Goal: Task Accomplishment & Management: Manage account settings

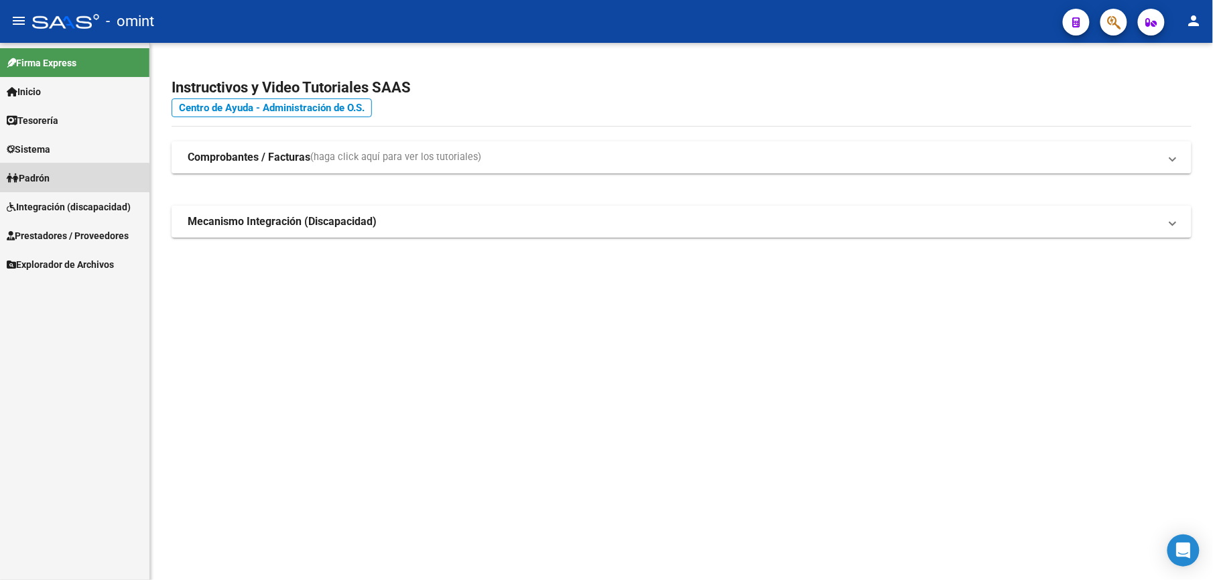
click at [36, 181] on span "Padrón" at bounding box center [28, 178] width 43 height 15
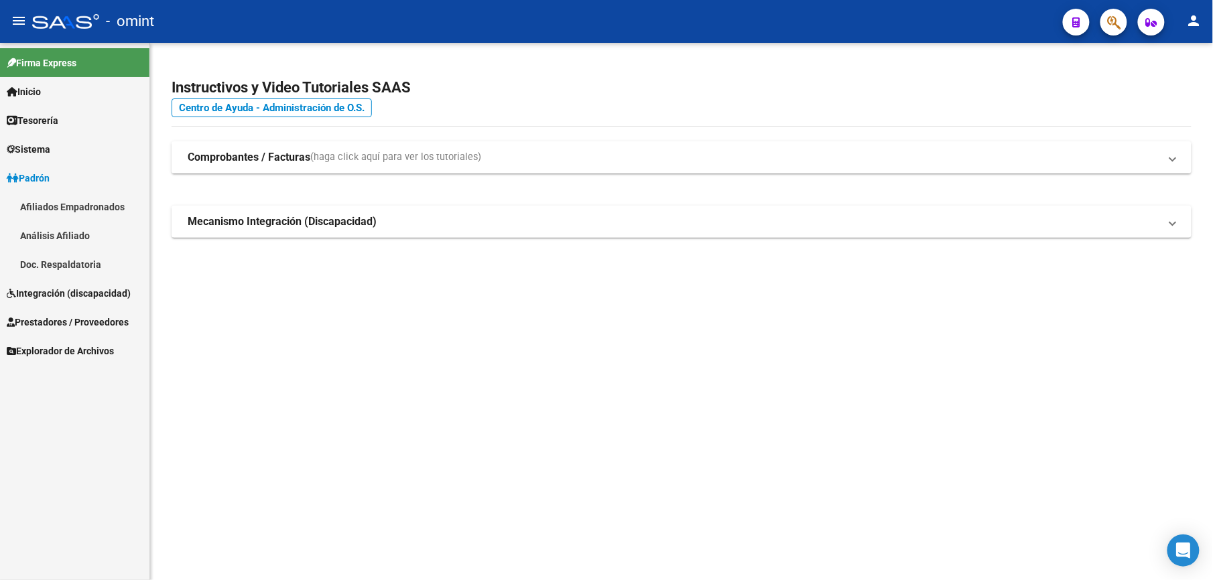
click at [36, 295] on span "Integración (discapacidad)" at bounding box center [69, 293] width 124 height 15
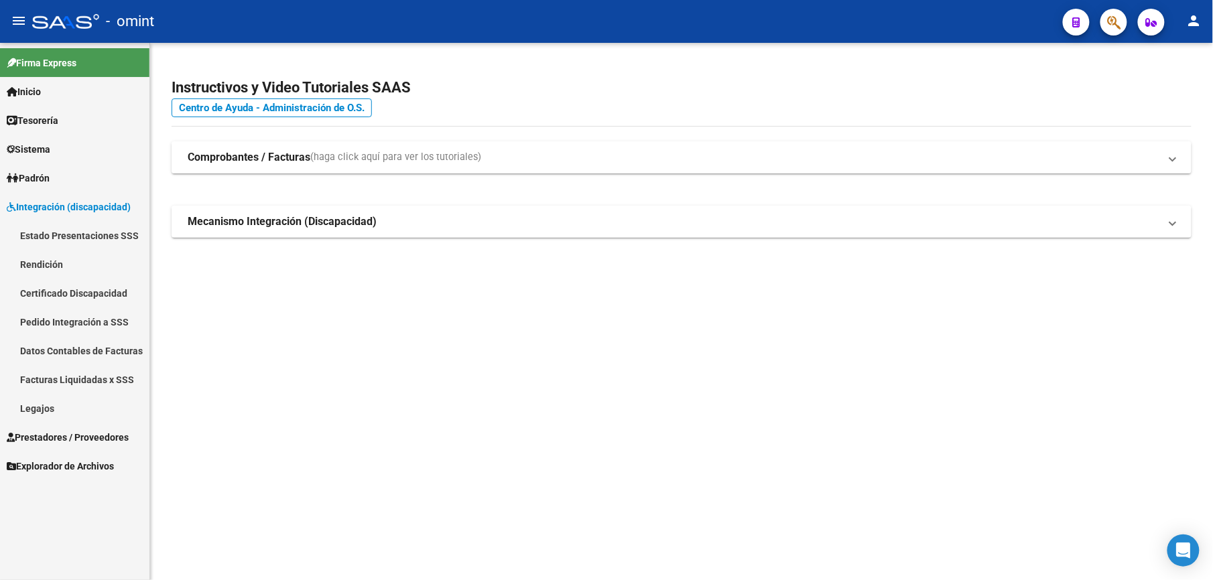
click at [46, 413] on link "Legajos" at bounding box center [74, 408] width 149 height 29
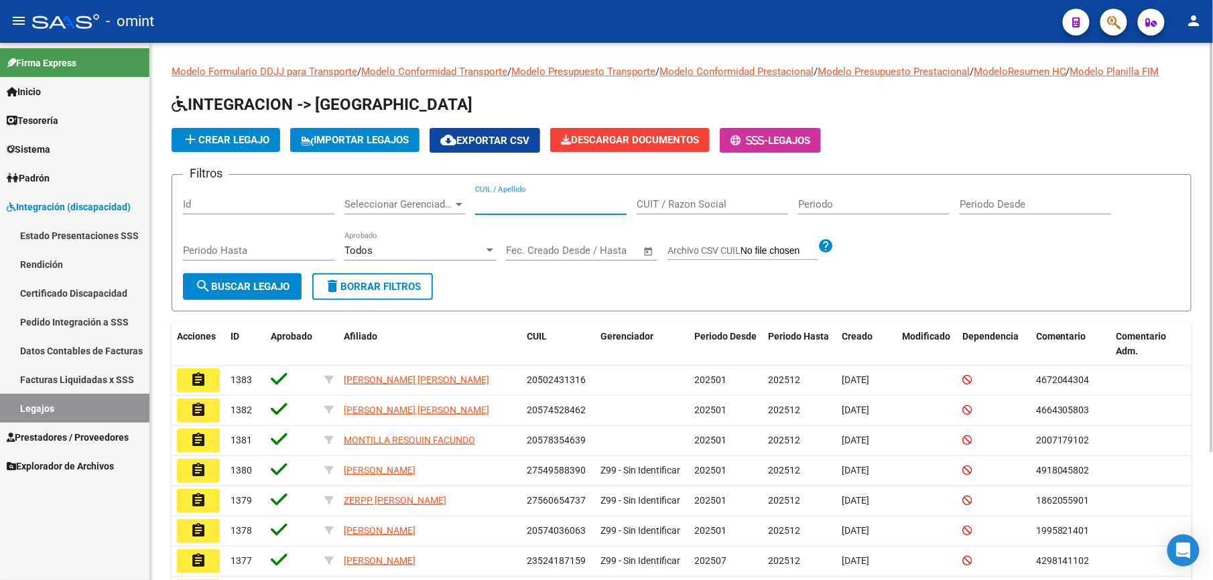
click at [492, 207] on input "CUIL / Apellido" at bounding box center [550, 204] width 151 height 12
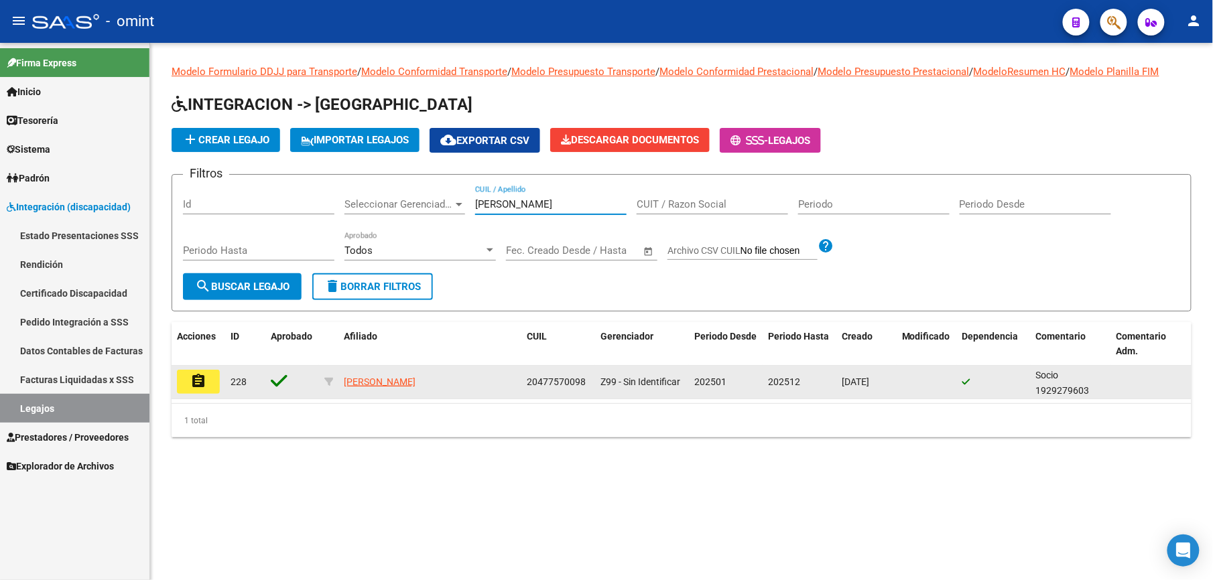
type input "[PERSON_NAME]"
click at [192, 383] on mat-icon "assignment" at bounding box center [198, 381] width 16 height 16
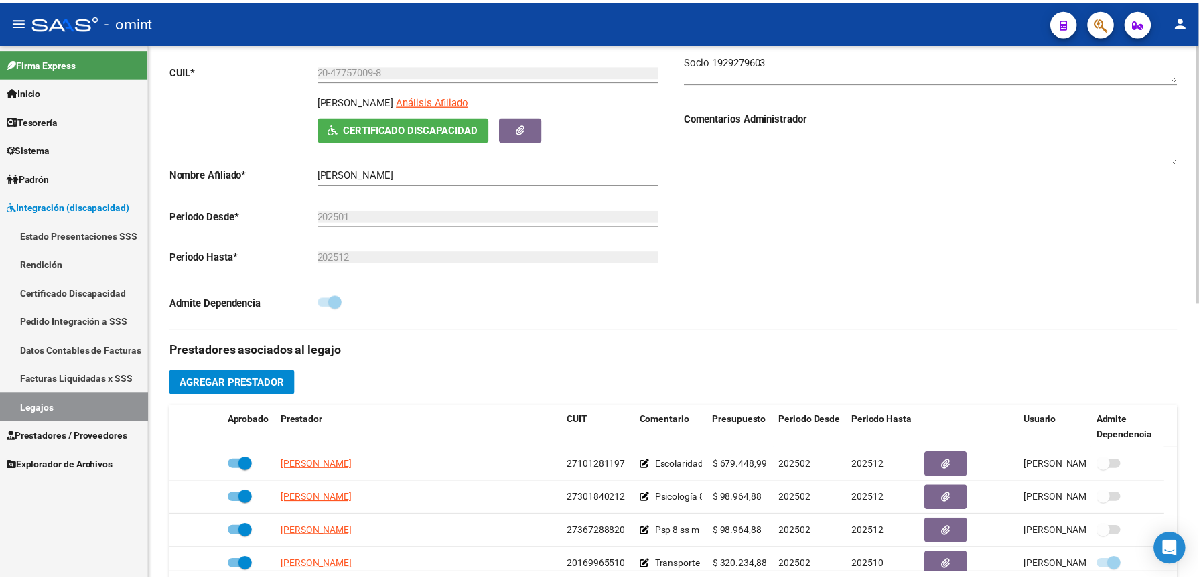
scroll to position [446, 0]
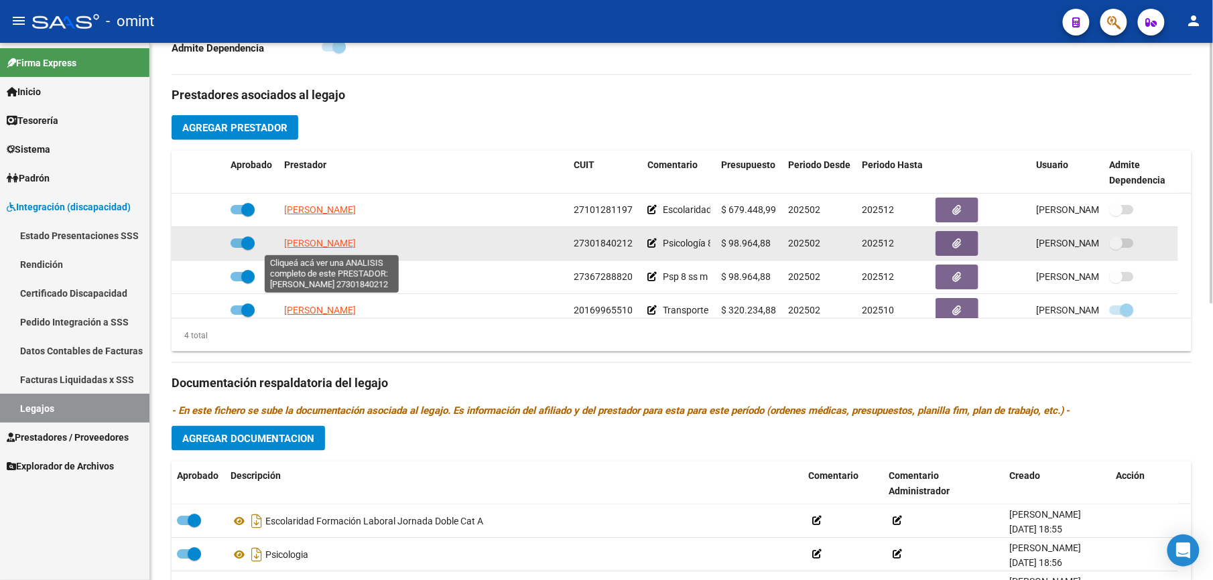
click at [356, 247] on span "[PERSON_NAME]" at bounding box center [320, 243] width 72 height 11
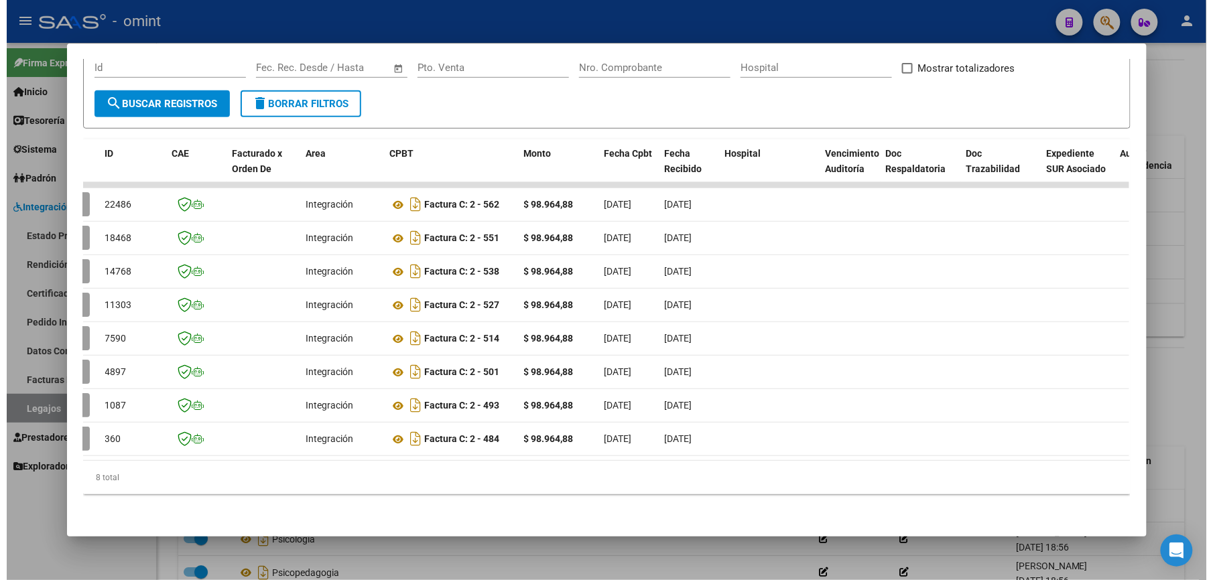
scroll to position [0, 0]
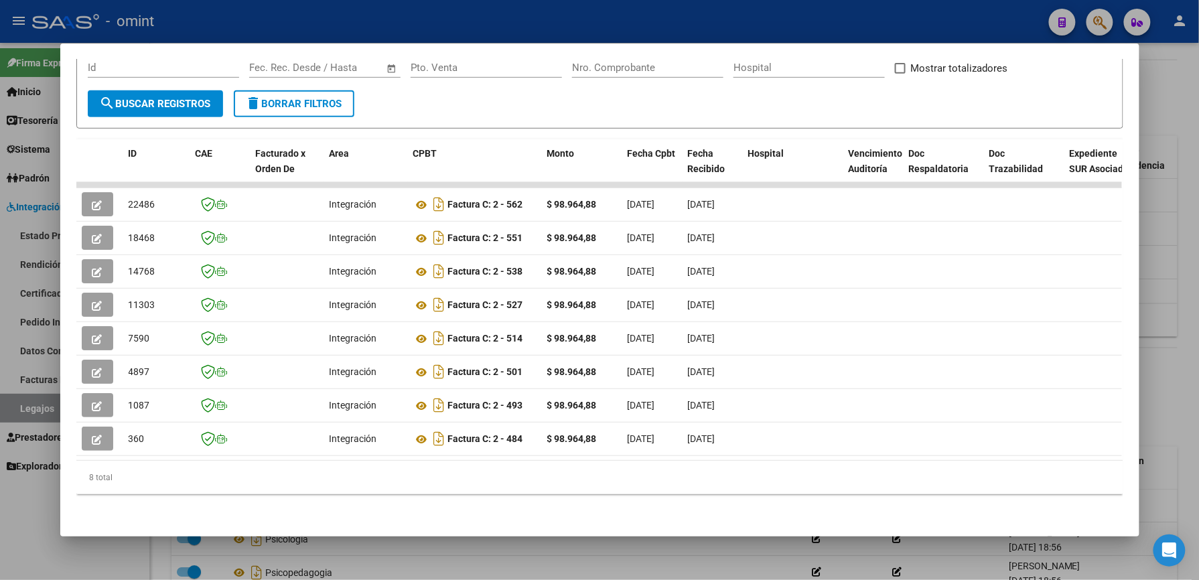
click at [777, 17] on div at bounding box center [599, 290] width 1199 height 580
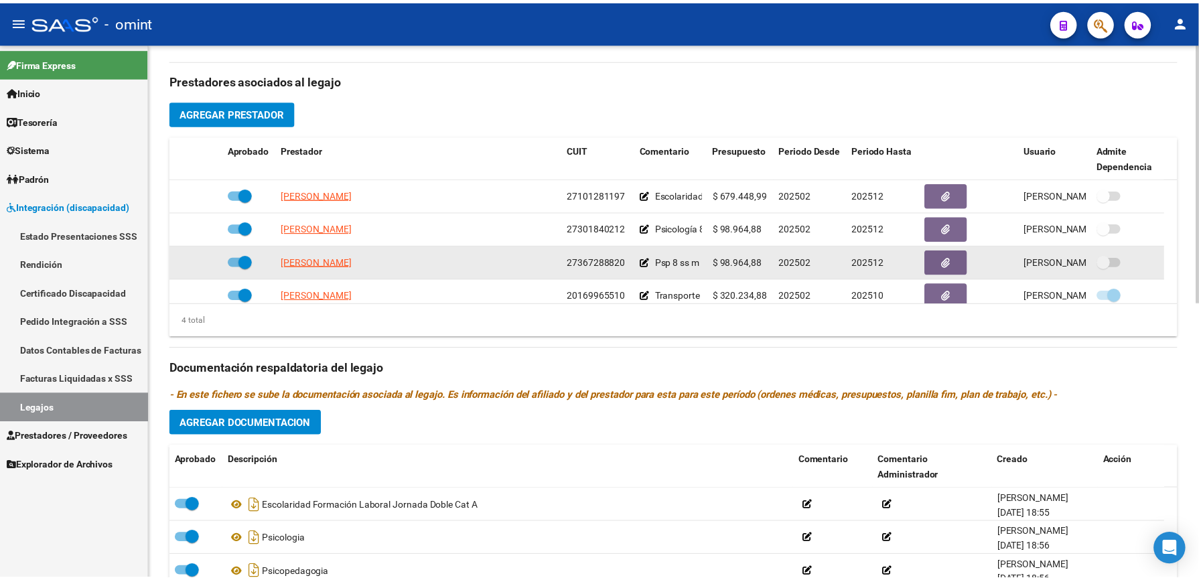
scroll to position [446, 0]
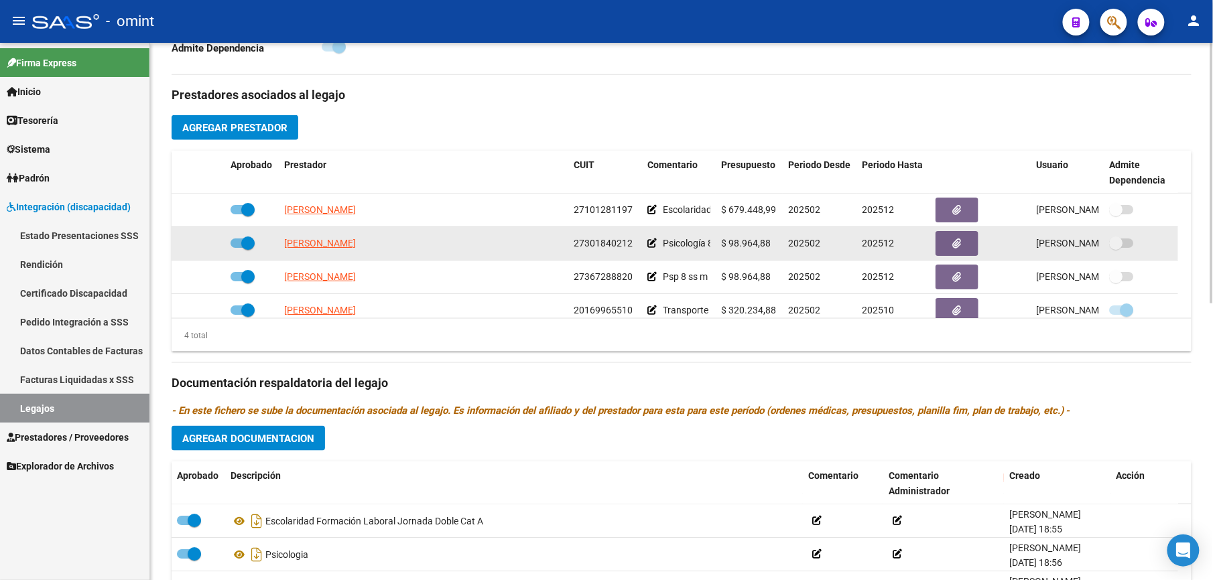
drag, startPoint x: 573, startPoint y: 243, endPoint x: 636, endPoint y: 242, distance: 62.3
click at [636, 242] on div "27301840212" at bounding box center [604, 243] width 63 height 15
drag, startPoint x: 636, startPoint y: 242, endPoint x: 599, endPoint y: 244, distance: 36.9
copy span "27301840212"
click at [342, 245] on span "[PERSON_NAME]" at bounding box center [320, 243] width 72 height 11
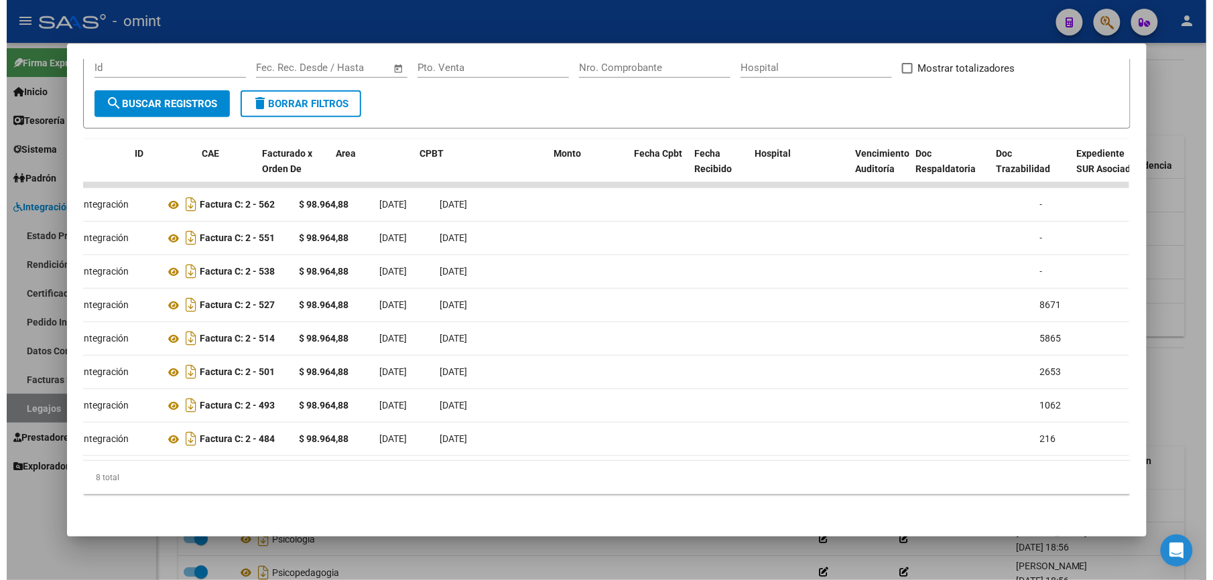
scroll to position [0, 0]
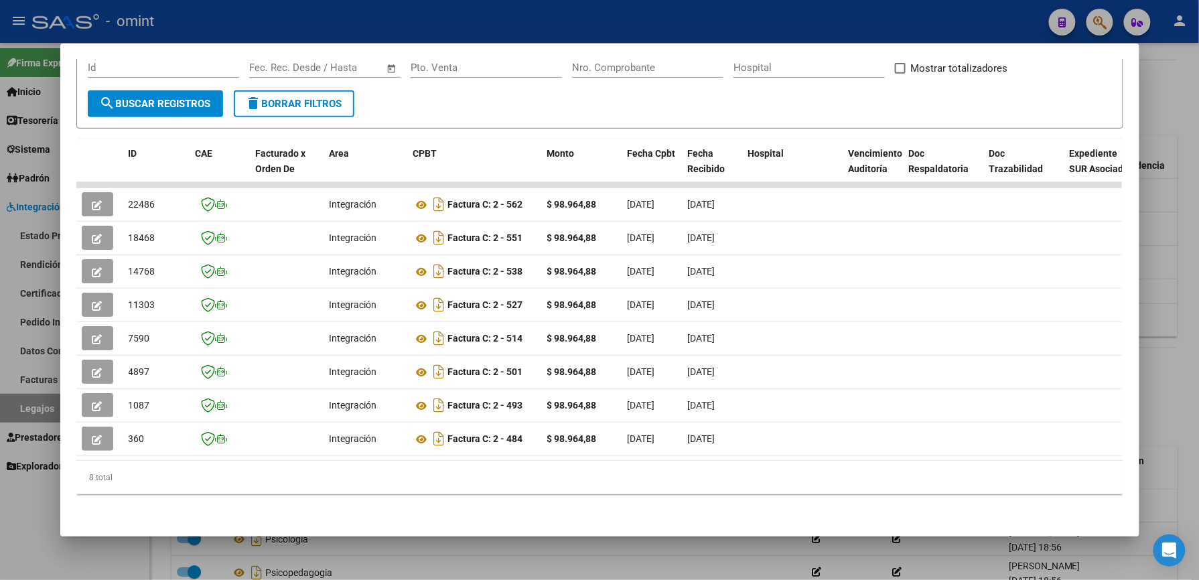
click at [658, 28] on div at bounding box center [599, 290] width 1199 height 580
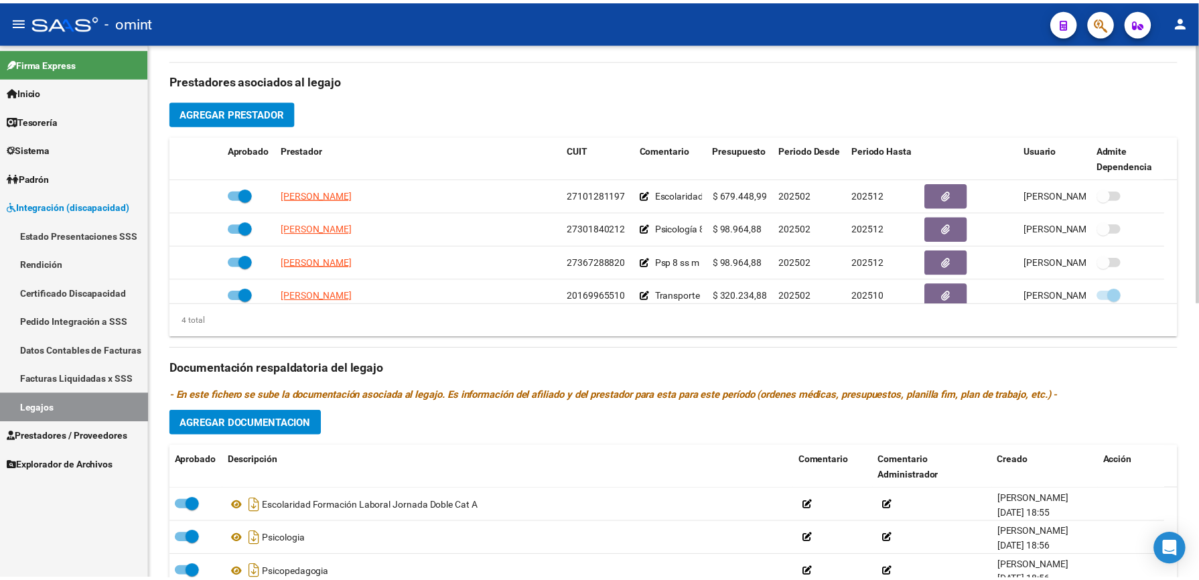
scroll to position [446, 0]
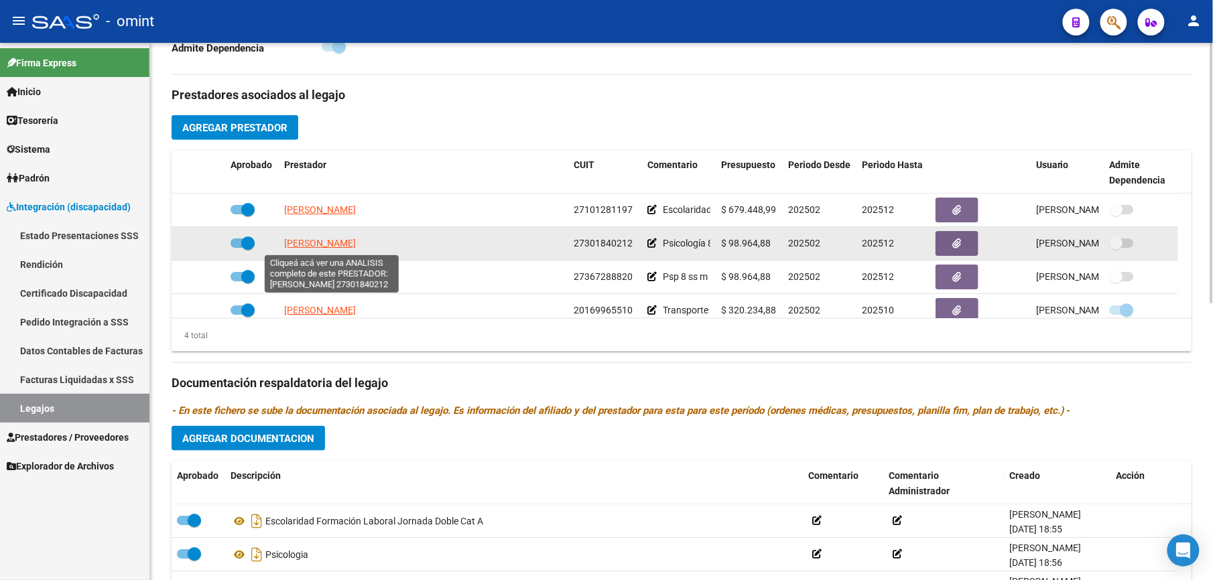
click at [331, 249] on span "ROUTUROU CAROLINA" at bounding box center [320, 243] width 72 height 11
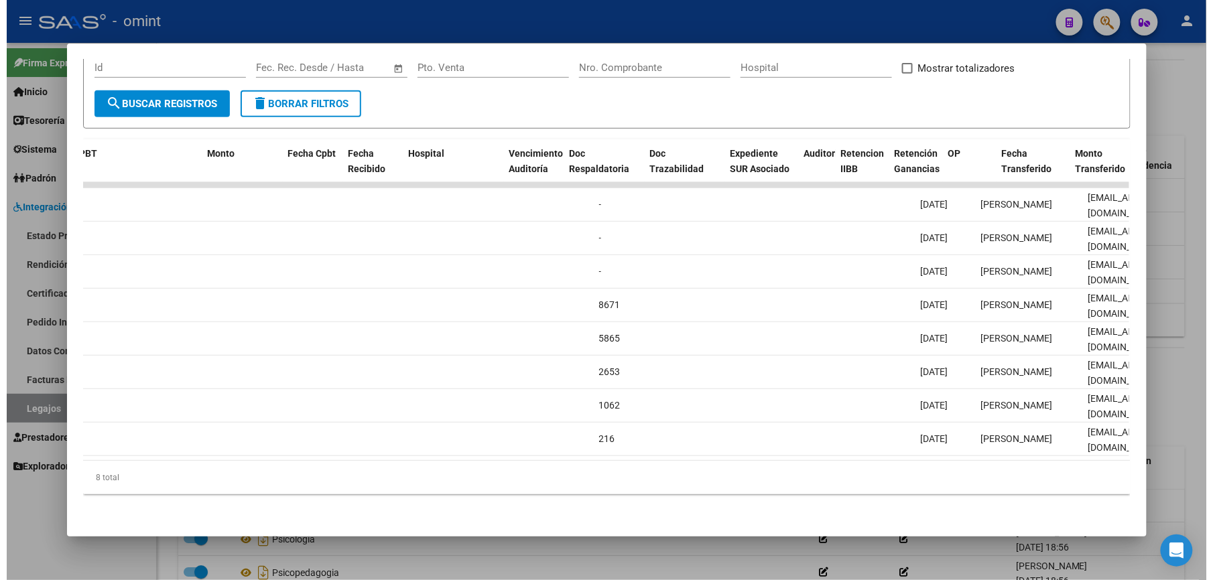
scroll to position [0, 344]
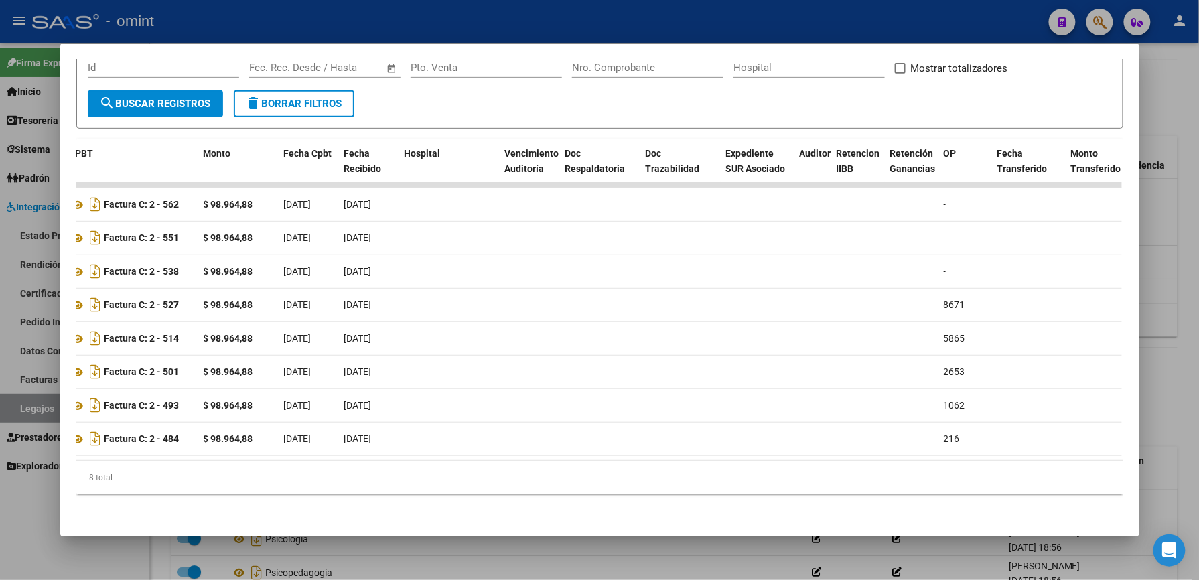
click at [686, 19] on div at bounding box center [599, 290] width 1199 height 580
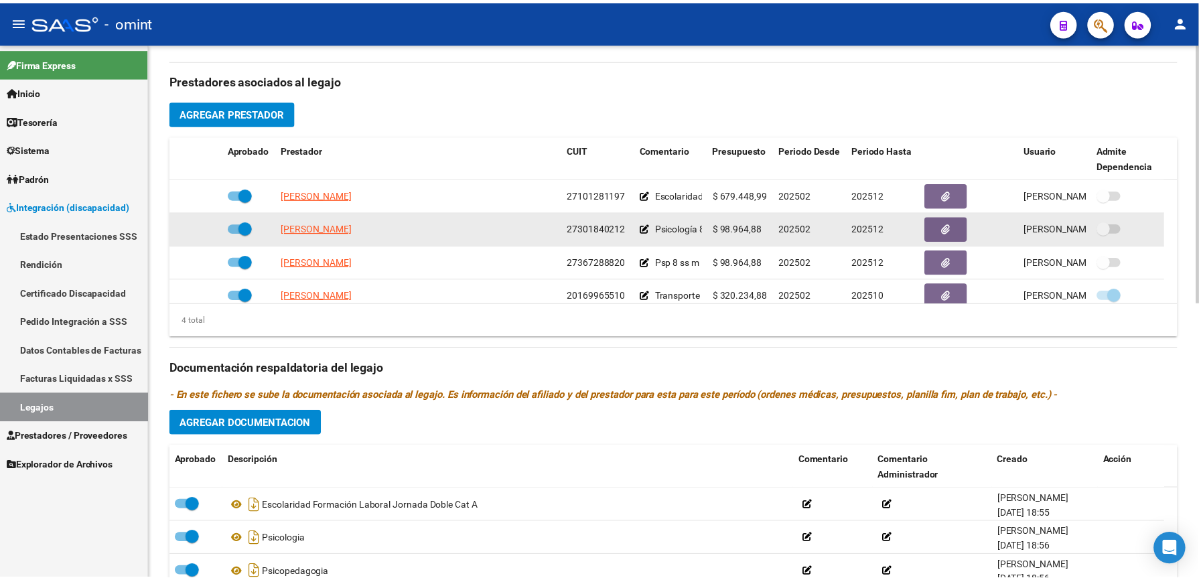
scroll to position [446, 0]
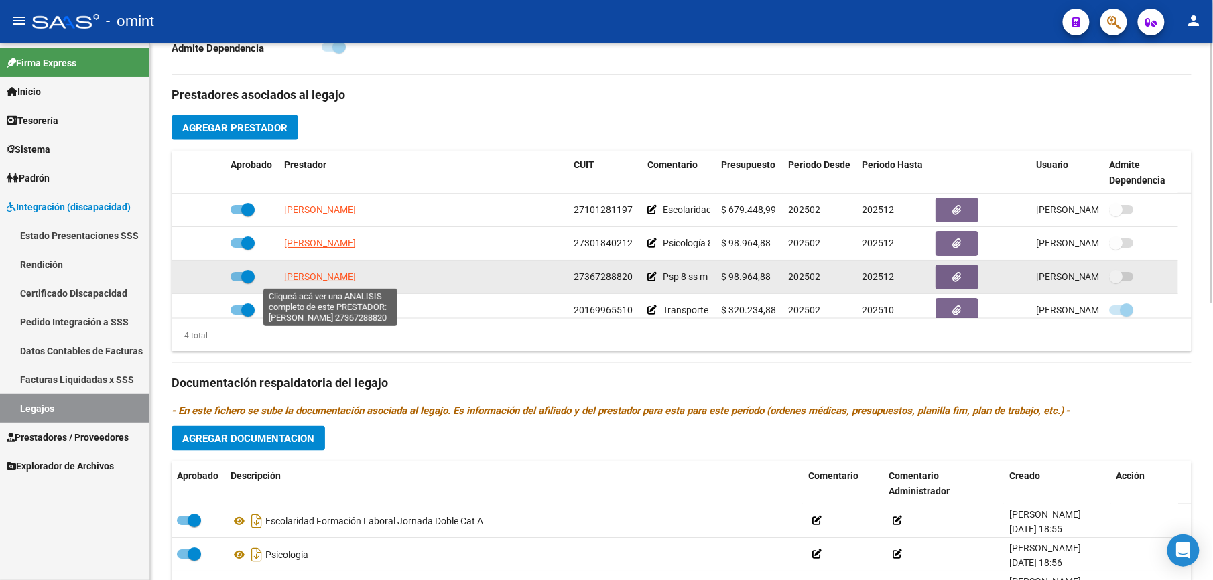
click at [311, 274] on span "USLENGHI AGUSTINA" at bounding box center [320, 276] width 72 height 11
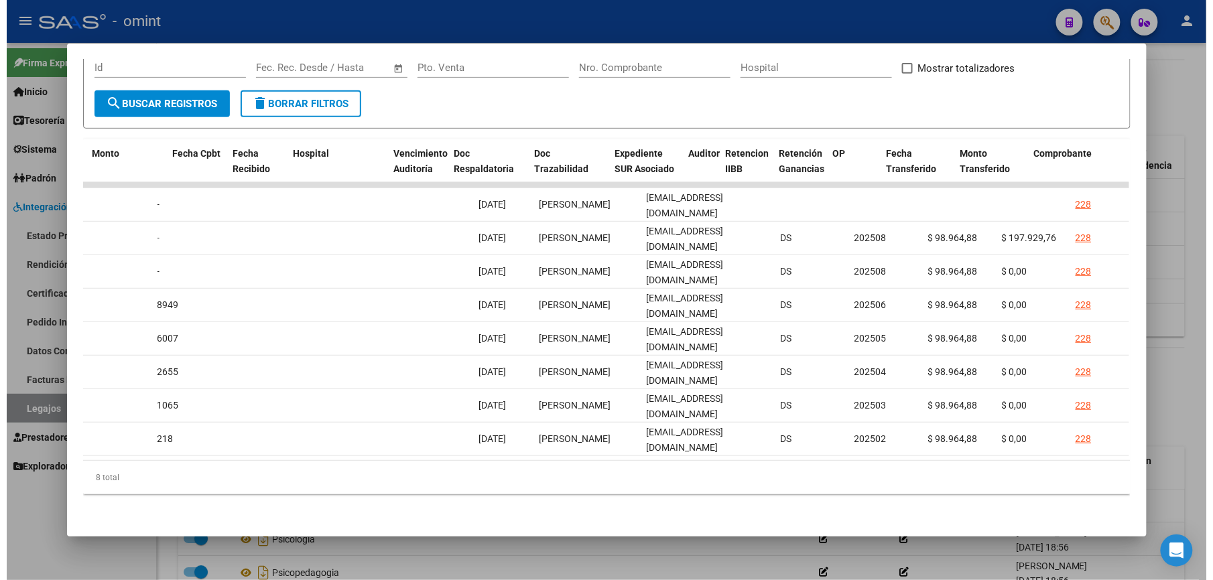
scroll to position [0, 0]
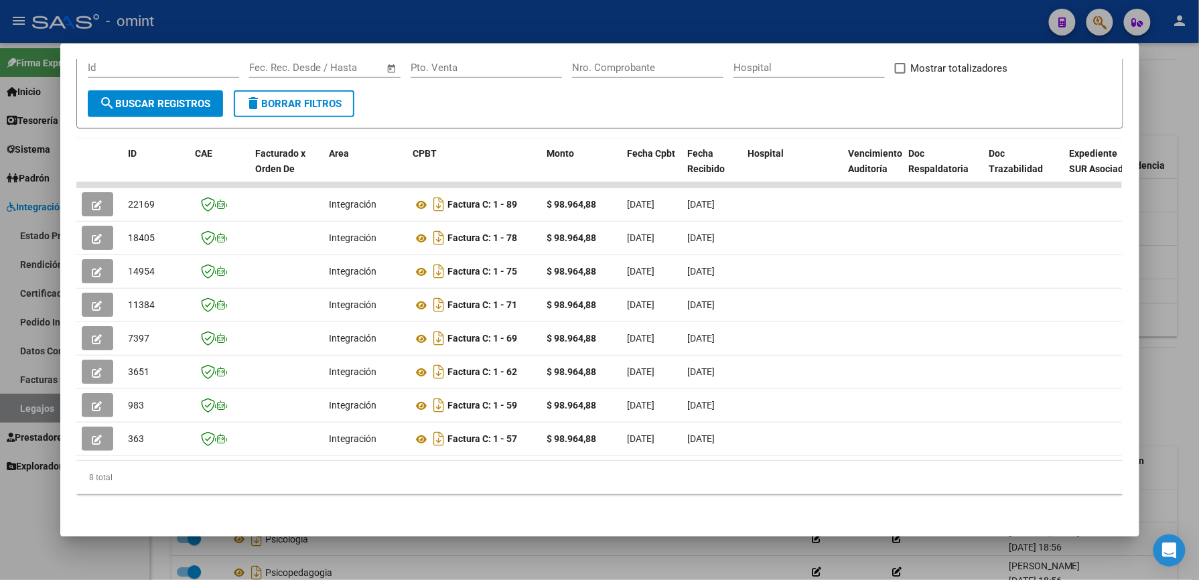
click at [662, 29] on div at bounding box center [599, 290] width 1199 height 580
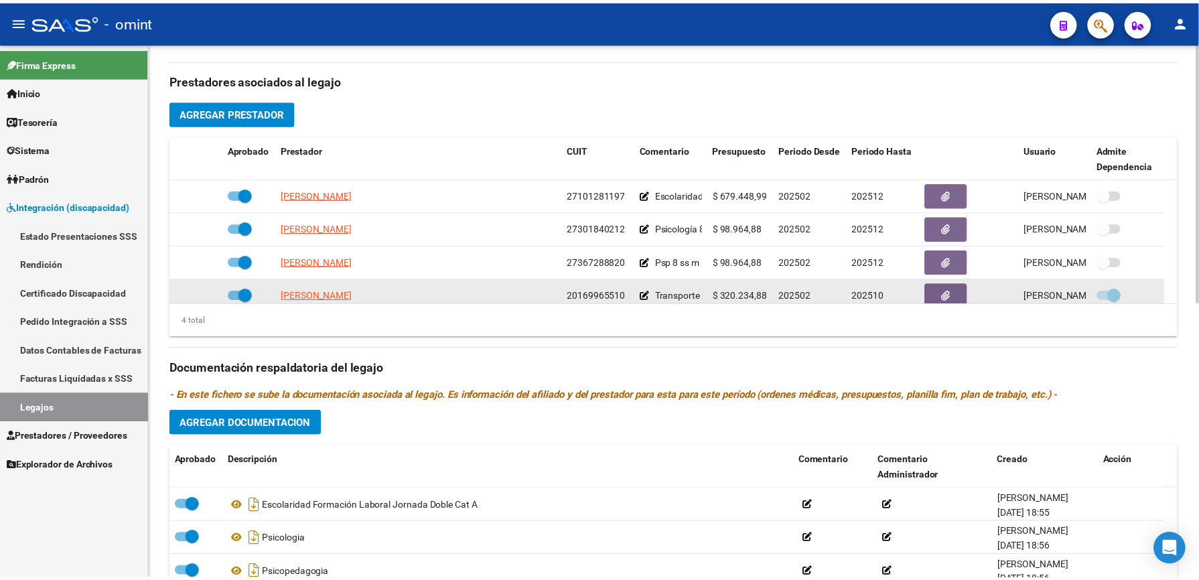
scroll to position [446, 0]
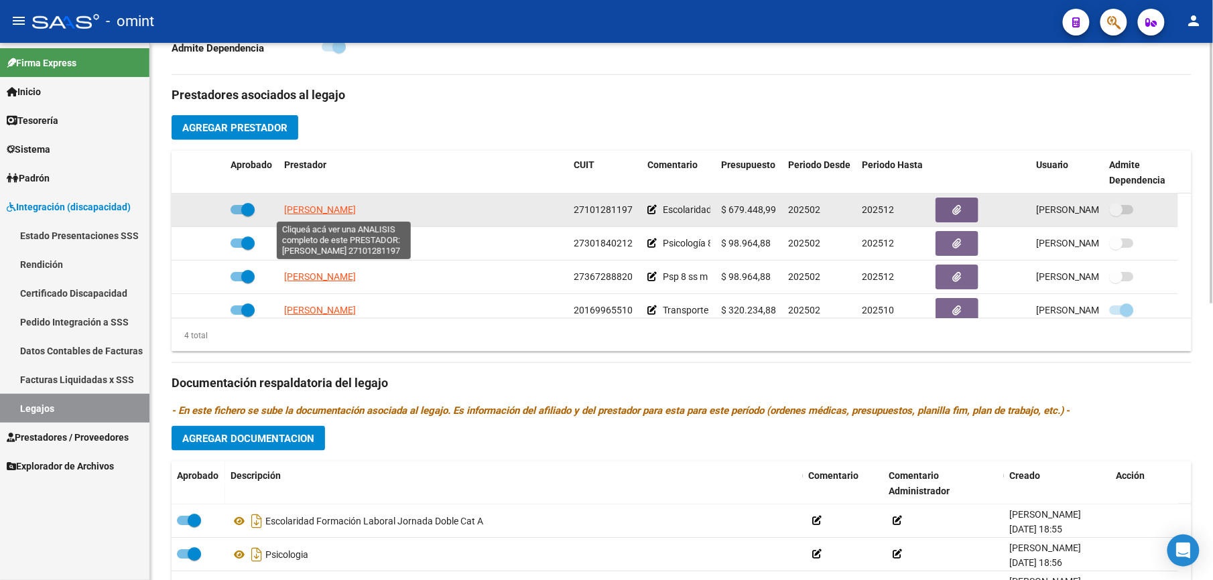
click at [349, 212] on span "DELLAPIANA [PERSON_NAME]" at bounding box center [320, 209] width 72 height 11
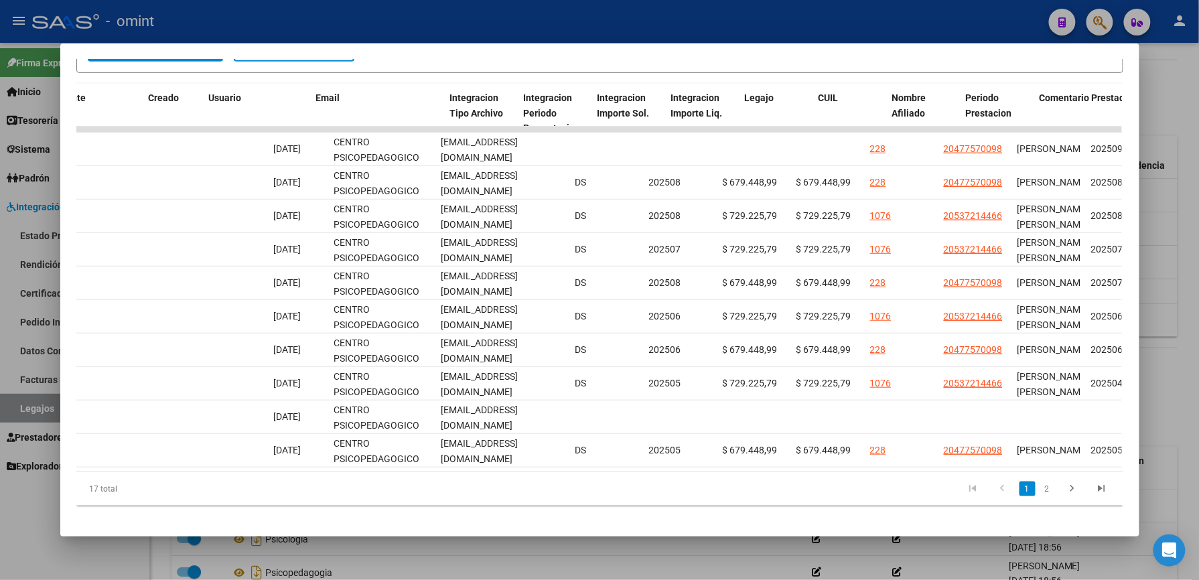
scroll to position [0, 1542]
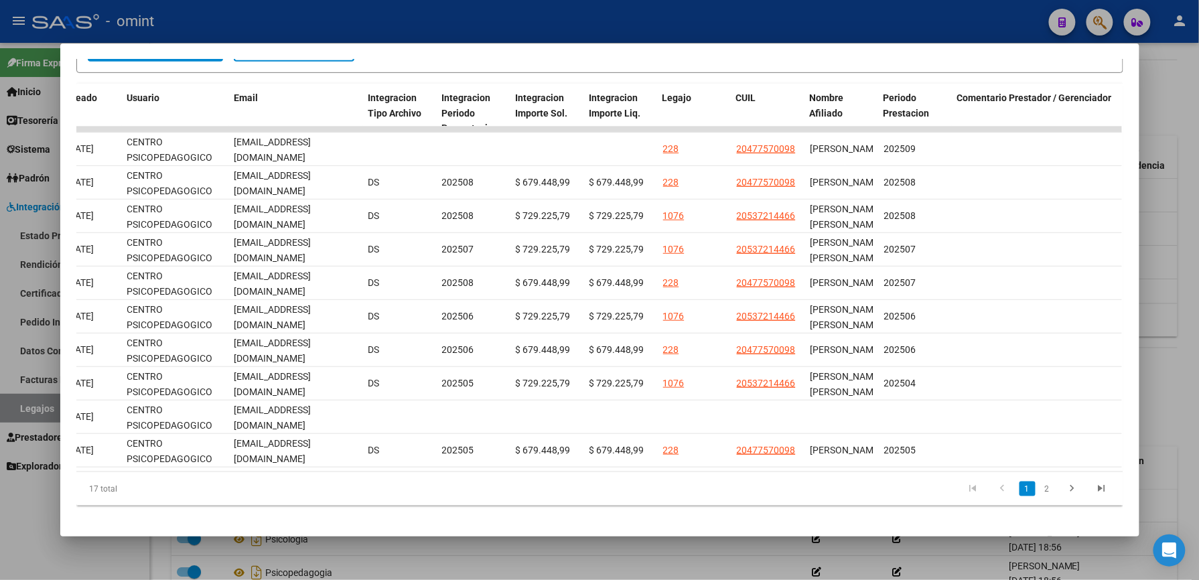
drag, startPoint x: 912, startPoint y: 485, endPoint x: 844, endPoint y: 477, distance: 68.1
click at [844, 472] on datatable-body "22636 Integración Factura C: 3 - 6404 $ 679.448,99 01/10/2025 02/10/2025 - 02/1…" at bounding box center [599, 300] width 1046 height 346
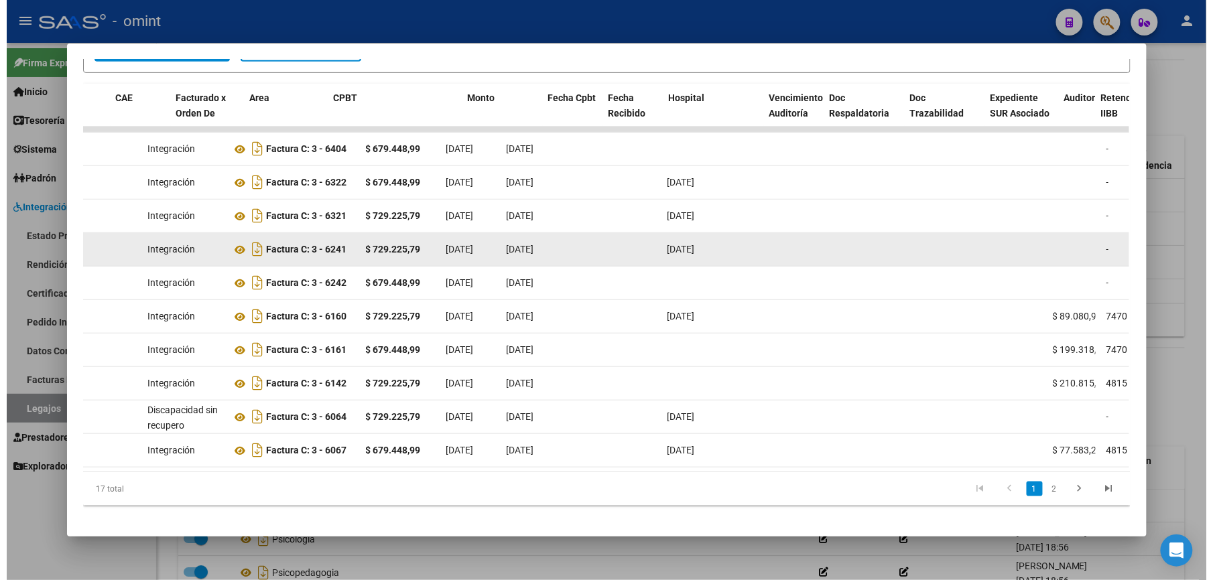
scroll to position [0, 86]
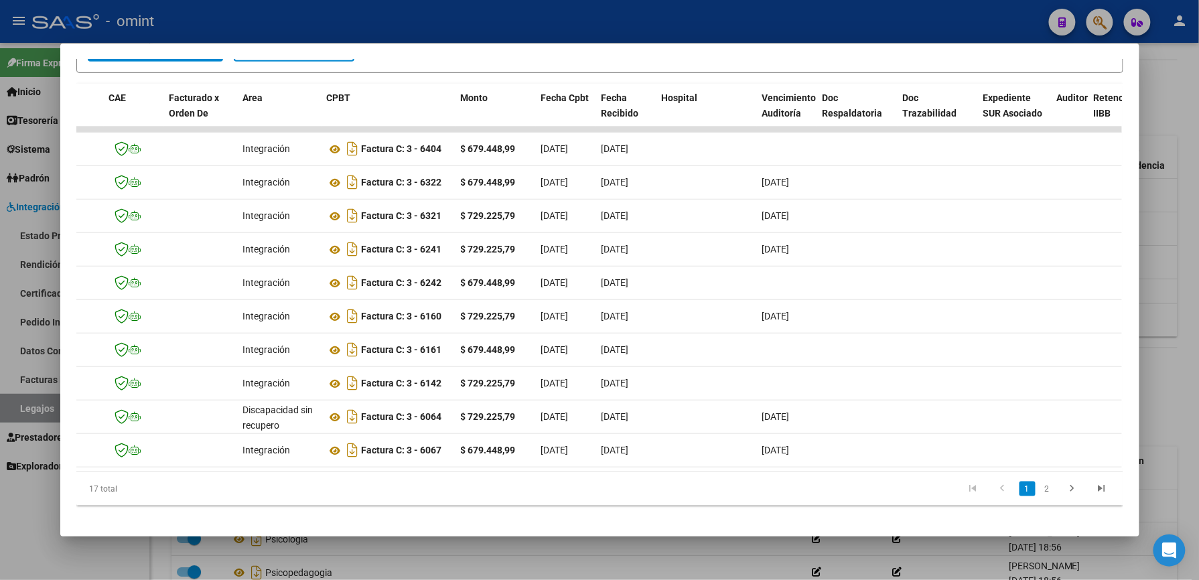
click at [628, 19] on div at bounding box center [599, 290] width 1199 height 580
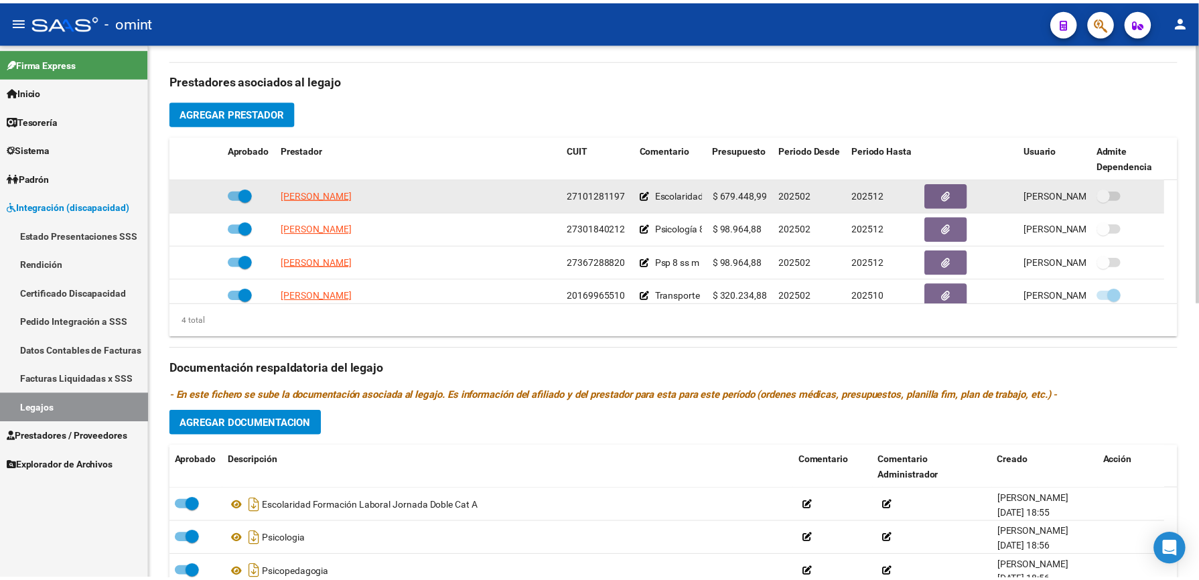
scroll to position [446, 0]
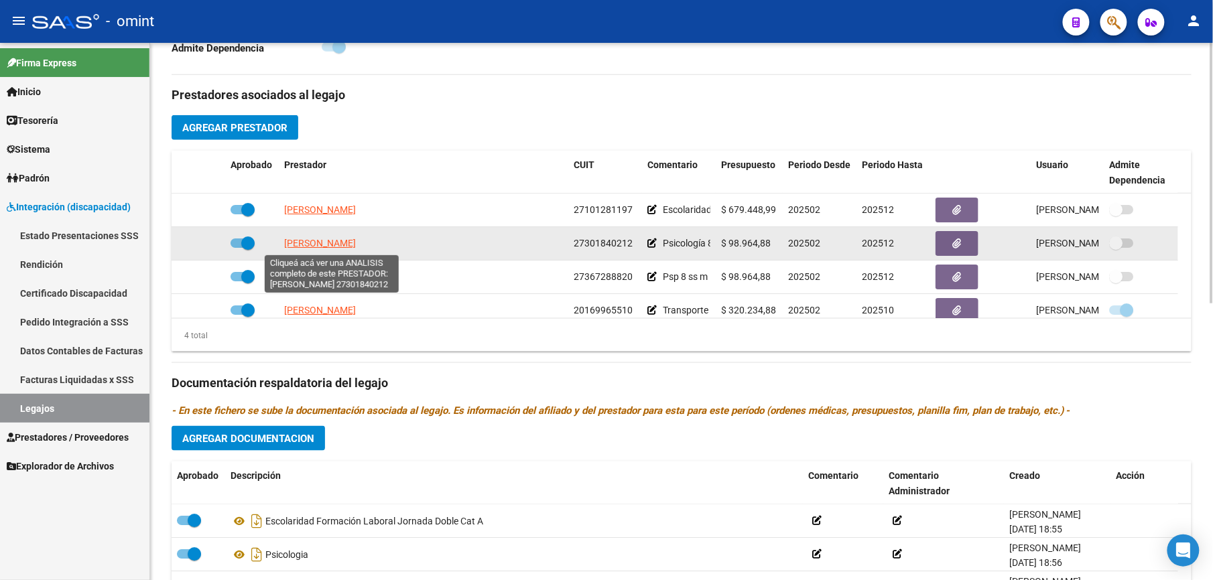
click at [319, 247] on span "ROUTUROU CAROLINA" at bounding box center [320, 243] width 72 height 11
type textarea "27301840212"
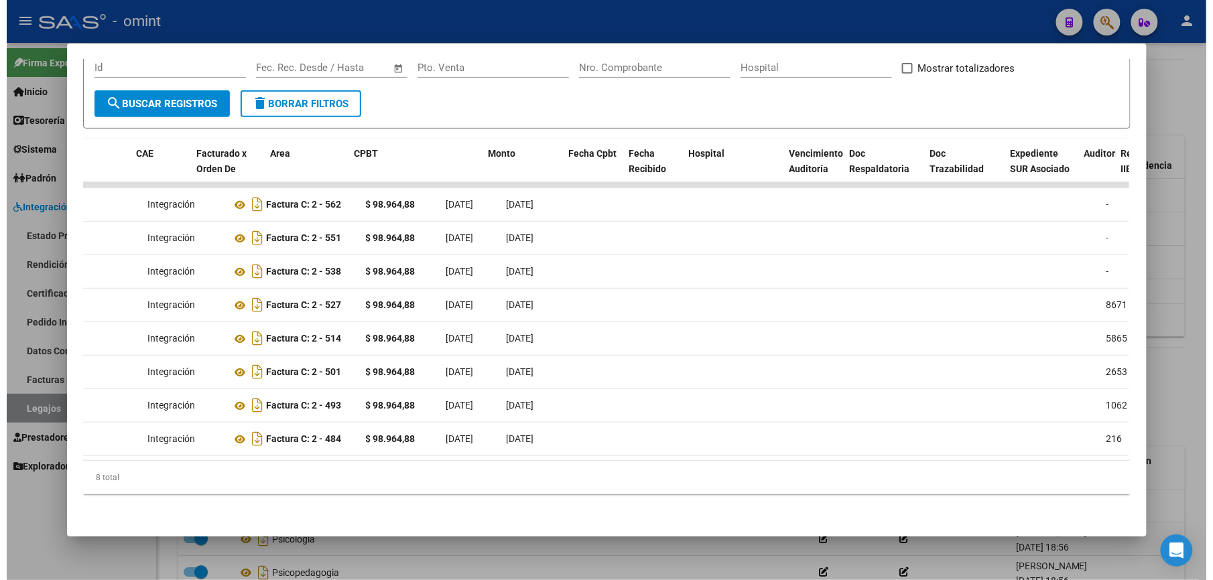
scroll to position [0, 0]
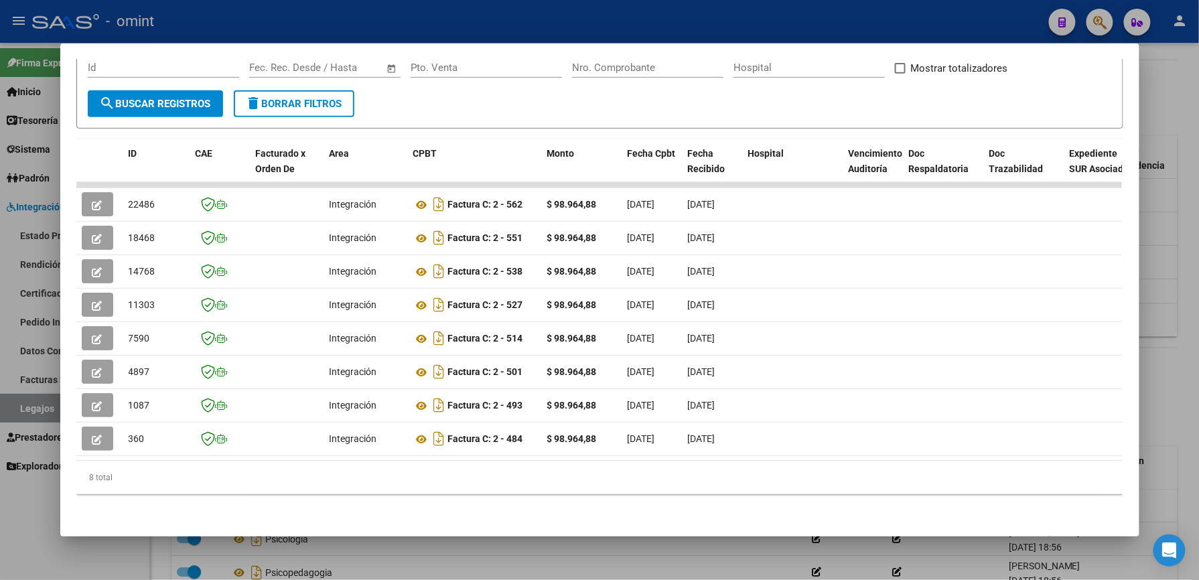
click at [650, 14] on div at bounding box center [599, 290] width 1199 height 580
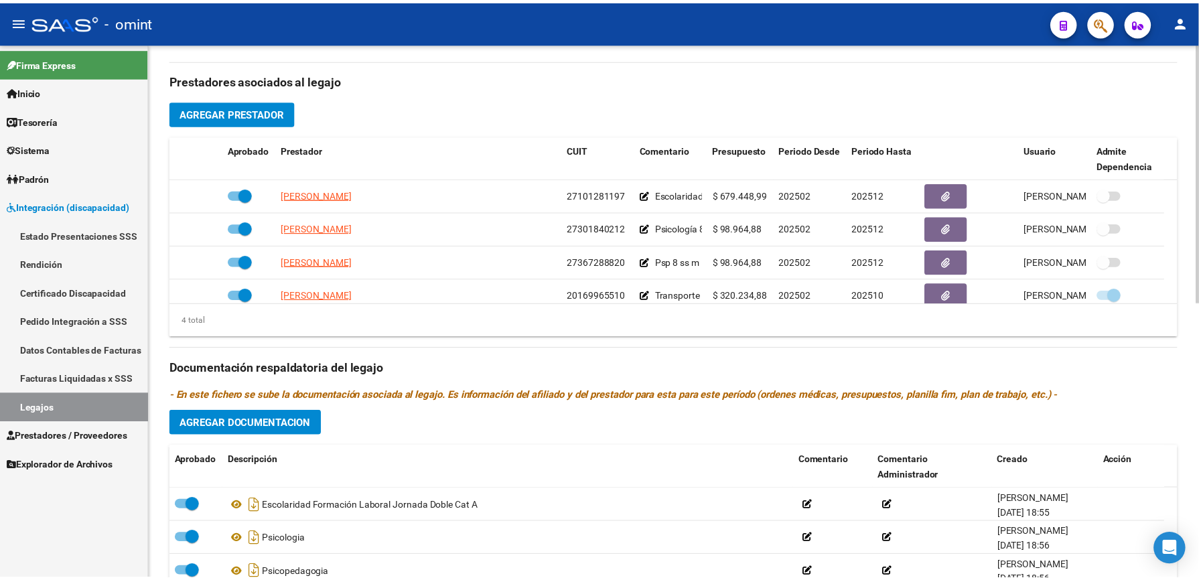
scroll to position [446, 0]
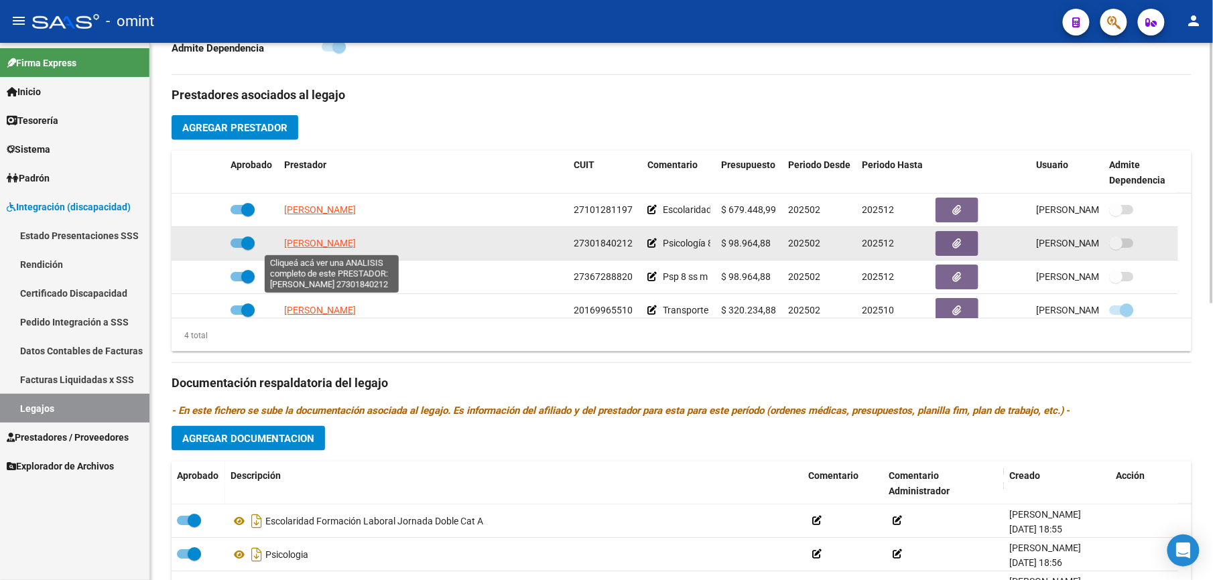
click at [330, 247] on span "ROUTUROU CAROLINA" at bounding box center [320, 243] width 72 height 11
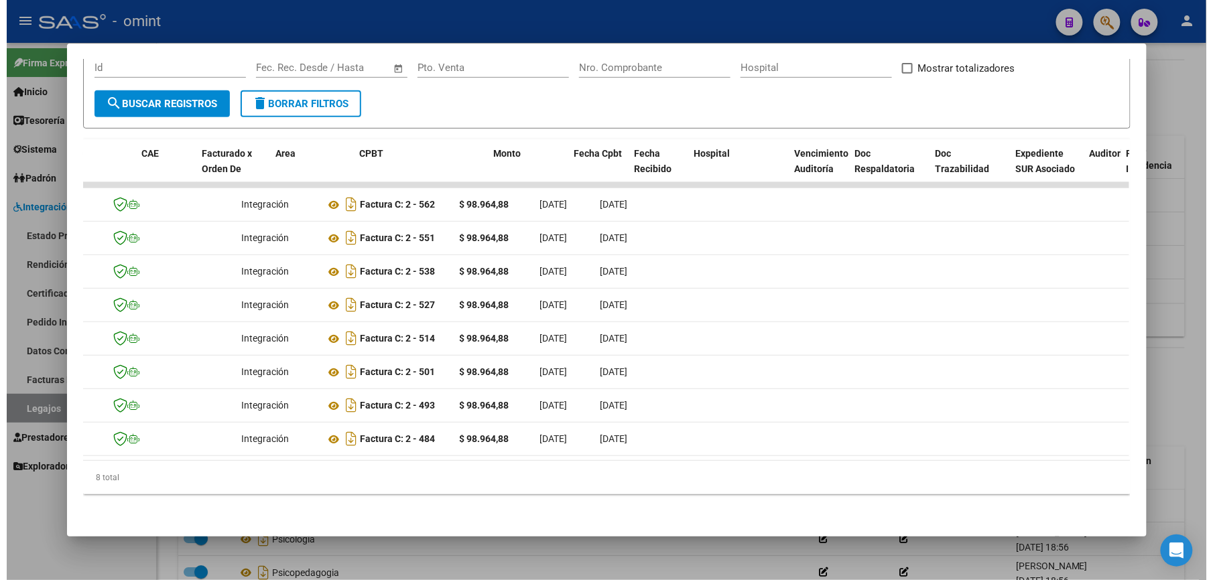
scroll to position [0, 36]
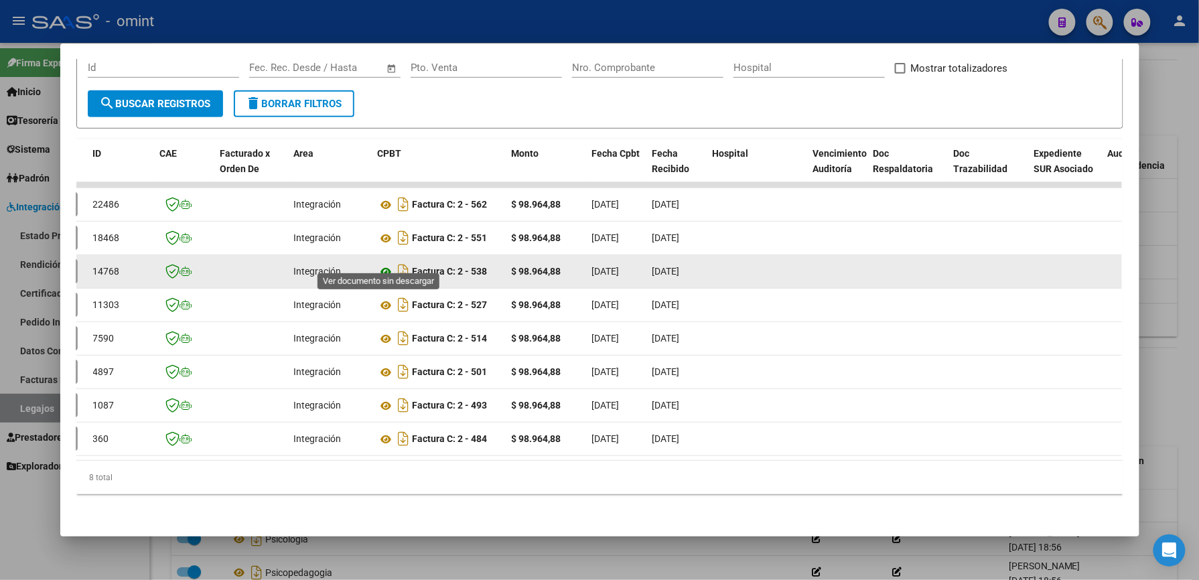
click at [378, 264] on icon at bounding box center [386, 272] width 17 height 16
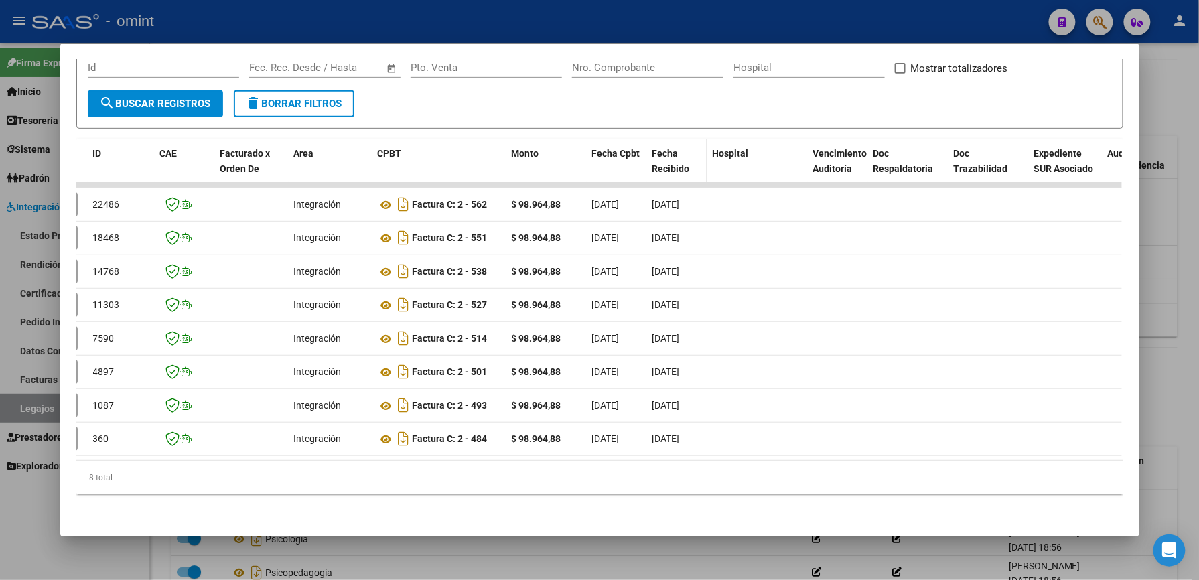
drag, startPoint x: 649, startPoint y: 16, endPoint x: 641, endPoint y: 129, distance: 113.5
click at [647, 25] on div at bounding box center [599, 290] width 1199 height 580
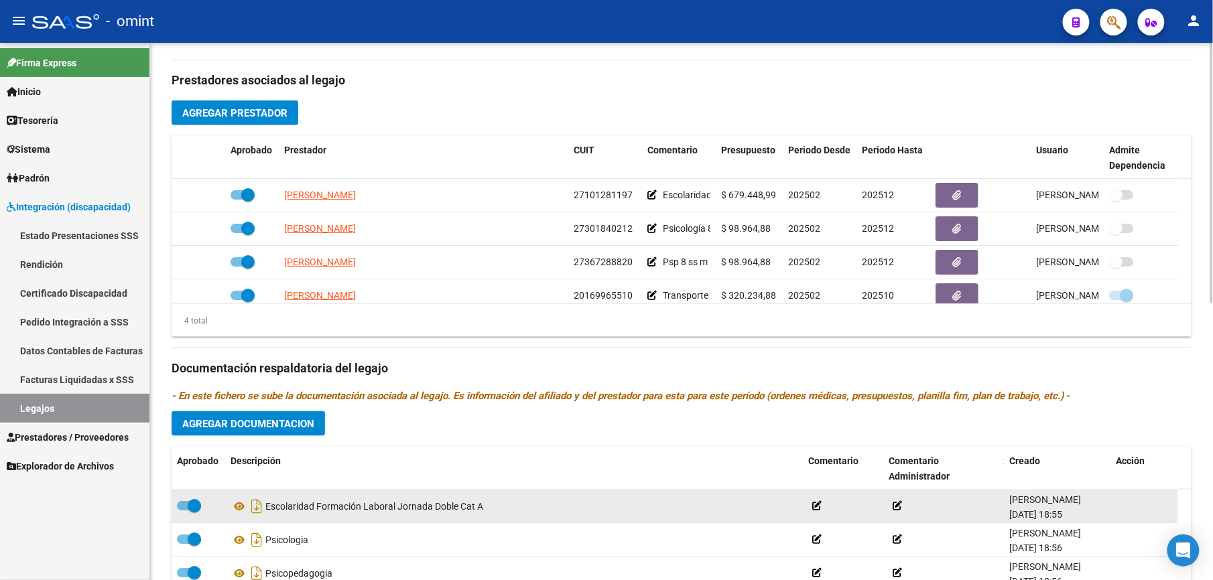
scroll to position [446, 0]
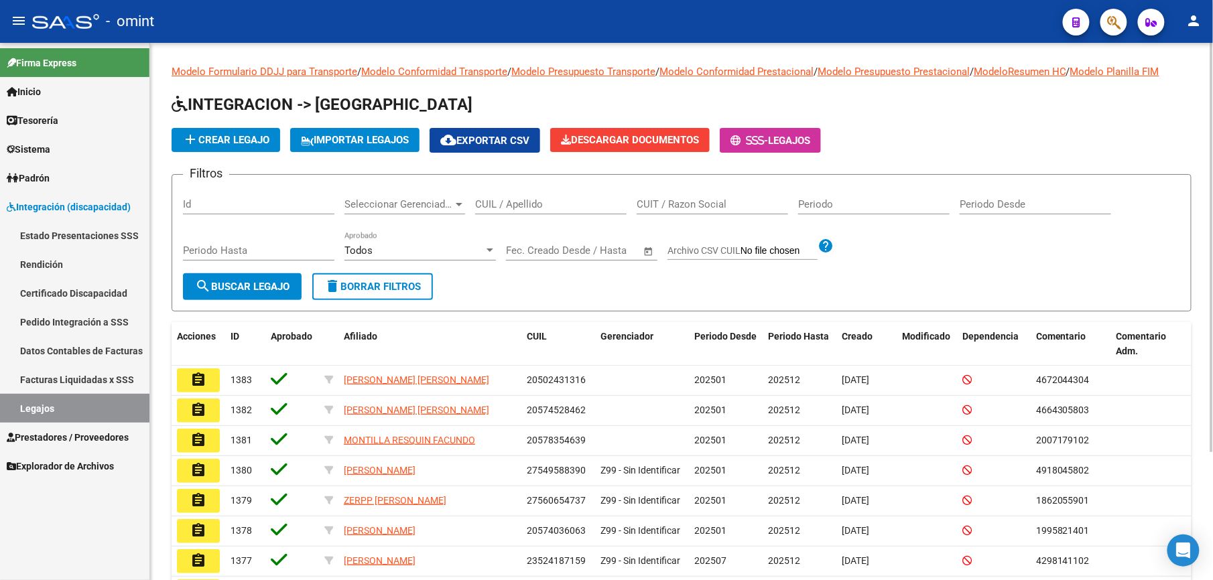
click at [497, 209] on input "CUIL / Apellido" at bounding box center [550, 204] width 151 height 12
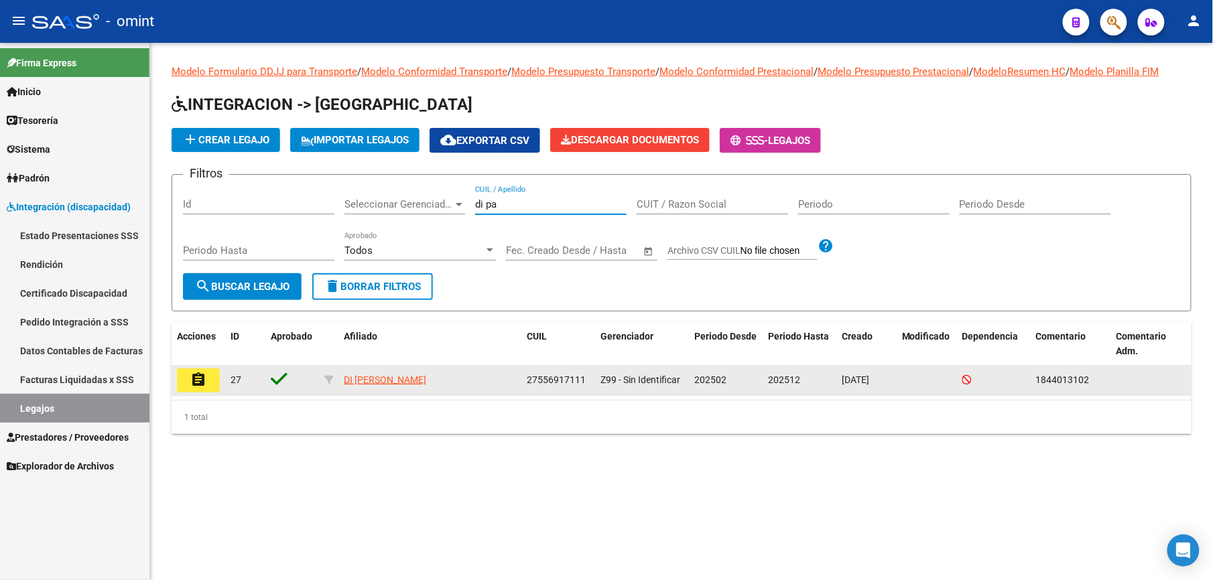
type input "di pa"
click at [189, 382] on button "assignment" at bounding box center [198, 380] width 43 height 24
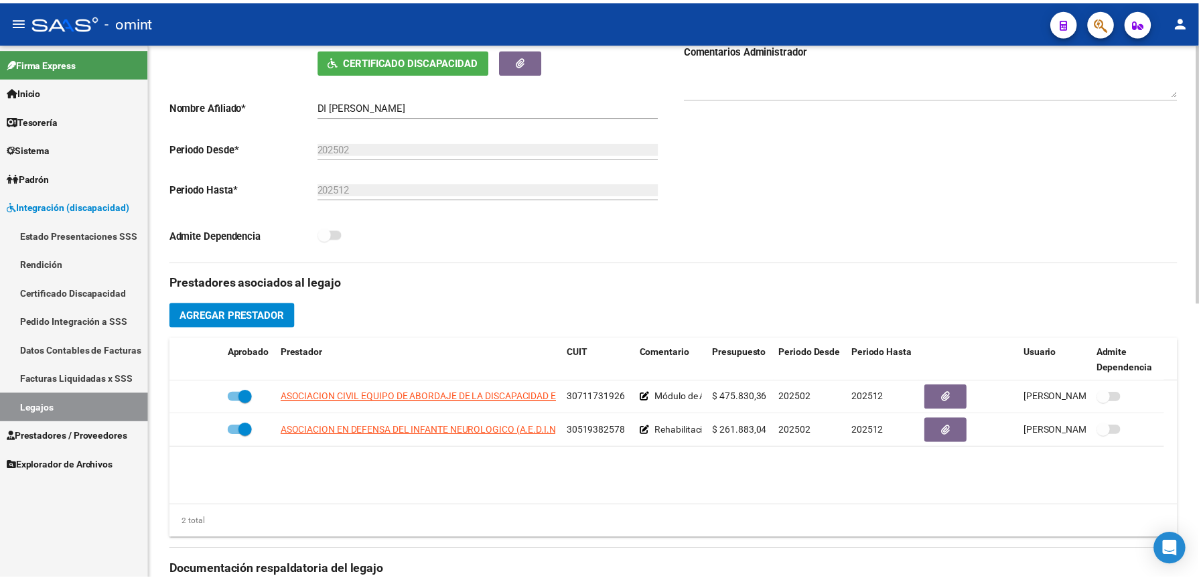
scroll to position [268, 0]
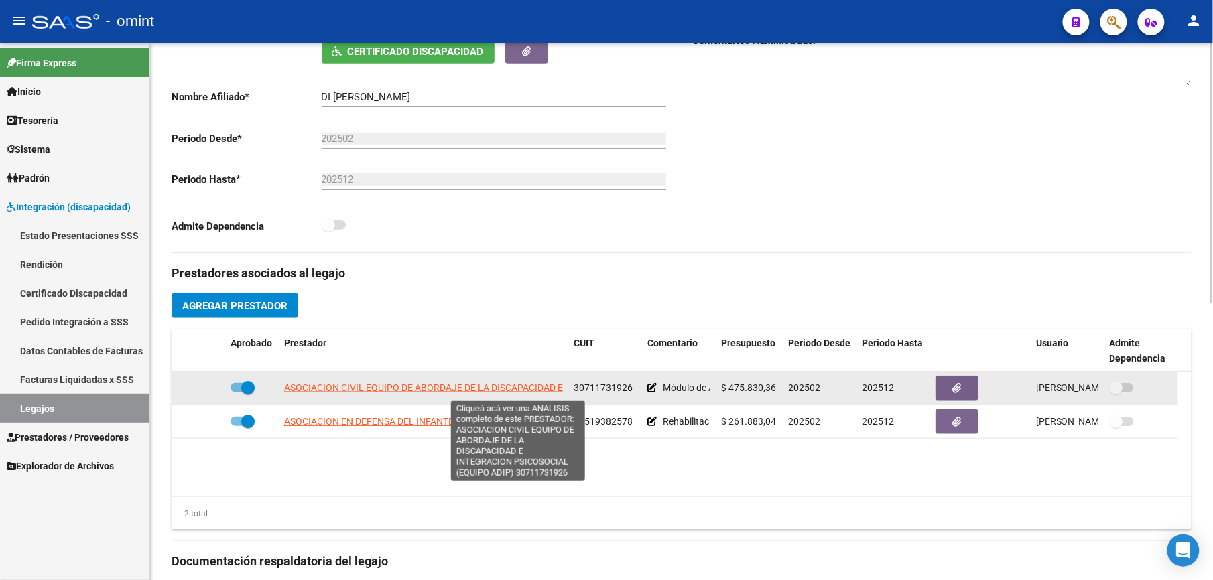
click at [394, 390] on span "ASOCIACION CIVIL EQUIPO DE ABORDAJE DE LA DISCAPACIDAD E INTEGRACION PSICOSOCIA…" at bounding box center [518, 388] width 468 height 11
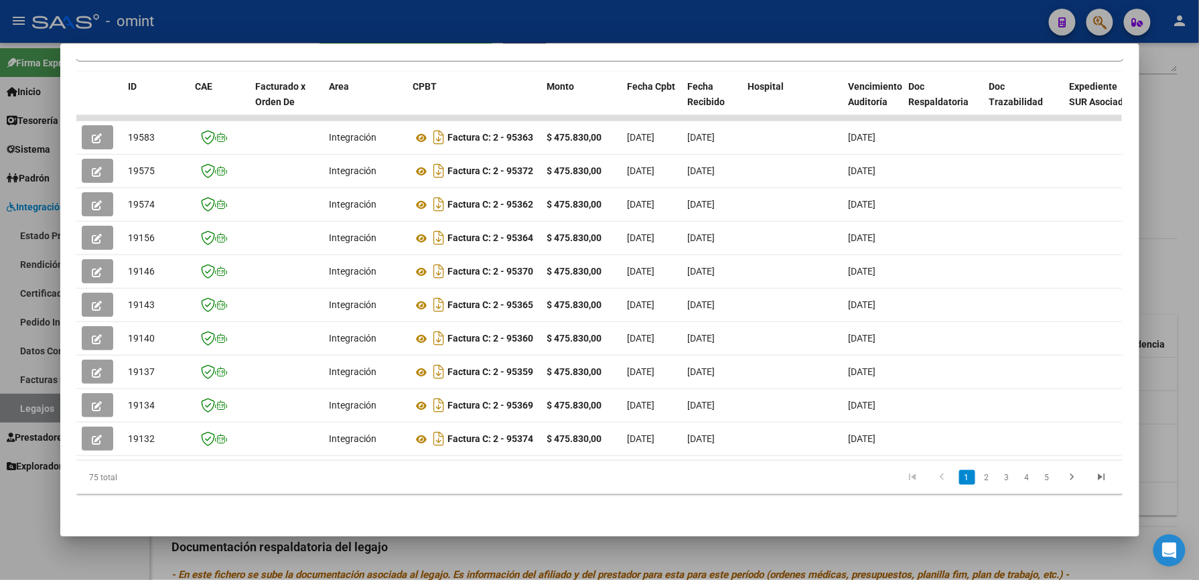
scroll to position [292, 0]
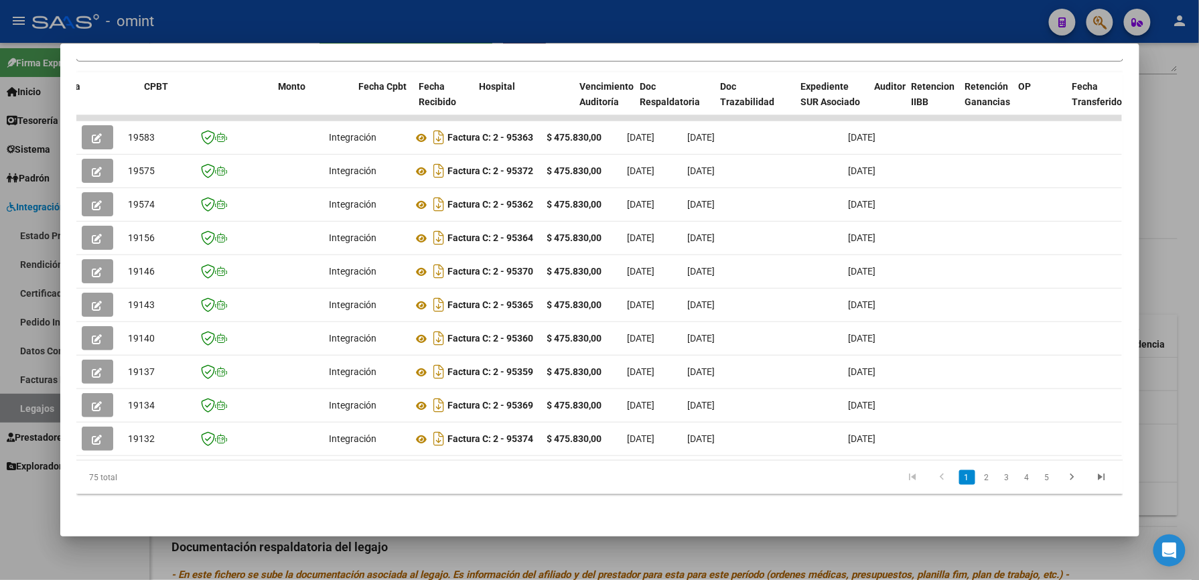
drag, startPoint x: 622, startPoint y: 444, endPoint x: 1215, endPoint y: 444, distance: 593.6
click at [1199, 444] on html "menu - omint person Firma Express Inicio Calendario SSS Instructivos Contacto O…" at bounding box center [599, 290] width 1199 height 580
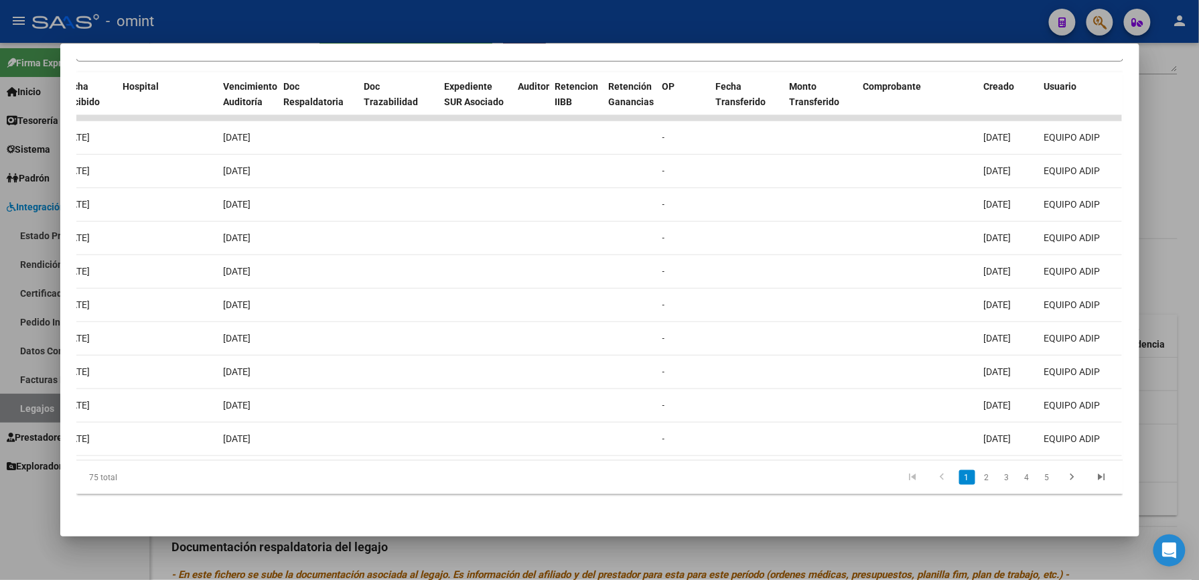
click at [820, 486] on datatable-pager "1 2 3 4 5" at bounding box center [703, 477] width 827 height 23
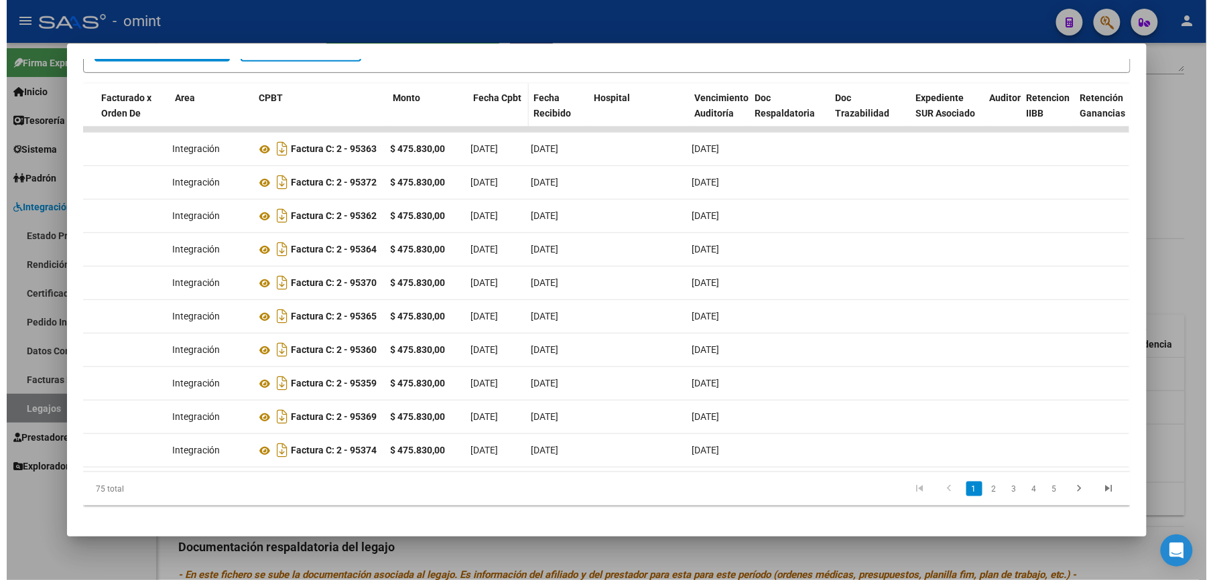
scroll to position [0, 161]
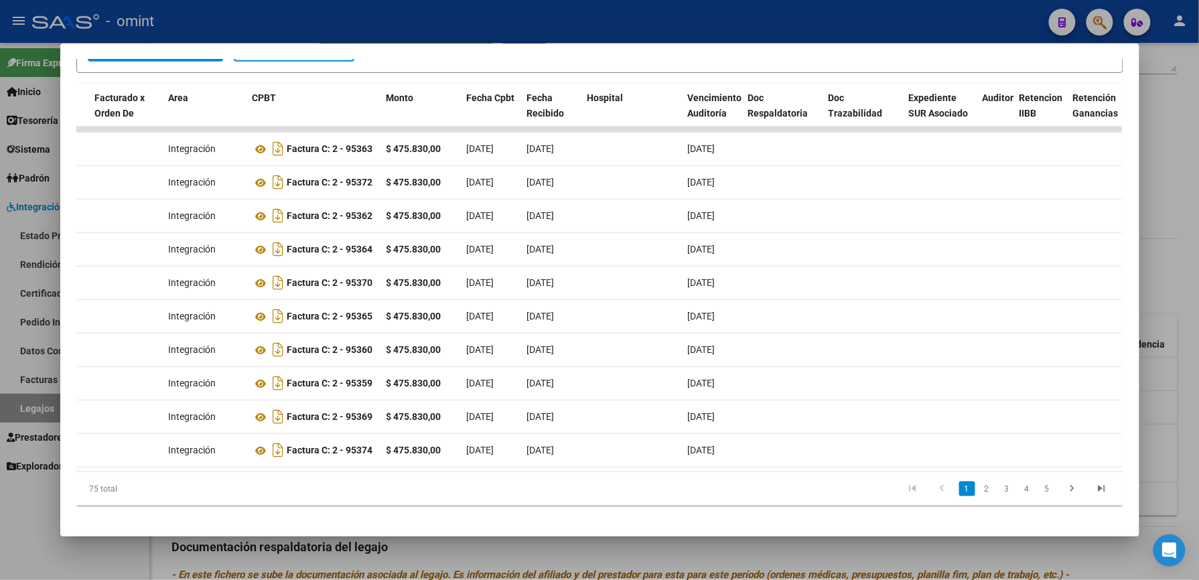
click at [532, 25] on div at bounding box center [599, 290] width 1199 height 580
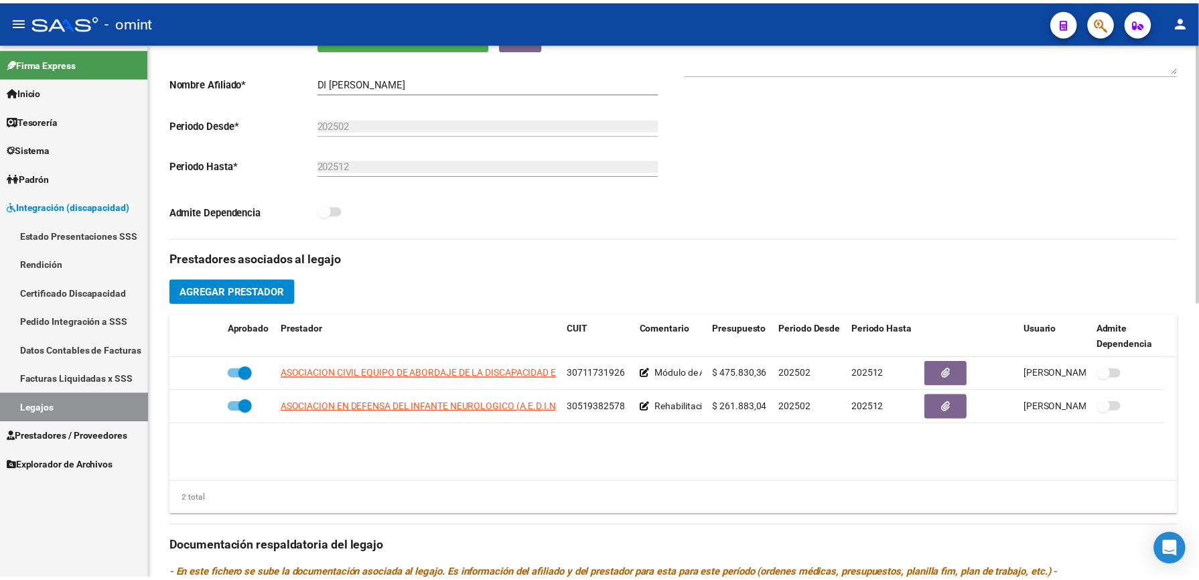
scroll to position [268, 0]
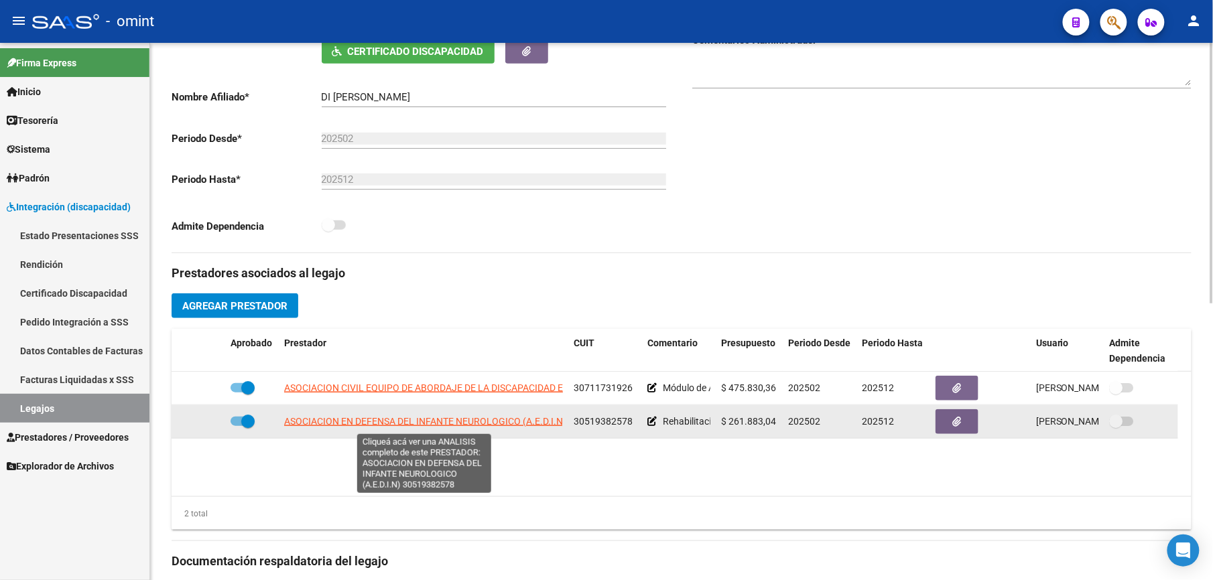
click at [418, 426] on span "ASOCIACION EN DEFENSA DEL INFANTE NEUROLOGICO (A.E.D.I.N)" at bounding box center [425, 421] width 282 height 11
type textarea "30519382578"
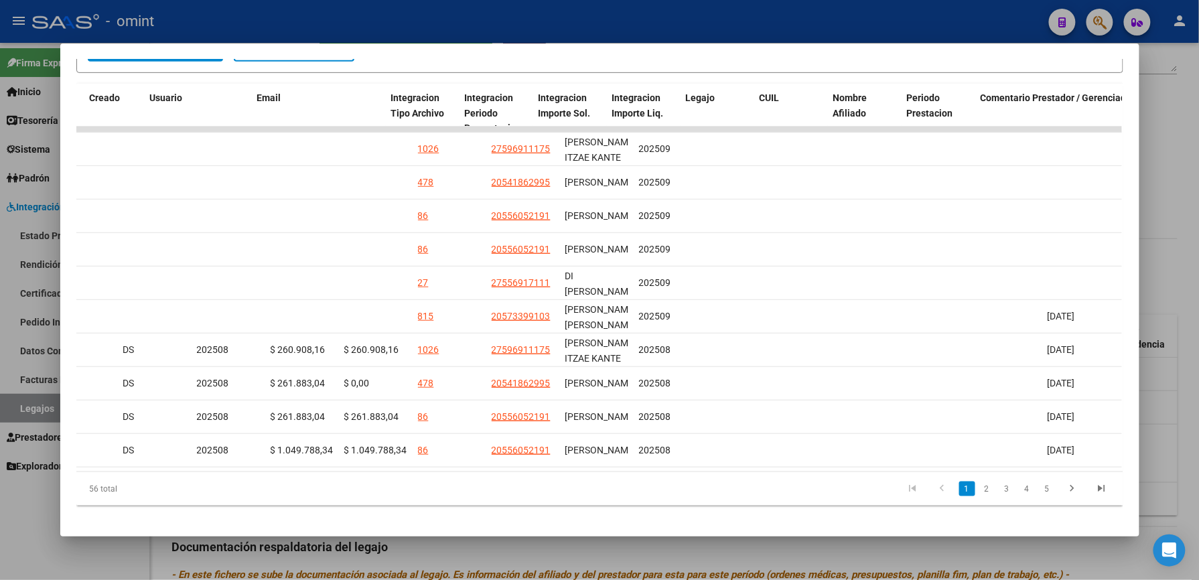
scroll to position [0, 0]
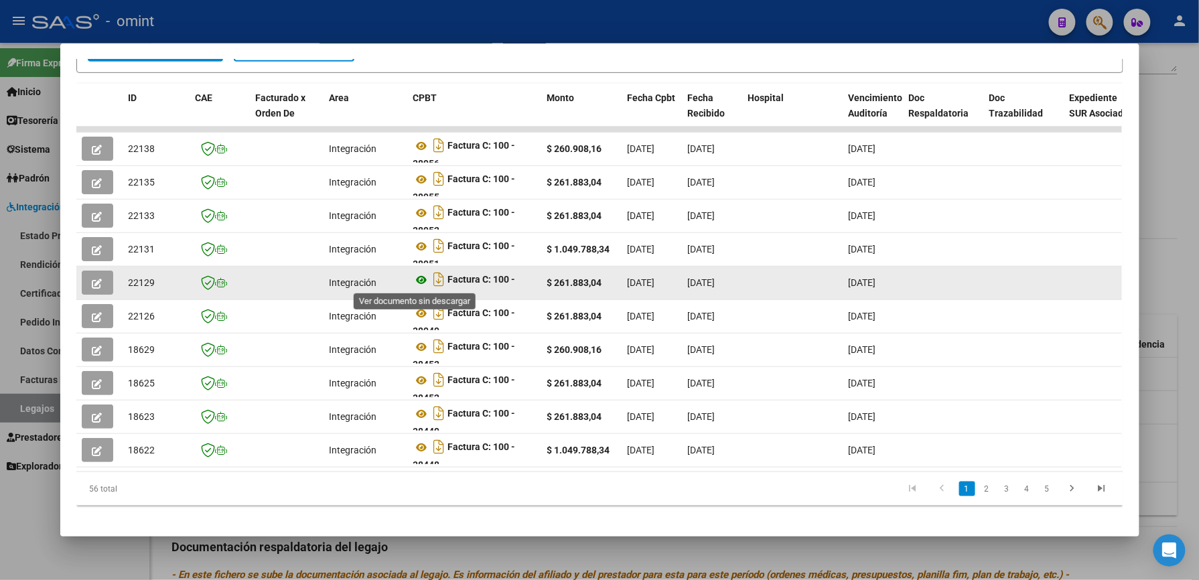
click at [414, 283] on icon at bounding box center [421, 280] width 17 height 16
click at [92, 281] on icon "button" at bounding box center [97, 284] width 10 height 10
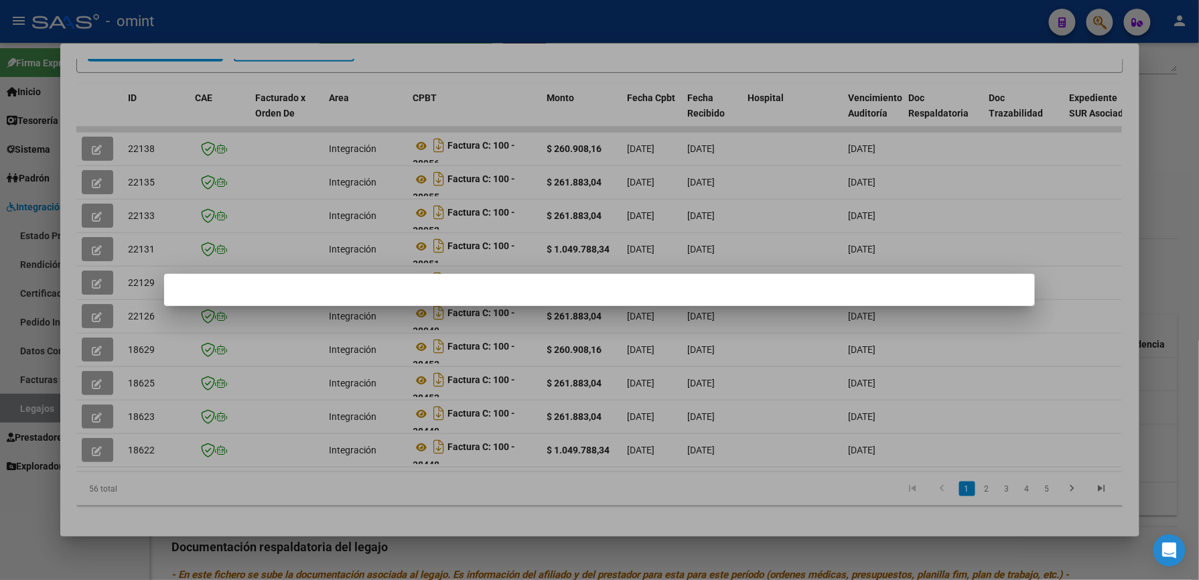
click at [423, 40] on div at bounding box center [599, 290] width 1199 height 580
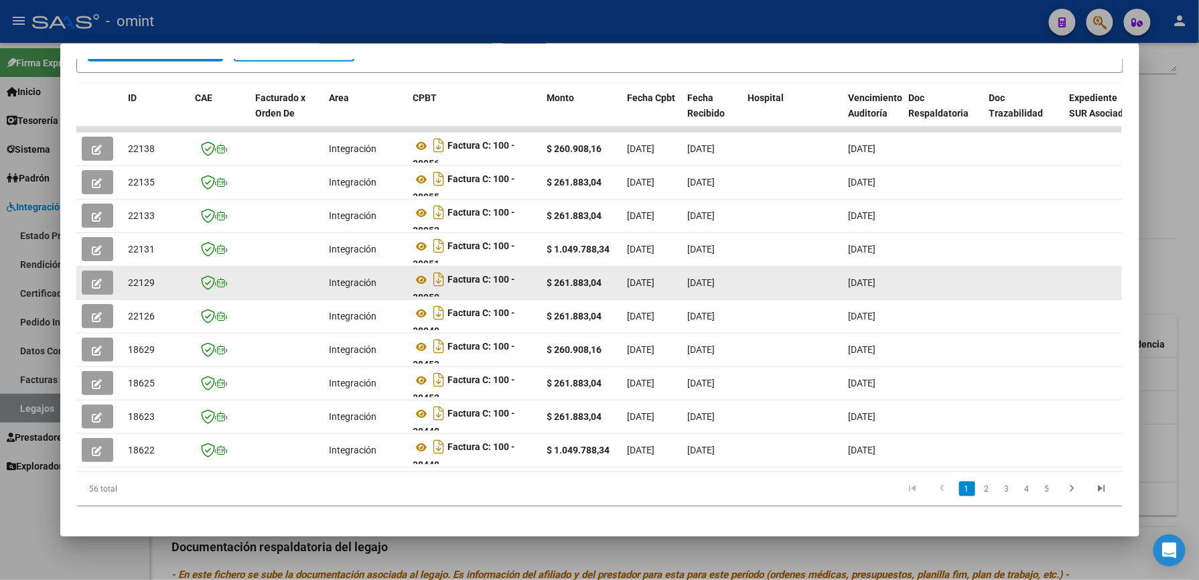
click at [92, 281] on icon "button" at bounding box center [97, 284] width 10 height 10
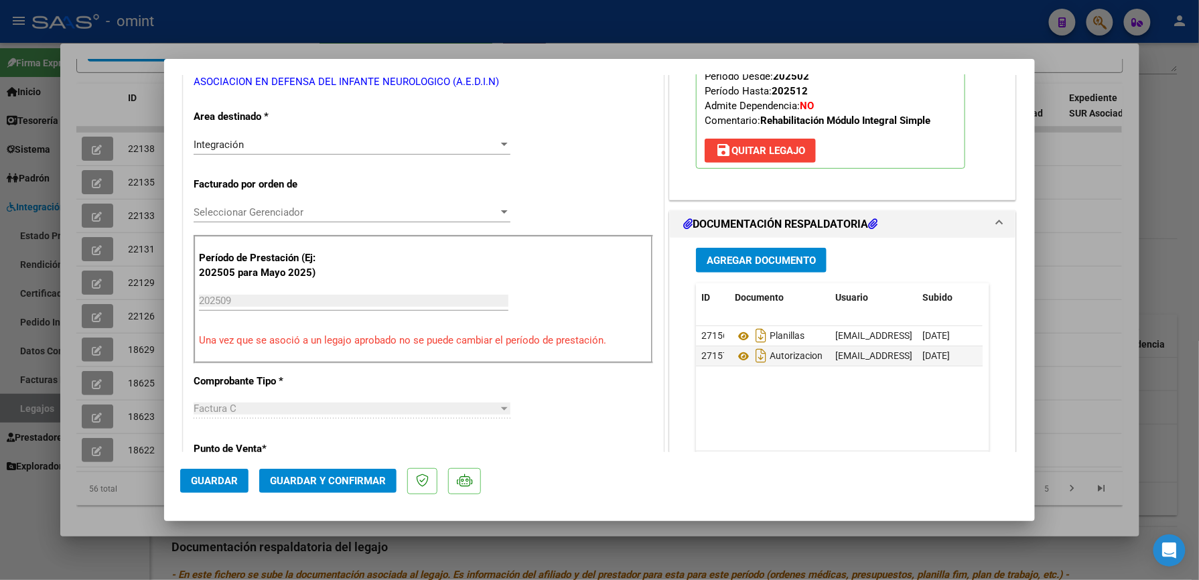
scroll to position [268, 0]
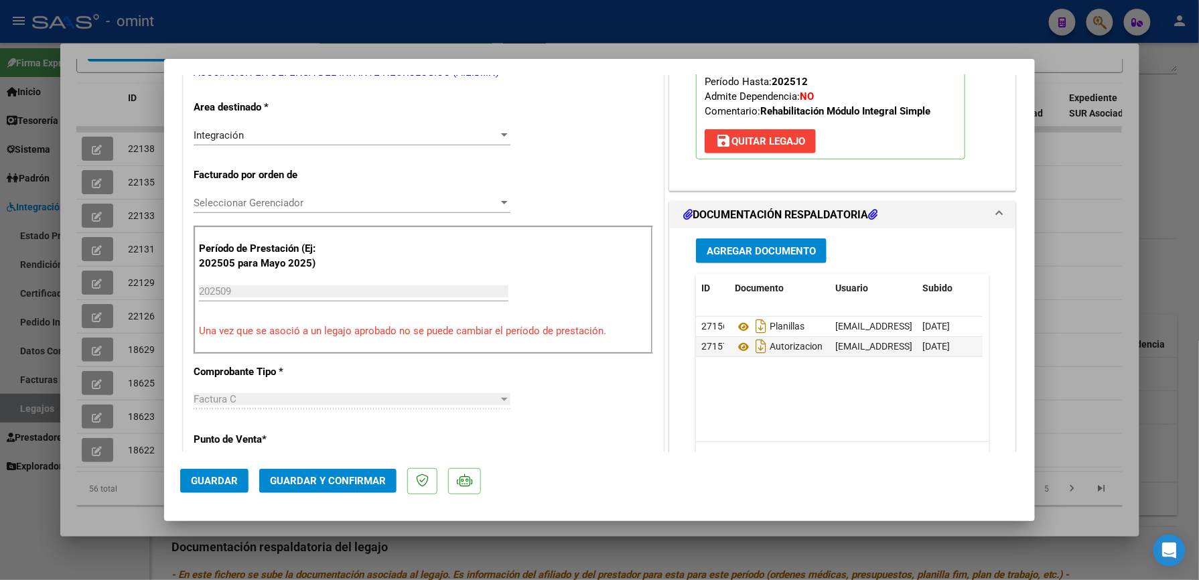
click at [293, 478] on span "Guardar y Confirmar" at bounding box center [328, 481] width 116 height 12
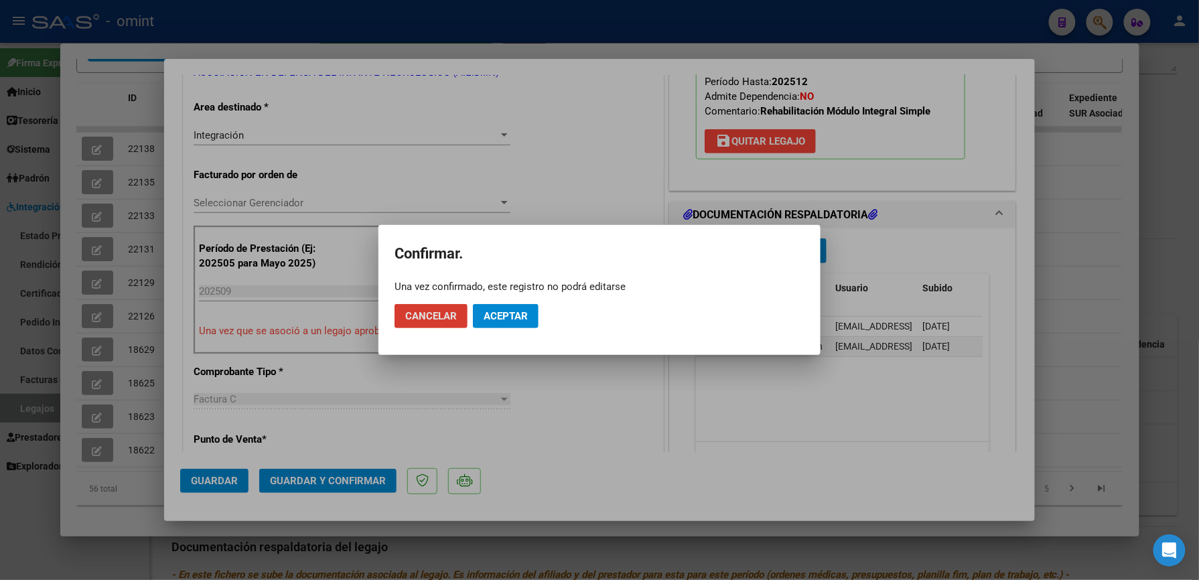
click at [519, 320] on span "Aceptar" at bounding box center [506, 316] width 44 height 12
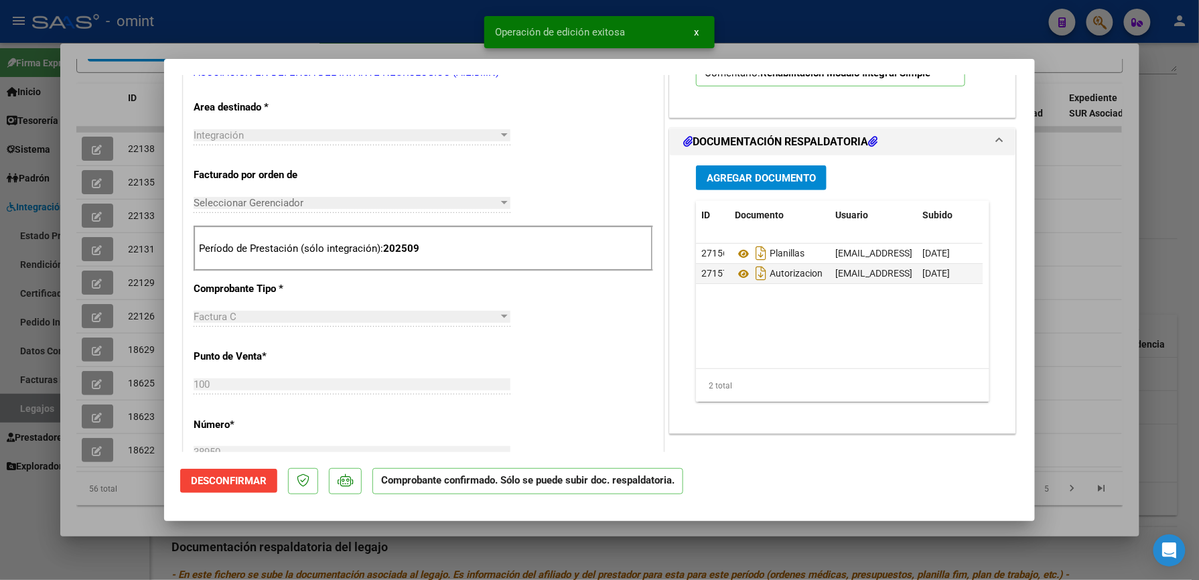
click at [851, 24] on div at bounding box center [599, 290] width 1199 height 580
type input "$ 0,00"
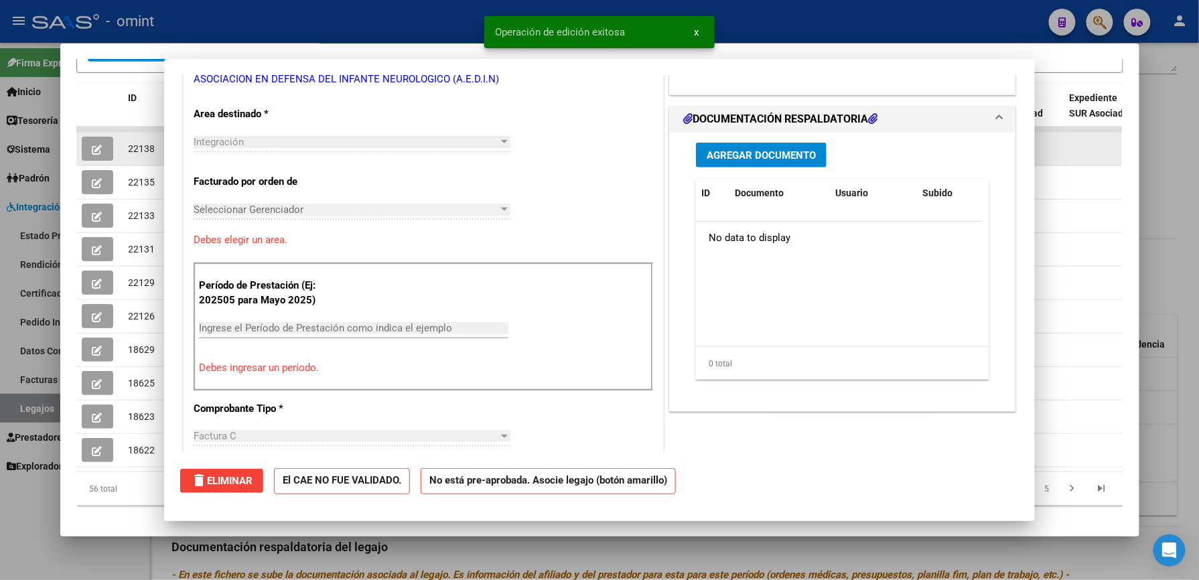
scroll to position [0, 0]
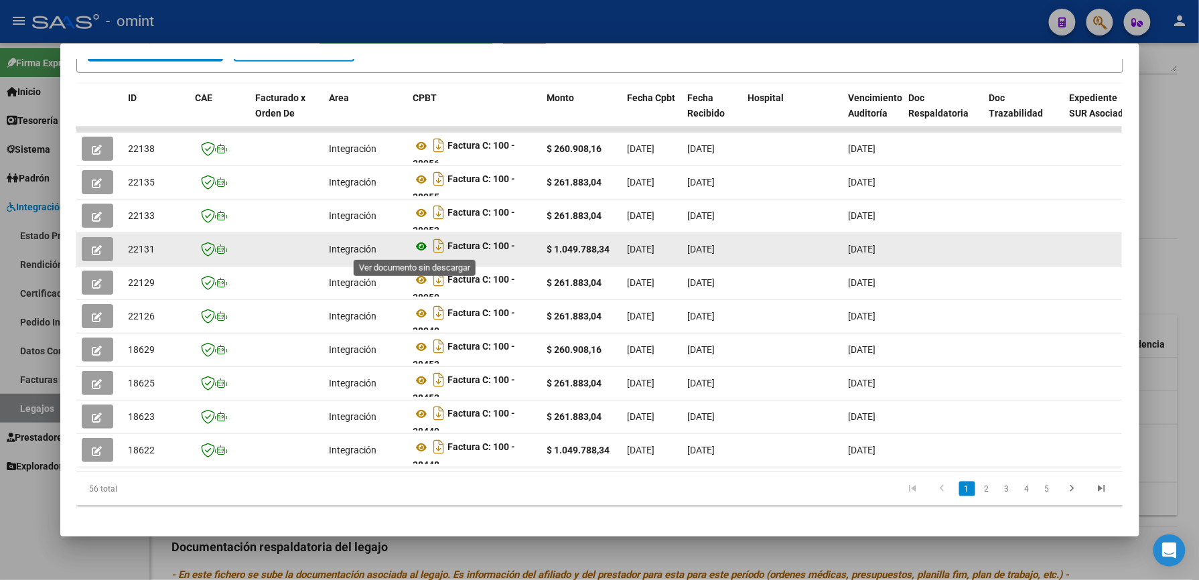
click at [419, 245] on icon at bounding box center [421, 247] width 17 height 16
click at [92, 248] on icon "button" at bounding box center [97, 250] width 10 height 10
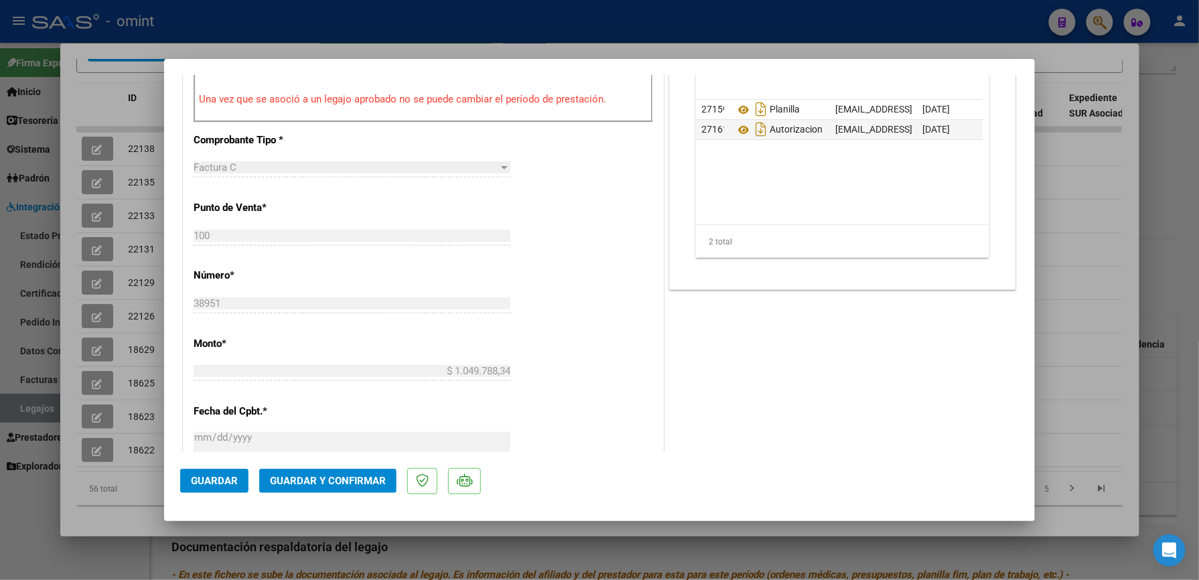
scroll to position [536, 0]
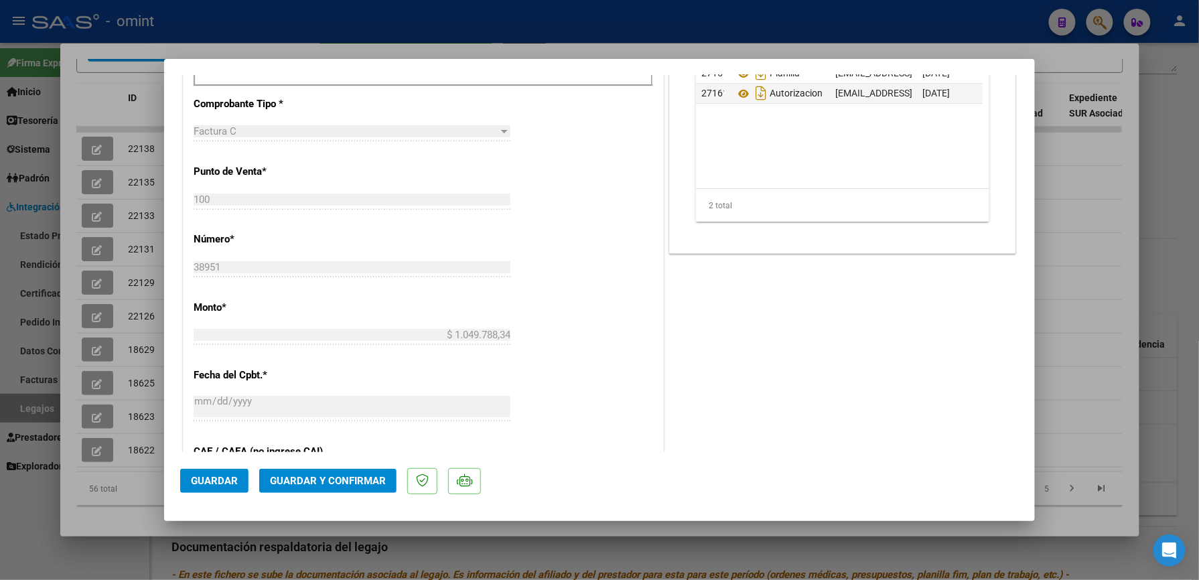
click at [351, 484] on span "Guardar y Confirmar" at bounding box center [328, 481] width 116 height 12
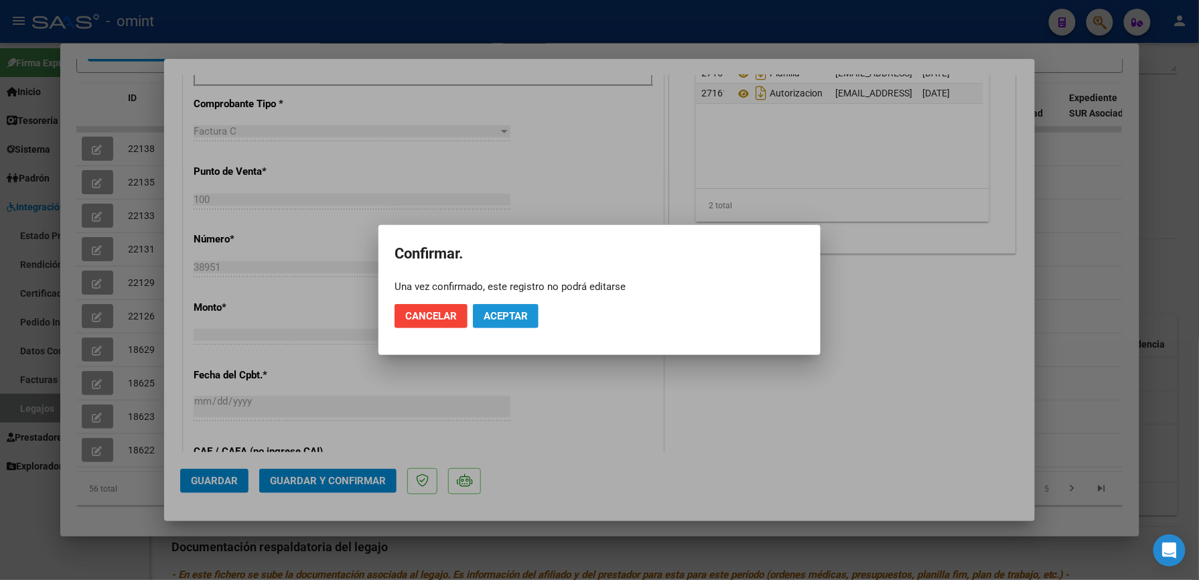
click at [507, 326] on button "Aceptar" at bounding box center [506, 316] width 66 height 24
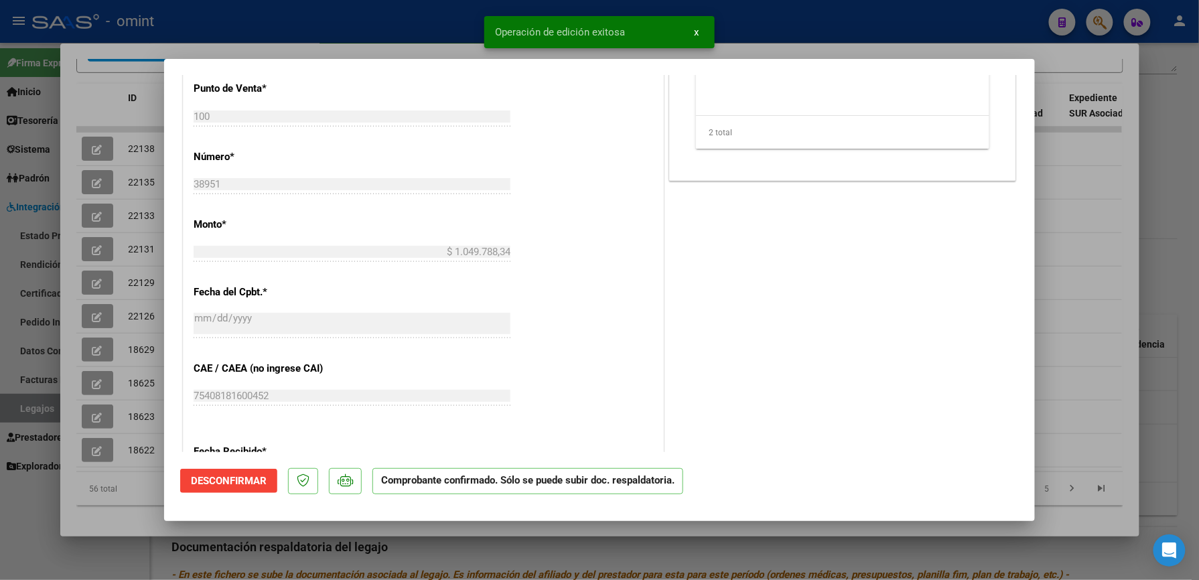
click at [805, 19] on div at bounding box center [599, 290] width 1199 height 580
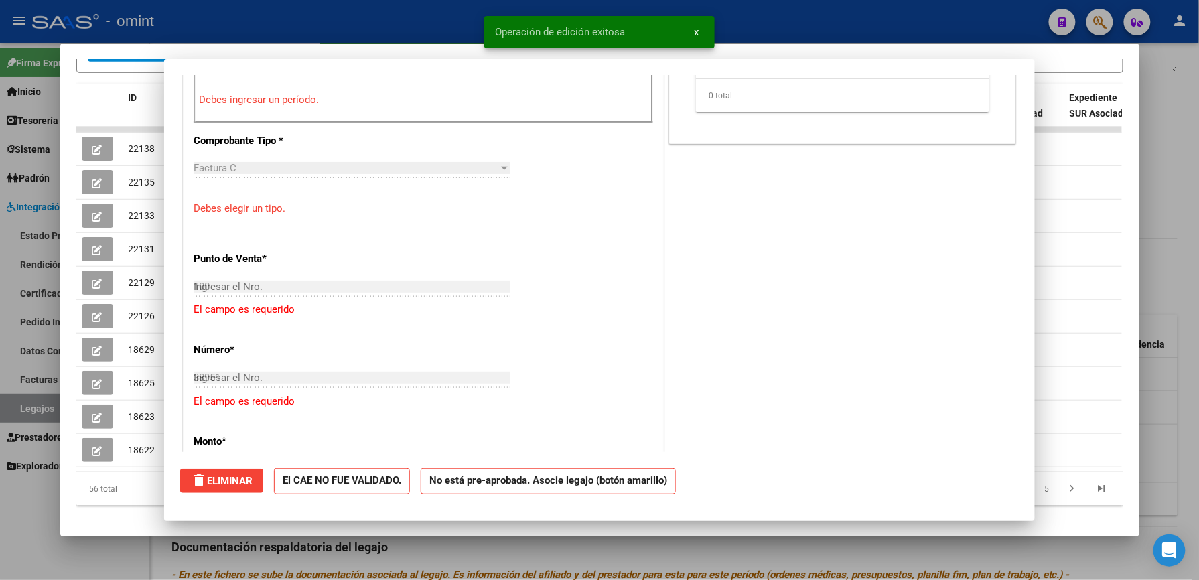
type input "$ 0,00"
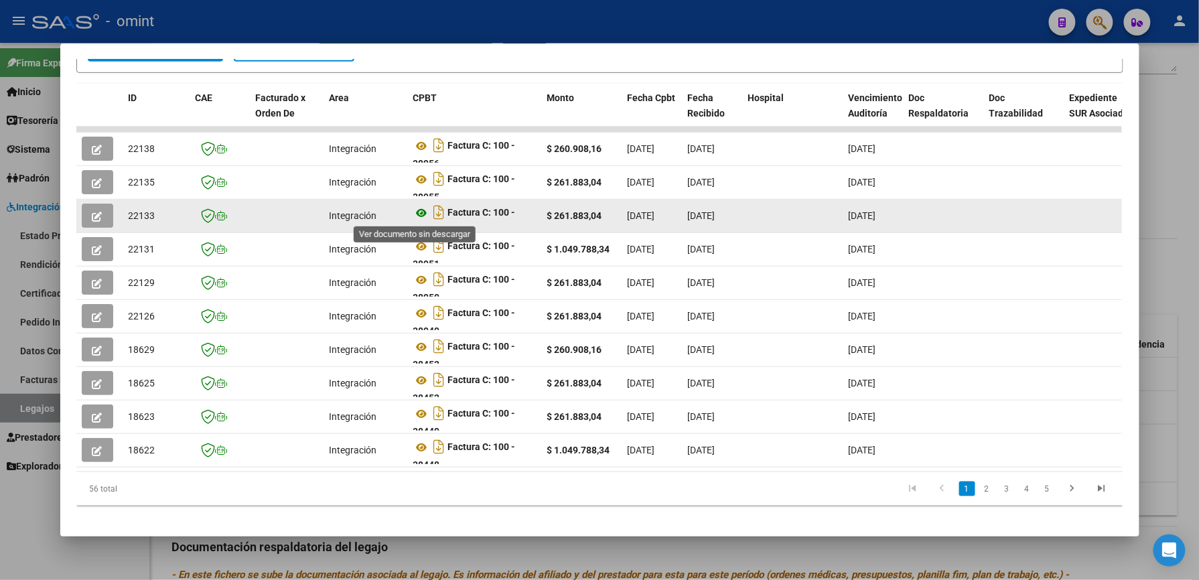
click at [417, 210] on icon at bounding box center [421, 213] width 17 height 16
click at [92, 220] on icon "button" at bounding box center [97, 217] width 10 height 10
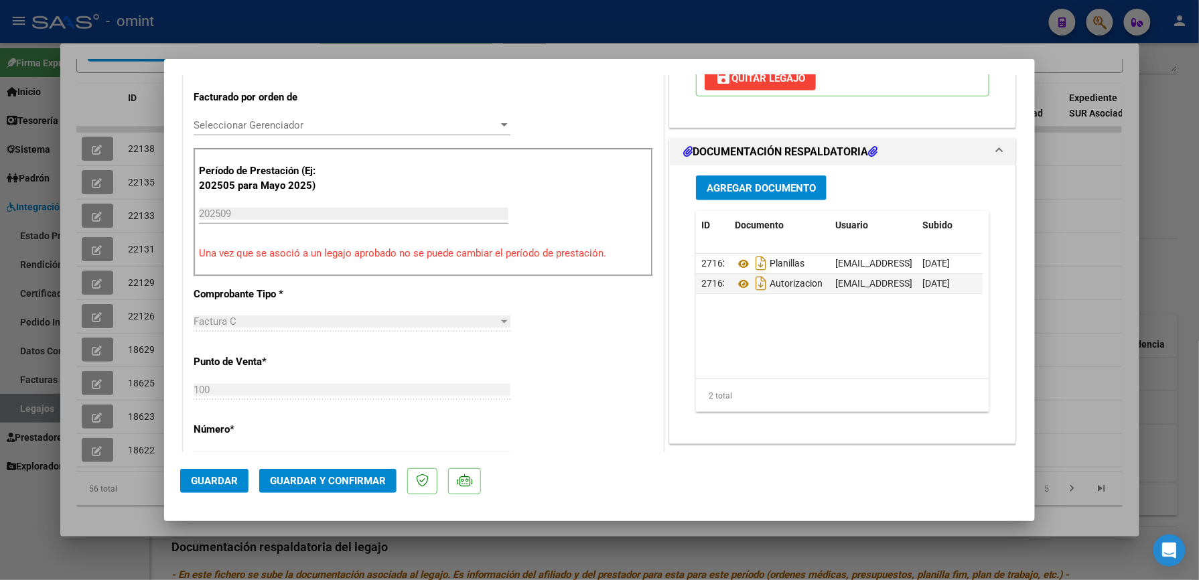
scroll to position [357, 0]
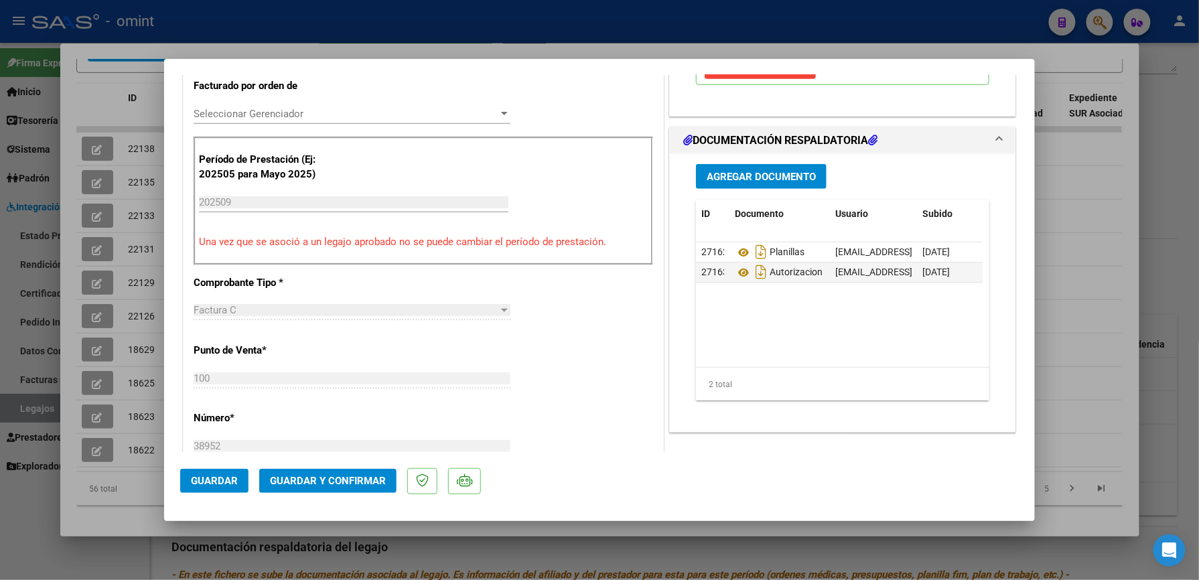
click at [356, 491] on button "Guardar y Confirmar" at bounding box center [327, 481] width 137 height 24
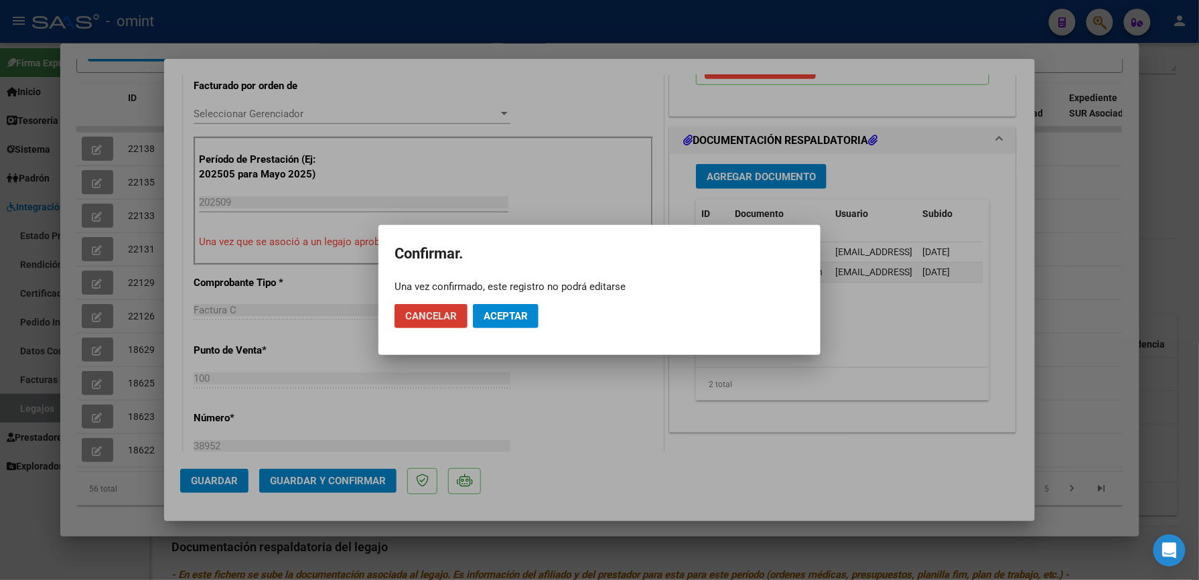
drag, startPoint x: 526, startPoint y: 319, endPoint x: 529, endPoint y: 303, distance: 15.8
click at [525, 318] on span "Aceptar" at bounding box center [506, 316] width 44 height 12
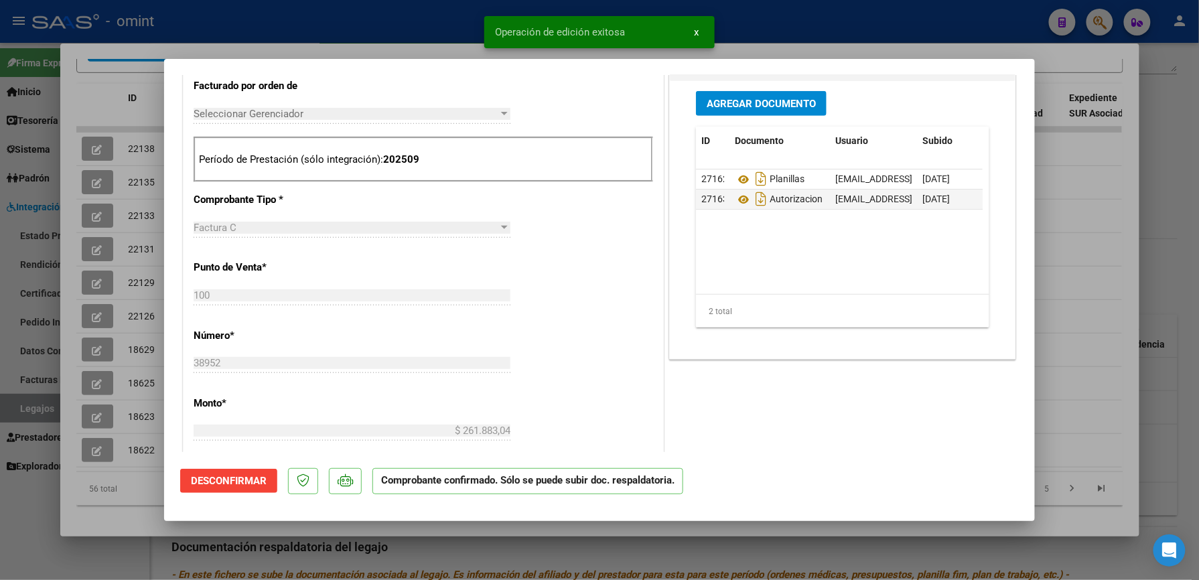
click at [899, 43] on div at bounding box center [599, 290] width 1199 height 580
type input "$ 0,00"
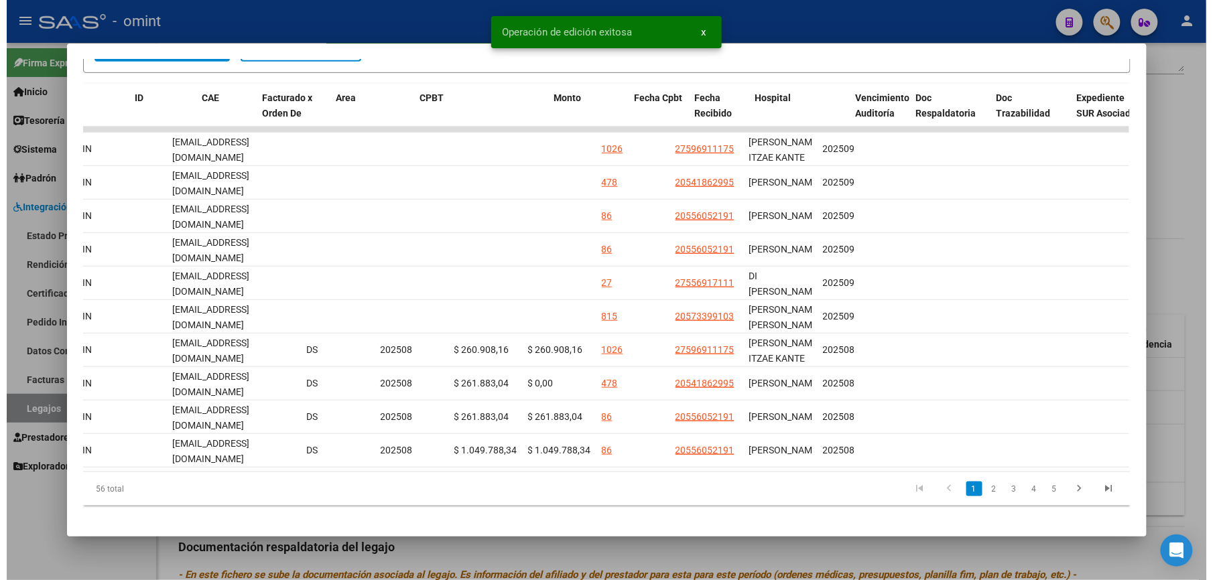
scroll to position [0, 0]
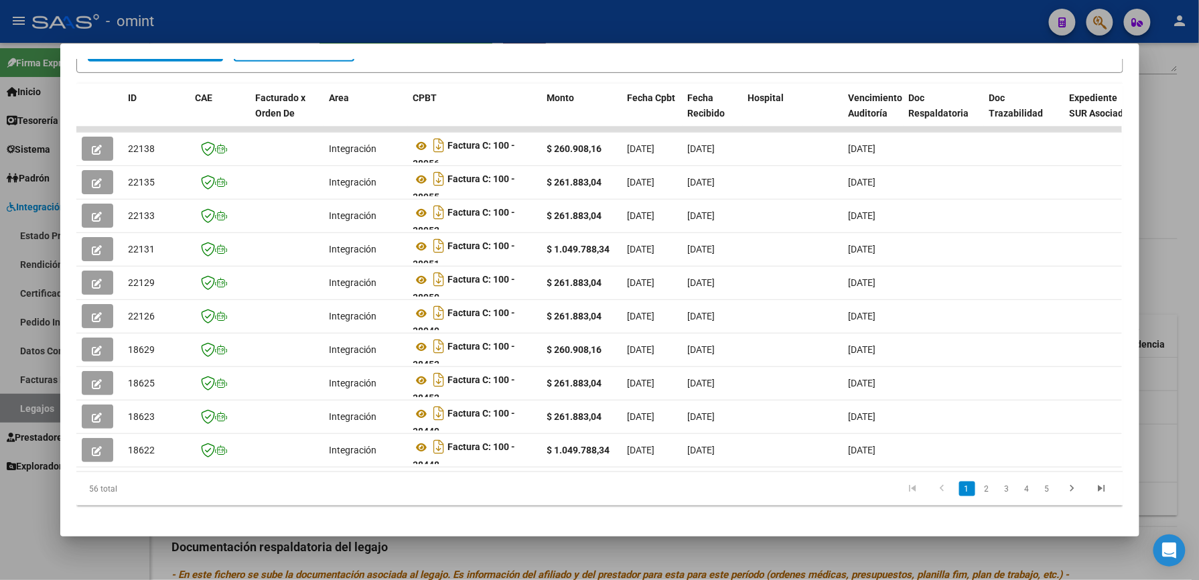
click at [272, 27] on div at bounding box center [599, 290] width 1199 height 580
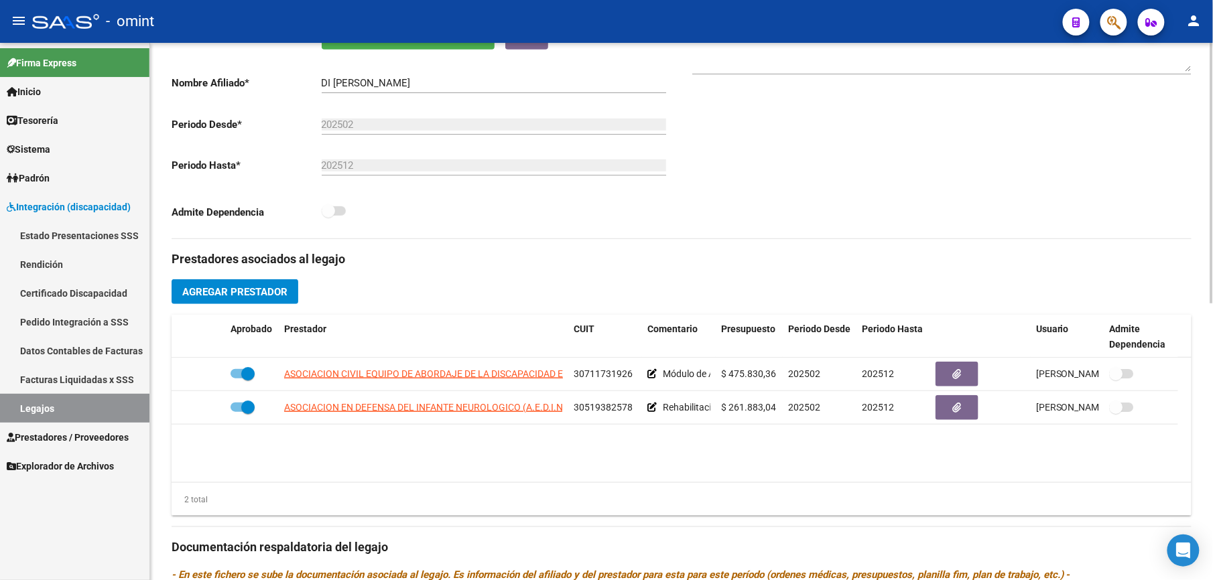
scroll to position [268, 0]
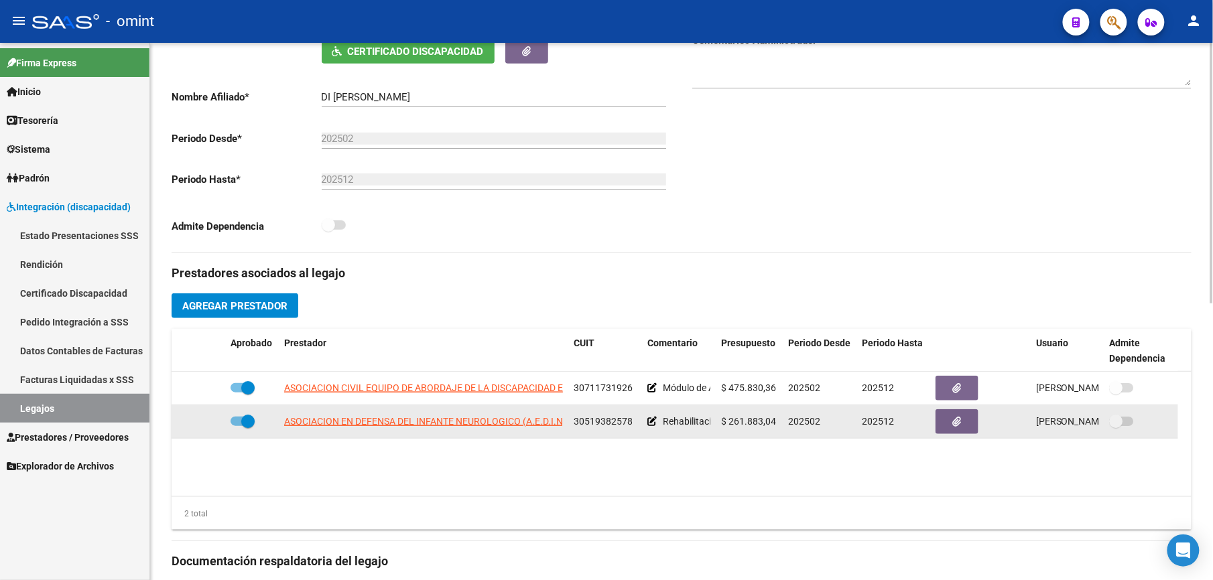
drag, startPoint x: 578, startPoint y: 425, endPoint x: 633, endPoint y: 419, distance: 55.9
click at [633, 419] on div "30519382578" at bounding box center [604, 421] width 63 height 15
drag, startPoint x: 633, startPoint y: 419, endPoint x: 608, endPoint y: 422, distance: 24.9
copy span "30519382578"
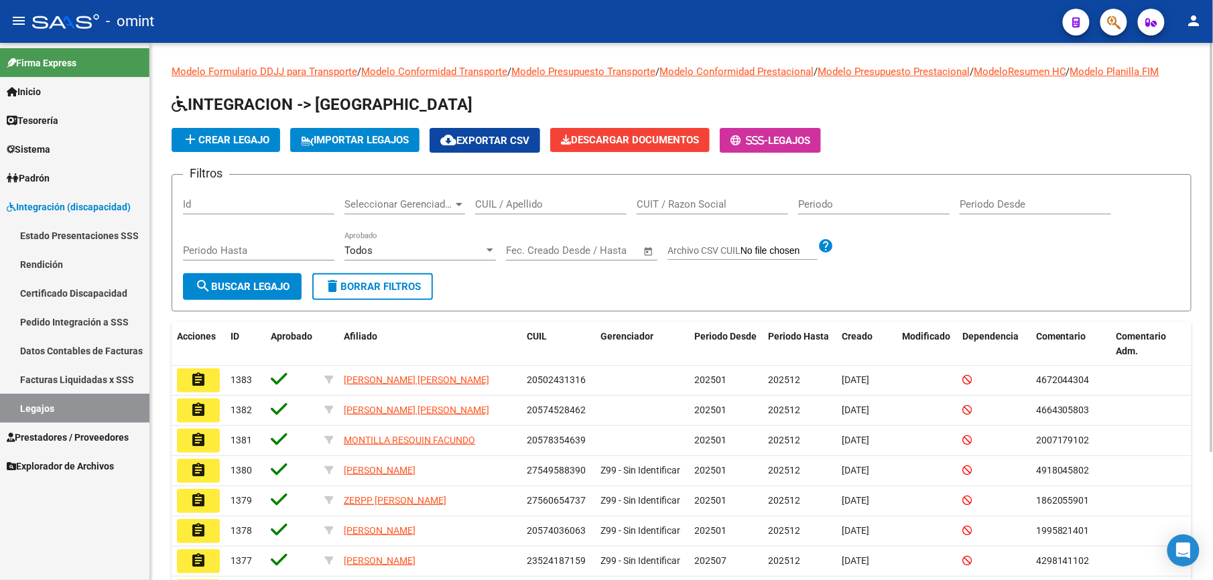
click at [523, 204] on input "CUIL / Apellido" at bounding box center [550, 204] width 151 height 12
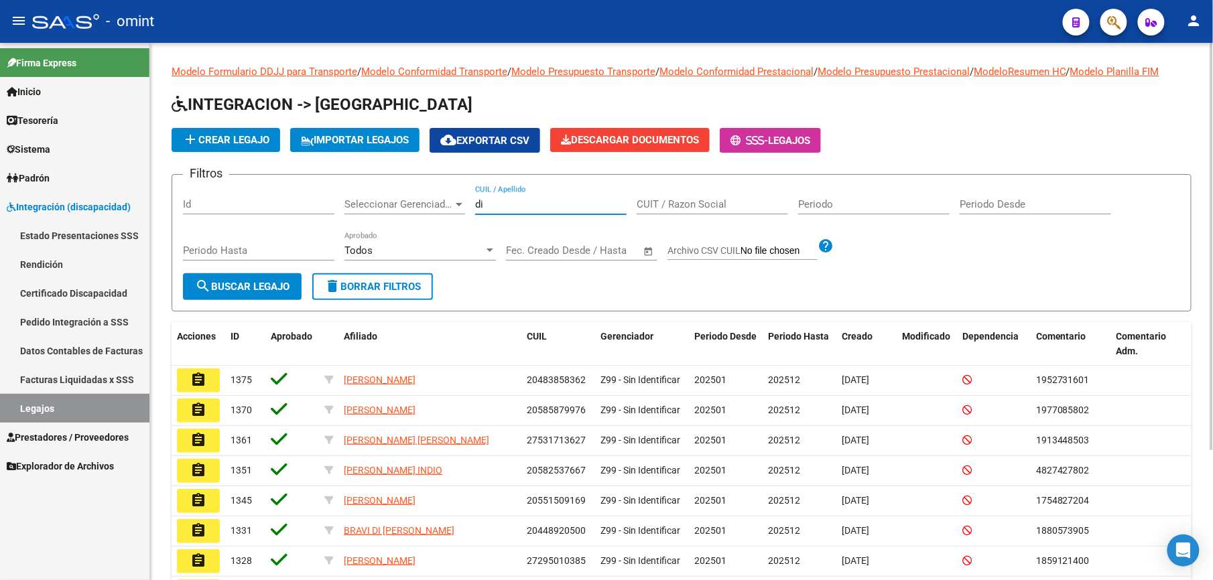
drag, startPoint x: 518, startPoint y: 209, endPoint x: 407, endPoint y: 198, distance: 111.1
click at [407, 198] on div "Filtros Id Seleccionar Gerenciador Seleccionar Gerenciador di CUIL / Apellido C…" at bounding box center [681, 230] width 997 height 88
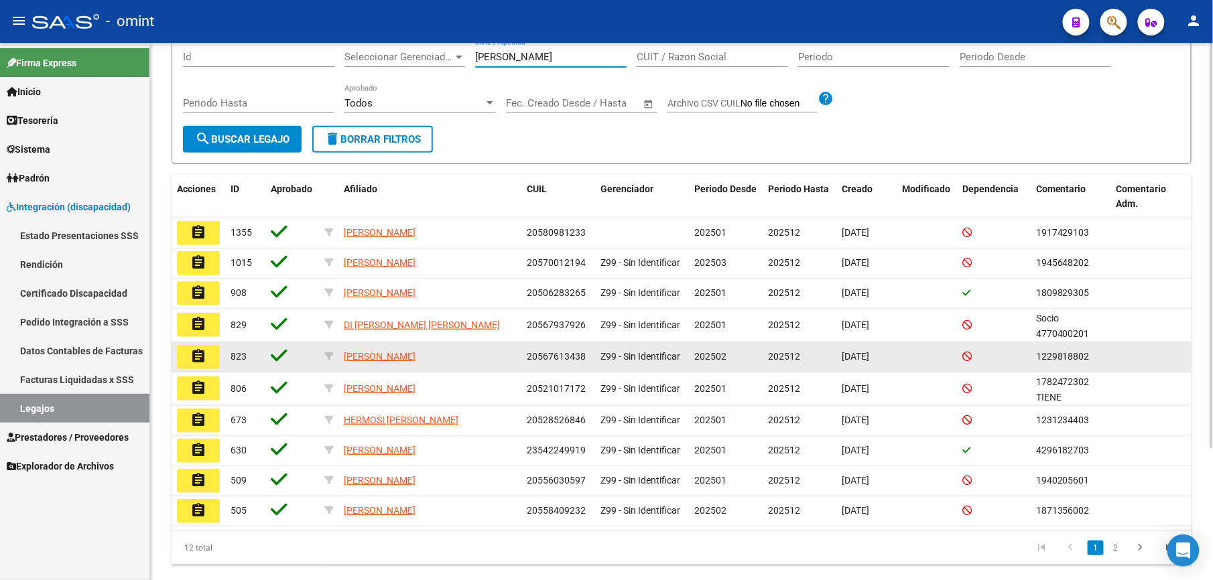
scroll to position [176, 0]
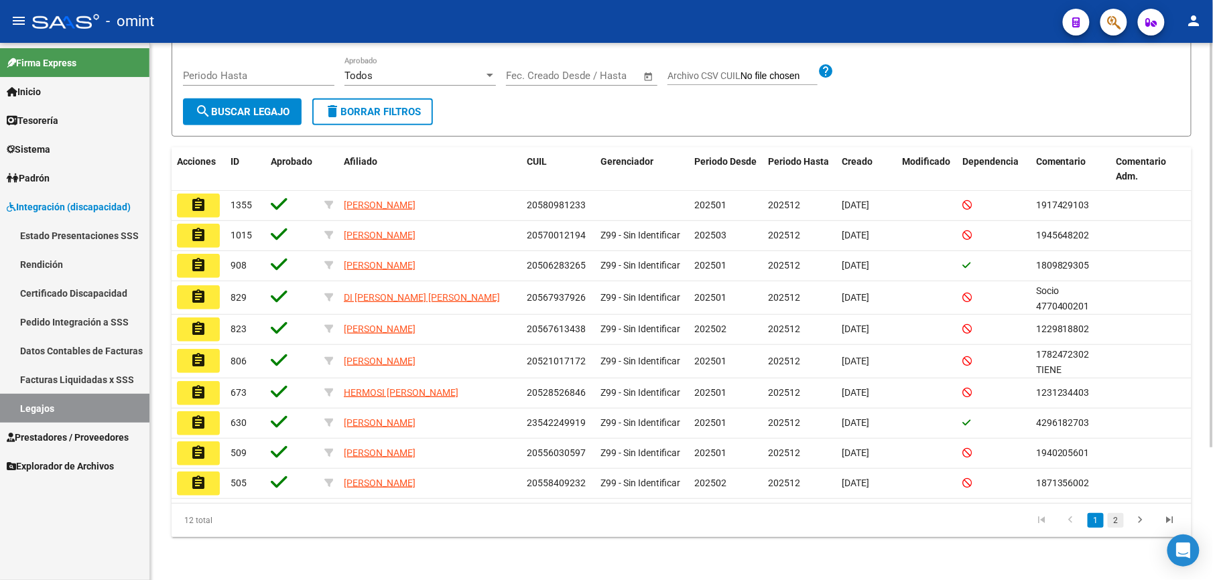
type input "LORENZO"
click at [1116, 519] on link "2" at bounding box center [1115, 520] width 16 height 15
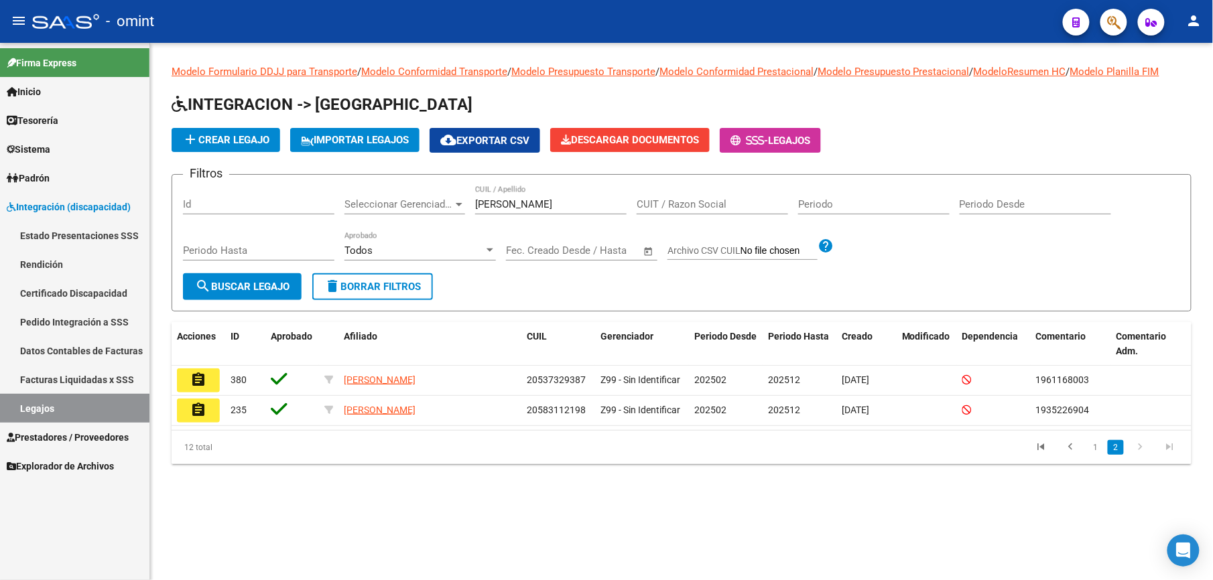
scroll to position [0, 0]
click at [1089, 448] on link "1" at bounding box center [1095, 447] width 16 height 15
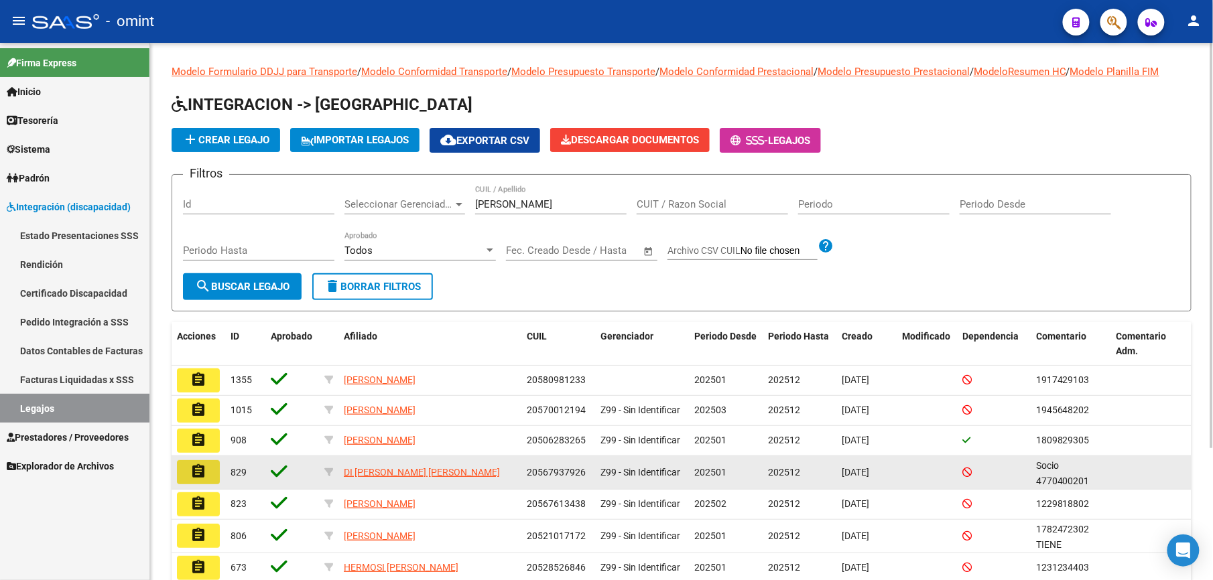
click at [197, 467] on mat-icon "assignment" at bounding box center [198, 472] width 16 height 16
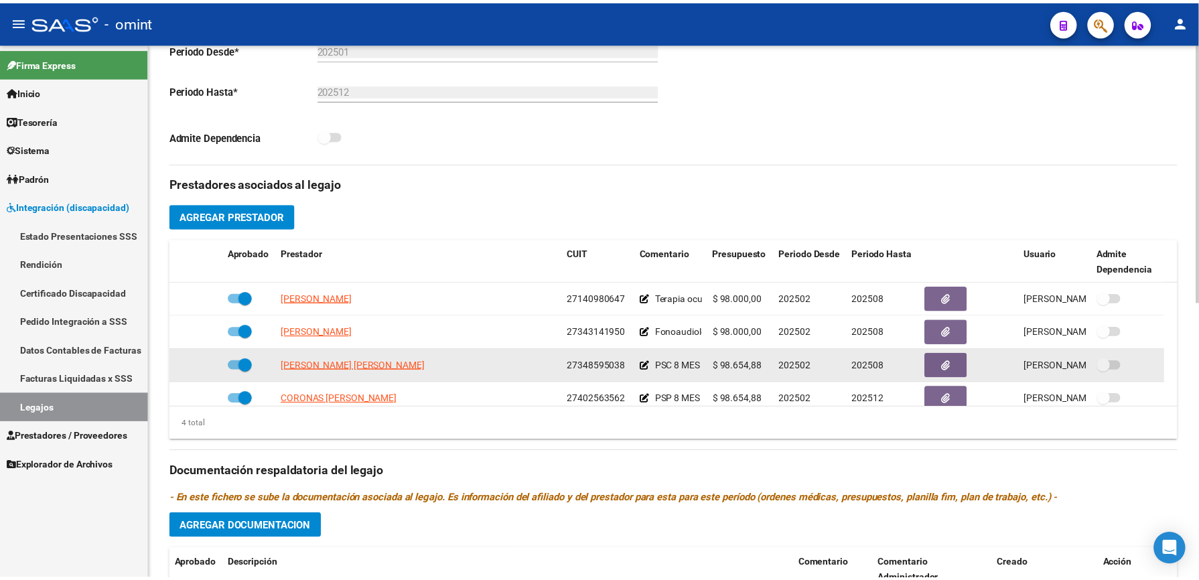
scroll to position [13, 0]
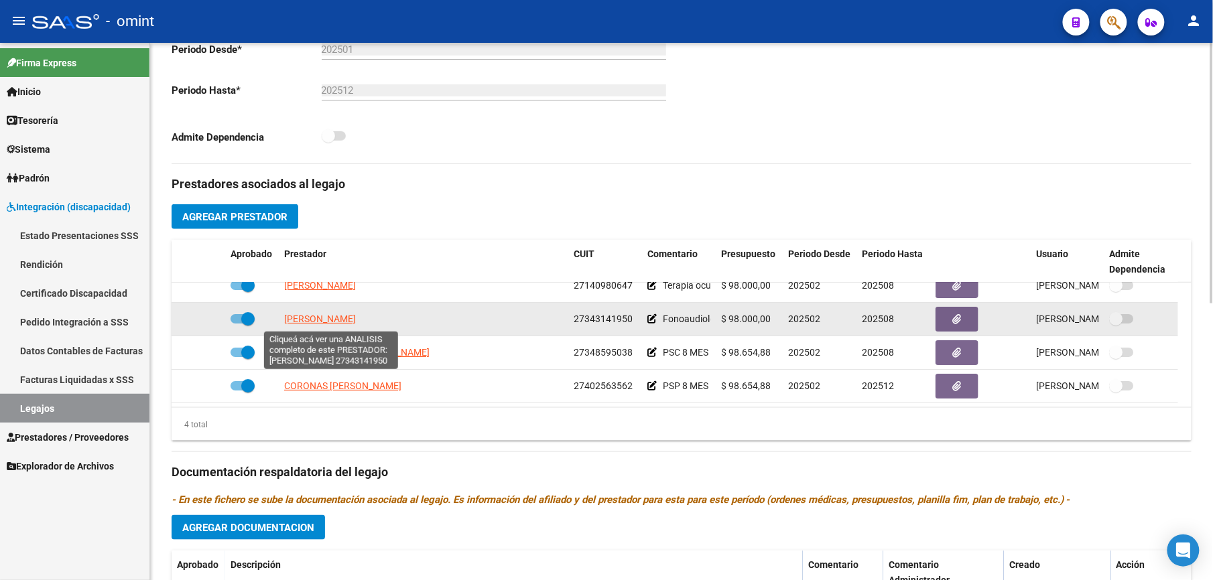
click at [356, 319] on span "PUGGIONI FERNANDA" at bounding box center [320, 319] width 72 height 11
type textarea "27343141950"
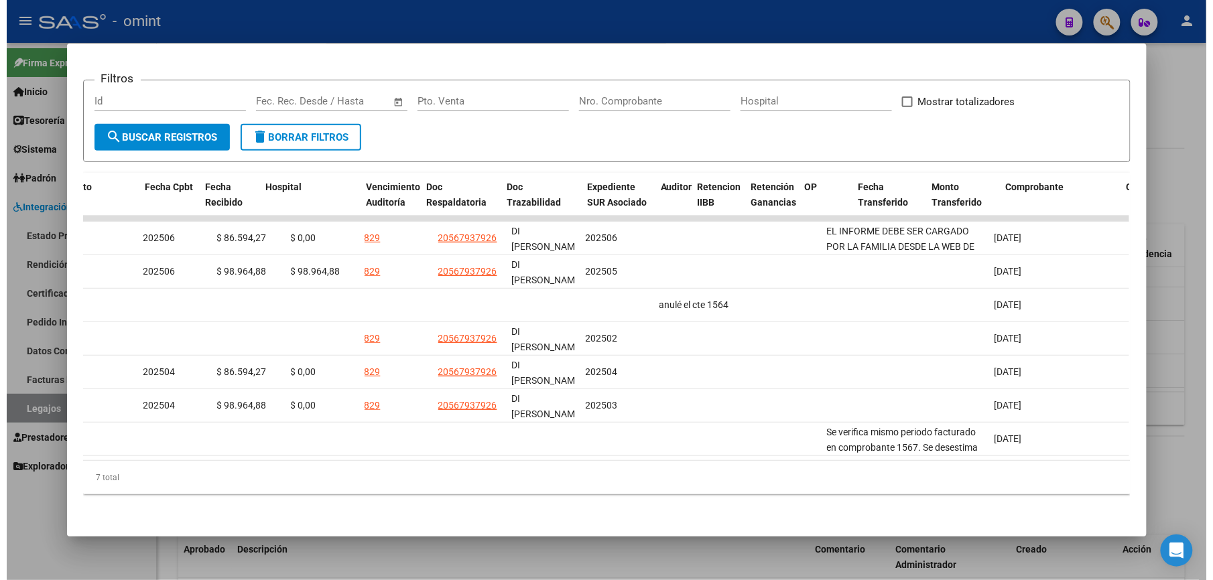
scroll to position [0, 0]
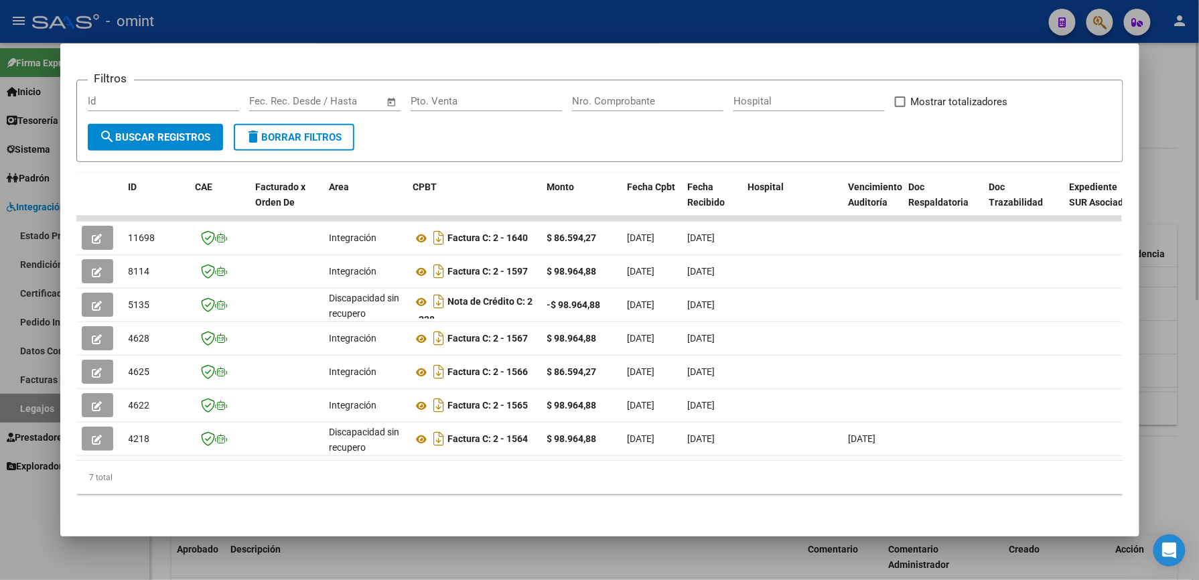
drag, startPoint x: 628, startPoint y: 17, endPoint x: 893, endPoint y: 228, distance: 338.6
click at [628, 17] on div at bounding box center [599, 290] width 1199 height 580
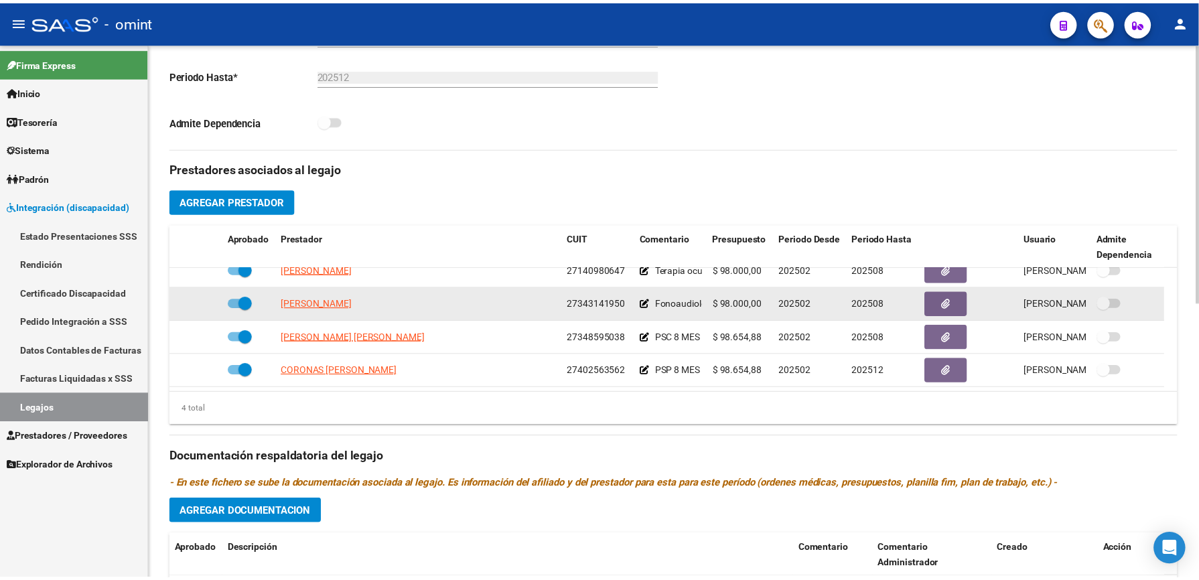
scroll to position [357, 0]
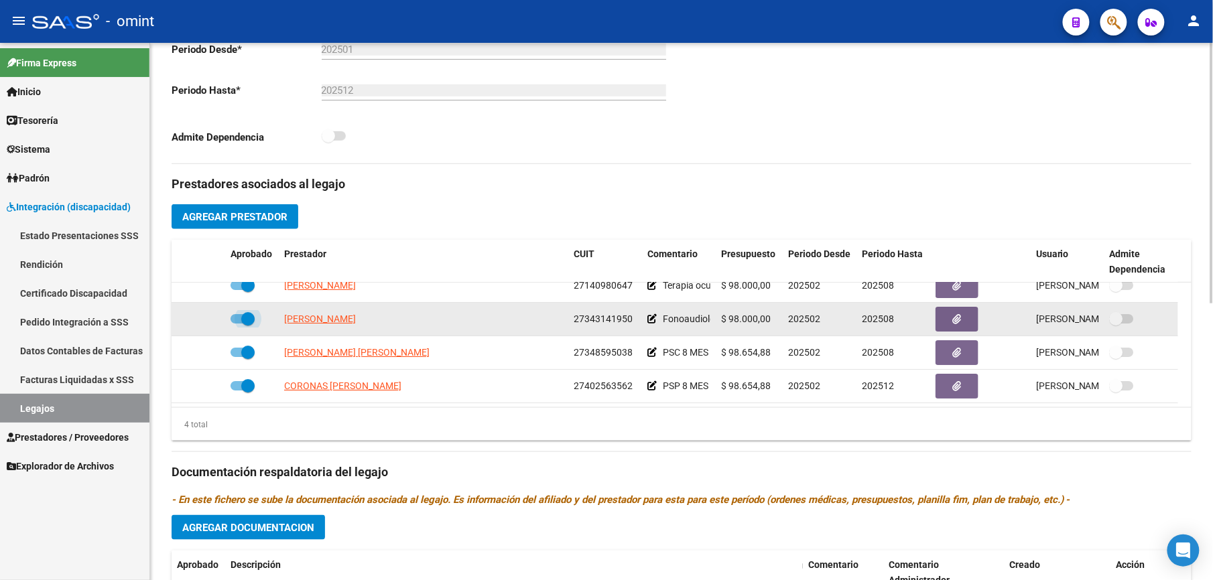
click at [237, 320] on span at bounding box center [242, 318] width 24 height 9
click at [237, 324] on input "checkbox" at bounding box center [237, 324] width 1 height 1
checkbox input "false"
click at [356, 323] on span "PUGGIONI FERNANDA" at bounding box center [320, 319] width 72 height 11
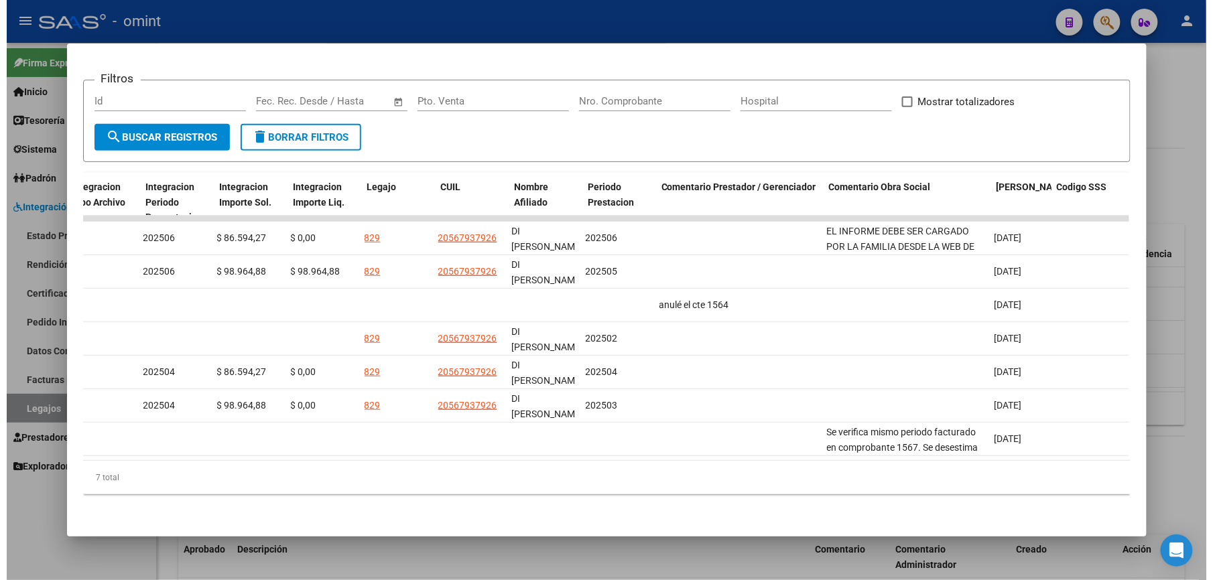
scroll to position [0, 0]
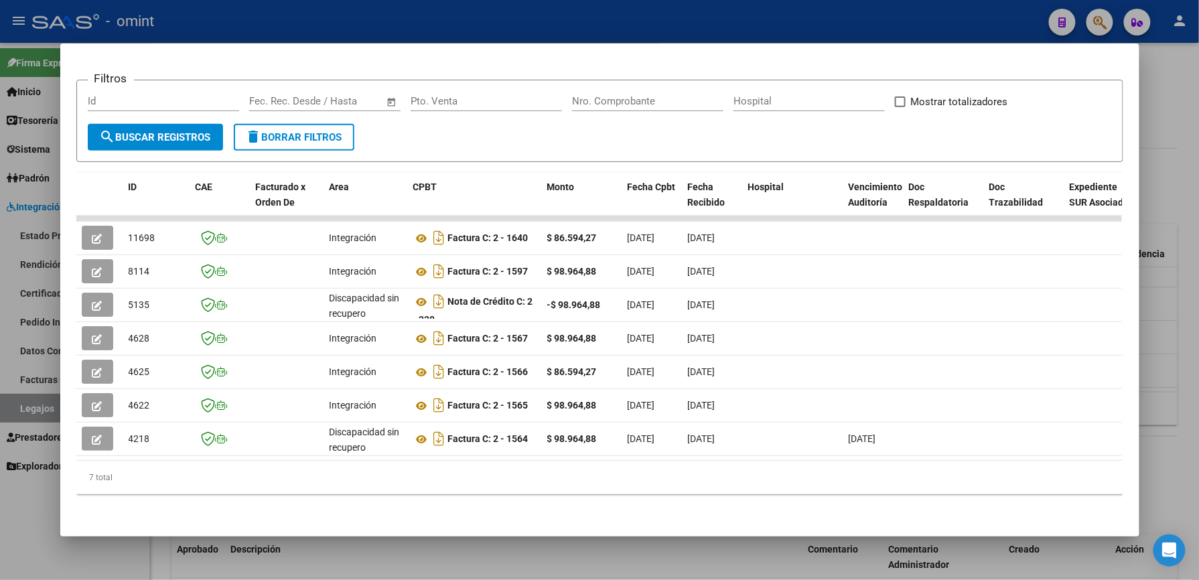
click at [649, 9] on div at bounding box center [599, 290] width 1199 height 580
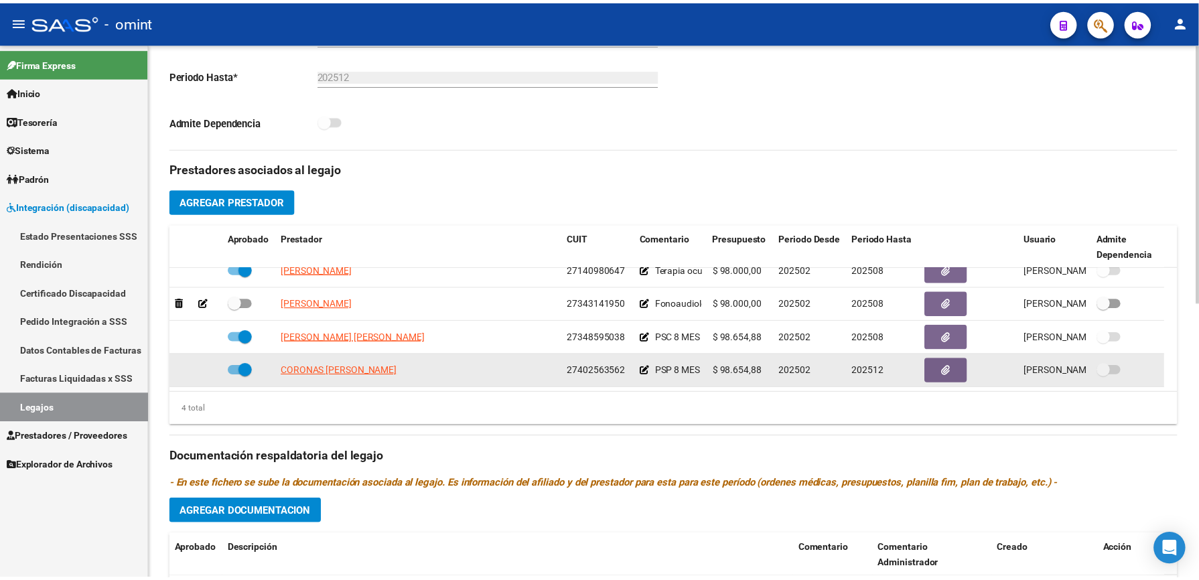
scroll to position [357, 0]
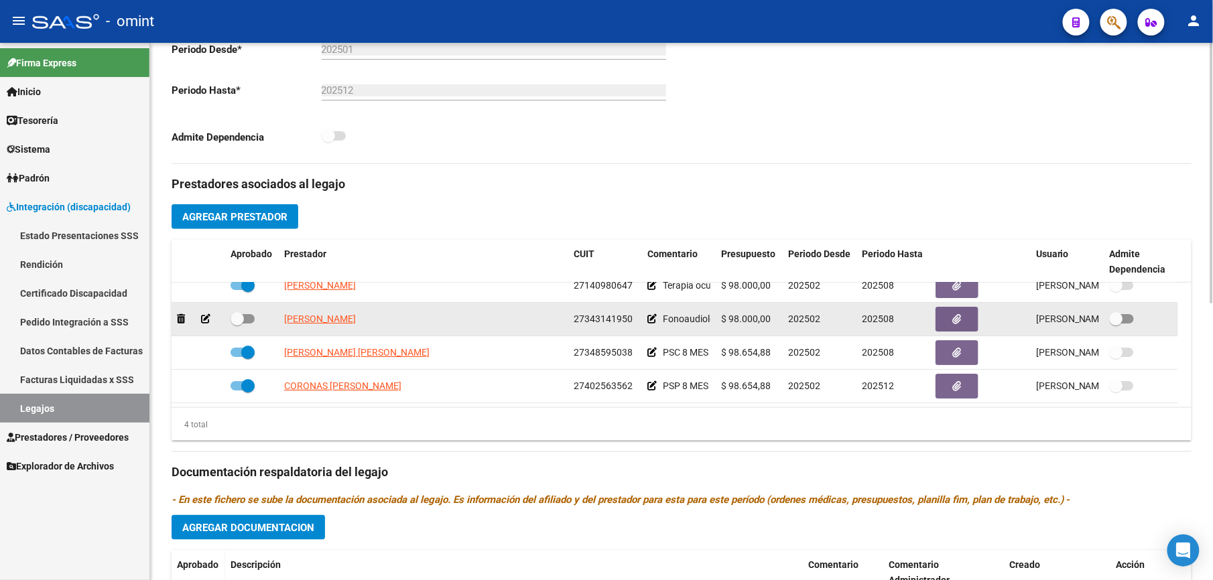
click at [202, 320] on icon at bounding box center [205, 318] width 9 height 9
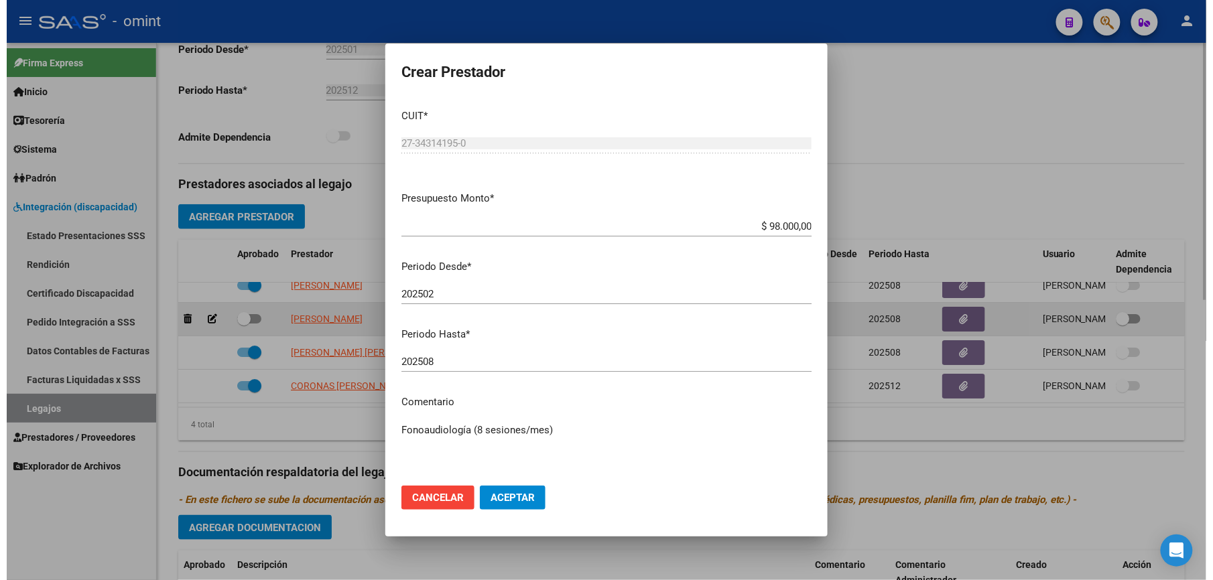
scroll to position [373, 0]
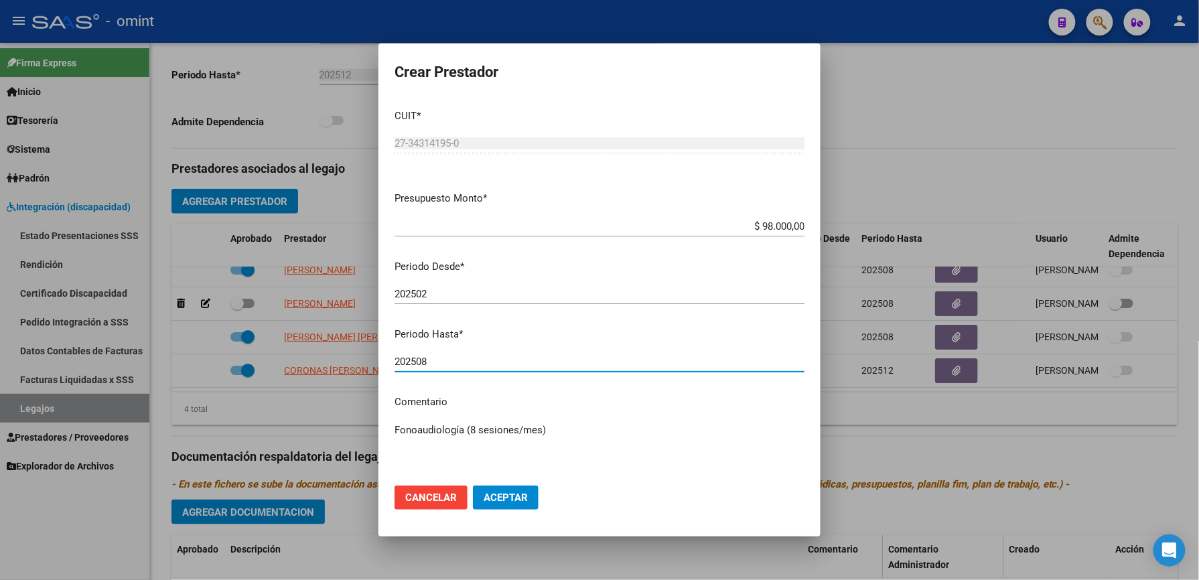
click at [448, 360] on input "202508" at bounding box center [600, 362] width 410 height 12
type input "202506"
click at [499, 502] on span "Aceptar" at bounding box center [506, 498] width 44 height 12
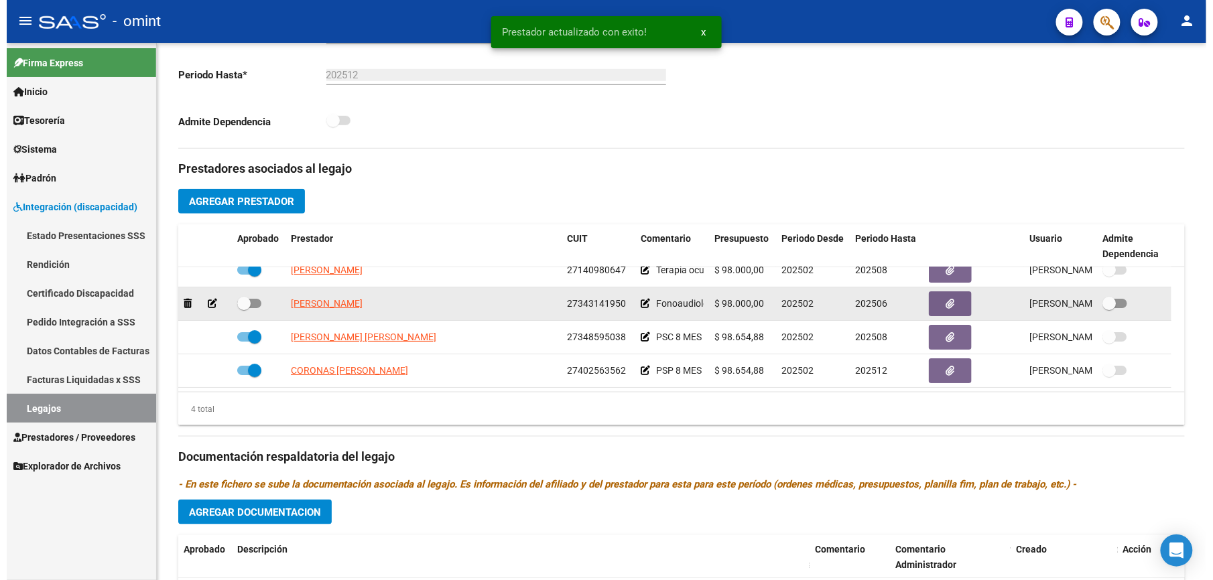
scroll to position [357, 0]
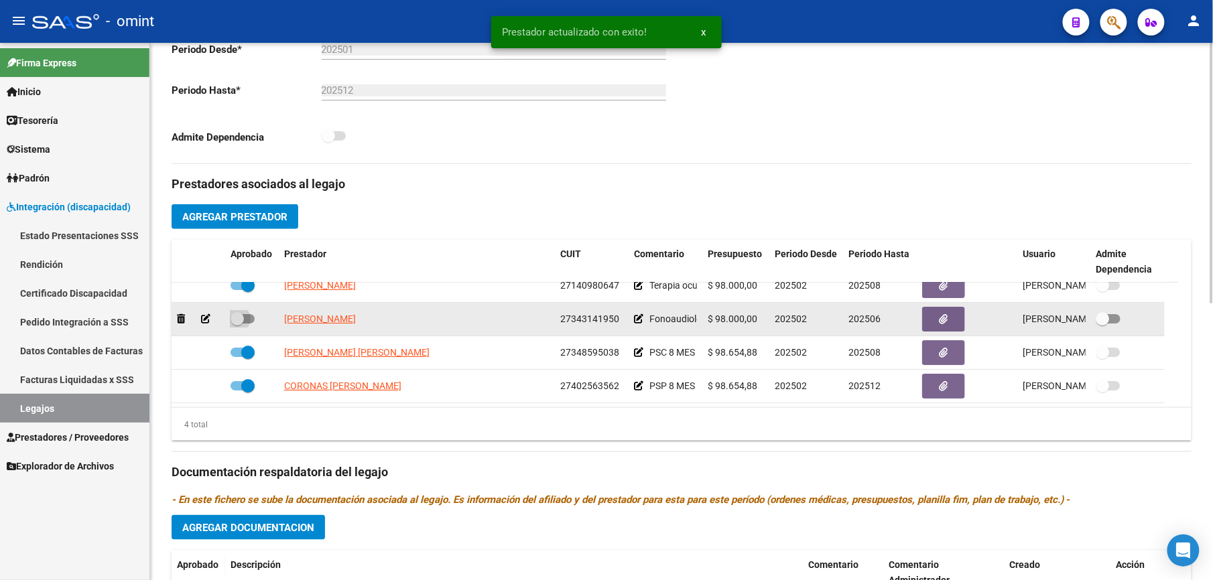
click at [248, 320] on span at bounding box center [242, 318] width 24 height 9
click at [237, 324] on input "checkbox" at bounding box center [237, 324] width 1 height 1
checkbox input "true"
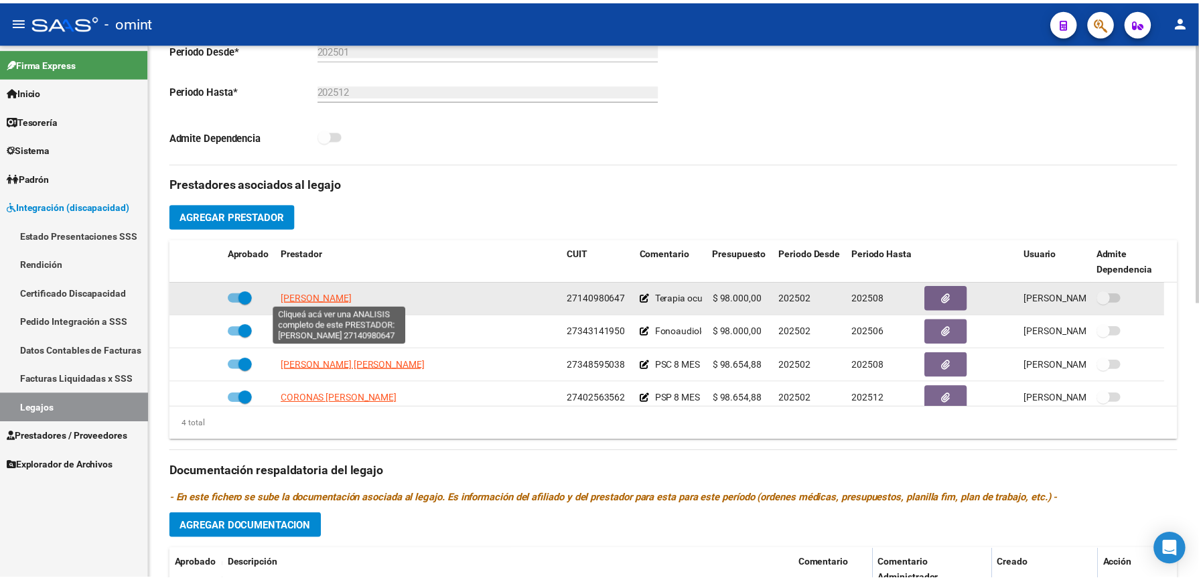
scroll to position [0, 0]
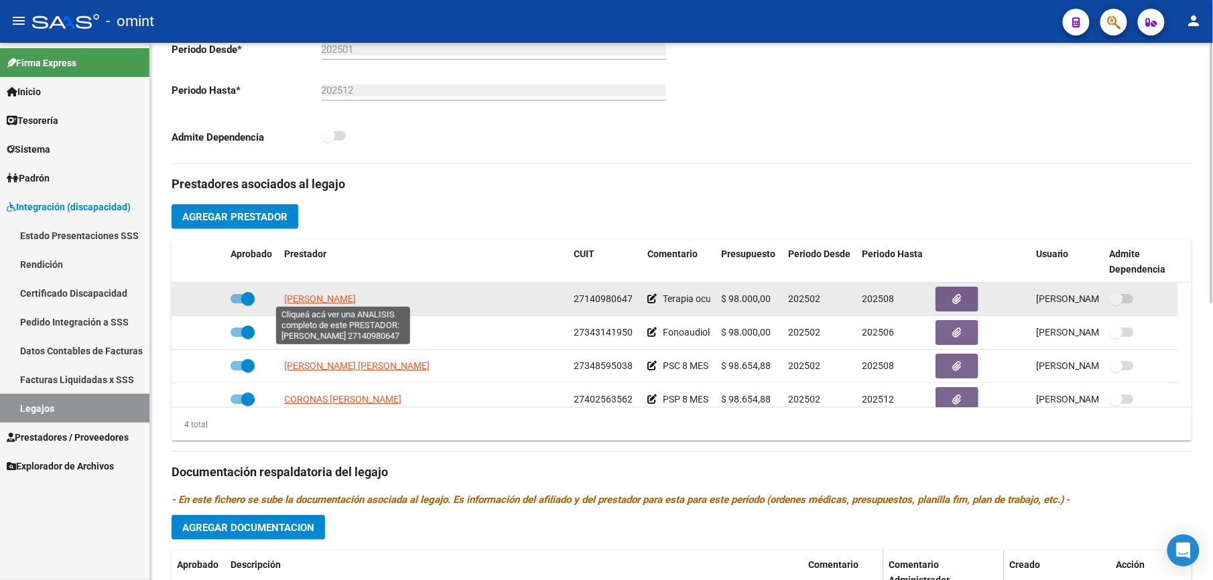
click at [334, 299] on span "BEECHER NORA ELIZABETH" at bounding box center [320, 298] width 72 height 11
type textarea "27140980647"
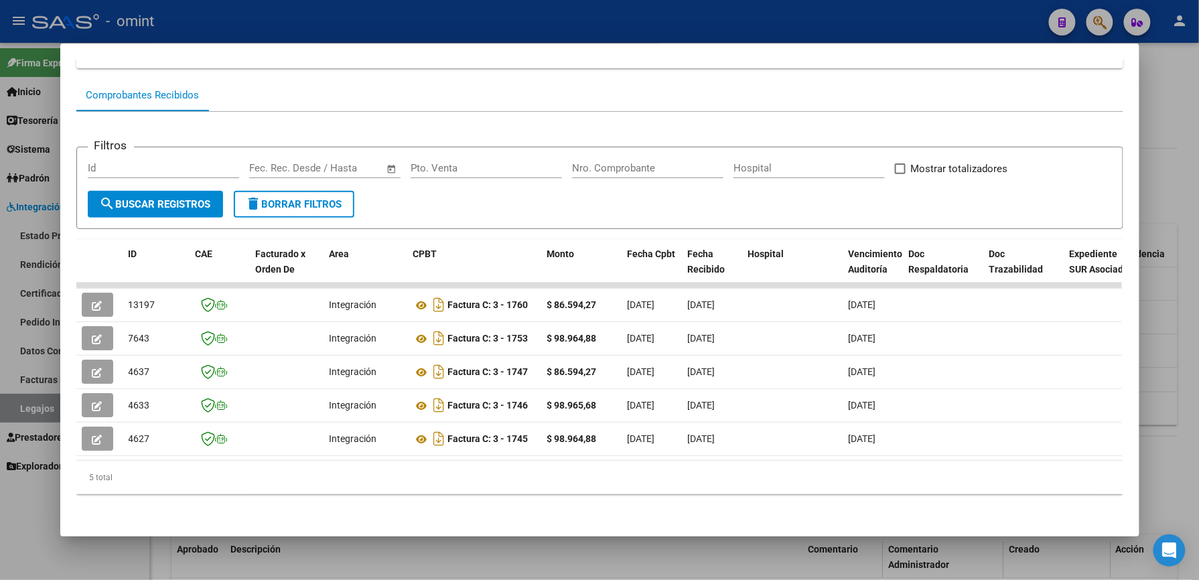
click at [438, 28] on div at bounding box center [599, 290] width 1199 height 580
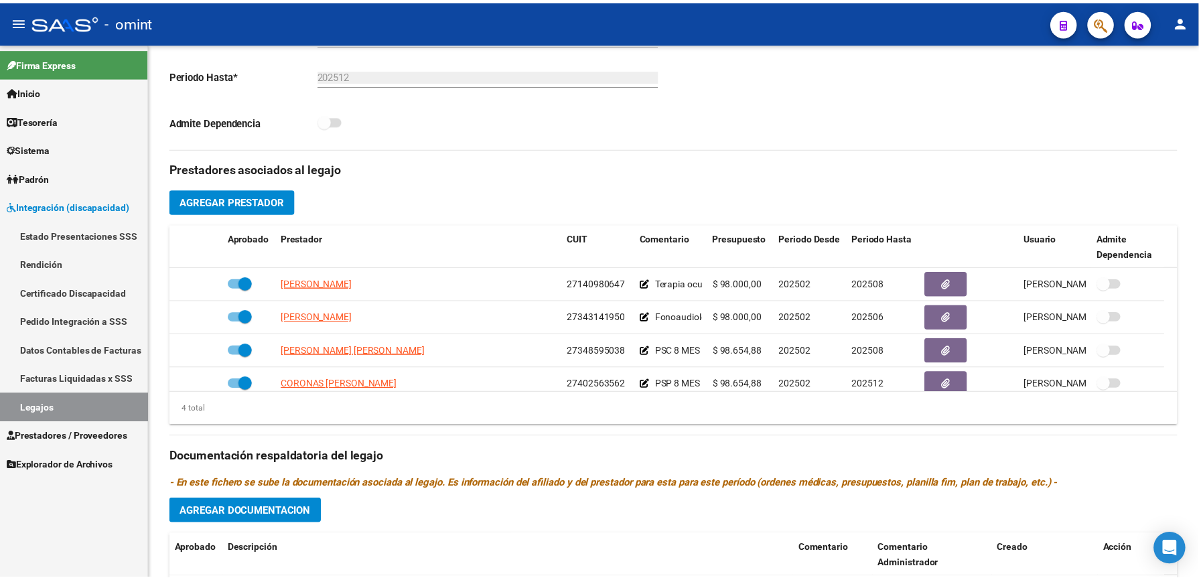
scroll to position [357, 0]
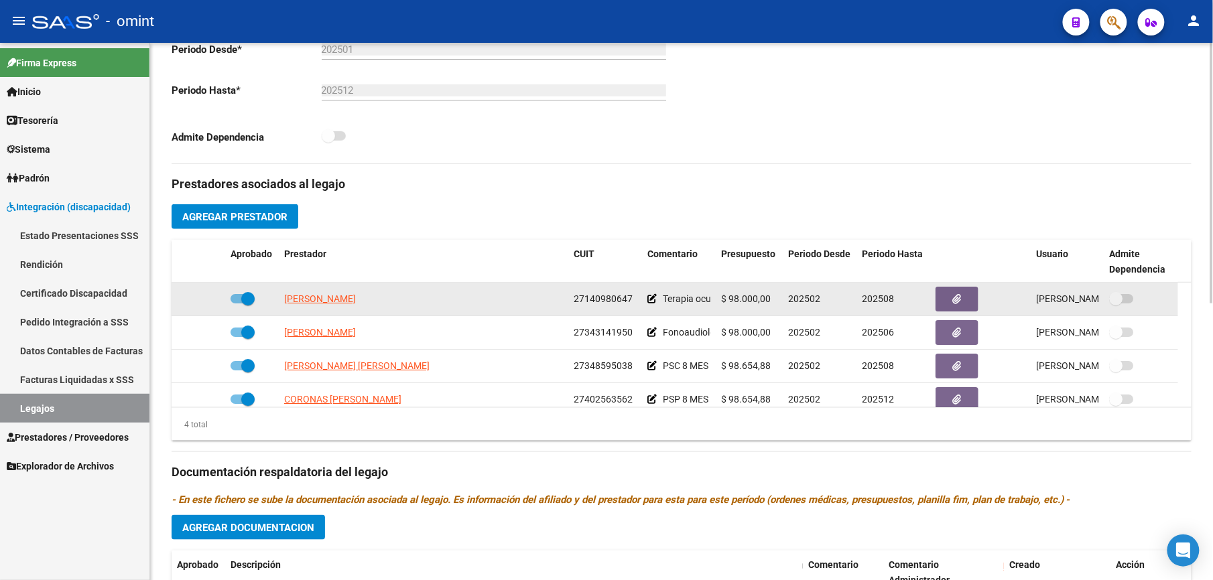
click at [237, 296] on span at bounding box center [242, 298] width 24 height 9
click at [237, 303] on input "checkbox" at bounding box center [237, 303] width 1 height 1
checkbox input "false"
click at [206, 300] on icon at bounding box center [205, 298] width 9 height 9
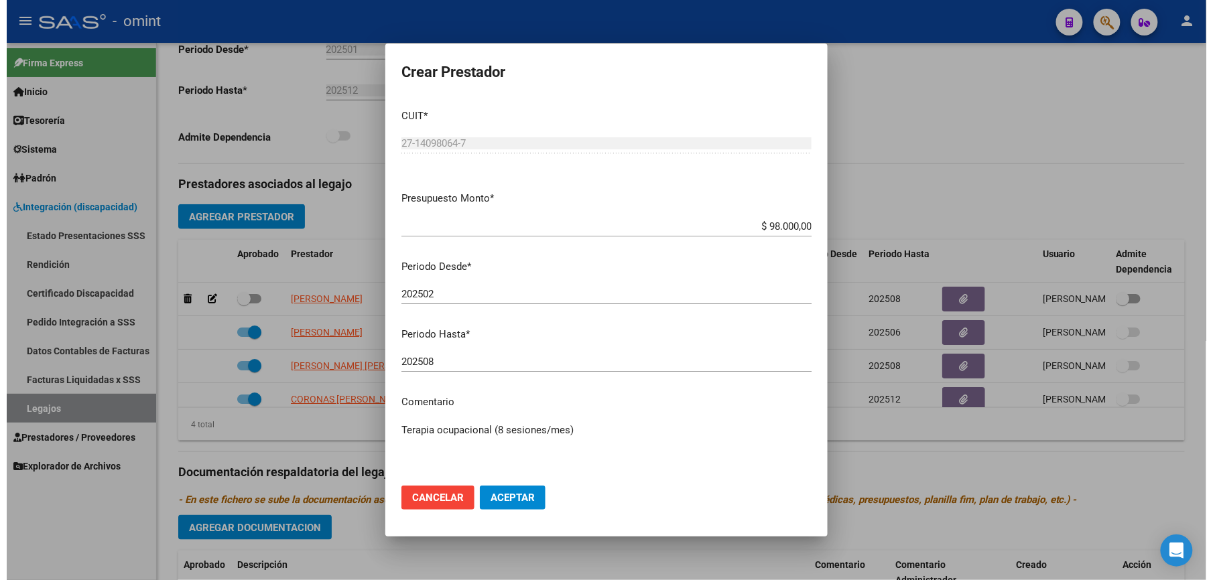
scroll to position [373, 0]
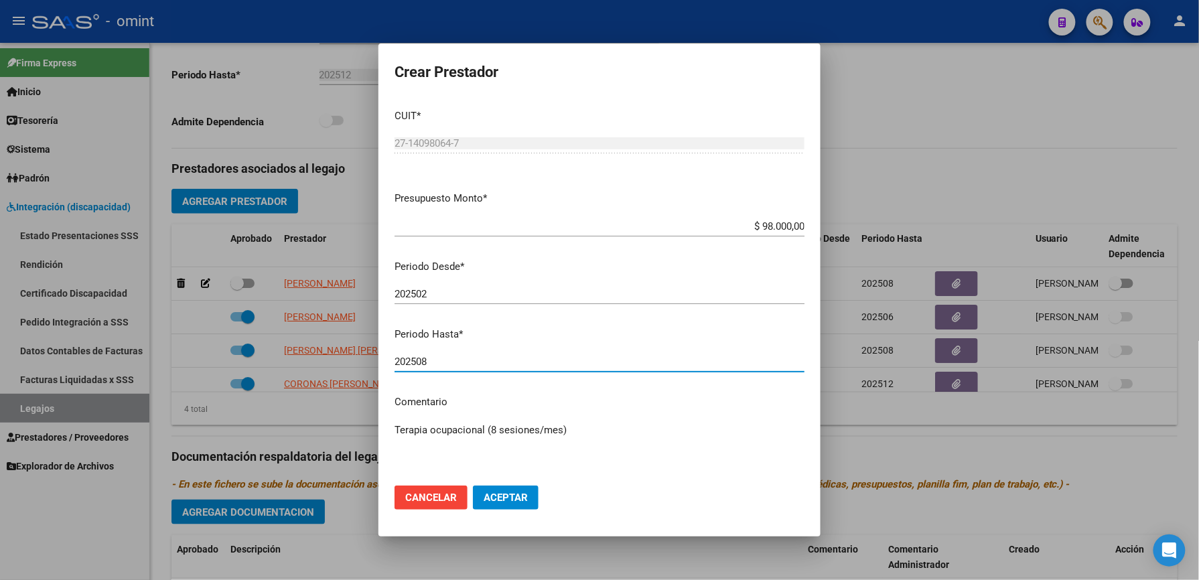
click at [469, 356] on input "202508" at bounding box center [600, 362] width 410 height 12
type input "202507"
click at [507, 496] on span "Aceptar" at bounding box center [506, 498] width 44 height 12
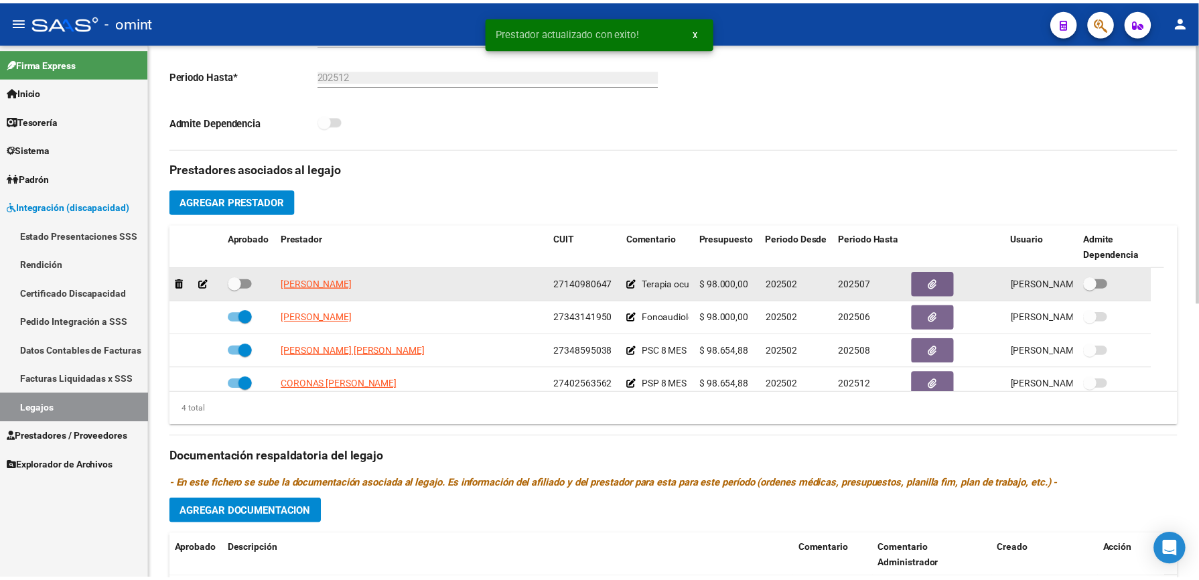
scroll to position [357, 0]
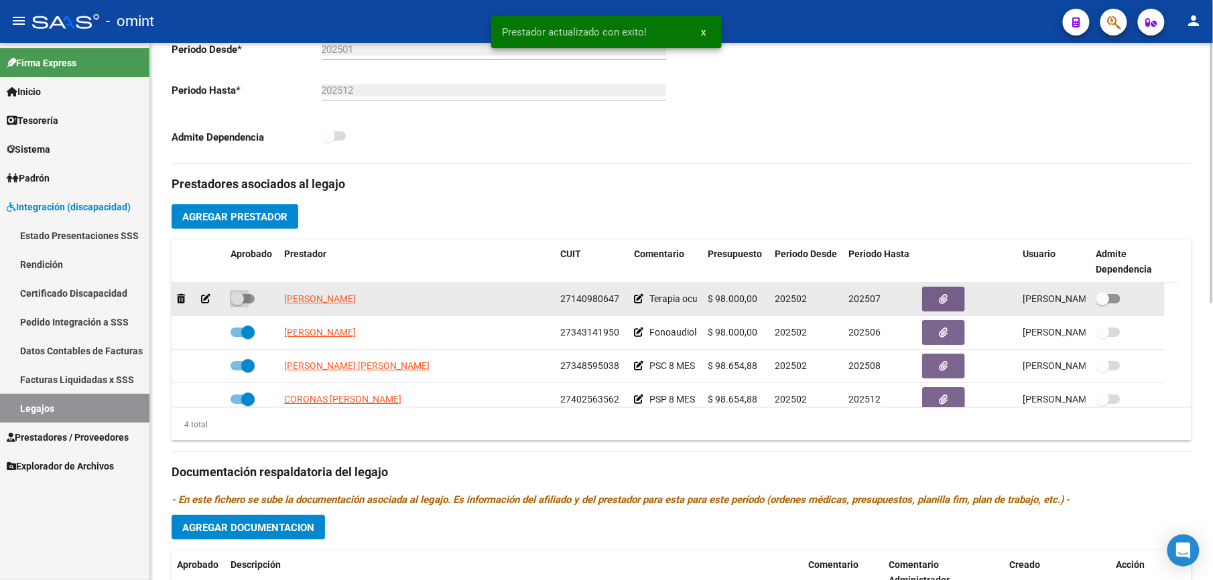
click at [245, 296] on span at bounding box center [242, 298] width 24 height 9
click at [237, 303] on input "checkbox" at bounding box center [237, 303] width 1 height 1
checkbox input "true"
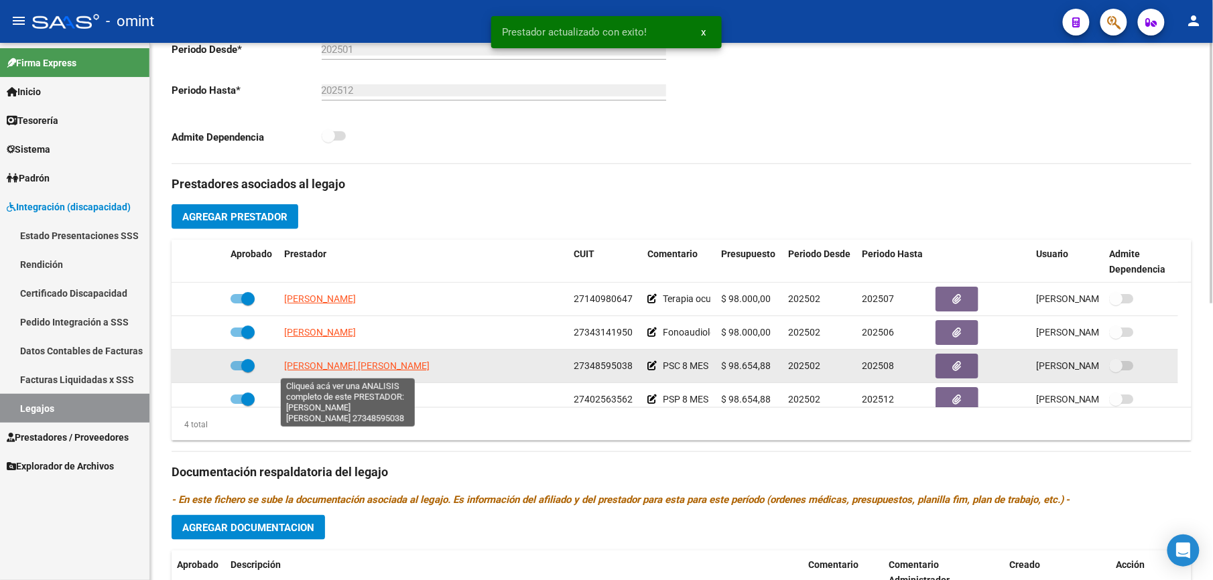
click at [368, 371] on span "ESTIGARRIBIA MARIA LURDES" at bounding box center [356, 365] width 145 height 11
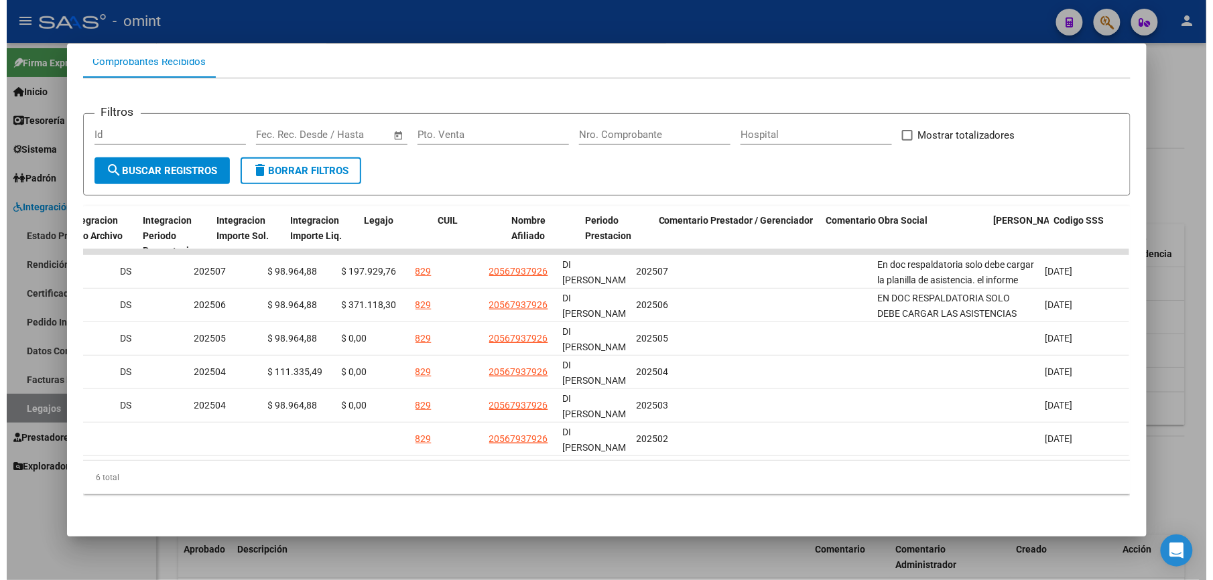
scroll to position [0, 1848]
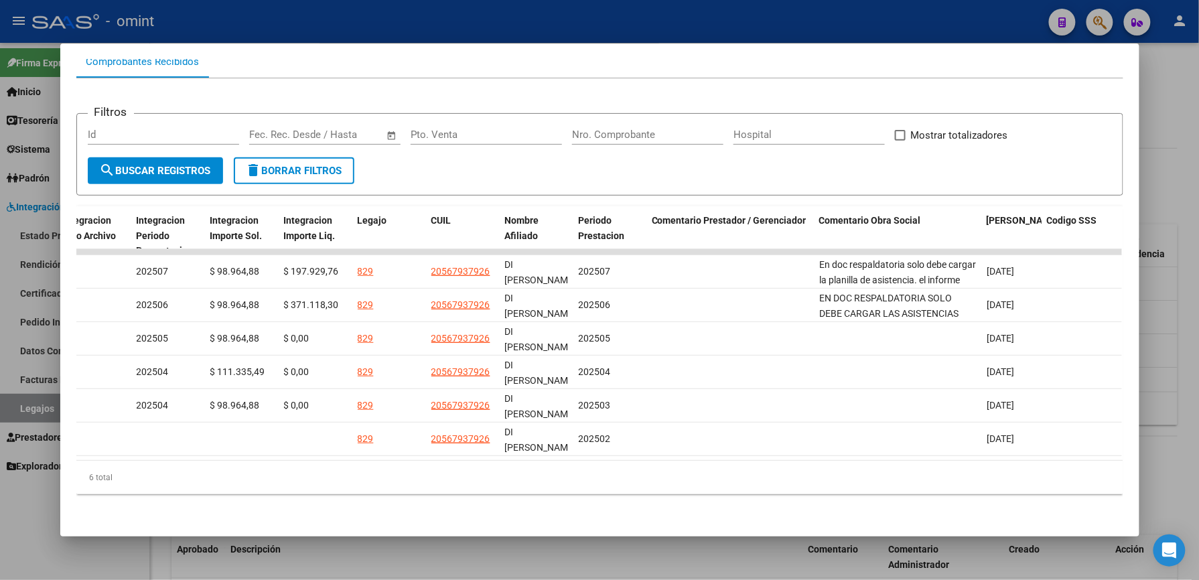
click at [612, 30] on div at bounding box center [599, 290] width 1199 height 580
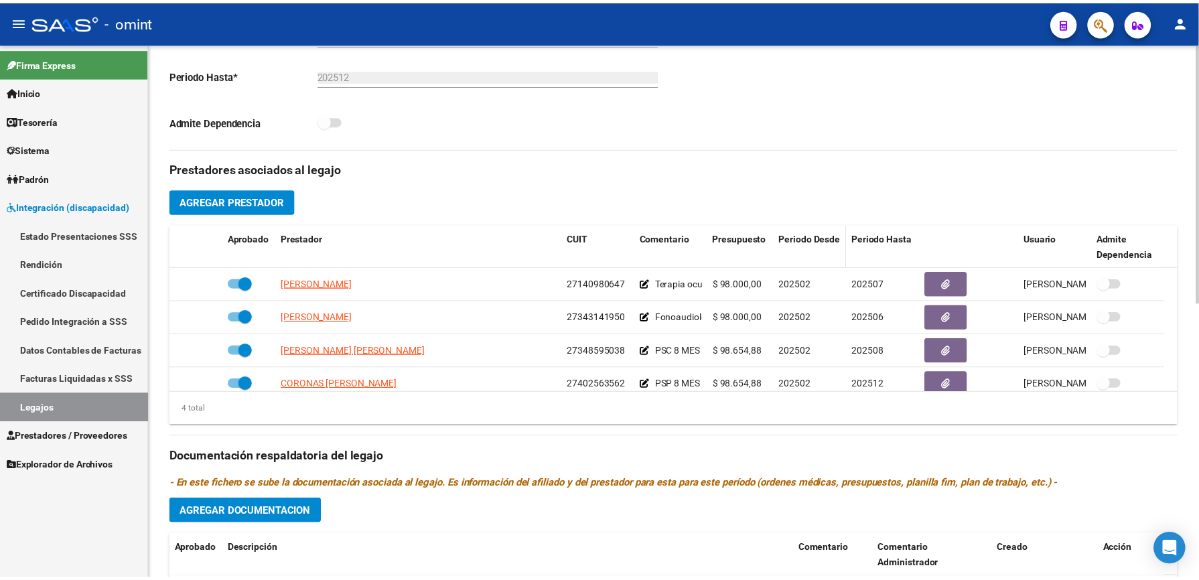
scroll to position [357, 0]
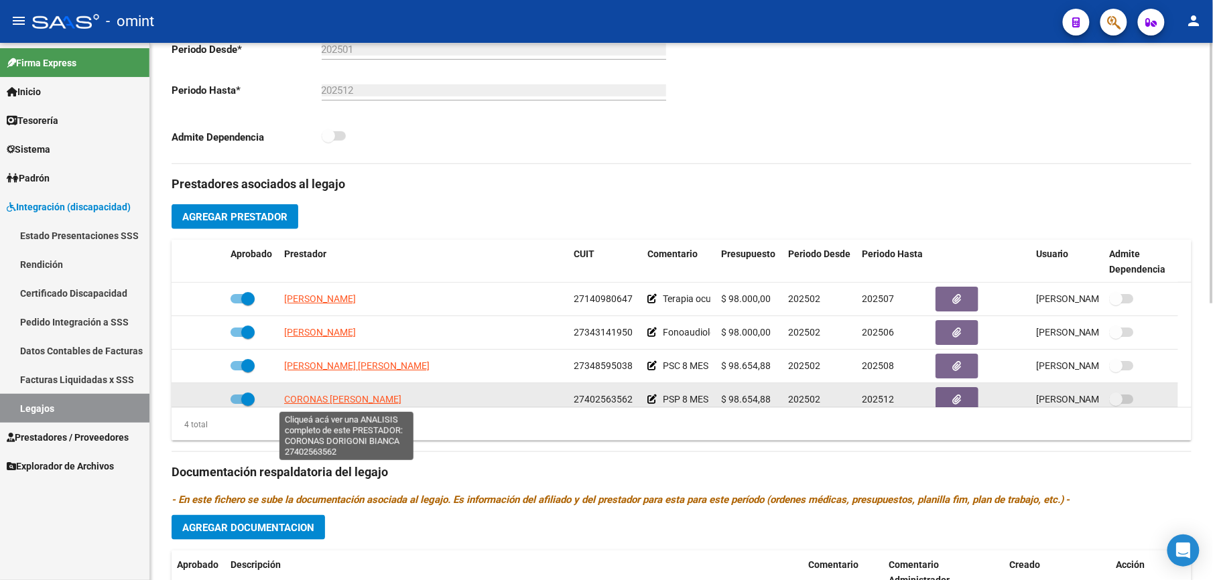
click at [367, 403] on span "CORONAS DORIGONI BIANCA" at bounding box center [342, 399] width 117 height 11
type textarea "27402563562"
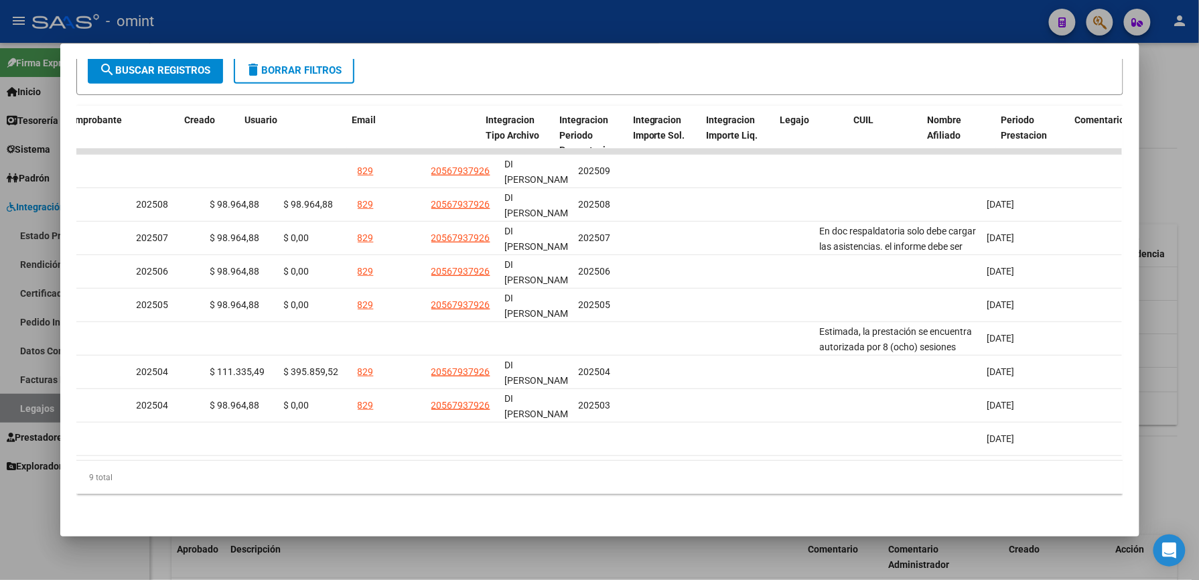
scroll to position [0, 0]
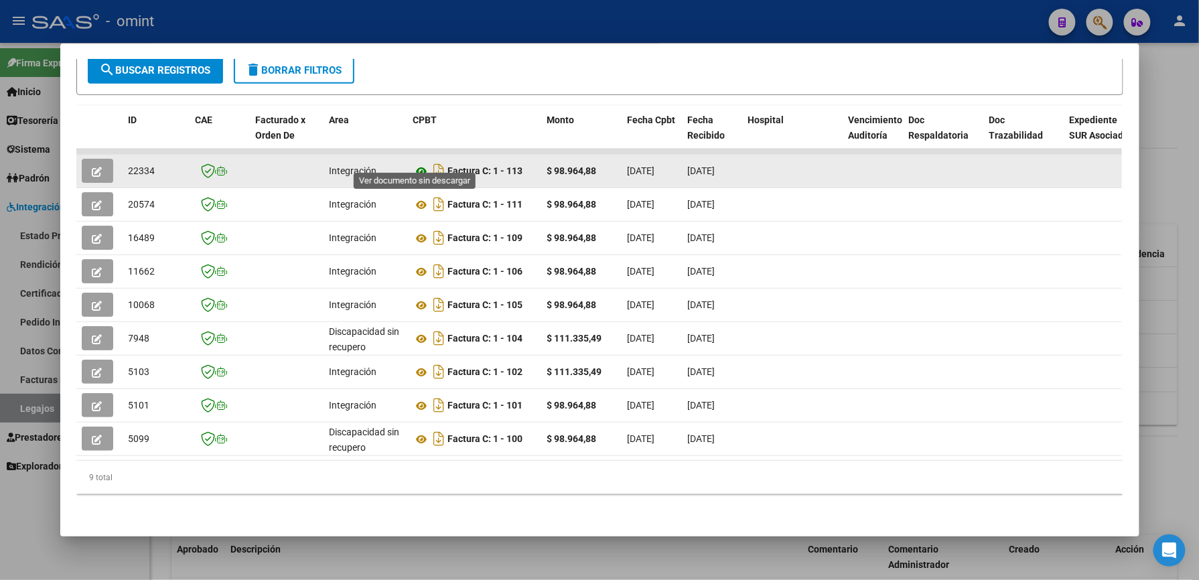
click at [413, 163] on icon at bounding box center [421, 171] width 17 height 16
click at [92, 167] on icon "button" at bounding box center [97, 172] width 10 height 10
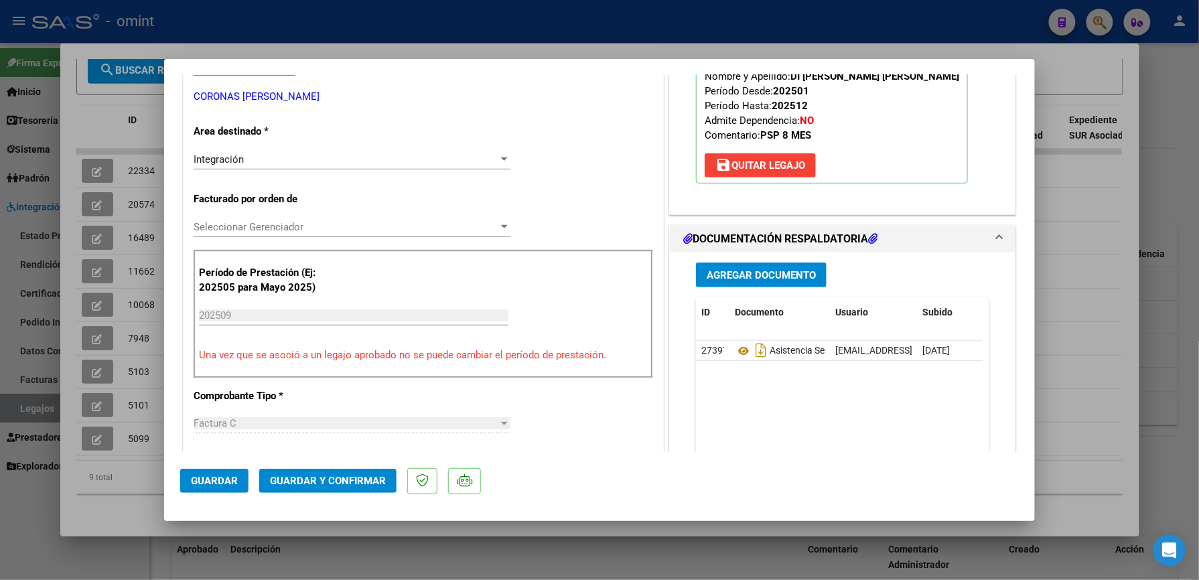
scroll to position [268, 0]
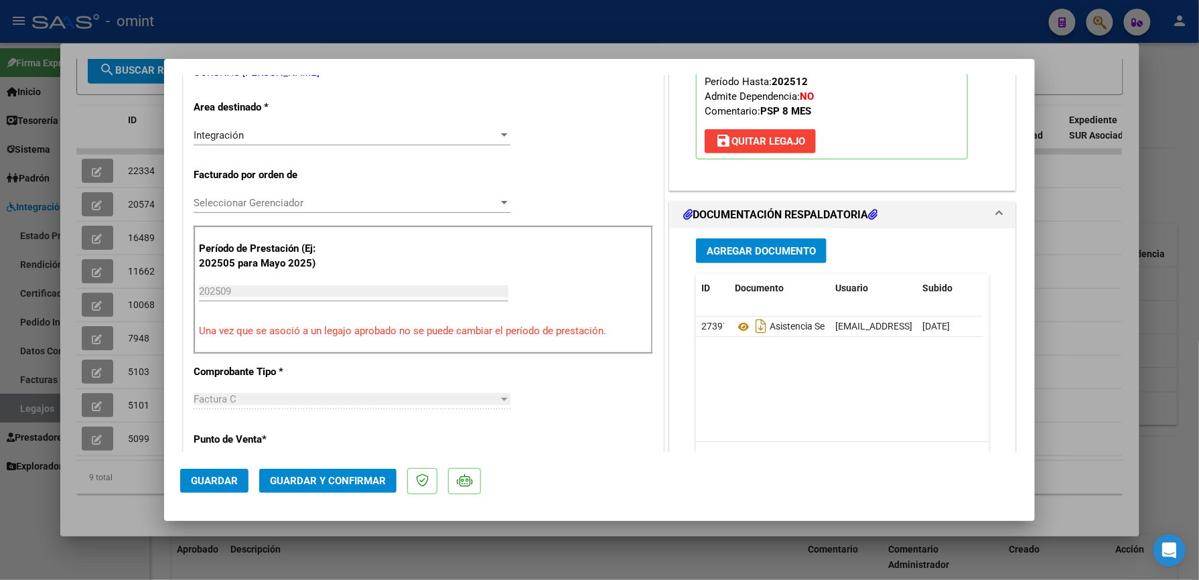
click at [351, 485] on span "Guardar y Confirmar" at bounding box center [328, 481] width 116 height 12
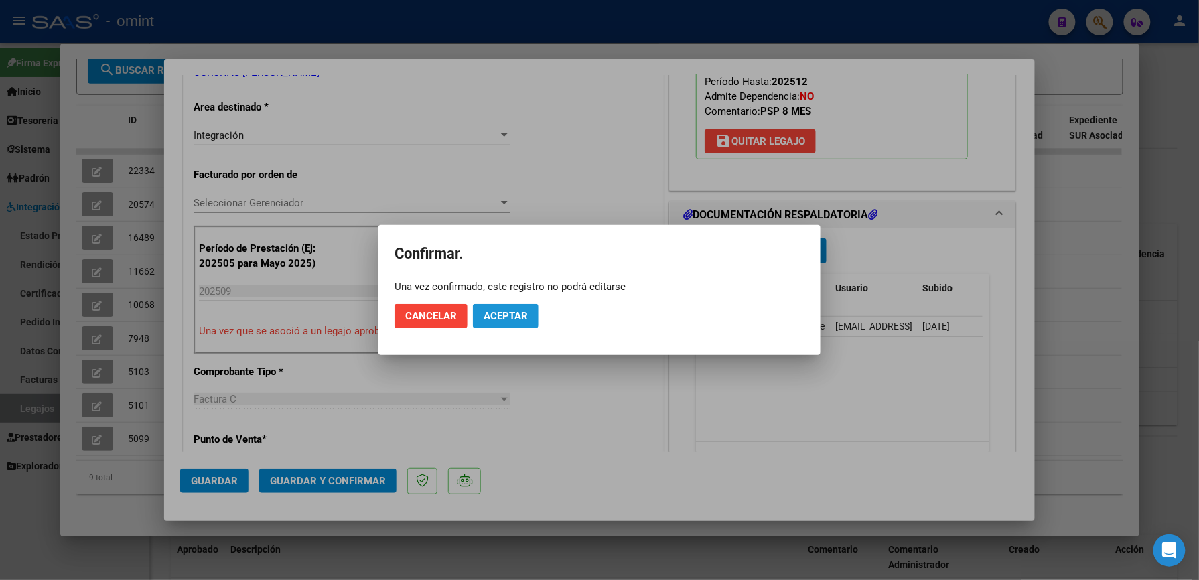
click at [513, 324] on button "Aceptar" at bounding box center [506, 316] width 66 height 24
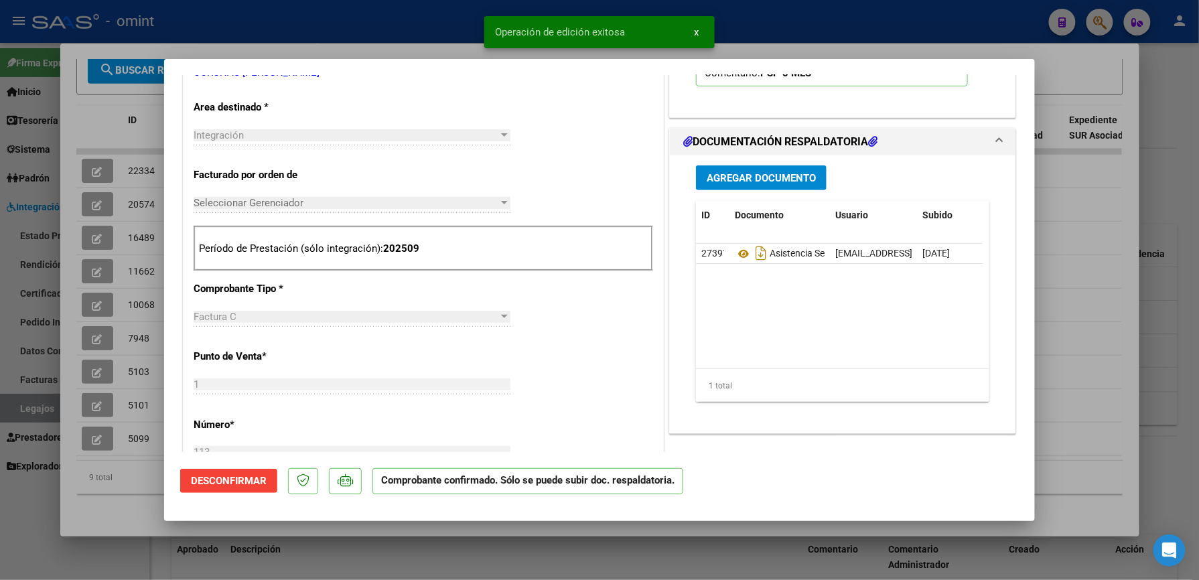
click at [850, 16] on div at bounding box center [599, 290] width 1199 height 580
type input "$ 0,00"
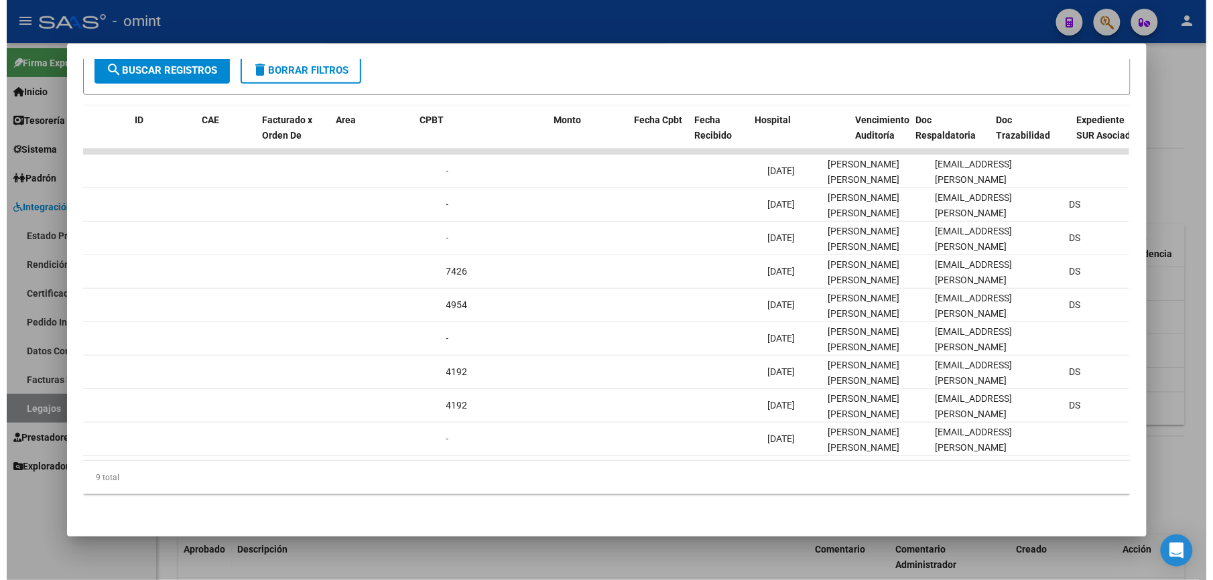
scroll to position [0, 0]
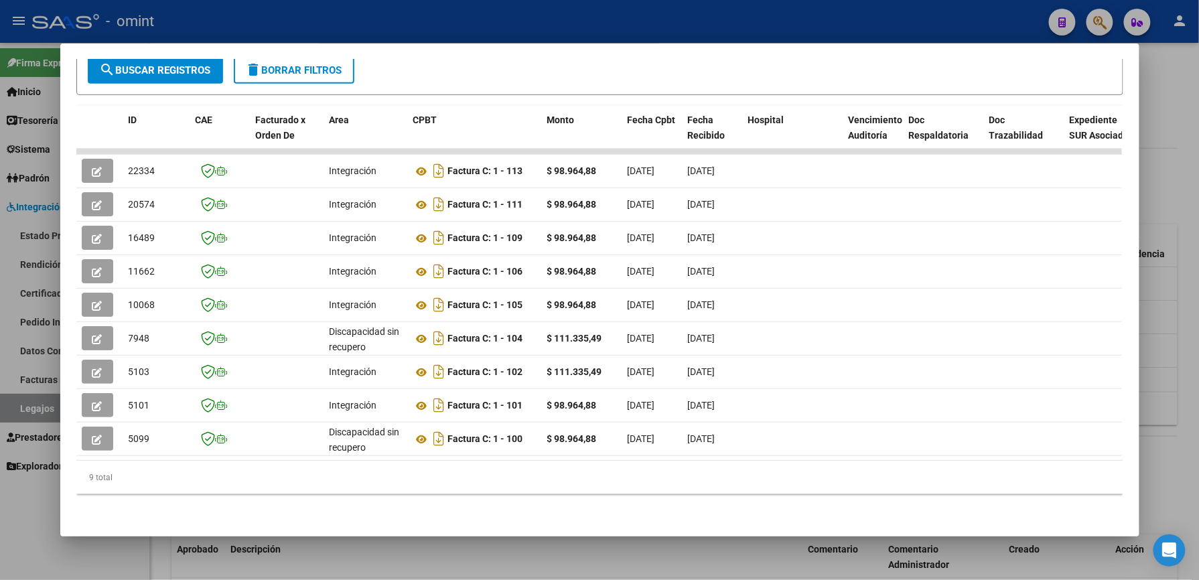
click at [557, 22] on div at bounding box center [599, 290] width 1199 height 580
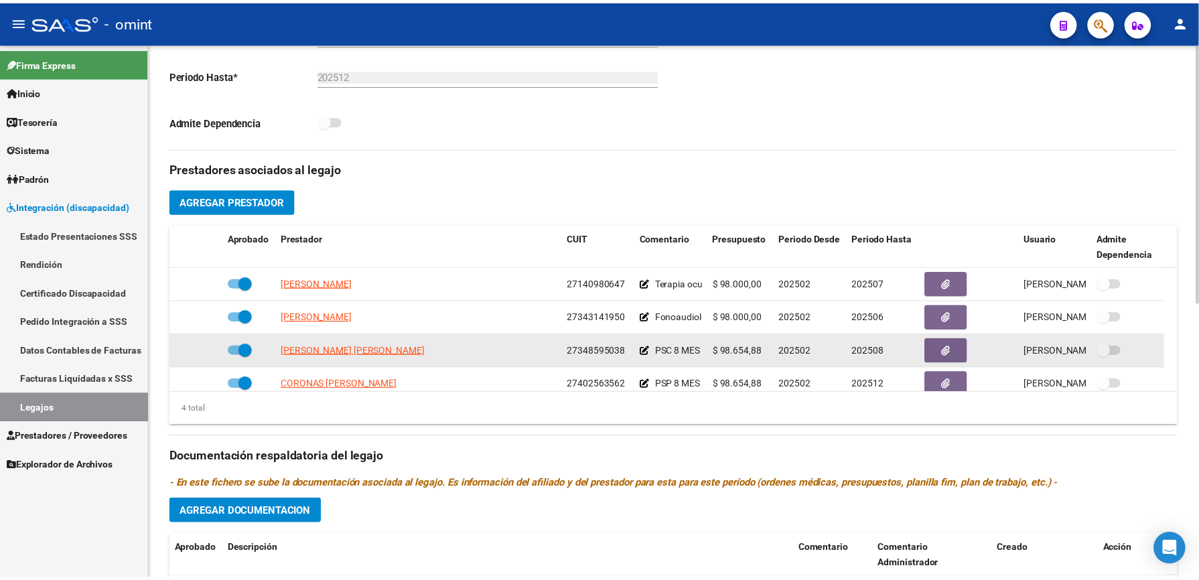
scroll to position [357, 0]
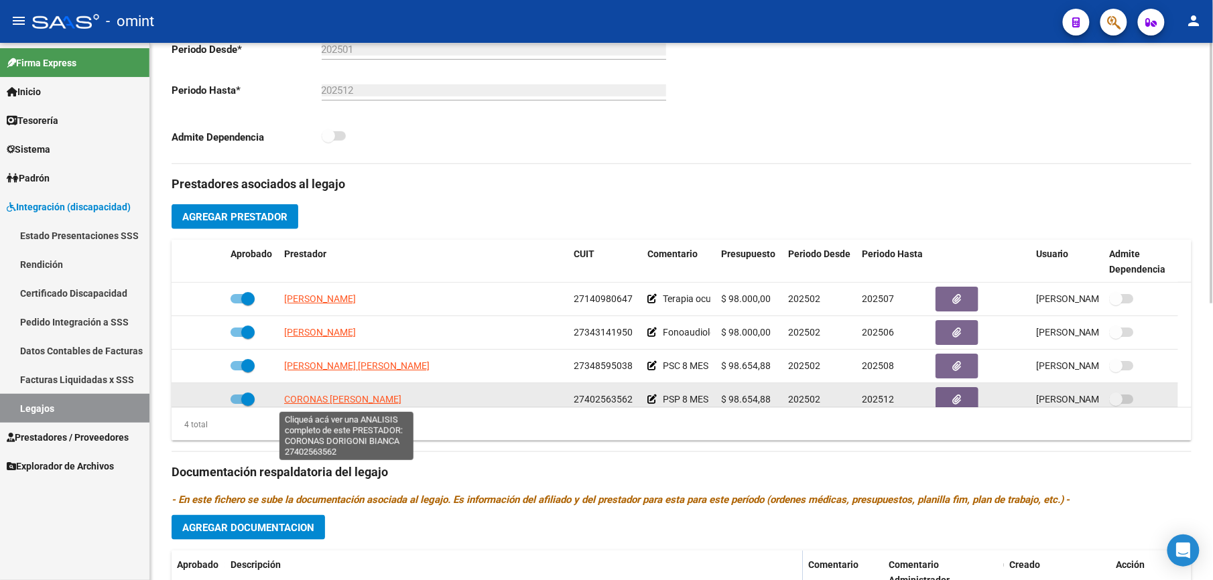
click at [338, 405] on span "CORONAS DORIGONI BIANCA" at bounding box center [342, 399] width 117 height 11
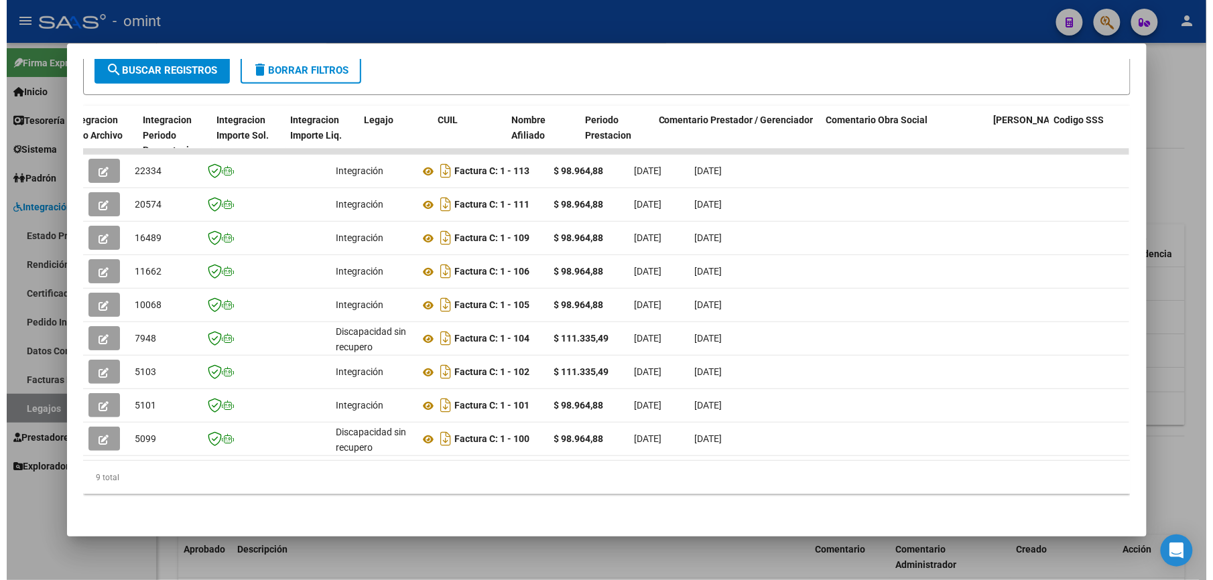
scroll to position [0, 1848]
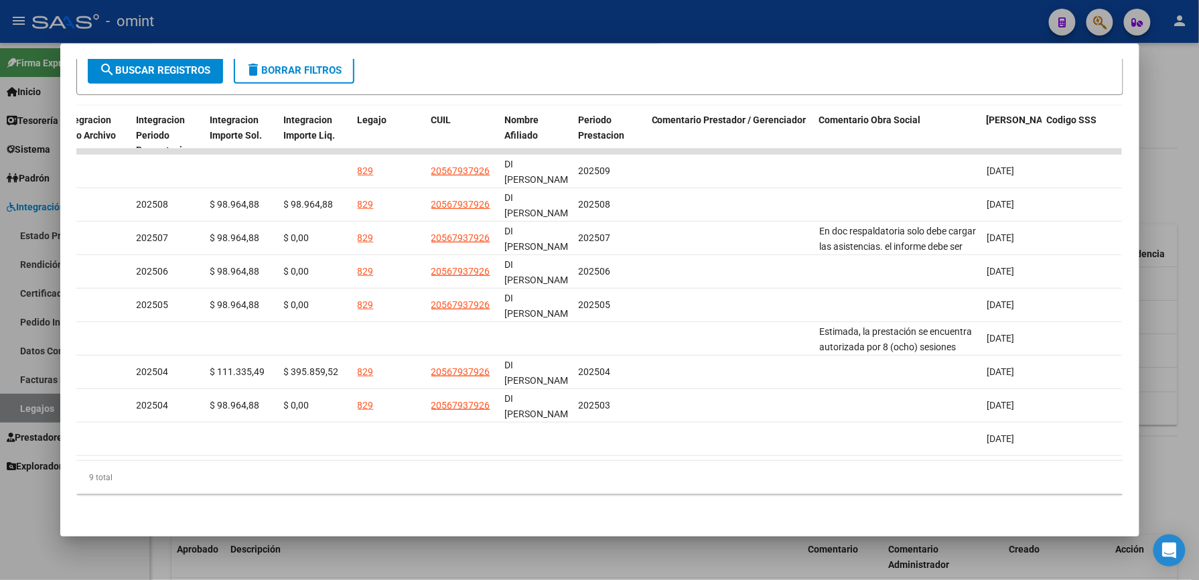
drag, startPoint x: 824, startPoint y: 17, endPoint x: 813, endPoint y: 30, distance: 16.6
click at [823, 19] on div at bounding box center [599, 290] width 1199 height 580
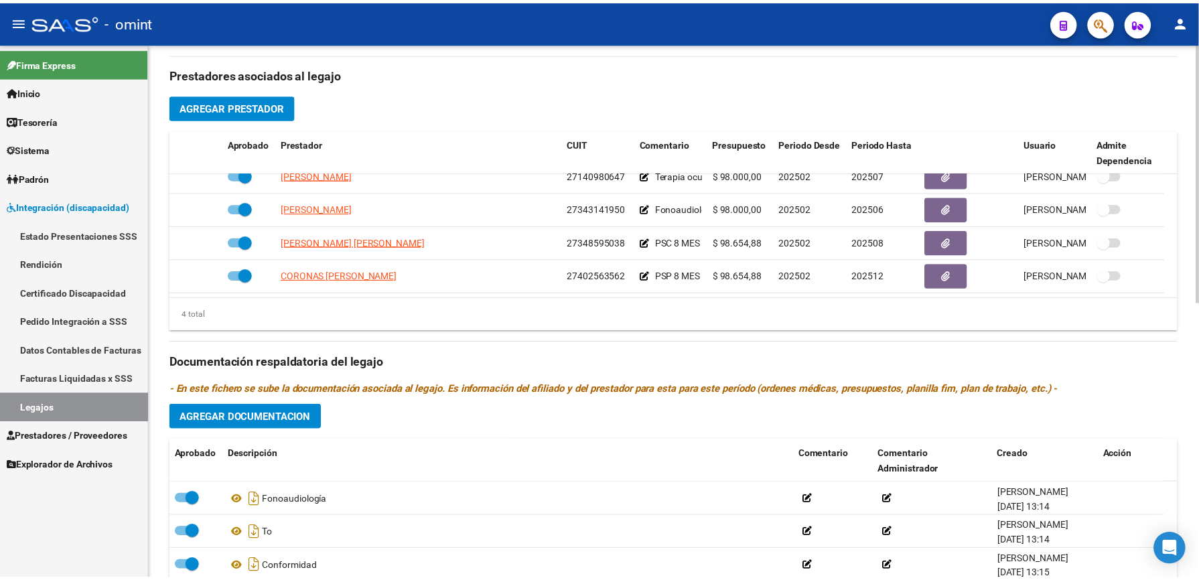
scroll to position [536, 0]
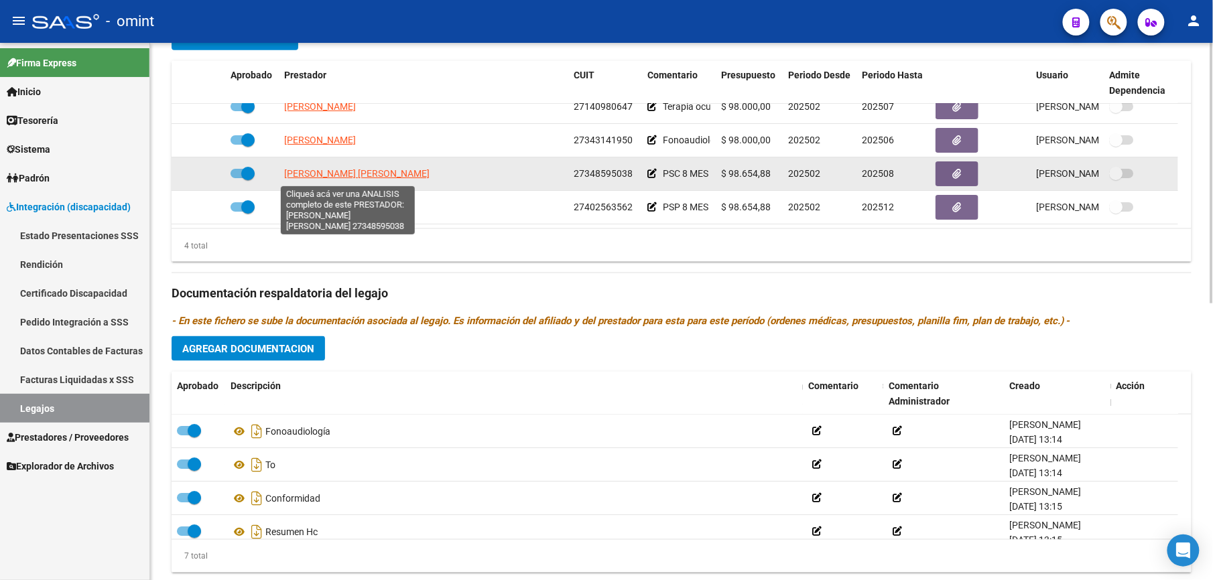
click at [306, 173] on span "ESTIGARRIBIA MARIA LURDES" at bounding box center [356, 173] width 145 height 11
type textarea "27348595038"
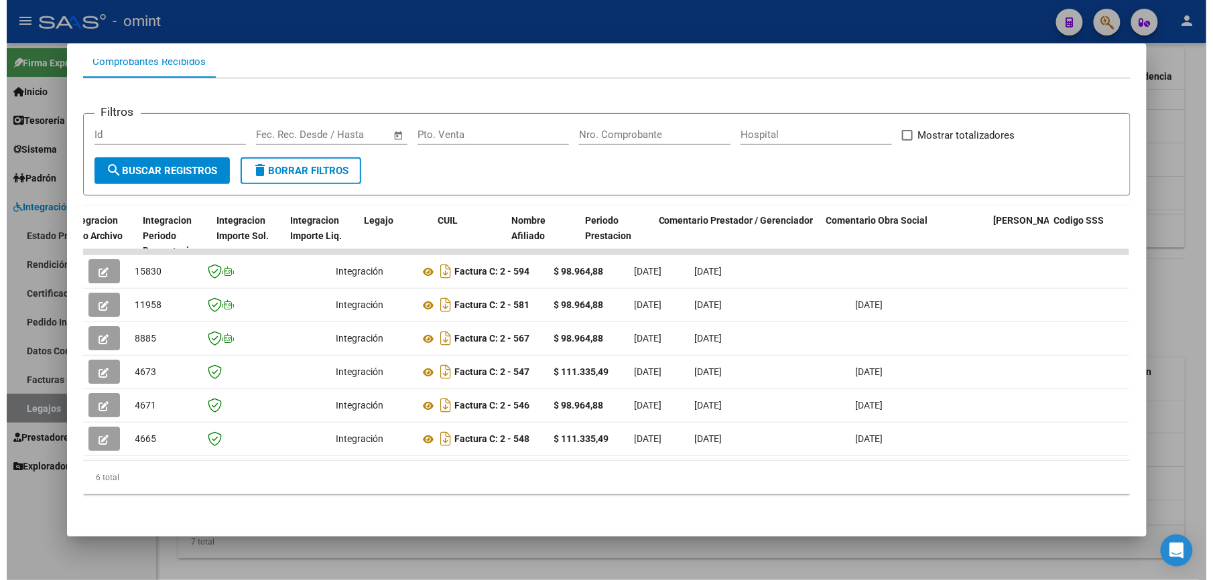
scroll to position [0, 1848]
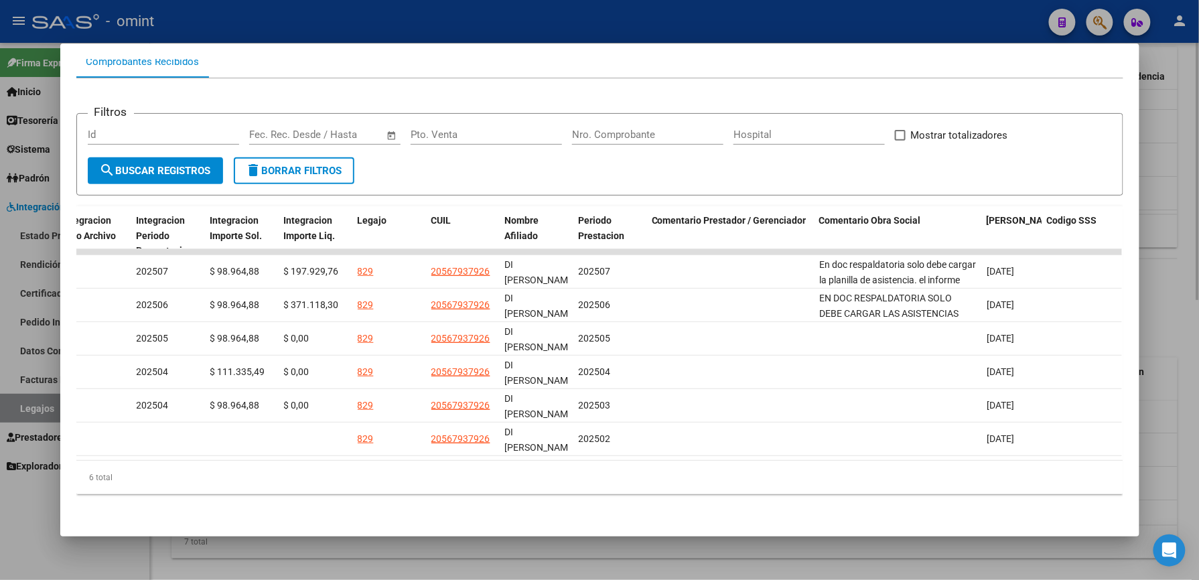
drag, startPoint x: 824, startPoint y: 5, endPoint x: 770, endPoint y: 547, distance: 544.7
click at [824, 6] on div at bounding box center [599, 290] width 1199 height 580
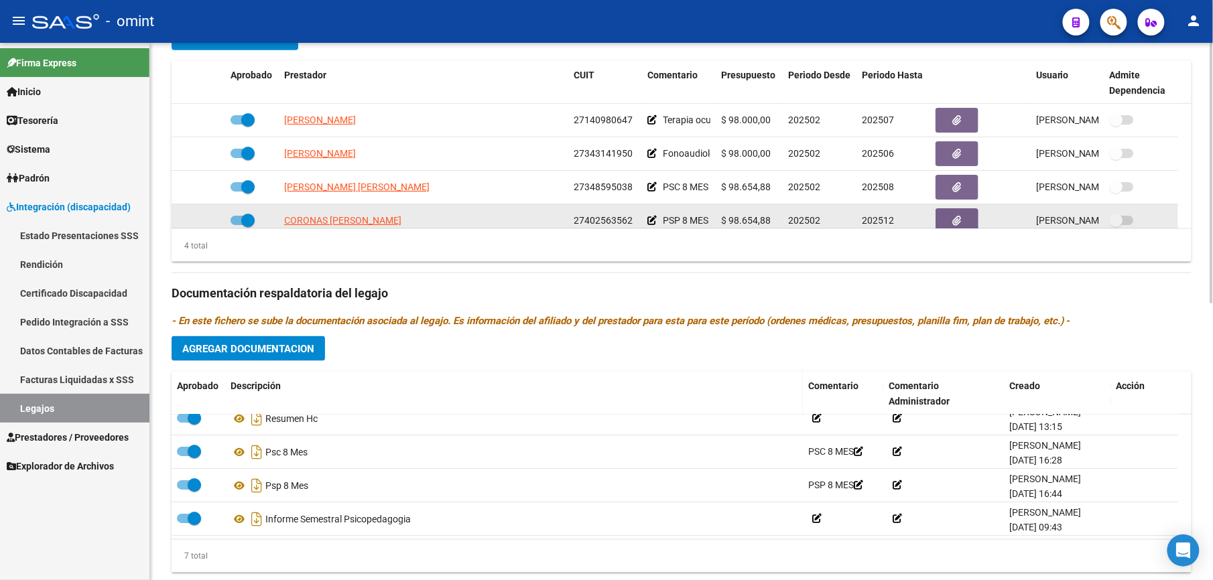
scroll to position [13, 0]
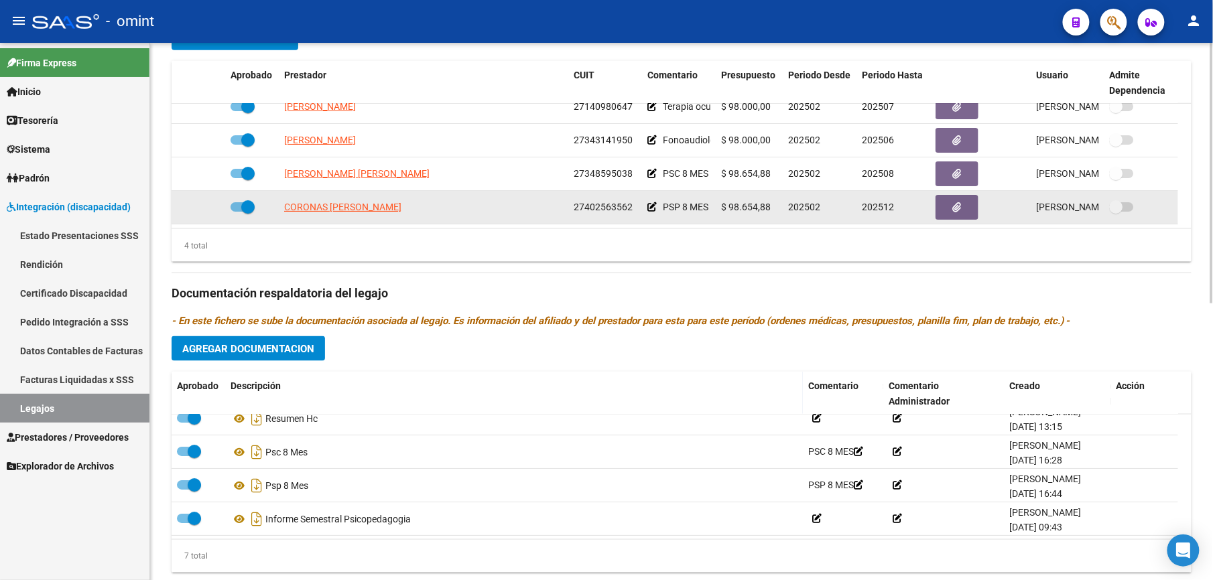
drag, startPoint x: 576, startPoint y: 221, endPoint x: 634, endPoint y: 220, distance: 57.6
click at [634, 220] on datatable-body-cell "27402563562" at bounding box center [605, 207] width 74 height 33
drag, startPoint x: 634, startPoint y: 220, endPoint x: 580, endPoint y: 210, distance: 55.2
click at [569, 202] on div "CORONAS DORIGONI BIANCA 27402563562 PSP 8 MES $ 98.654,88 202502 202512 Analia …" at bounding box center [675, 207] width 1006 height 33
click at [630, 207] on div "27402563562" at bounding box center [604, 207] width 63 height 15
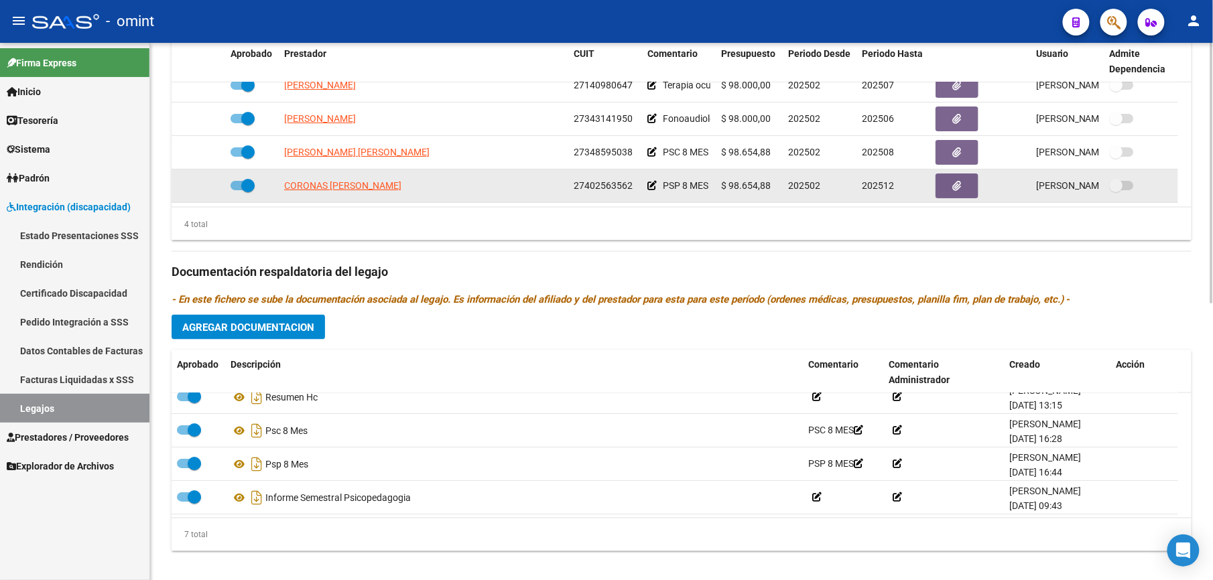
scroll to position [572, 0]
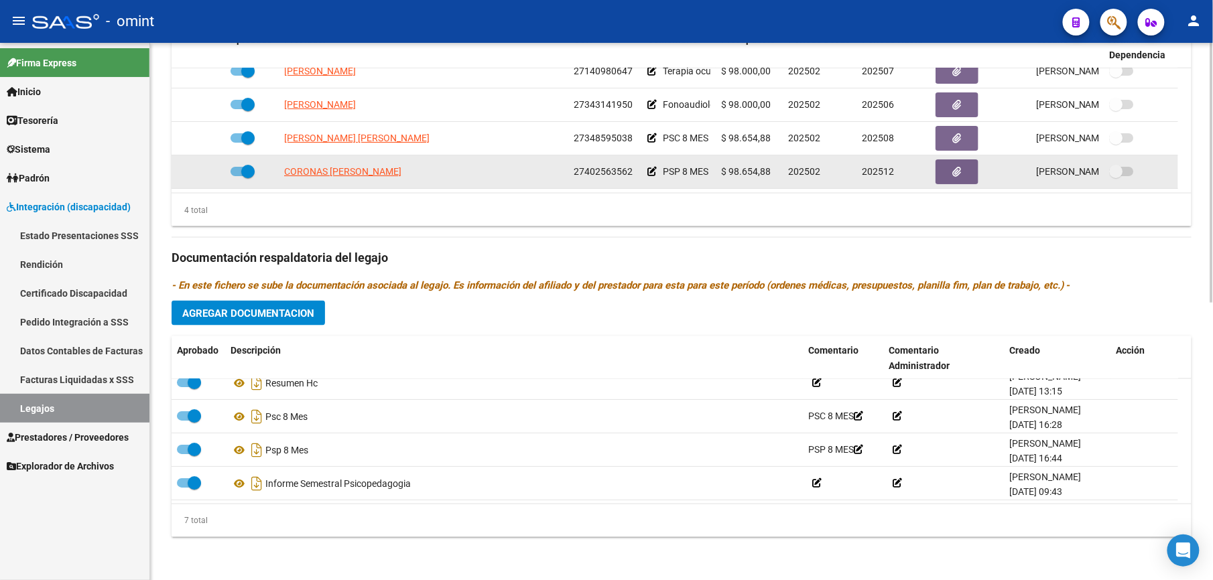
drag, startPoint x: 630, startPoint y: 170, endPoint x: 574, endPoint y: 170, distance: 55.6
click at [574, 170] on span "27402563562" at bounding box center [602, 171] width 59 height 11
copy span "27402563562"
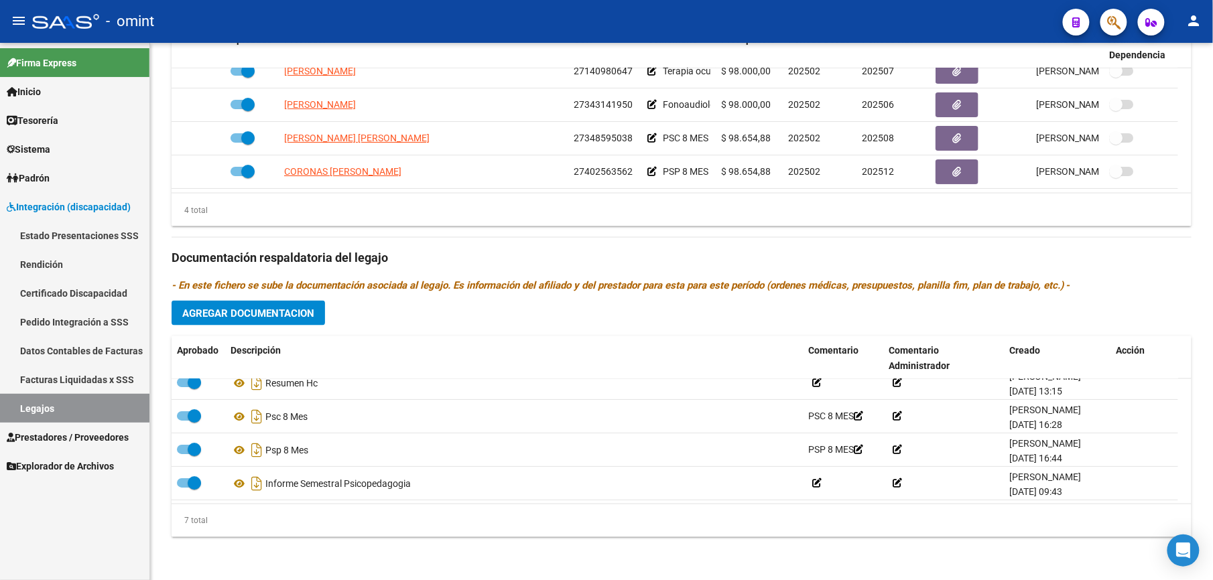
scroll to position [0, 0]
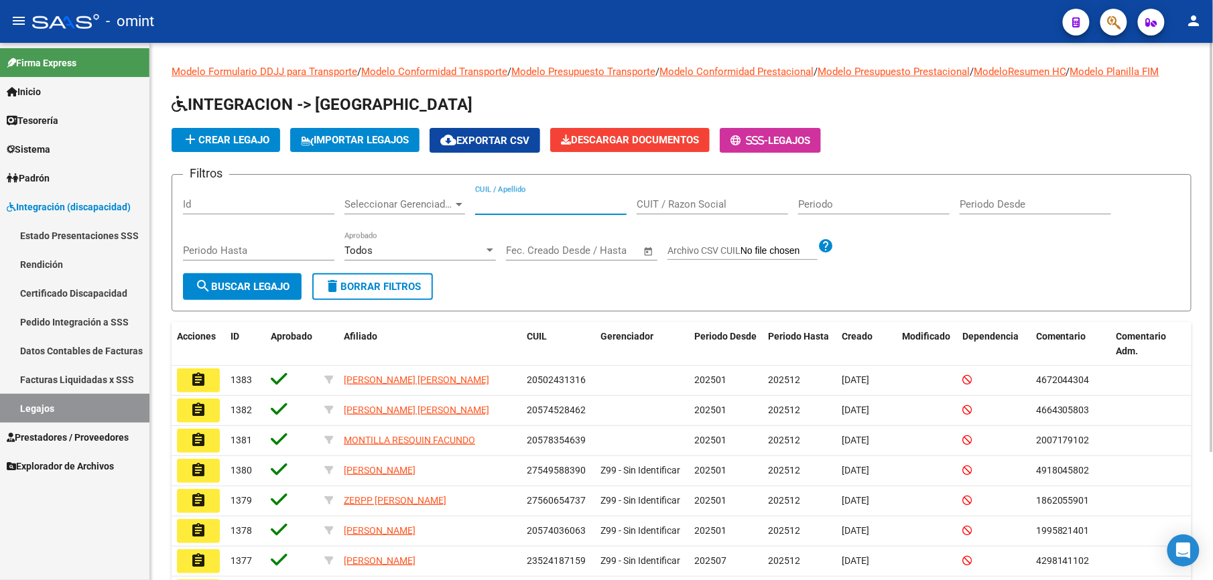
click at [549, 205] on input "CUIL / Apellido" at bounding box center [550, 204] width 151 height 12
type input "C"
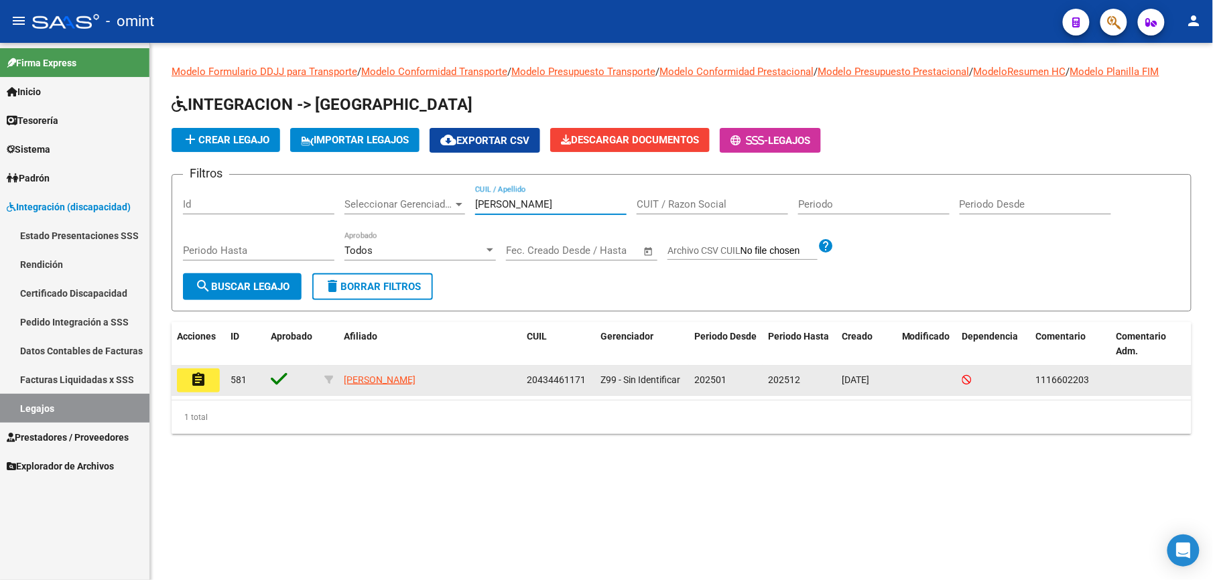
type input "DIARTE"
click at [196, 381] on mat-icon "assignment" at bounding box center [198, 380] width 16 height 16
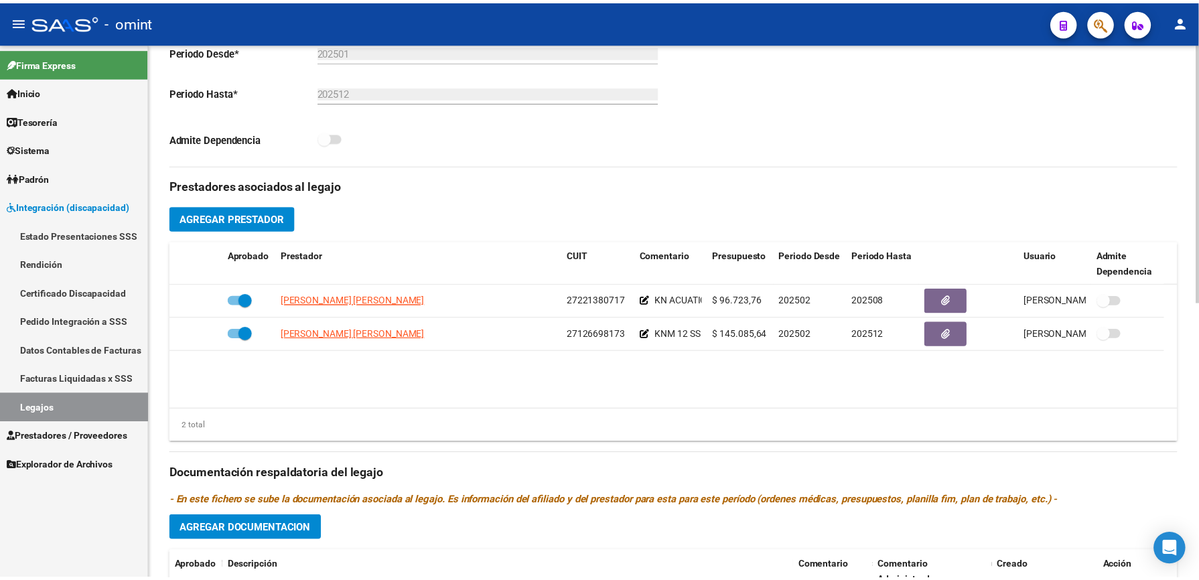
scroll to position [357, 0]
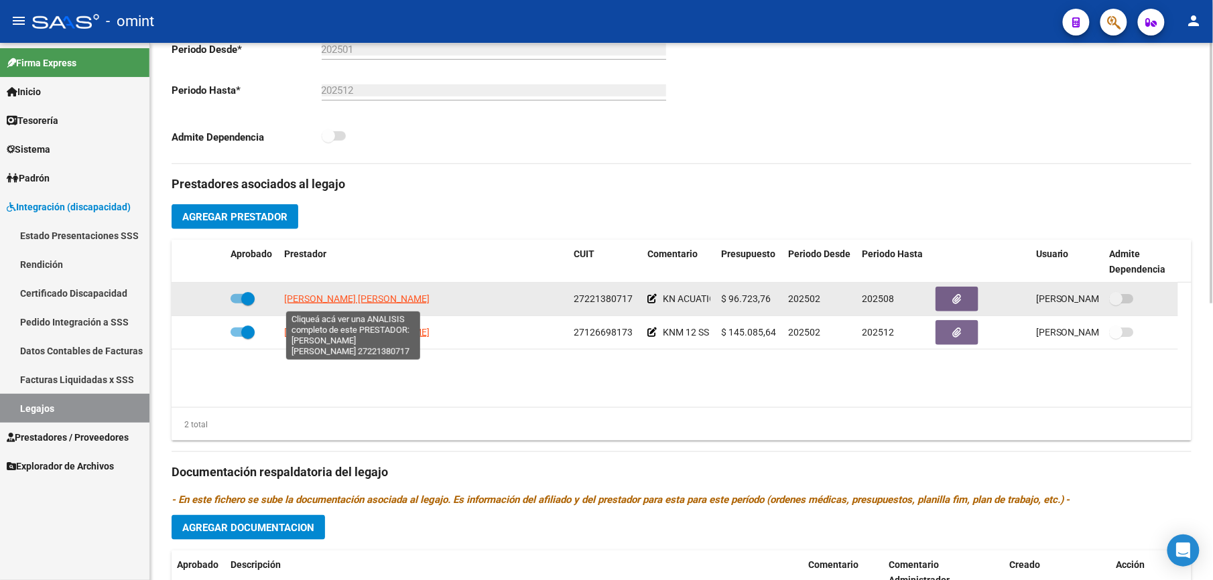
click at [363, 303] on span "BASUALDO MARIA DEL ROSARIO" at bounding box center [356, 298] width 145 height 11
type textarea "27221380717"
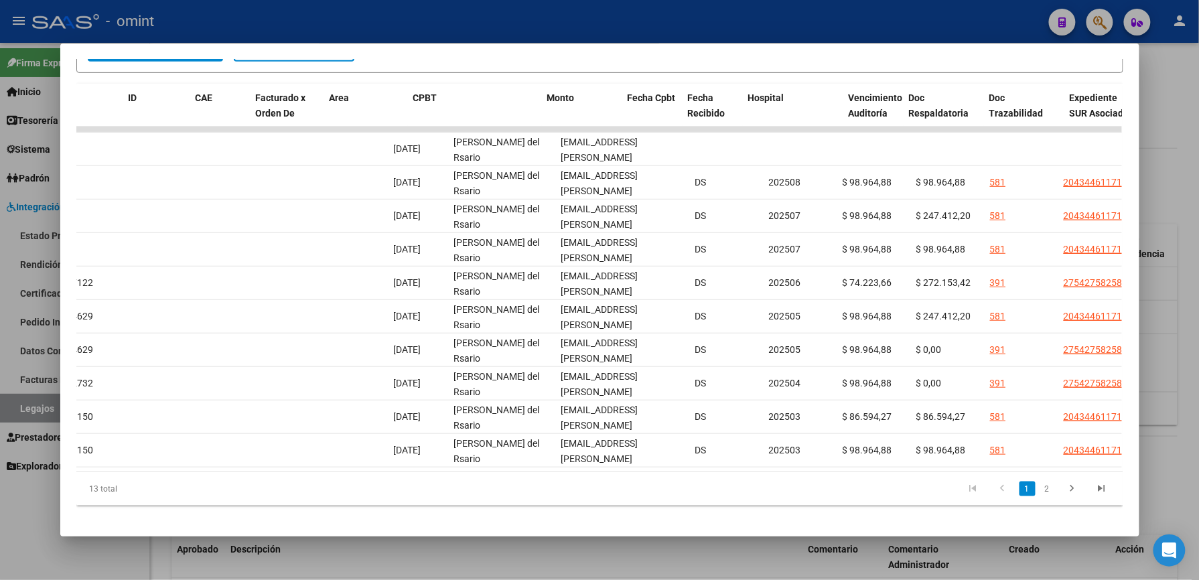
scroll to position [0, 0]
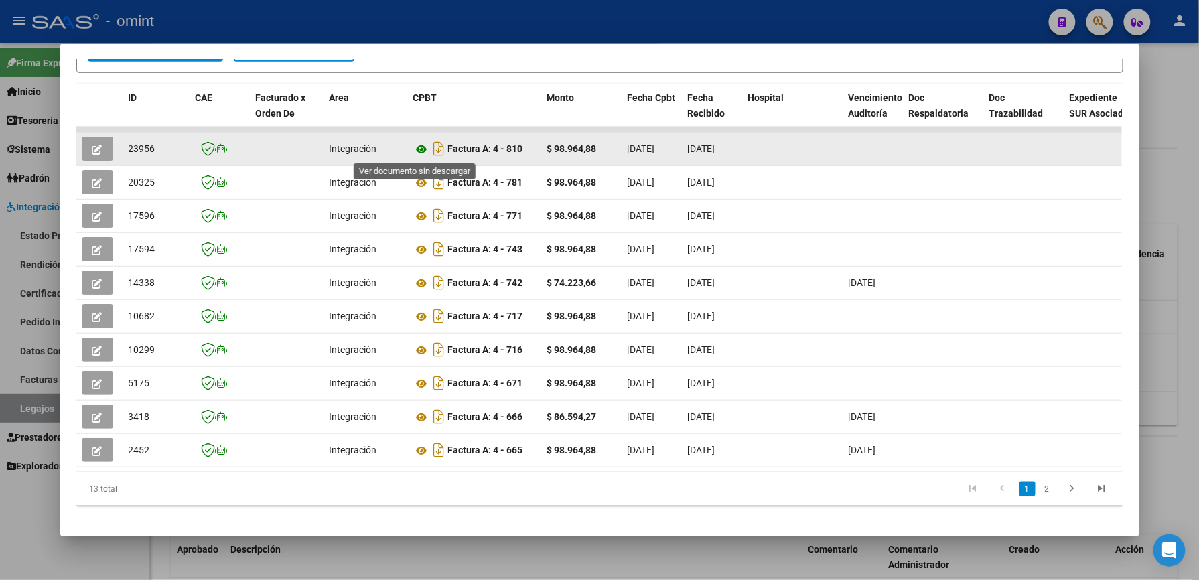
click at [413, 151] on icon at bounding box center [421, 149] width 17 height 16
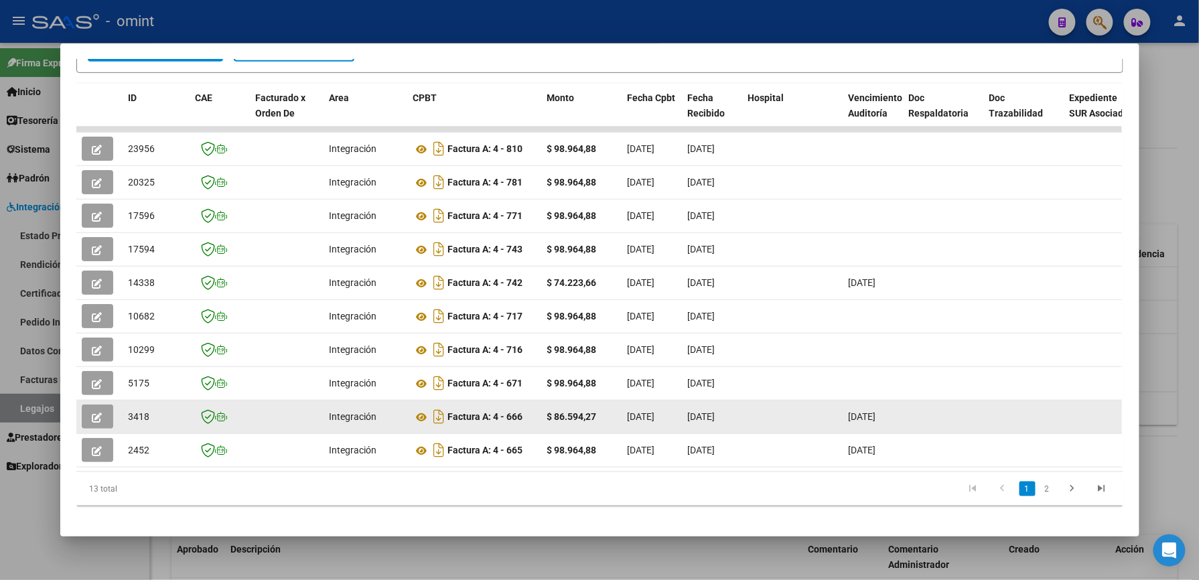
scroll to position [178, 0]
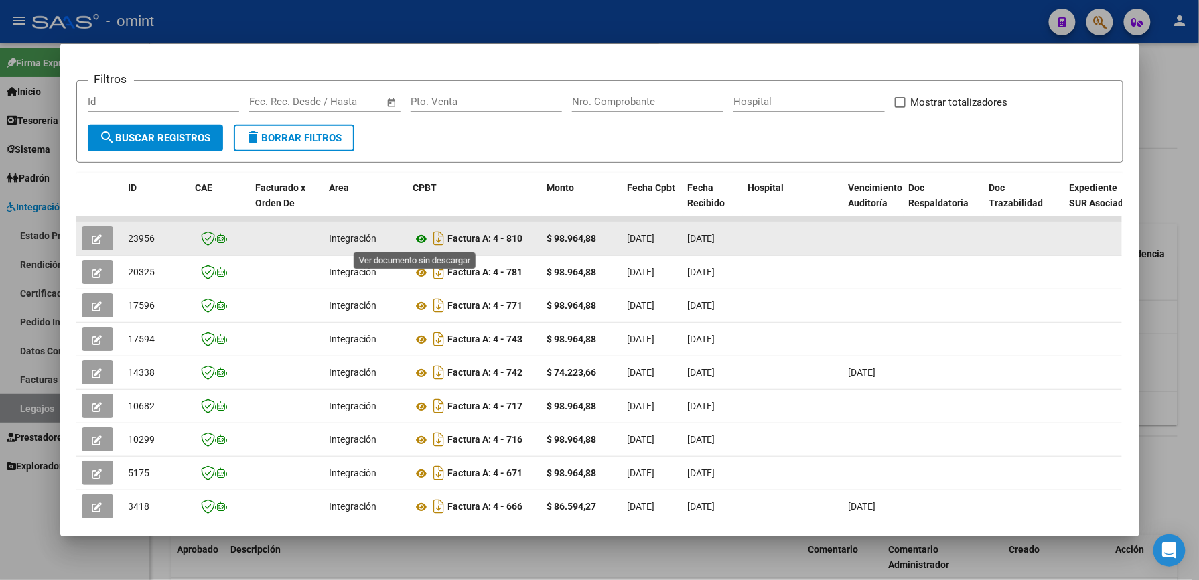
click at [414, 237] on icon at bounding box center [421, 239] width 17 height 16
click at [92, 239] on icon "button" at bounding box center [97, 239] width 10 height 10
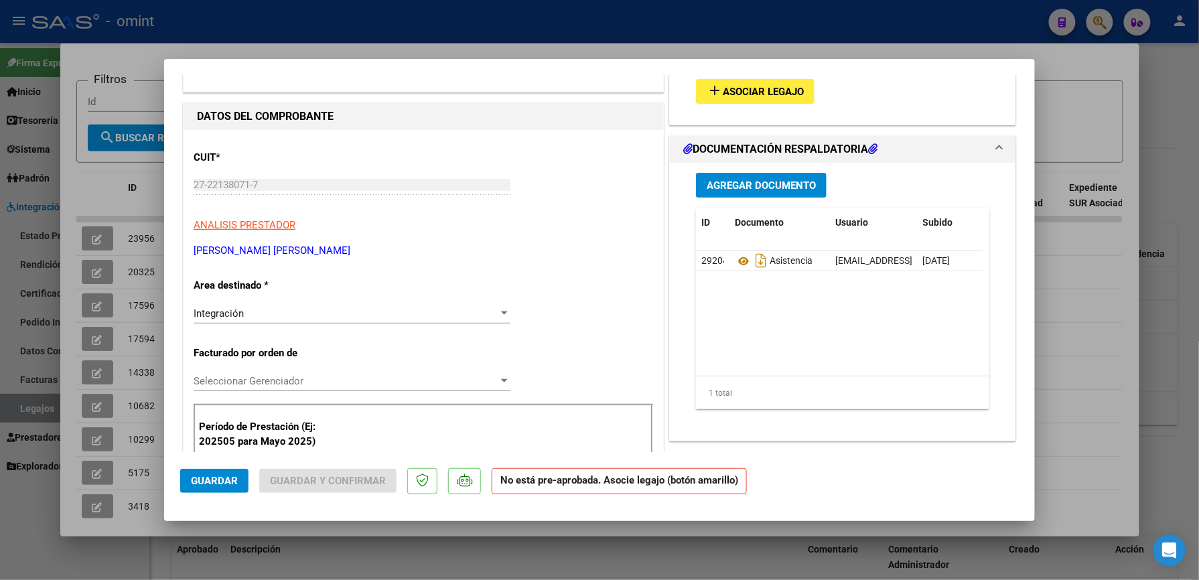
scroll to position [0, 0]
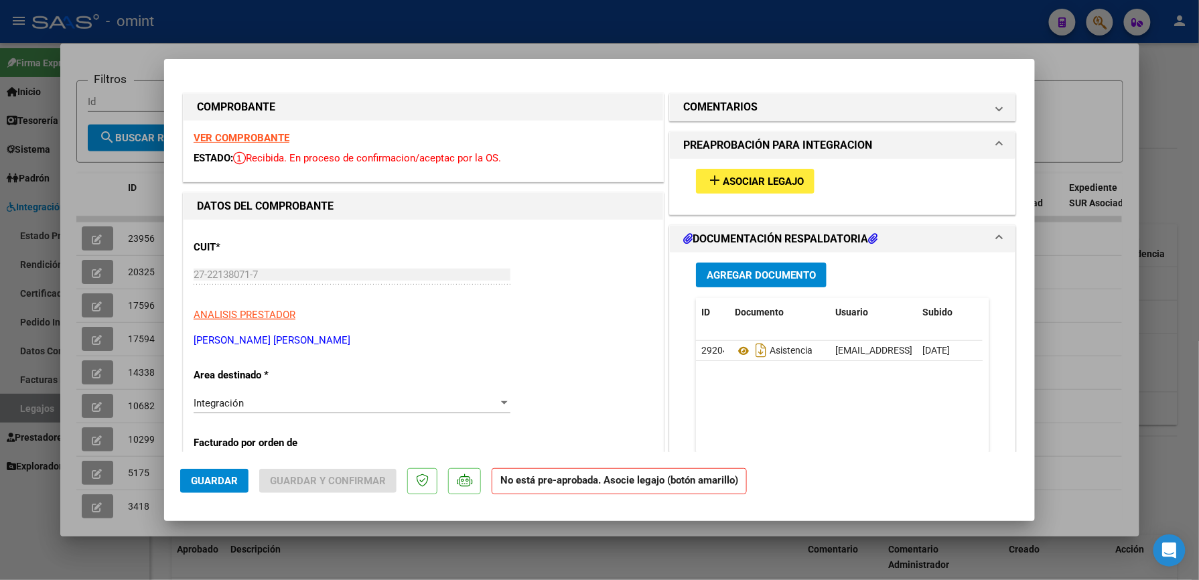
click at [770, 177] on span "Asociar Legajo" at bounding box center [763, 182] width 81 height 12
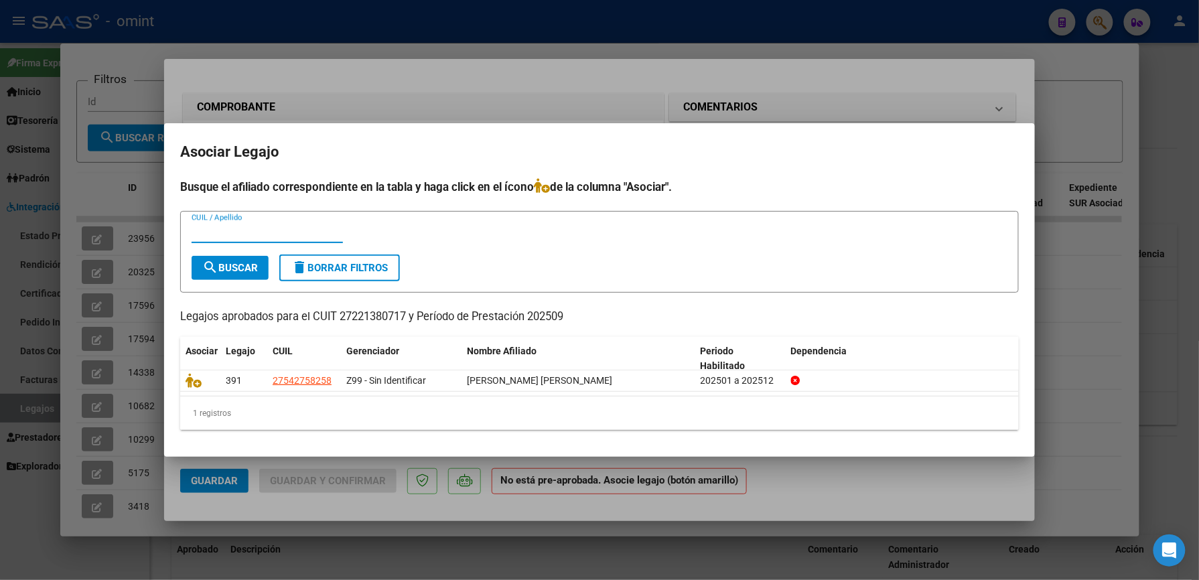
click at [619, 76] on div at bounding box center [599, 290] width 1199 height 580
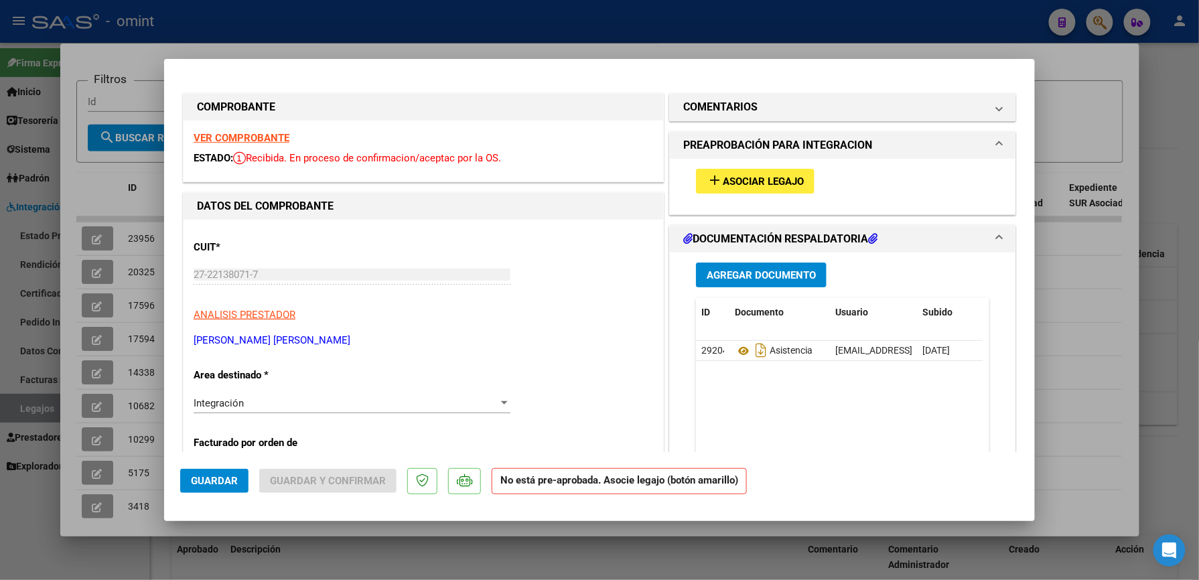
click at [536, 43] on div at bounding box center [599, 290] width 1199 height 580
type input "$ 0,00"
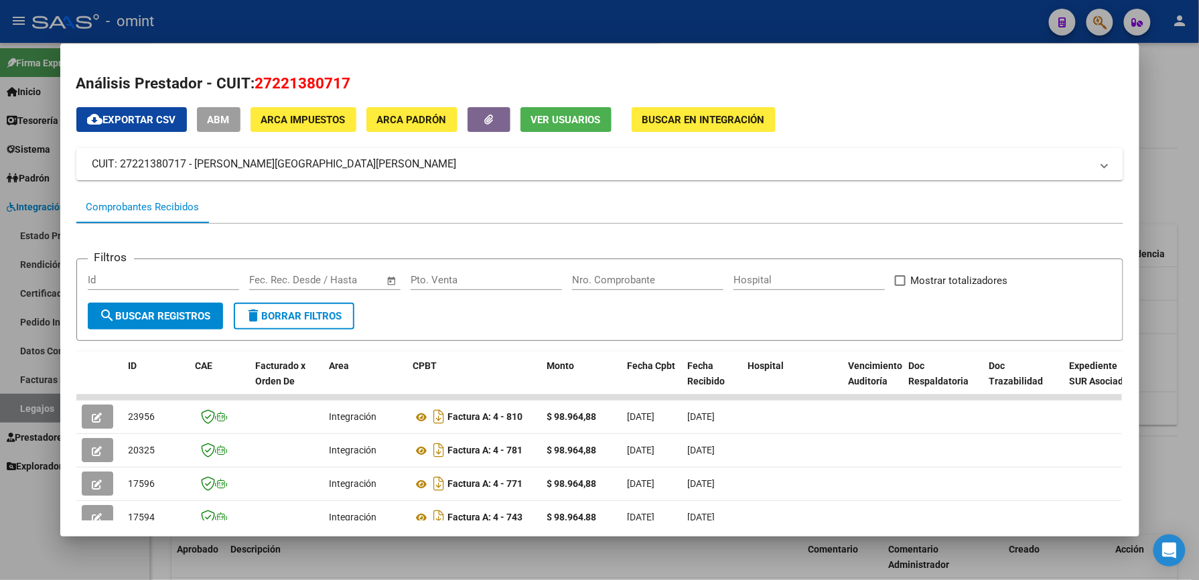
click at [539, 40] on div at bounding box center [599, 290] width 1199 height 580
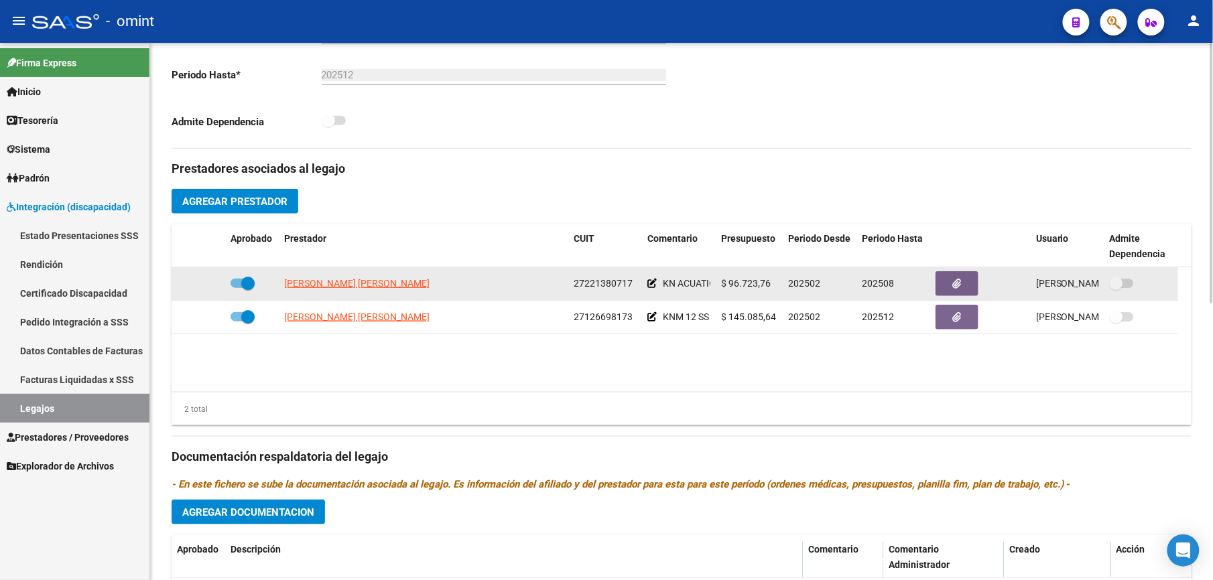
scroll to position [357, 0]
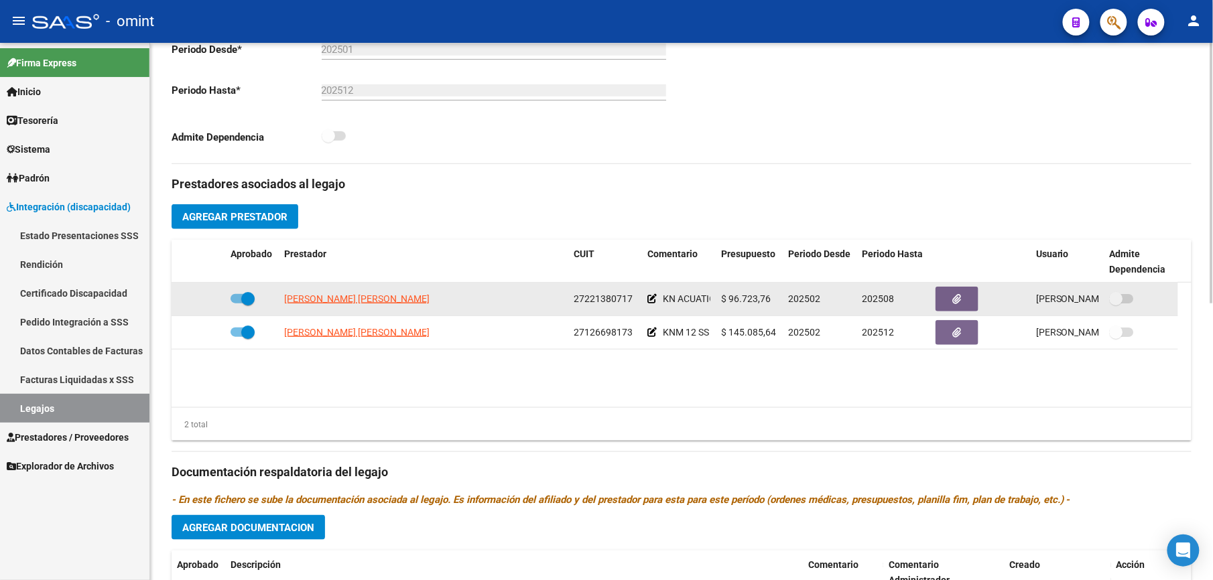
click at [230, 299] on span at bounding box center [242, 298] width 24 height 9
click at [237, 303] on input "checkbox" at bounding box center [237, 303] width 1 height 1
click at [250, 300] on span at bounding box center [242, 298] width 24 height 9
click at [237, 303] on input "checkbox" at bounding box center [237, 303] width 1 height 1
checkbox input "true"
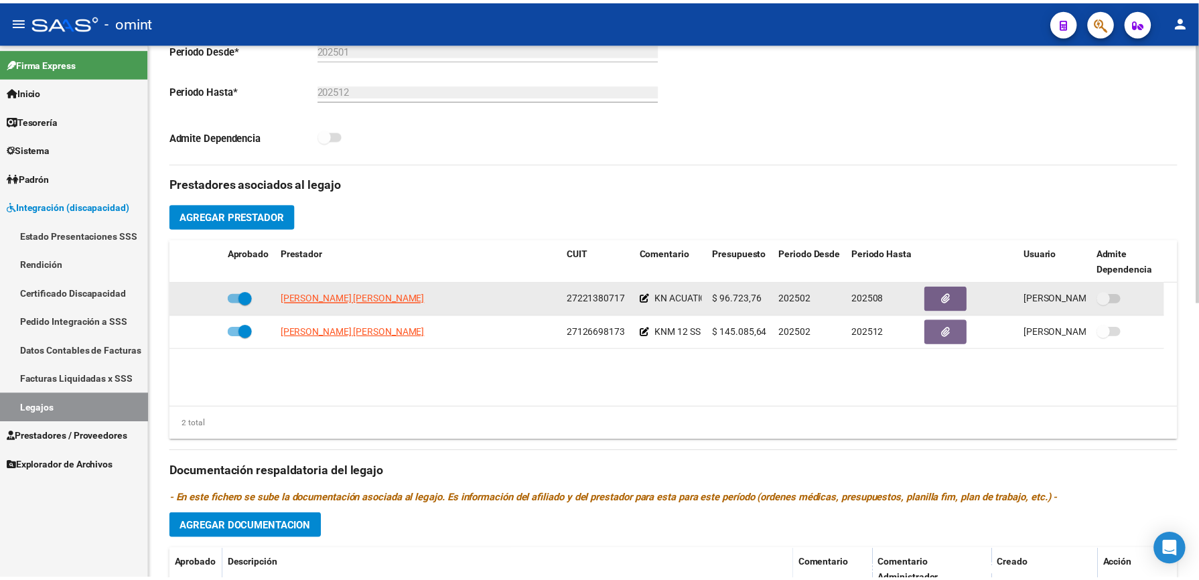
scroll to position [3, 0]
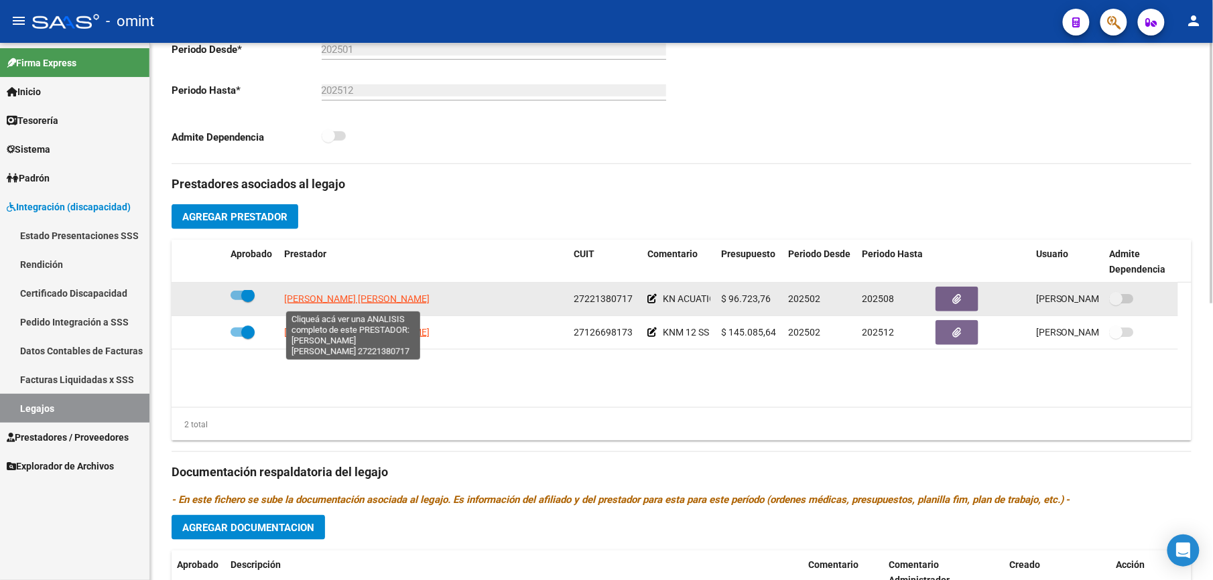
click at [358, 299] on span "BASUALDO MARIA DEL ROSARIO" at bounding box center [356, 298] width 145 height 11
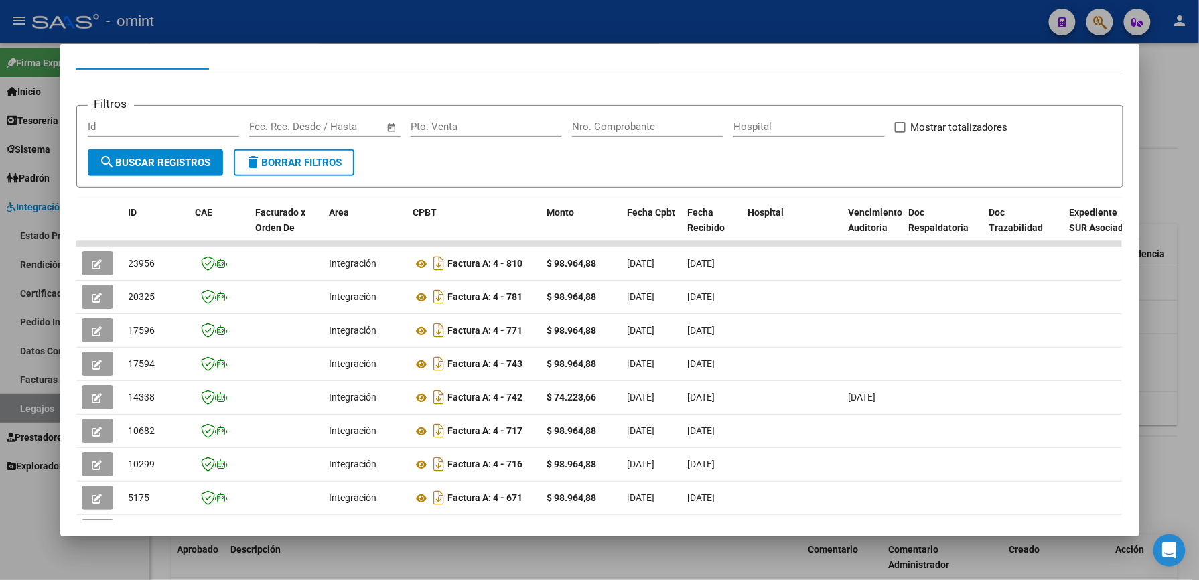
scroll to position [178, 0]
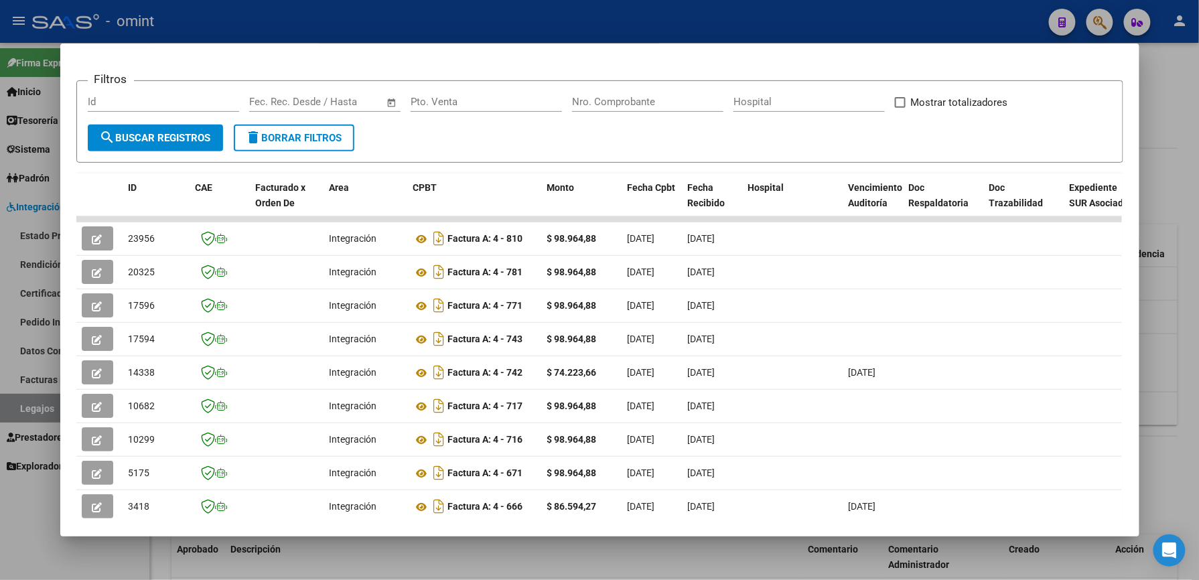
drag, startPoint x: 306, startPoint y: 534, endPoint x: 614, endPoint y: 557, distance: 309.1
click at [614, 557] on div "Análisis Prestador - CUIT: 27221380717 cloud_download Exportar CSV ABM ARCA Imp…" at bounding box center [599, 290] width 1199 height 580
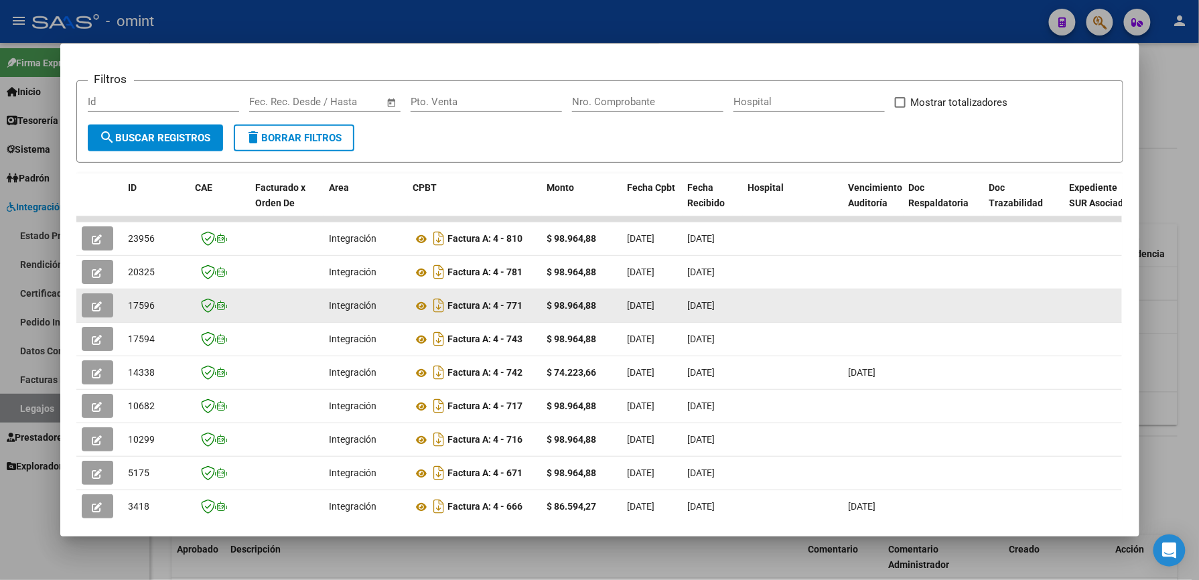
drag, startPoint x: 614, startPoint y: 557, endPoint x: 1043, endPoint y: 295, distance: 503.4
click at [1043, 295] on datatable-body-cell at bounding box center [1024, 305] width 80 height 33
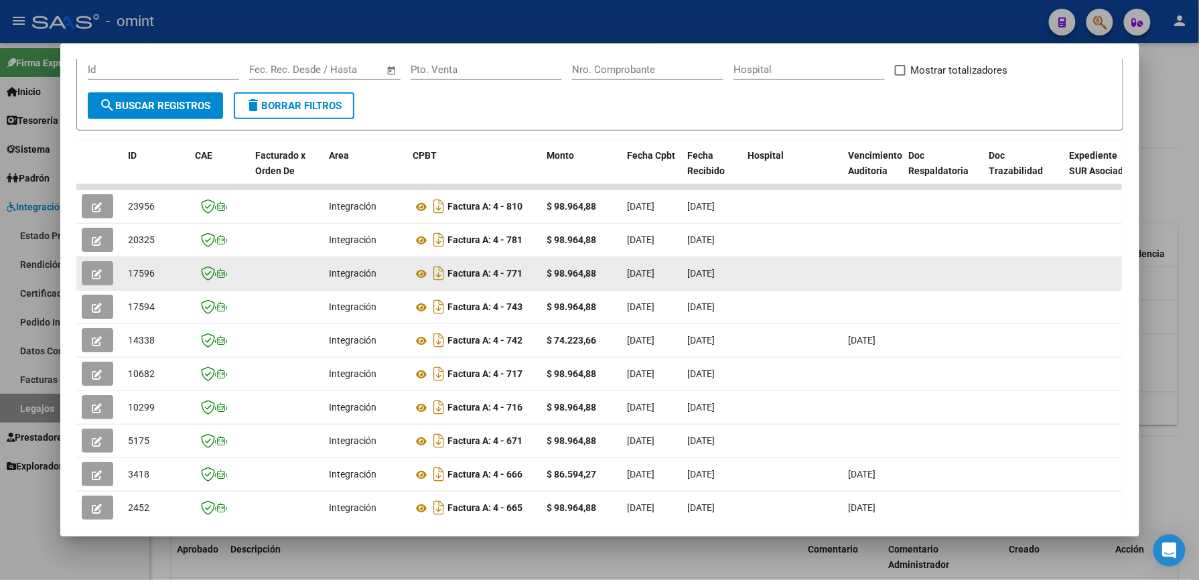
scroll to position [202, 0]
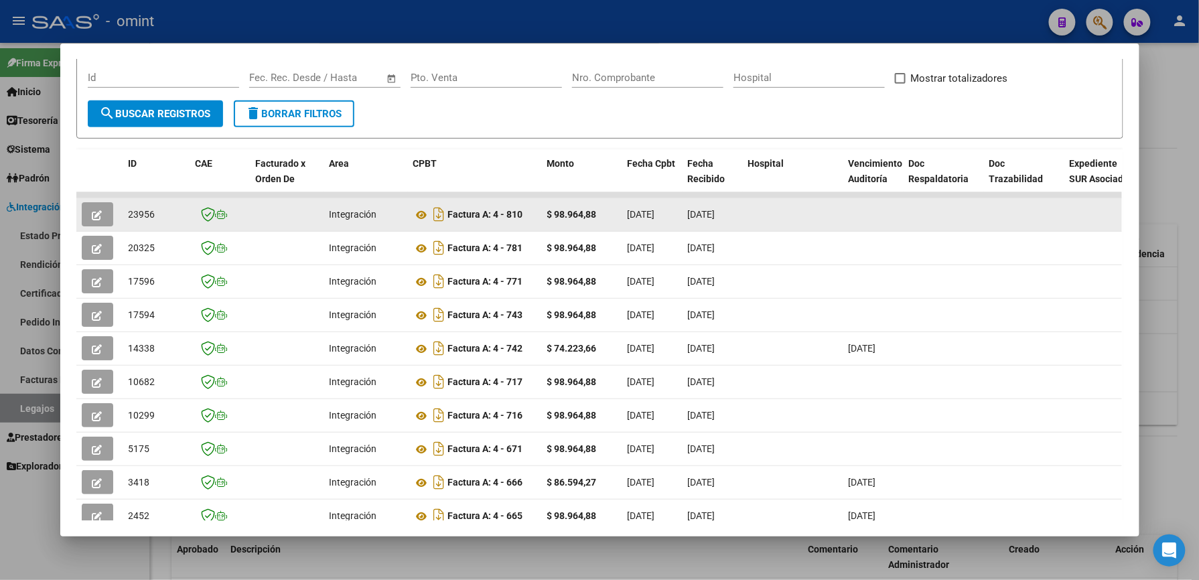
click at [92, 208] on span "button" at bounding box center [97, 214] width 10 height 12
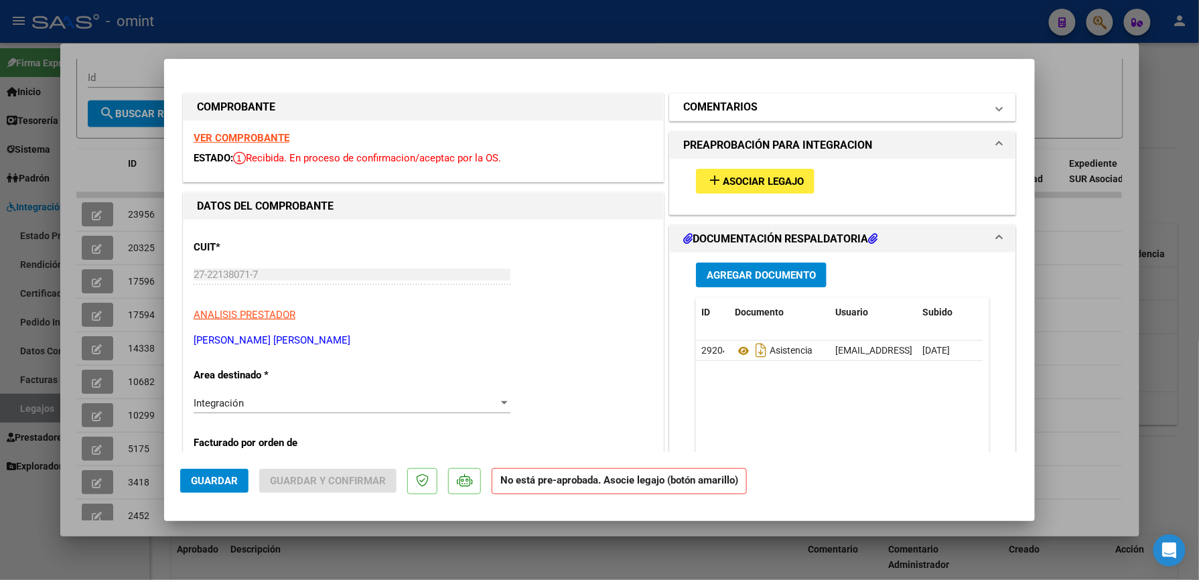
click at [761, 108] on mat-panel-title "COMENTARIOS" at bounding box center [834, 107] width 303 height 16
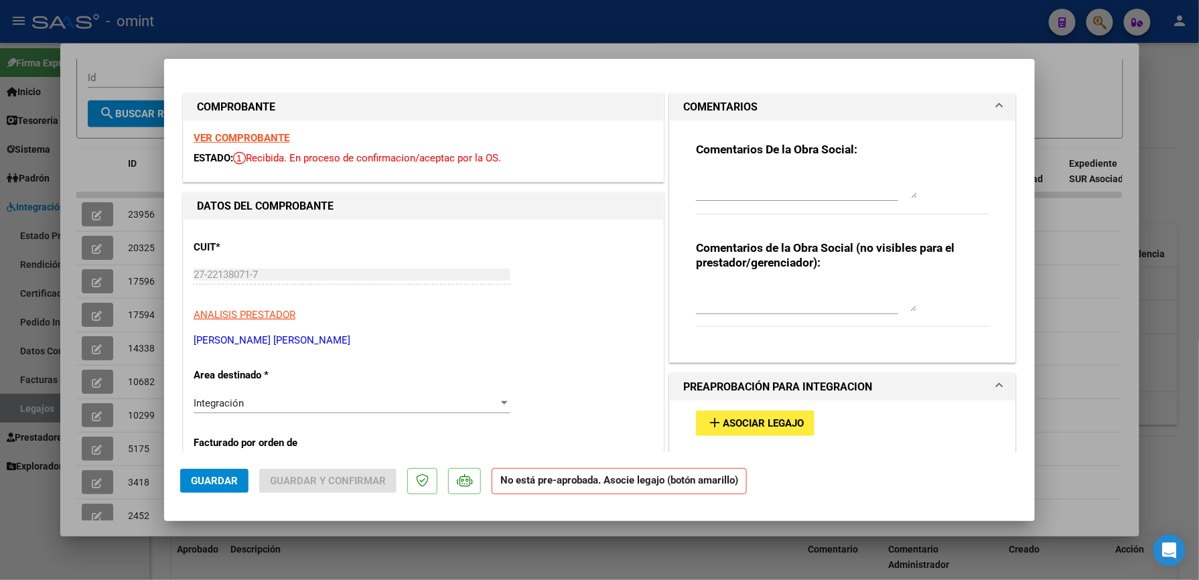
click at [826, 188] on textarea at bounding box center [806, 185] width 221 height 27
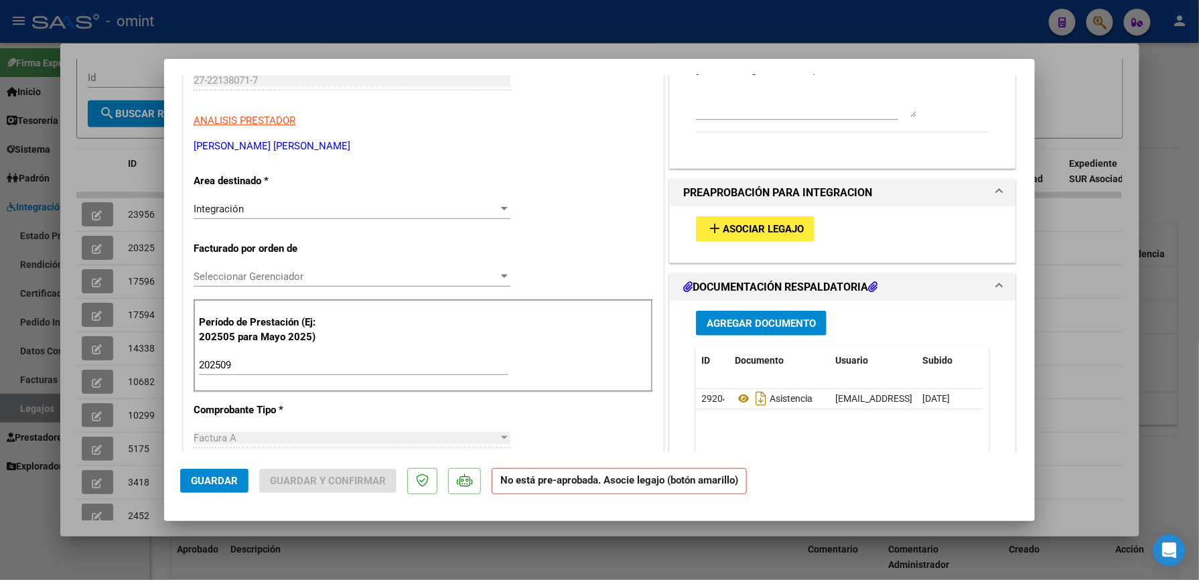
scroll to position [446, 0]
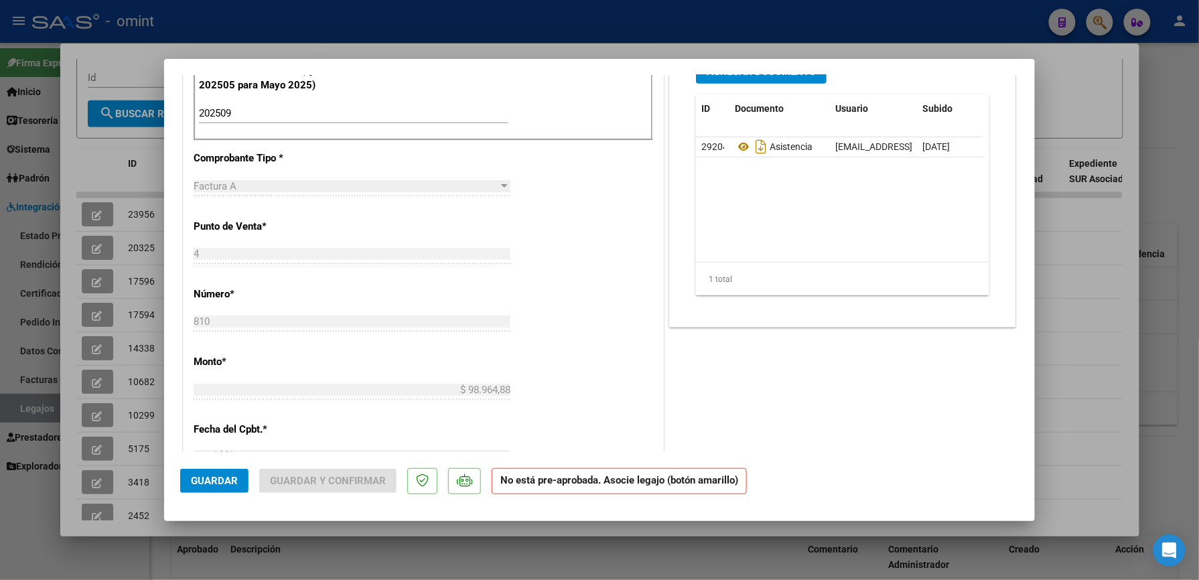
type textarea "DEBE PRESENTAR EL INF SEMESTRAL LA FAMILIA PARA EXT PRESTACION"
click at [239, 481] on button "Guardar" at bounding box center [214, 481] width 68 height 24
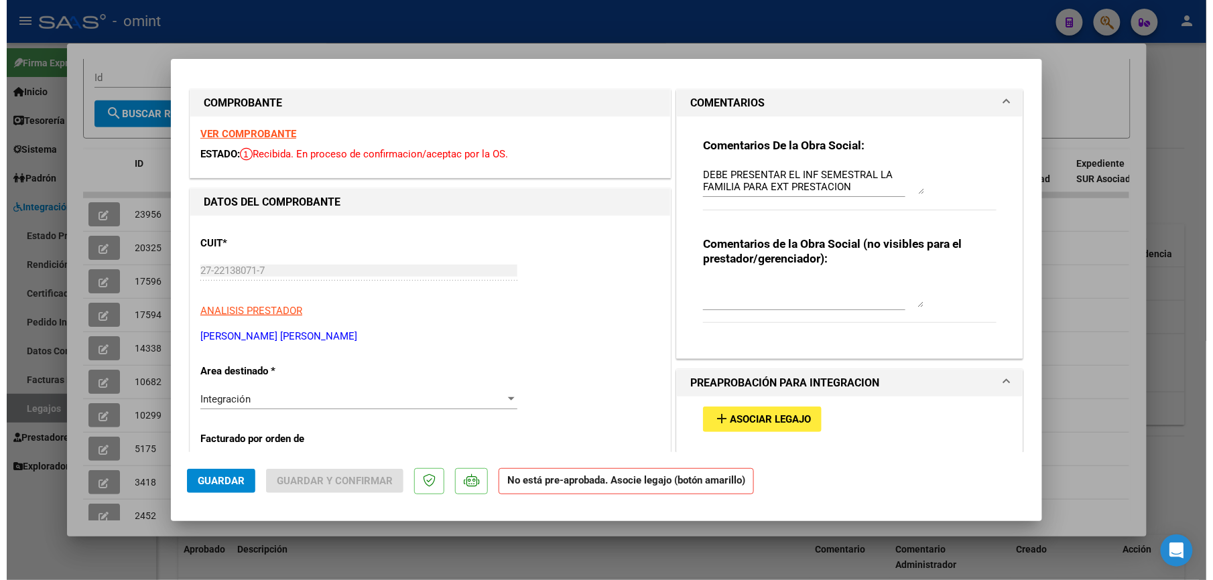
scroll to position [0, 0]
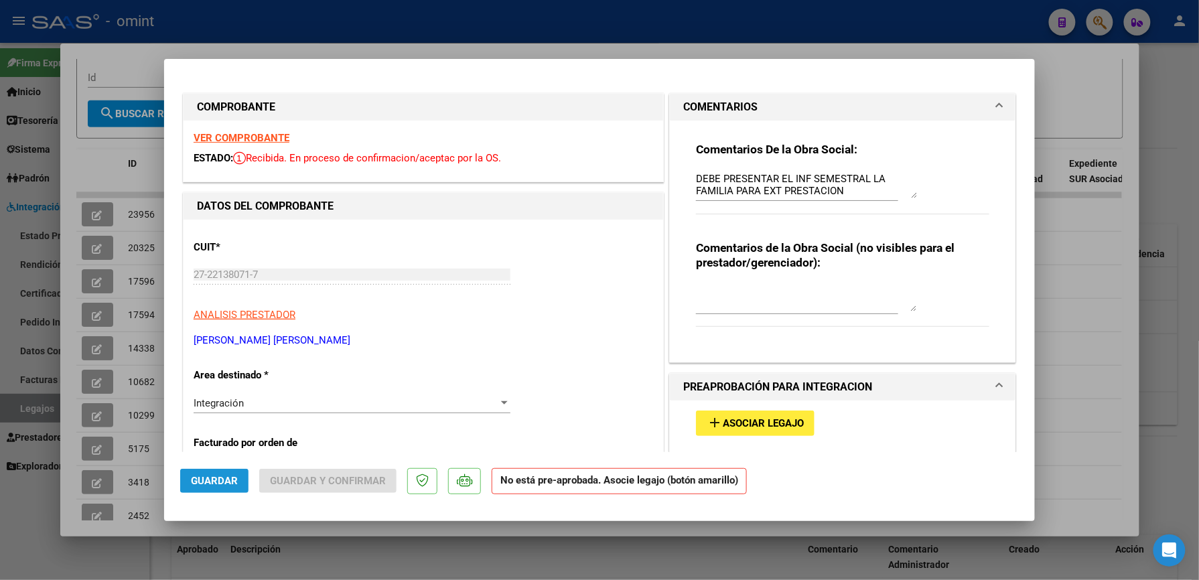
click at [216, 481] on span "Guardar" at bounding box center [214, 481] width 47 height 12
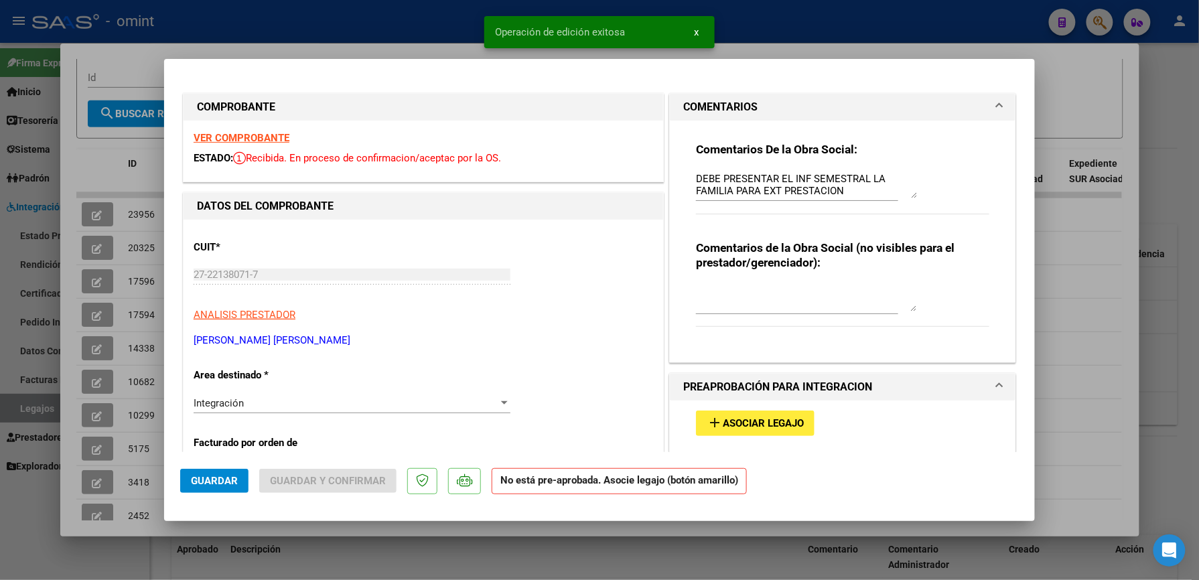
click at [931, 33] on div at bounding box center [599, 290] width 1199 height 580
type input "$ 0,00"
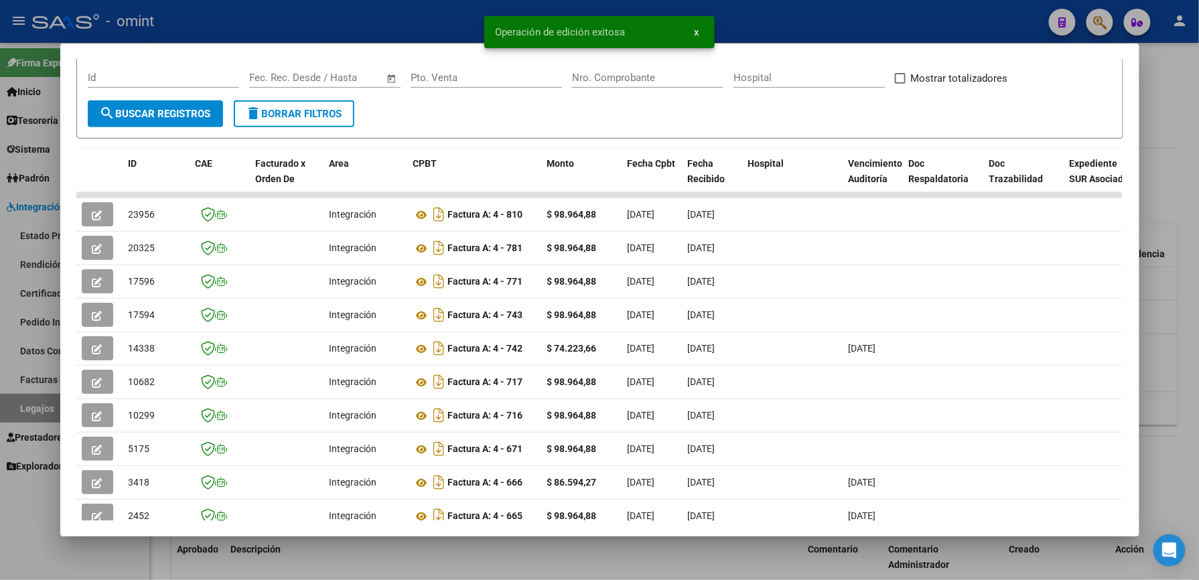
click at [906, 33] on div at bounding box center [599, 290] width 1199 height 580
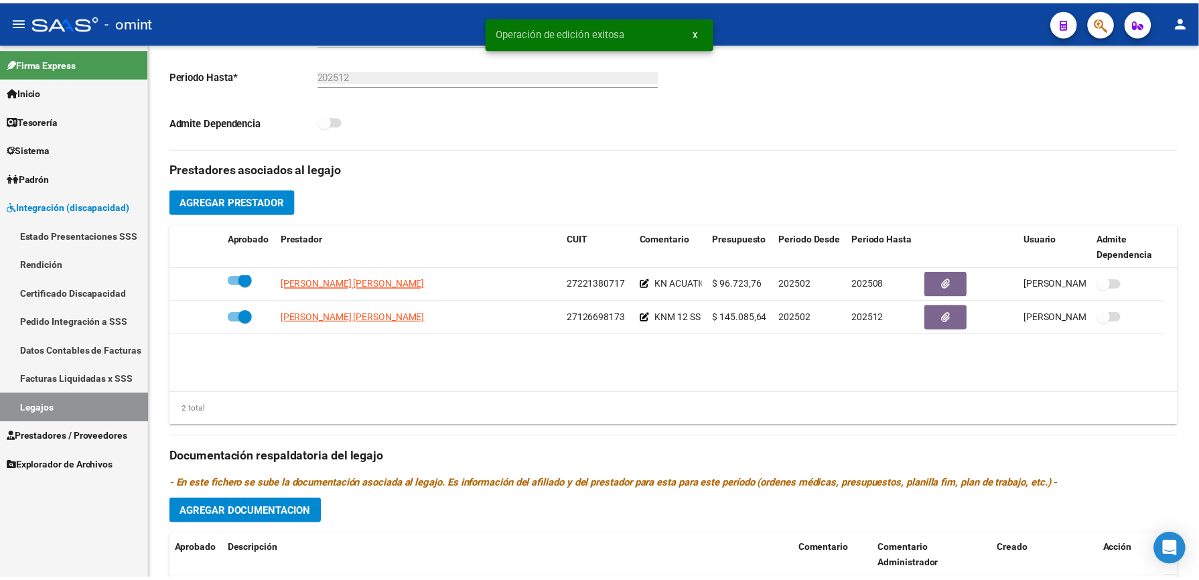
scroll to position [357, 0]
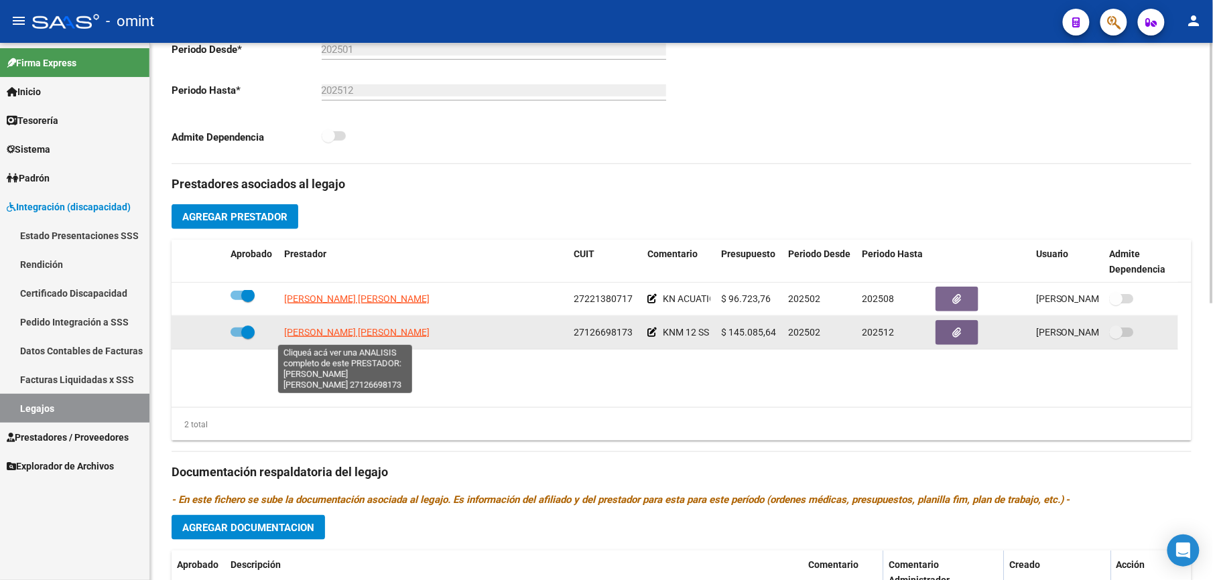
click at [355, 336] on span "SABAGH LILIANA DEL VALLE" at bounding box center [356, 332] width 145 height 11
type textarea "27126698173"
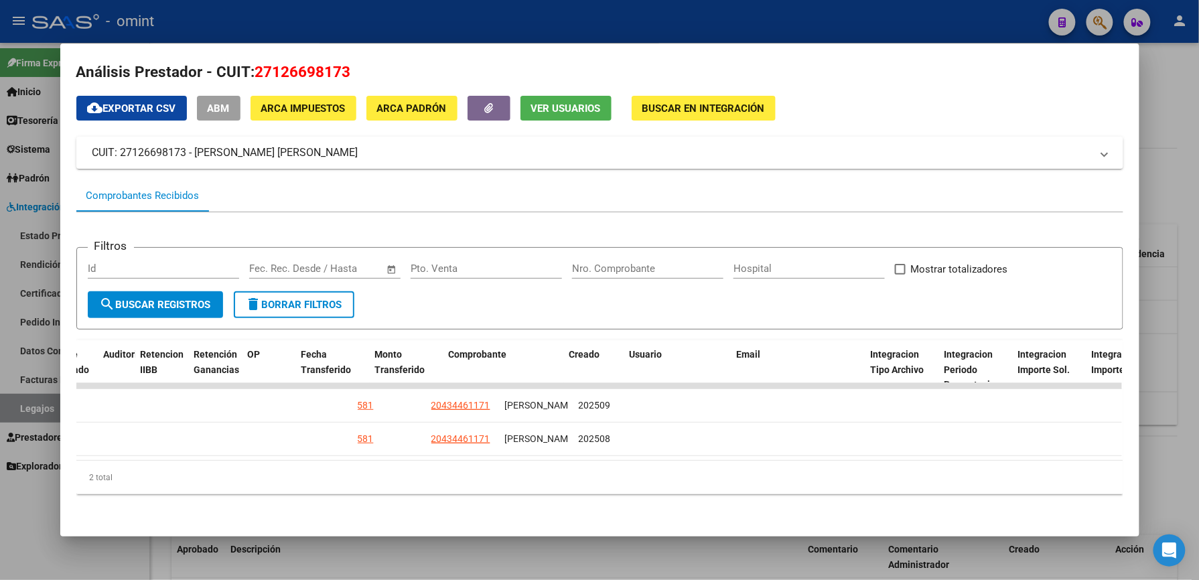
scroll to position [0, 0]
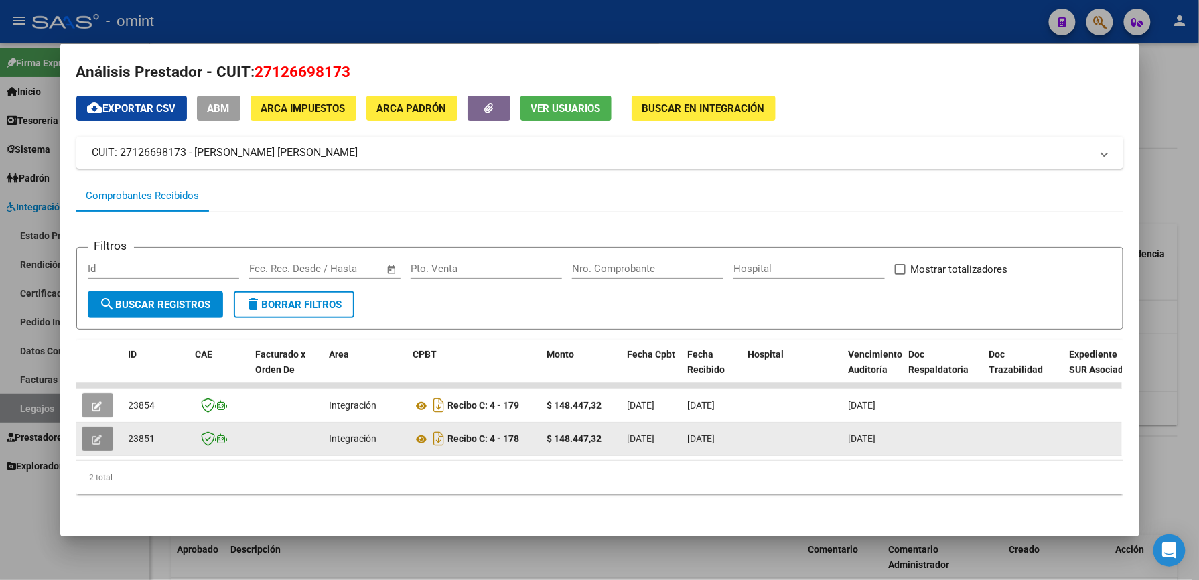
click at [92, 435] on icon "button" at bounding box center [97, 440] width 10 height 10
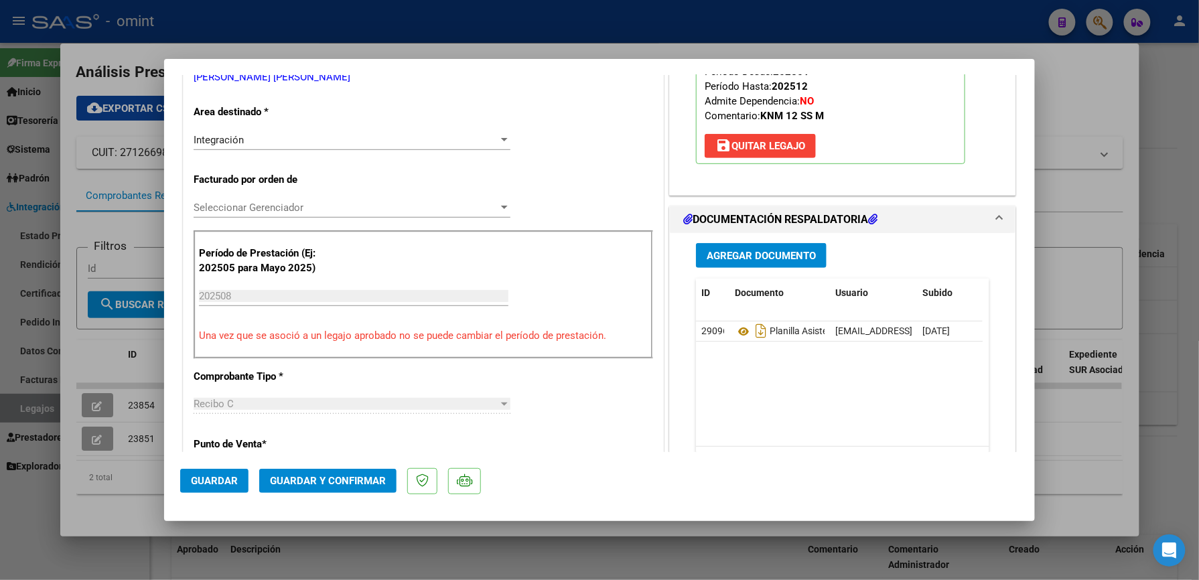
scroll to position [268, 0]
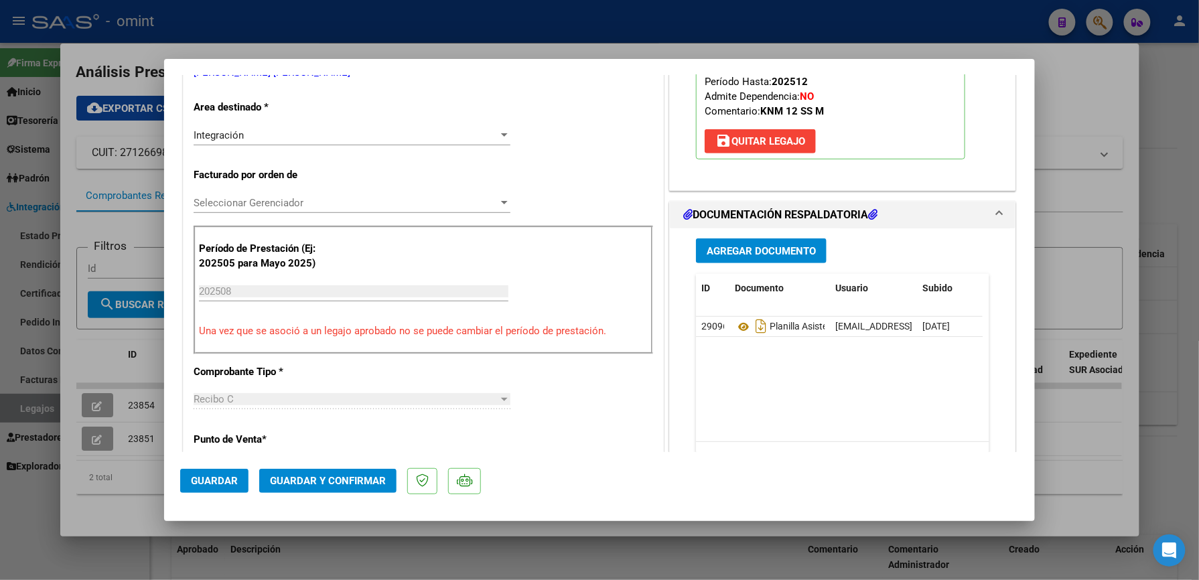
click at [349, 480] on span "Guardar y Confirmar" at bounding box center [328, 481] width 116 height 12
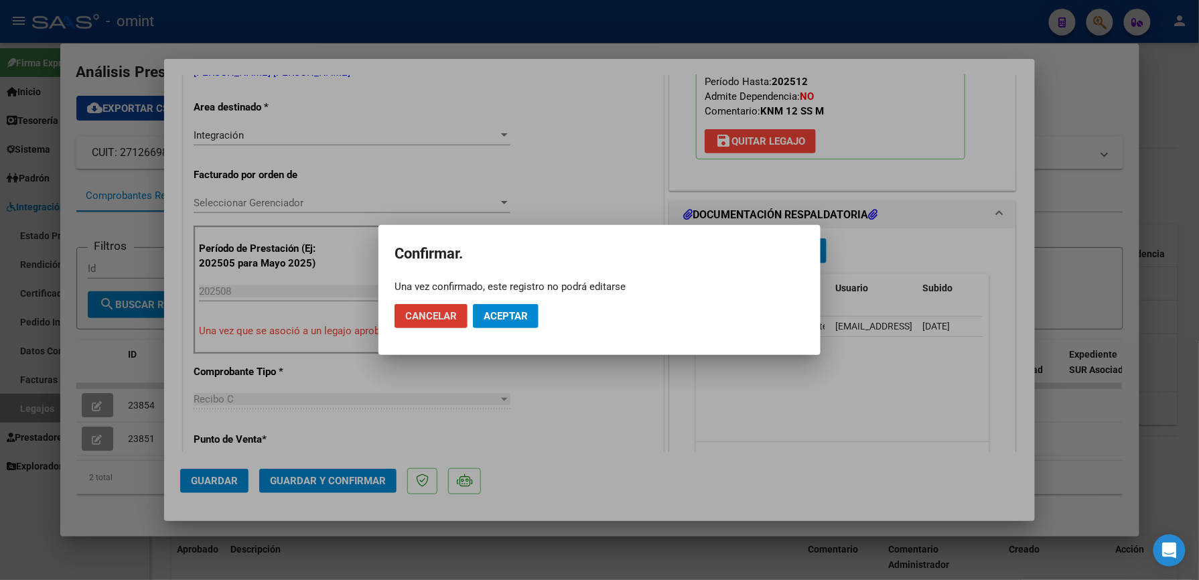
click at [515, 318] on span "Aceptar" at bounding box center [506, 316] width 44 height 12
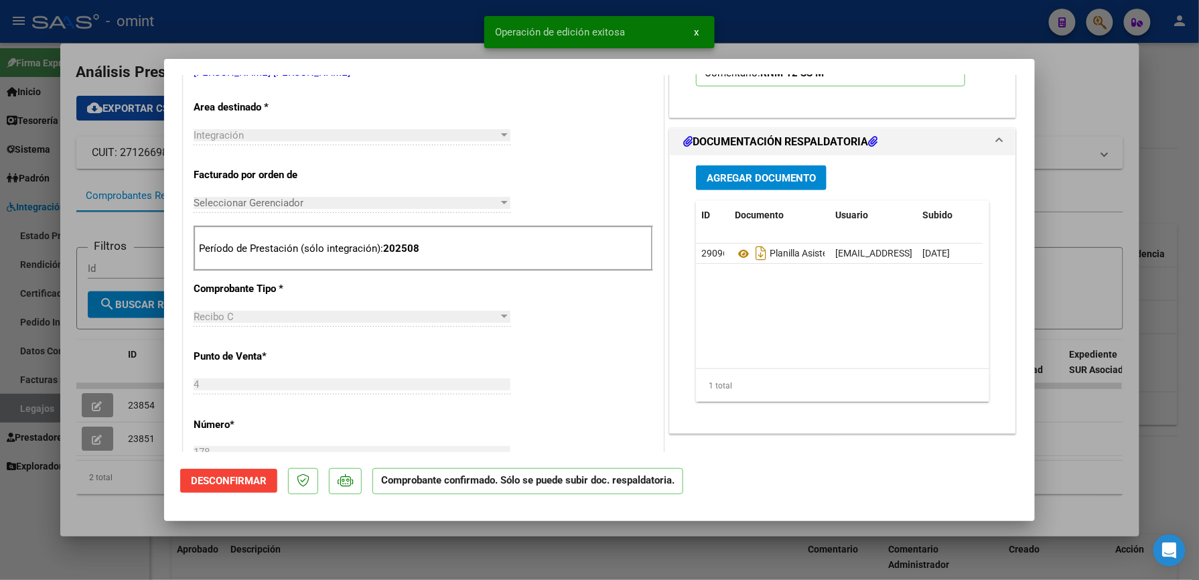
click at [835, 44] on div at bounding box center [599, 290] width 1199 height 580
type input "$ 0,00"
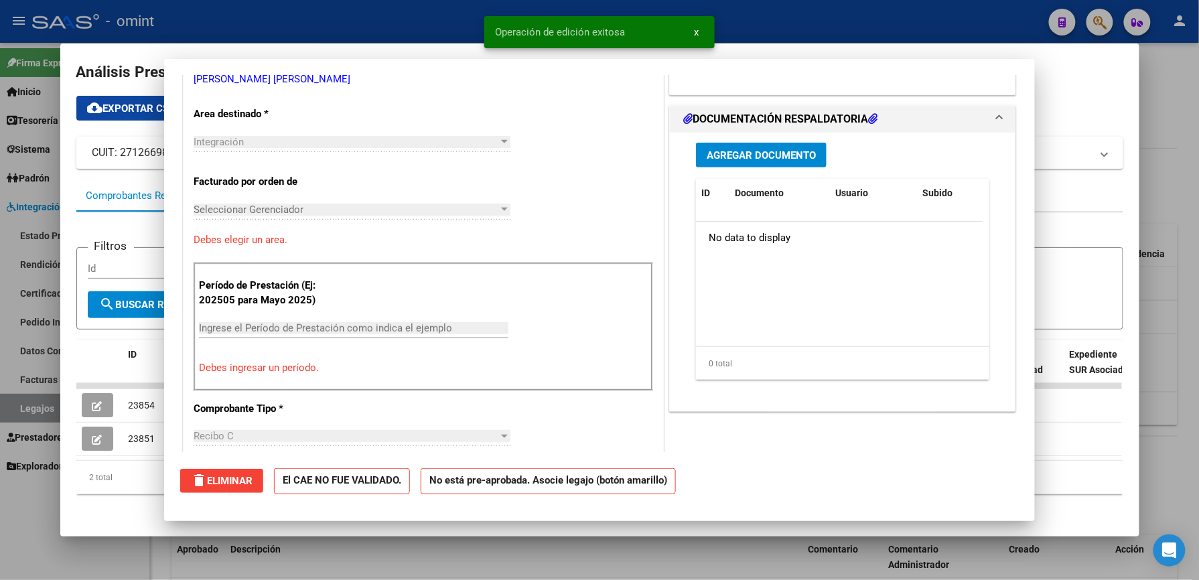
scroll to position [0, 0]
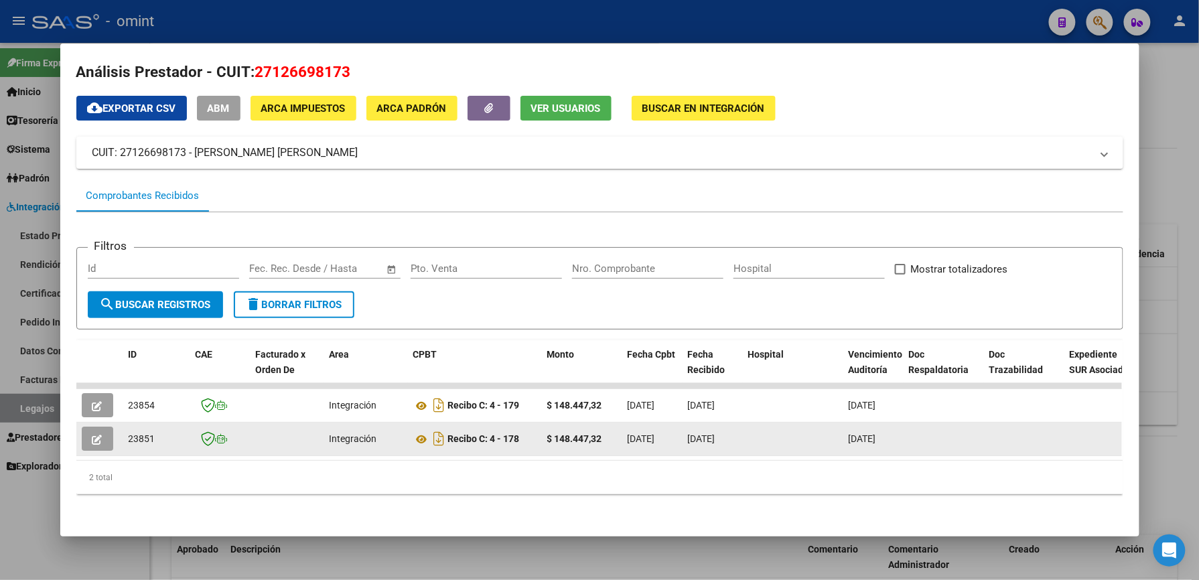
click at [414, 428] on div "Recibo C: 4 - 178" at bounding box center [474, 438] width 123 height 21
click at [414, 431] on icon at bounding box center [421, 439] width 17 height 16
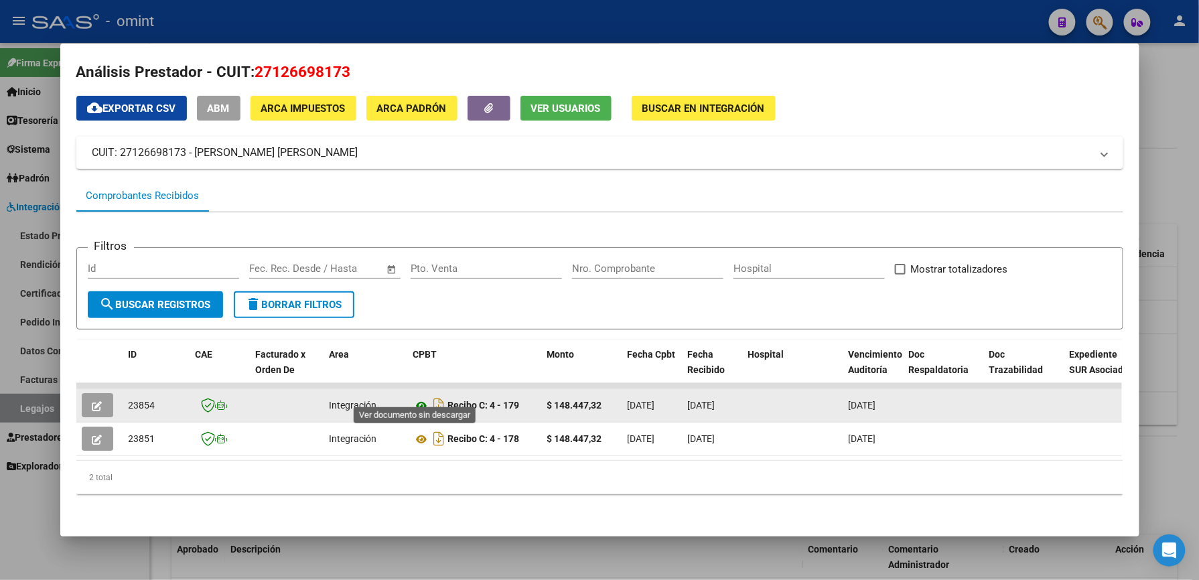
click at [417, 398] on icon at bounding box center [421, 406] width 17 height 16
click at [92, 401] on icon "button" at bounding box center [97, 406] width 10 height 10
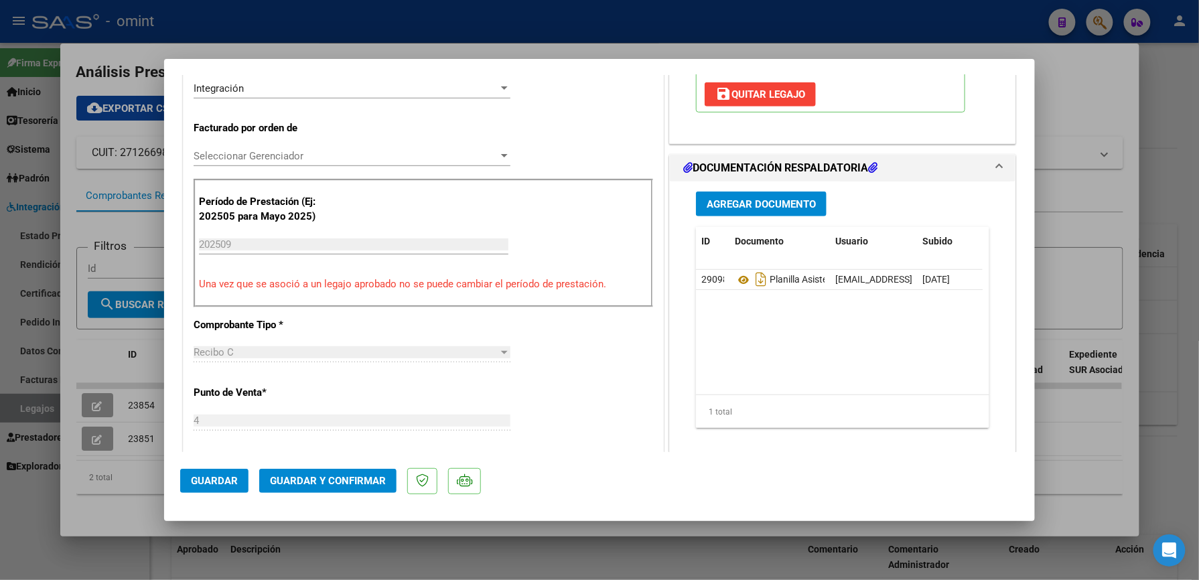
scroll to position [357, 0]
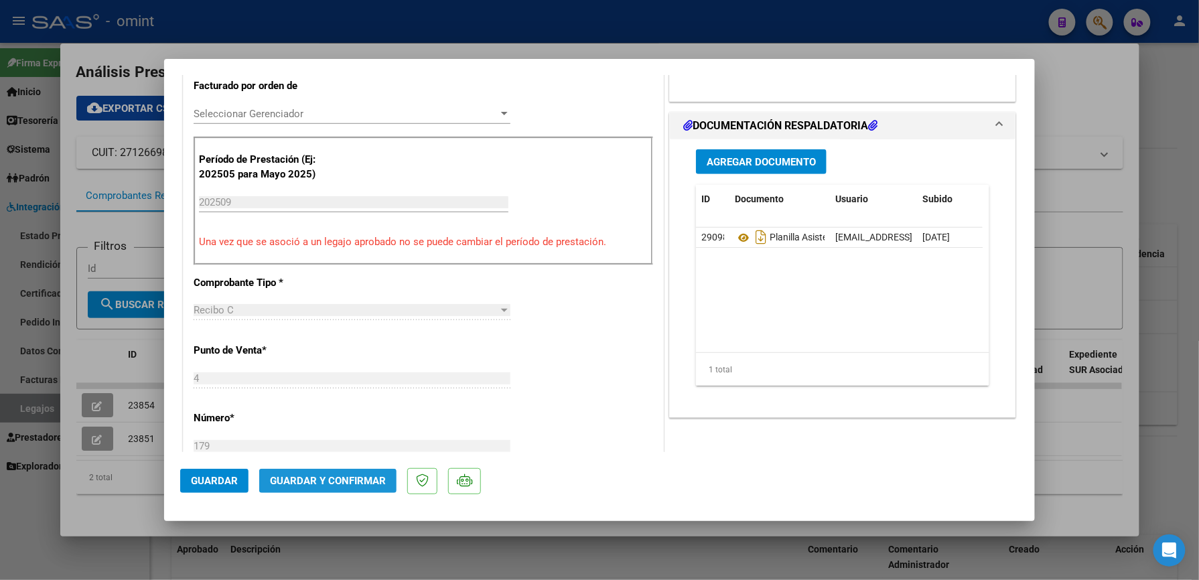
click at [340, 482] on span "Guardar y Confirmar" at bounding box center [328, 481] width 116 height 12
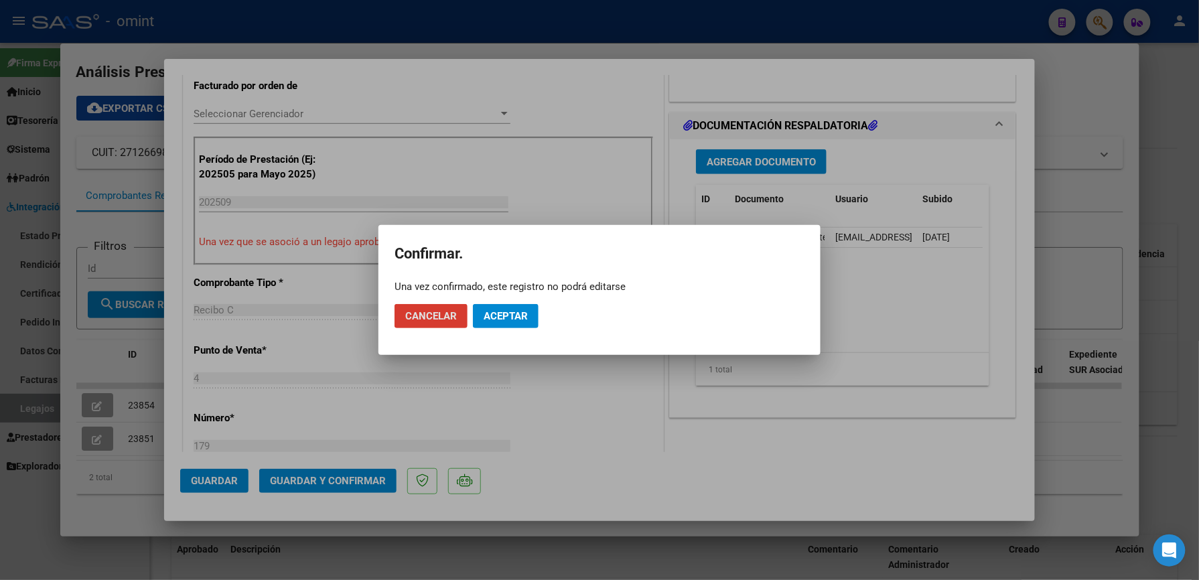
click at [521, 312] on span "Aceptar" at bounding box center [506, 316] width 44 height 12
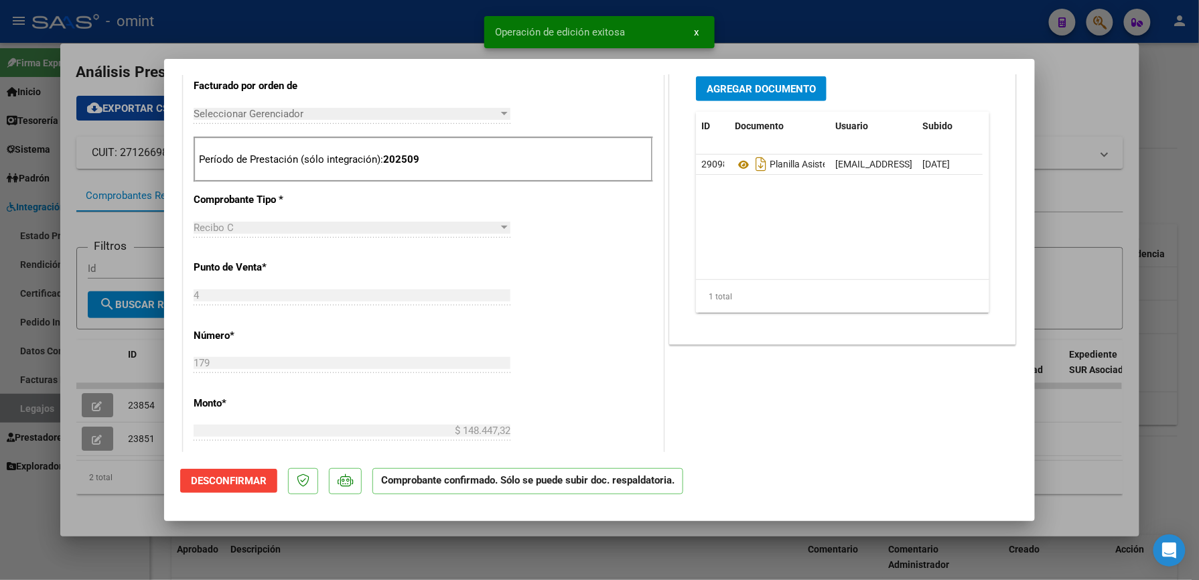
click at [915, 51] on div at bounding box center [599, 290] width 1199 height 580
type input "$ 0,00"
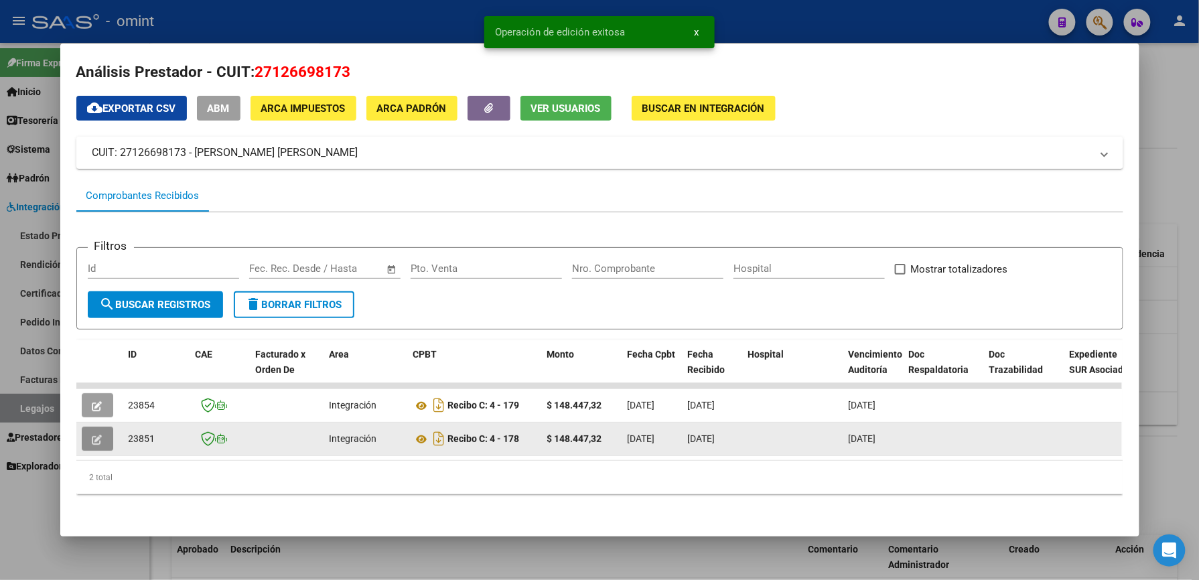
click at [92, 435] on icon "button" at bounding box center [97, 440] width 10 height 10
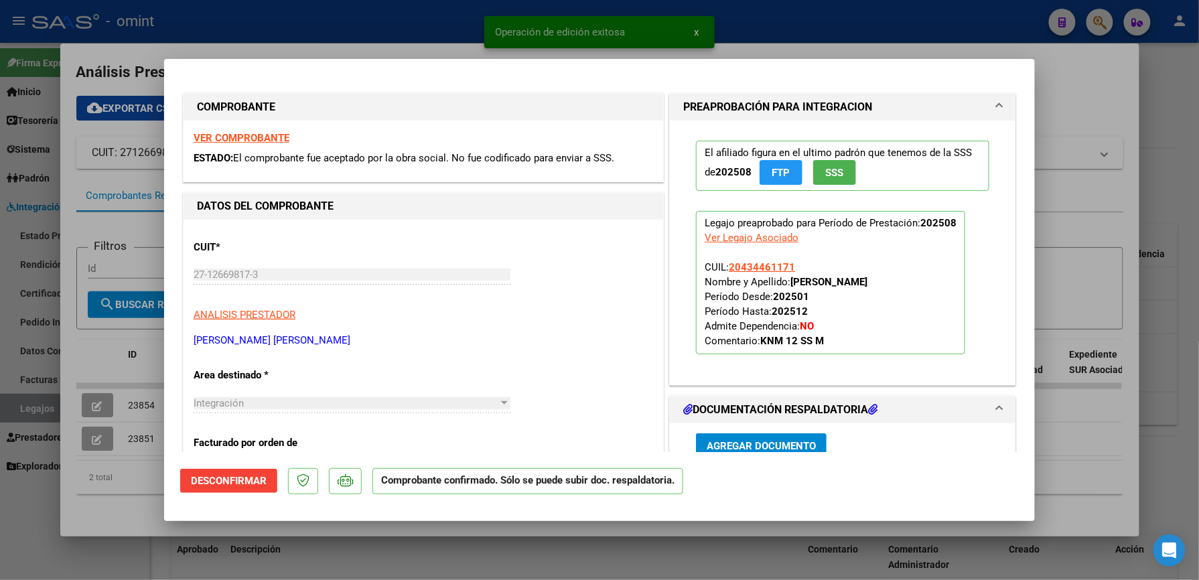
scroll to position [178, 0]
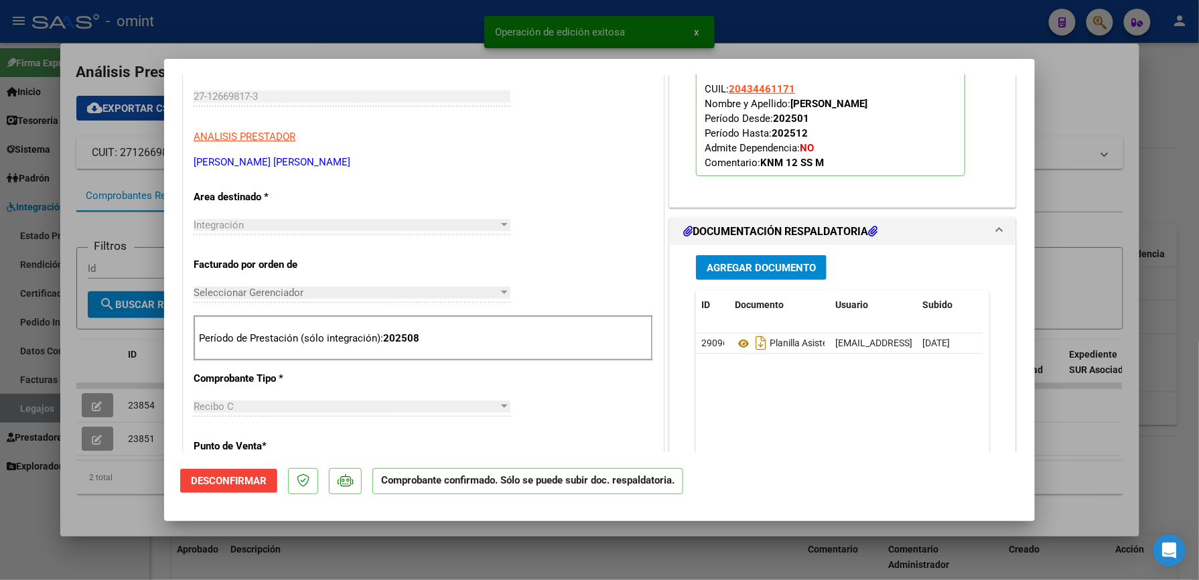
click at [756, 36] on div at bounding box center [599, 290] width 1199 height 580
type input "$ 0,00"
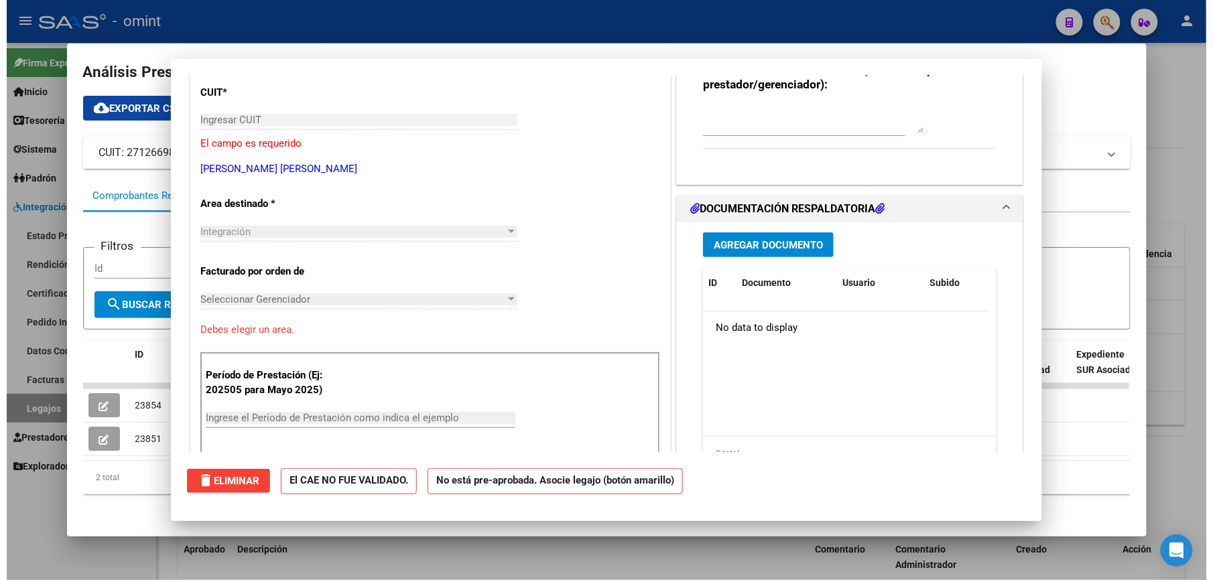
scroll to position [0, 0]
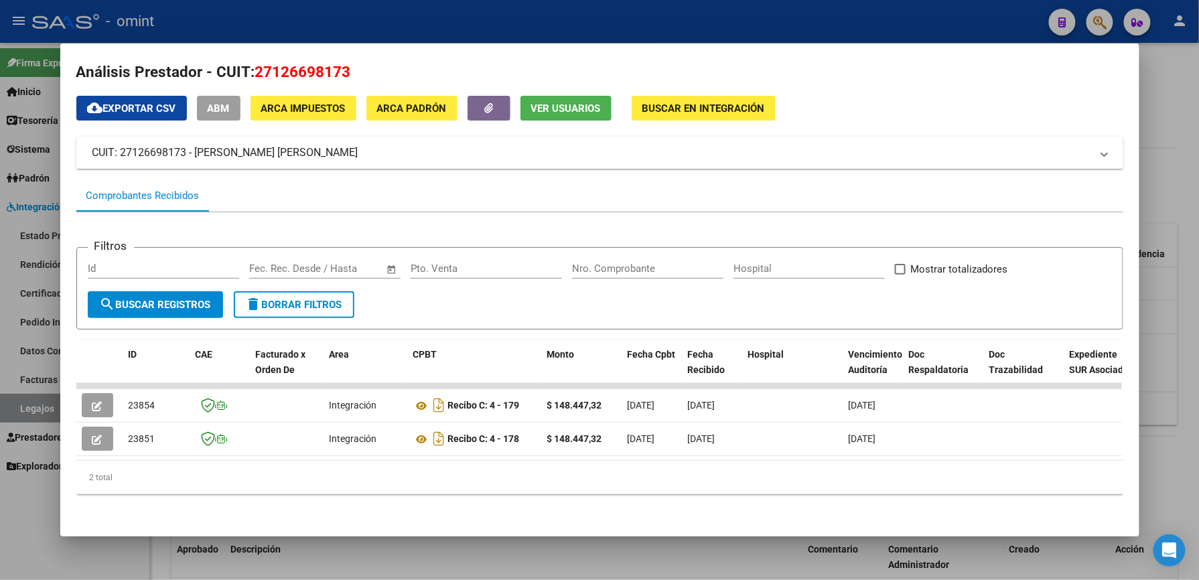
click at [756, 35] on div at bounding box center [599, 290] width 1199 height 580
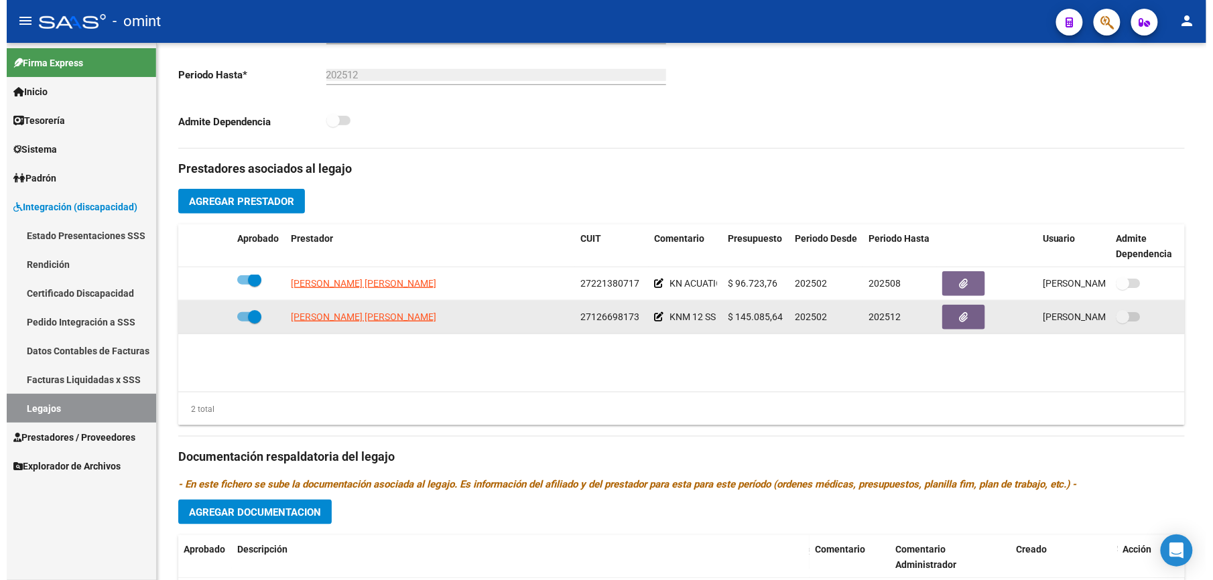
scroll to position [357, 0]
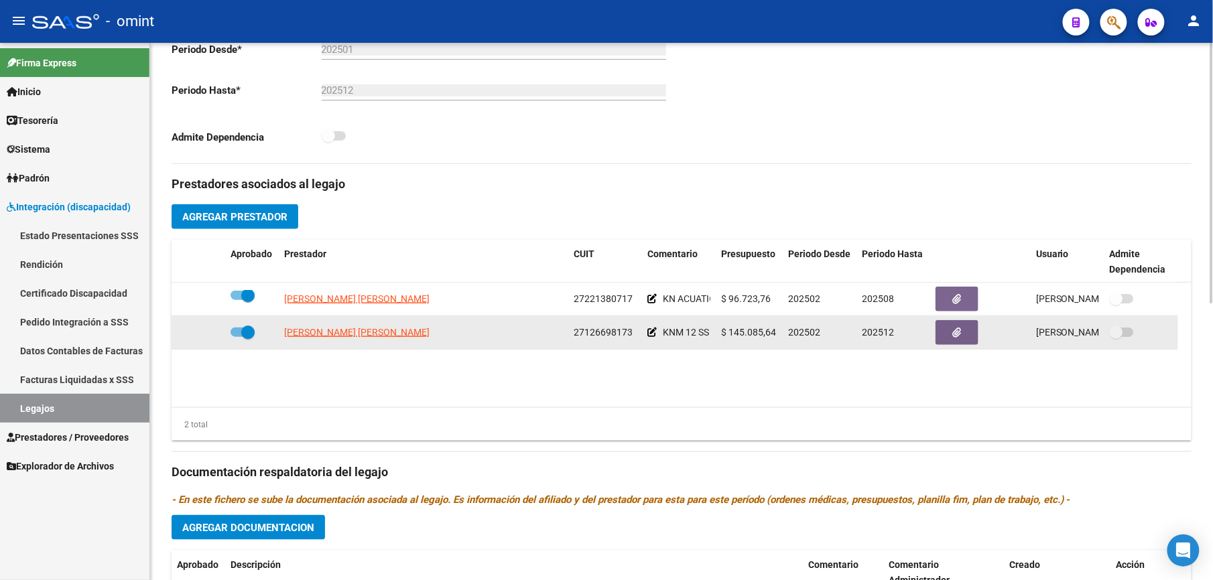
drag, startPoint x: 573, startPoint y: 333, endPoint x: 631, endPoint y: 333, distance: 57.6
click at [631, 333] on div "27126698173" at bounding box center [604, 332] width 63 height 15
drag, startPoint x: 631, startPoint y: 333, endPoint x: 604, endPoint y: 336, distance: 27.7
copy span "27126698173"
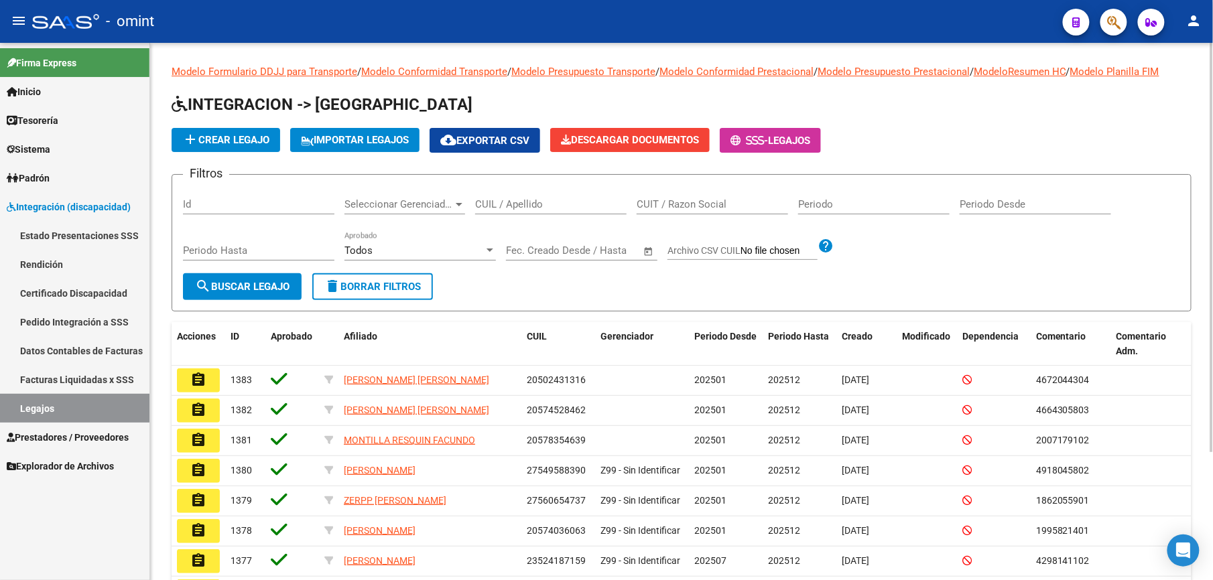
click at [512, 202] on input "CUIL / Apellido" at bounding box center [550, 204] width 151 height 12
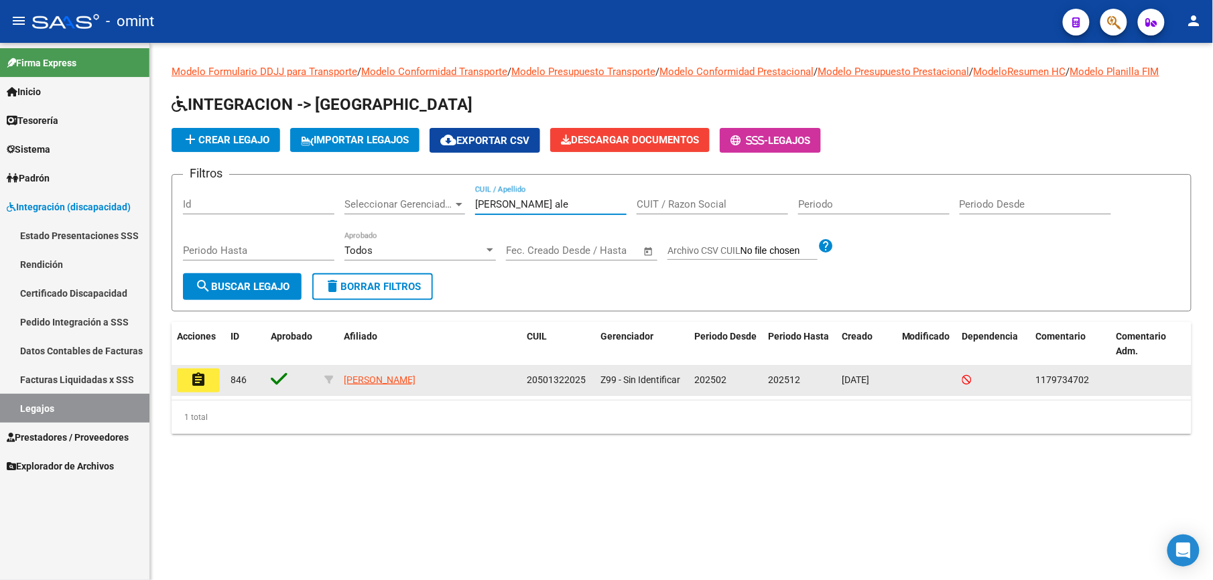
type input "diaz ale"
click at [189, 381] on button "assignment" at bounding box center [198, 380] width 43 height 24
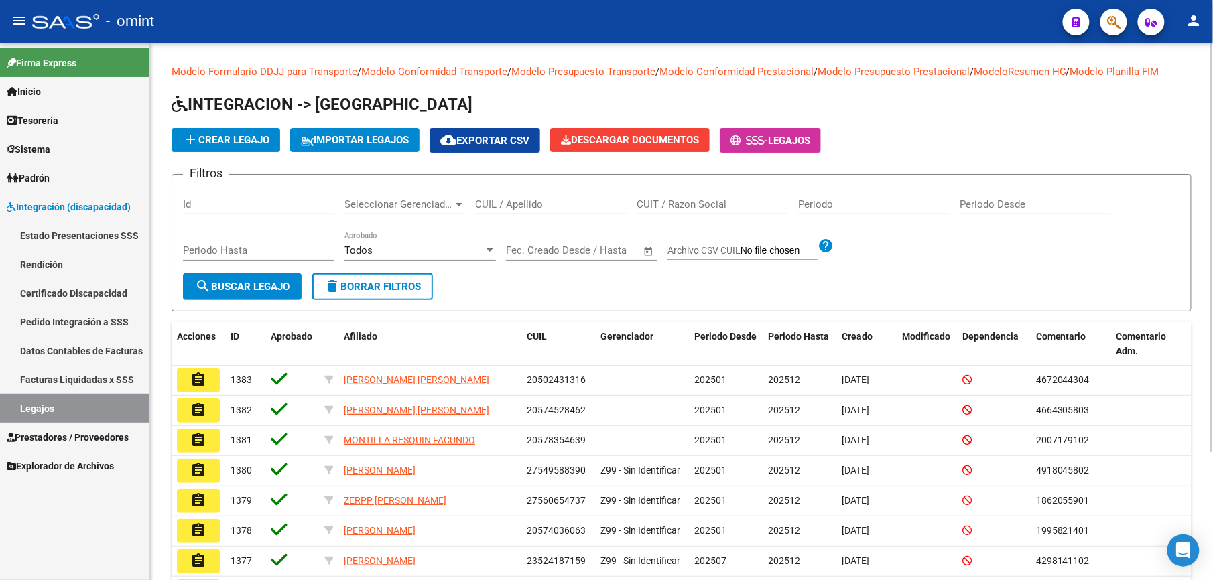
click at [504, 208] on input "CUIL / Apellido" at bounding box center [550, 204] width 151 height 12
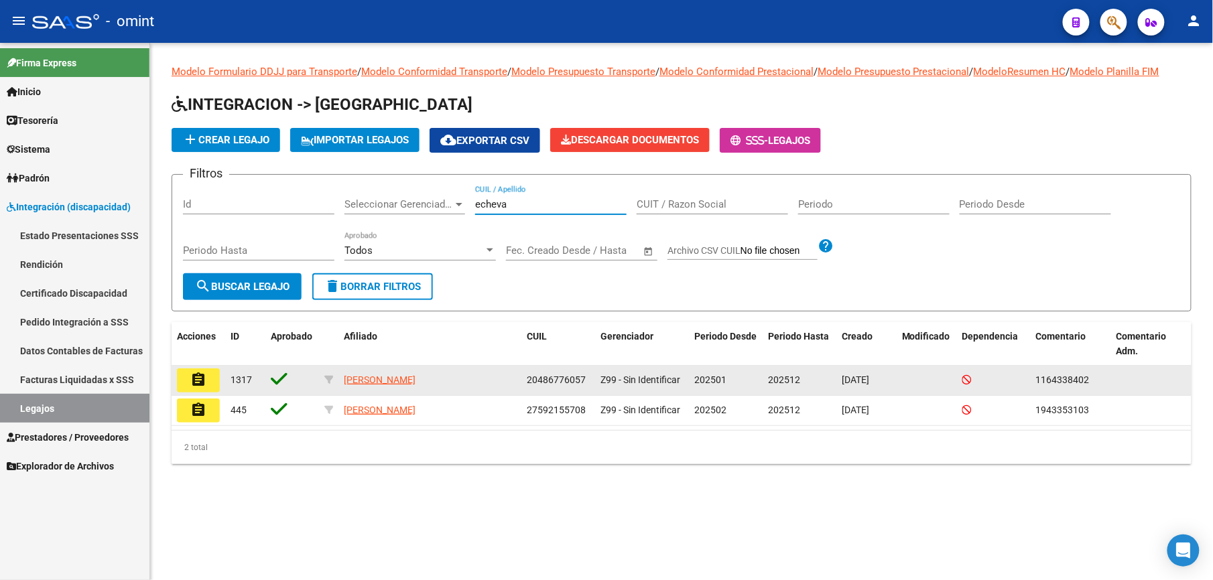
type input "echeva"
click at [201, 389] on button "assignment" at bounding box center [198, 380] width 43 height 24
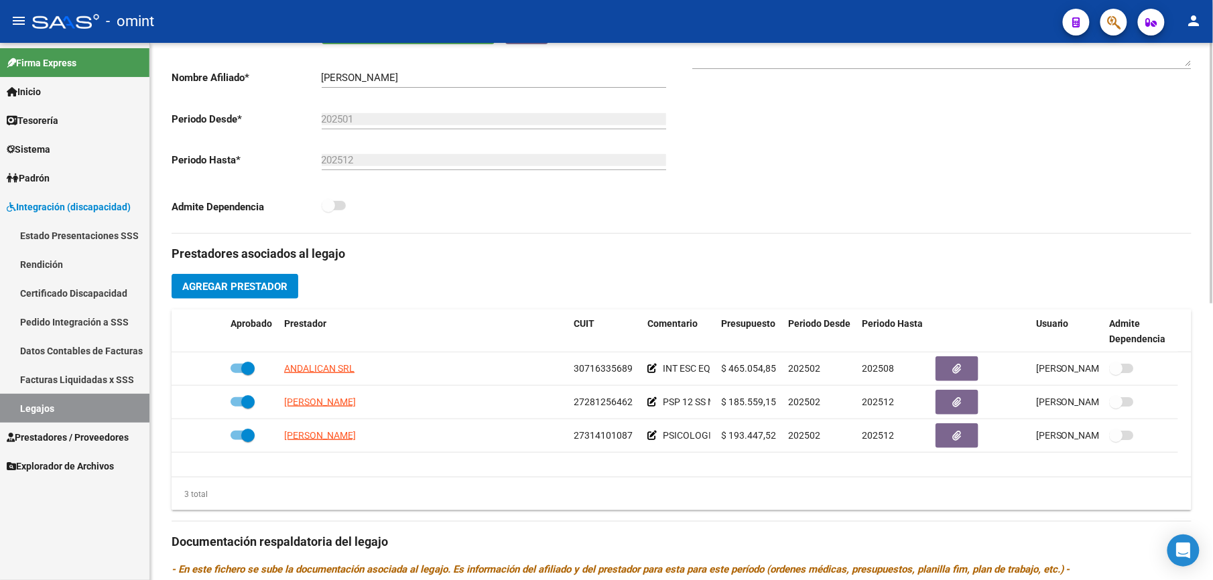
scroll to position [357, 0]
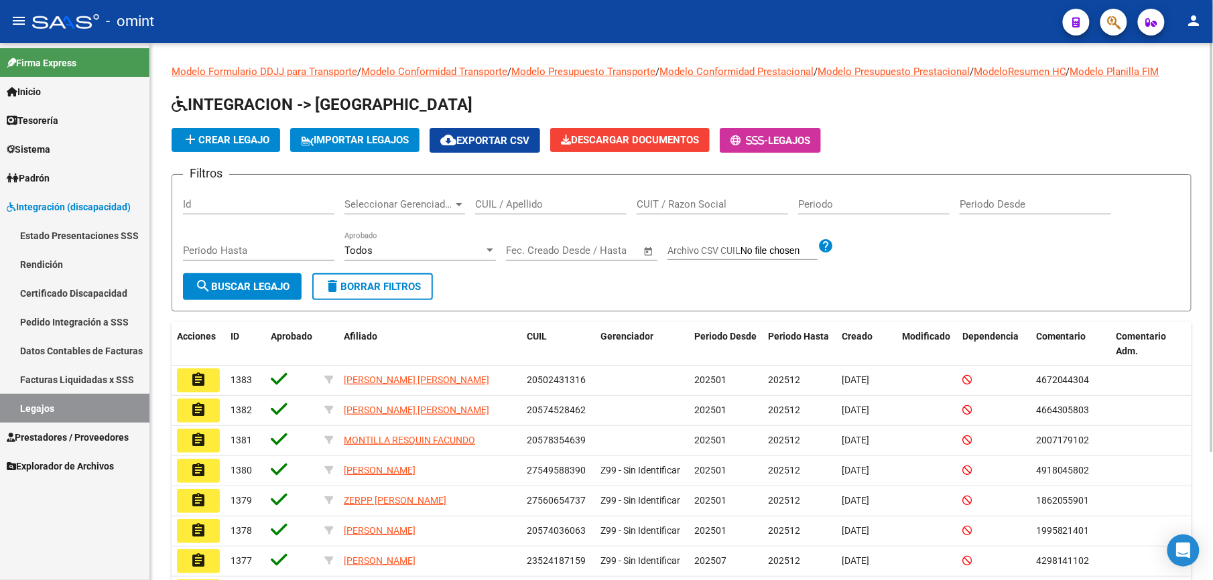
click at [491, 194] on div "CUIL / Apellido" at bounding box center [550, 200] width 151 height 29
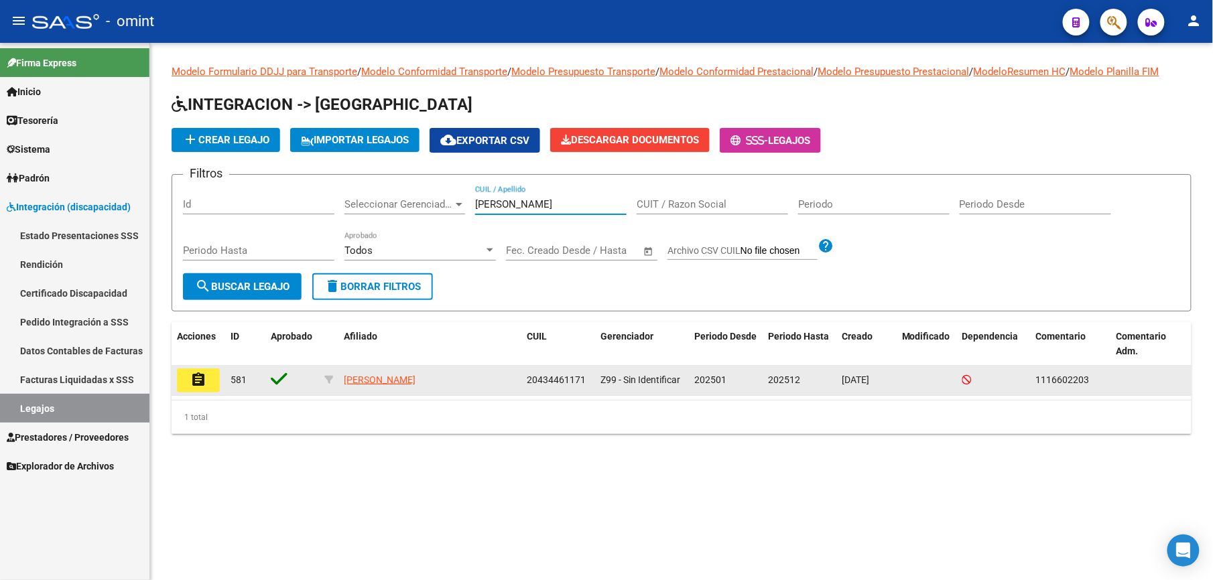
type input "diarte"
click at [204, 379] on mat-icon "assignment" at bounding box center [198, 380] width 16 height 16
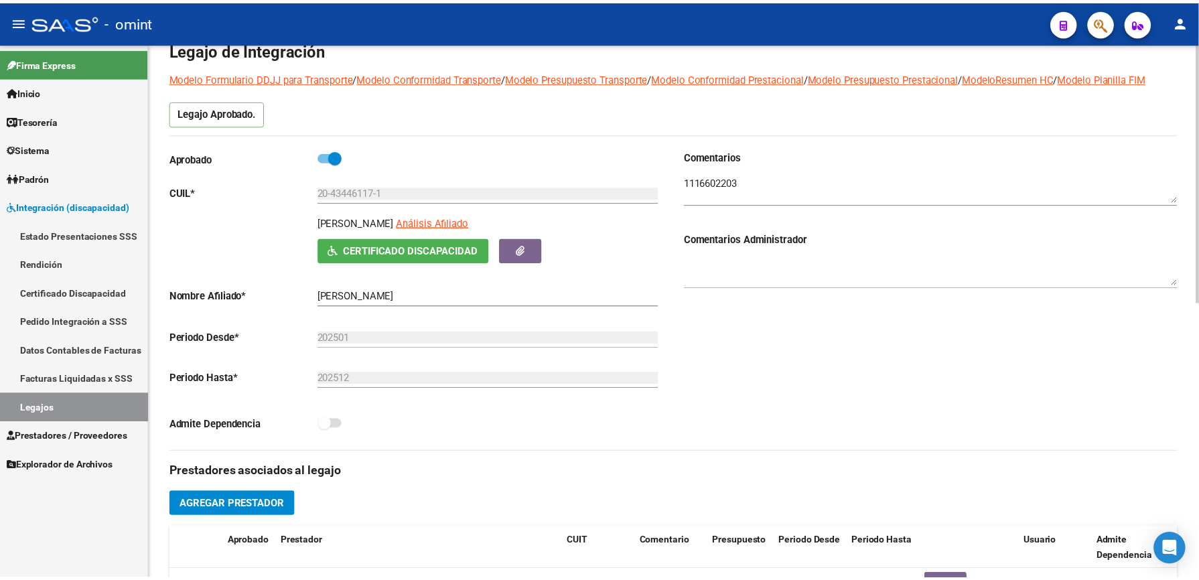
scroll to position [268, 0]
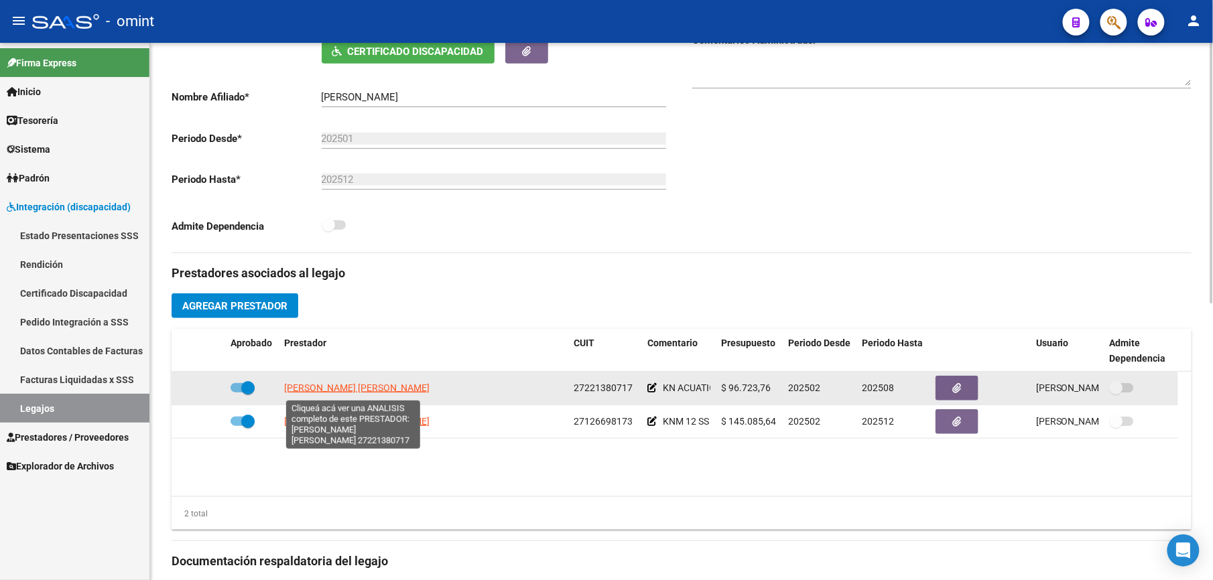
click at [371, 391] on span "BASUALDO MARIA DEL ROSARIO" at bounding box center [356, 388] width 145 height 11
type textarea "27221380717"
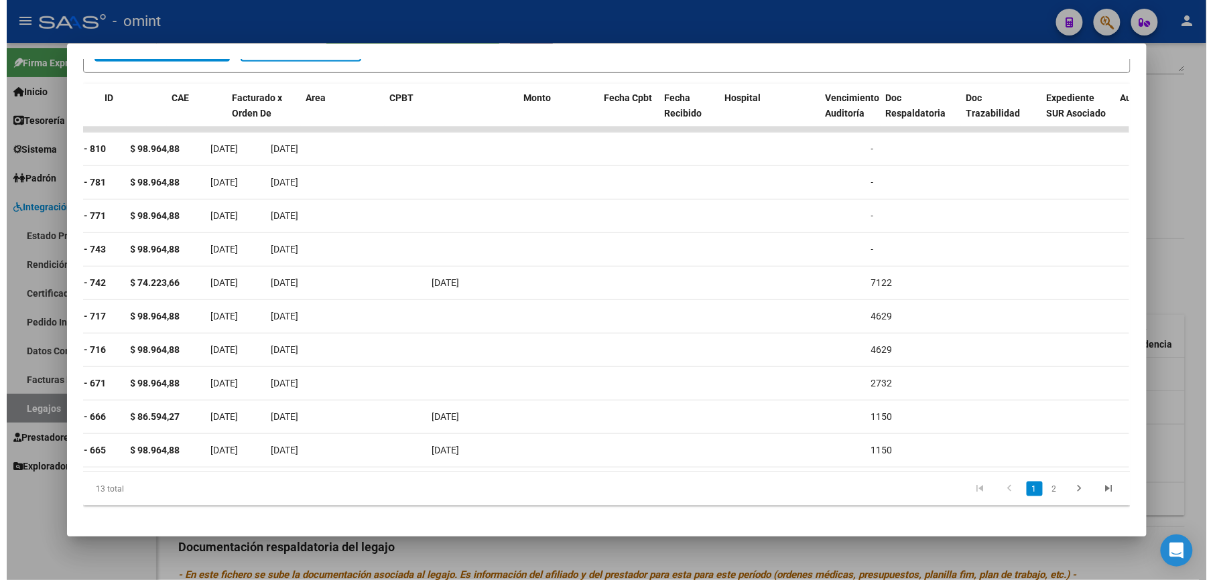
scroll to position [0, 3]
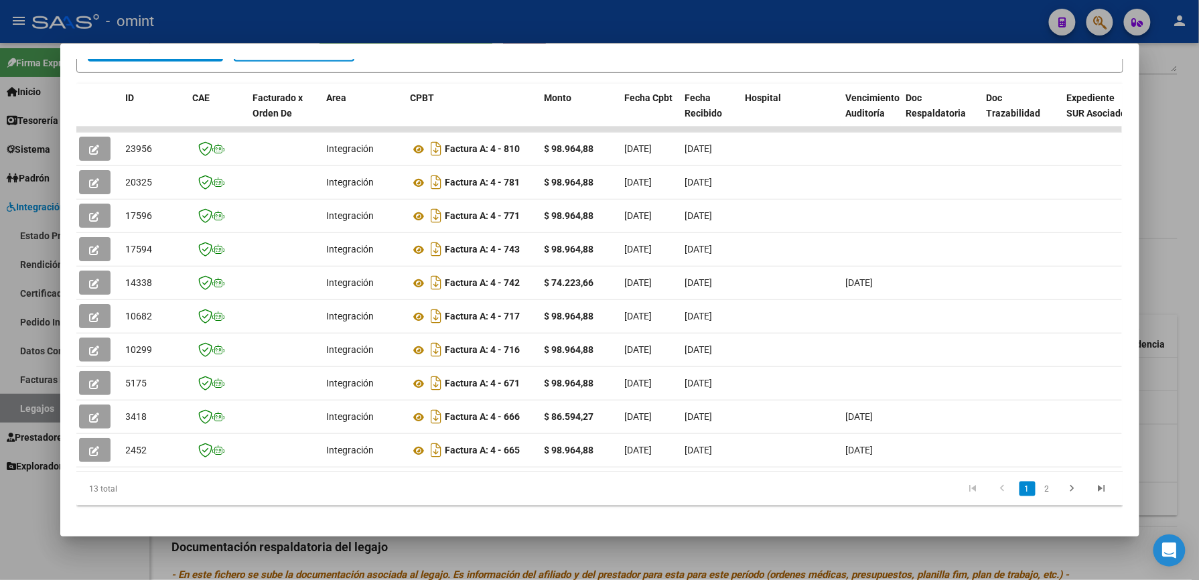
click at [661, 20] on div at bounding box center [599, 290] width 1199 height 580
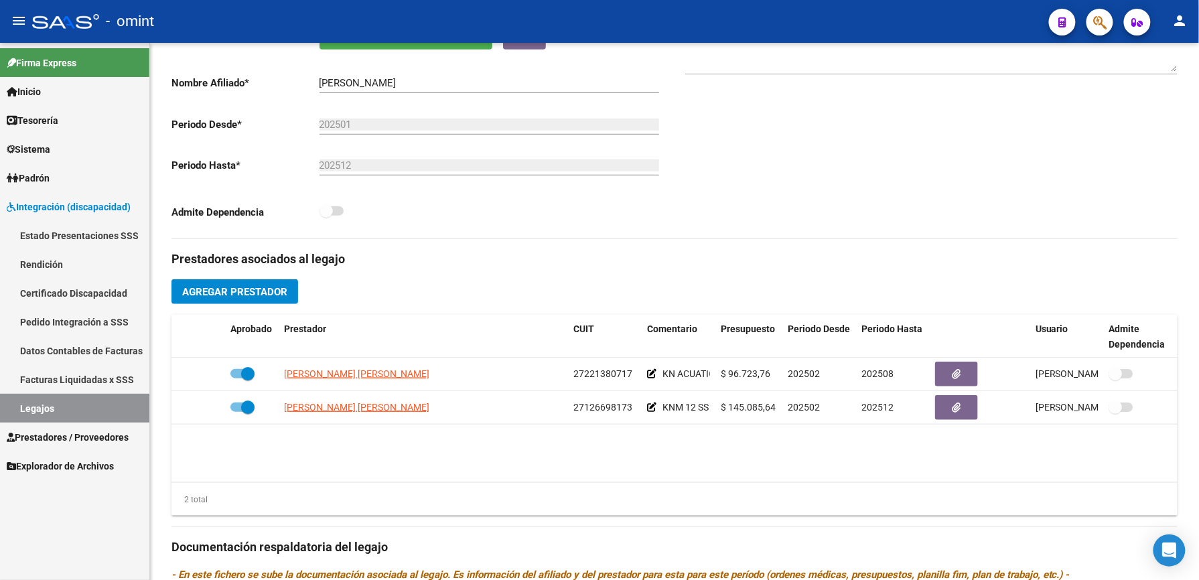
scroll to position [268, 0]
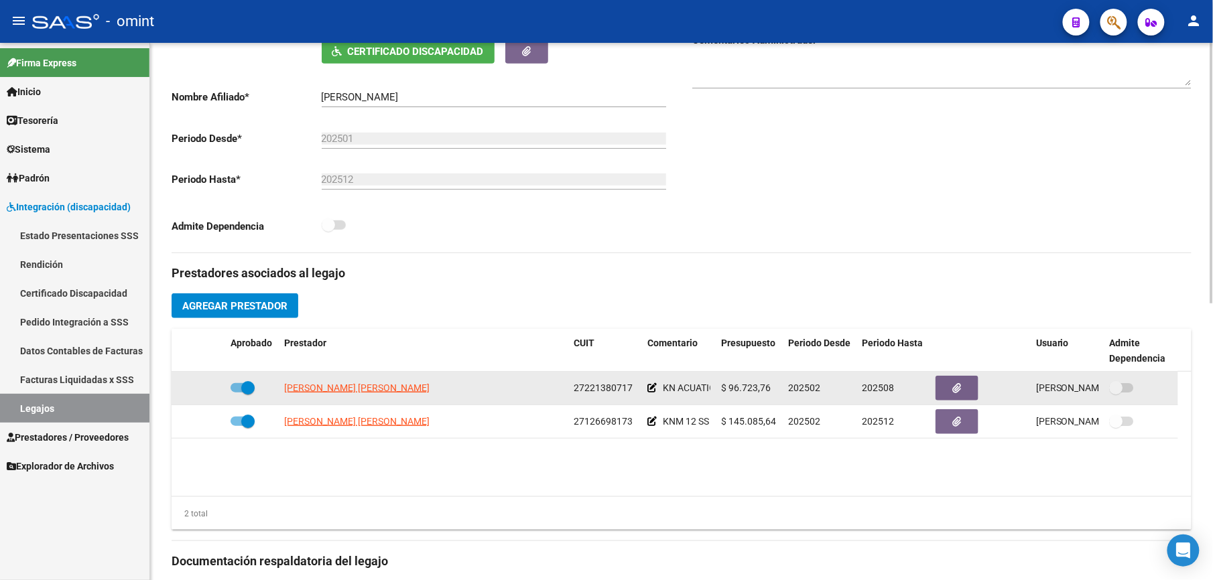
click at [229, 384] on datatable-body-cell at bounding box center [252, 388] width 54 height 33
click at [233, 387] on span at bounding box center [242, 387] width 24 height 9
click at [237, 393] on input "checkbox" at bounding box center [237, 393] width 1 height 1
checkbox input "false"
click at [207, 390] on icon at bounding box center [205, 387] width 9 height 9
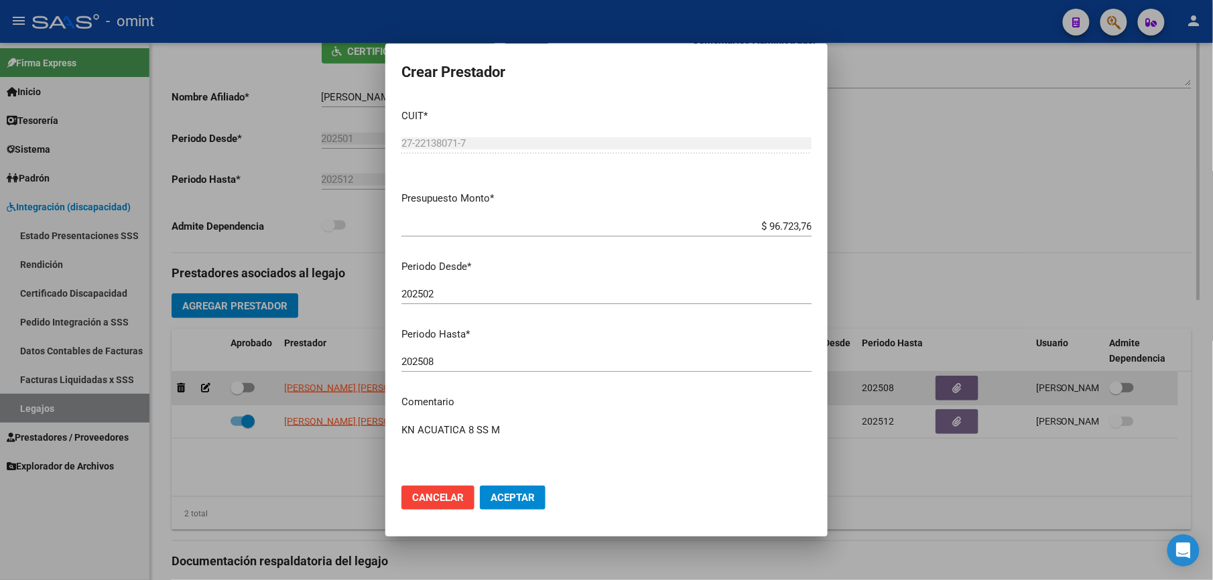
scroll to position [282, 0]
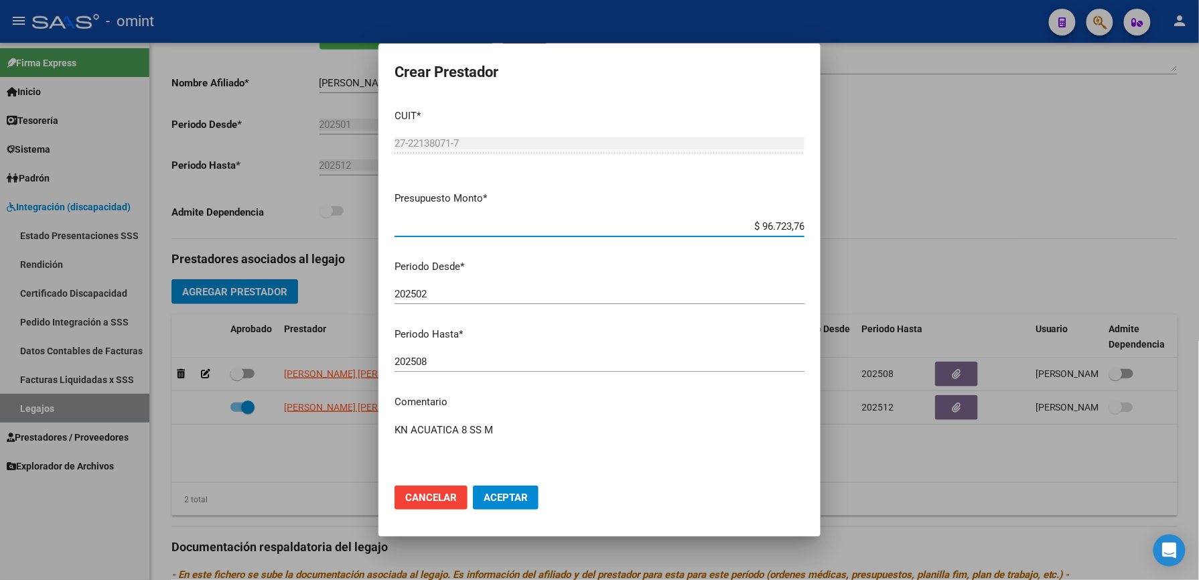
click at [515, 368] on input "202508" at bounding box center [600, 362] width 410 height 12
type input "202509"
drag, startPoint x: 517, startPoint y: 501, endPoint x: 483, endPoint y: 496, distance: 34.5
click at [516, 501] on span "Aceptar" at bounding box center [506, 498] width 44 height 12
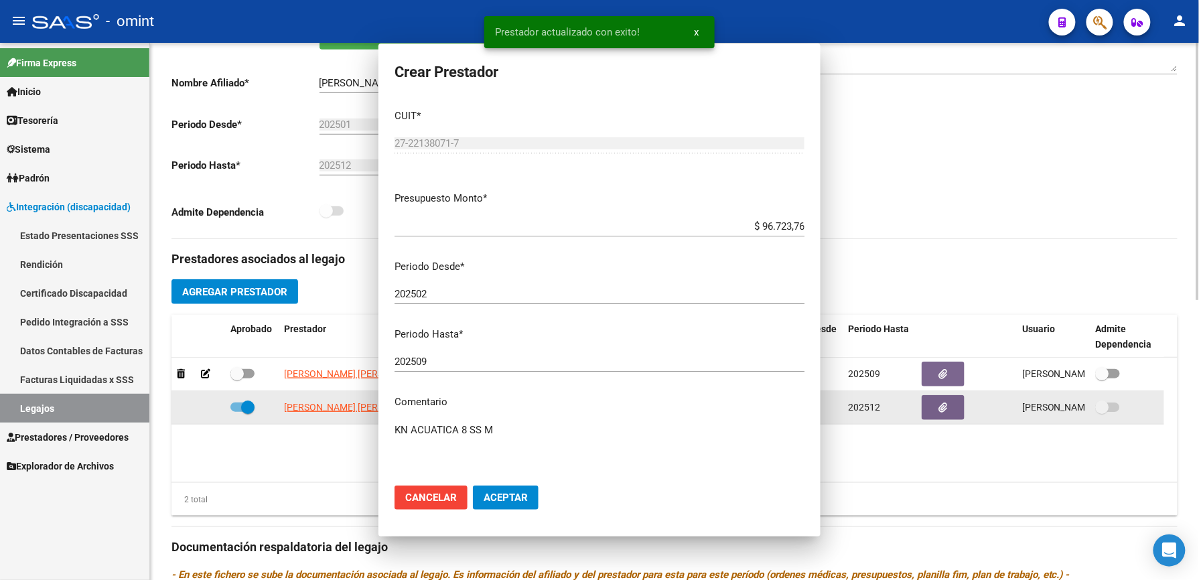
scroll to position [268, 0]
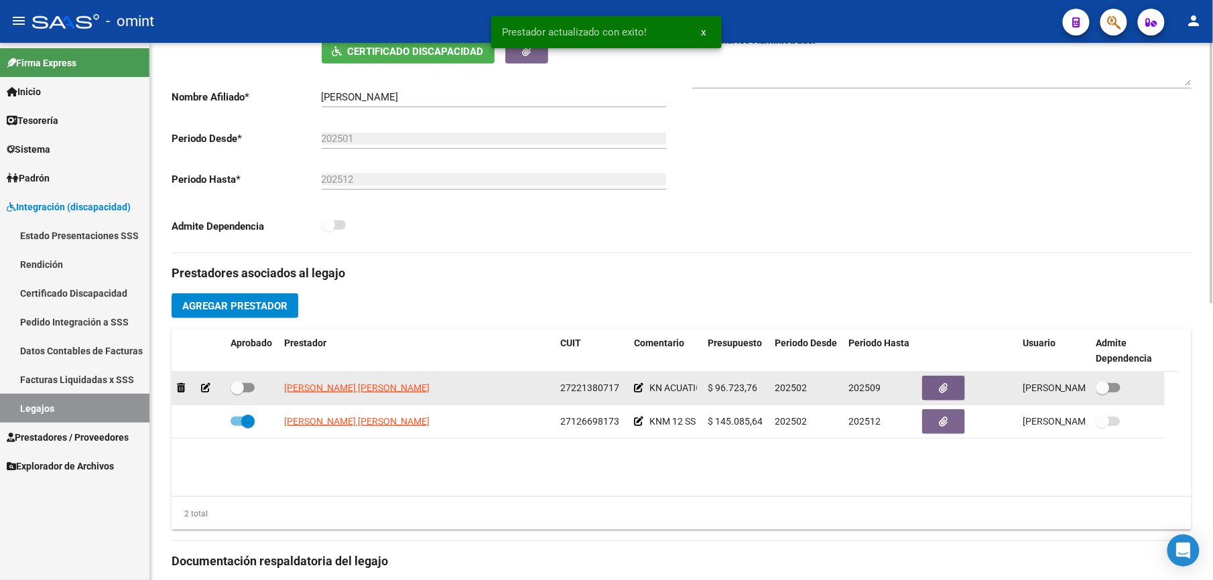
click at [250, 389] on span at bounding box center [242, 387] width 24 height 9
click at [237, 393] on input "checkbox" at bounding box center [237, 393] width 1 height 1
checkbox input "true"
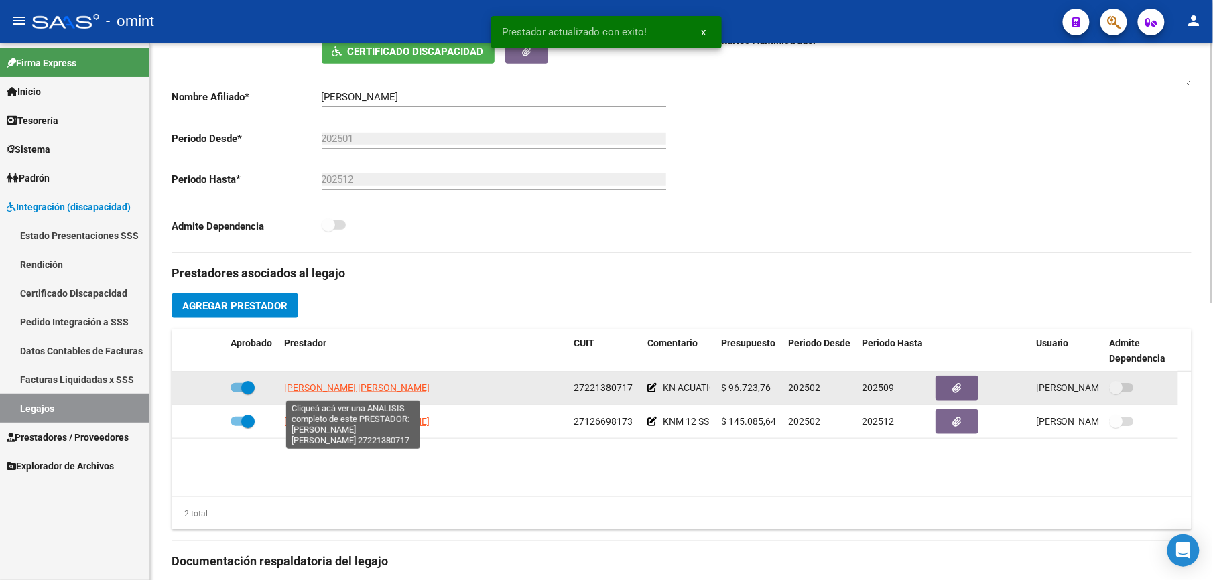
click at [336, 389] on span "BASUALDO MARIA DEL ROSARIO" at bounding box center [356, 388] width 145 height 11
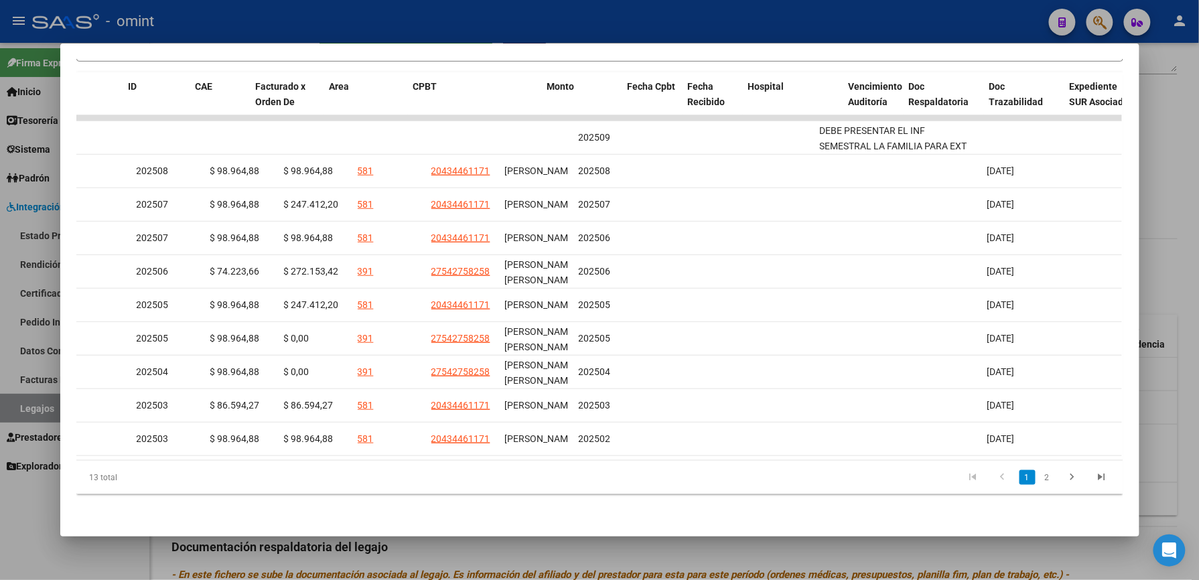
scroll to position [0, 0]
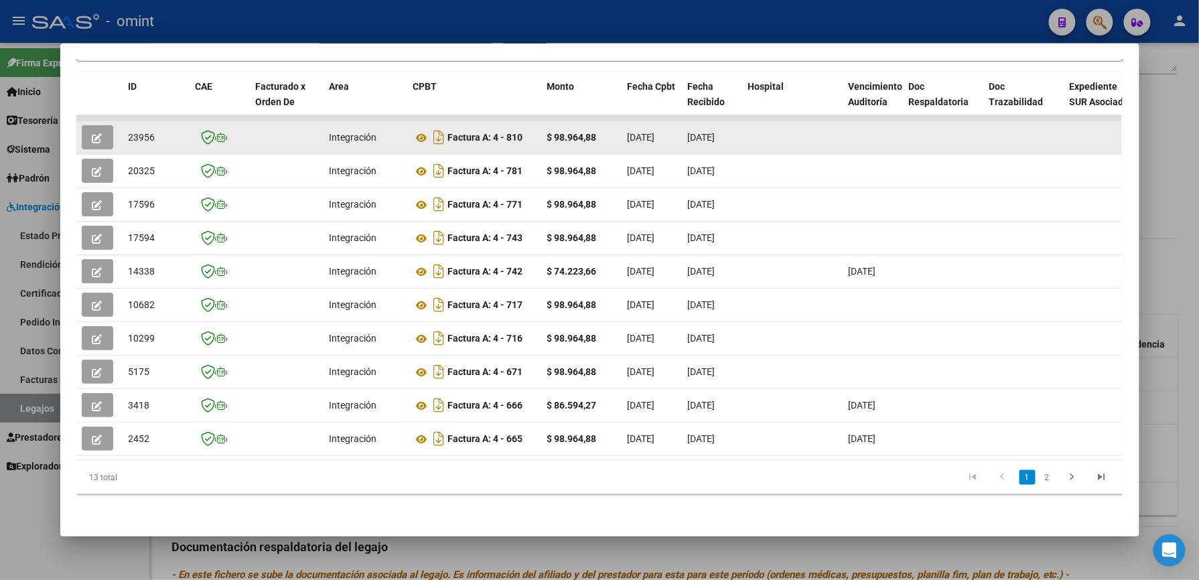
click at [97, 127] on button "button" at bounding box center [97, 137] width 31 height 24
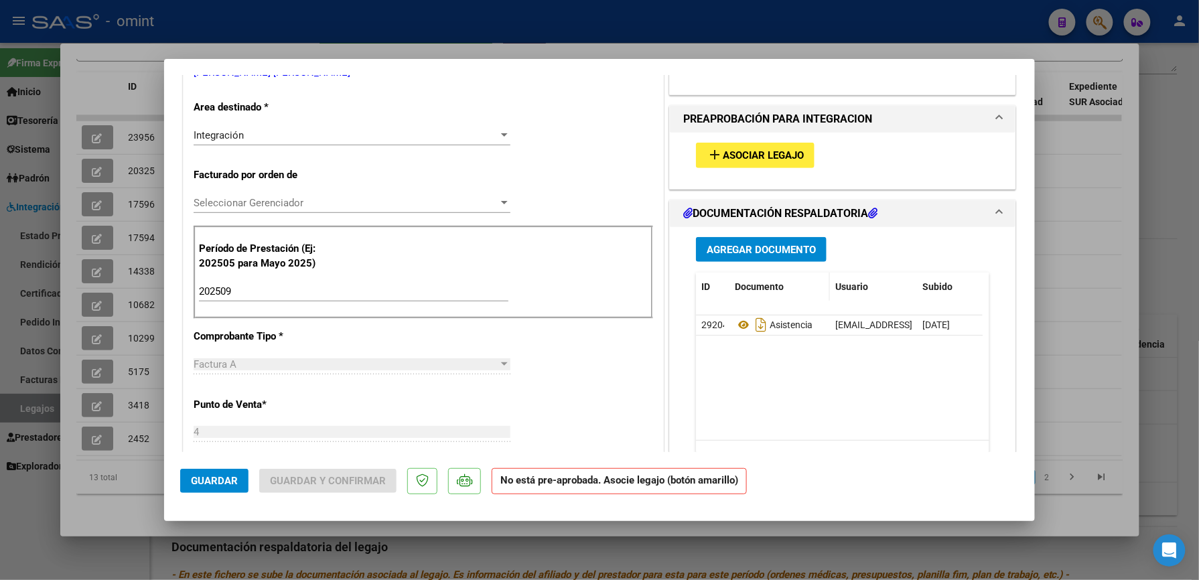
scroll to position [178, 0]
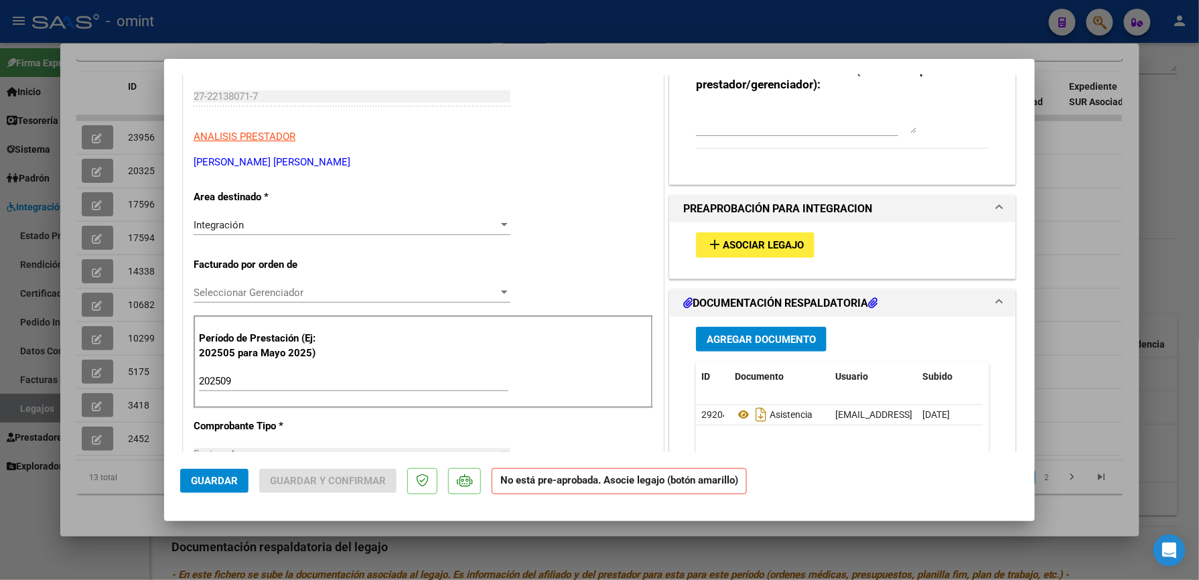
click at [772, 241] on span "Asociar Legajo" at bounding box center [763, 246] width 81 height 12
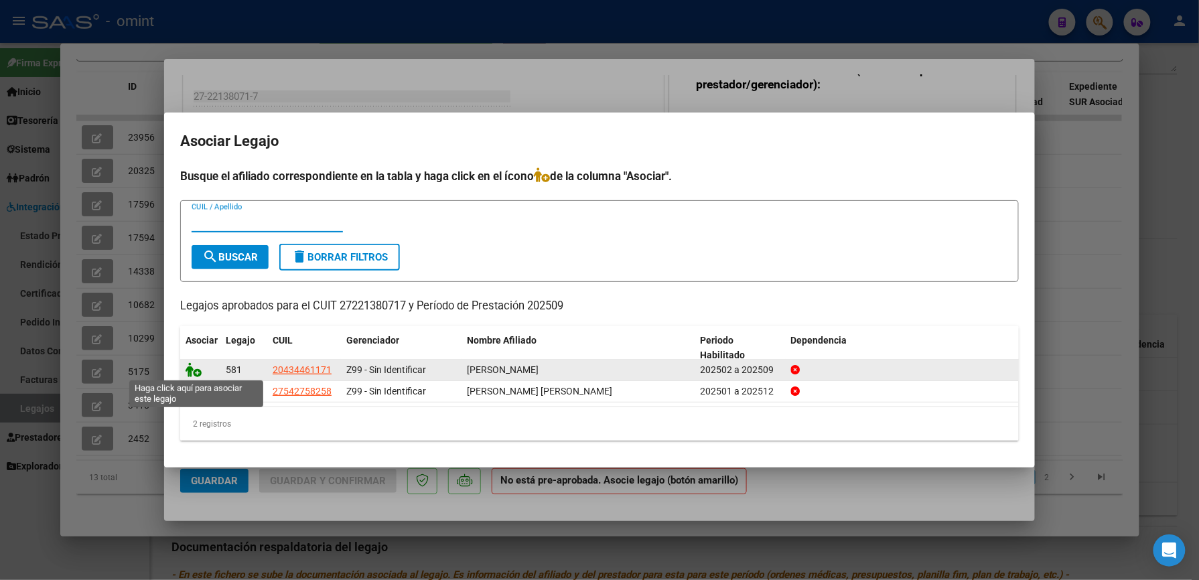
click at [194, 368] on icon at bounding box center [194, 369] width 16 height 15
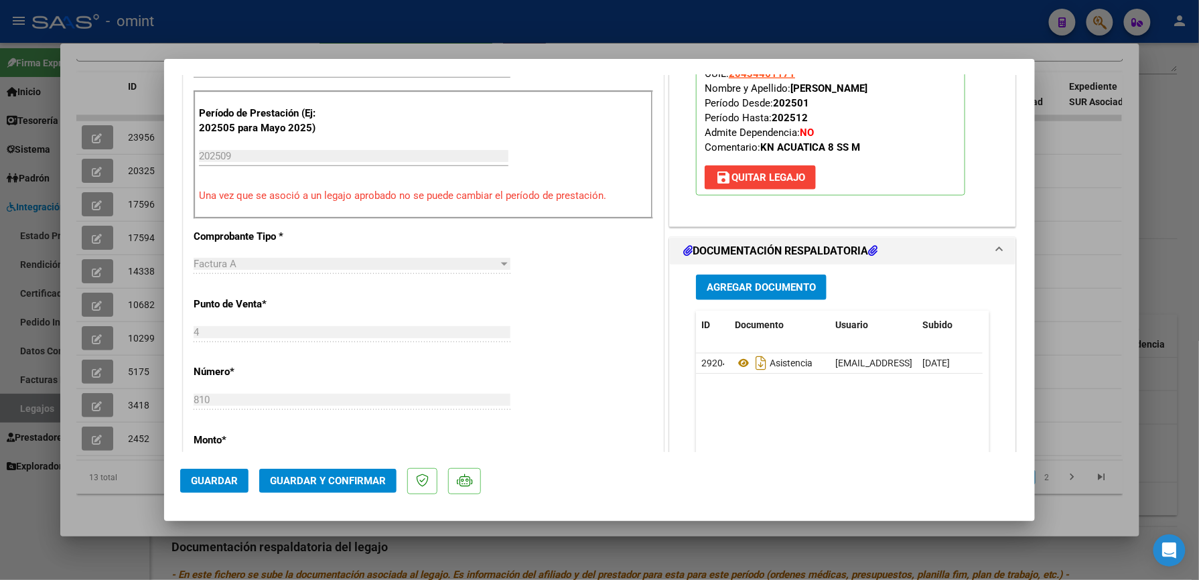
scroll to position [536, 0]
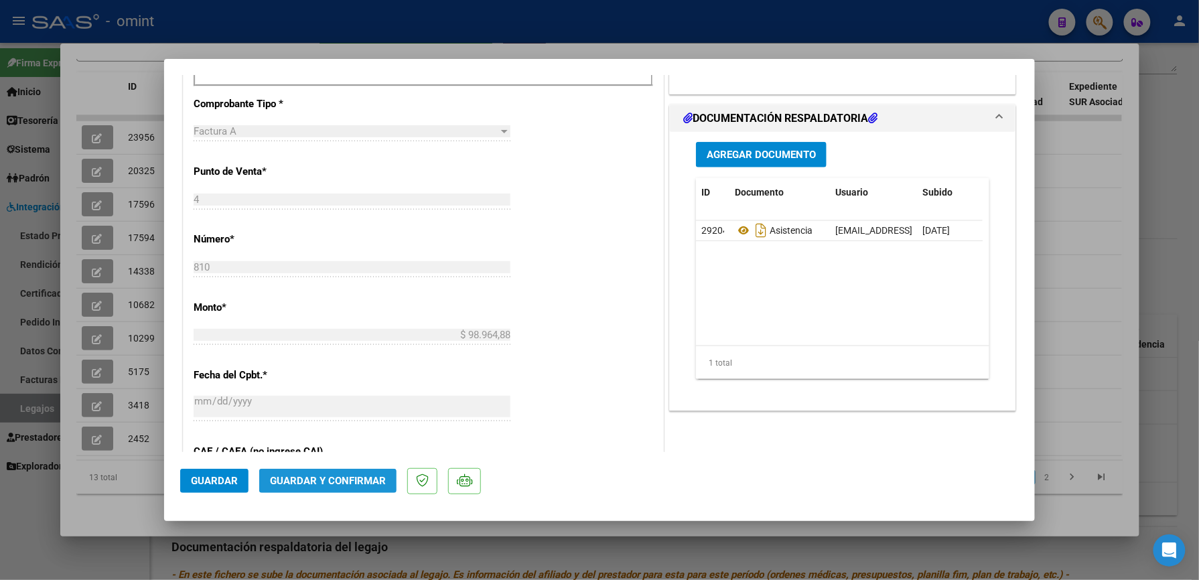
click at [297, 481] on span "Guardar y Confirmar" at bounding box center [328, 481] width 116 height 12
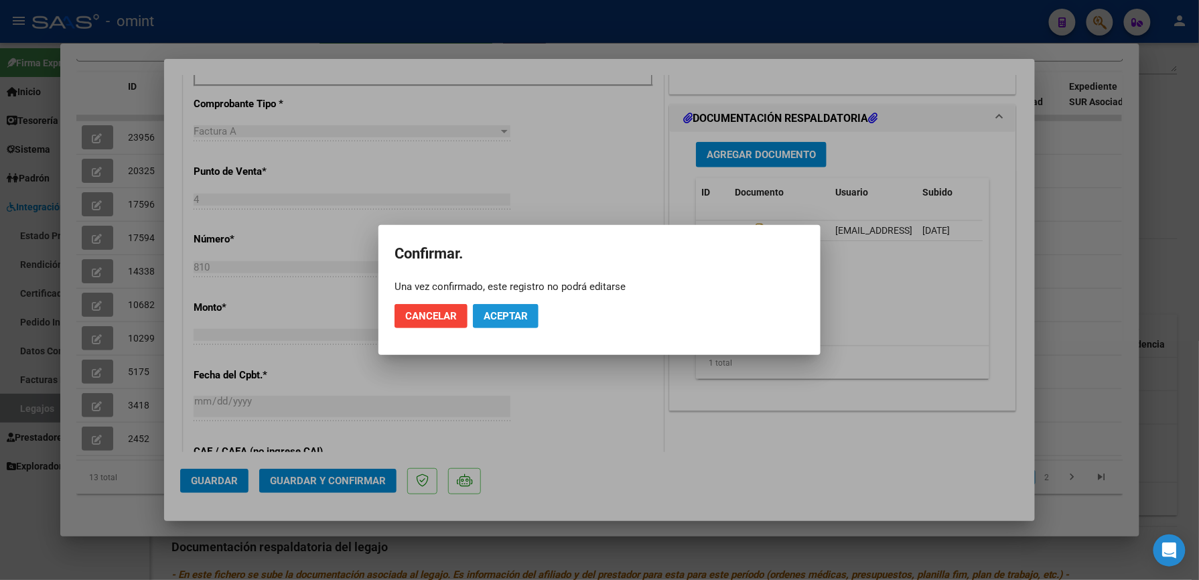
click at [502, 310] on span "Aceptar" at bounding box center [506, 316] width 44 height 12
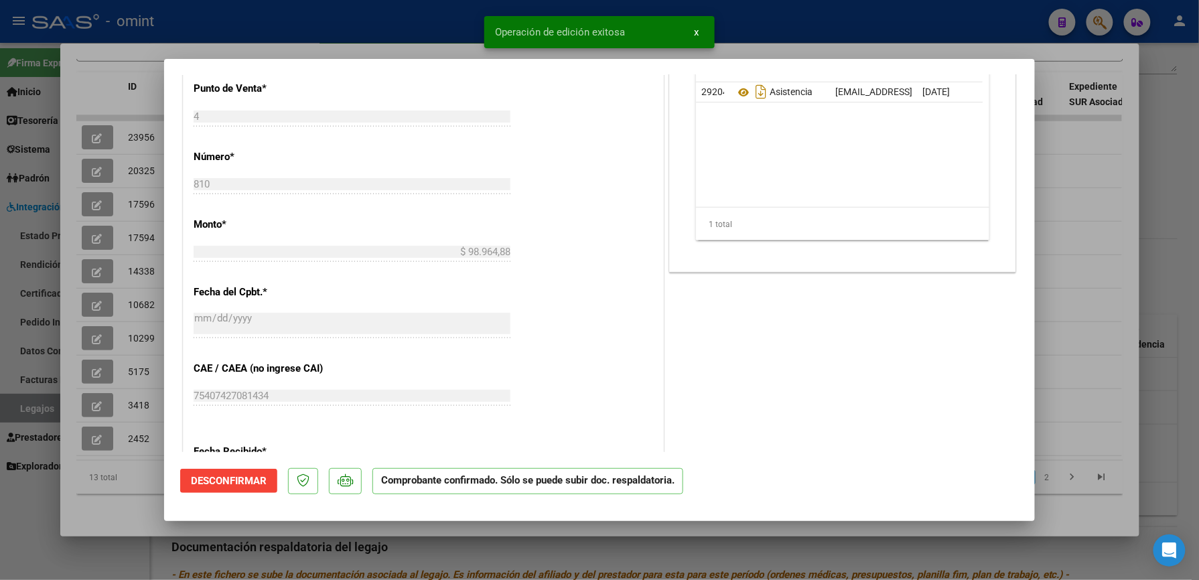
click at [841, 23] on div at bounding box center [599, 290] width 1199 height 580
type input "$ 0,00"
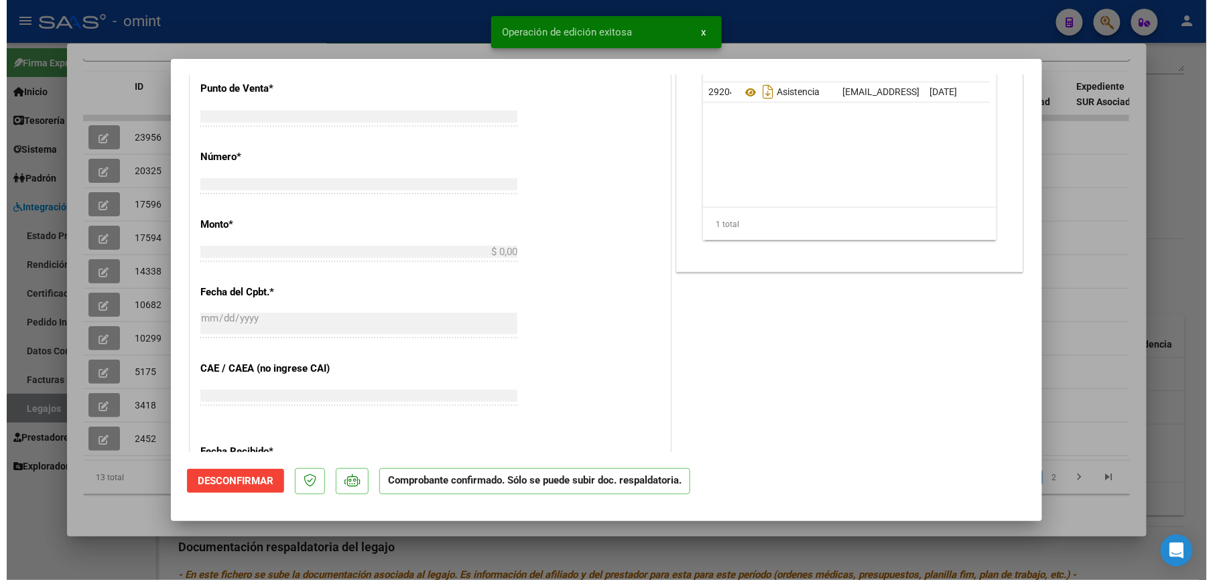
scroll to position [0, 0]
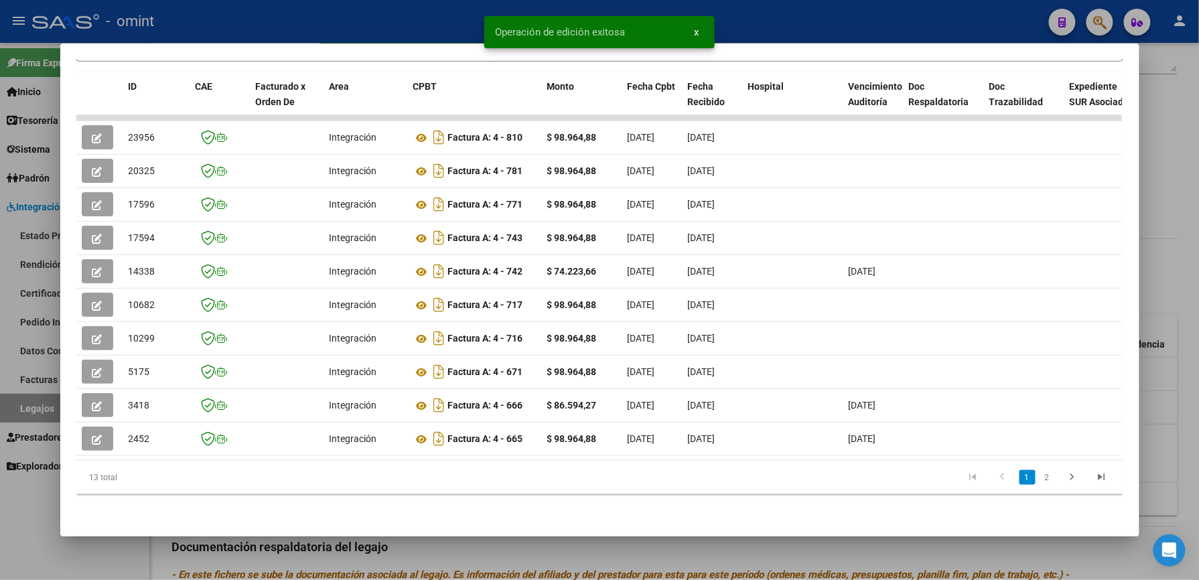
click at [454, 19] on div at bounding box center [599, 290] width 1199 height 580
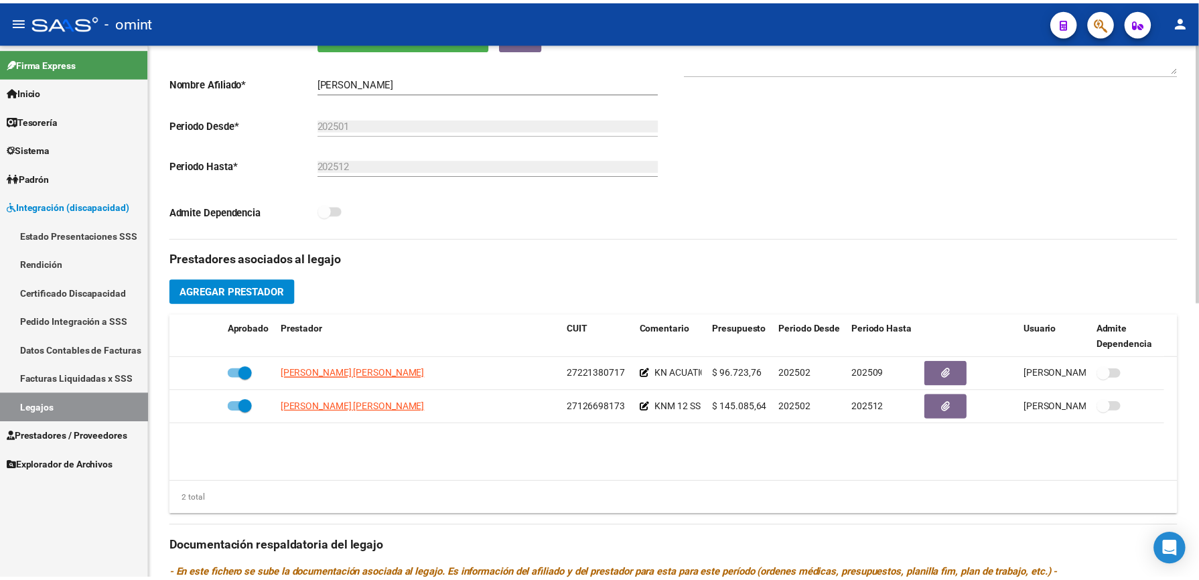
scroll to position [268, 0]
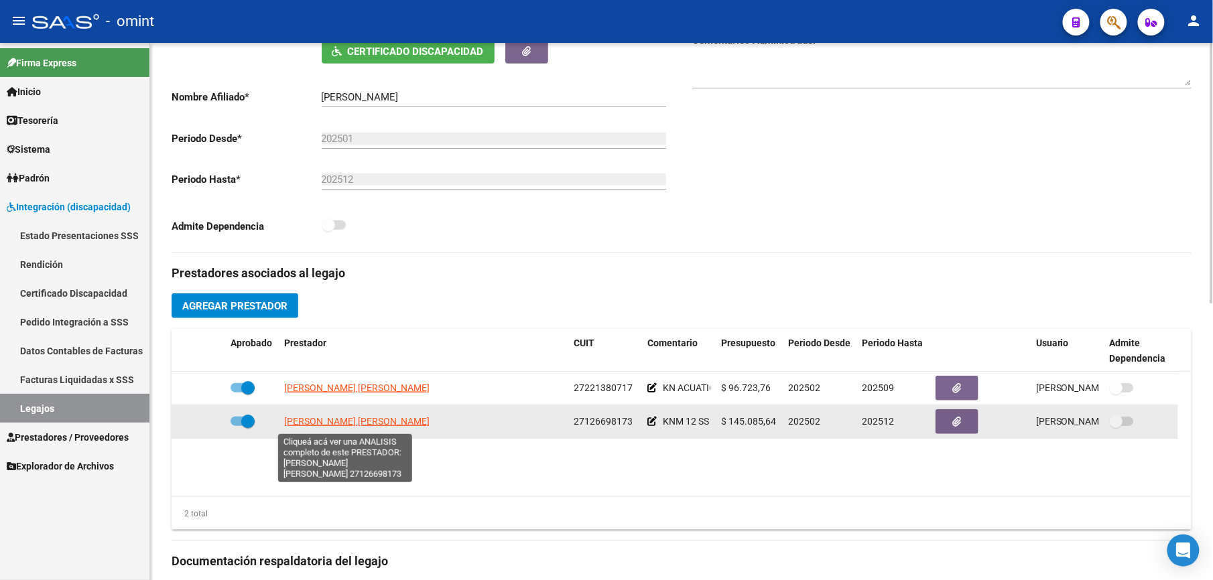
click at [357, 426] on span "SABAGH LILIANA DEL VALLE" at bounding box center [356, 421] width 145 height 11
type textarea "27126698173"
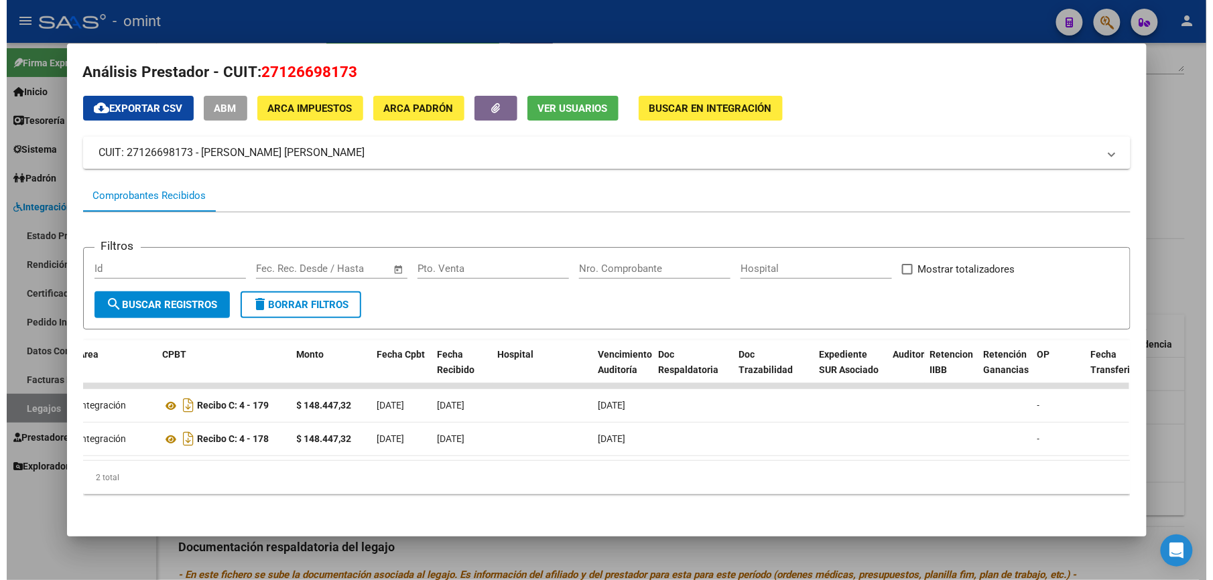
scroll to position [0, 204]
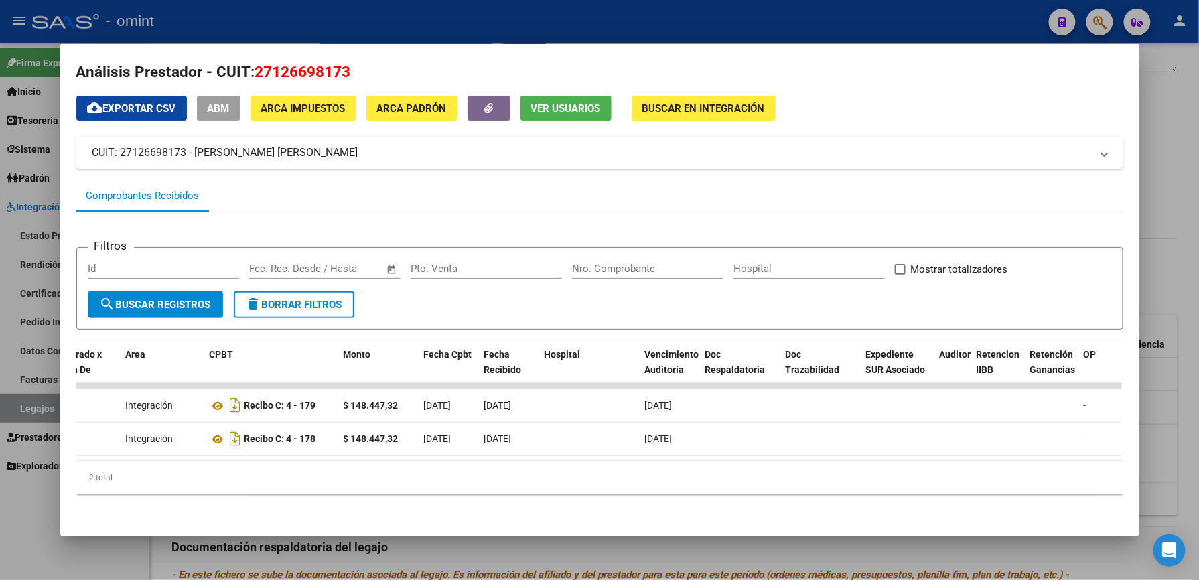
click at [480, 32] on div at bounding box center [599, 290] width 1199 height 580
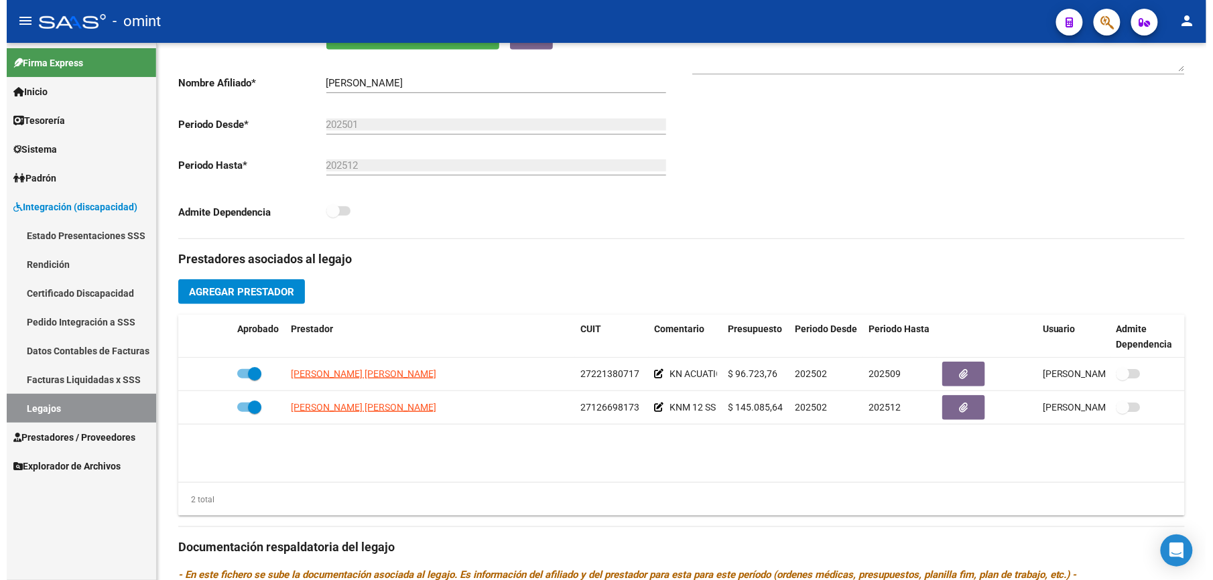
scroll to position [268, 0]
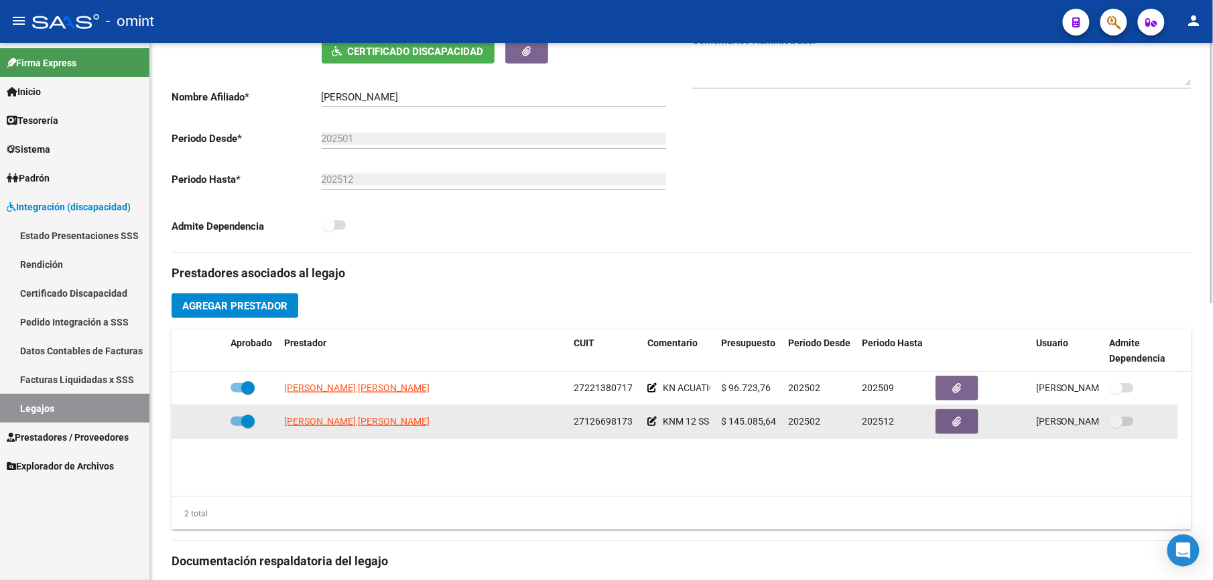
drag, startPoint x: 571, startPoint y: 419, endPoint x: 633, endPoint y: 421, distance: 61.7
click at [633, 421] on datatable-body-cell "27126698173" at bounding box center [605, 421] width 74 height 33
drag, startPoint x: 633, startPoint y: 421, endPoint x: 618, endPoint y: 427, distance: 16.8
copy span "27126698173"
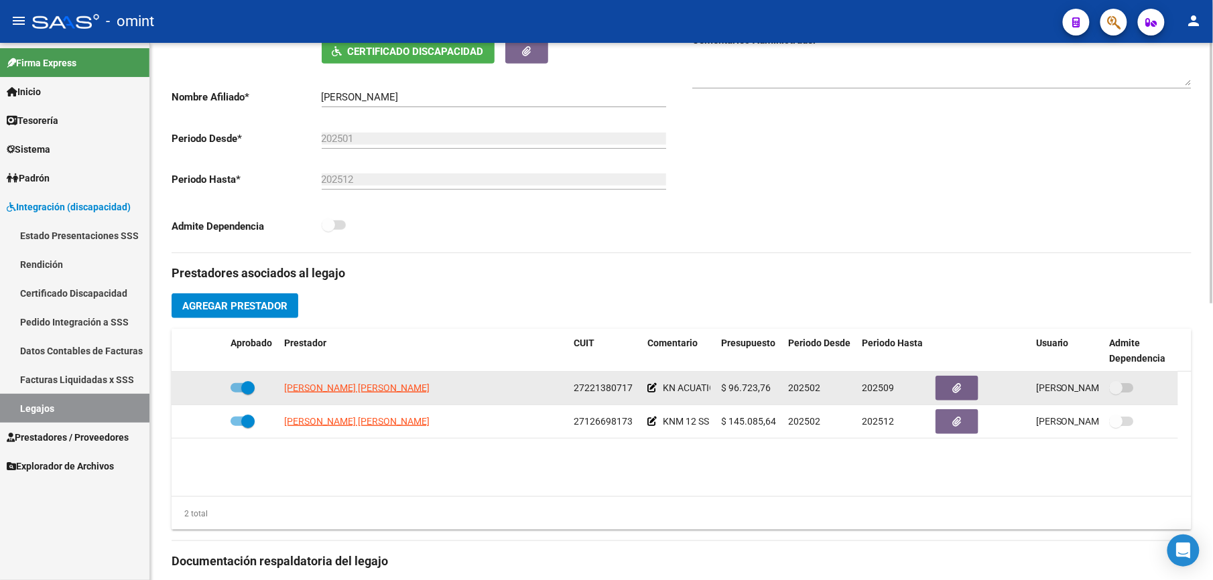
drag, startPoint x: 574, startPoint y: 389, endPoint x: 630, endPoint y: 389, distance: 55.6
click at [630, 389] on span "27221380717" at bounding box center [602, 388] width 59 height 11
copy span "27221380717"
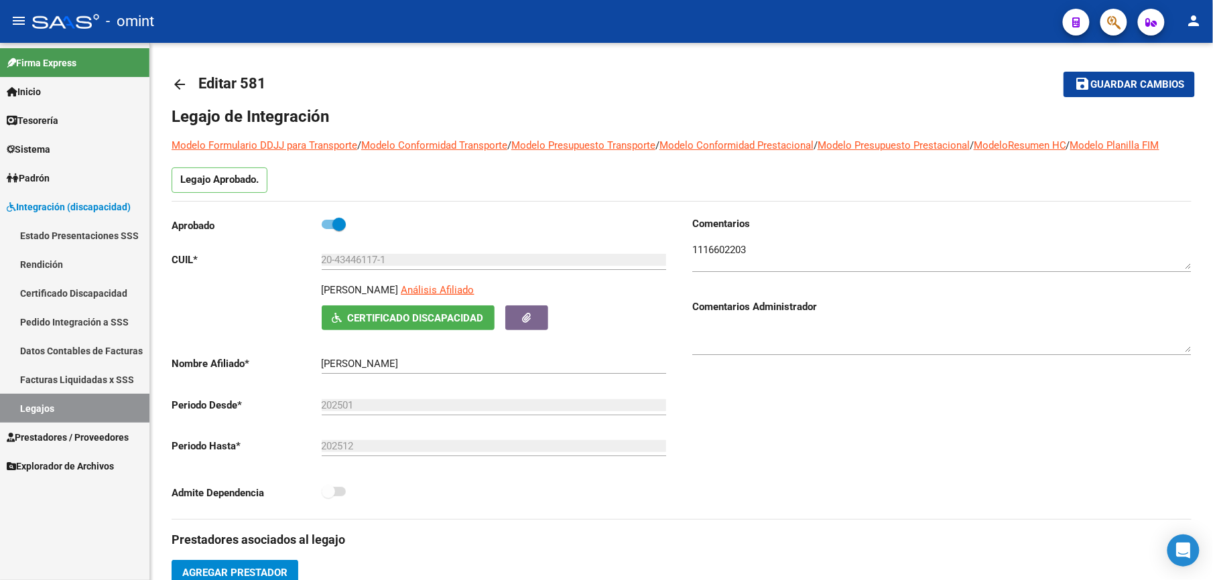
scroll to position [0, 0]
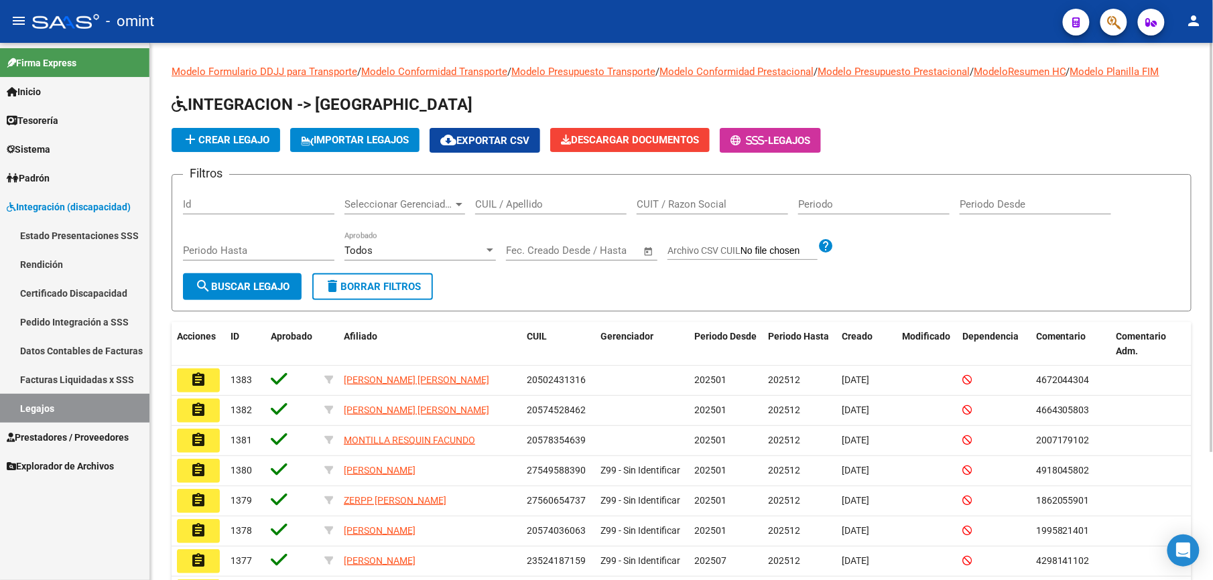
click at [515, 207] on input "CUIL / Apellido" at bounding box center [550, 204] width 151 height 12
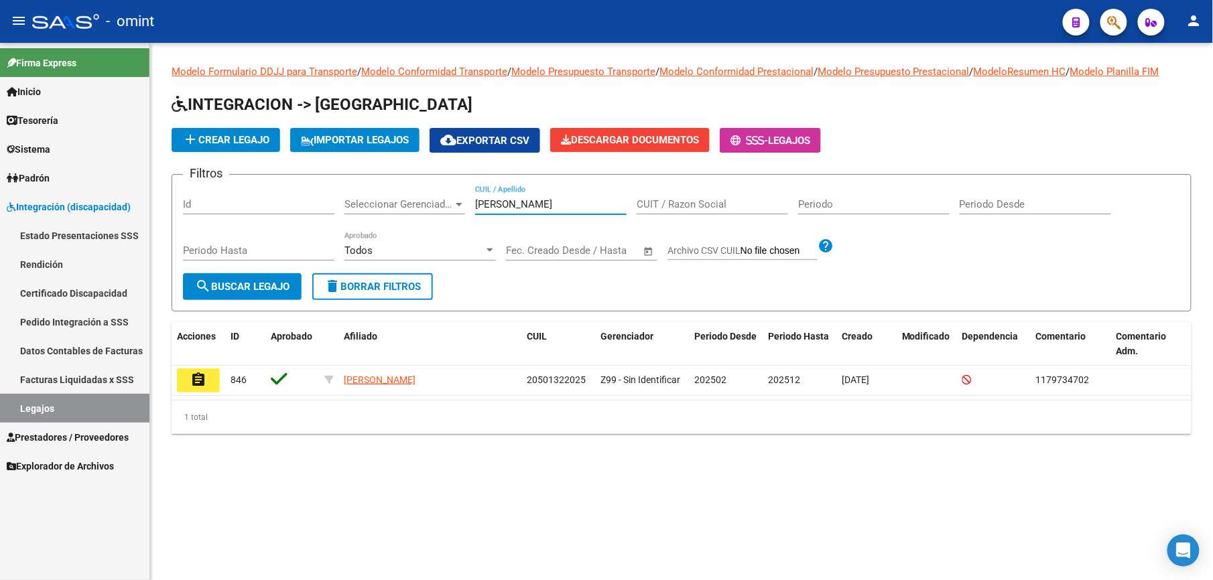
type input "diaz alejandro"
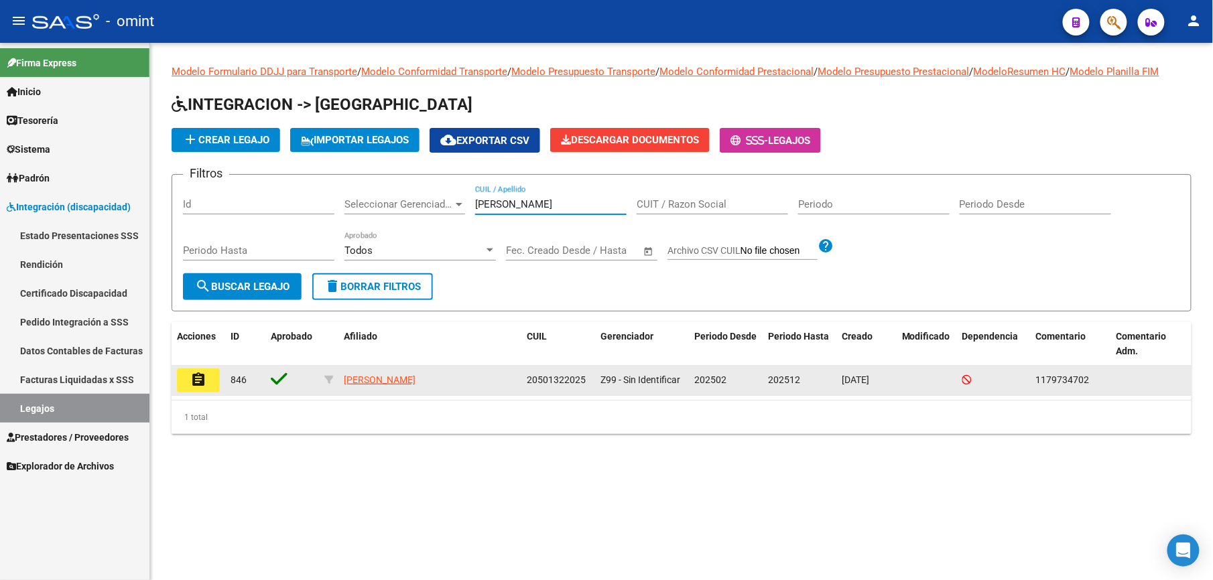
click at [194, 381] on mat-icon "assignment" at bounding box center [198, 380] width 16 height 16
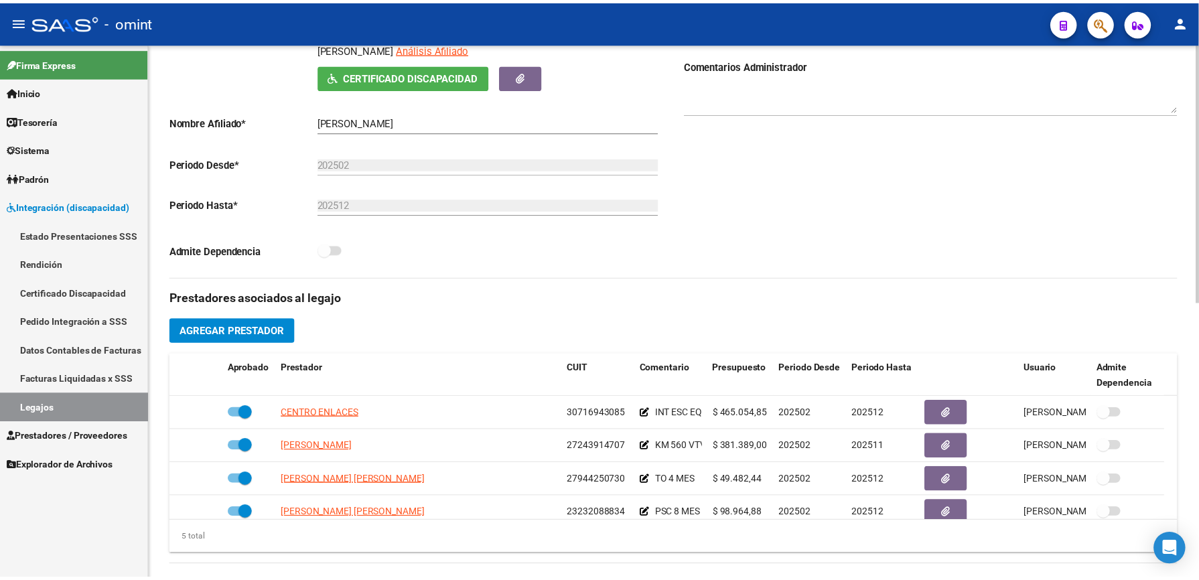
scroll to position [268, 0]
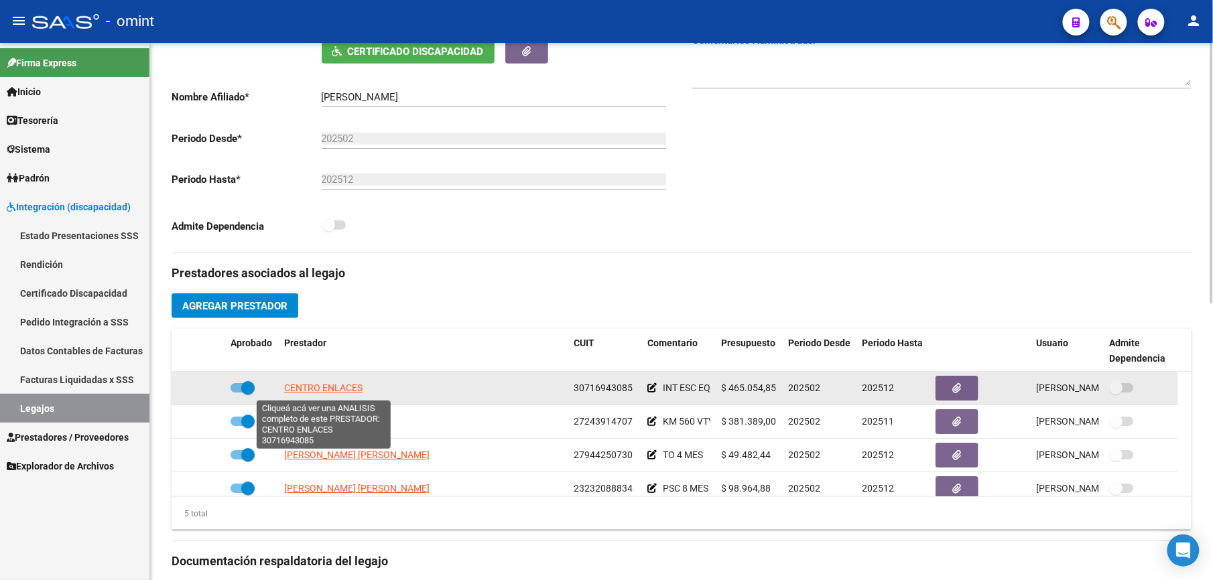
click at [356, 389] on span "CENTRO ENLACES" at bounding box center [323, 388] width 78 height 11
type textarea "30716943085"
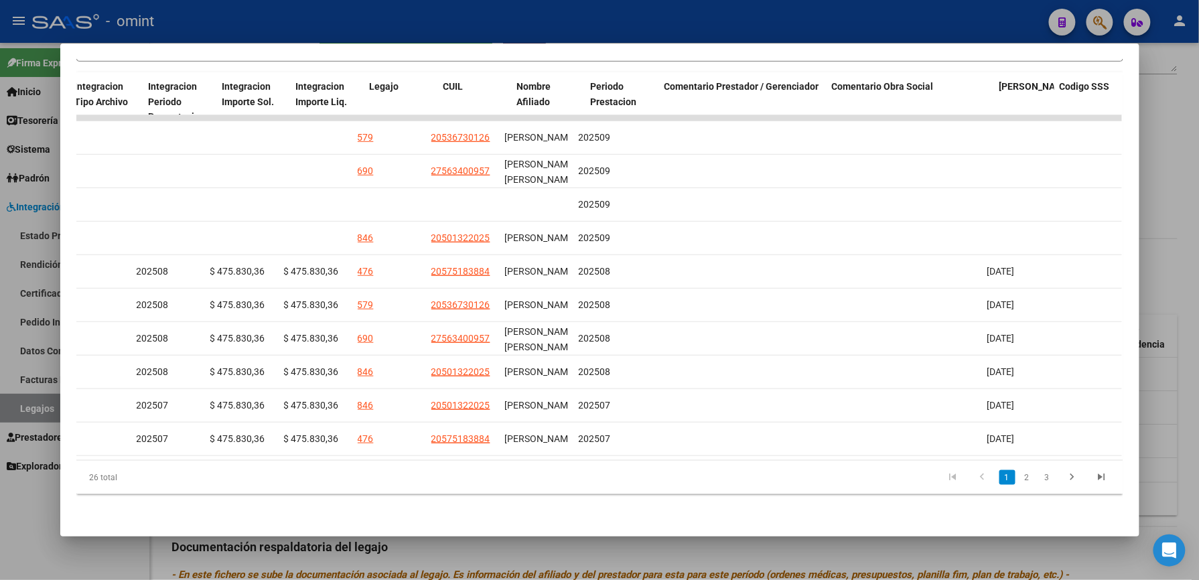
scroll to position [0, 0]
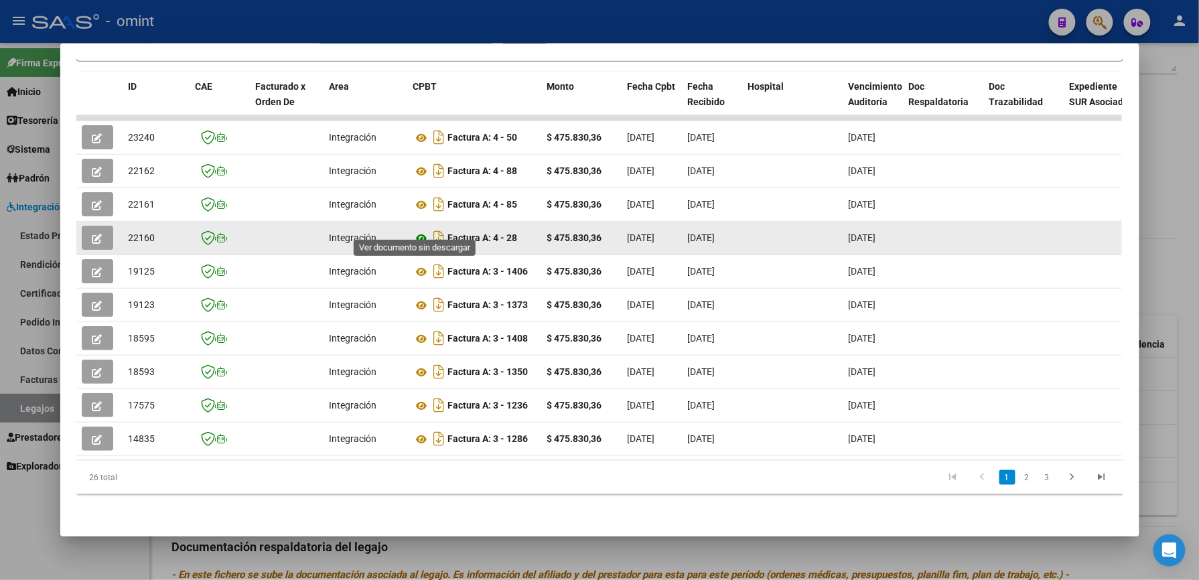
click at [421, 230] on icon at bounding box center [421, 238] width 17 height 16
click at [92, 234] on icon "button" at bounding box center [97, 239] width 10 height 10
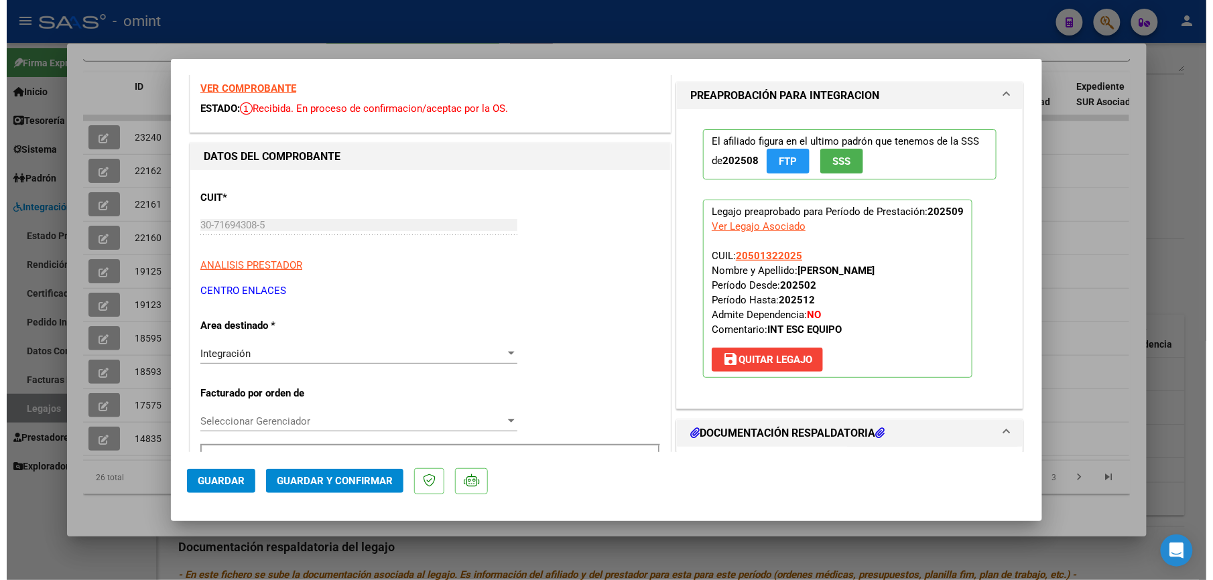
scroll to position [178, 0]
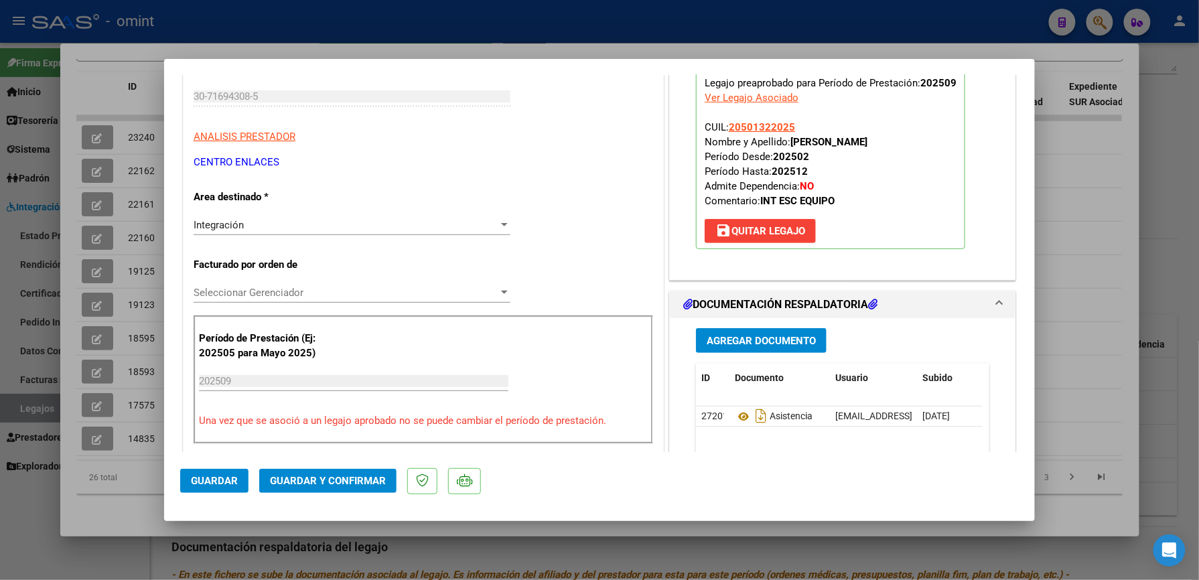
click at [349, 470] on button "Guardar y Confirmar" at bounding box center [327, 481] width 137 height 24
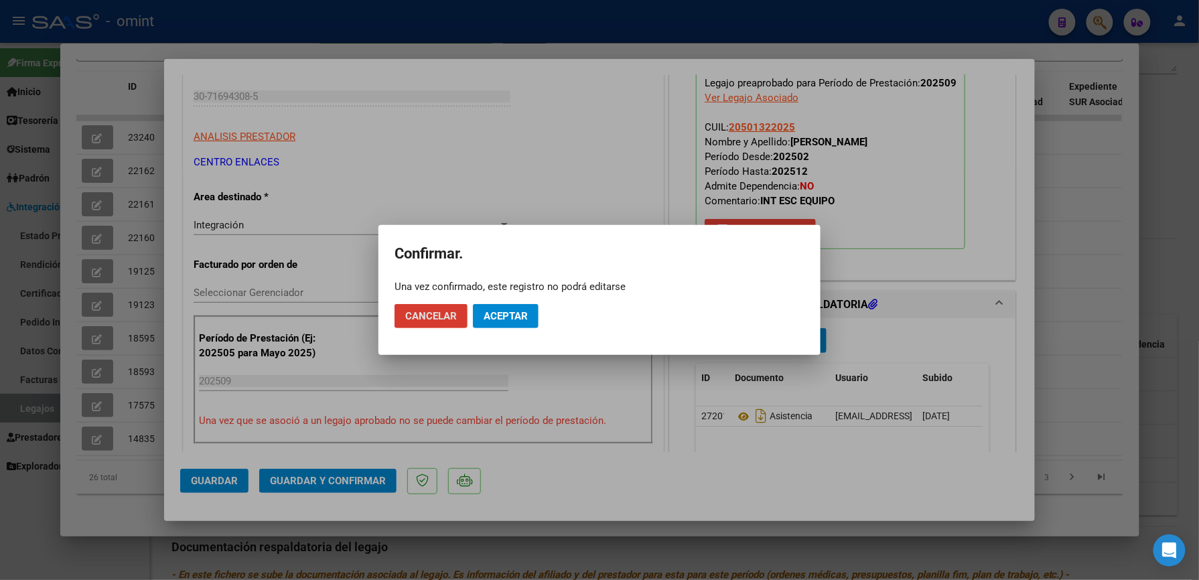
click at [494, 316] on span "Aceptar" at bounding box center [506, 316] width 44 height 12
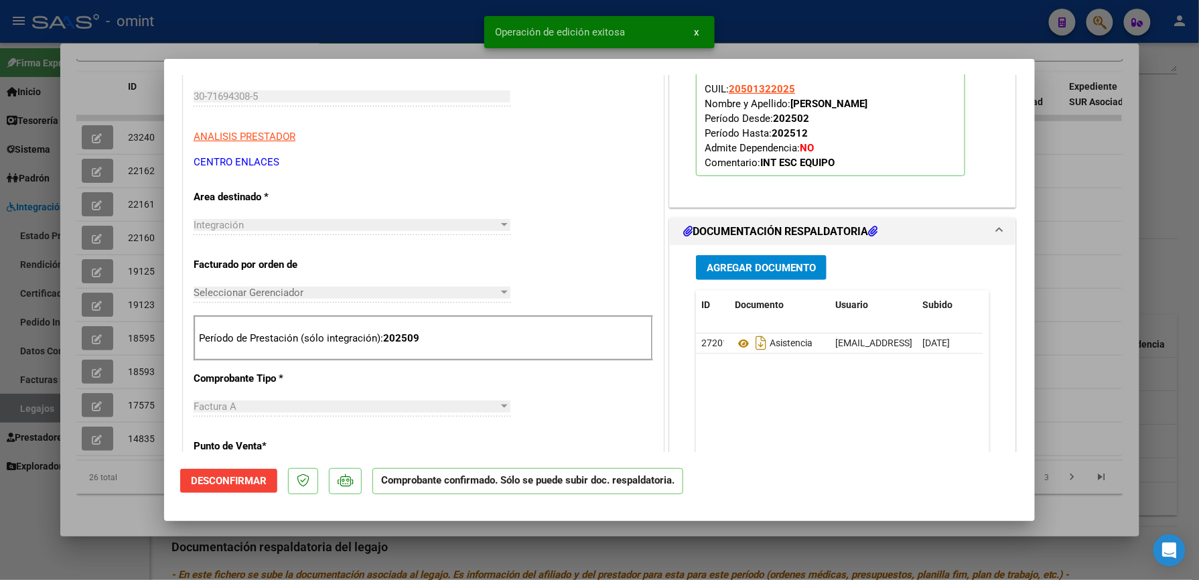
click at [872, 28] on div at bounding box center [599, 290] width 1199 height 580
type input "$ 0,00"
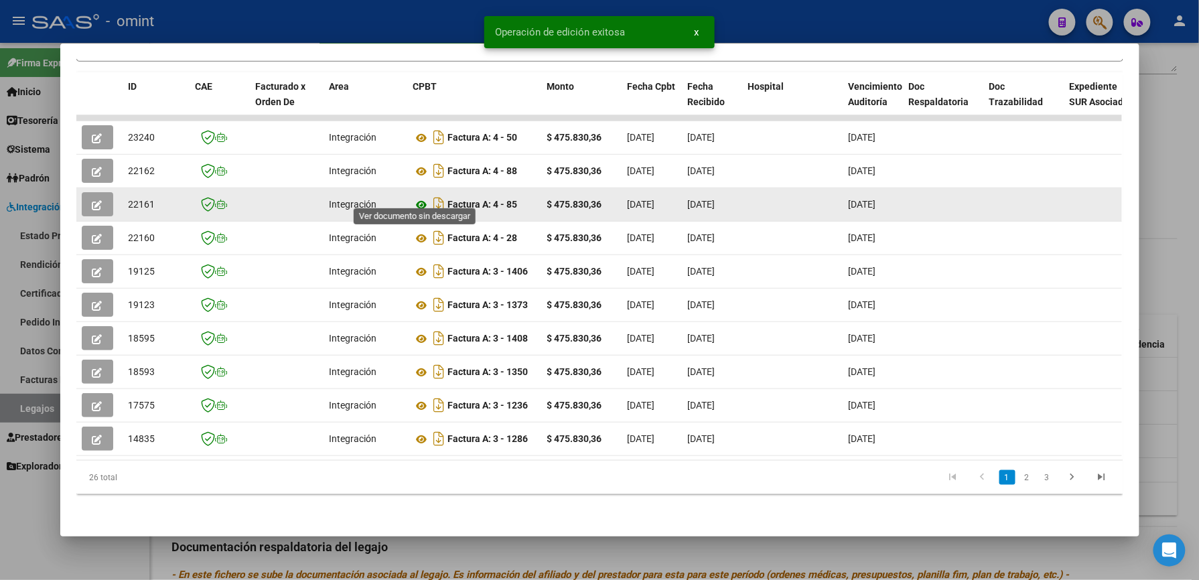
click at [414, 197] on icon at bounding box center [421, 205] width 17 height 16
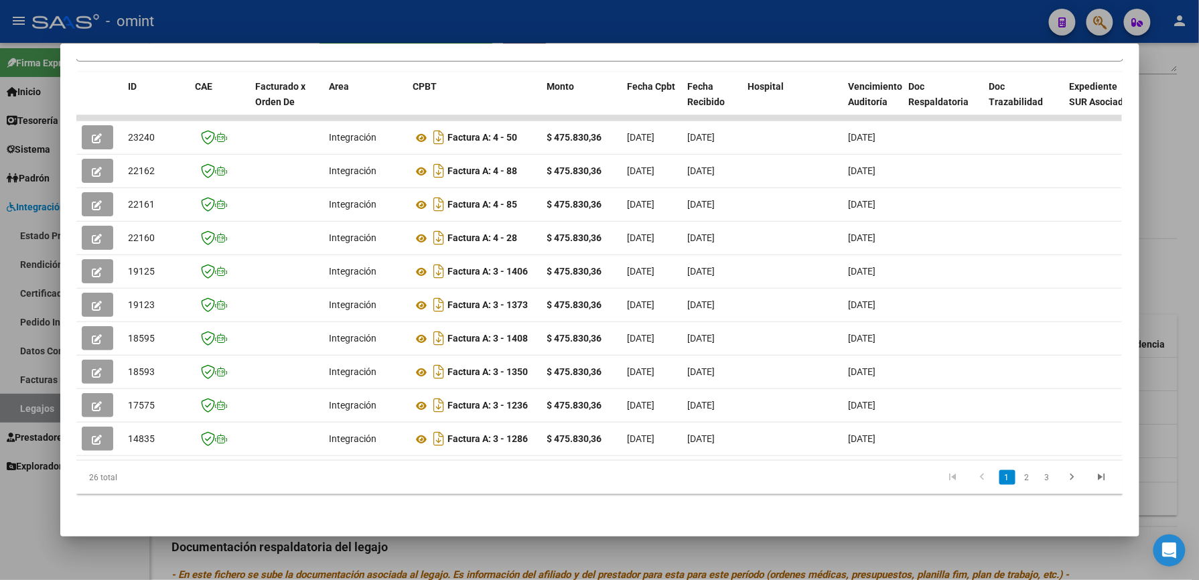
click at [556, 9] on div at bounding box center [599, 290] width 1199 height 580
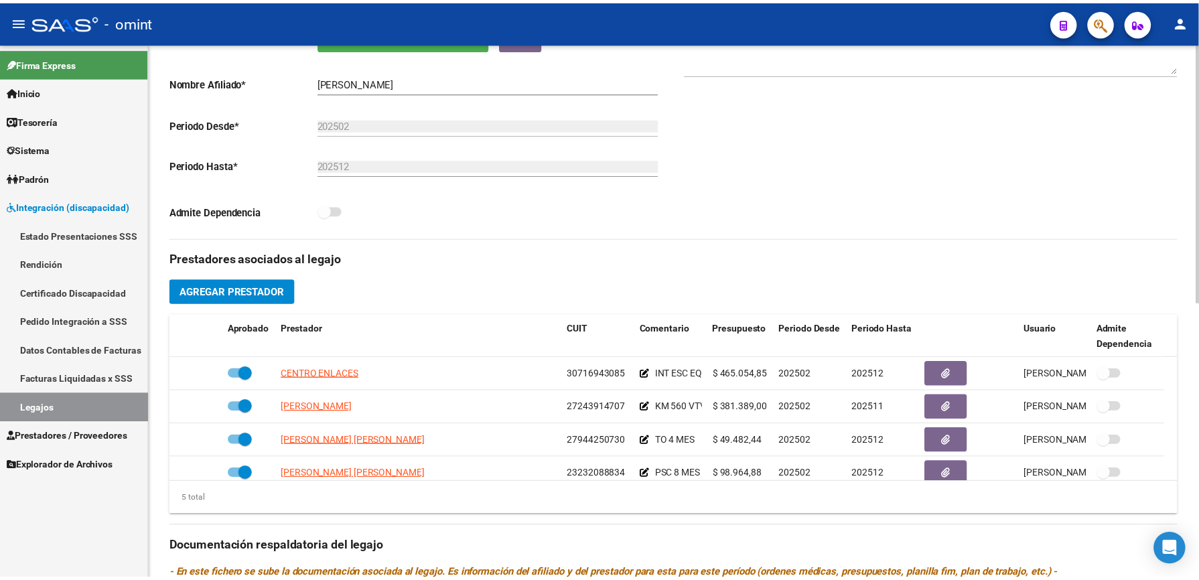
scroll to position [268, 0]
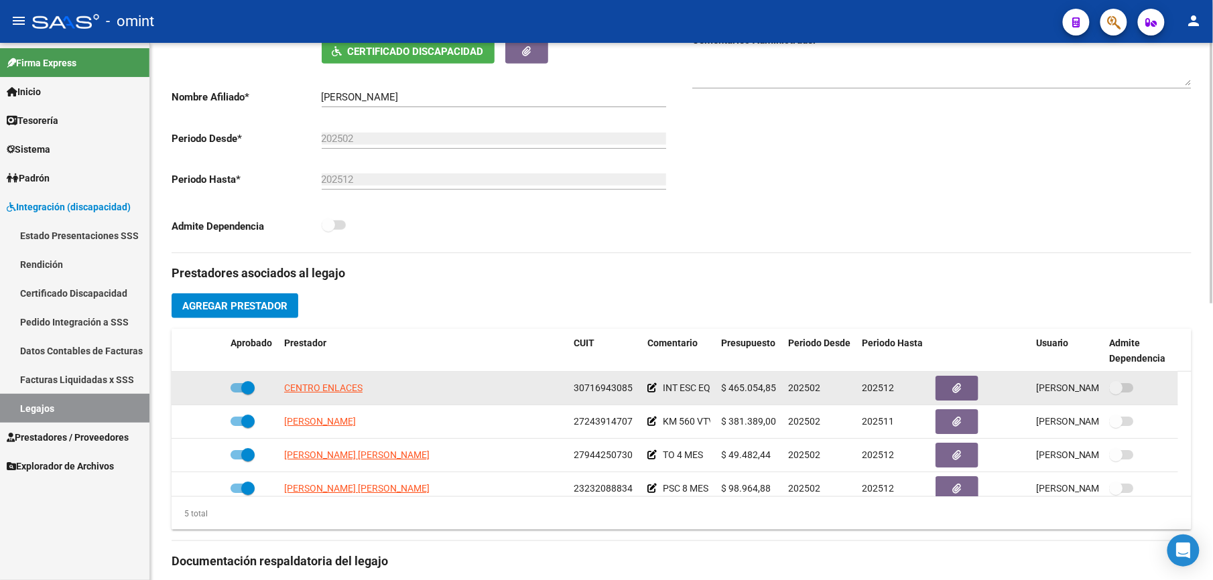
drag, startPoint x: 571, startPoint y: 387, endPoint x: 630, endPoint y: 385, distance: 59.0
click at [630, 385] on datatable-body-cell "30716943085" at bounding box center [605, 388] width 74 height 33
copy span "30716943085"
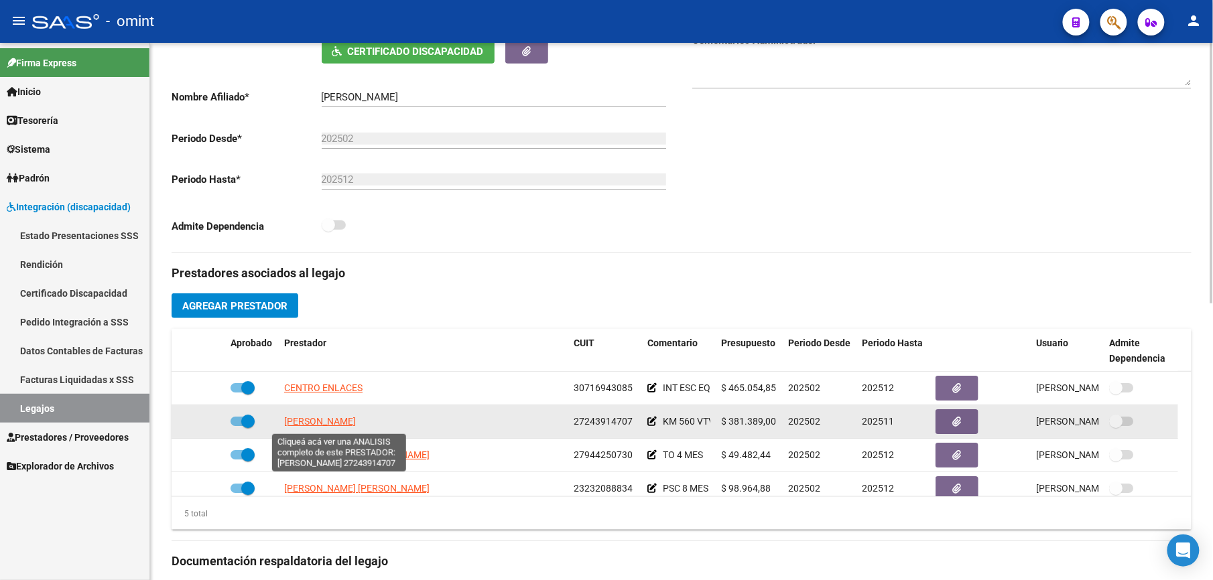
click at [356, 422] on span "AGUIRRE VIVIANA MABEL" at bounding box center [320, 421] width 72 height 11
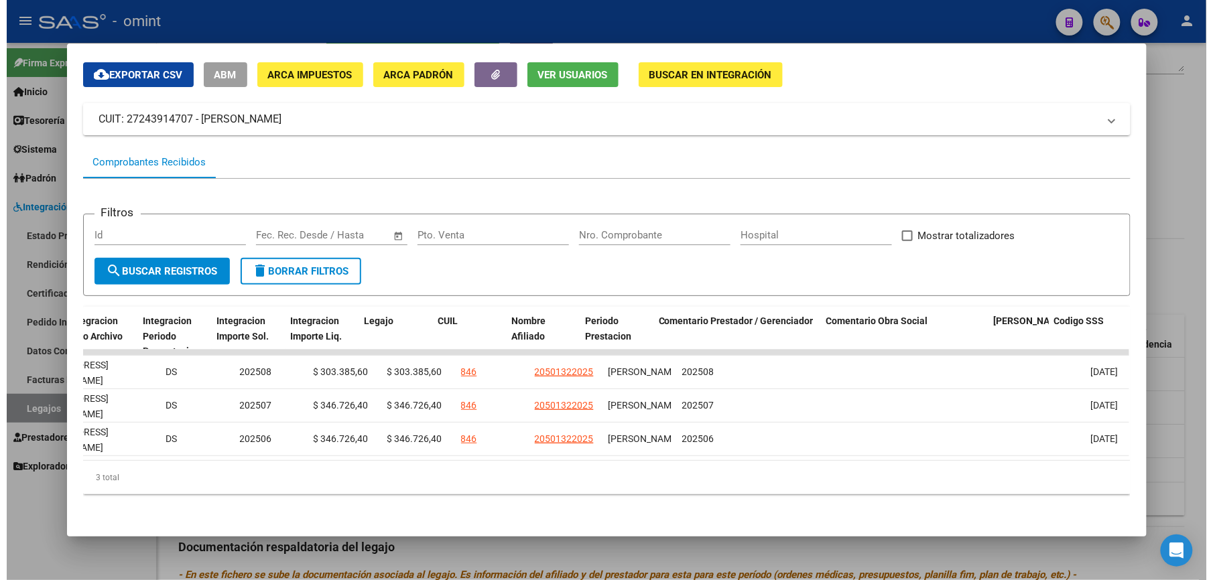
scroll to position [0, 1848]
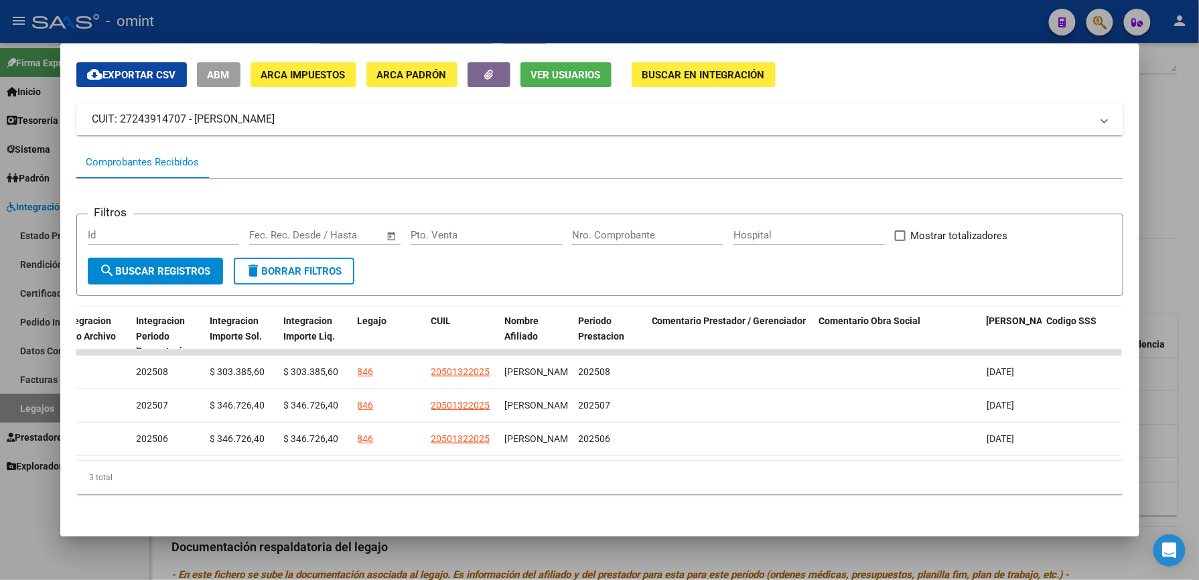
click at [553, 32] on div at bounding box center [599, 290] width 1199 height 580
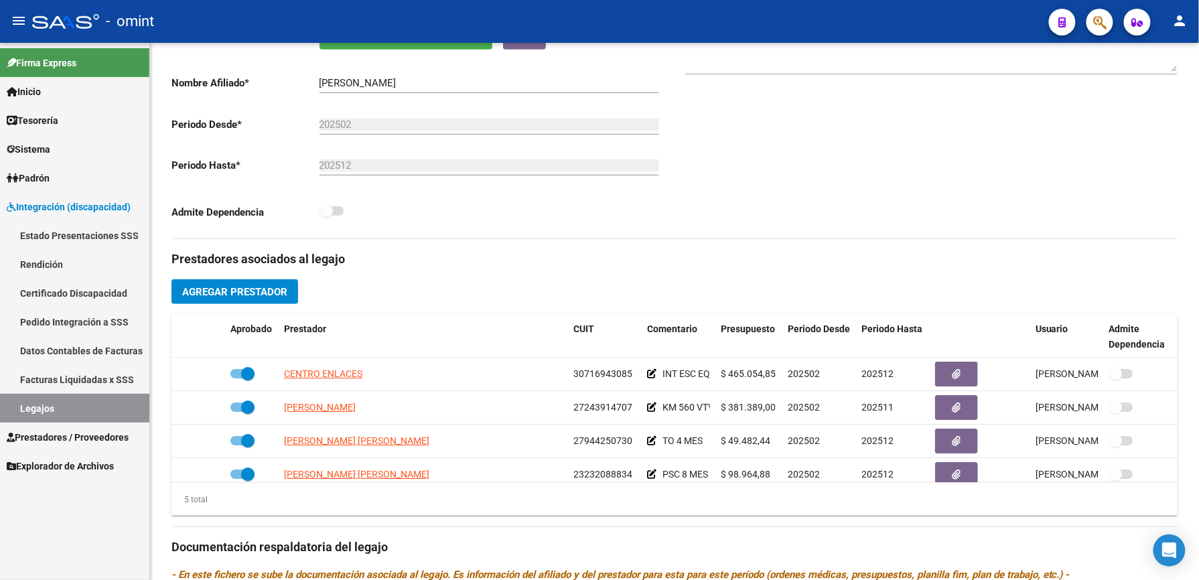
scroll to position [268, 0]
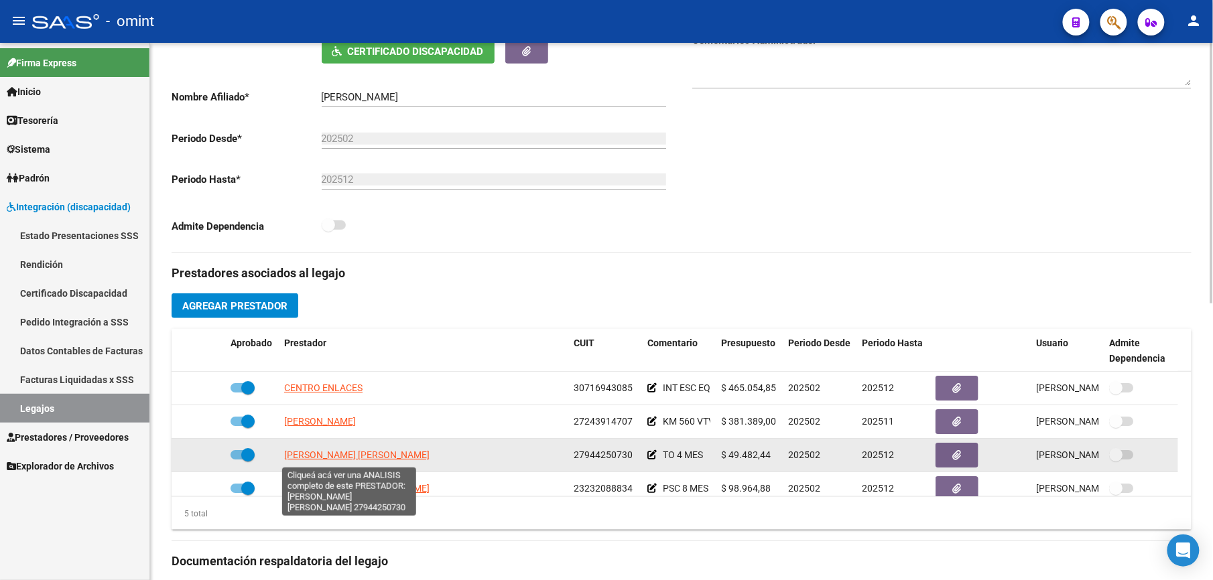
click at [344, 454] on span "LOPEZ OJEDA LAURA SUSANA" at bounding box center [356, 455] width 145 height 11
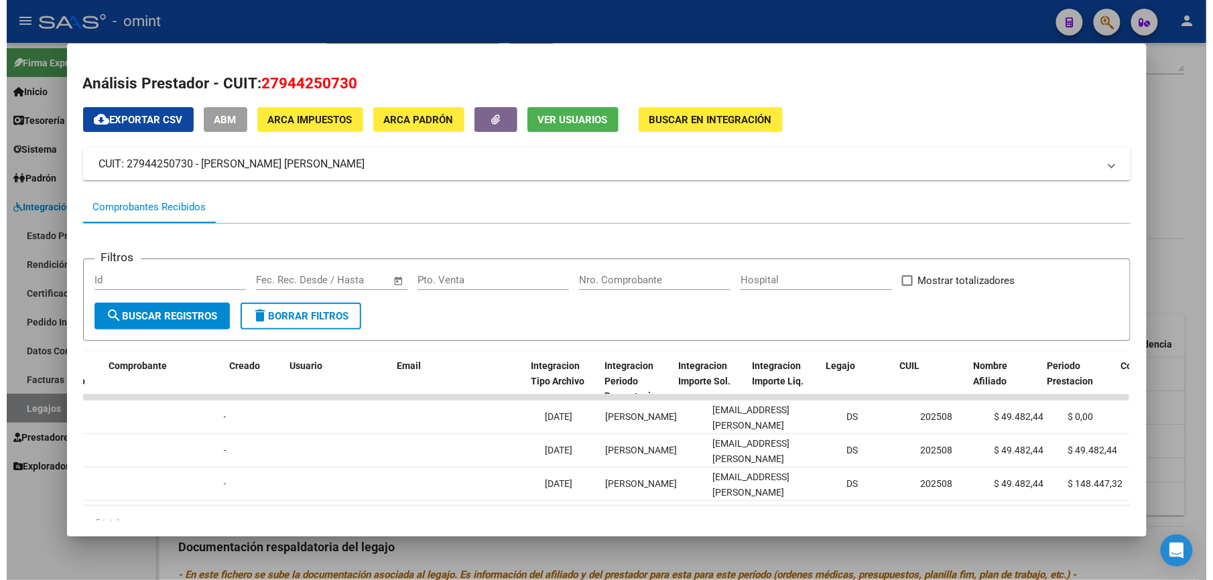
scroll to position [0, 1483]
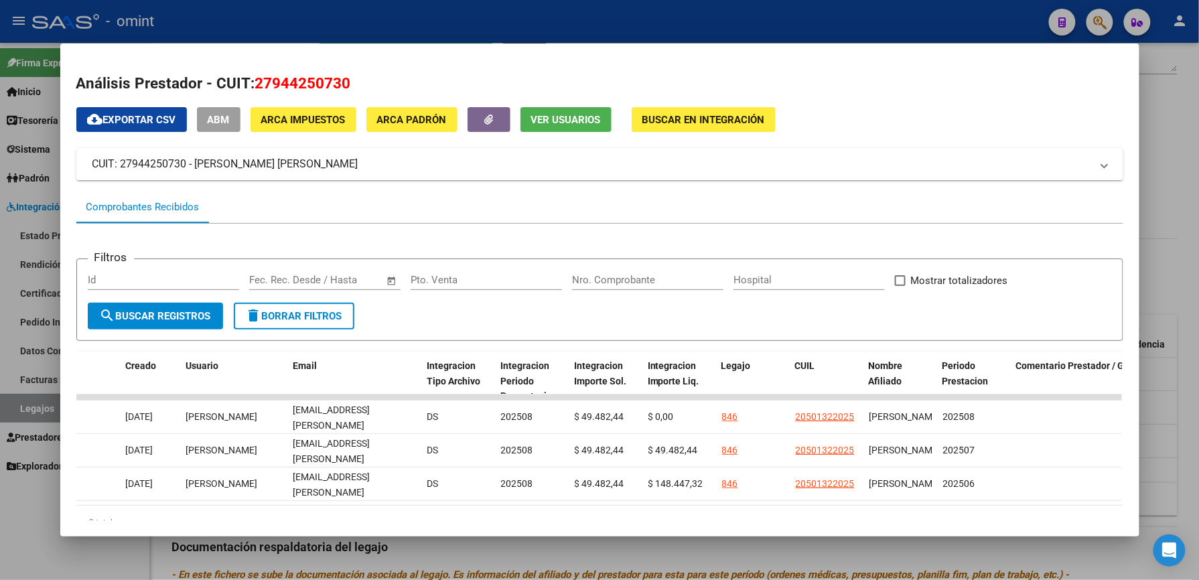
click at [842, 27] on div at bounding box center [599, 290] width 1199 height 580
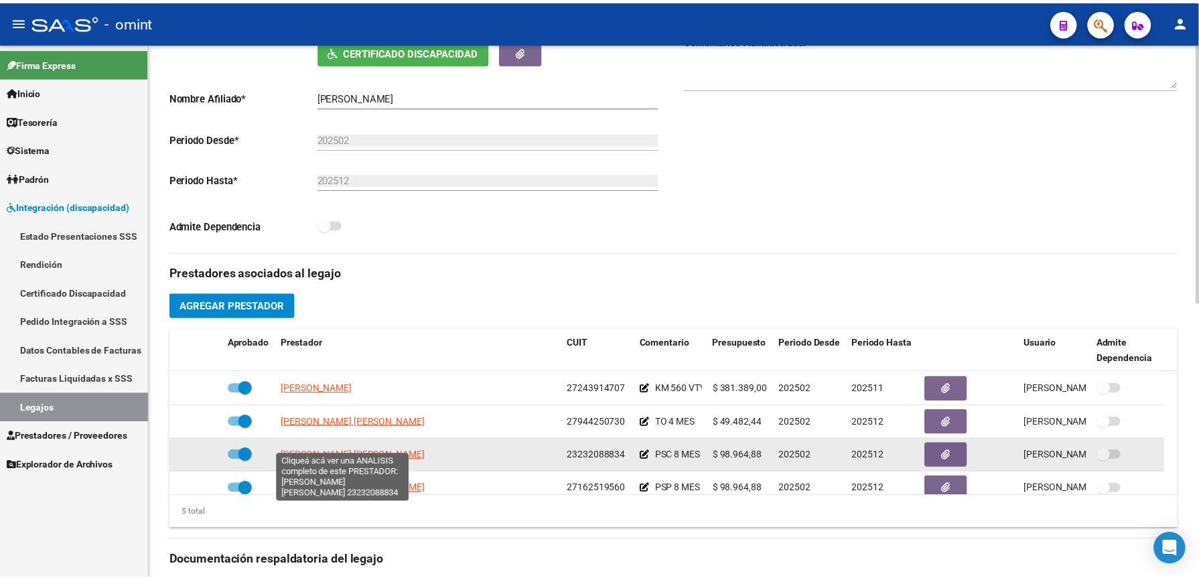
scroll to position [46, 0]
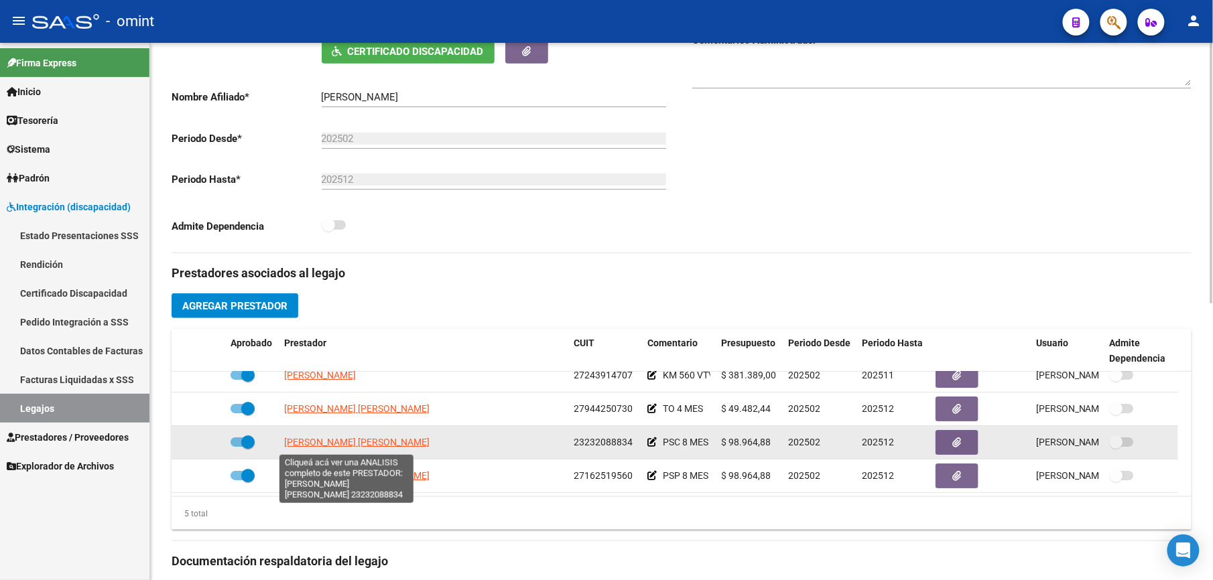
click at [352, 446] on span "VACCARO MARIA FLORENCIA" at bounding box center [356, 442] width 145 height 11
type textarea "23232088834"
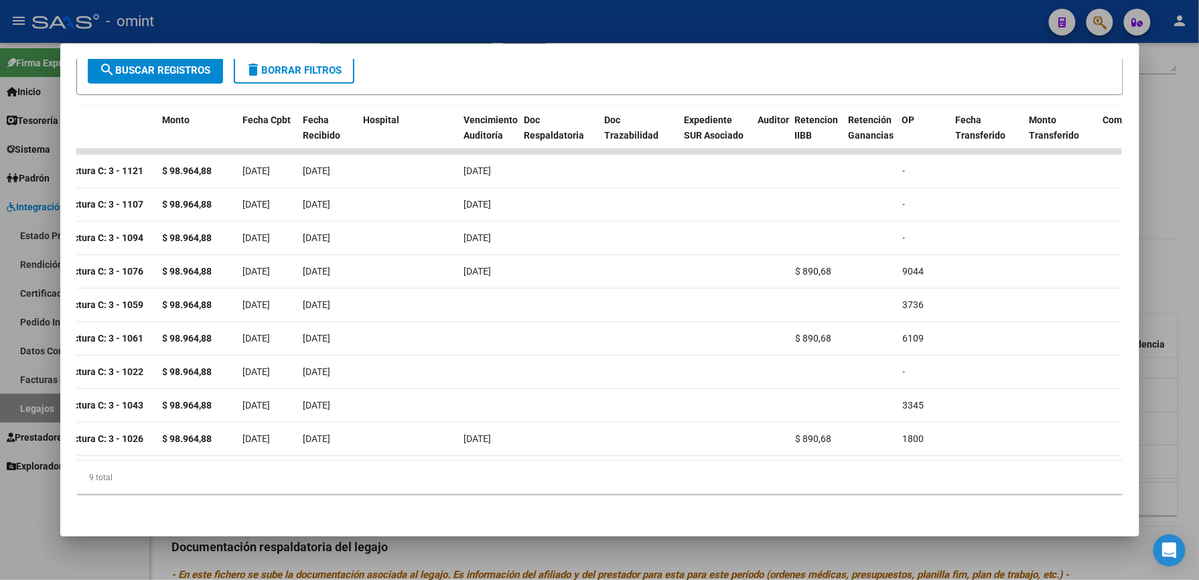
scroll to position [0, 196]
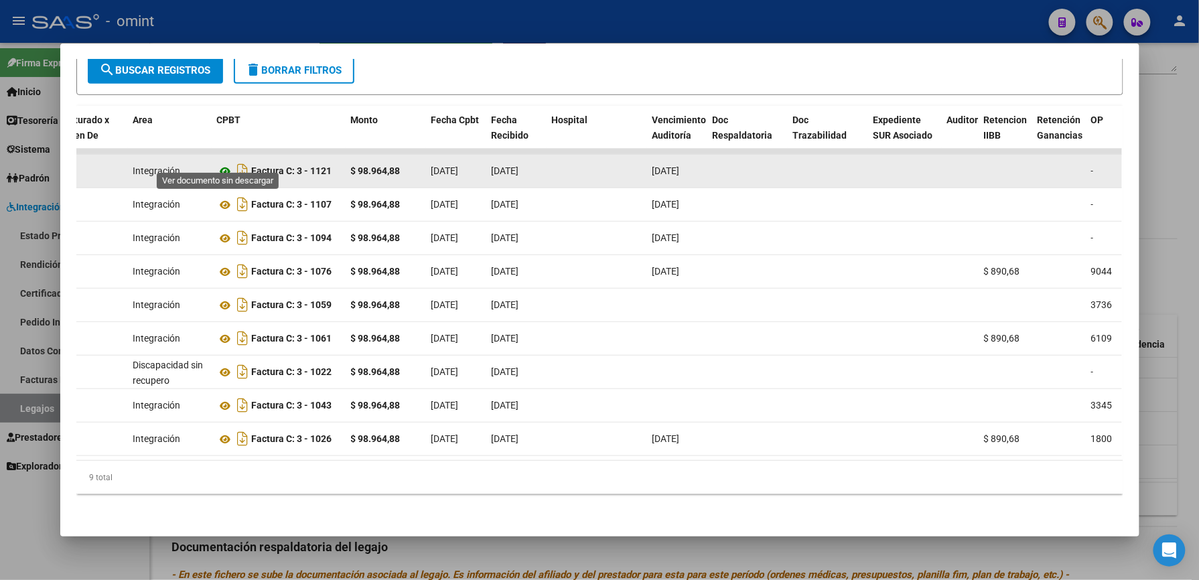
click at [217, 163] on icon at bounding box center [225, 171] width 17 height 16
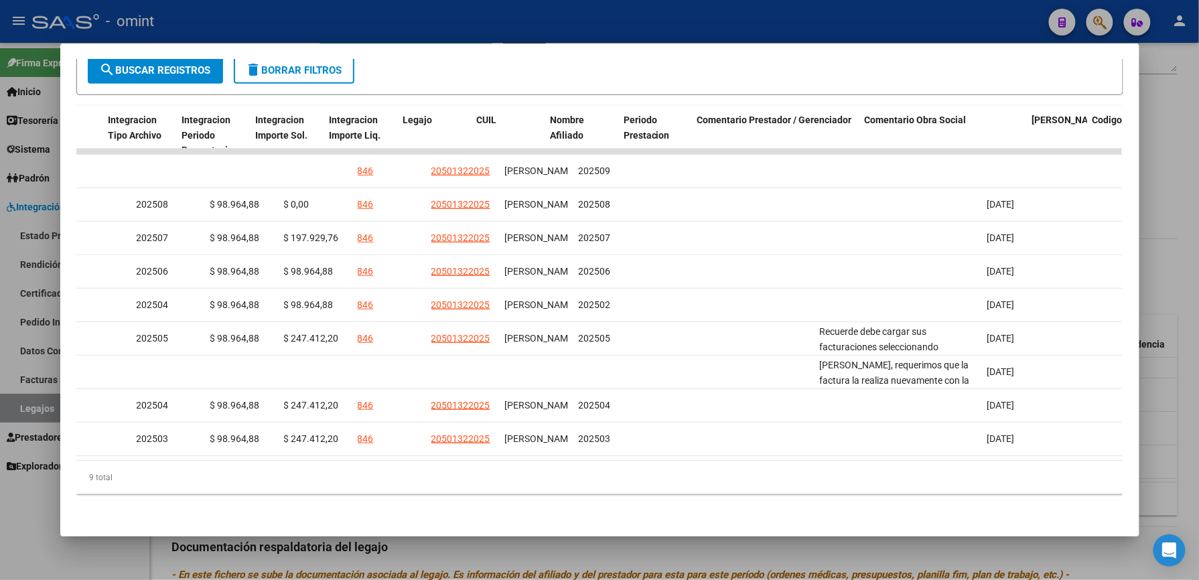
scroll to position [0, 0]
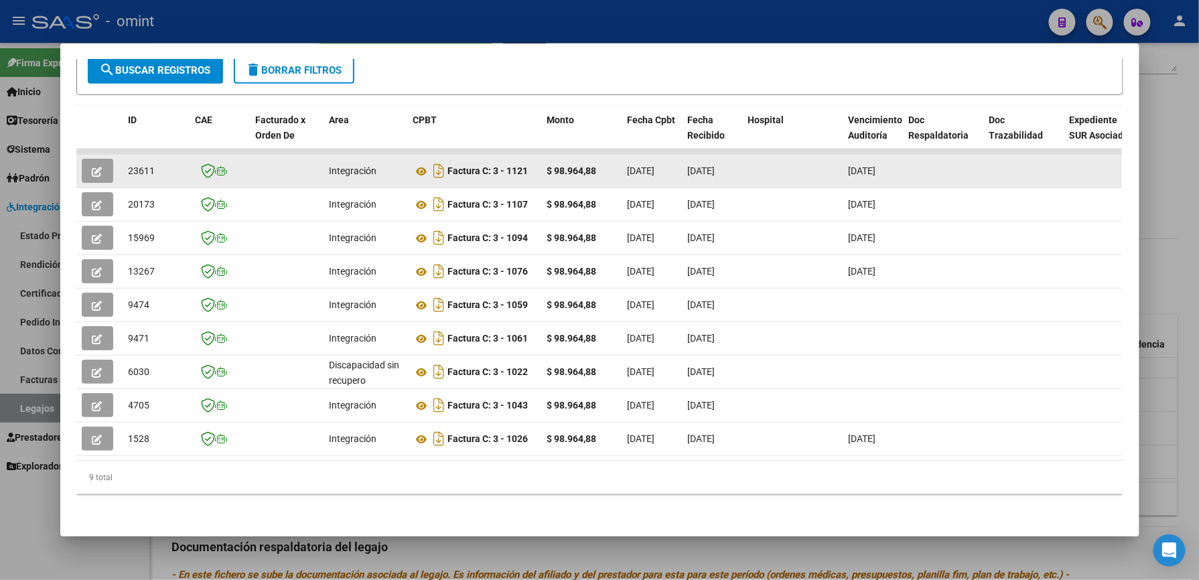
click at [92, 167] on icon "button" at bounding box center [97, 172] width 10 height 10
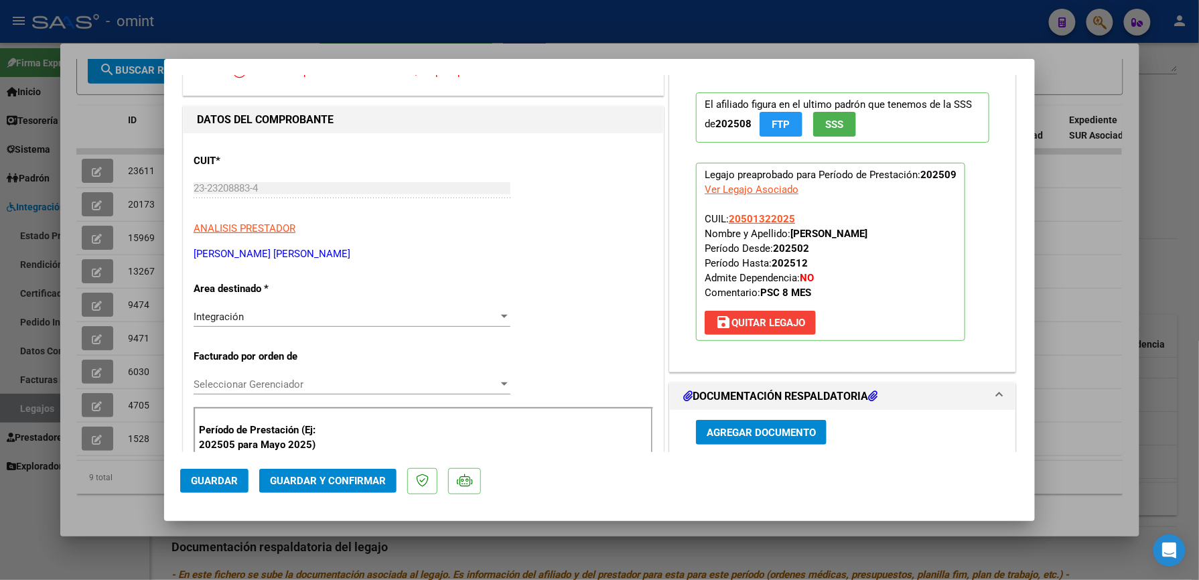
scroll to position [268, 0]
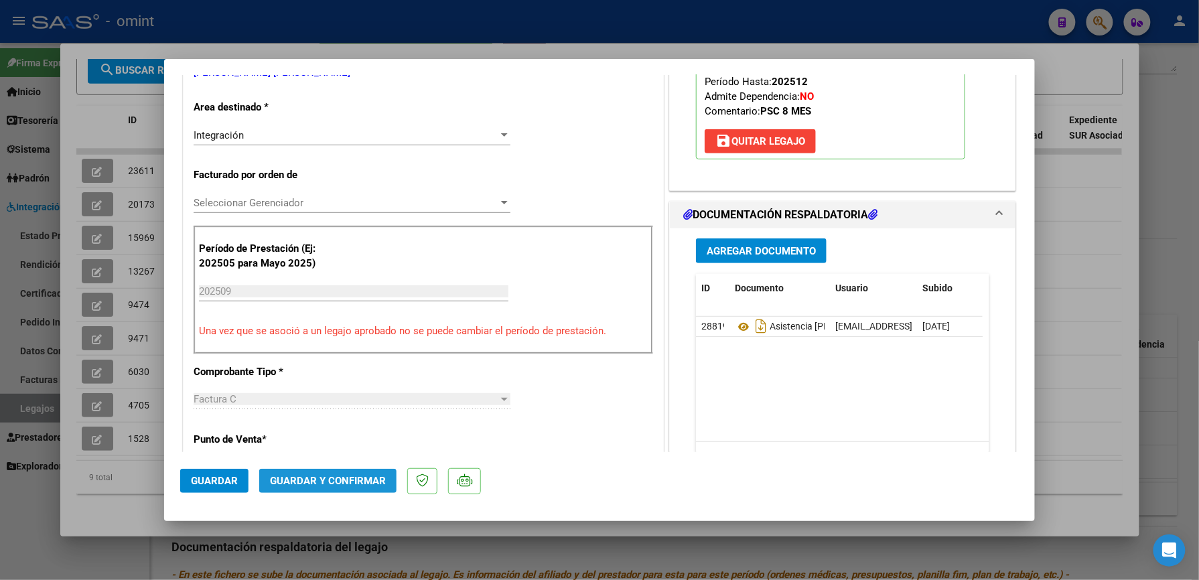
click at [373, 478] on span "Guardar y Confirmar" at bounding box center [328, 481] width 116 height 12
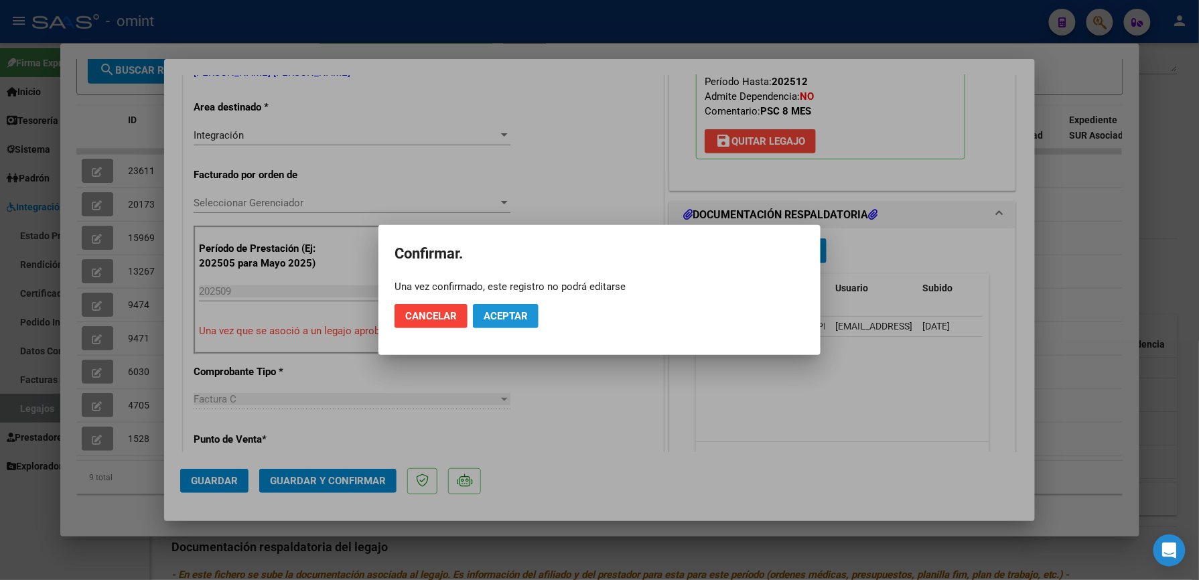
drag, startPoint x: 519, startPoint y: 318, endPoint x: 592, endPoint y: 248, distance: 101.4
click at [519, 315] on span "Aceptar" at bounding box center [506, 316] width 44 height 12
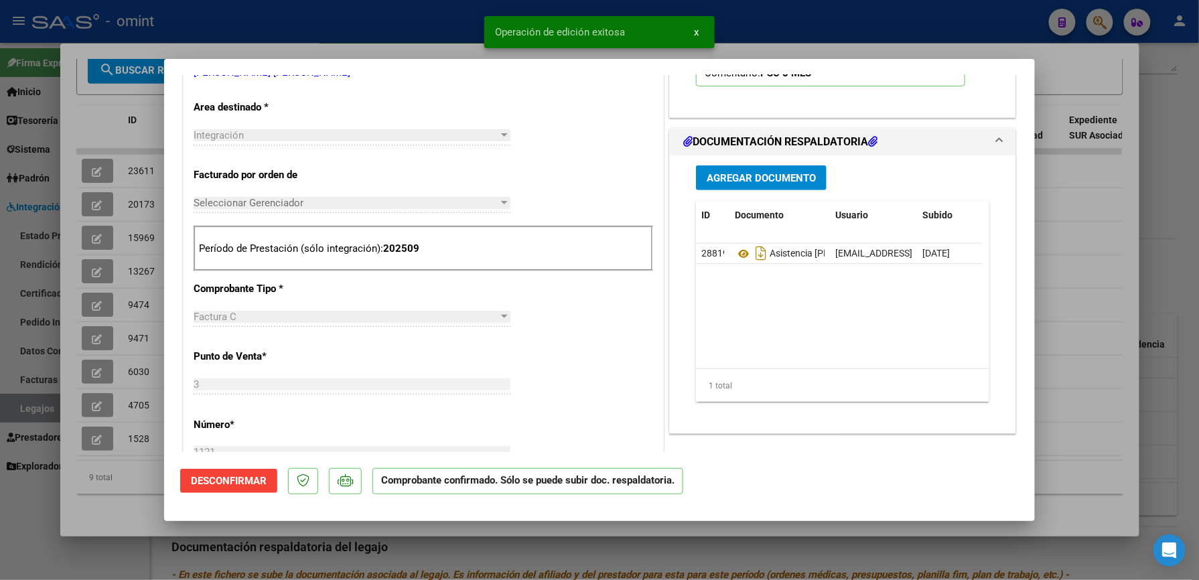
click at [797, 30] on div at bounding box center [599, 290] width 1199 height 580
type input "$ 0,00"
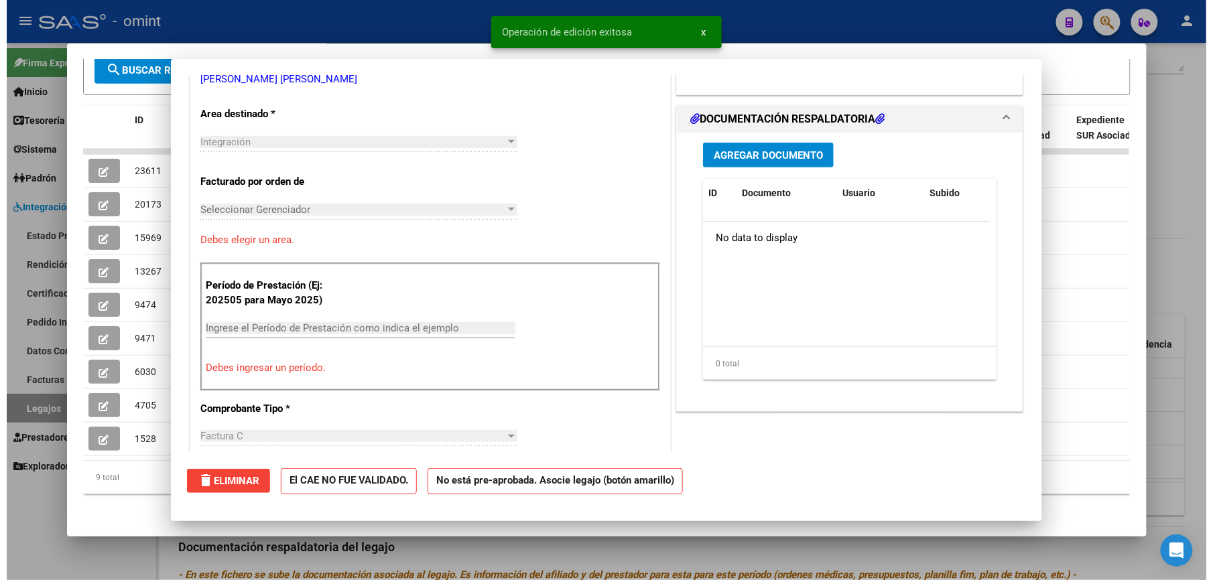
scroll to position [0, 0]
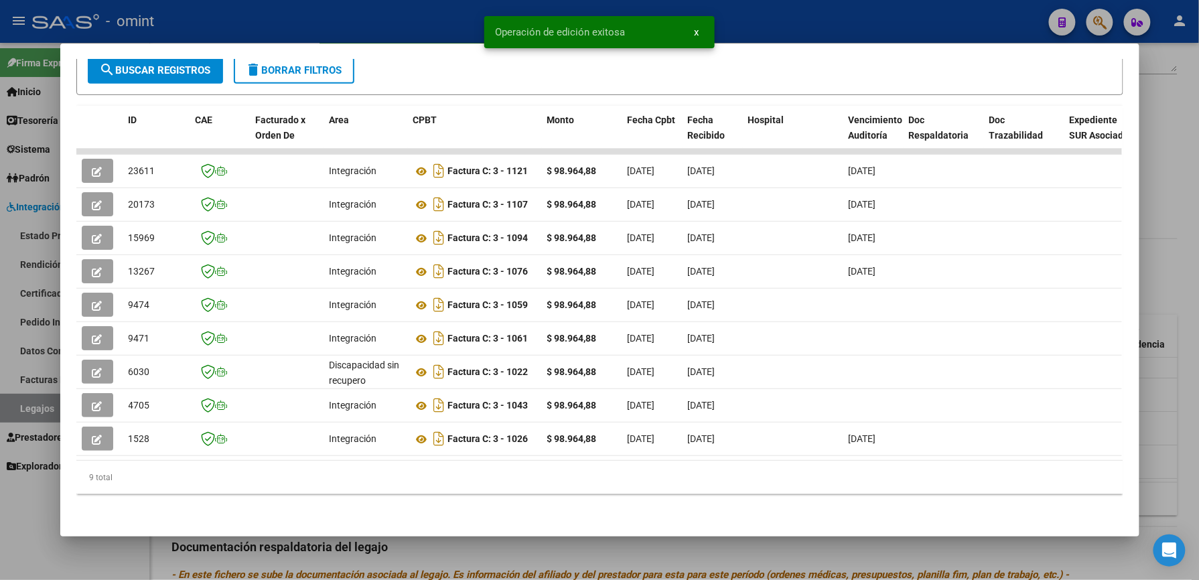
click at [797, 30] on div at bounding box center [599, 290] width 1199 height 580
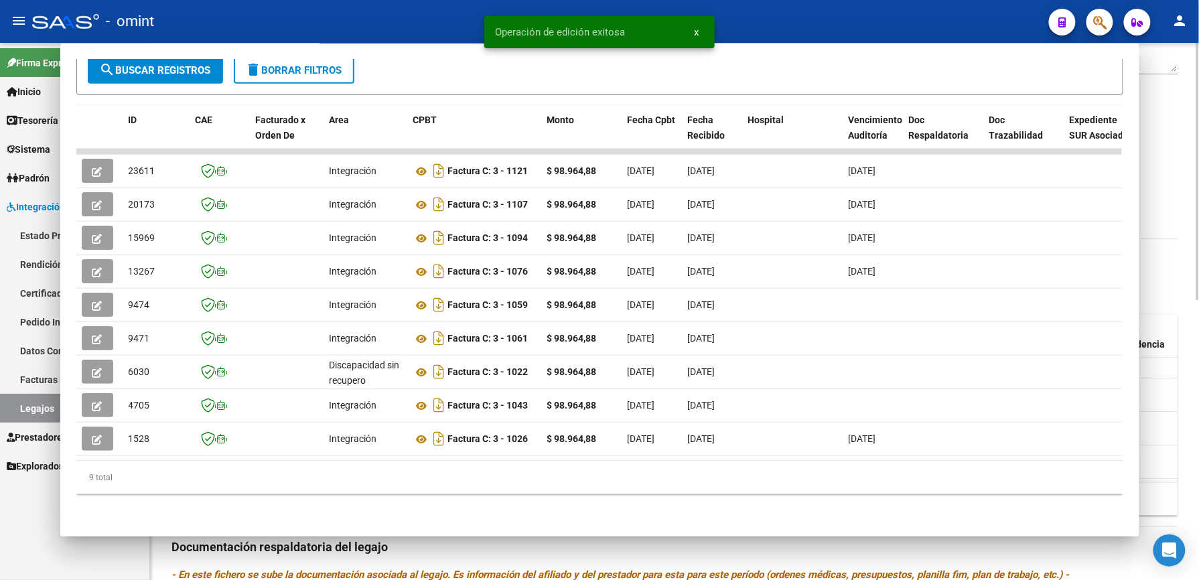
scroll to position [268, 0]
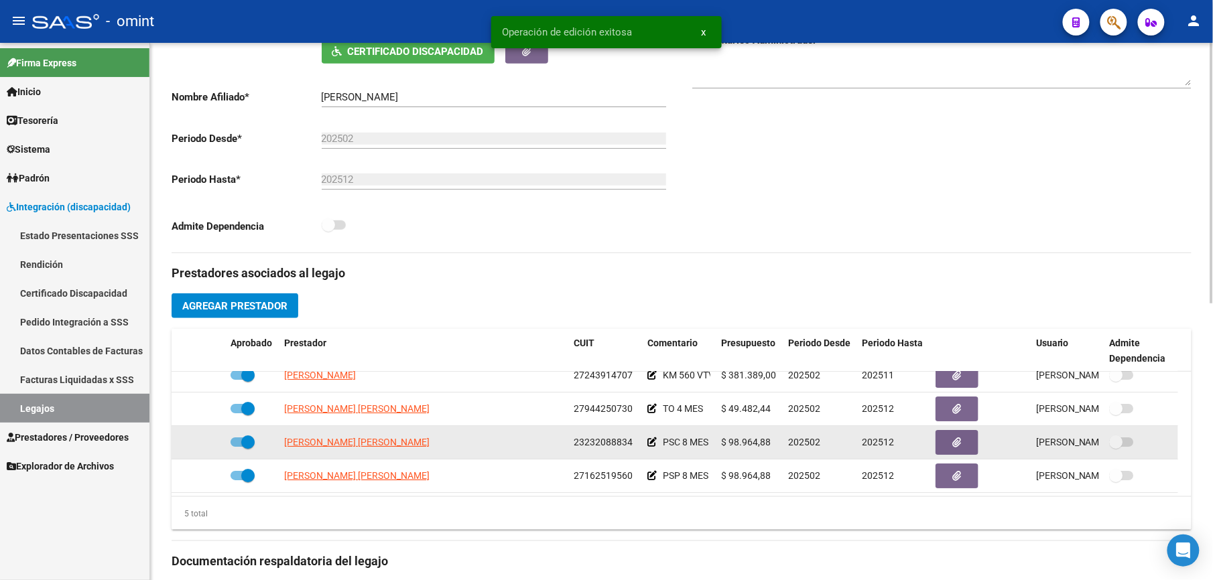
drag, startPoint x: 573, startPoint y: 441, endPoint x: 638, endPoint y: 441, distance: 65.0
click at [638, 441] on datatable-body-cell "23232088834" at bounding box center [605, 442] width 74 height 33
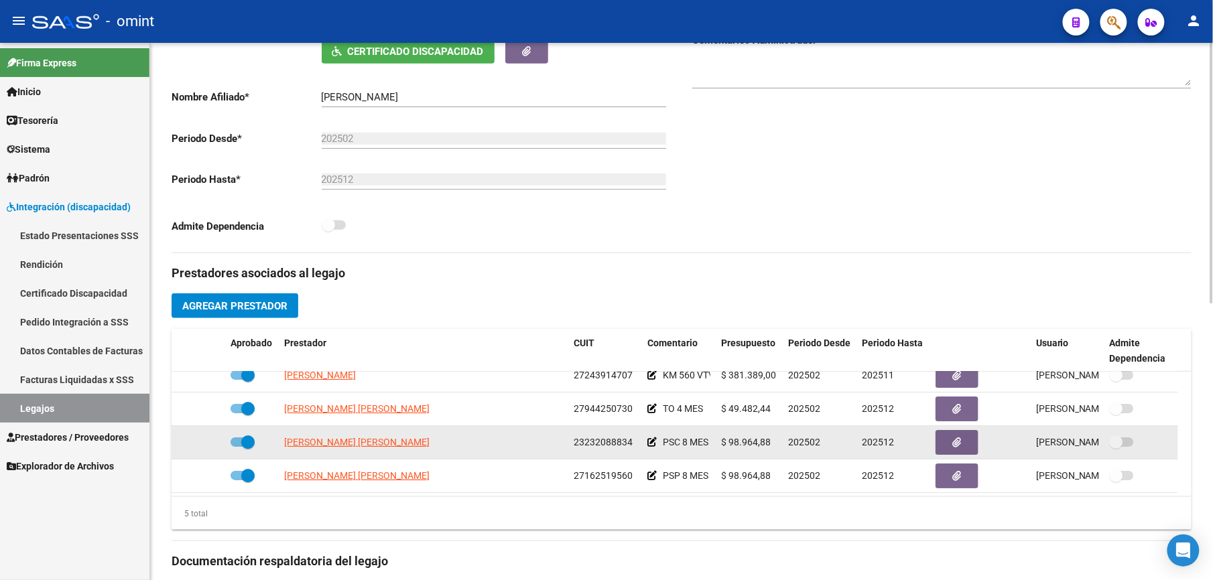
copy span "23232088834"
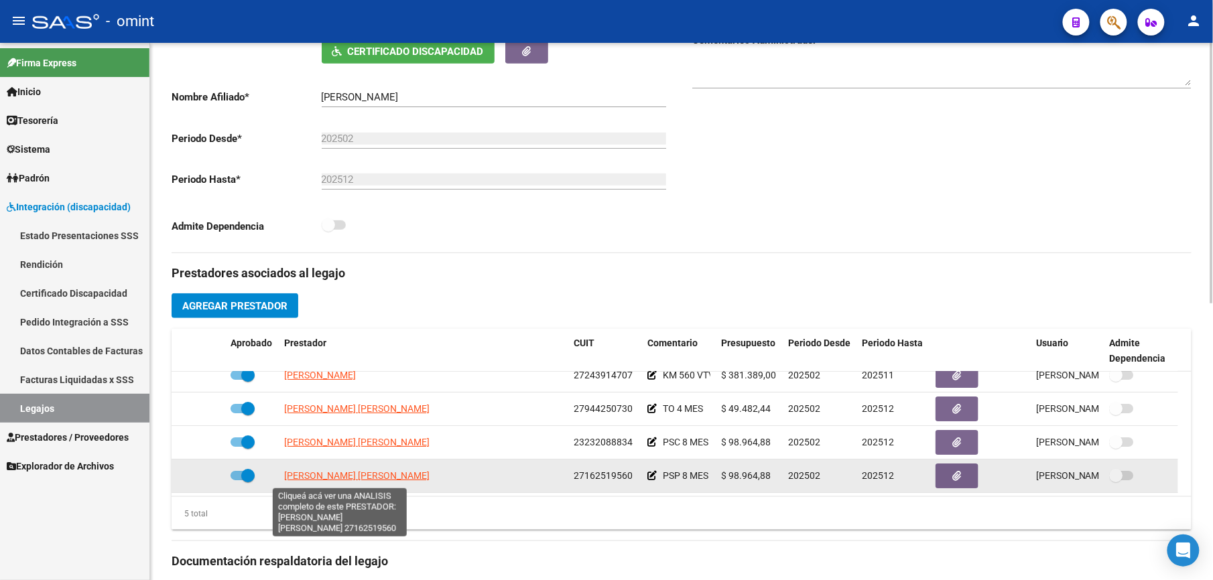
click at [334, 474] on span "AGUERO MONICA GLADYS" at bounding box center [356, 475] width 145 height 11
type textarea "27162519560"
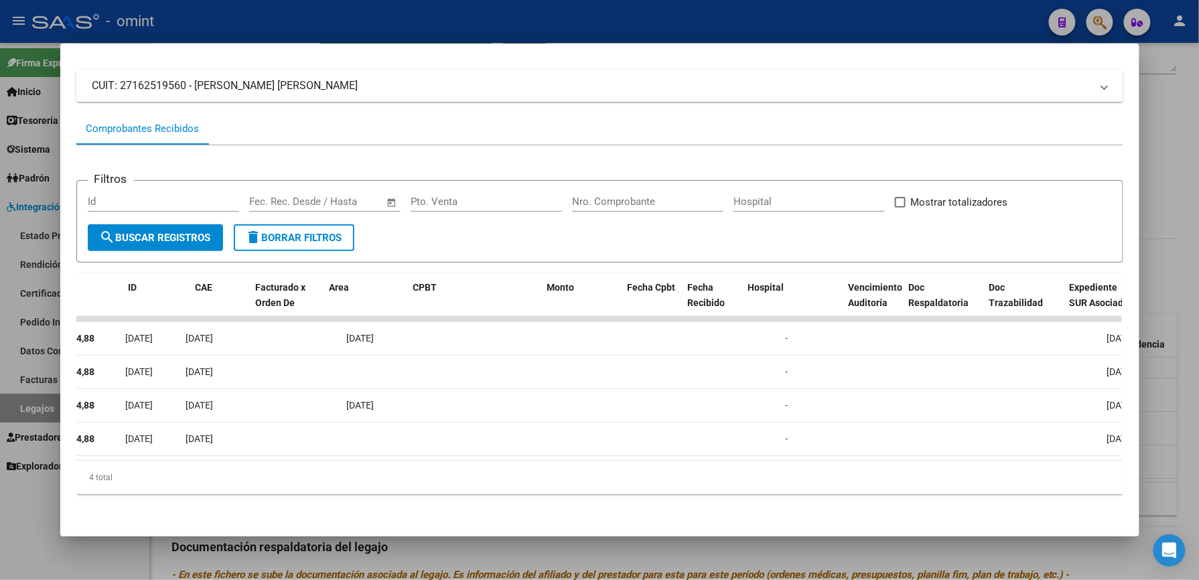
scroll to position [0, 0]
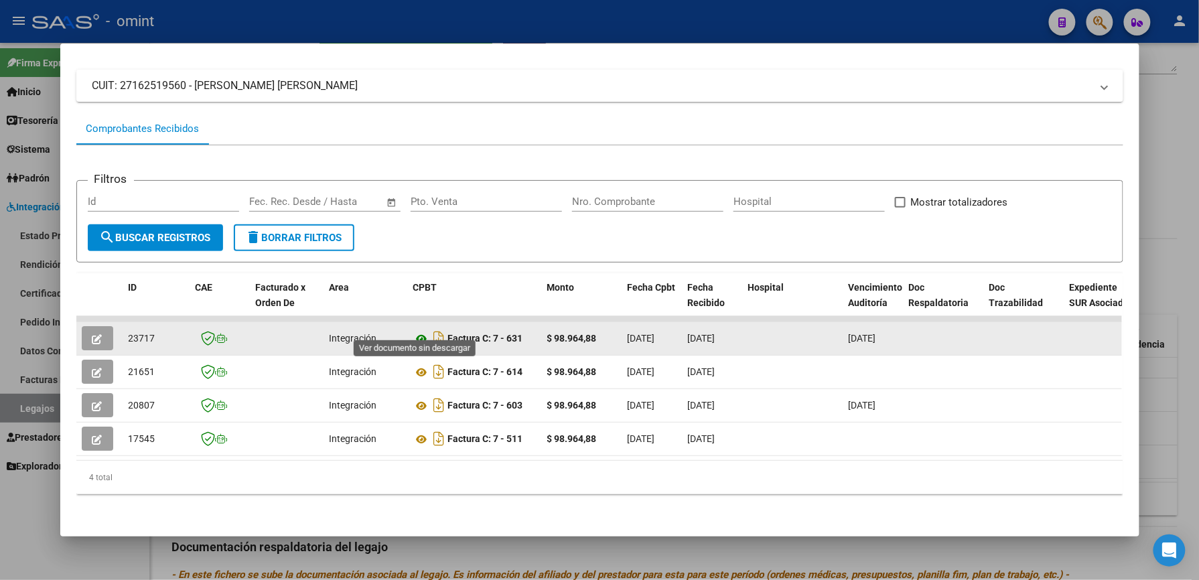
click at [419, 331] on icon at bounding box center [421, 339] width 17 height 16
click at [97, 328] on button "button" at bounding box center [97, 338] width 31 height 24
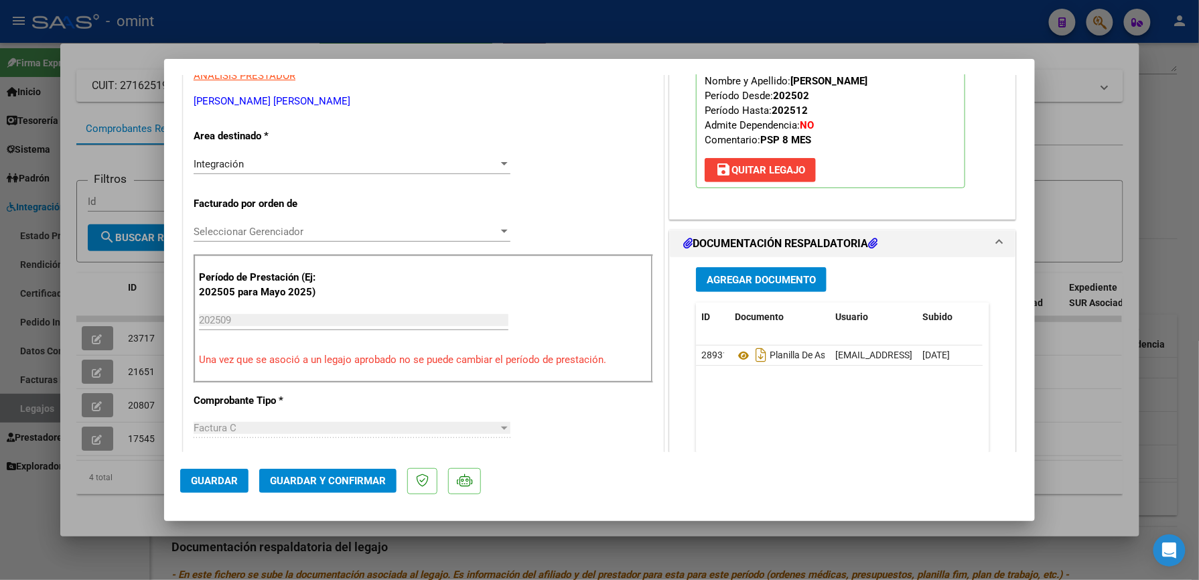
scroll to position [268, 0]
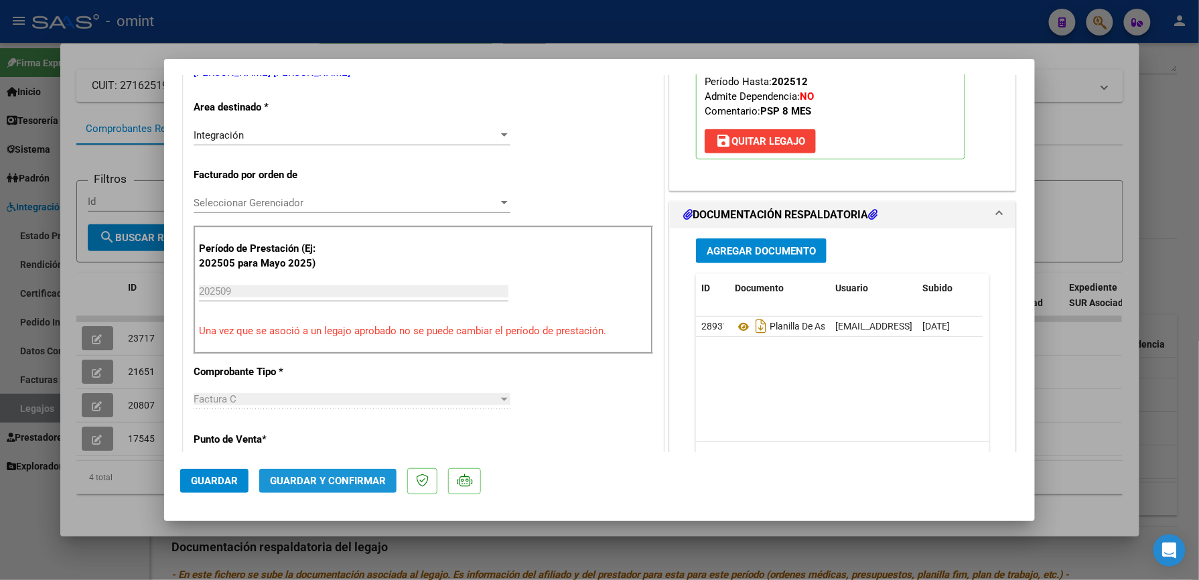
click at [352, 472] on button "Guardar y Confirmar" at bounding box center [327, 481] width 137 height 24
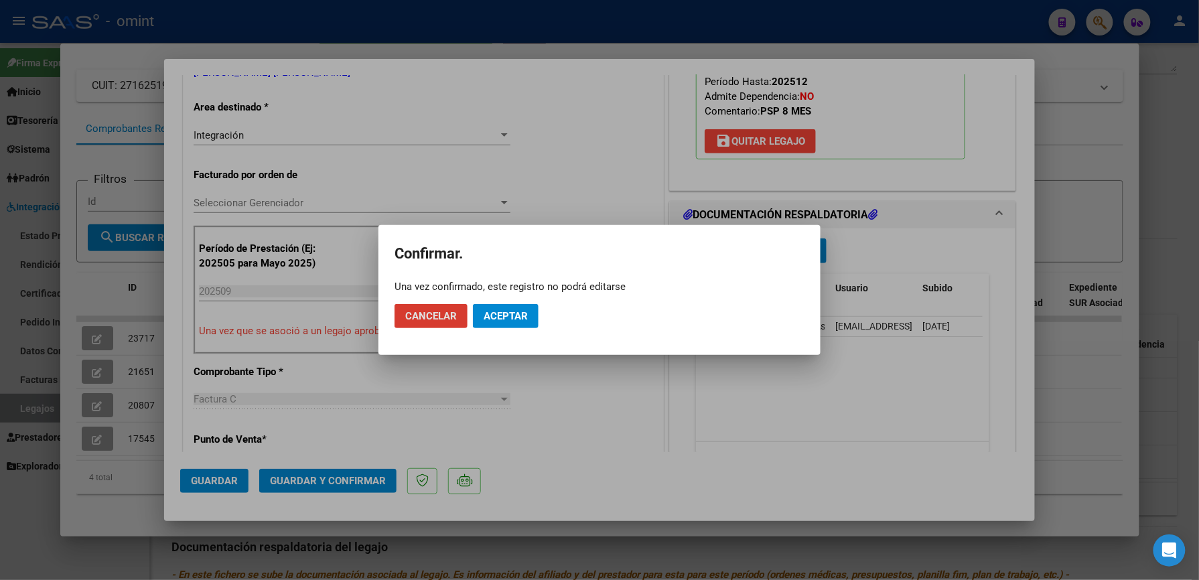
click at [521, 314] on span "Aceptar" at bounding box center [506, 316] width 44 height 12
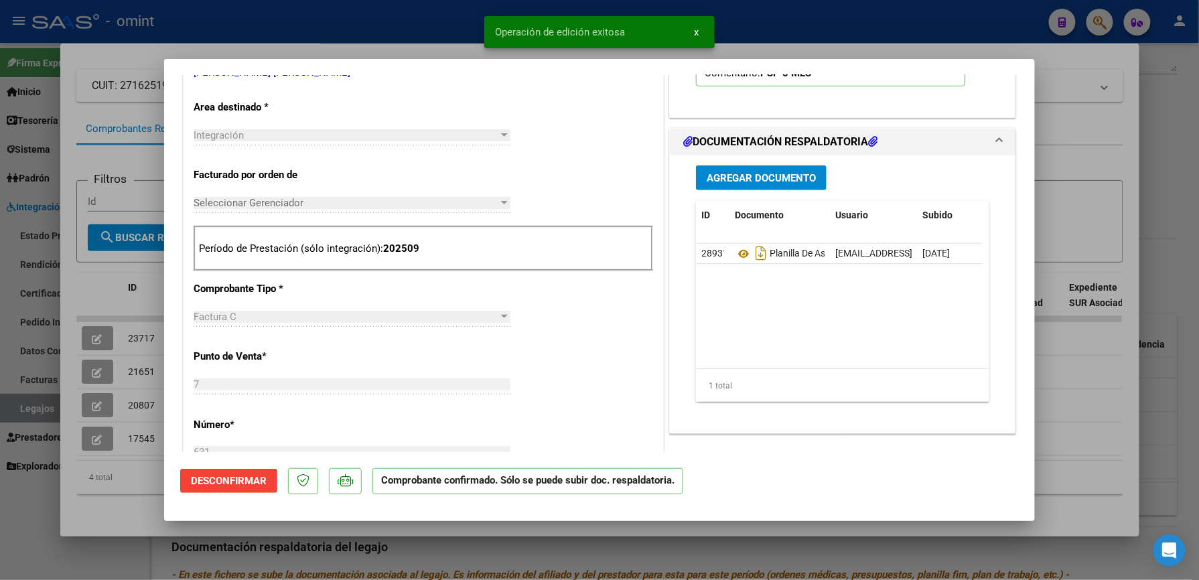
click at [936, 17] on div at bounding box center [599, 290] width 1199 height 580
type input "$ 0,00"
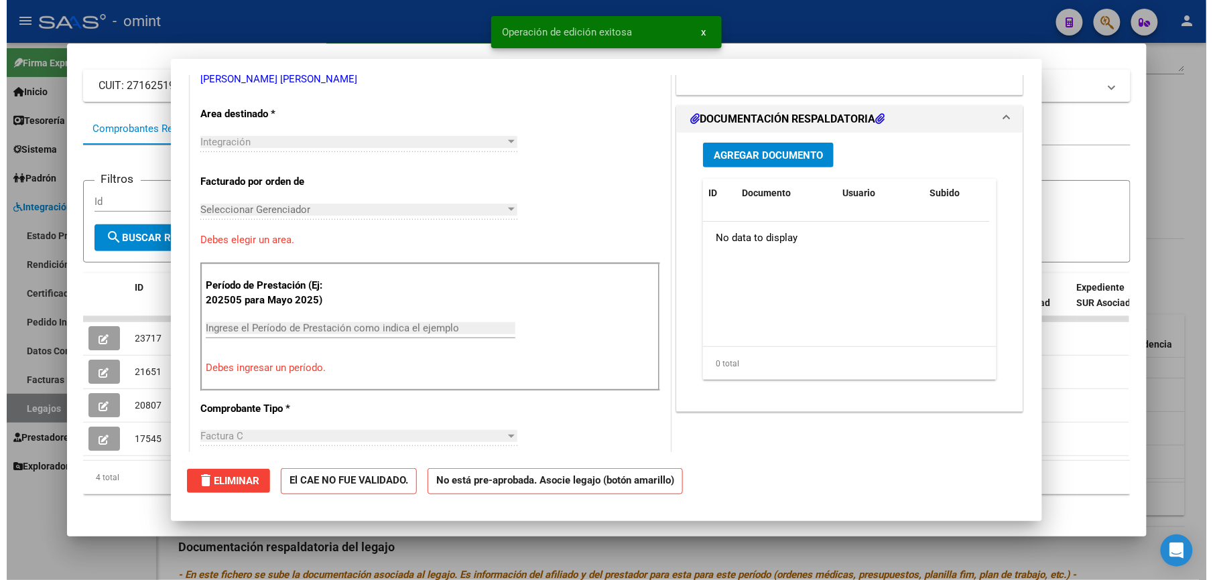
scroll to position [0, 0]
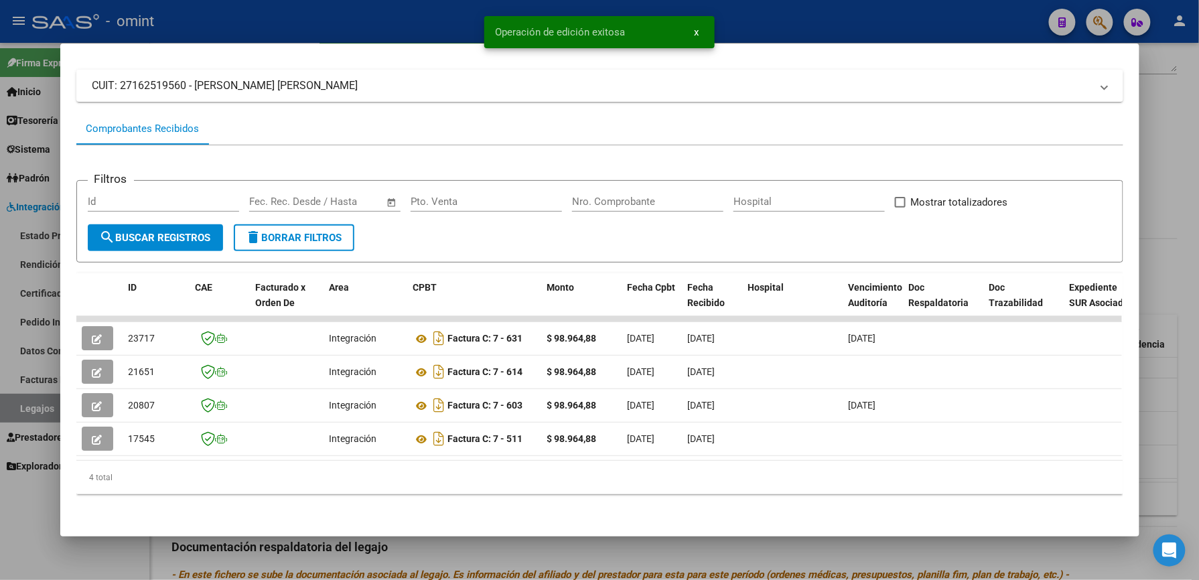
click at [929, 16] on div at bounding box center [599, 290] width 1199 height 580
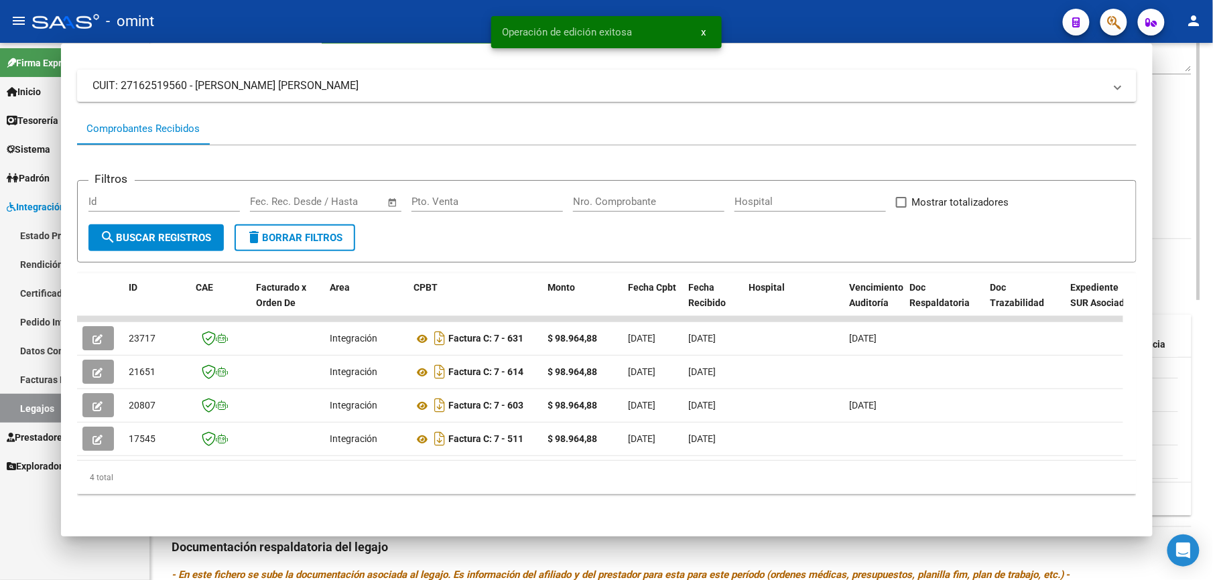
scroll to position [268, 0]
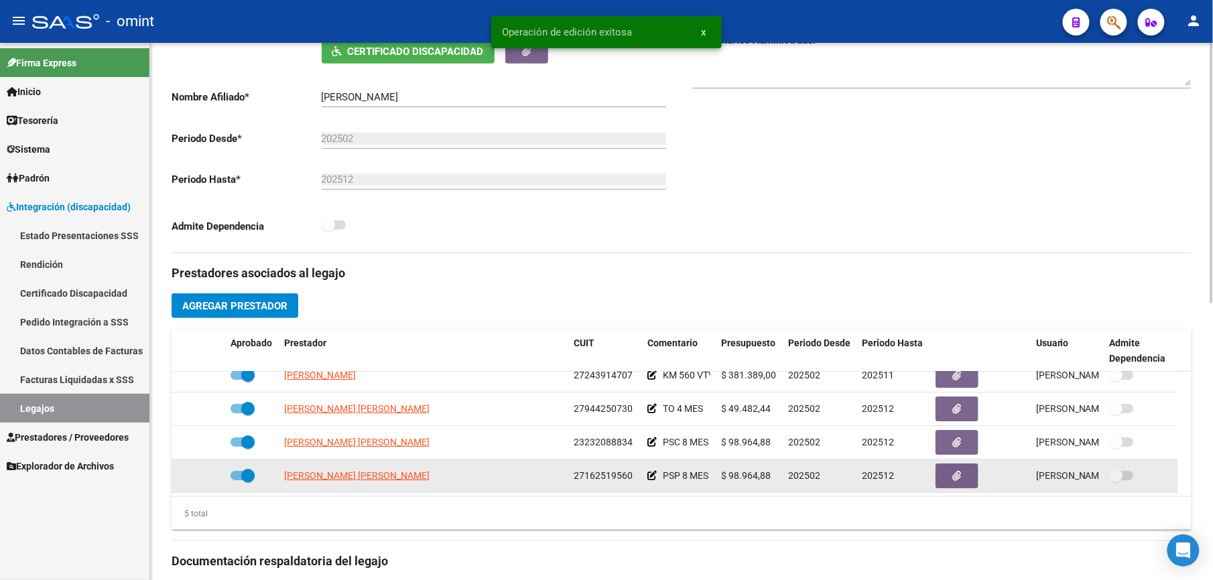
drag, startPoint x: 569, startPoint y: 475, endPoint x: 636, endPoint y: 477, distance: 67.0
click at [636, 477] on datatable-body-cell "27162519560" at bounding box center [605, 476] width 74 height 33
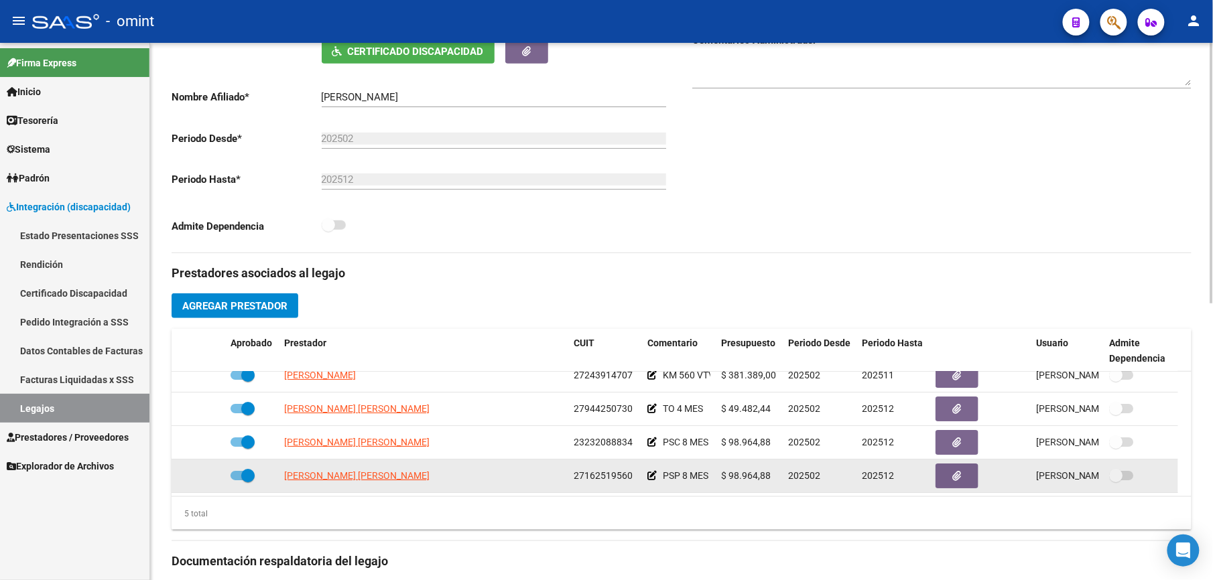
copy span "27162519560"
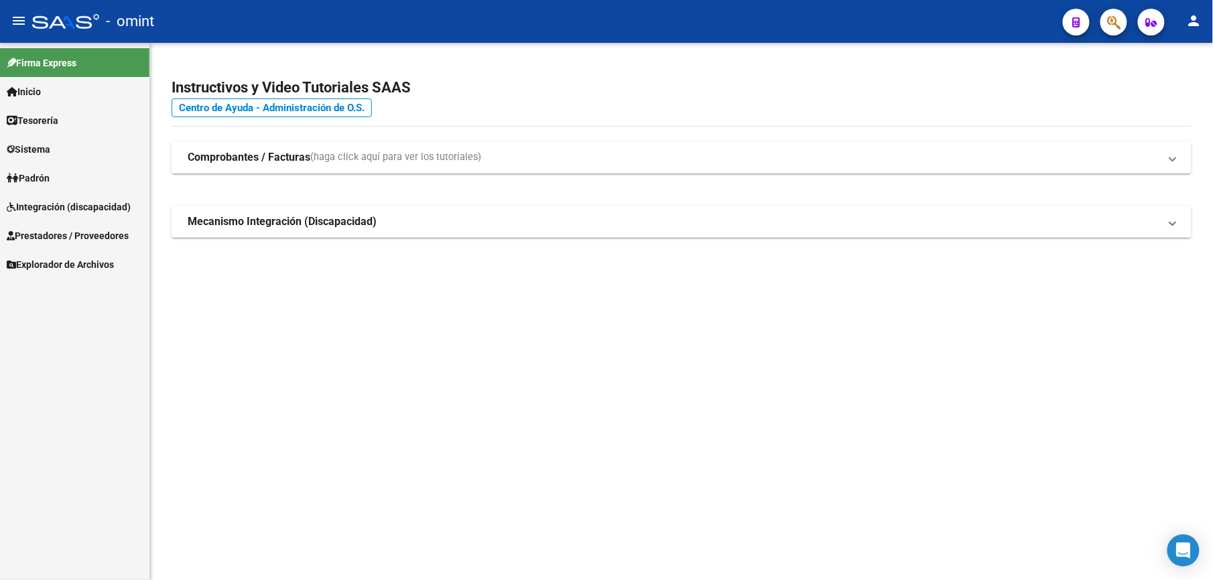
click at [59, 212] on span "Integración (discapacidad)" at bounding box center [69, 207] width 124 height 15
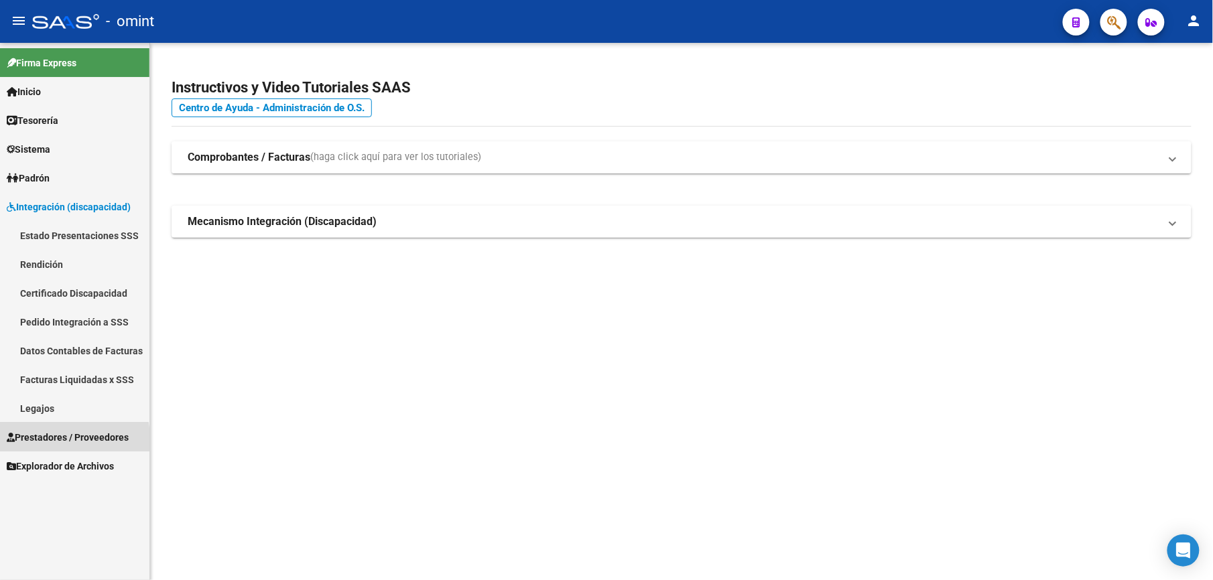
click at [35, 440] on span "Prestadores / Proveedores" at bounding box center [68, 437] width 122 height 15
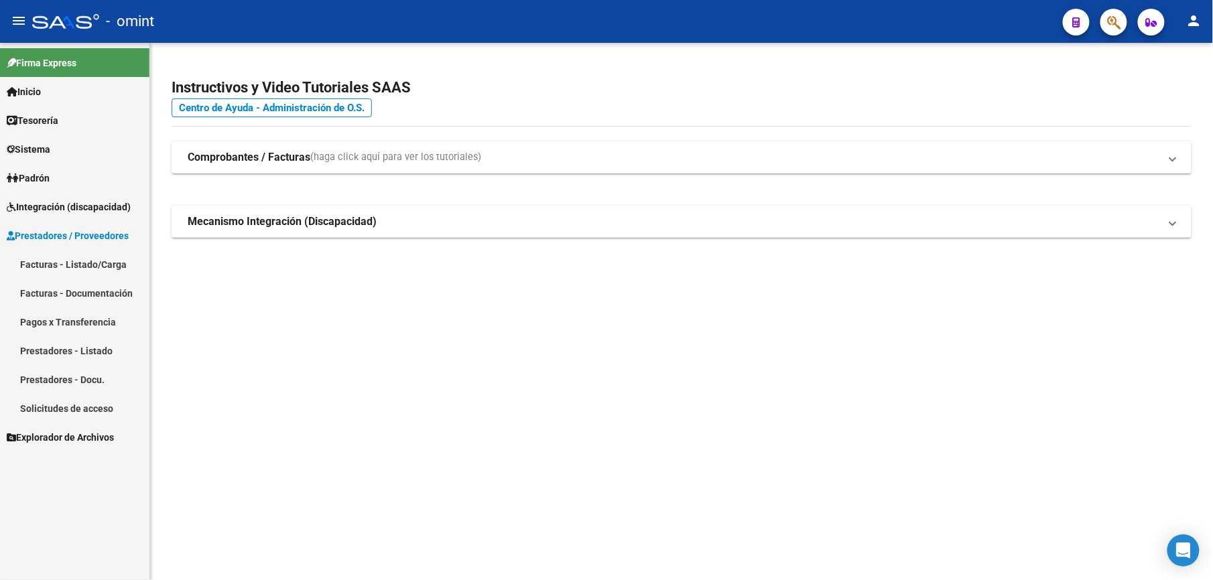
click at [84, 264] on link "Facturas - Listado/Carga" at bounding box center [74, 264] width 149 height 29
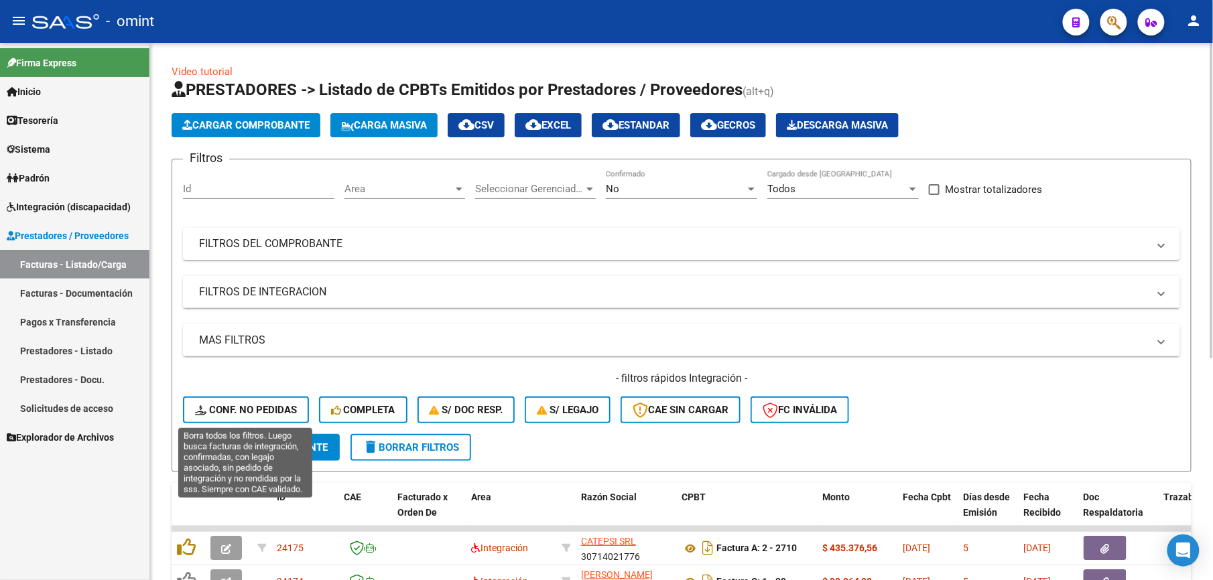
click at [272, 410] on span "Conf. no pedidas" at bounding box center [246, 410] width 102 height 12
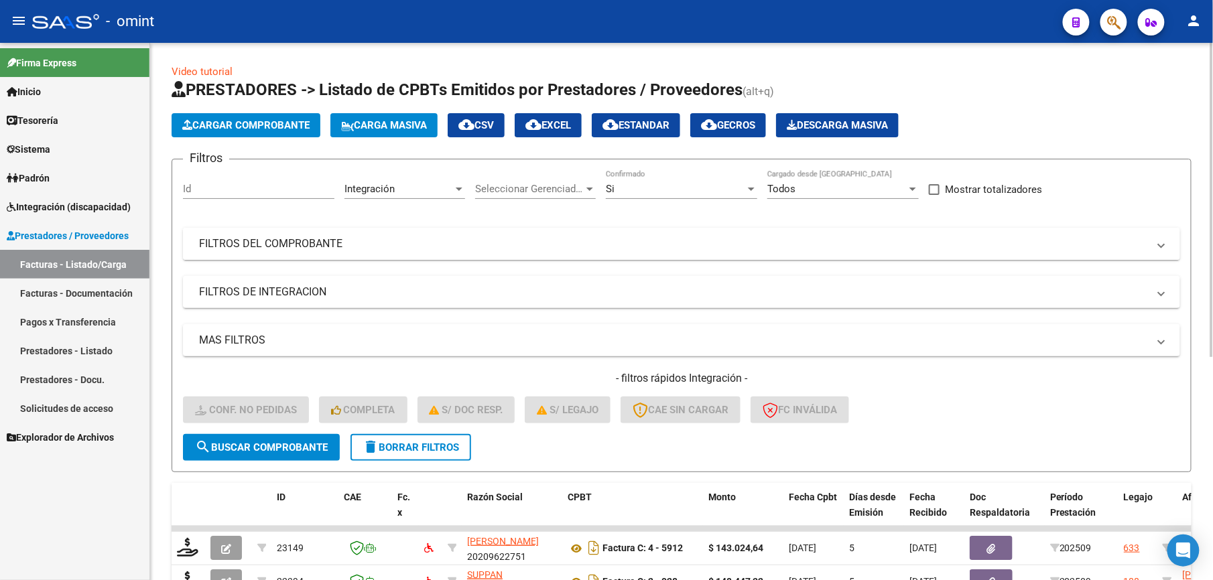
click at [531, 250] on mat-panel-title "FILTROS DEL COMPROBANTE" at bounding box center [673, 244] width 949 height 15
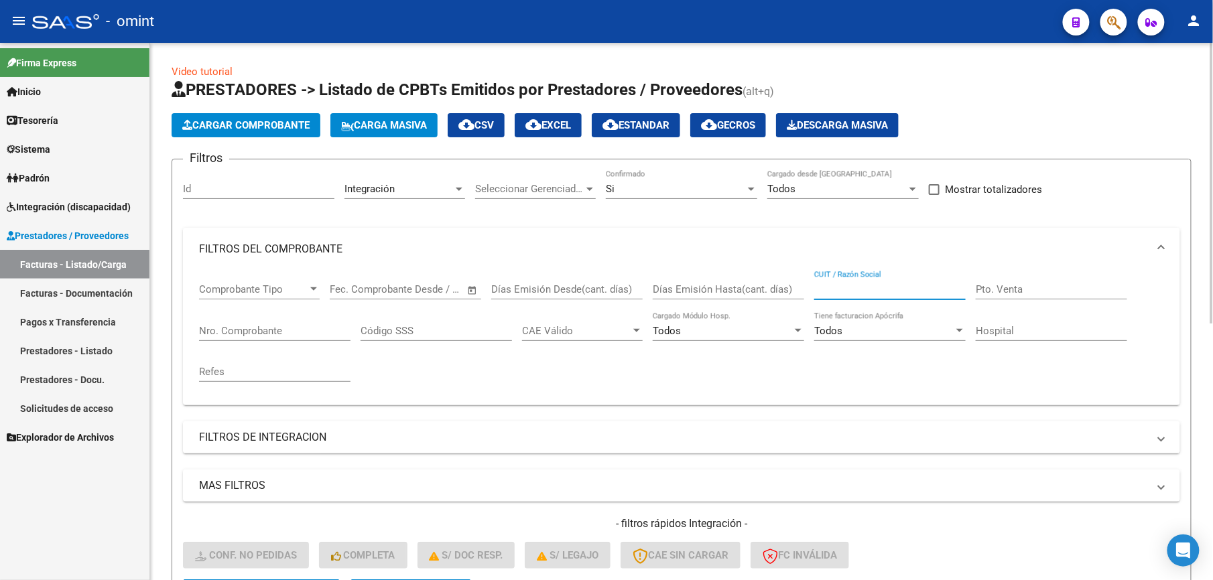
paste input "30519382578"
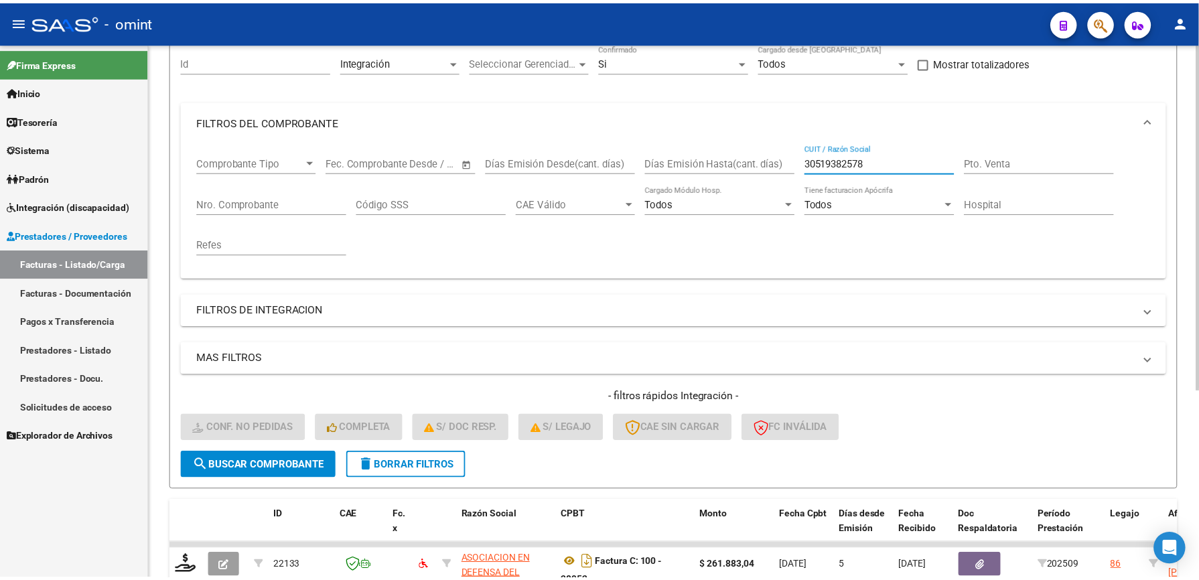
scroll to position [291, 0]
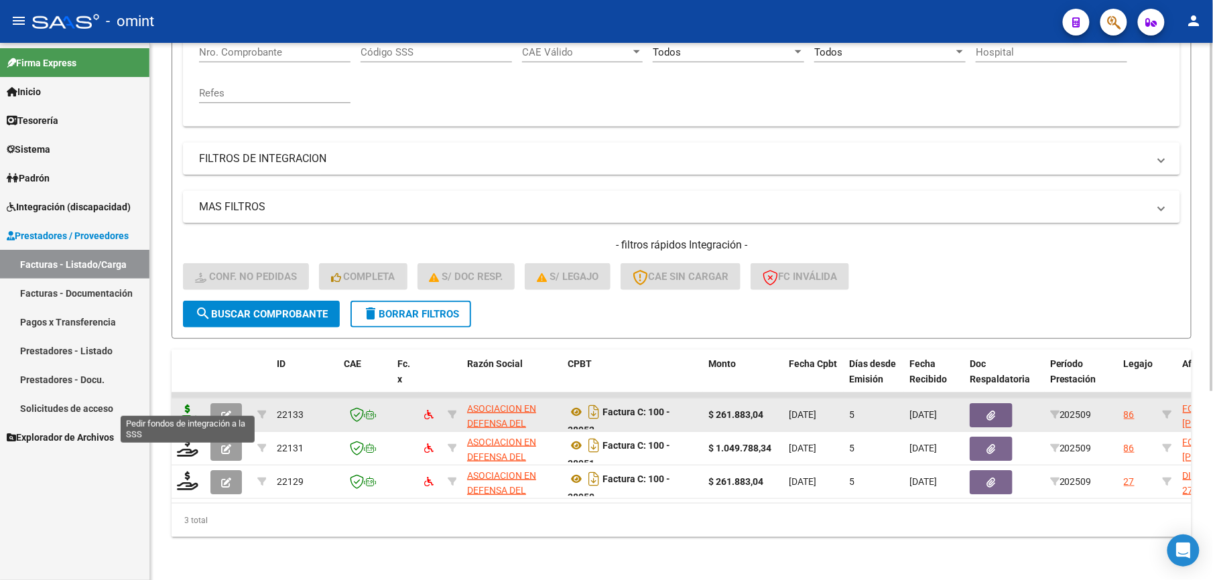
type input "30519382578"
click at [185, 407] on icon at bounding box center [187, 414] width 21 height 19
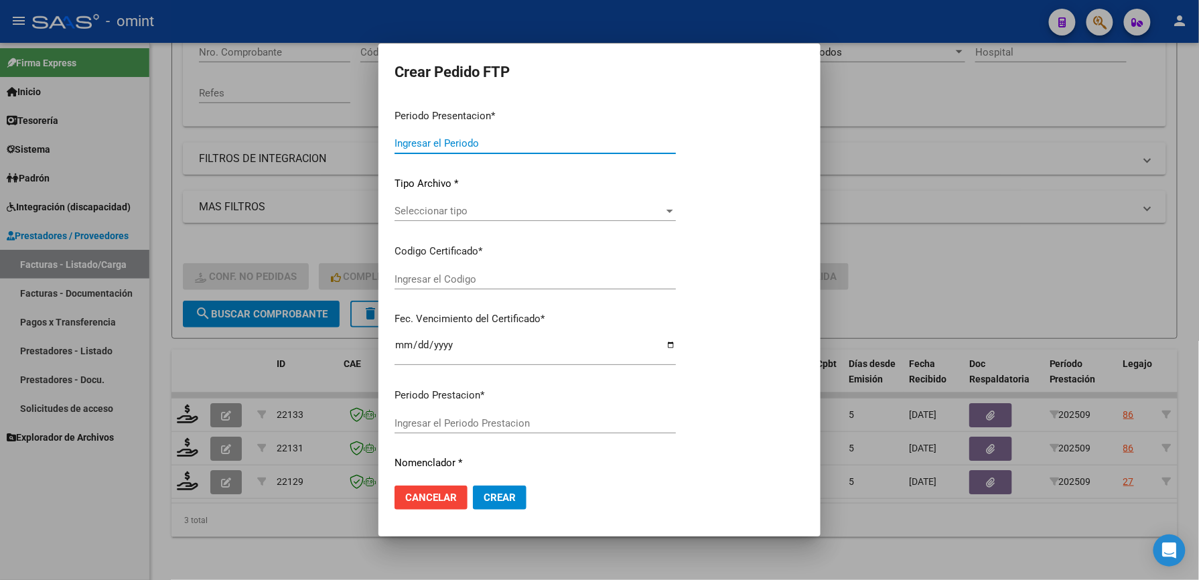
type input "202509"
type input "$ 261.883,04"
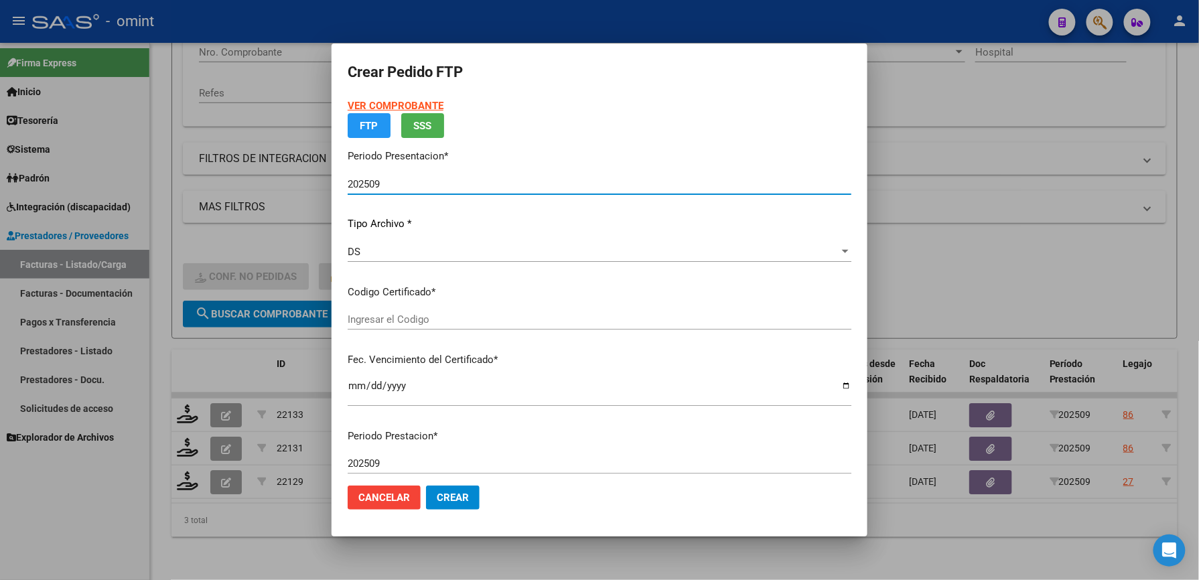
type input "8045923199"
type input "2033-02-24"
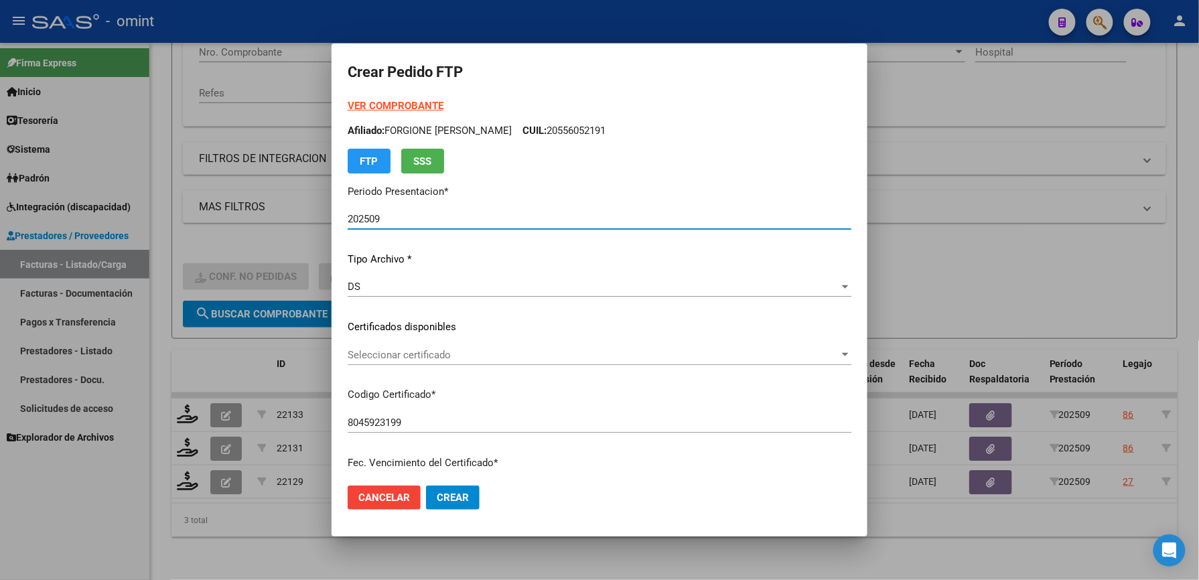
click at [456, 350] on span "Seleccionar certificado" at bounding box center [594, 355] width 492 height 12
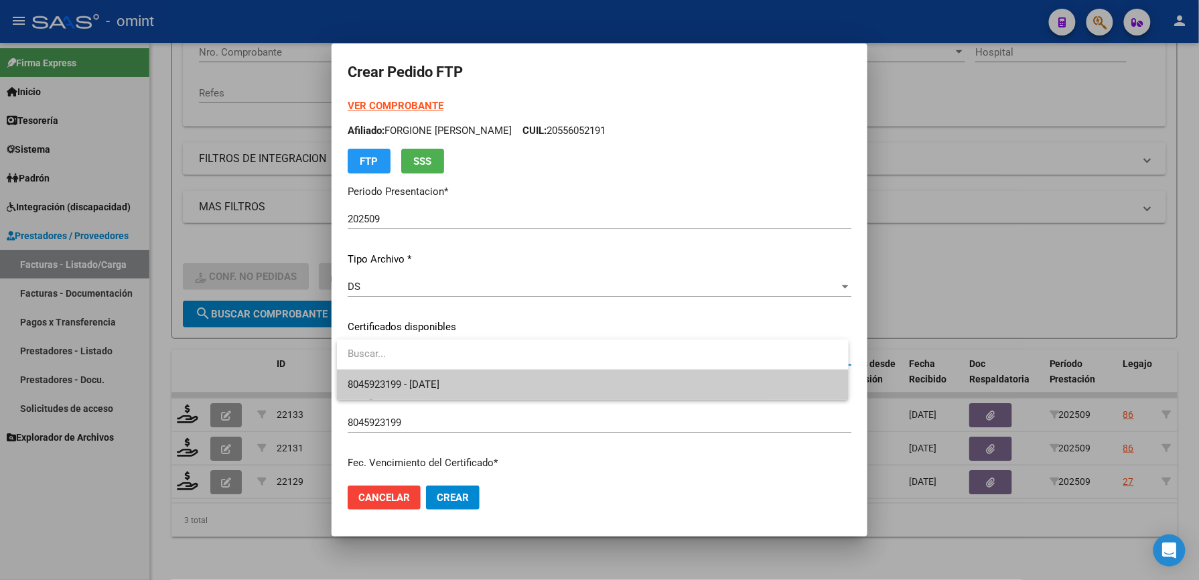
click at [453, 360] on input "dropdown search" at bounding box center [593, 354] width 512 height 30
drag, startPoint x: 449, startPoint y: 362, endPoint x: 445, endPoint y: 383, distance: 21.8
click at [448, 373] on div "8045923199 - 2033-02-24" at bounding box center [593, 370] width 512 height 60
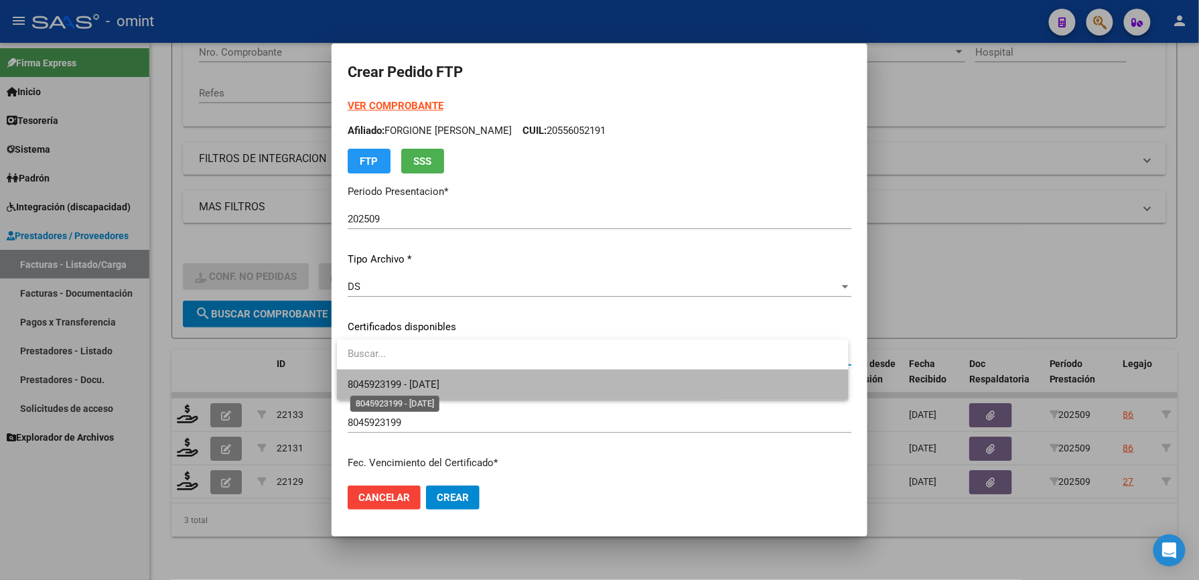
click at [440, 383] on span "8045923199 - 2033-02-24" at bounding box center [394, 385] width 92 height 12
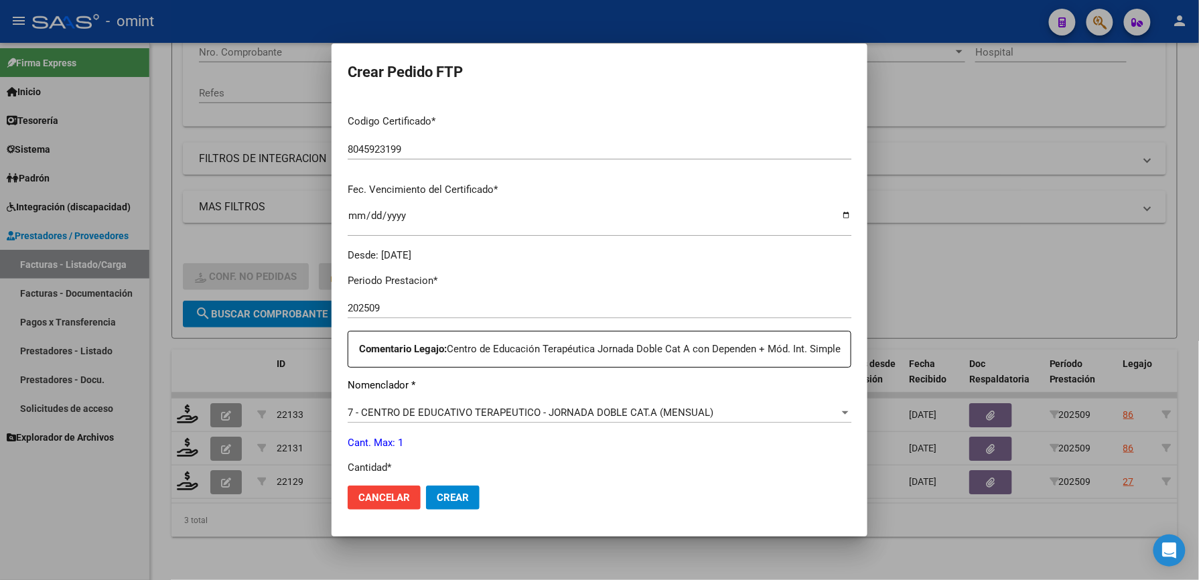
scroll to position [357, 0]
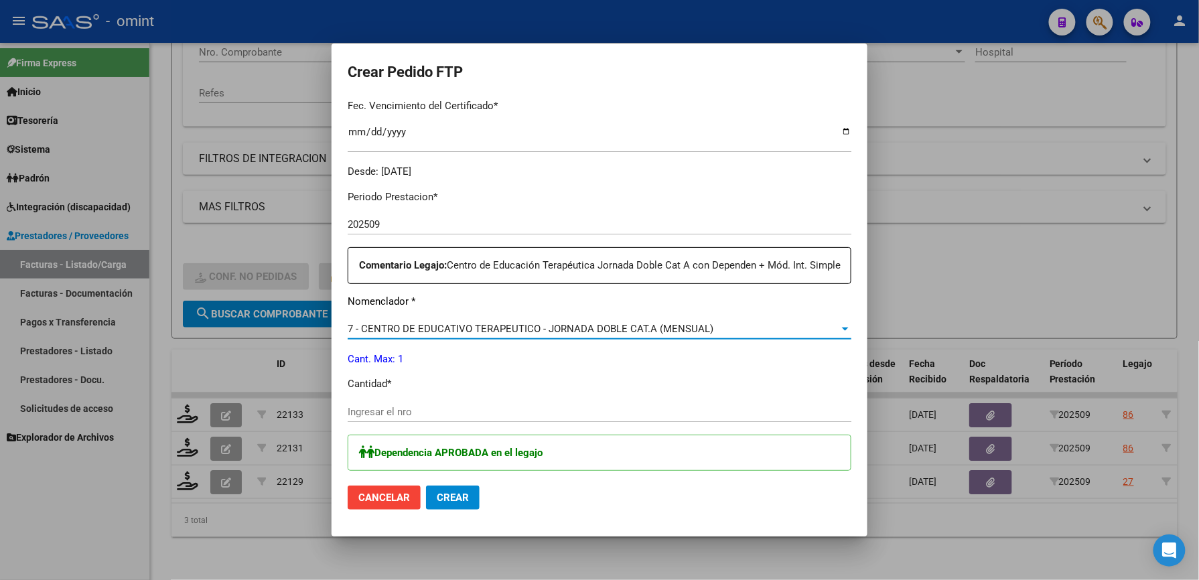
click at [614, 335] on span "7 - CENTRO DE EDUCATIVO TERAPEUTICO - JORNADA DOBLE CAT.A (MENSUAL)" at bounding box center [531, 329] width 366 height 12
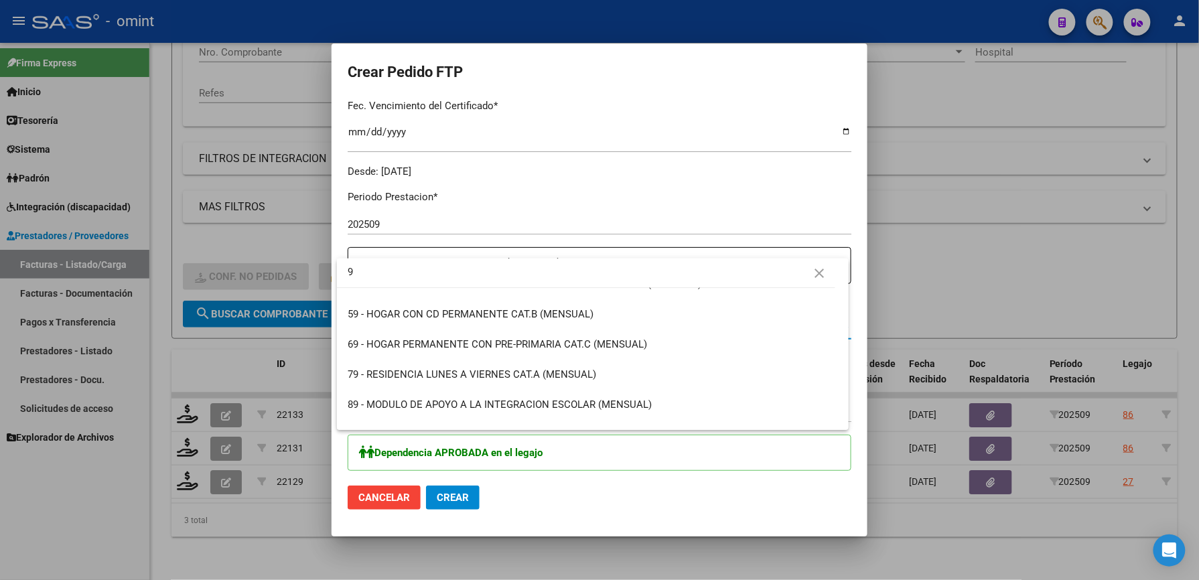
scroll to position [0, 0]
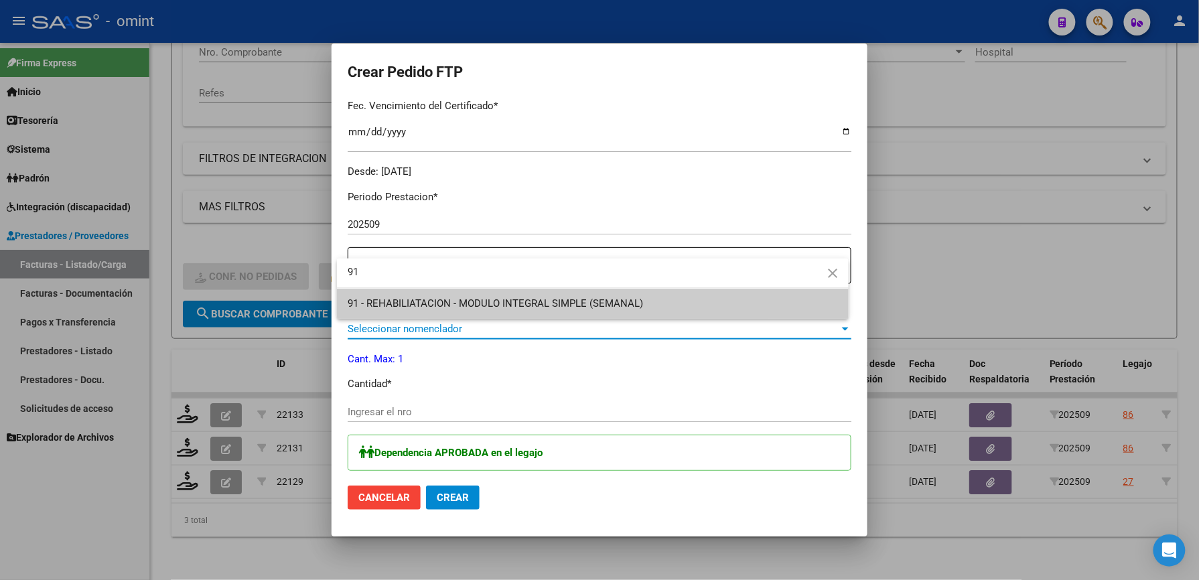
type input "91"
click at [593, 295] on span "91 - REHABILIATACION - MODULO INTEGRAL SIMPLE (SEMANAL)" at bounding box center [593, 304] width 490 height 30
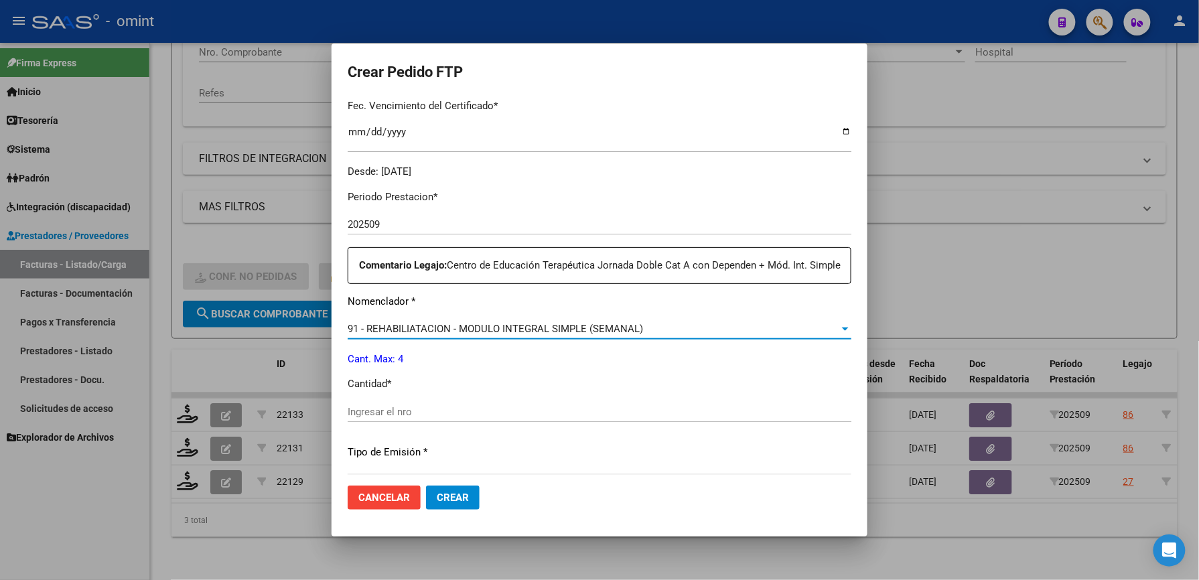
click at [512, 418] on input "Ingresar el nro" at bounding box center [600, 412] width 504 height 12
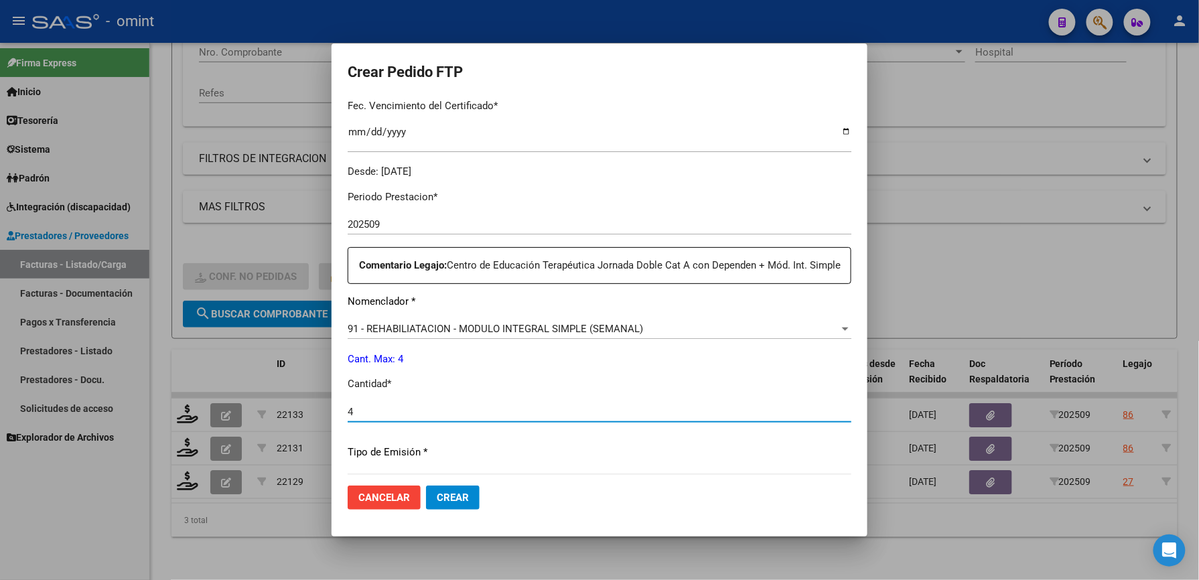
type input "4"
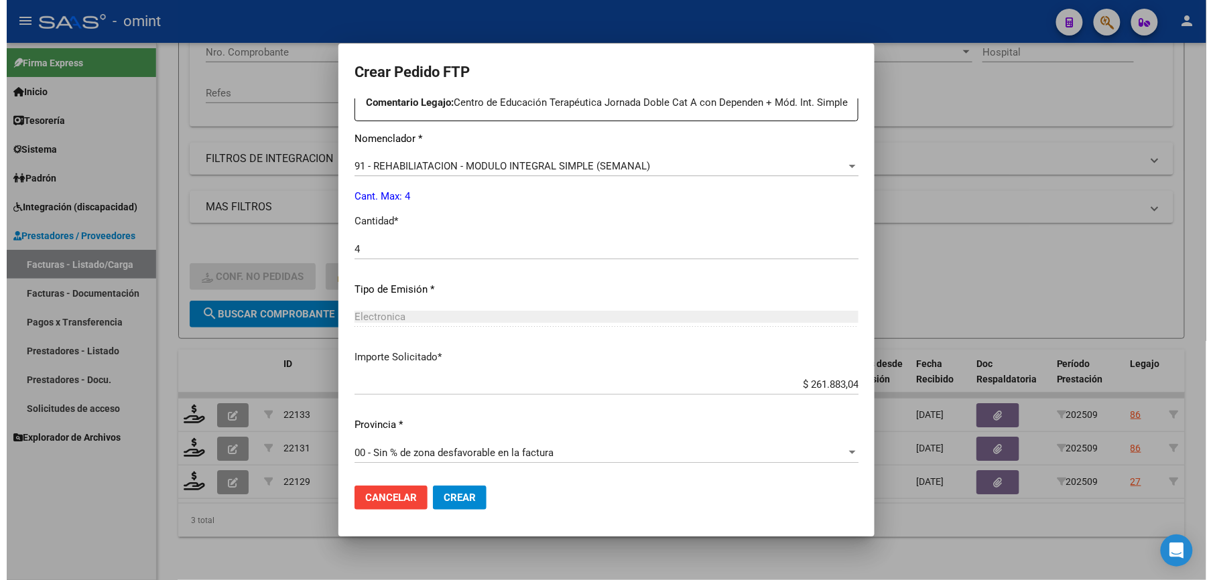
scroll to position [534, 0]
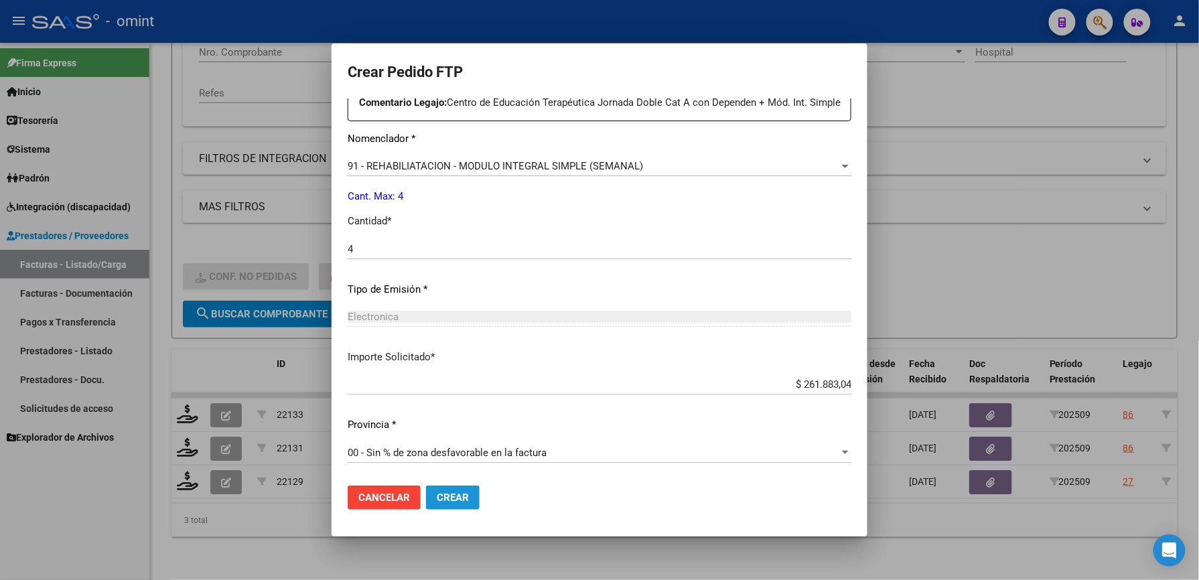
click at [452, 492] on span "Crear" at bounding box center [453, 498] width 32 height 12
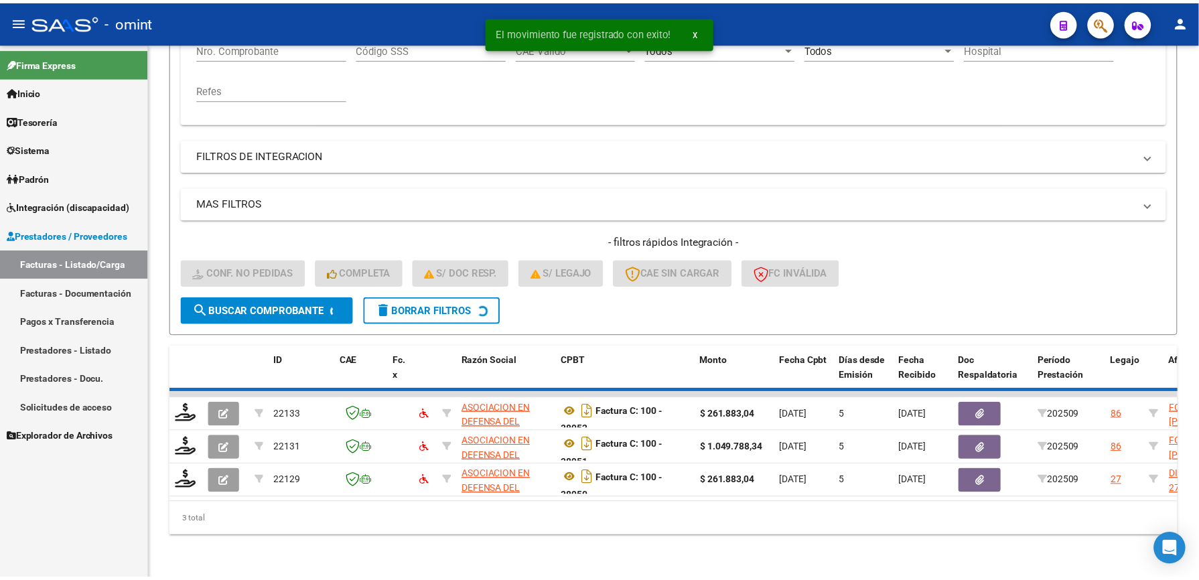
scroll to position [258, 0]
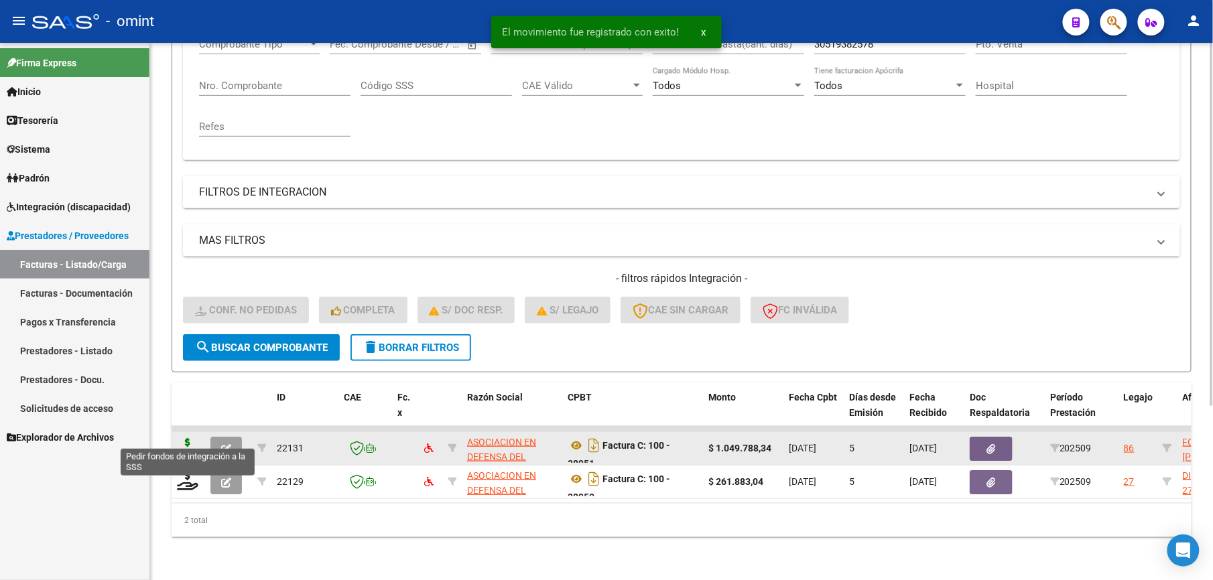
click at [185, 438] on icon at bounding box center [187, 447] width 21 height 19
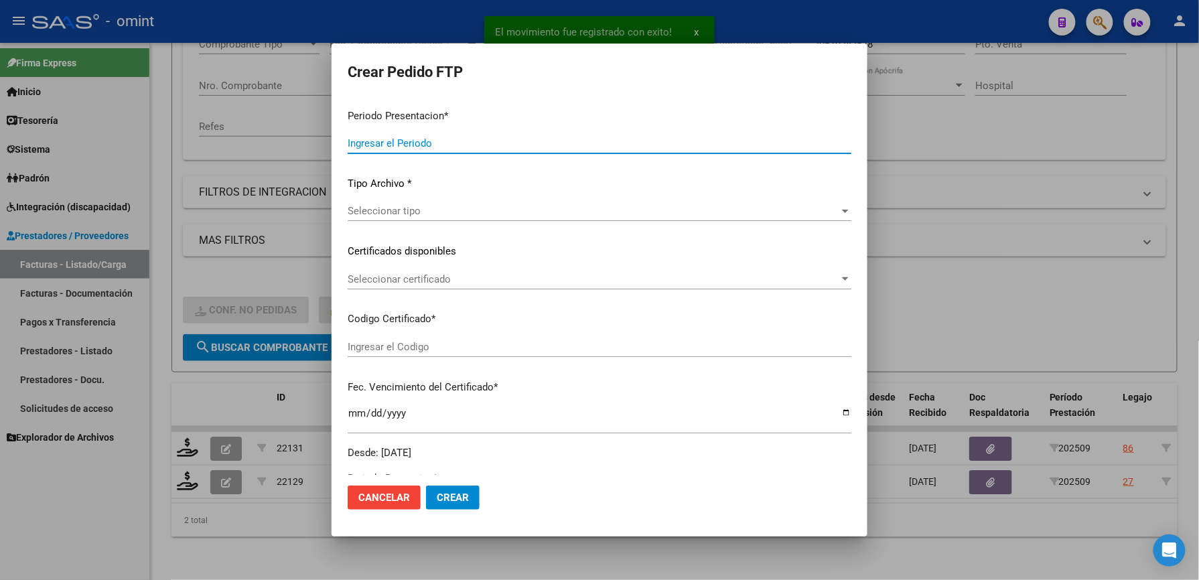
type input "202509"
type input "$ 1.049.788,34"
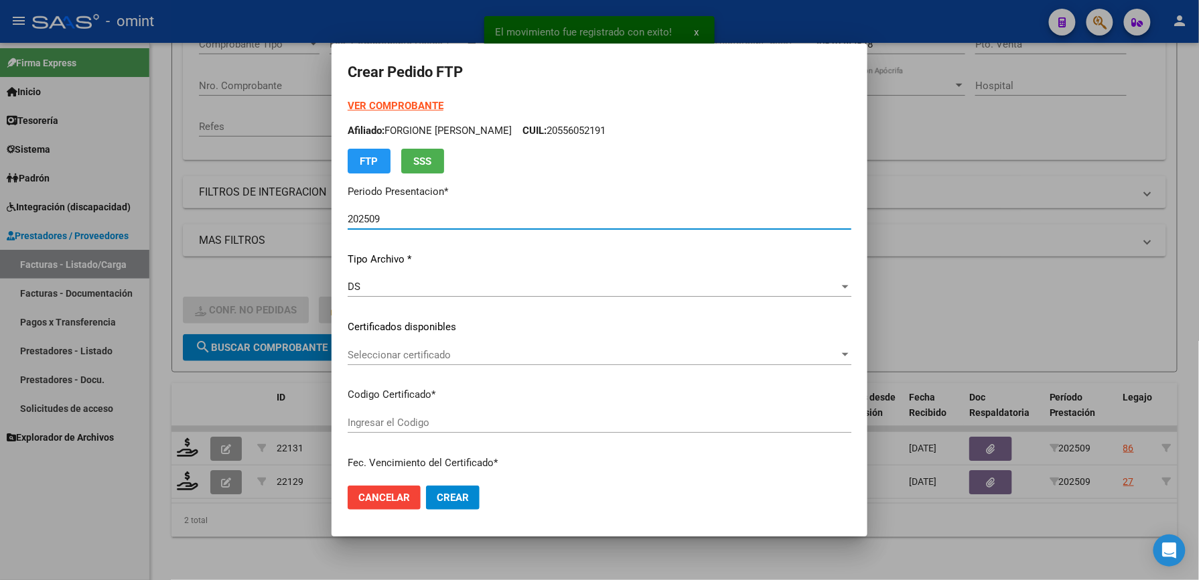
type input "8045923199"
type input "2033-02-24"
click at [435, 354] on span "Seleccionar certificado" at bounding box center [594, 355] width 492 height 12
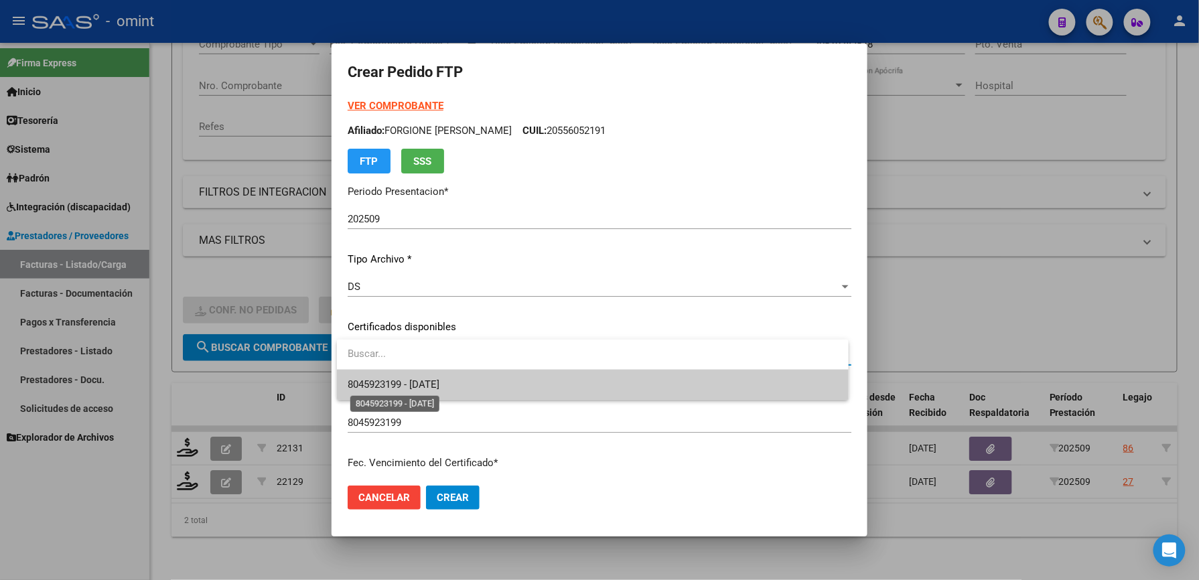
click at [427, 379] on span "8045923199 - 2033-02-24" at bounding box center [394, 385] width 92 height 12
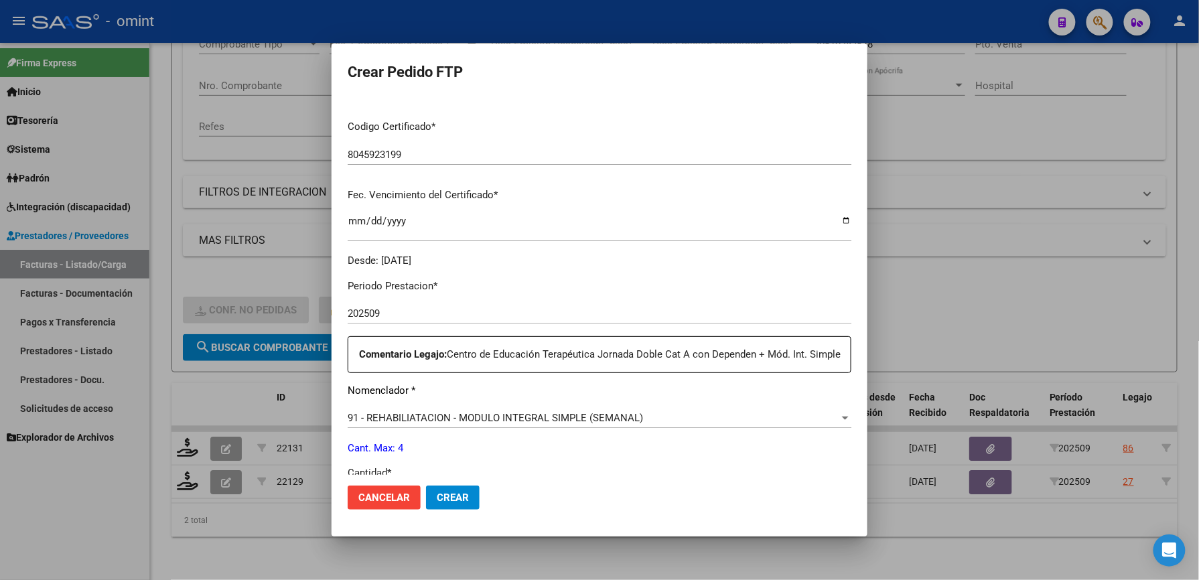
scroll to position [357, 0]
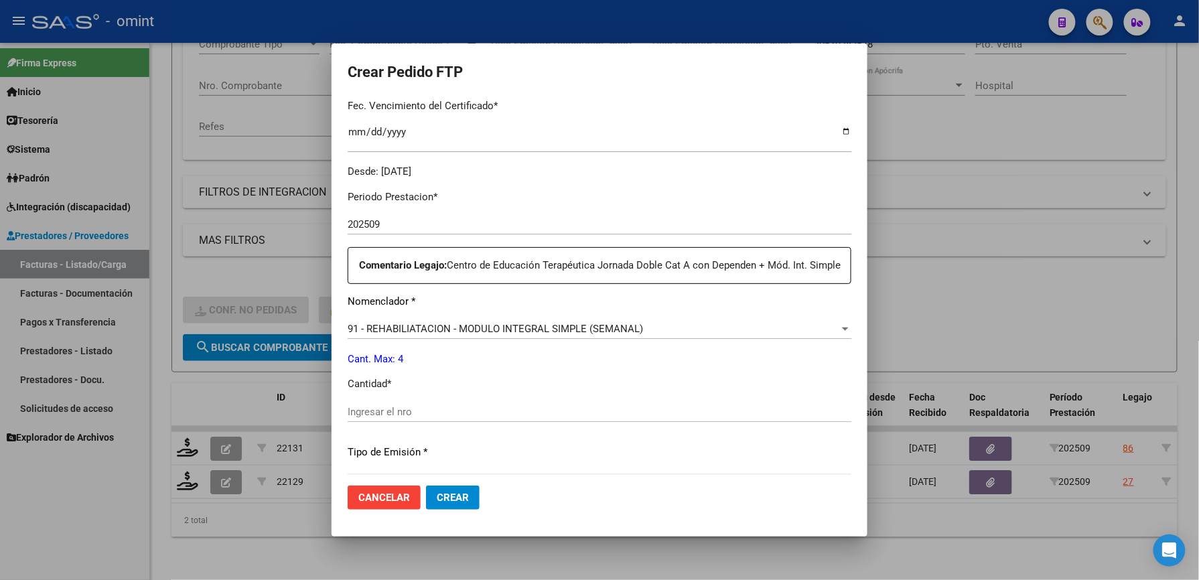
click at [537, 335] on span "91 - REHABILIATACION - MODULO INTEGRAL SIMPLE (SEMANAL)" at bounding box center [495, 329] width 295 height 12
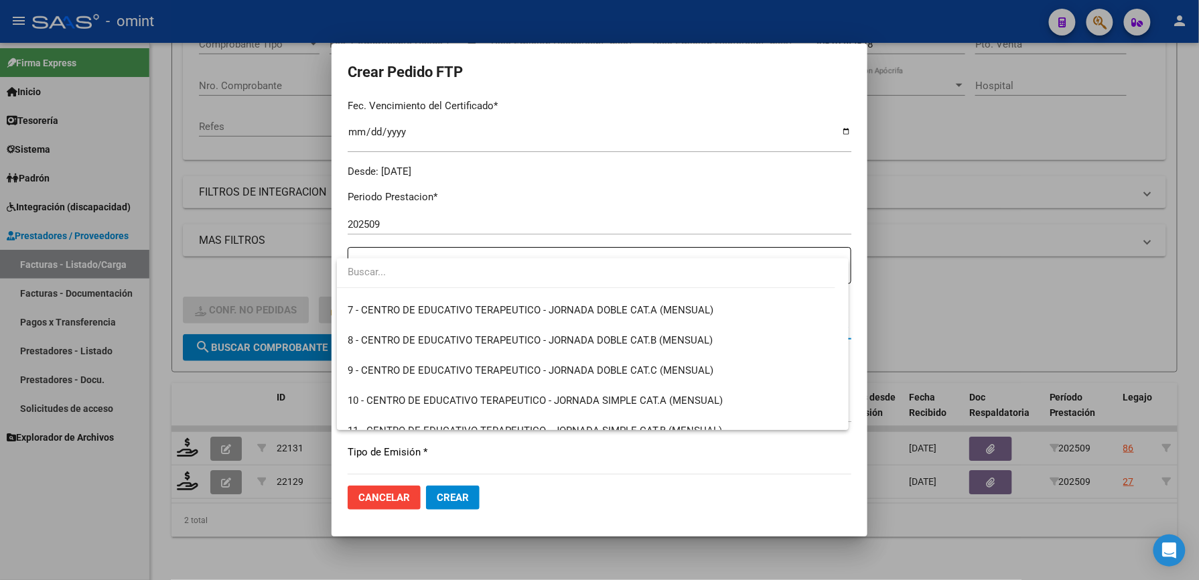
scroll to position [167, 0]
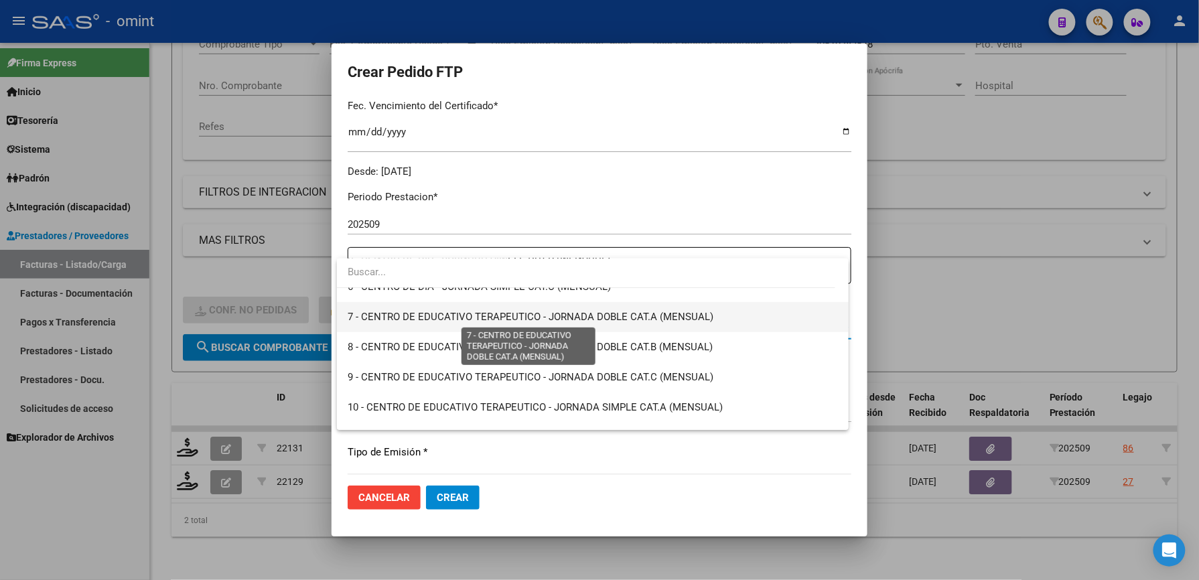
click at [584, 311] on span "7 - CENTRO DE EDUCATIVO TERAPEUTICO - JORNADA DOBLE CAT.A (MENSUAL)" at bounding box center [531, 317] width 366 height 12
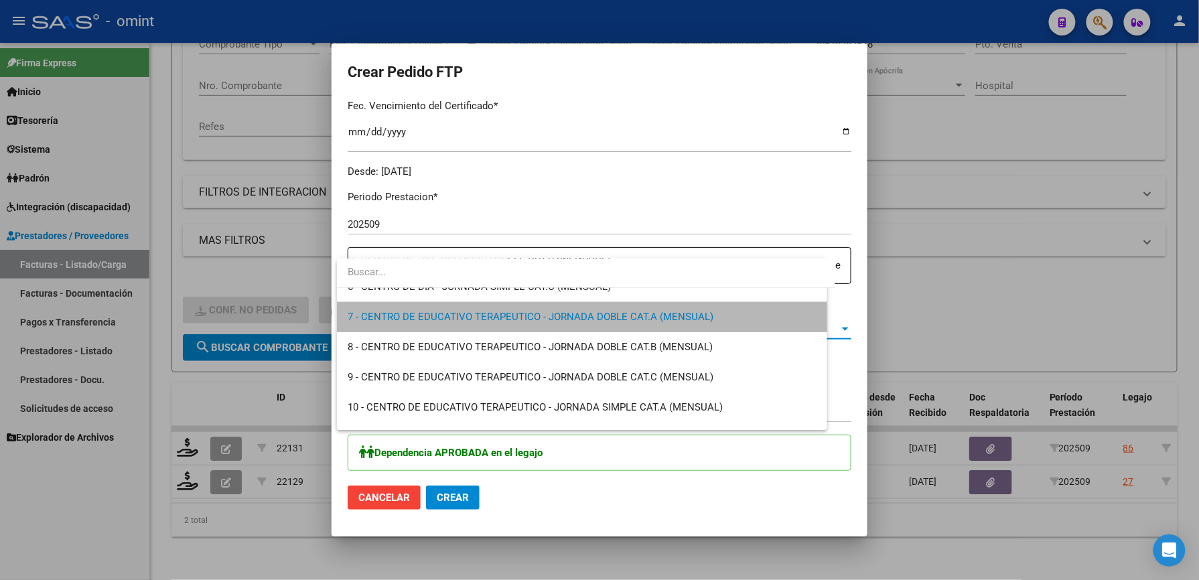
scroll to position [181, 0]
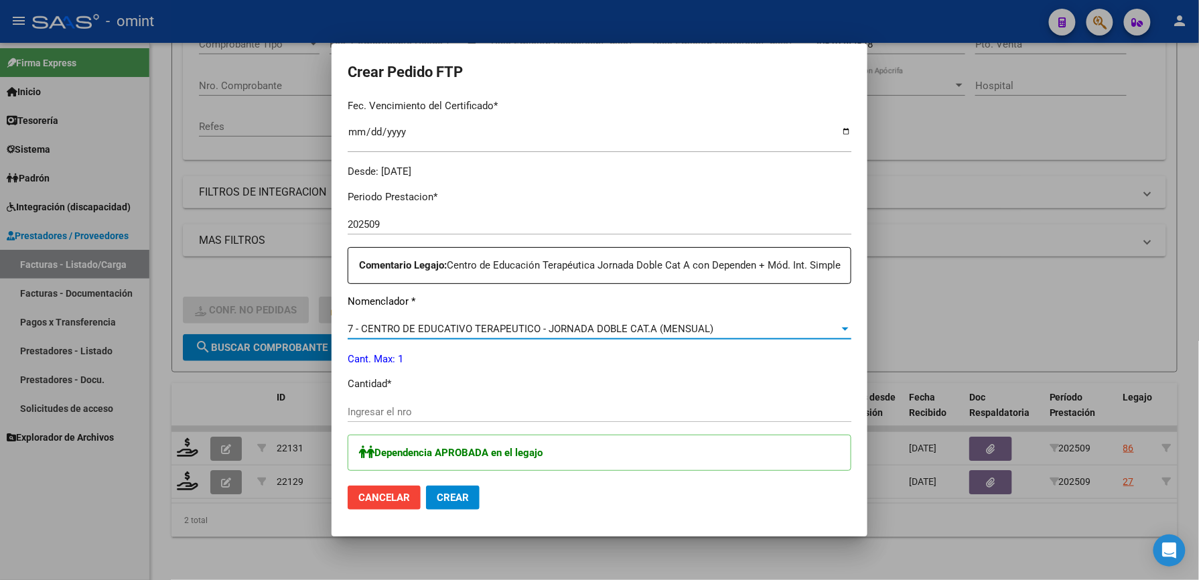
click at [451, 418] on input "Ingresar el nro" at bounding box center [600, 412] width 504 height 12
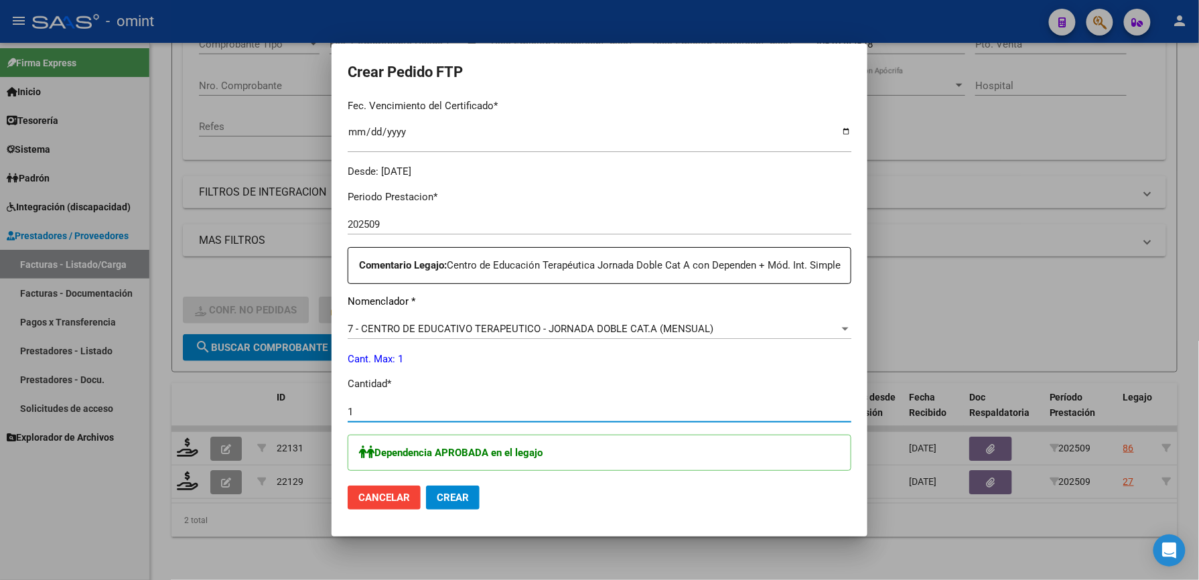
type input "1"
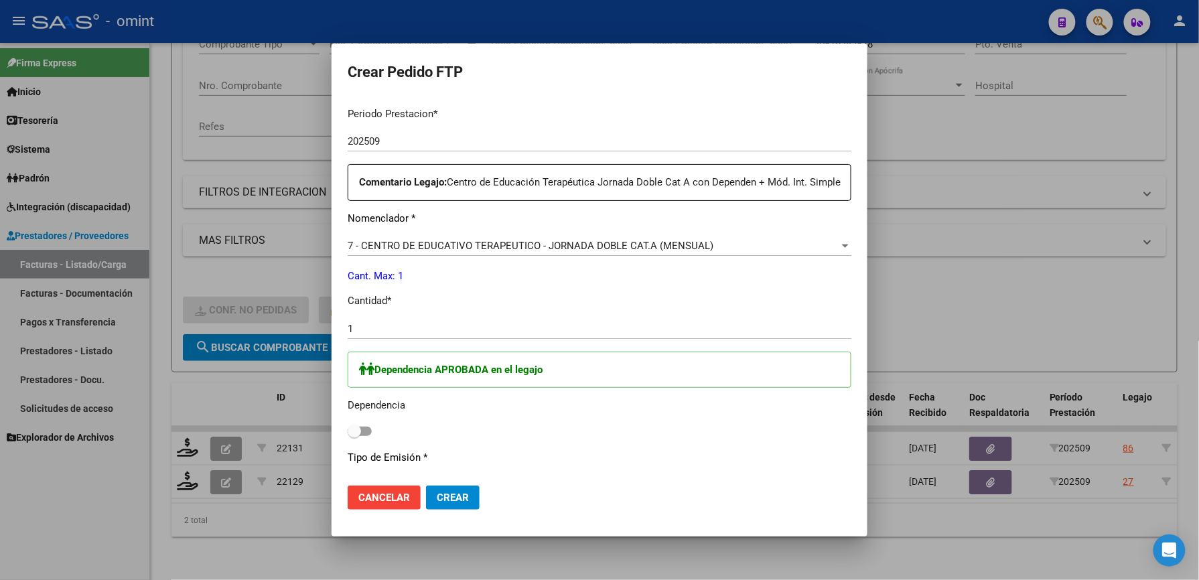
scroll to position [536, 0]
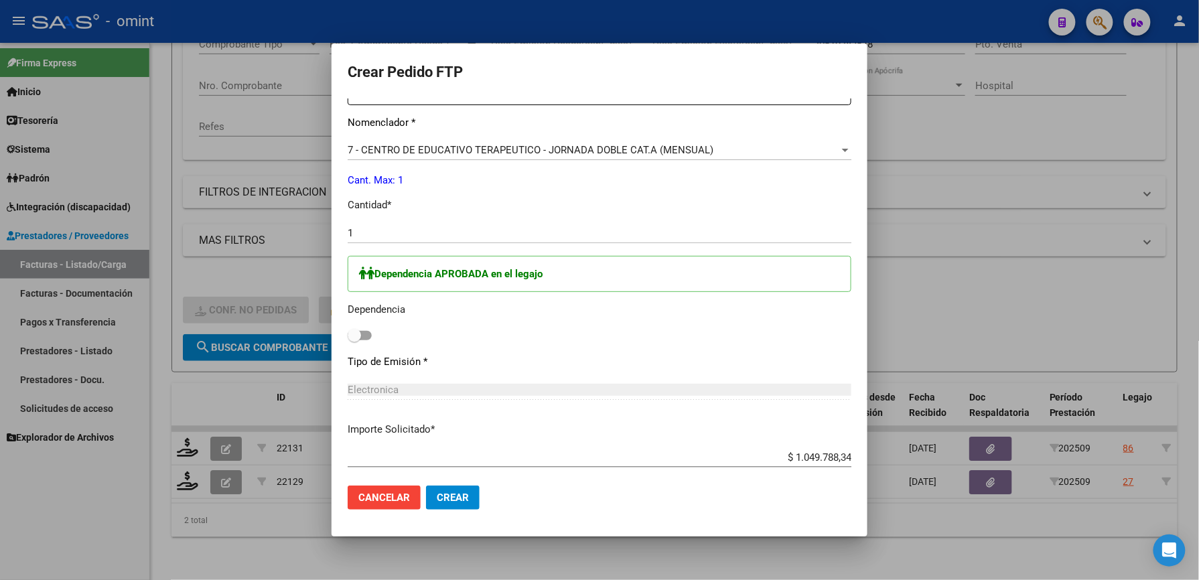
click at [365, 340] on span at bounding box center [360, 335] width 24 height 9
click at [354, 341] on input "checkbox" at bounding box center [354, 340] width 1 height 1
checkbox input "true"
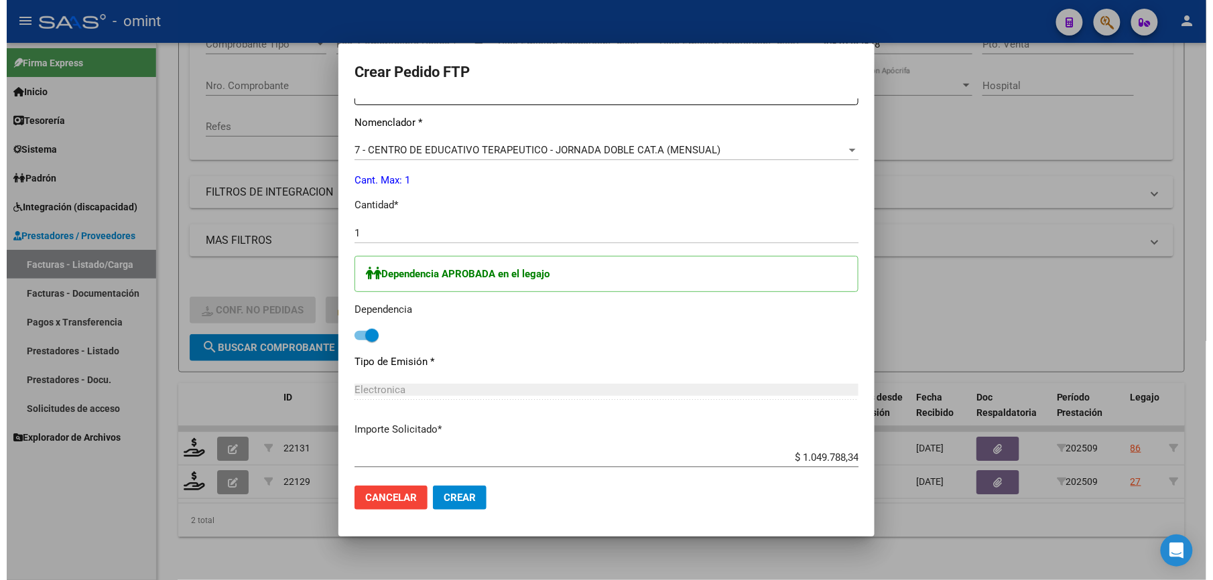
scroll to position [623, 0]
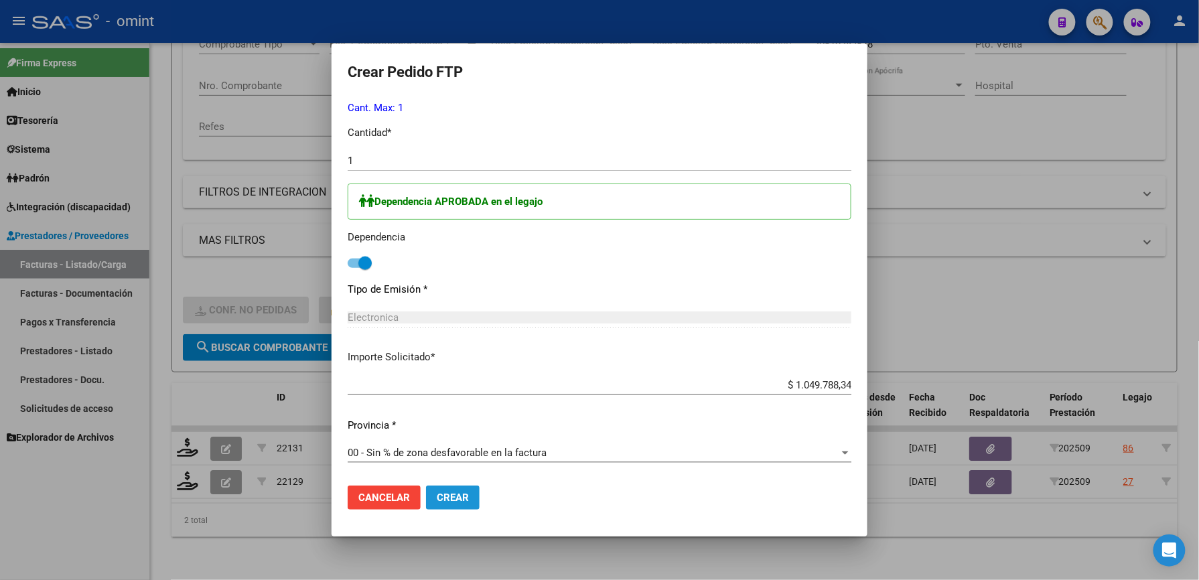
click at [458, 499] on span "Crear" at bounding box center [453, 498] width 32 height 12
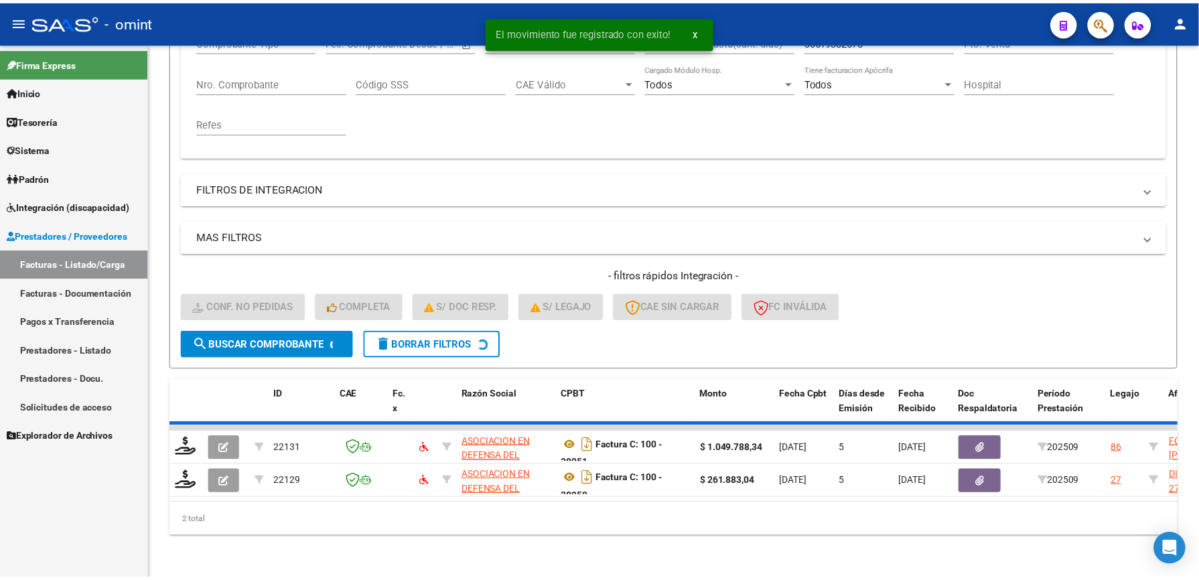
scroll to position [224, 0]
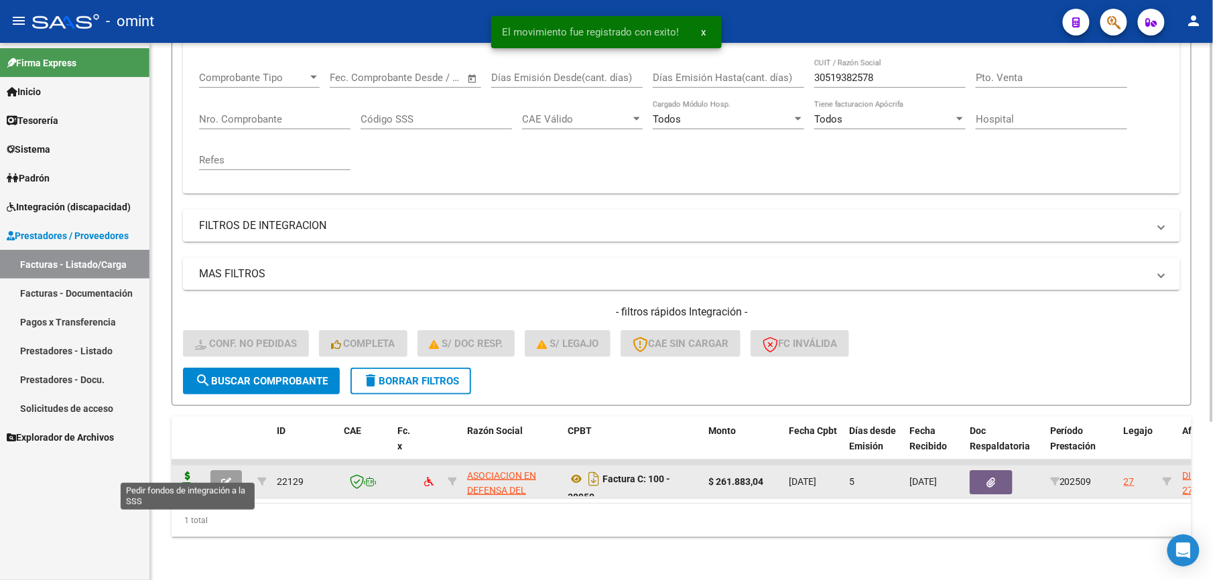
click at [194, 472] on icon at bounding box center [187, 481] width 21 height 19
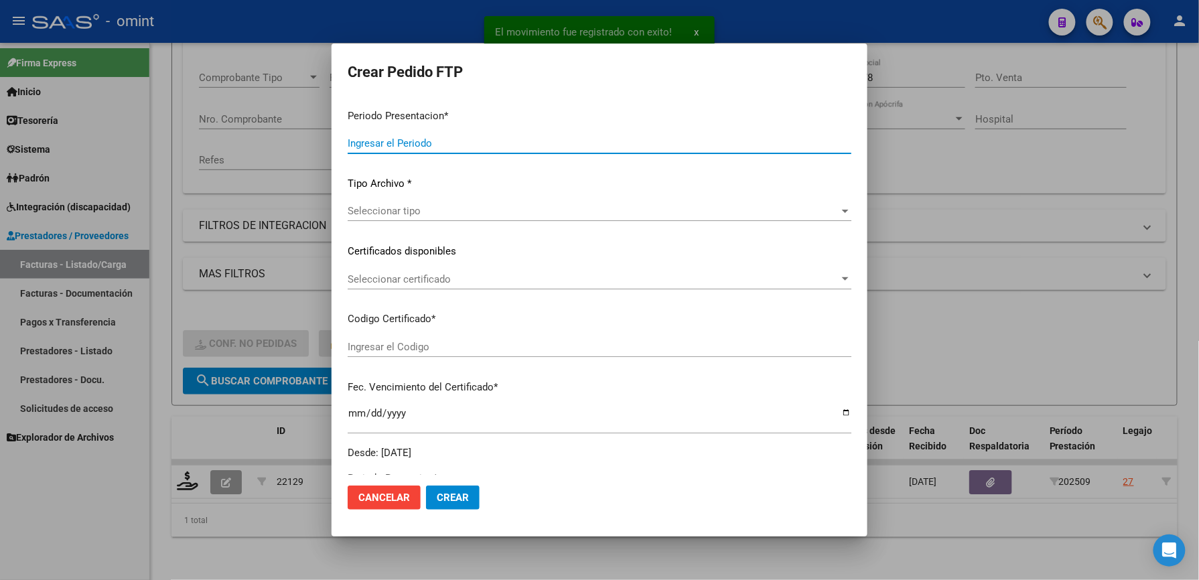
type input "202509"
type input "$ 261.883,04"
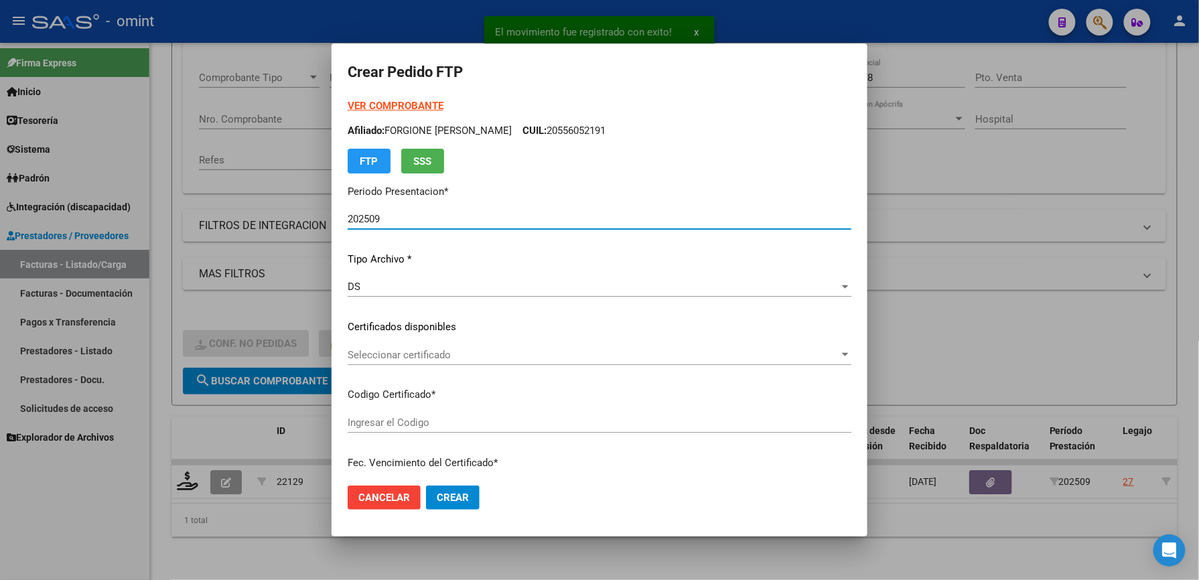
type input "7623587637"
type input "2026-11-30"
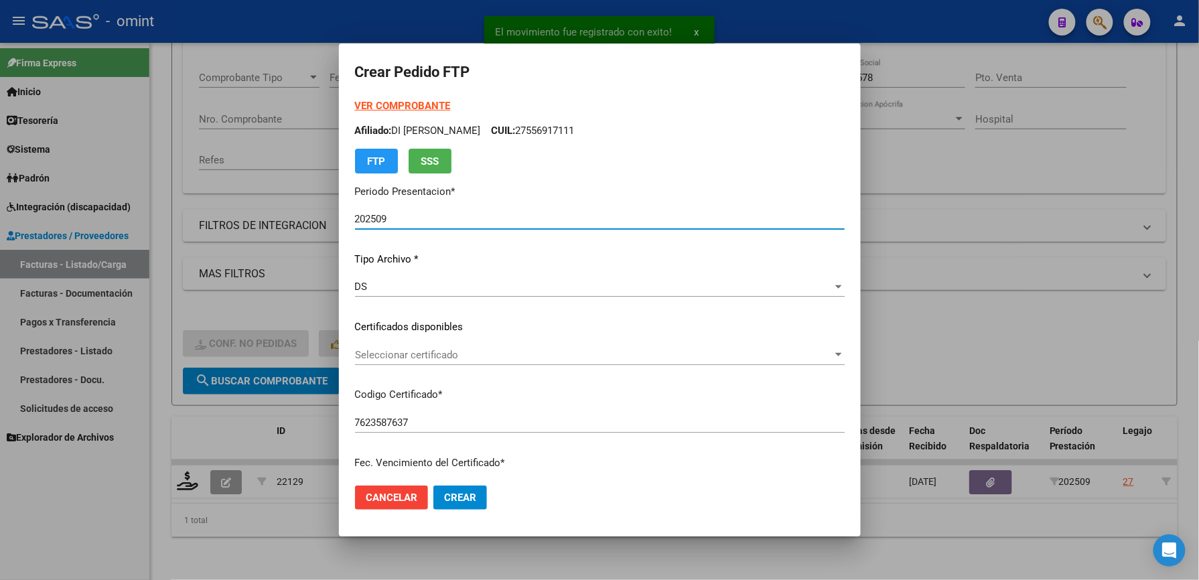
click at [483, 349] on span "Seleccionar certificado" at bounding box center [594, 355] width 478 height 12
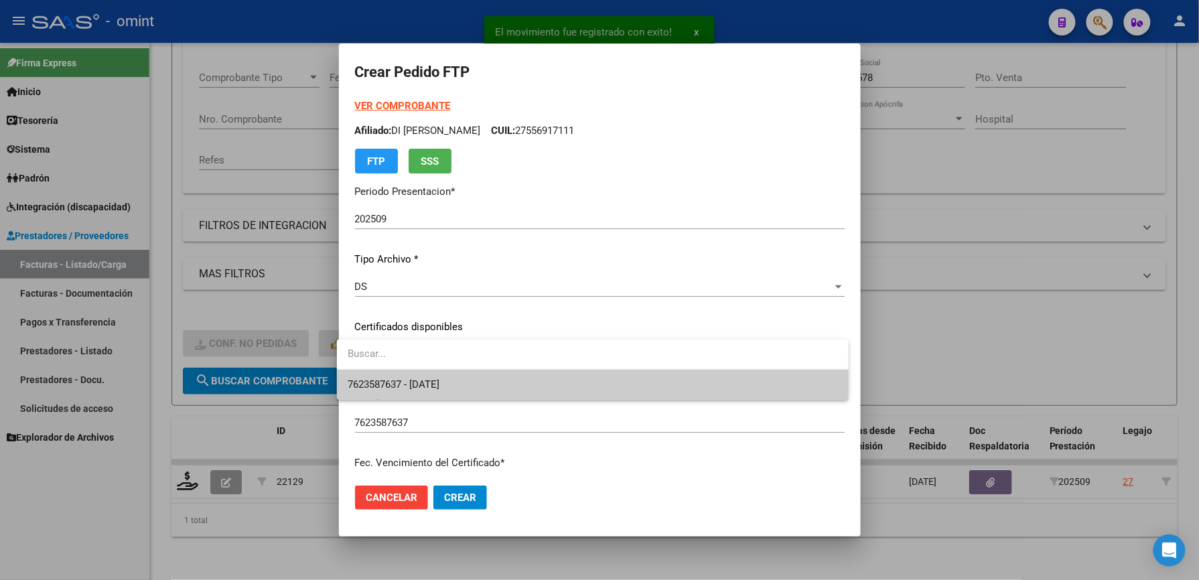
click at [496, 382] on span "7623587637 - 2026-11-30" at bounding box center [593, 385] width 490 height 30
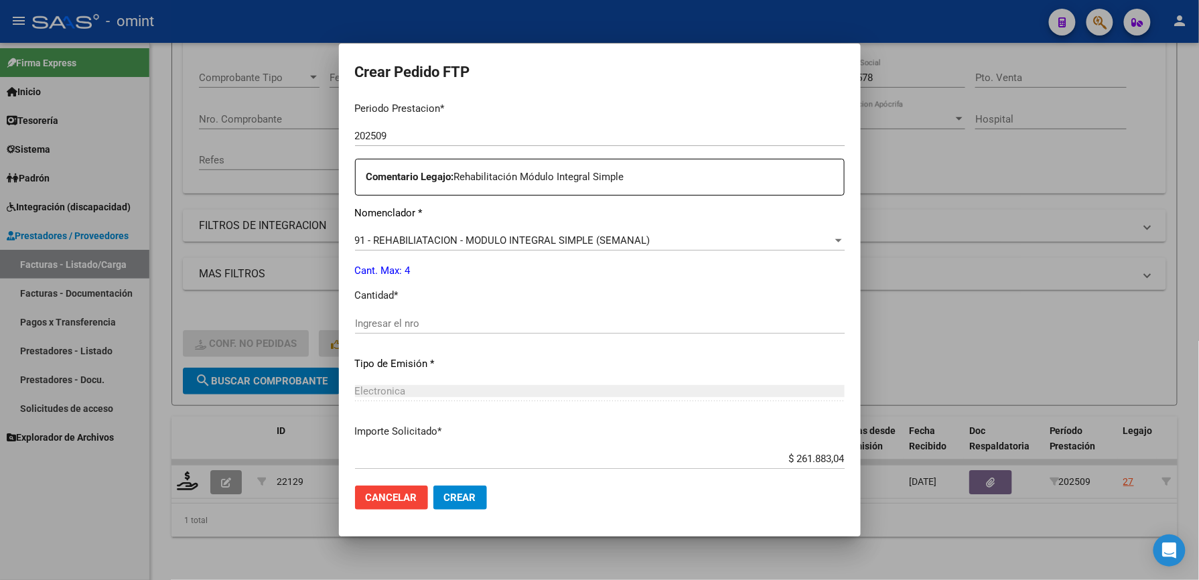
scroll to position [446, 0]
click at [437, 313] on div "Ingresar el nro" at bounding box center [600, 323] width 490 height 20
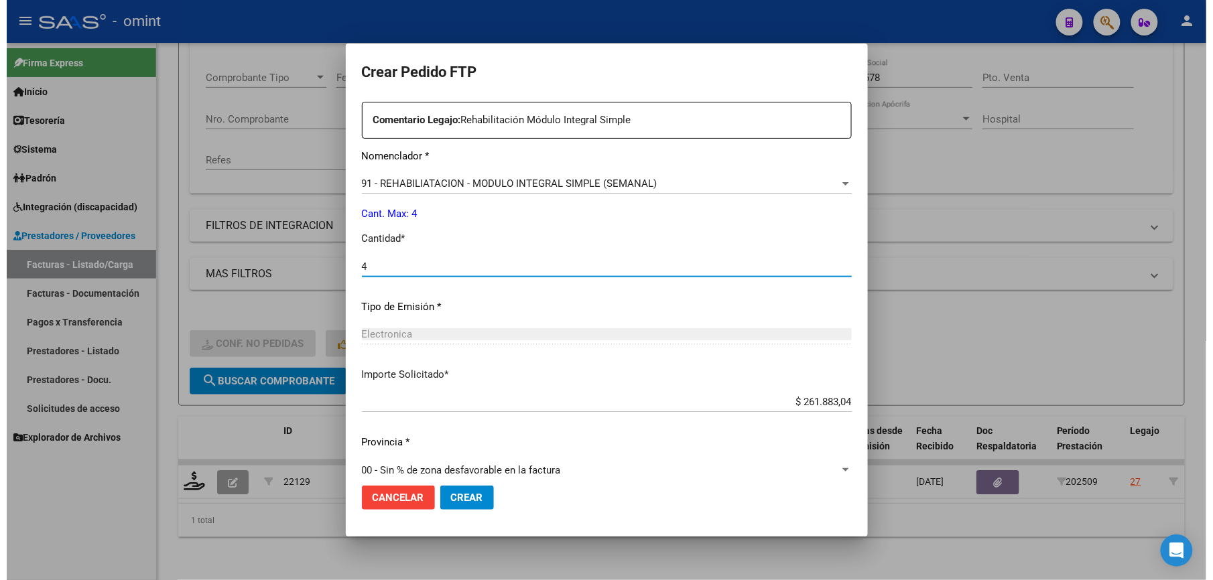
scroll to position [519, 0]
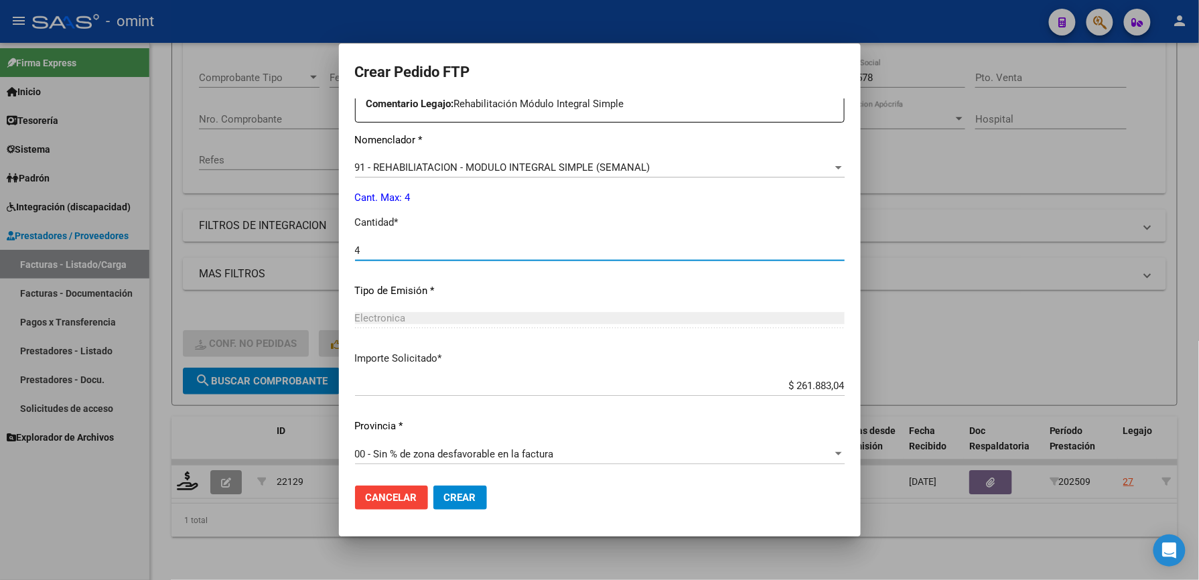
type input "4"
click at [458, 494] on span "Crear" at bounding box center [460, 498] width 32 height 12
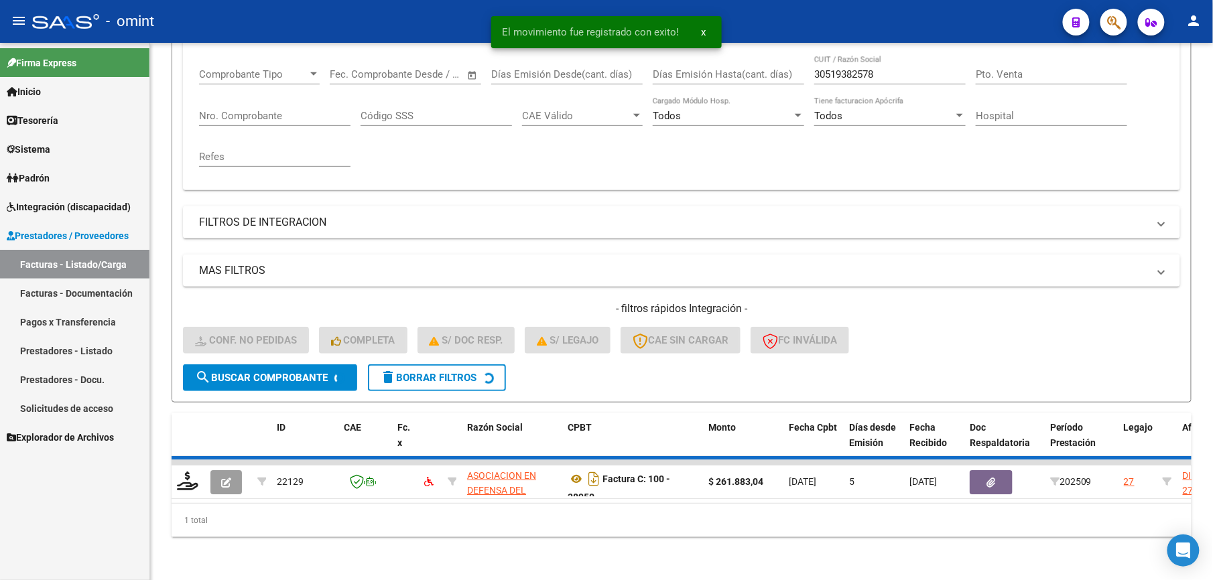
scroll to position [201, 0]
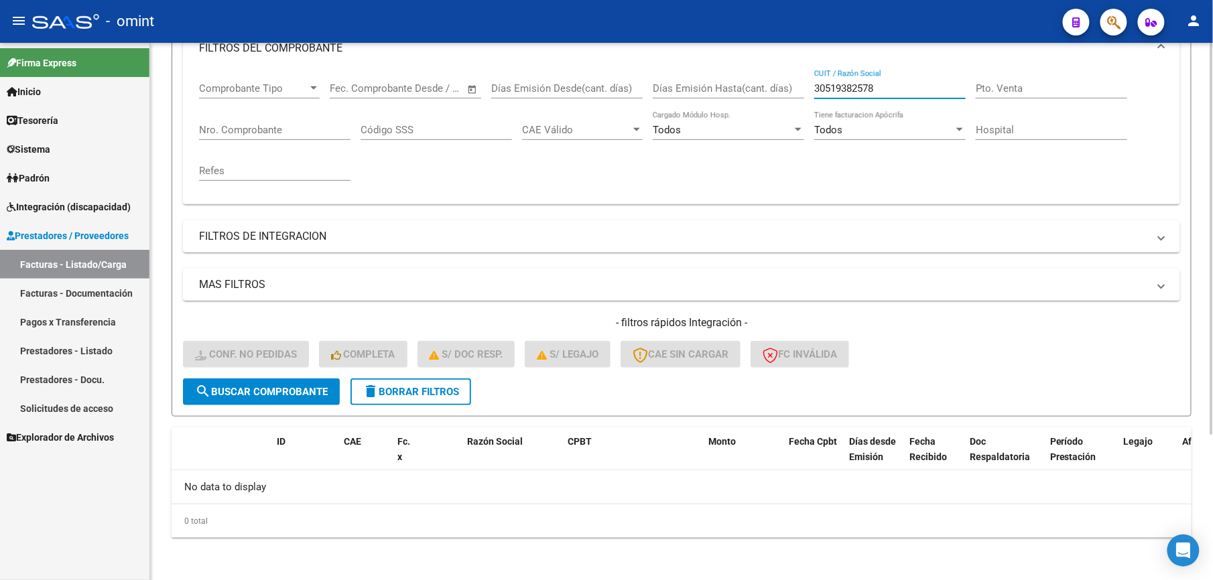
drag, startPoint x: 797, startPoint y: 88, endPoint x: 766, endPoint y: 80, distance: 31.2
click at [766, 83] on div "Comprobante Tipo Comprobante Tipo Fecha inicio – Fecha fin Fec. Comprobante Des…" at bounding box center [681, 132] width 965 height 124
paste input "27402563562"
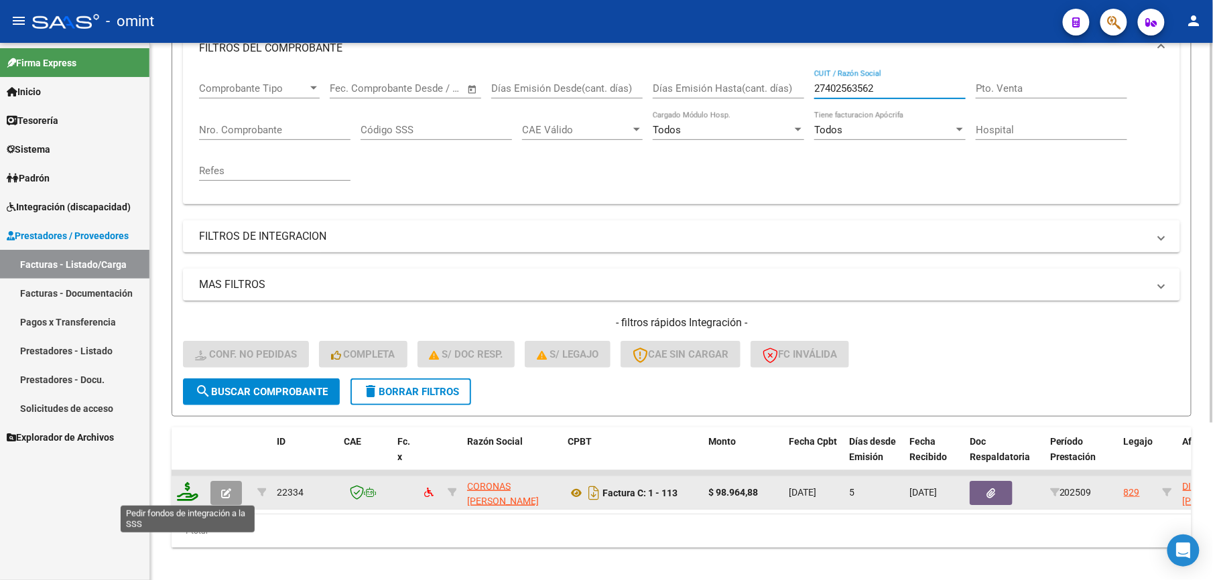
type input "27402563562"
click at [197, 489] on icon at bounding box center [187, 491] width 21 height 19
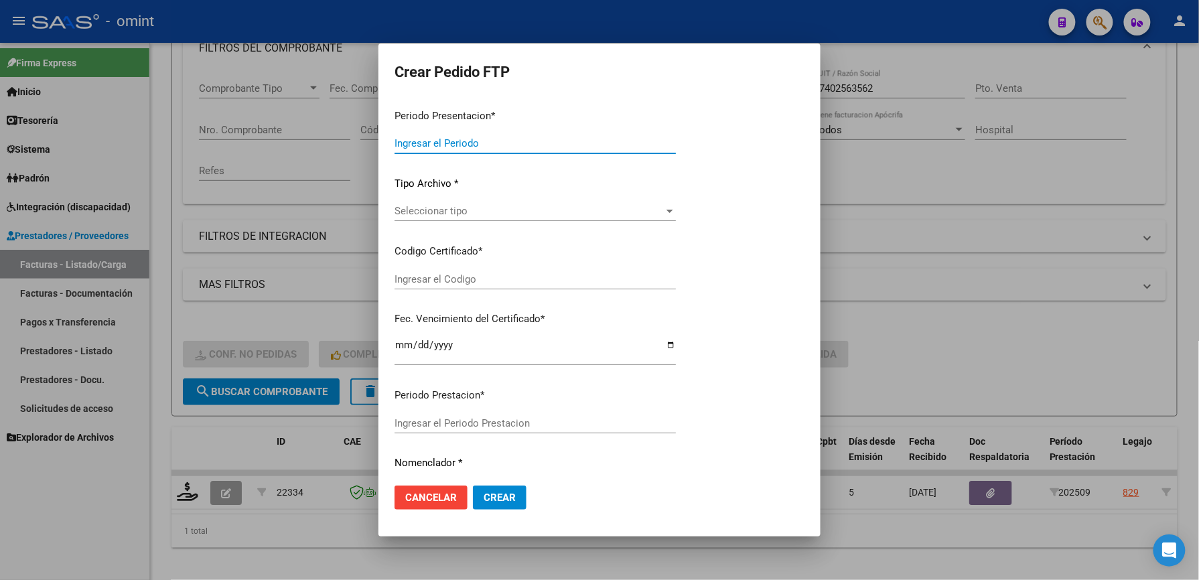
type input "202509"
type input "$ 98.964,88"
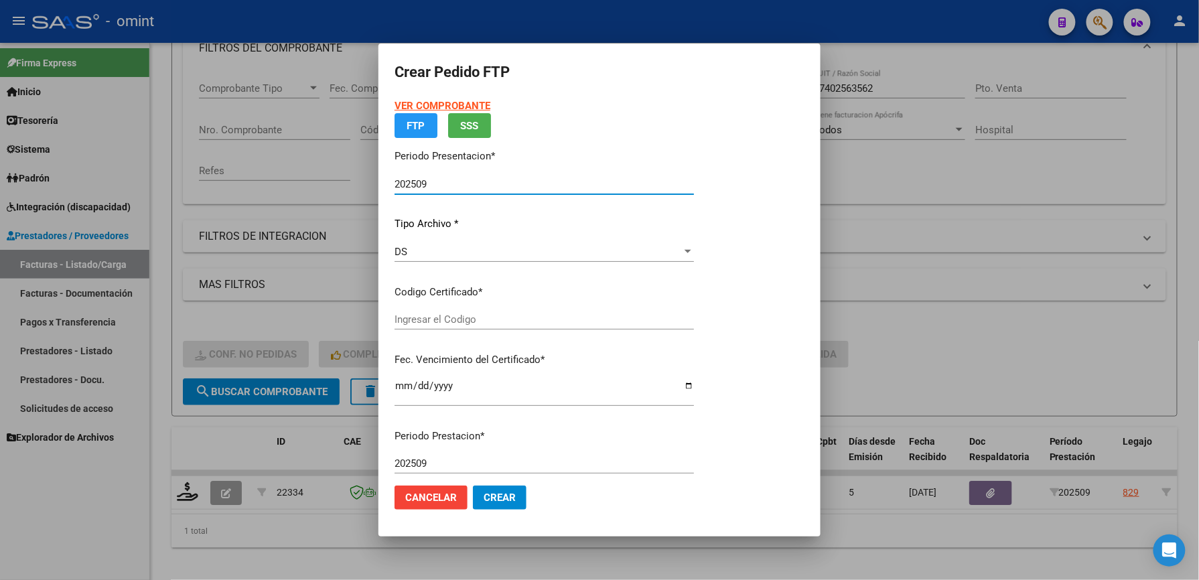
type input "7324116854"
type input "2027-02-16"
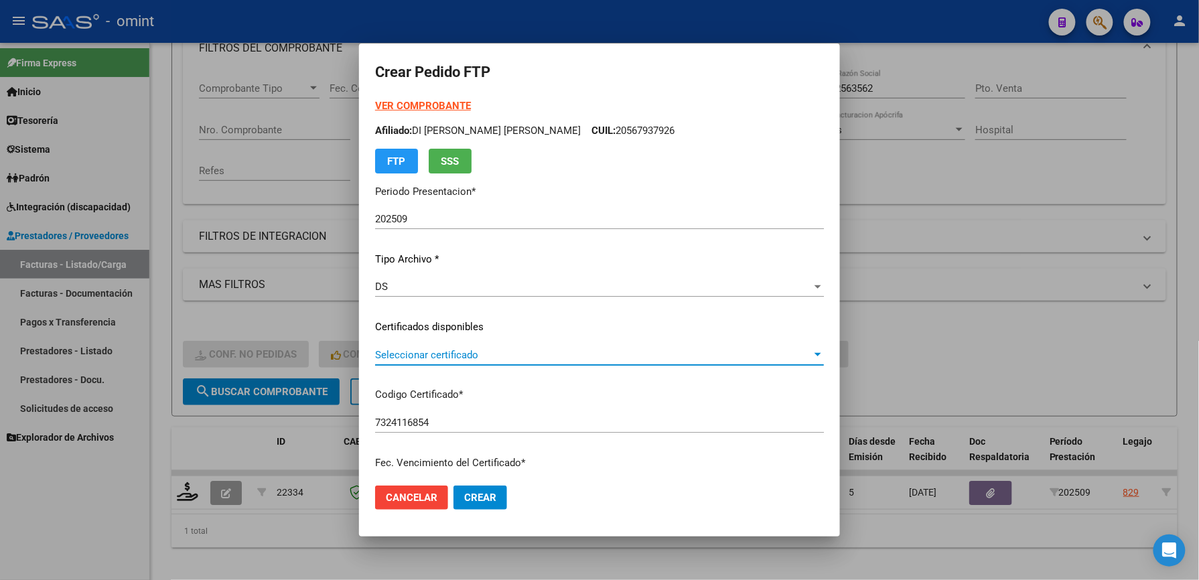
click at [464, 351] on span "Seleccionar certificado" at bounding box center [593, 355] width 437 height 12
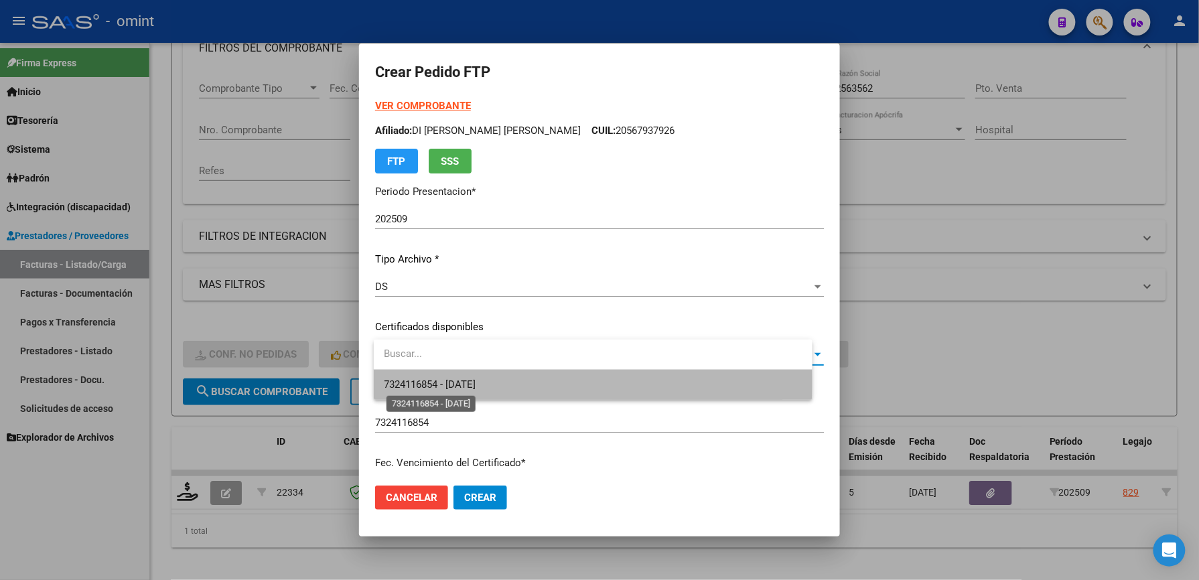
click at [457, 384] on span "7324116854 - 2027-02-16" at bounding box center [431, 385] width 92 height 12
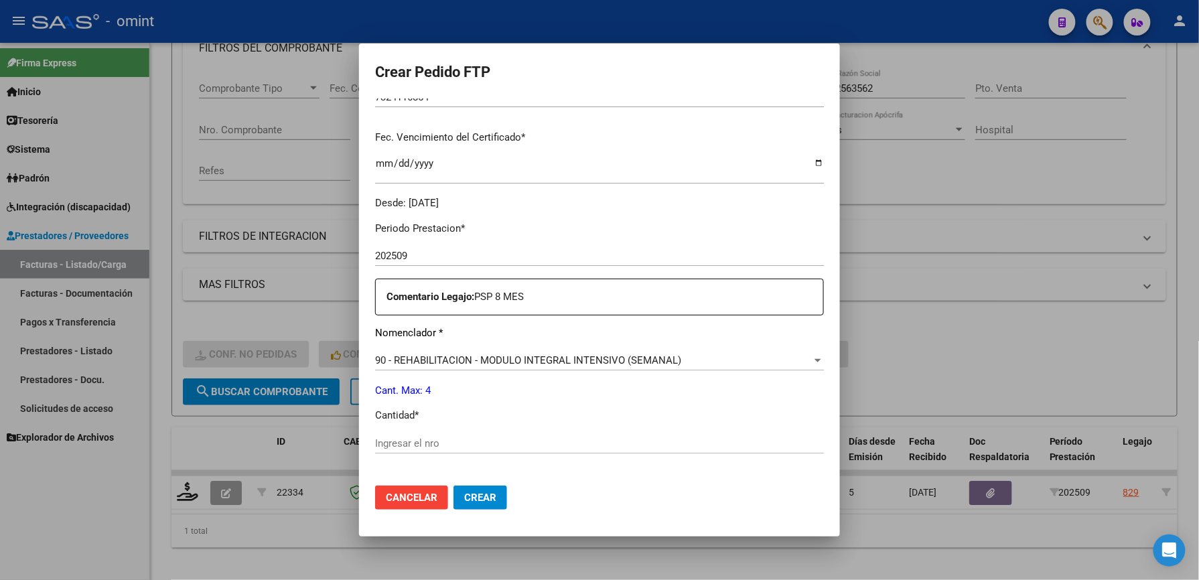
scroll to position [357, 0]
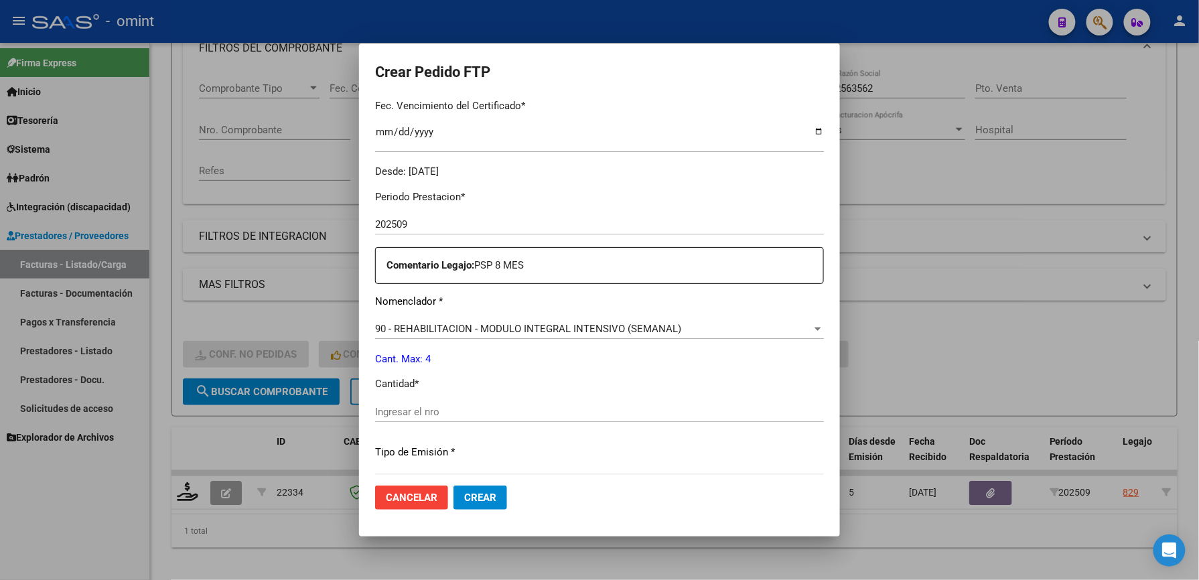
click at [432, 408] on input "Ingresar el nro" at bounding box center [599, 412] width 449 height 12
type input "4"
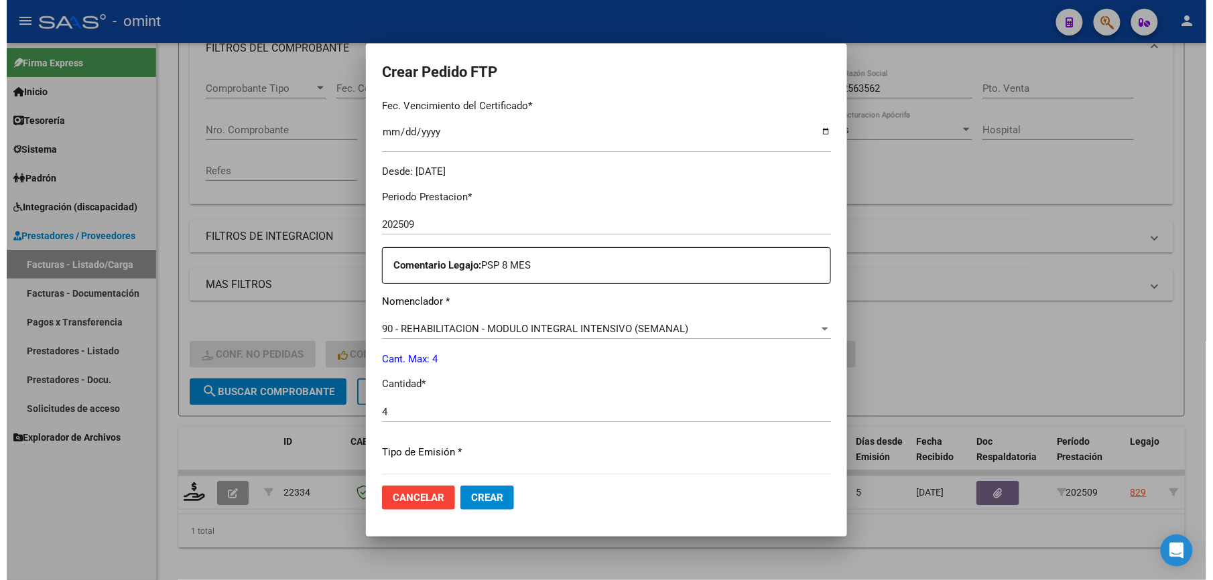
scroll to position [519, 0]
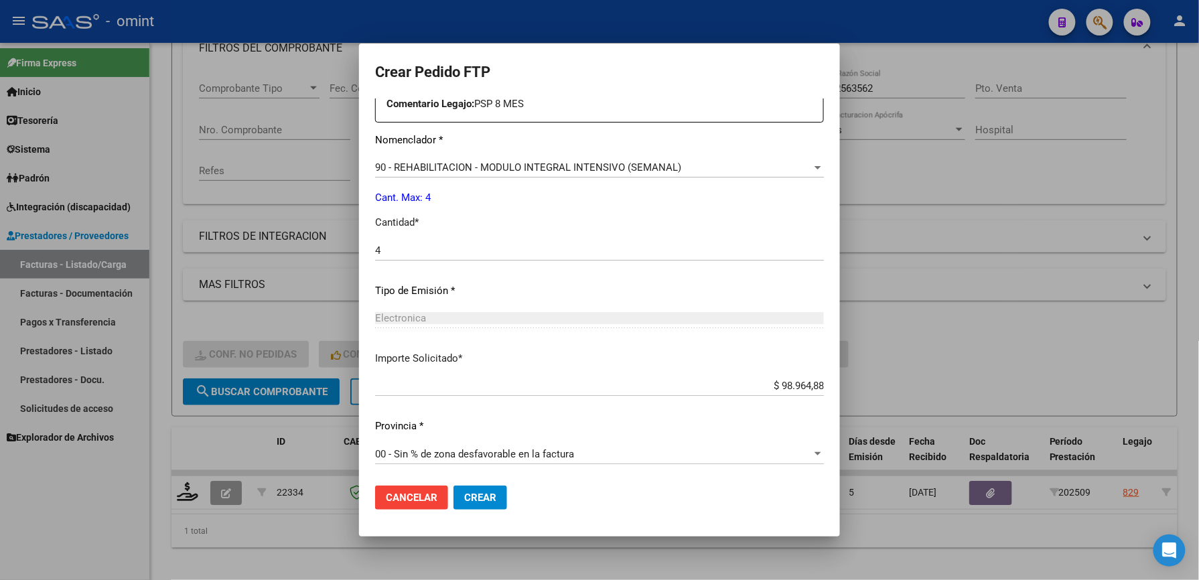
click at [494, 494] on span "Crear" at bounding box center [480, 498] width 32 height 12
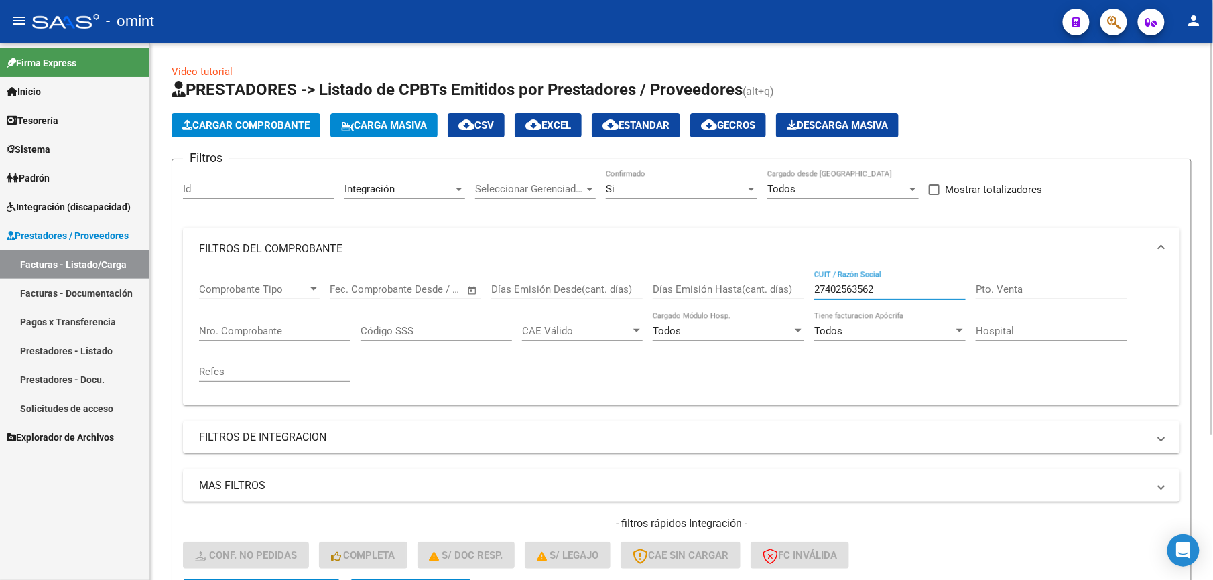
drag, startPoint x: 898, startPoint y: 293, endPoint x: 737, endPoint y: 293, distance: 161.5
click at [737, 293] on div "Comprobante Tipo Comprobante Tipo Fecha inicio – Fecha fin Fec. Comprobante Des…" at bounding box center [681, 333] width 965 height 124
paste input "126698173"
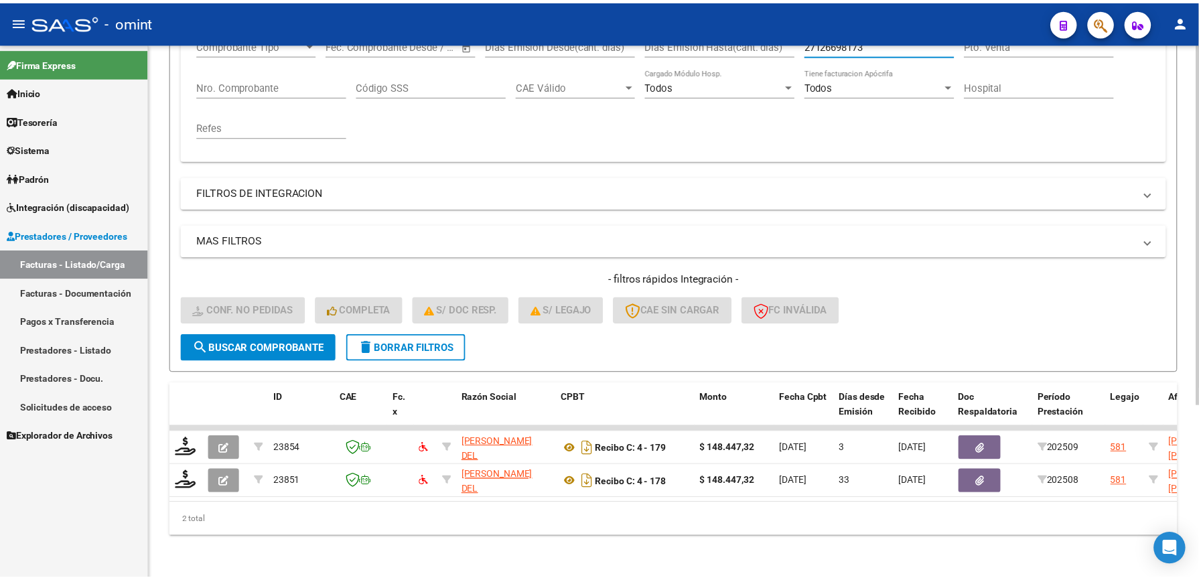
scroll to position [258, 0]
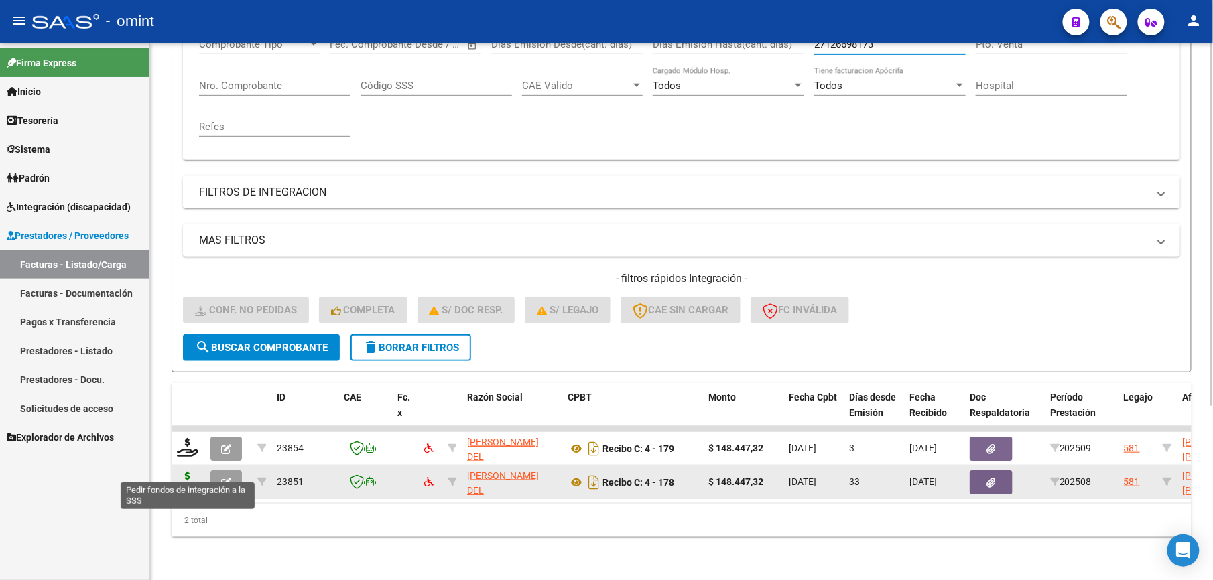
type input "27126698173"
click at [190, 472] on icon at bounding box center [187, 481] width 21 height 19
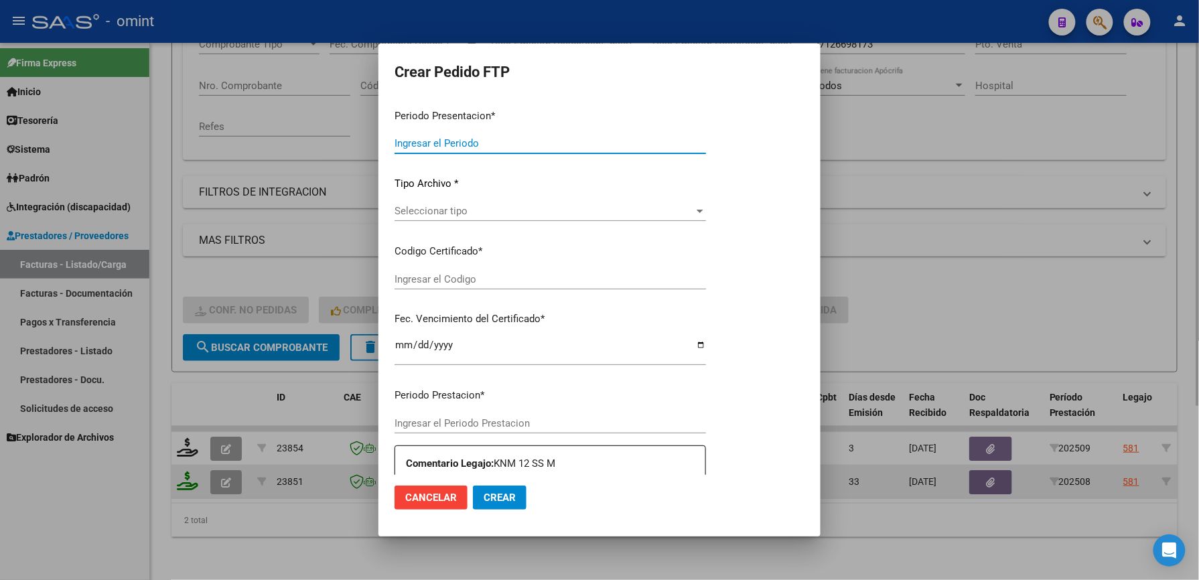
type input "202509"
type input "202508"
type input "$ 148.447,32"
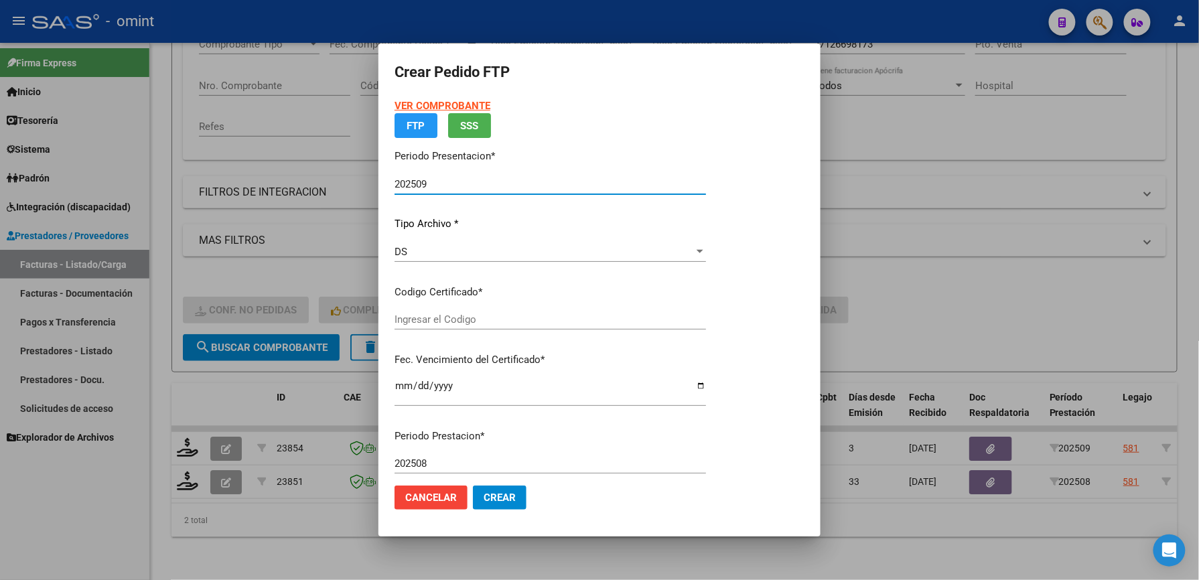
type input "7043192354"
type input "2028-04-25"
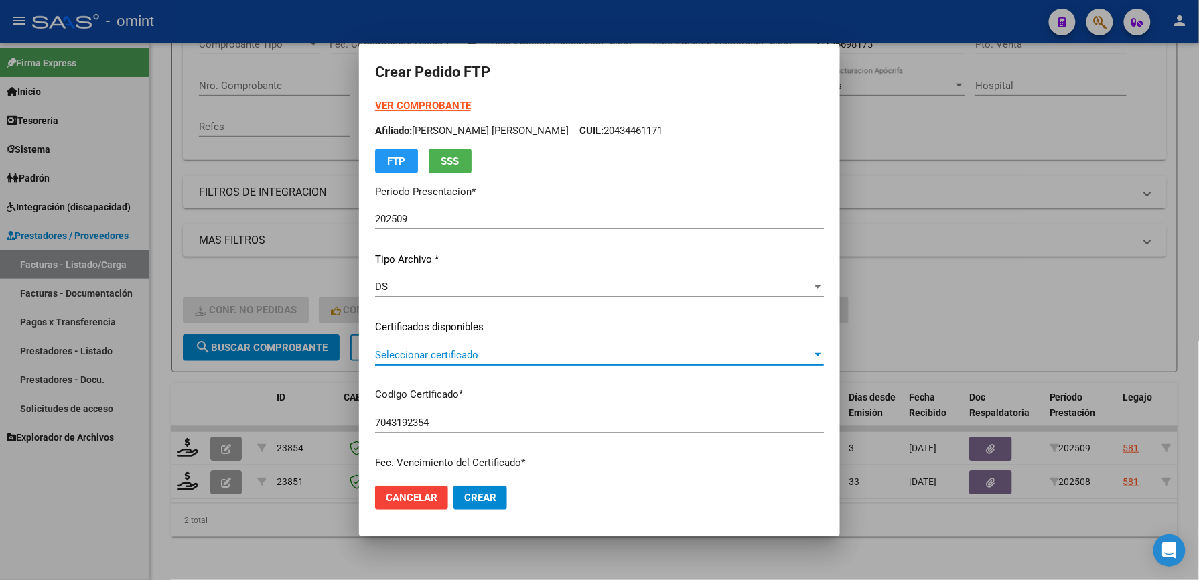
click at [411, 349] on span "Seleccionar certificado" at bounding box center [593, 355] width 437 height 12
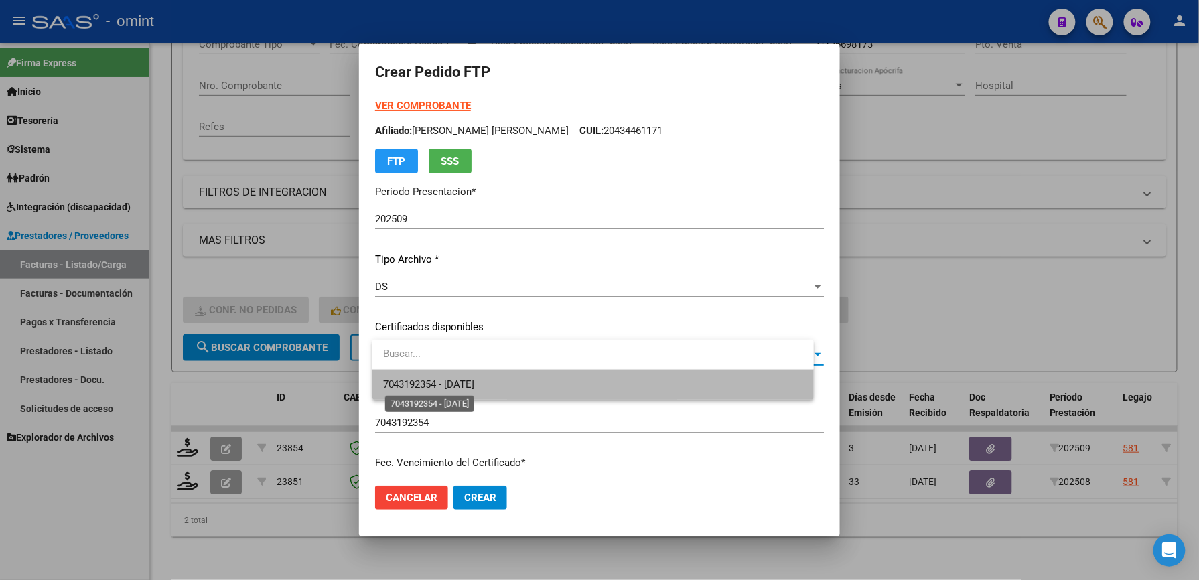
click at [405, 382] on span "7043192354 - 2028-04-25" at bounding box center [429, 385] width 92 height 12
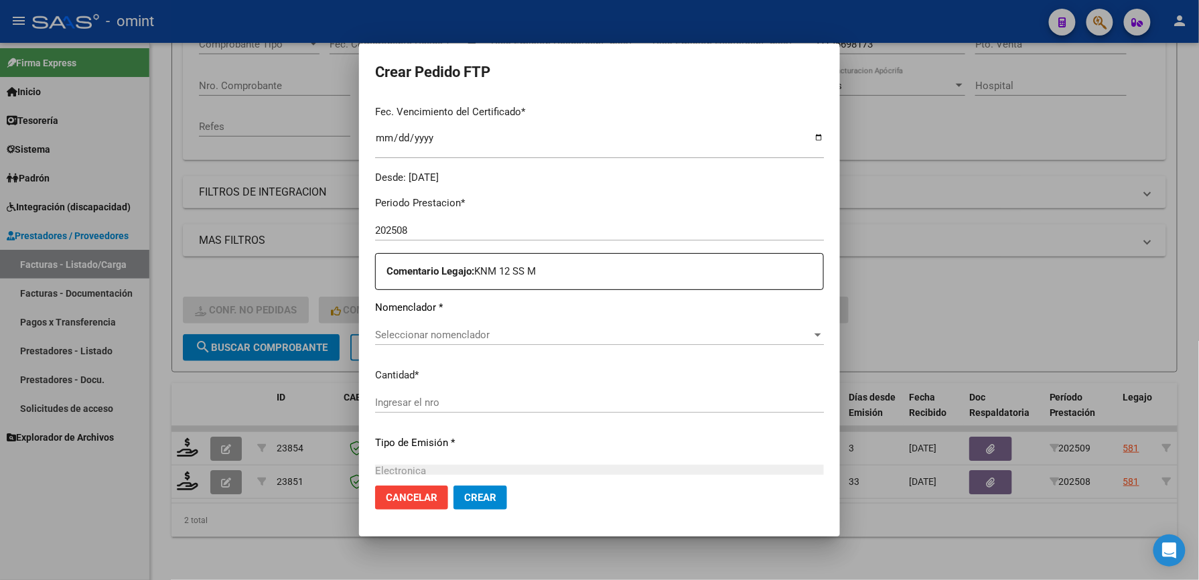
scroll to position [357, 0]
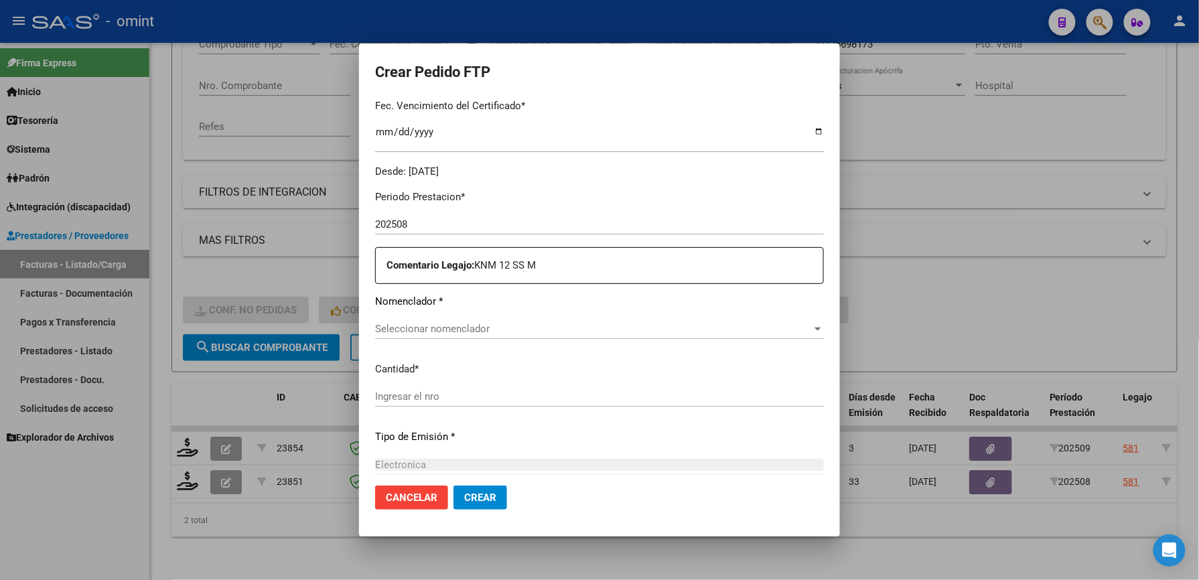
click at [497, 323] on span "Seleccionar nomenclador" at bounding box center [593, 329] width 437 height 12
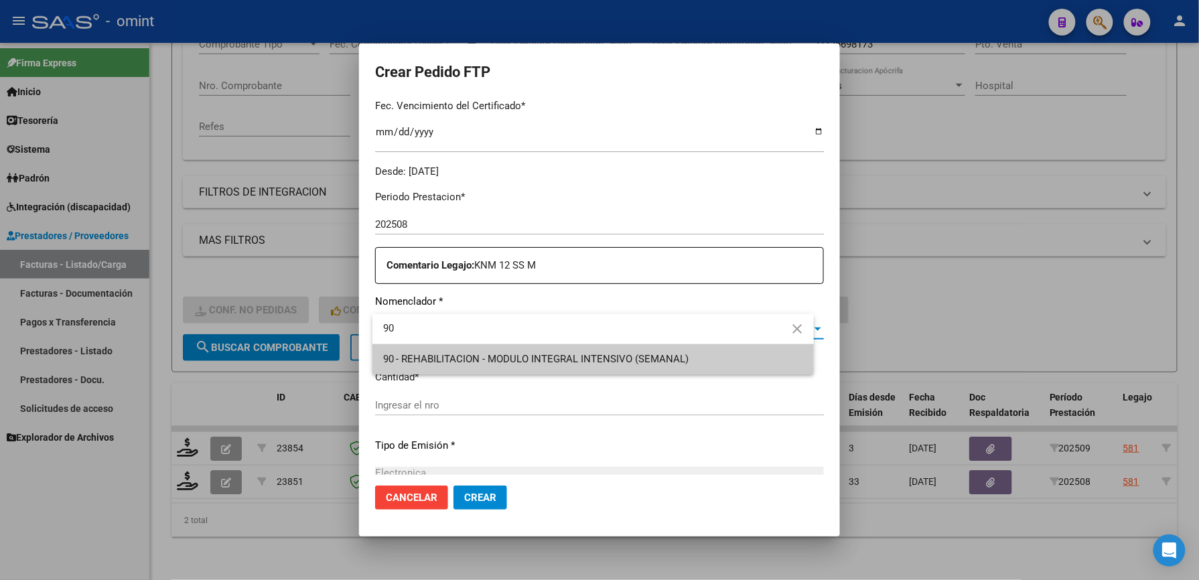
type input "90"
click at [448, 403] on div at bounding box center [599, 290] width 1199 height 580
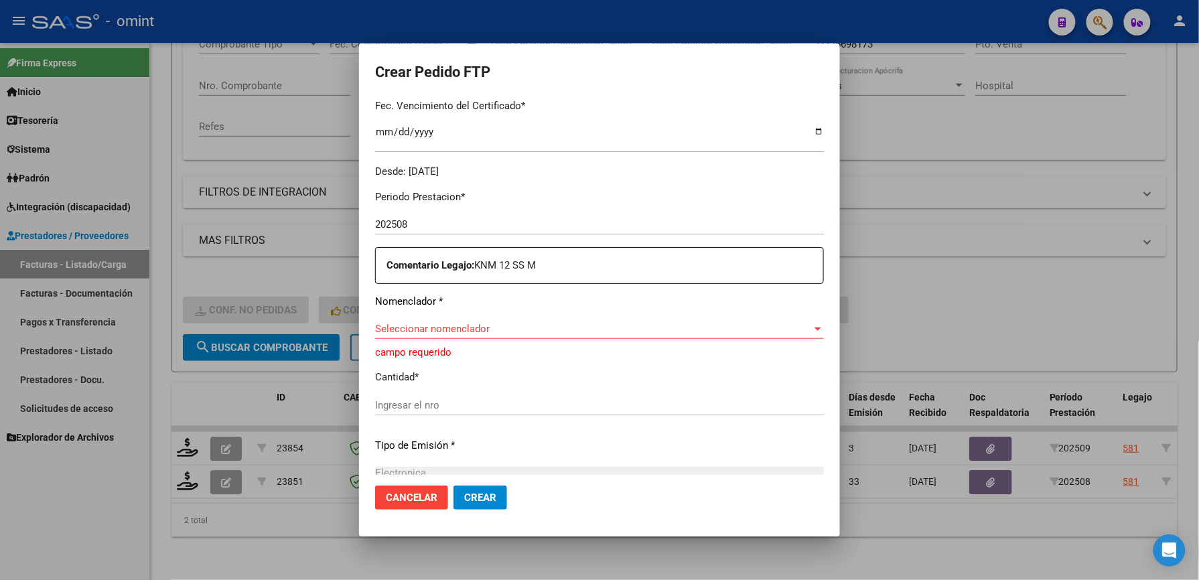
click at [448, 409] on input "Ingresar el nro" at bounding box center [599, 405] width 449 height 12
click at [437, 319] on div "Seleccionar nomenclador Seleccionar nomenclador" at bounding box center [599, 329] width 449 height 20
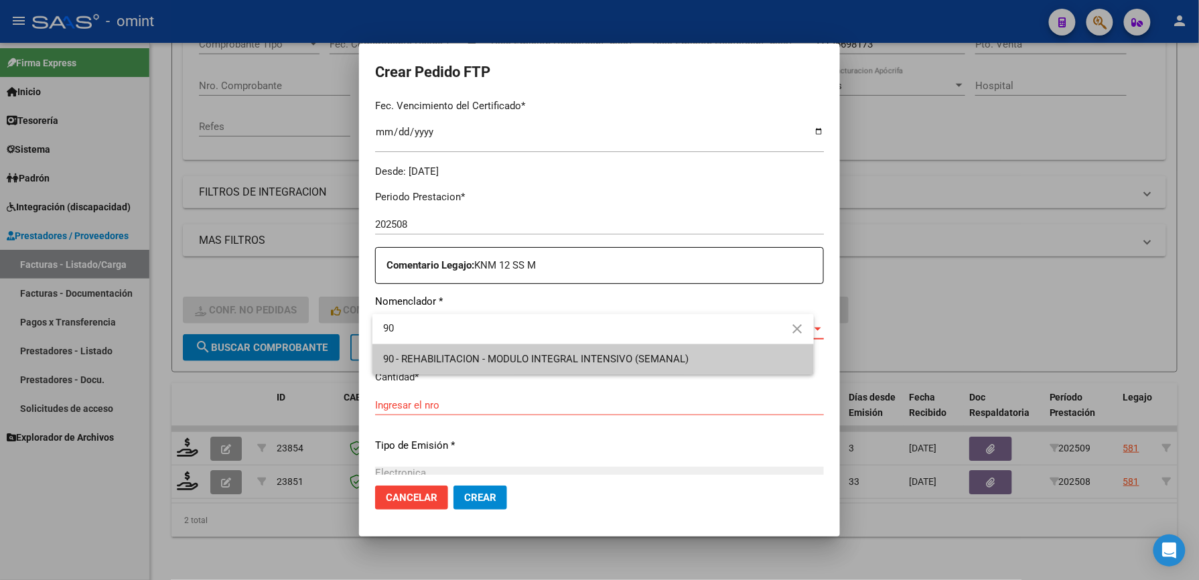
type input "90"
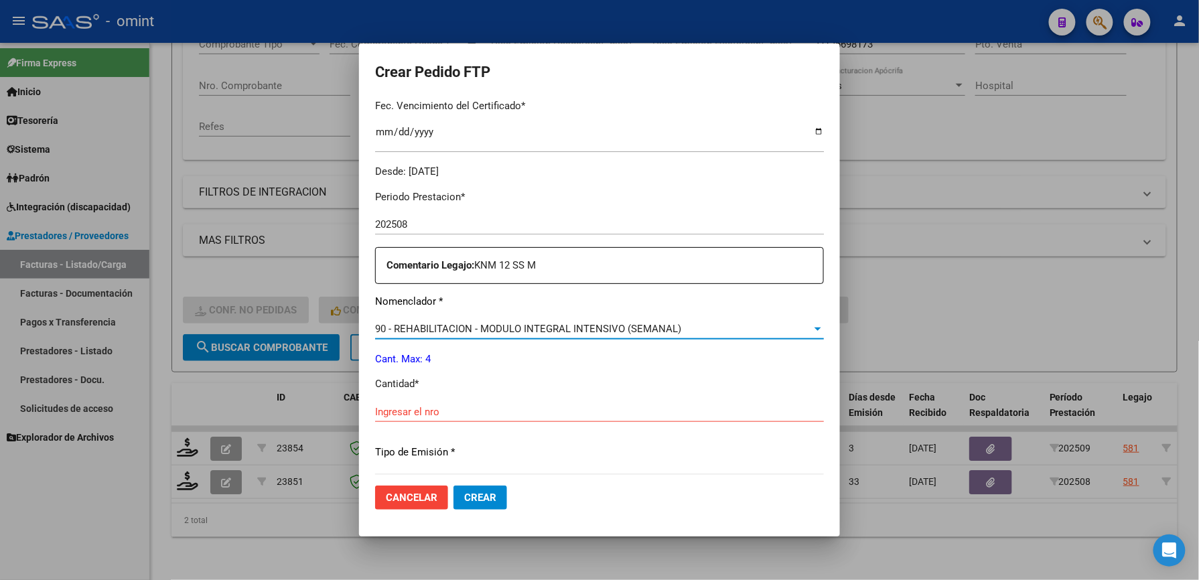
click at [470, 407] on input "Ingresar el nro" at bounding box center [599, 412] width 449 height 12
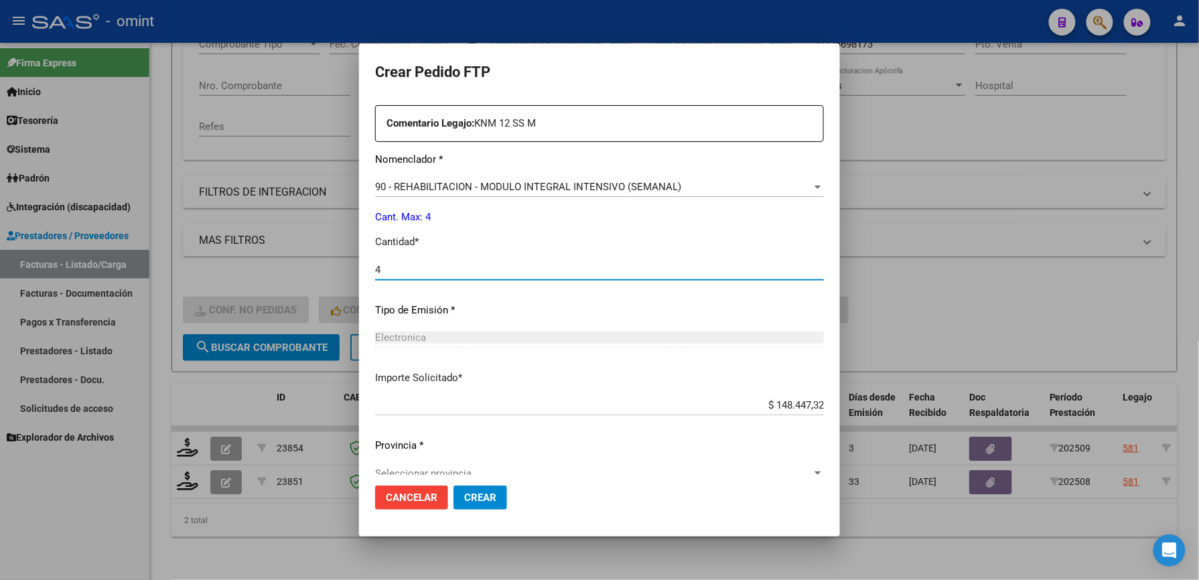
scroll to position [519, 0]
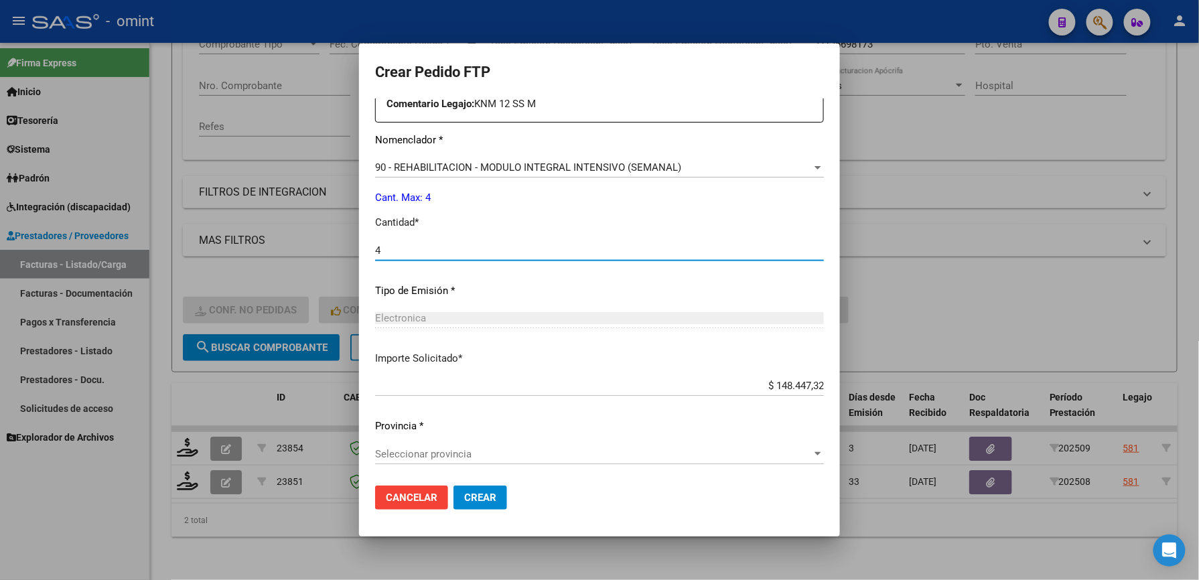
type input "4"
click at [485, 456] on span "Seleccionar provincia" at bounding box center [593, 454] width 437 height 12
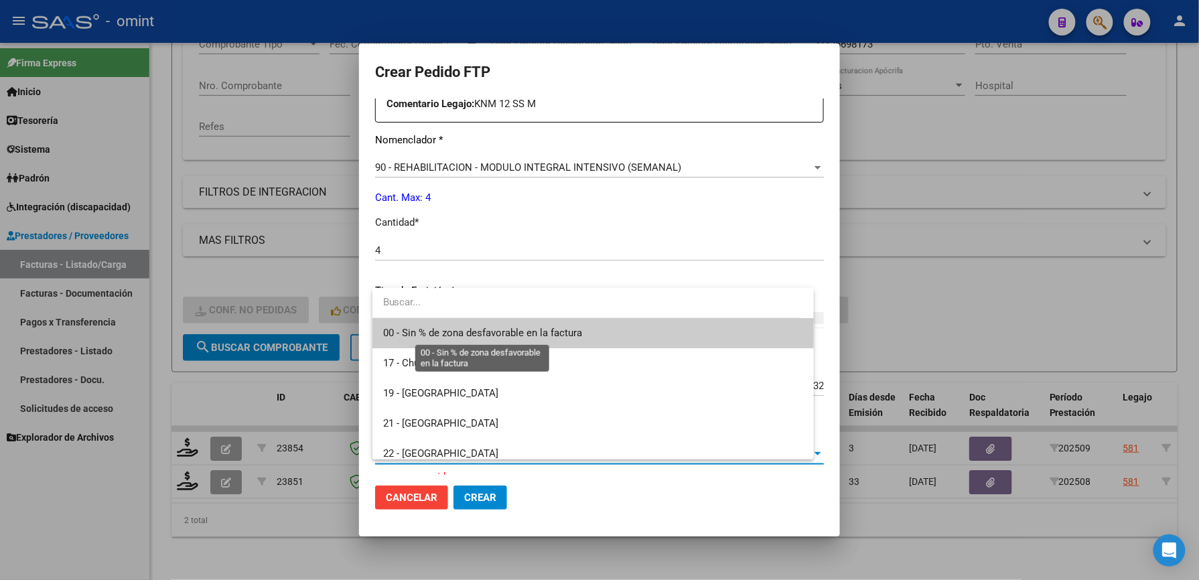
click at [483, 331] on span "00 - Sin % de zona desfavorable en la factura" at bounding box center [482, 333] width 199 height 12
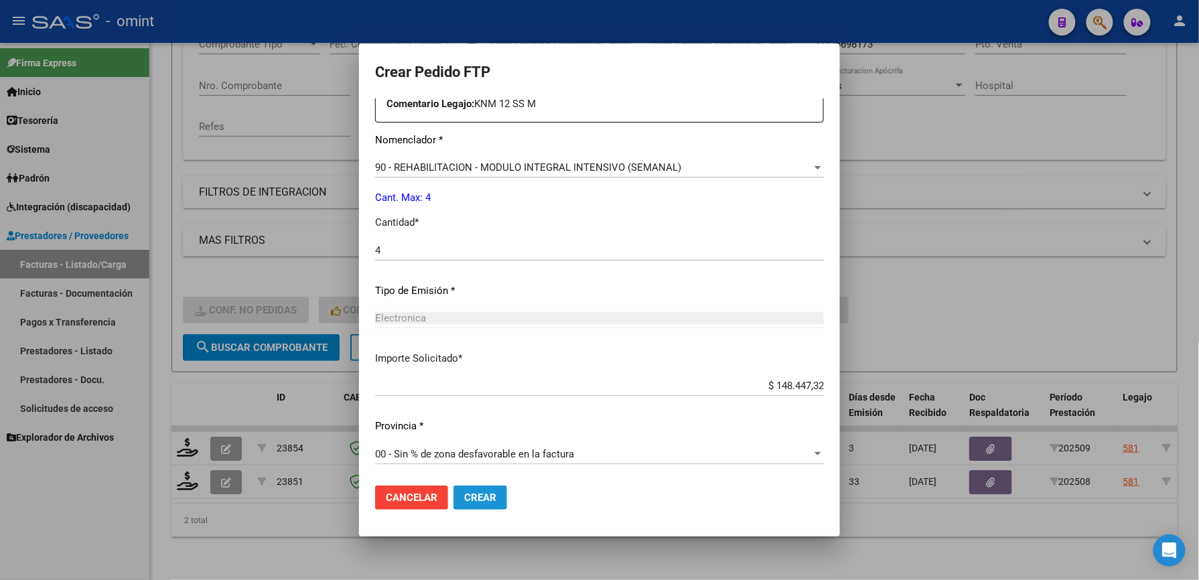
click at [494, 501] on span "Crear" at bounding box center [480, 498] width 32 height 12
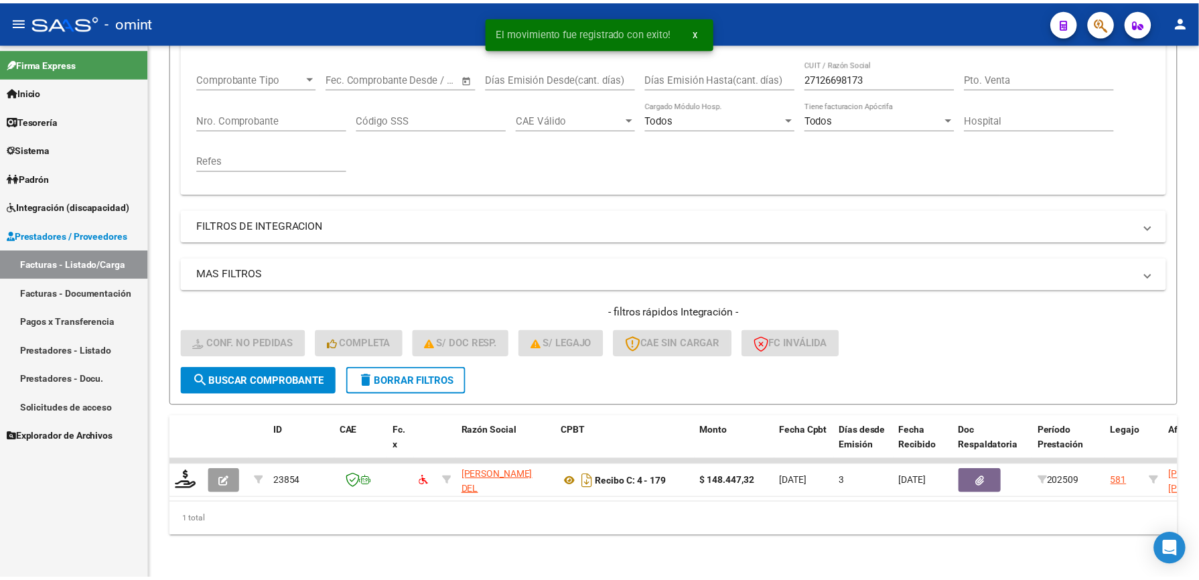
scroll to position [224, 0]
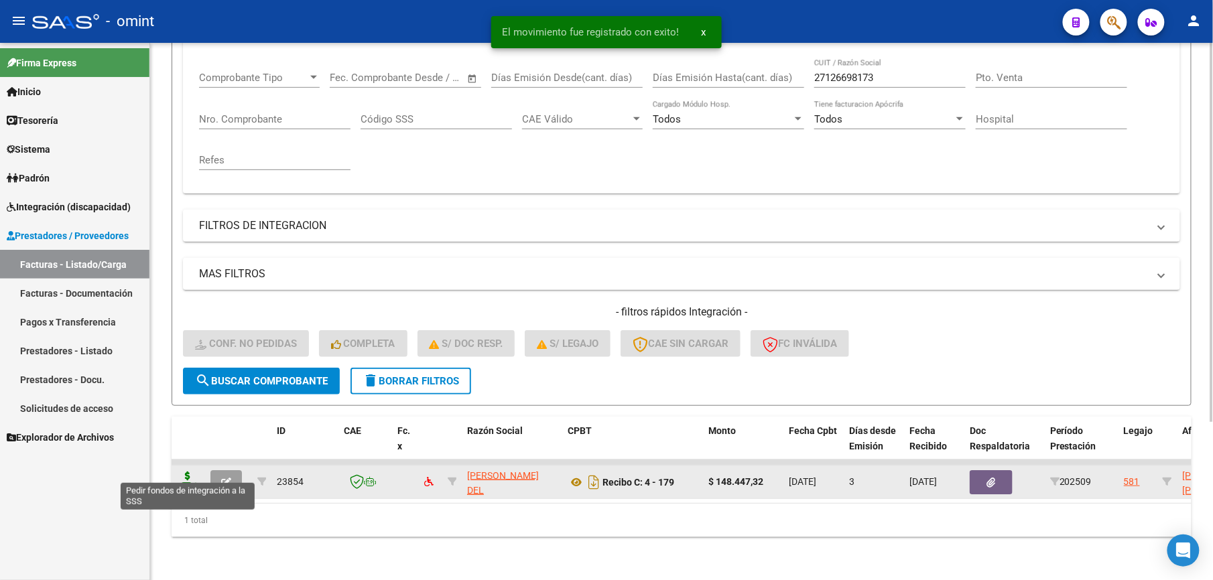
click at [190, 472] on icon at bounding box center [187, 481] width 21 height 19
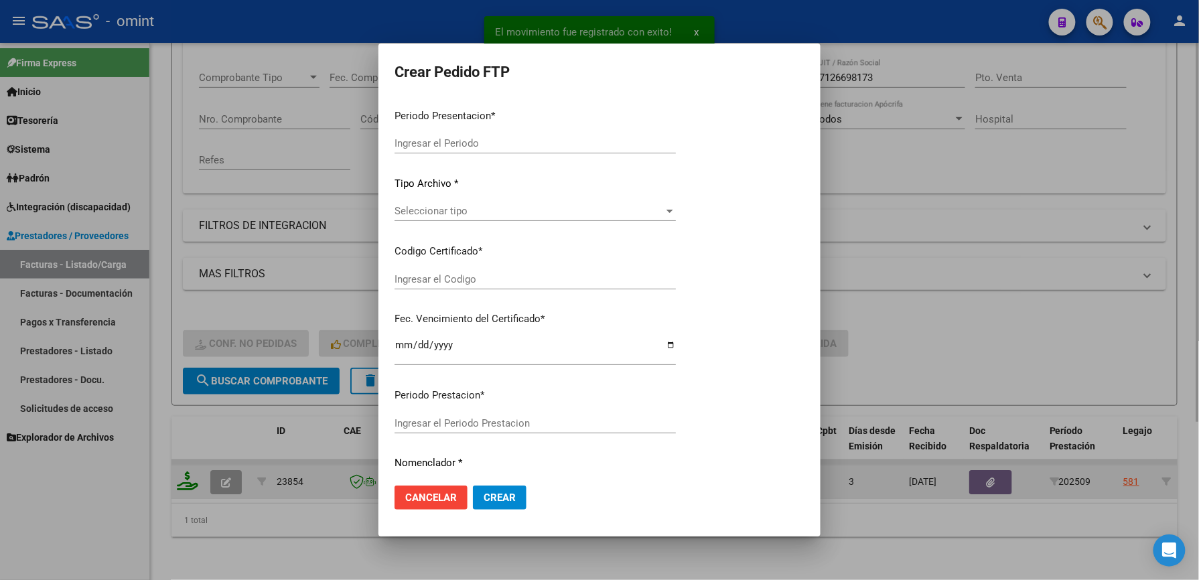
type input "202509"
type input "$ 148.447,32"
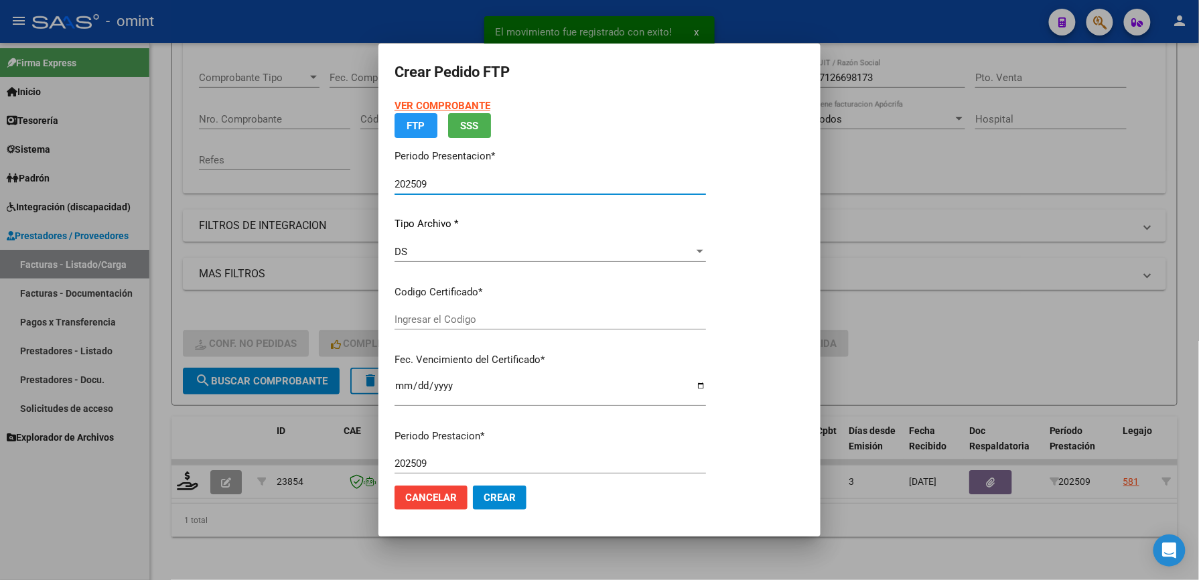
type input "7043192354"
type input "2028-04-25"
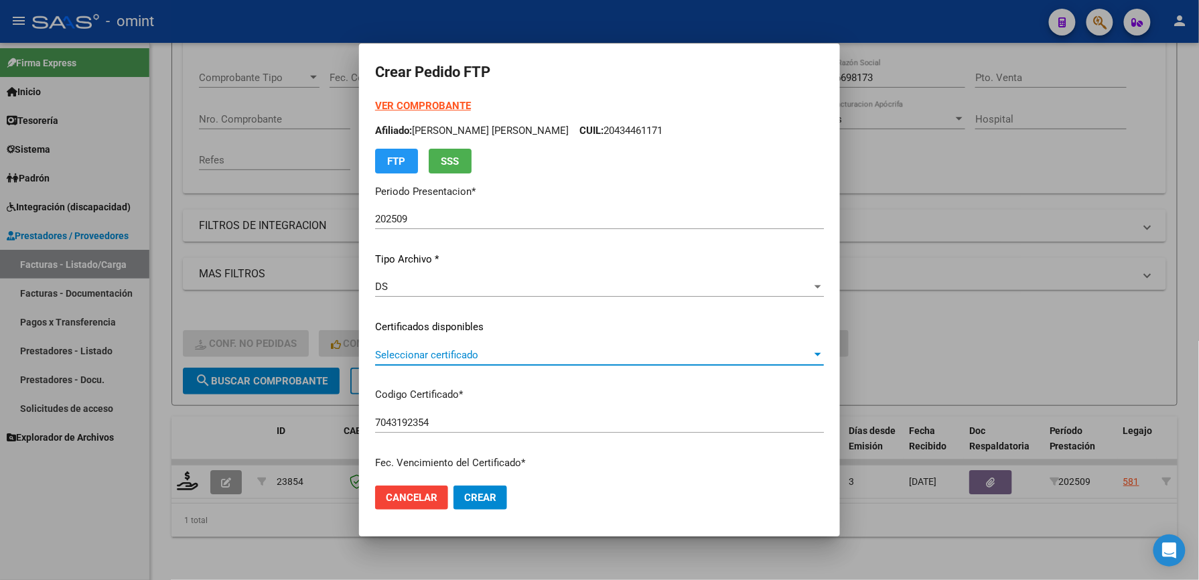
click at [497, 355] on span "Seleccionar certificado" at bounding box center [593, 355] width 437 height 12
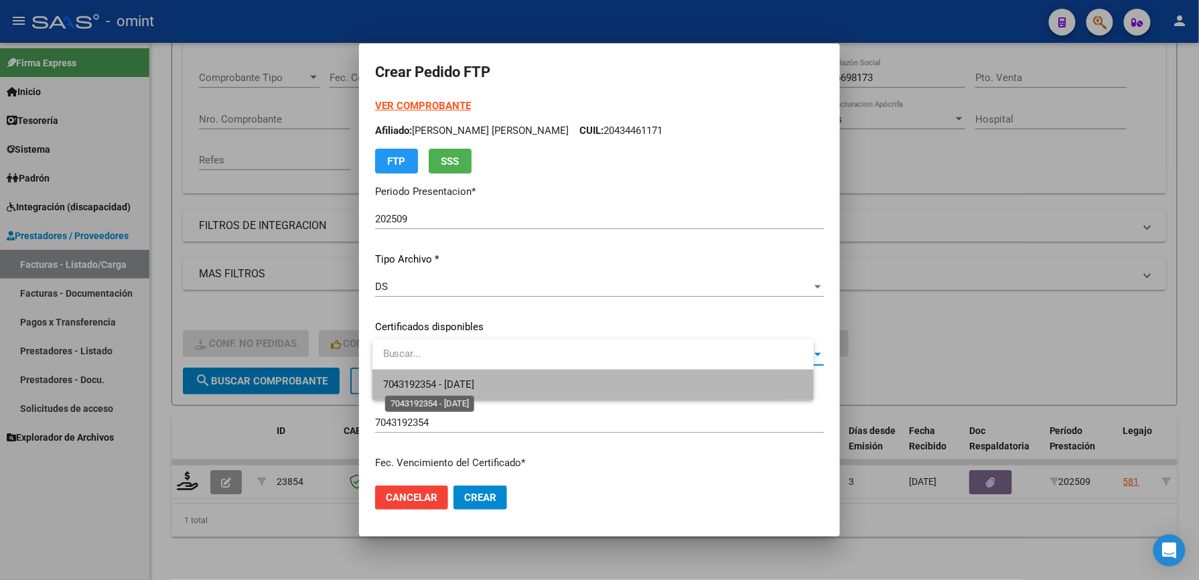
click at [456, 387] on span "7043192354 - 2028-04-25" at bounding box center [429, 385] width 92 height 12
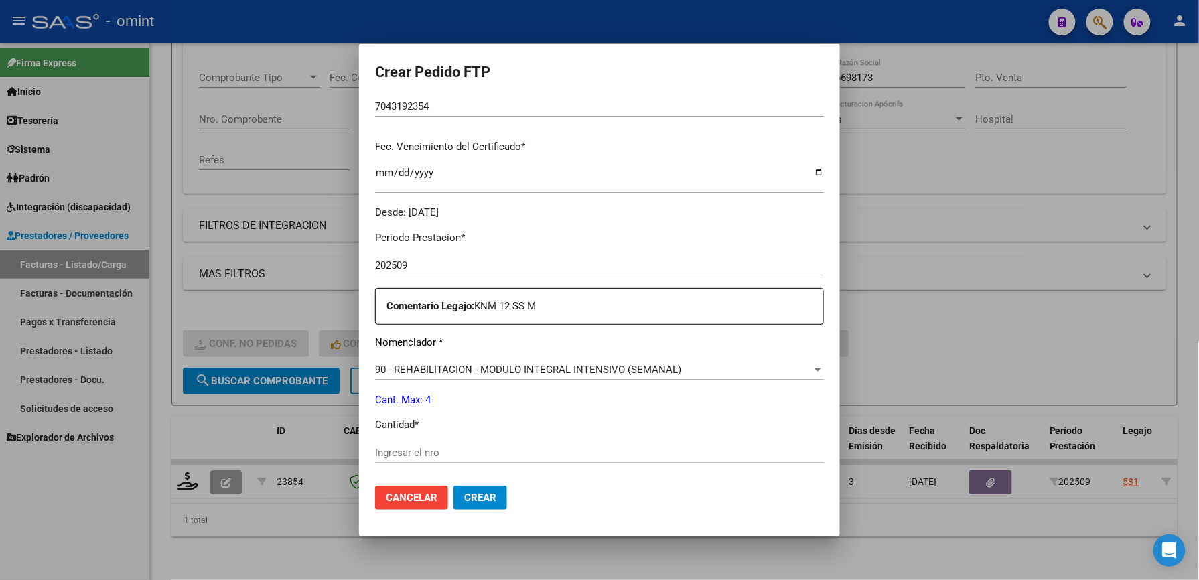
scroll to position [357, 0]
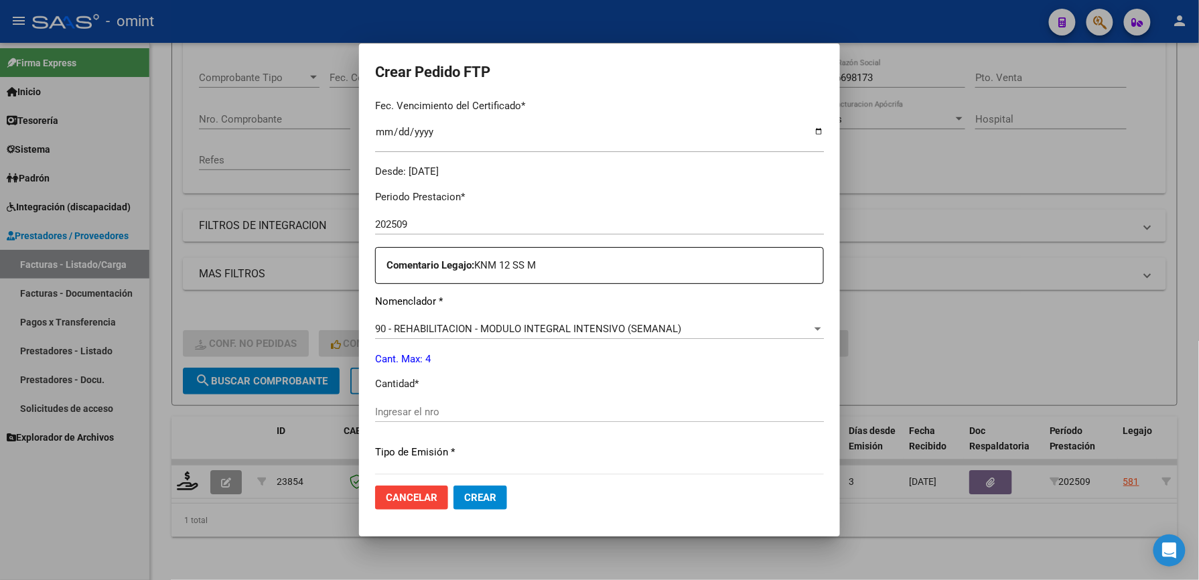
click at [466, 410] on input "Ingresar el nro" at bounding box center [599, 412] width 449 height 12
type input "4"
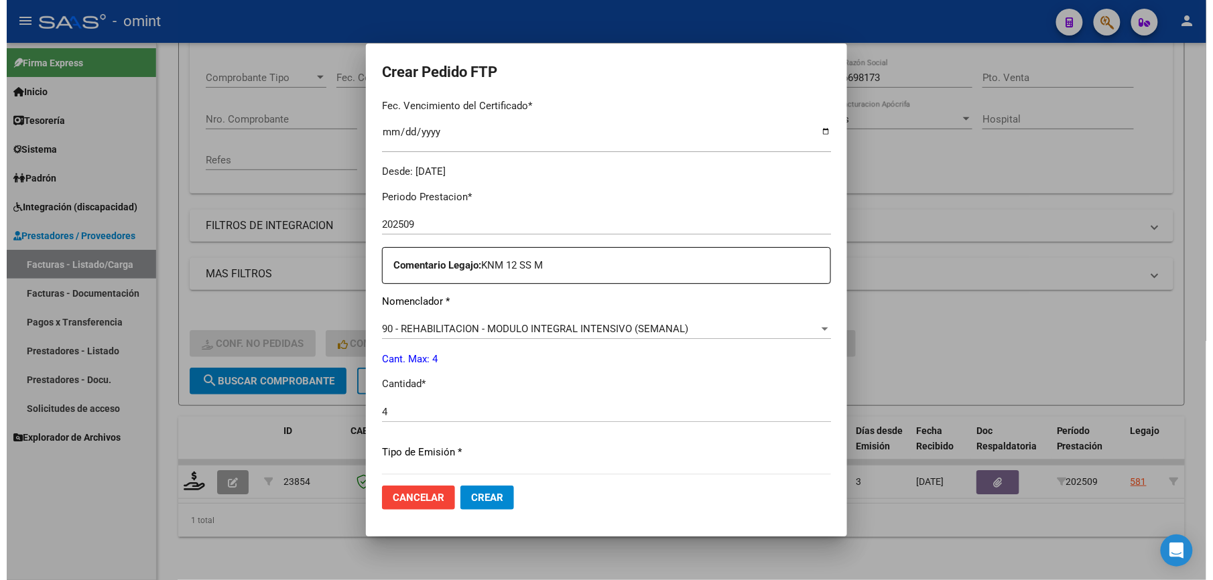
scroll to position [519, 0]
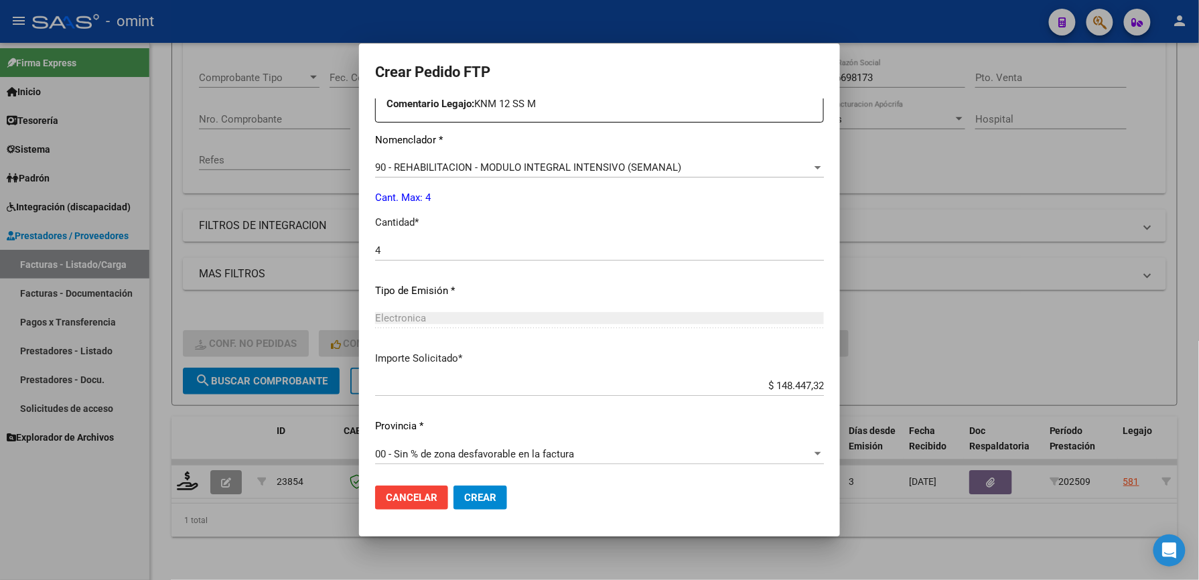
click at [489, 498] on span "Crear" at bounding box center [480, 498] width 32 height 12
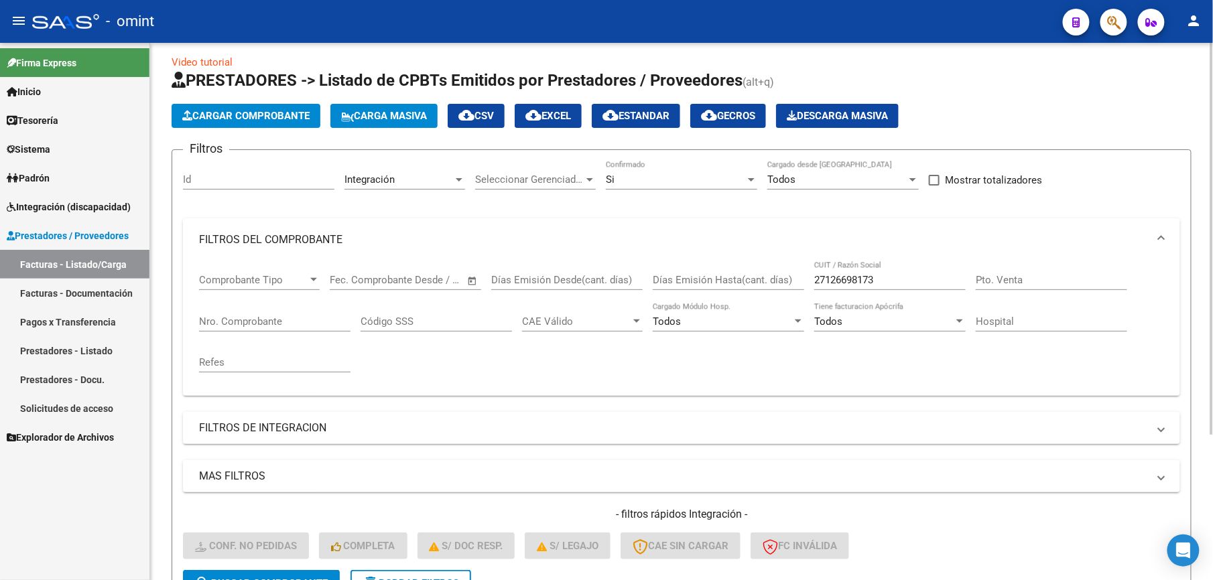
scroll to position [0, 0]
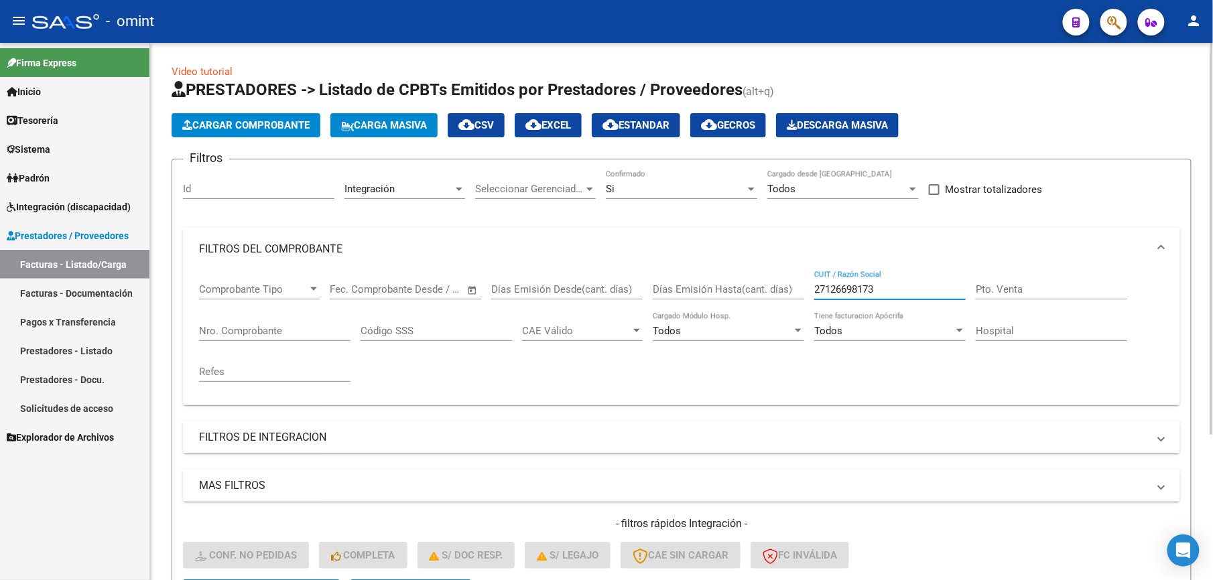
drag, startPoint x: 909, startPoint y: 295, endPoint x: 772, endPoint y: 293, distance: 137.4
click at [772, 293] on div "Comprobante Tipo Comprobante Tipo Fecha inicio – Fecha fin Fec. Comprobante Des…" at bounding box center [681, 333] width 965 height 124
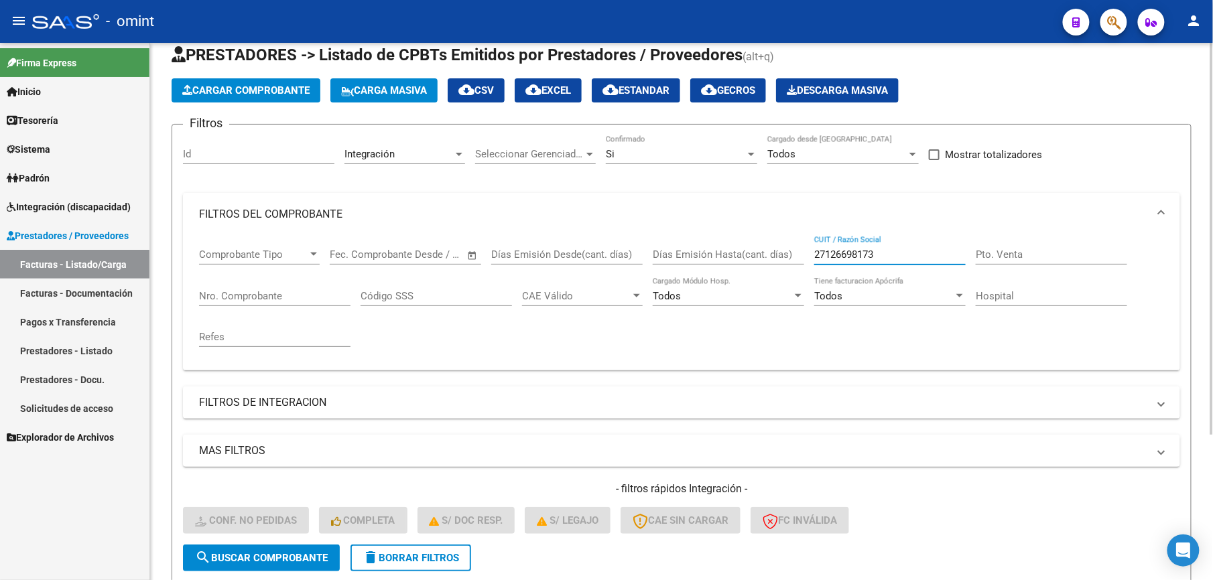
scroll to position [22, 0]
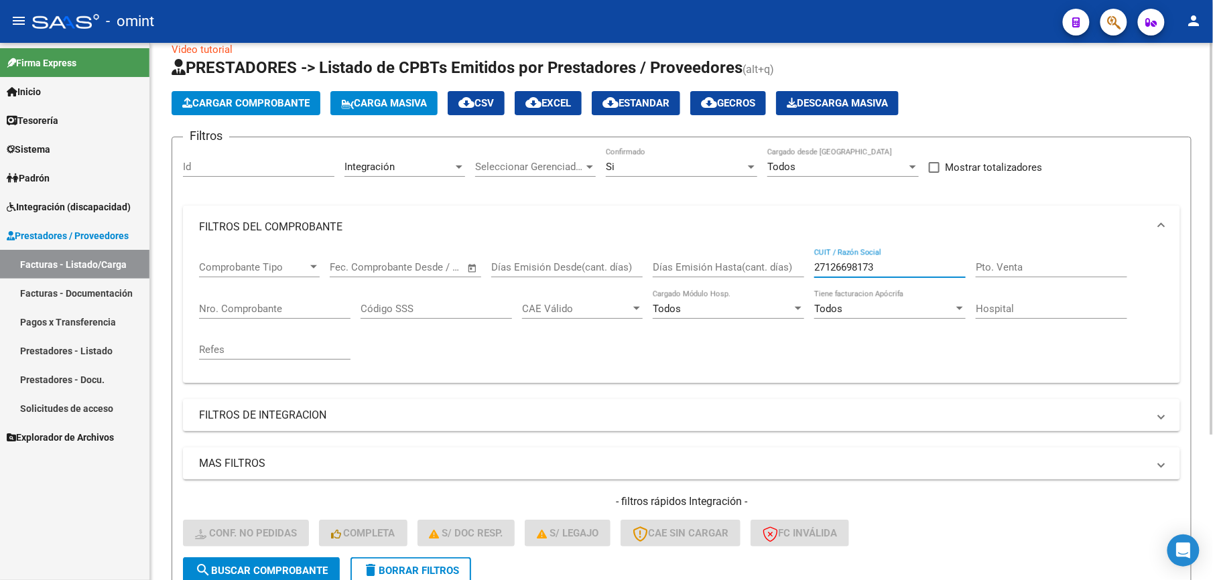
drag, startPoint x: 825, startPoint y: 268, endPoint x: 692, endPoint y: 268, distance: 133.3
click at [697, 268] on div "Comprobante Tipo Comprobante Tipo Fecha inicio – Fecha fin Fec. Comprobante Des…" at bounding box center [681, 311] width 965 height 124
paste input "27221380717"
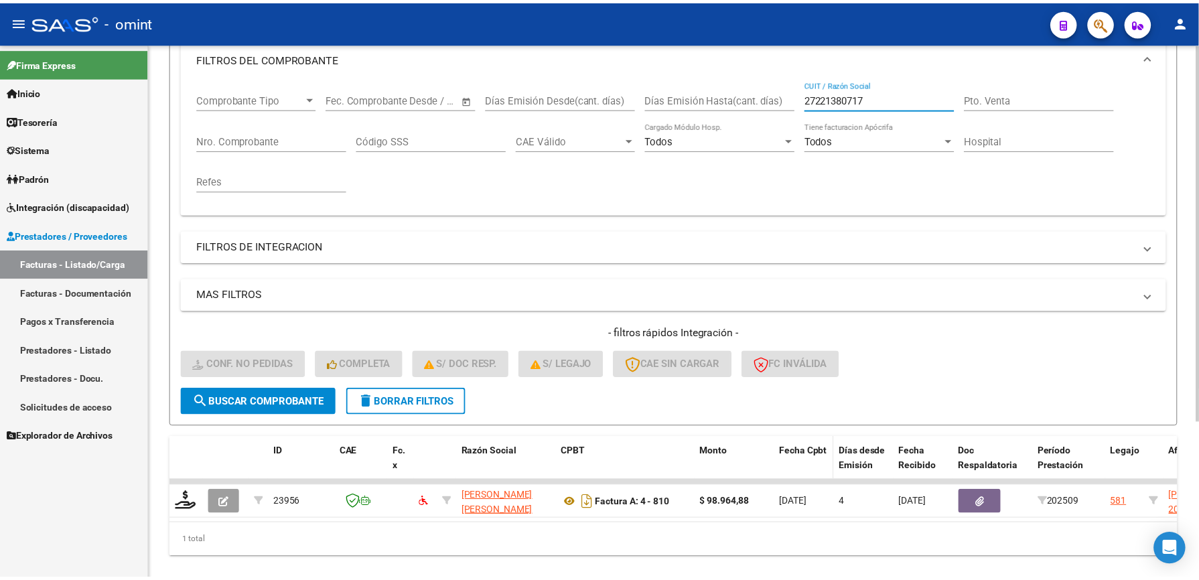
scroll to position [224, 0]
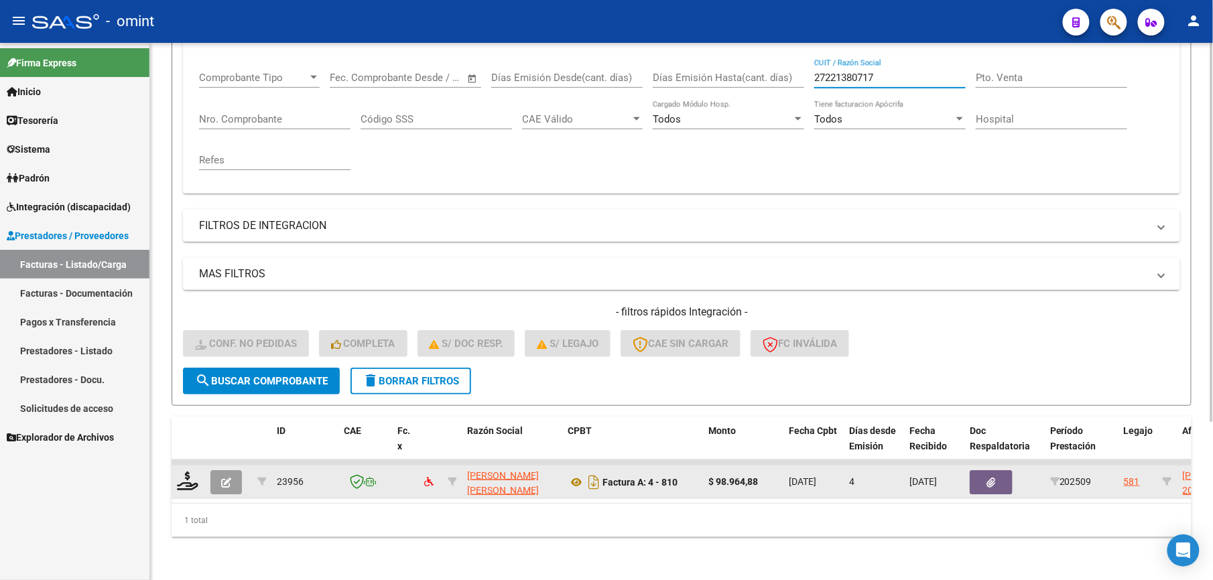
type input "27221380717"
click at [177, 484] on datatable-body-cell at bounding box center [188, 482] width 33 height 33
click at [184, 472] on icon at bounding box center [187, 481] width 21 height 19
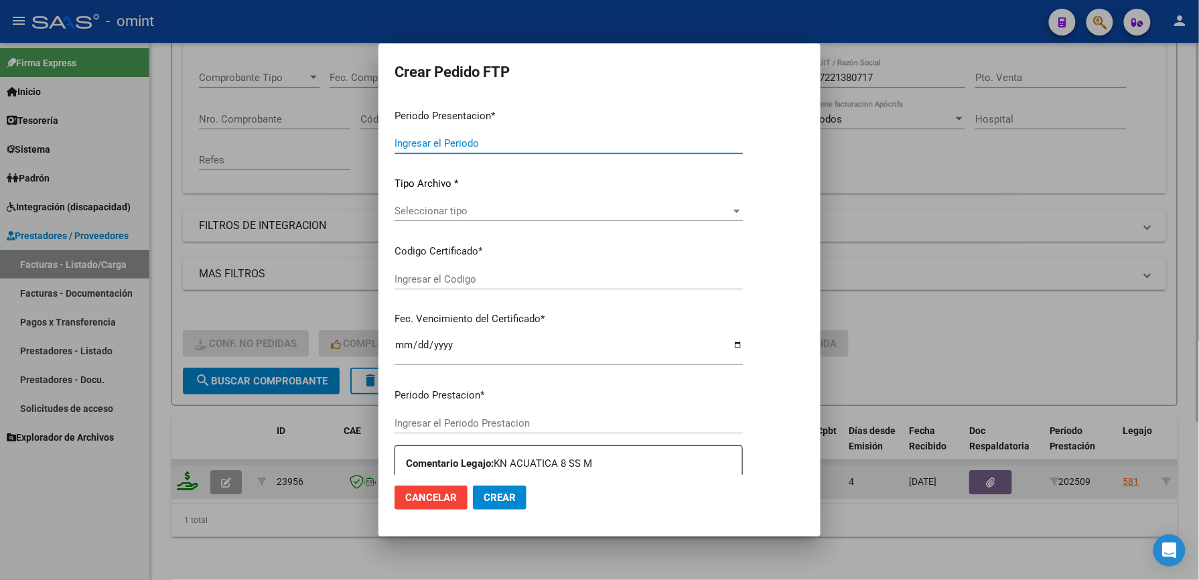
type input "202509"
type input "$ 98.964,88"
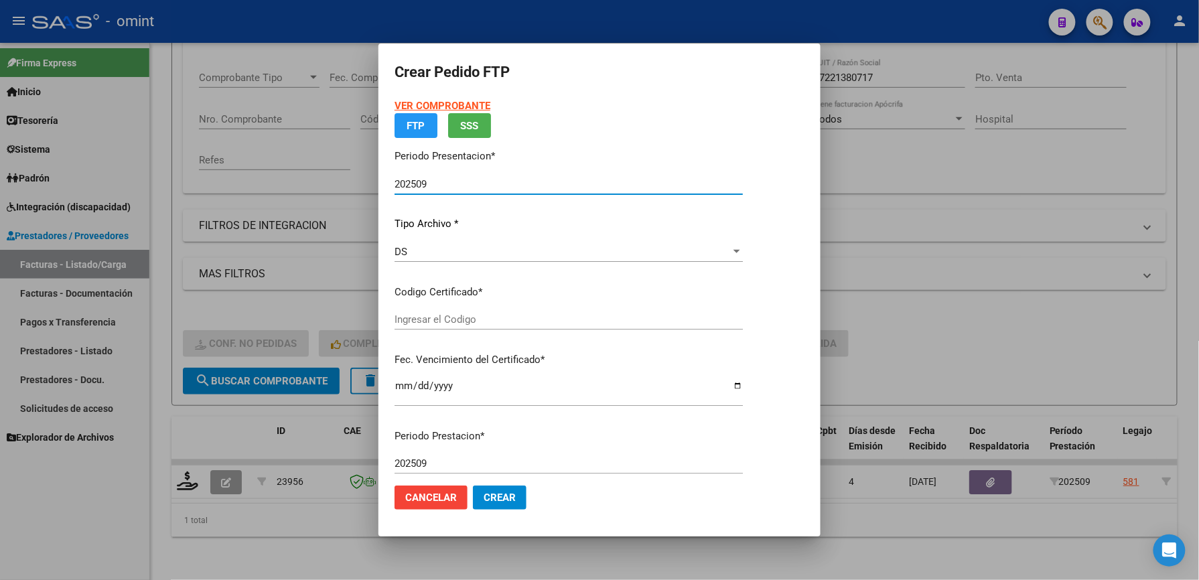
type input "7043192354"
type input "2028-04-25"
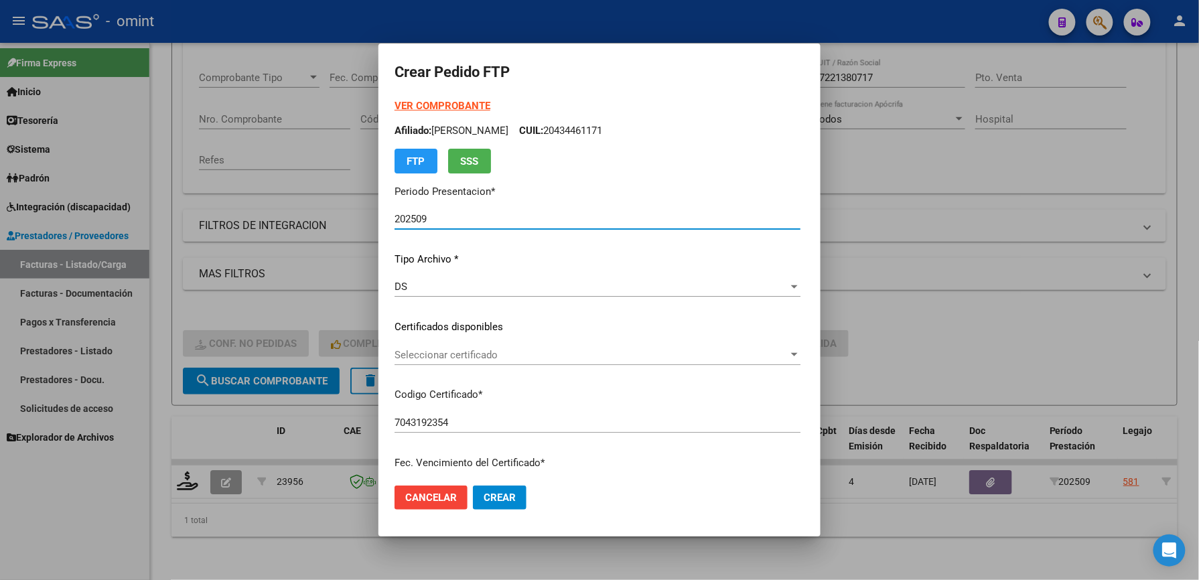
click at [427, 354] on span "Seleccionar certificado" at bounding box center [592, 355] width 394 height 12
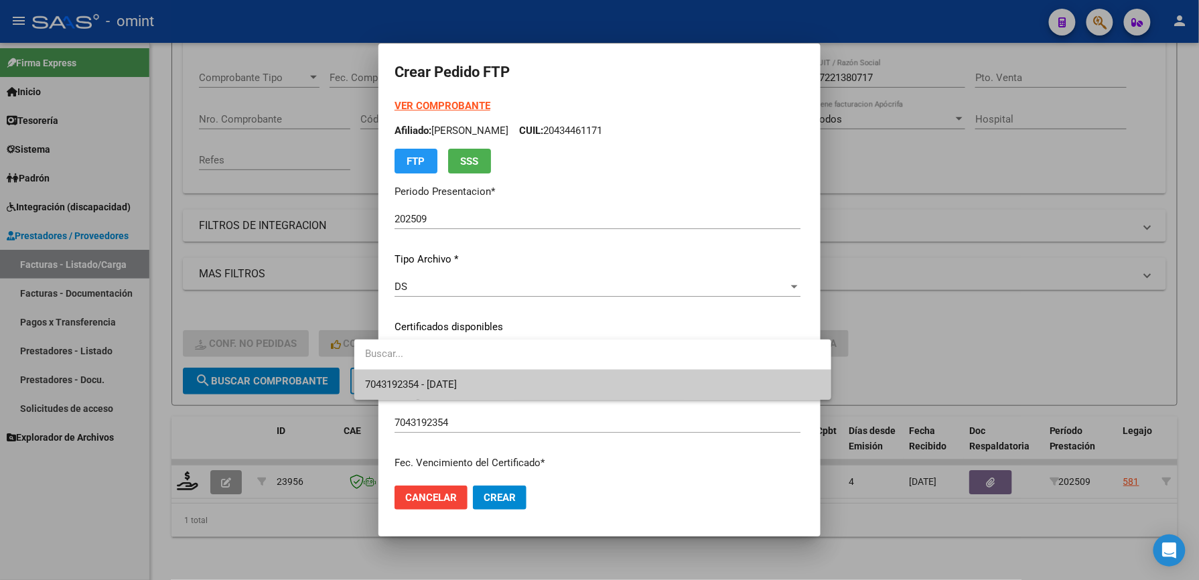
click at [424, 377] on span "7043192354 - 2028-04-25" at bounding box center [593, 385] width 456 height 30
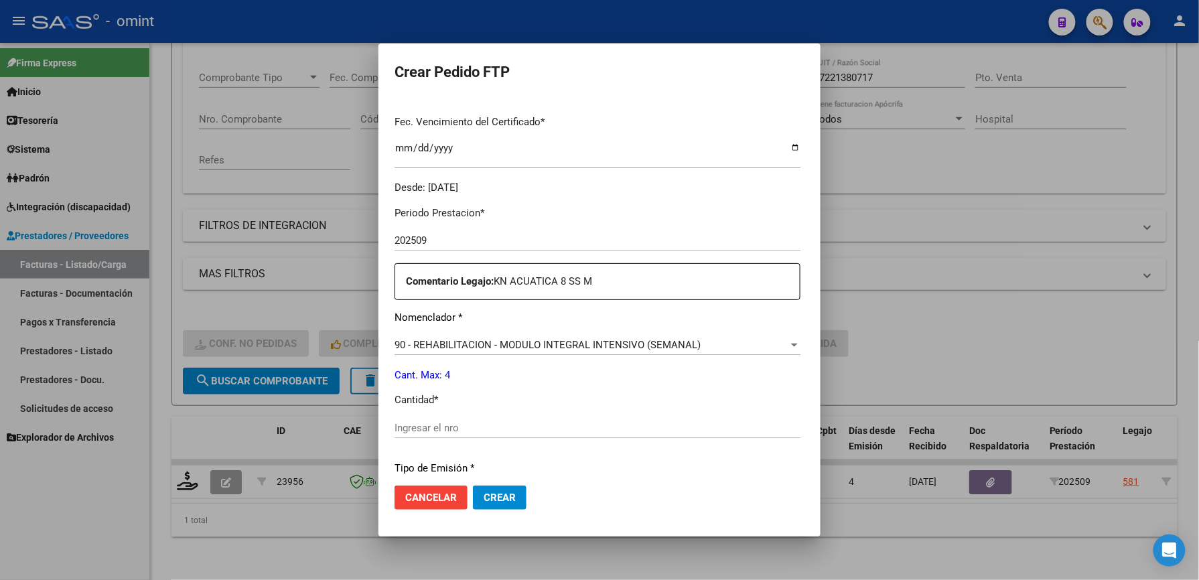
scroll to position [357, 0]
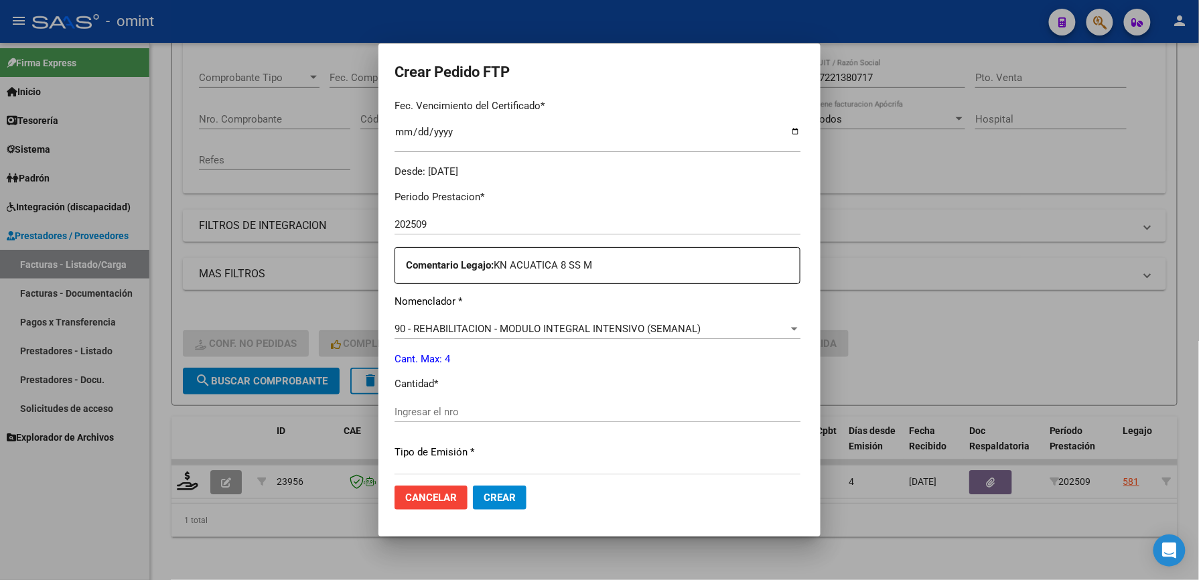
click at [409, 413] on input "Ingresar el nro" at bounding box center [598, 412] width 406 height 12
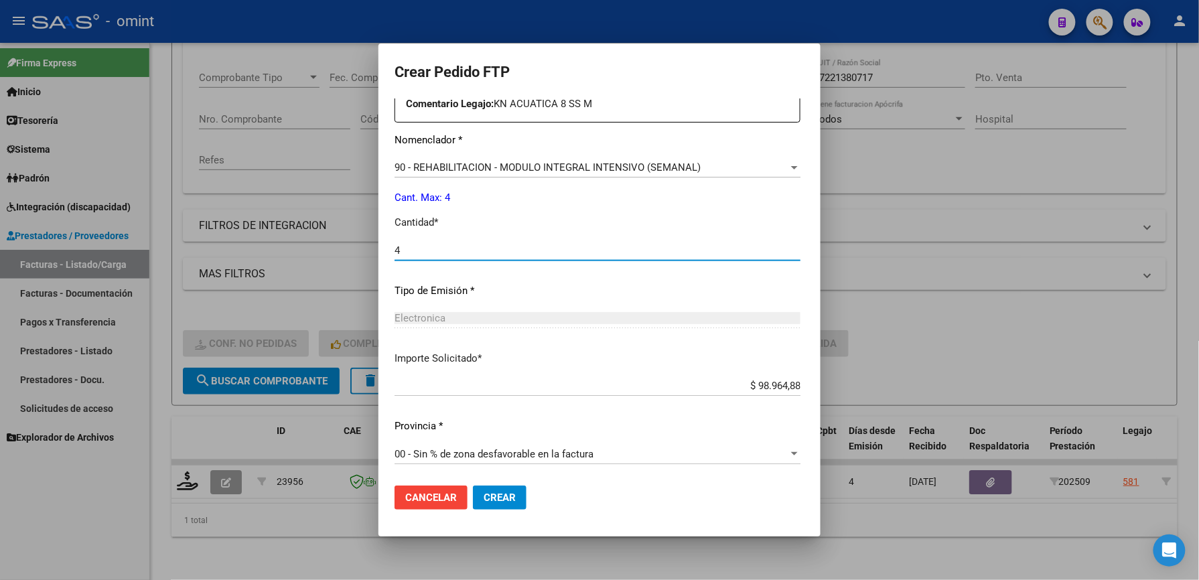
type input "4"
click at [484, 498] on span "Crear" at bounding box center [500, 498] width 32 height 12
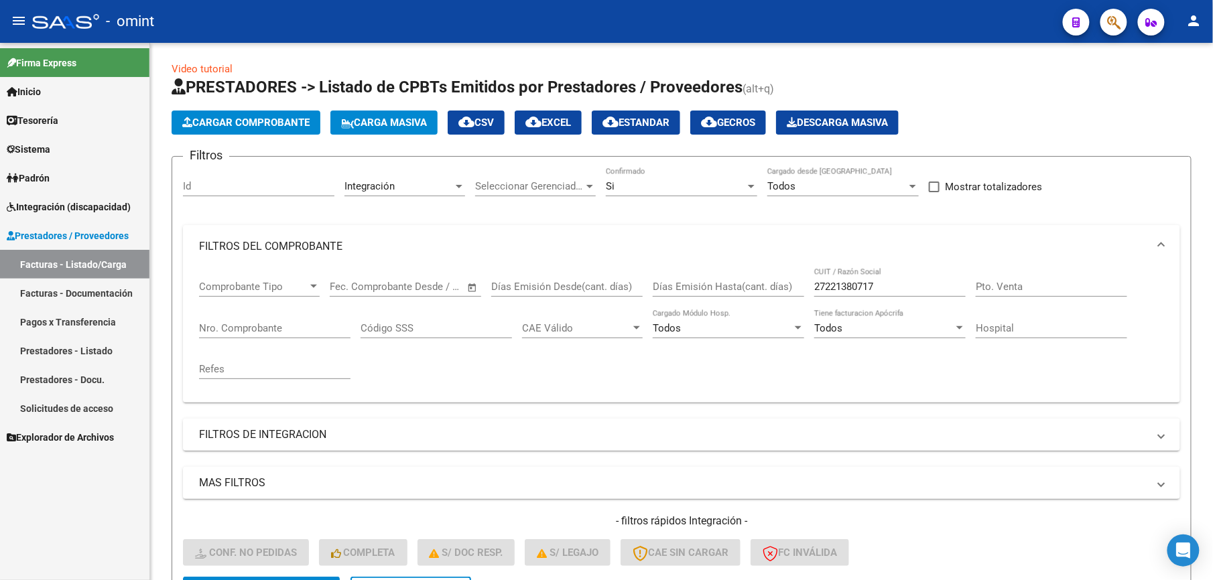
scroll to position [0, 0]
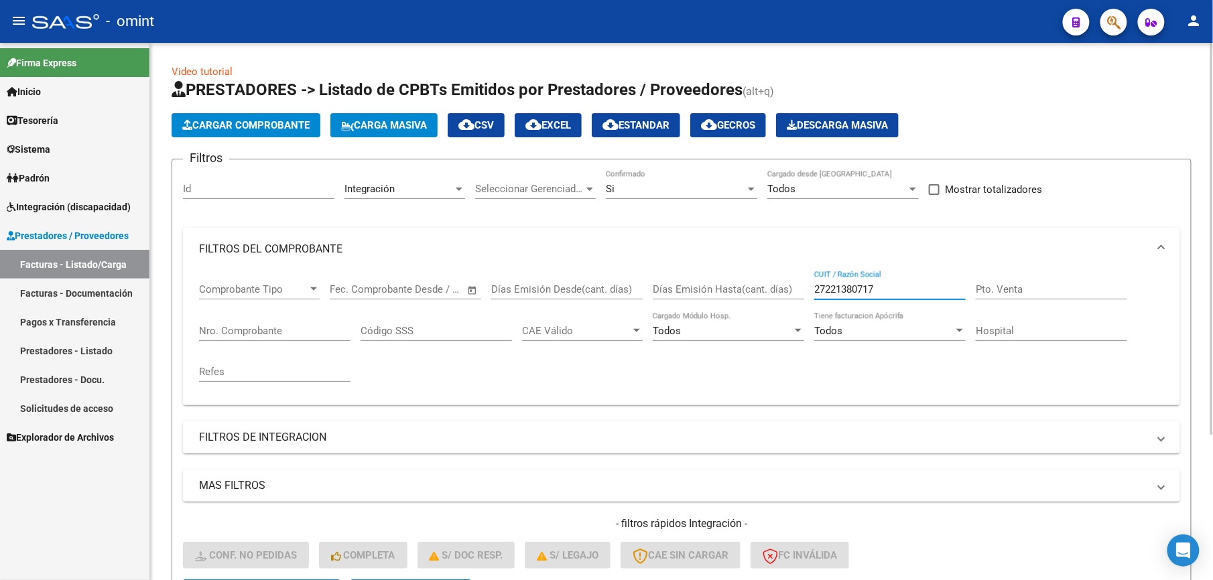
drag, startPoint x: 902, startPoint y: 292, endPoint x: 711, endPoint y: 285, distance: 191.1
click at [711, 285] on div "Comprobante Tipo Comprobante Tipo Fecha inicio – Fecha fin Fec. Comprobante Des…" at bounding box center [681, 333] width 965 height 124
paste input "30716943085"
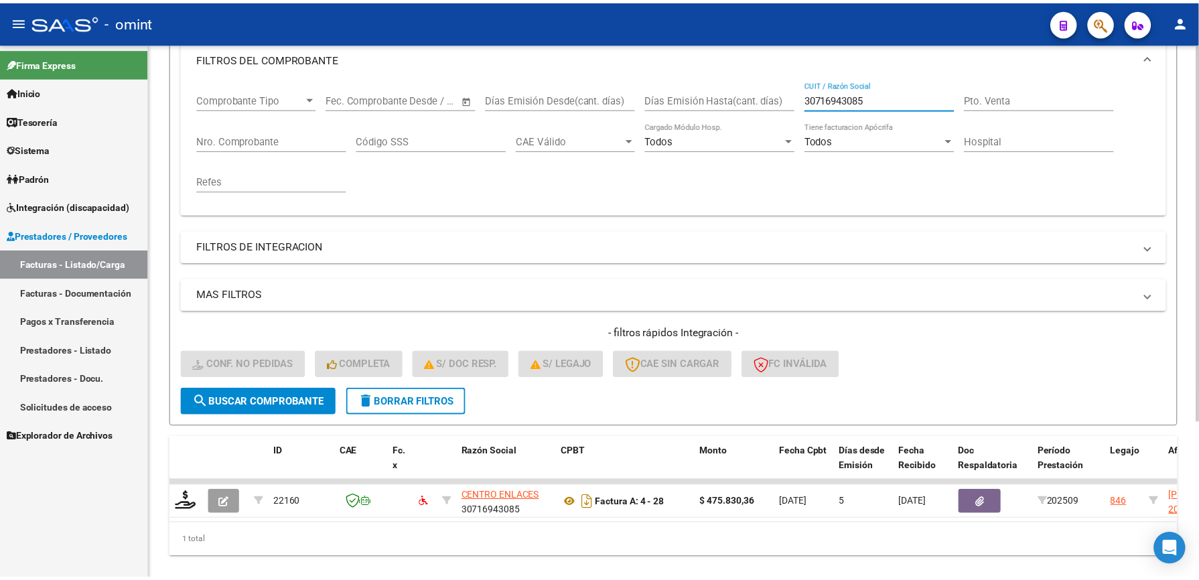
scroll to position [224, 0]
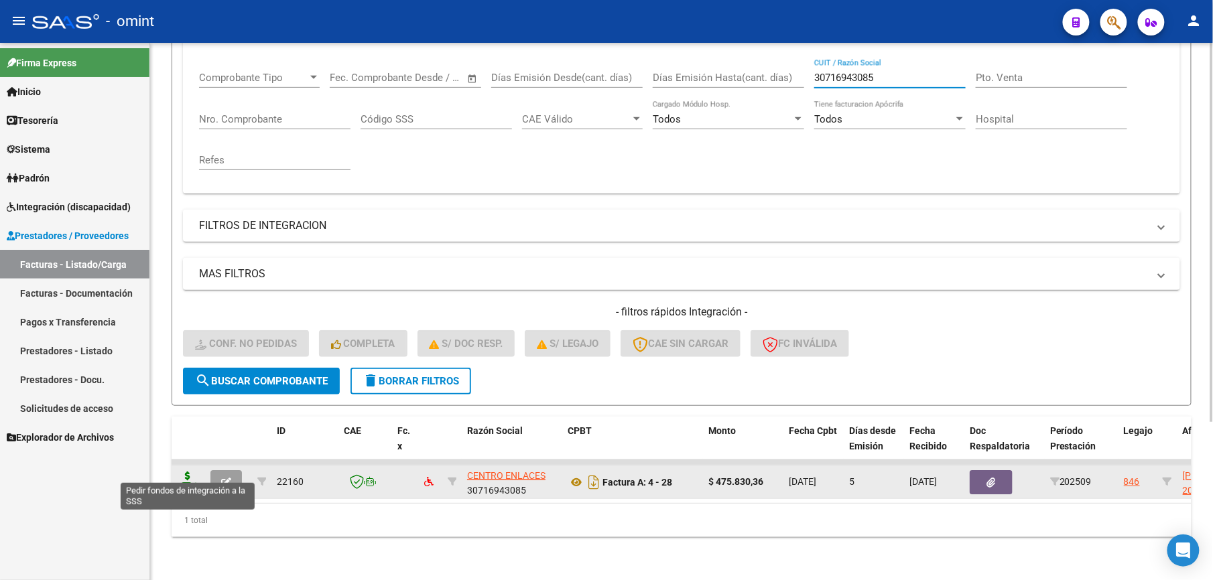
type input "30716943085"
click at [190, 472] on icon at bounding box center [187, 481] width 21 height 19
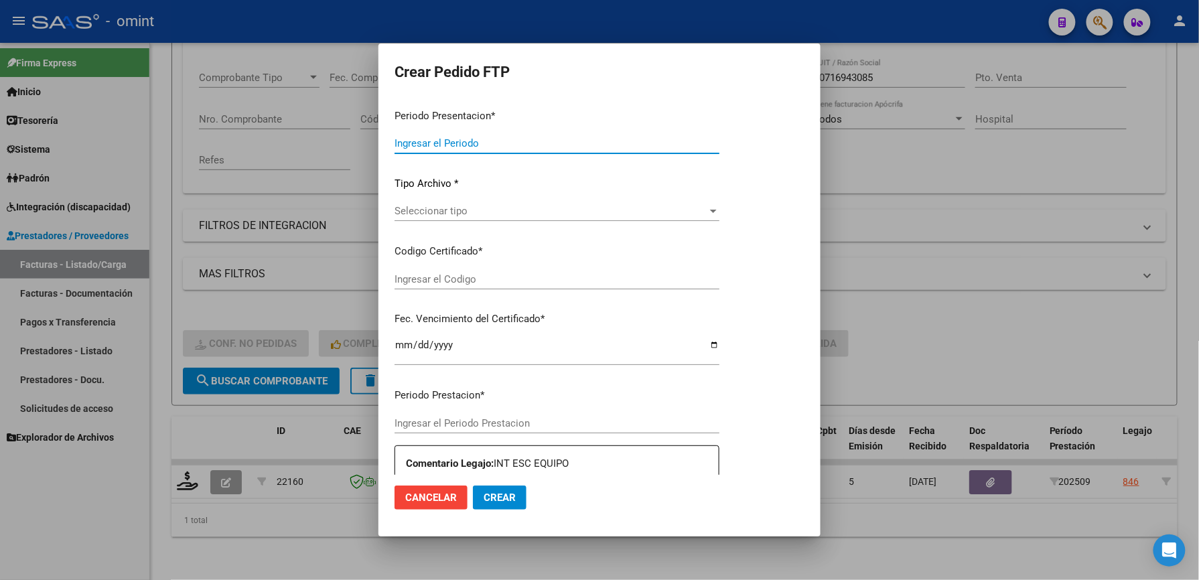
type input "202509"
type input "$ 475.830,36"
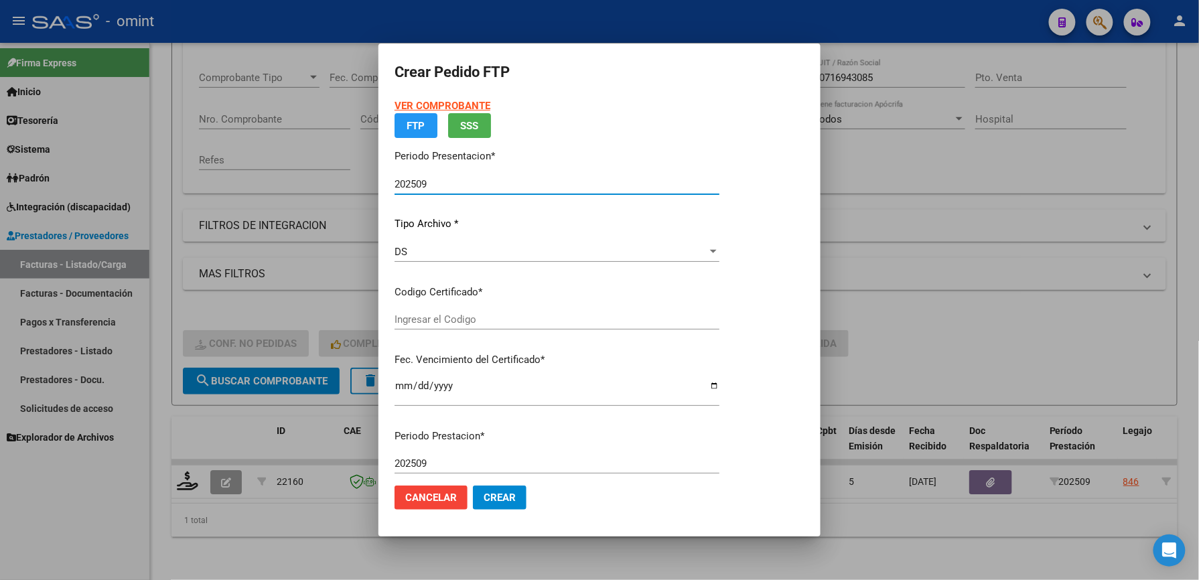
type input "8514061052"
type input "2027-12-10"
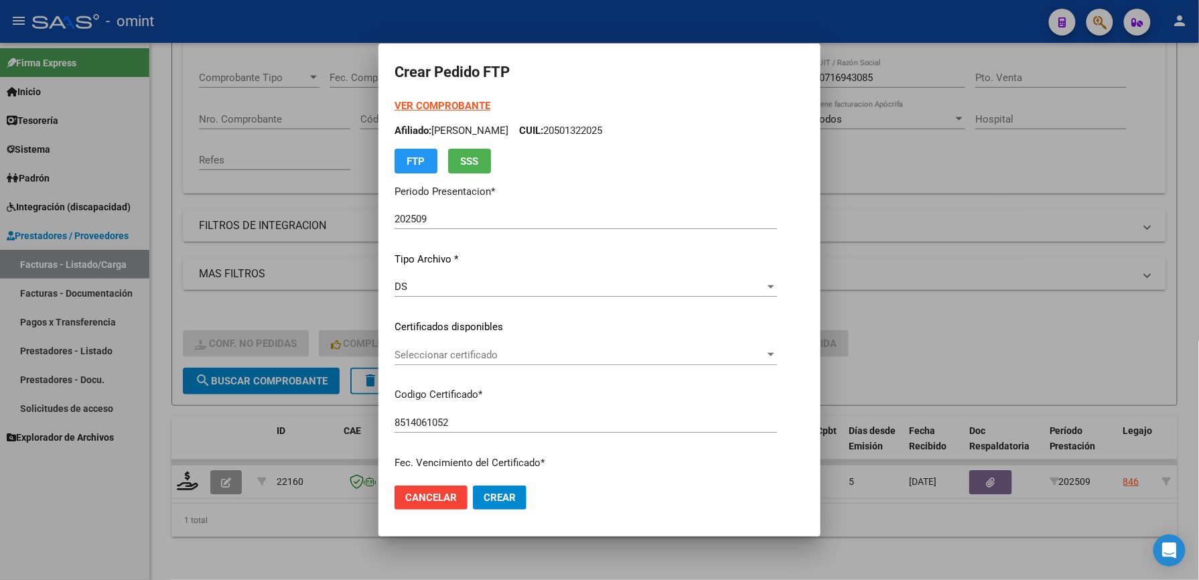
click at [486, 347] on div "Seleccionar certificado Seleccionar certificado" at bounding box center [586, 355] width 383 height 20
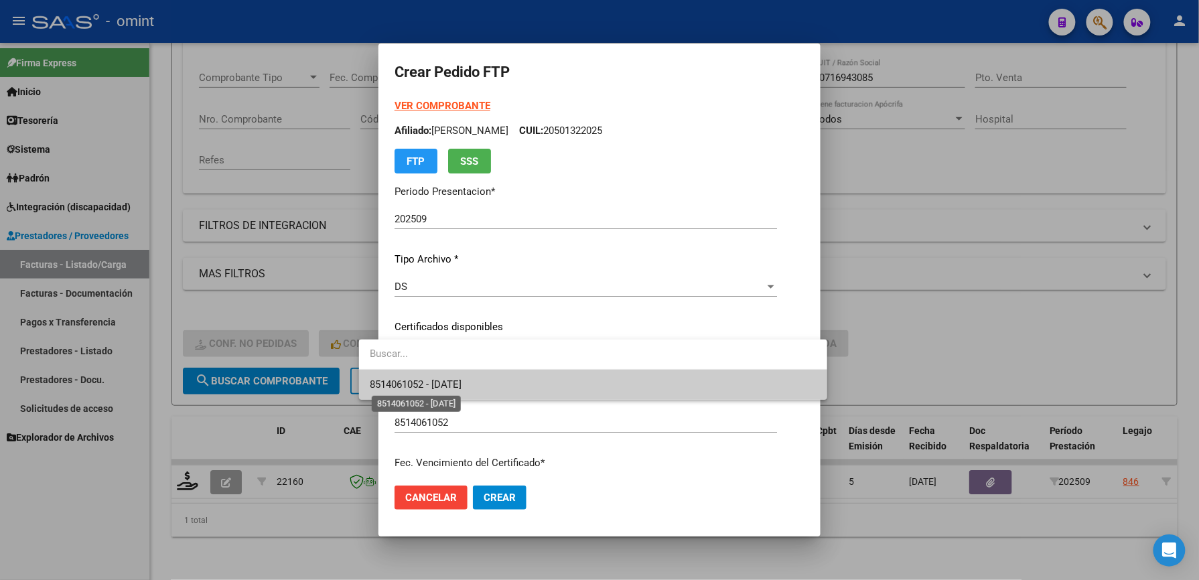
click at [462, 385] on span "8514061052 - 2027-12-10" at bounding box center [416, 385] width 92 height 12
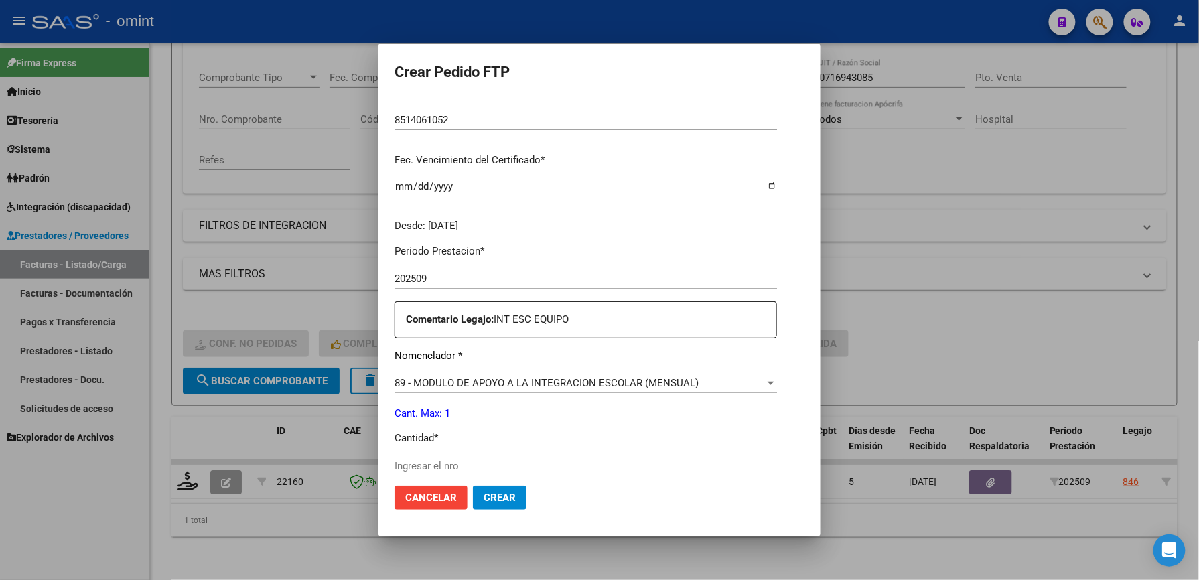
scroll to position [357, 0]
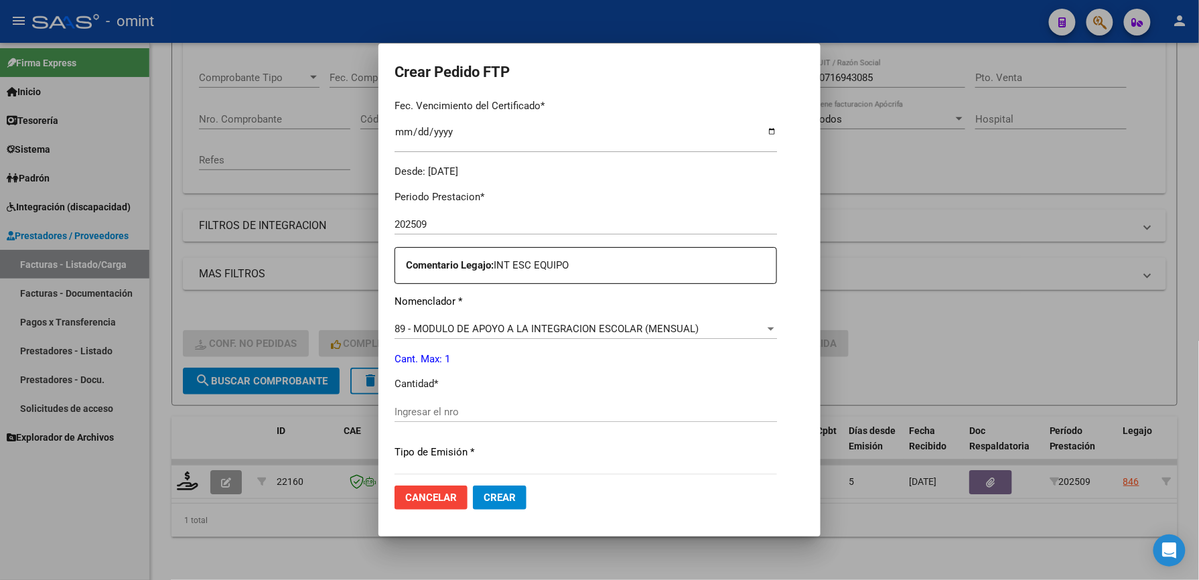
click at [472, 413] on input "Ingresar el nro" at bounding box center [586, 412] width 383 height 12
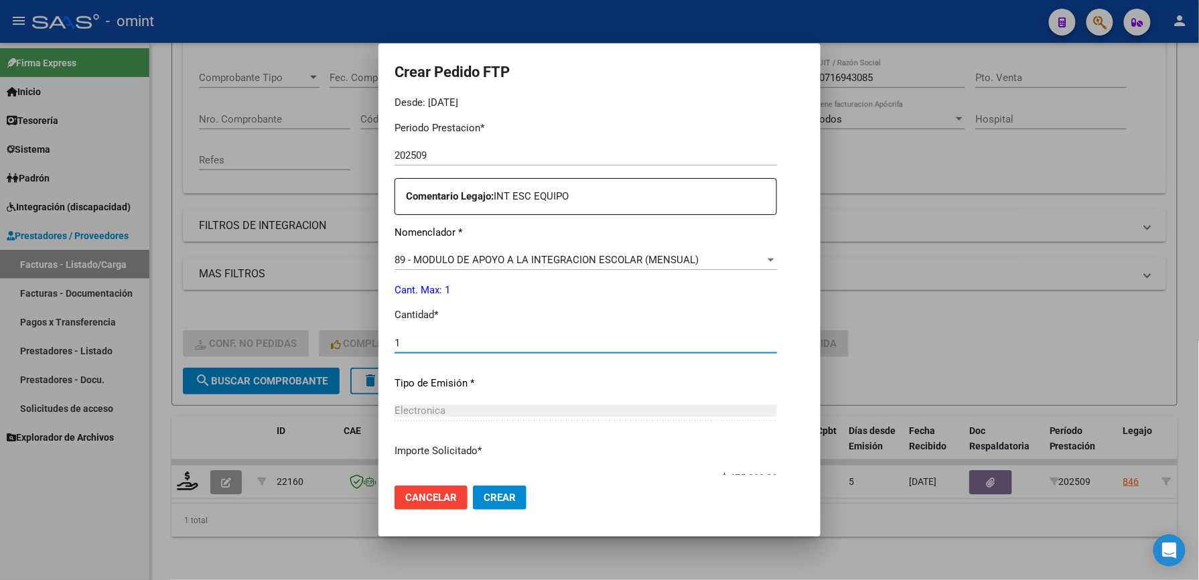
scroll to position [519, 0]
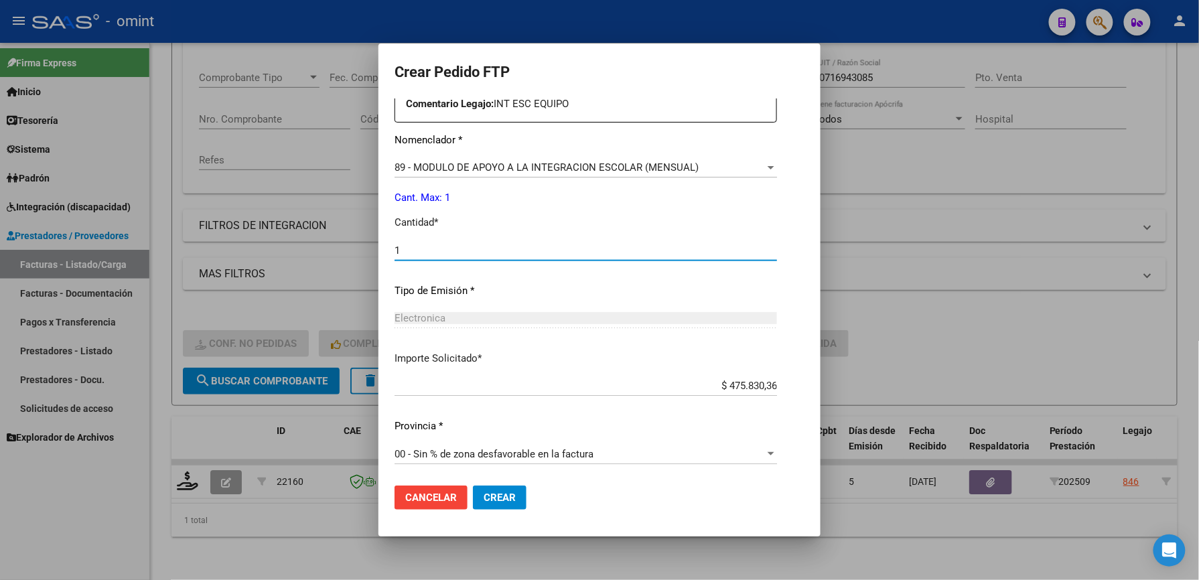
type input "1"
click at [473, 489] on button "Crear" at bounding box center [500, 498] width 54 height 24
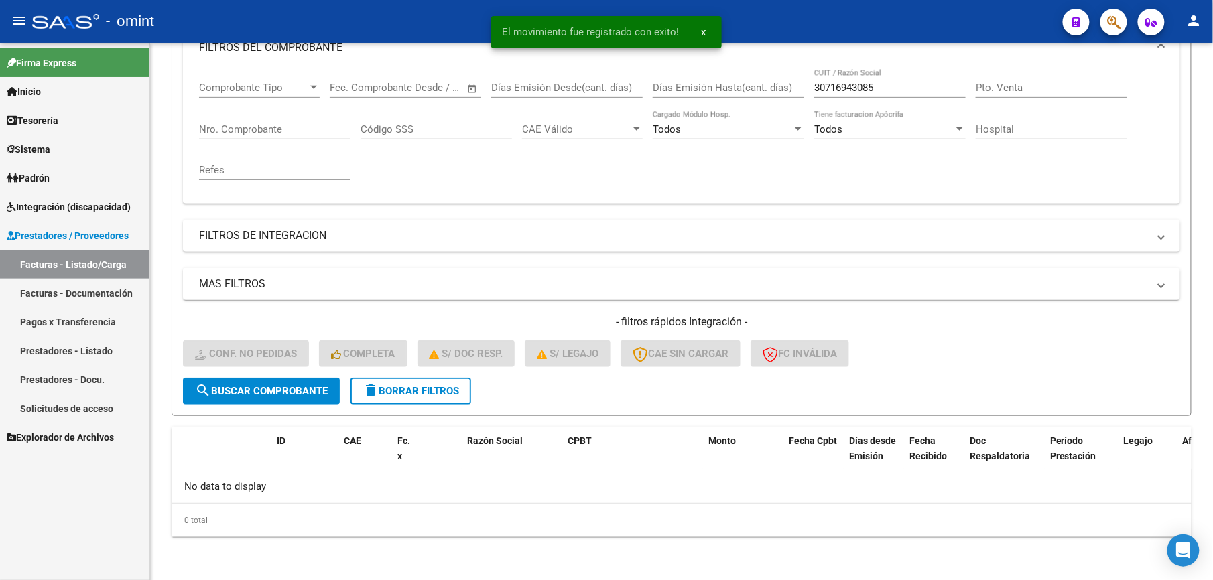
scroll to position [201, 0]
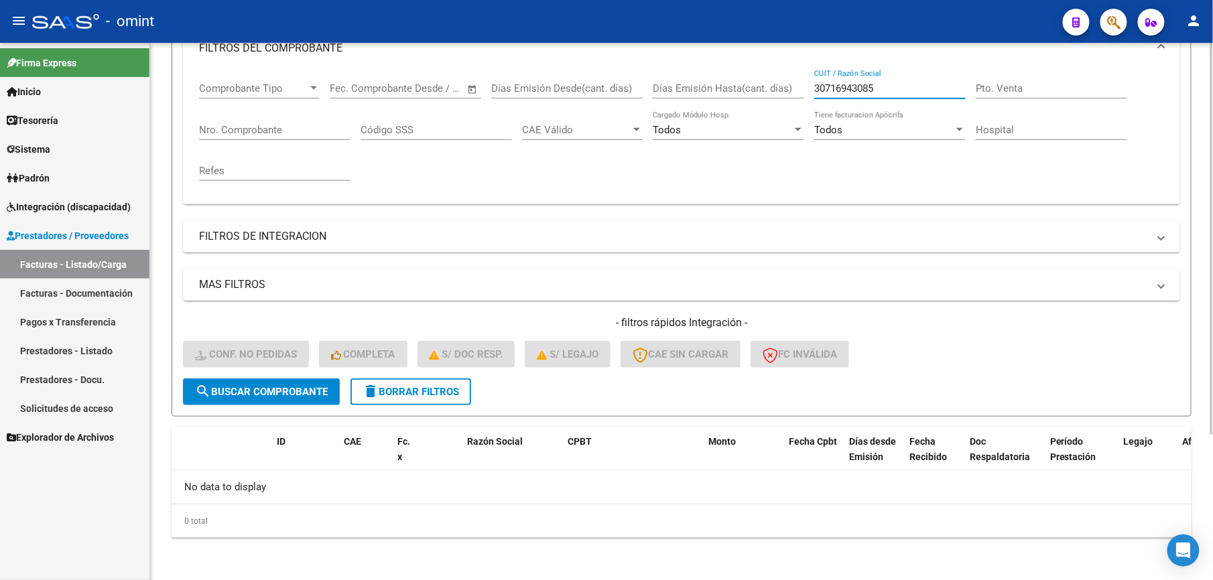
drag, startPoint x: 899, startPoint y: 86, endPoint x: 732, endPoint y: 86, distance: 167.5
click at [732, 86] on div "Comprobante Tipo Comprobante Tipo Fecha inicio – Fecha fin Fec. Comprobante Des…" at bounding box center [681, 132] width 965 height 124
paste input "23232088834"
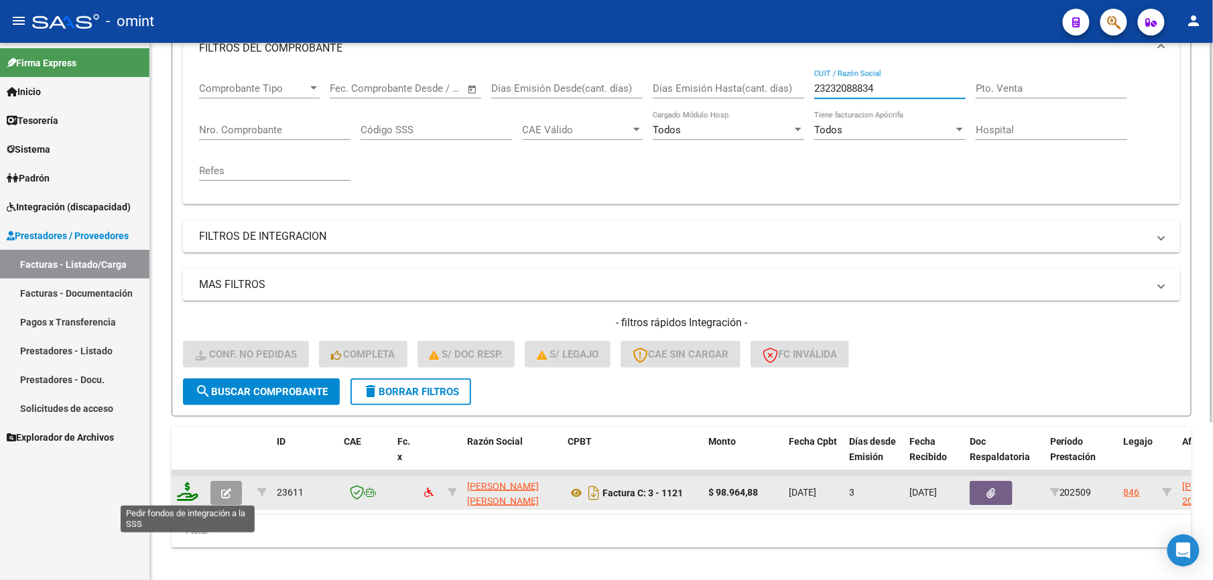
type input "23232088834"
click at [183, 496] on icon at bounding box center [187, 491] width 21 height 19
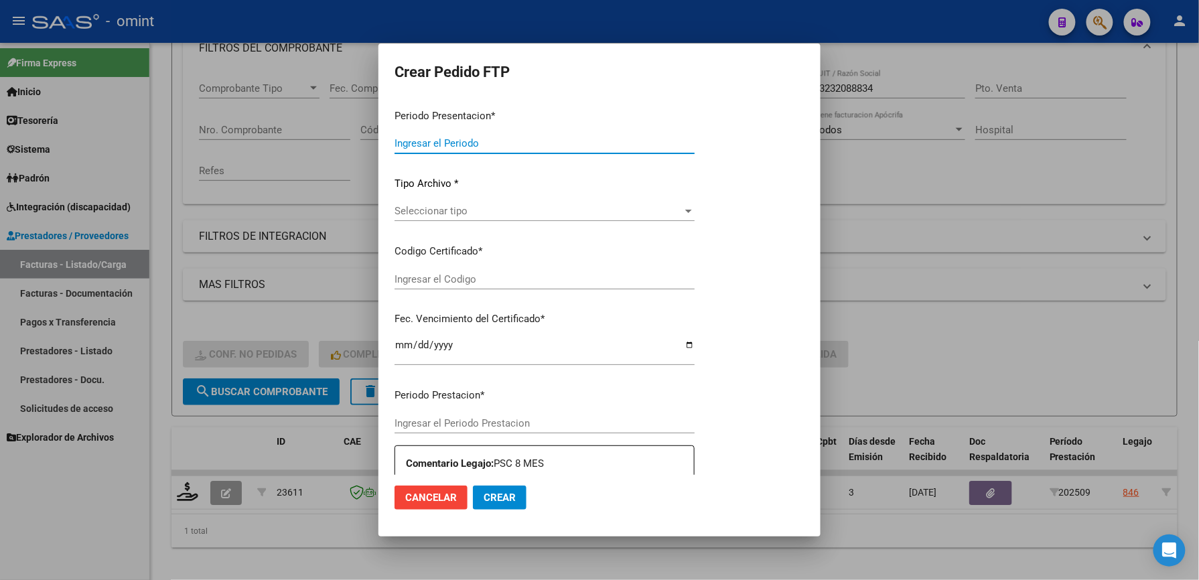
type input "202509"
type input "$ 98.964,88"
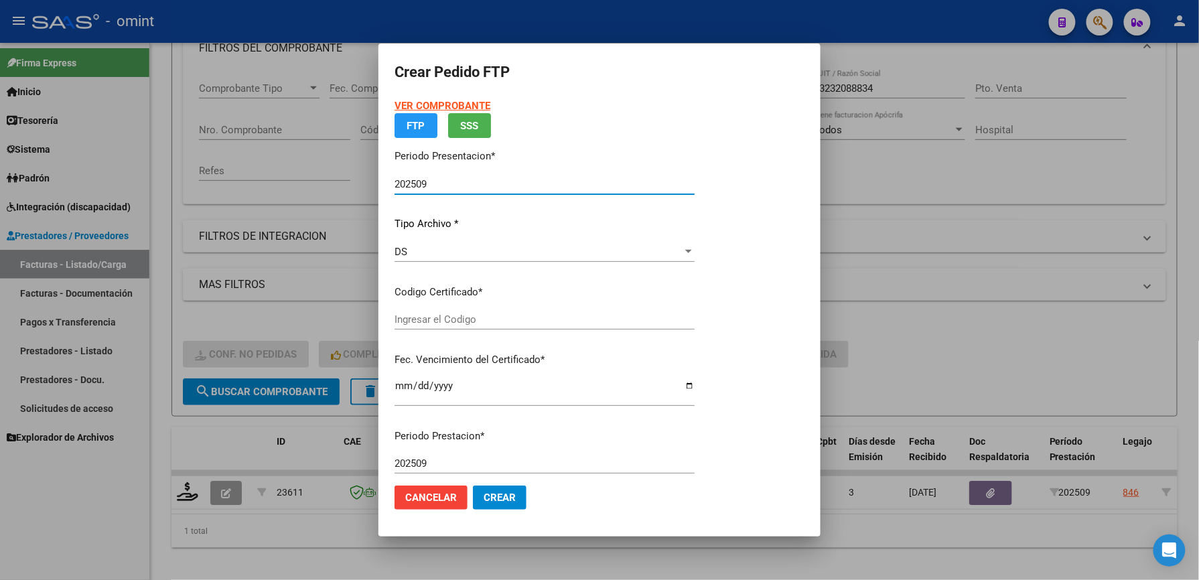
type input "8514061052"
type input "2027-12-10"
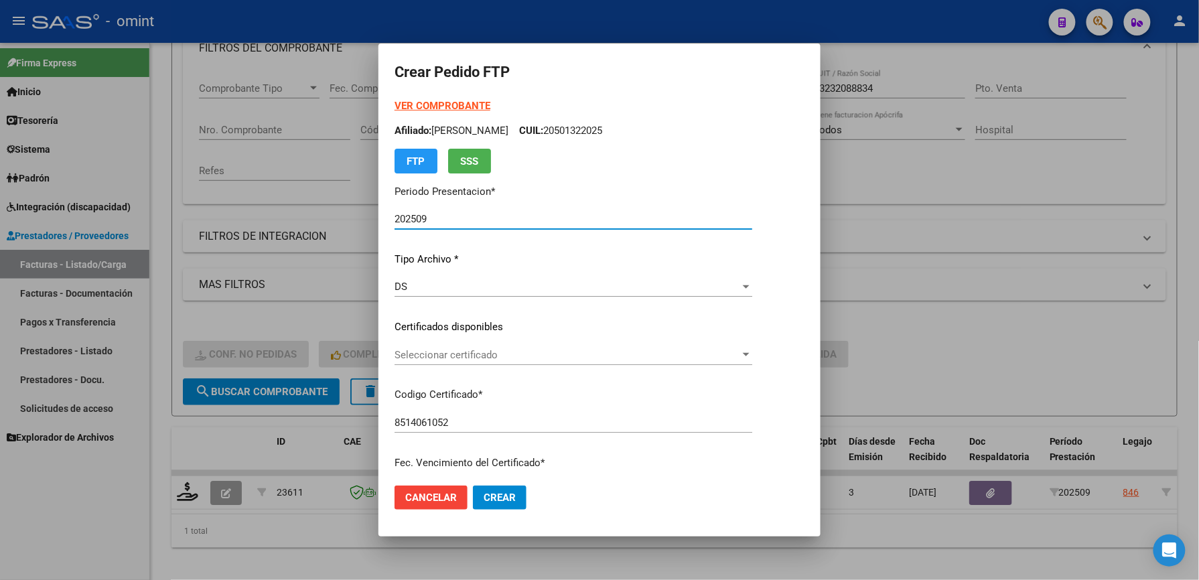
click at [446, 354] on span "Seleccionar certificado" at bounding box center [568, 355] width 346 height 12
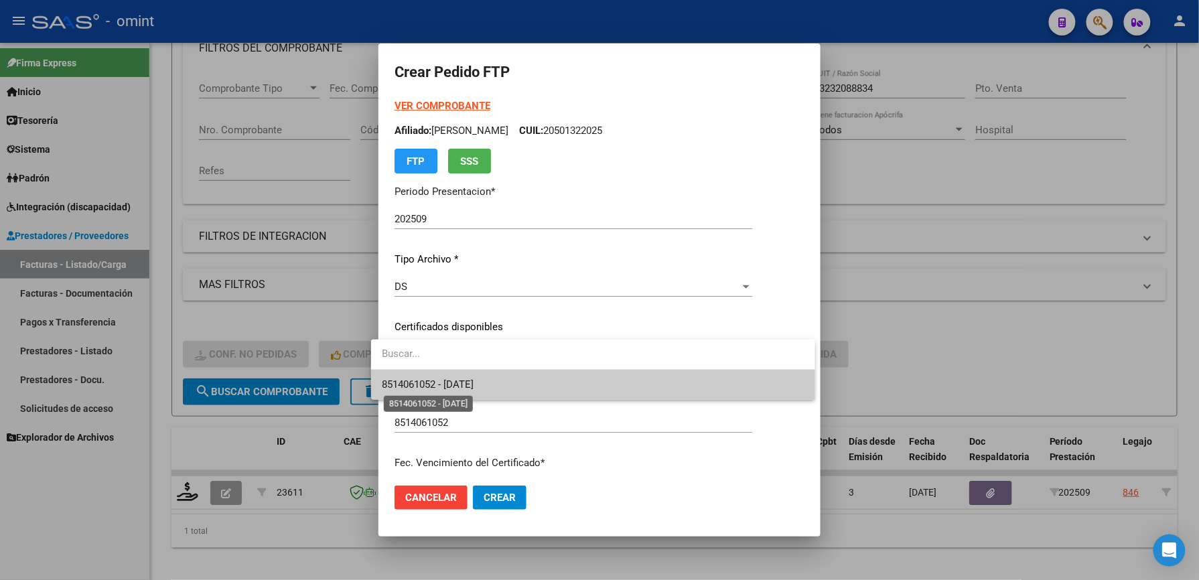
click at [456, 383] on span "8514061052 - 2027-12-10" at bounding box center [428, 385] width 92 height 12
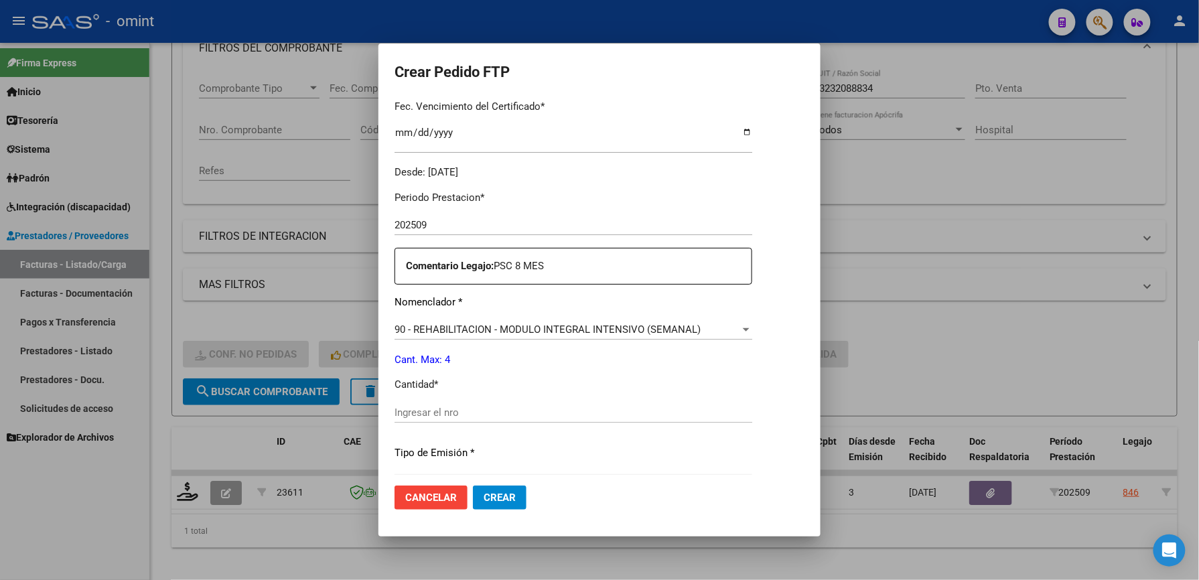
scroll to position [357, 0]
click at [434, 410] on input "Ingresar el nro" at bounding box center [574, 412] width 358 height 12
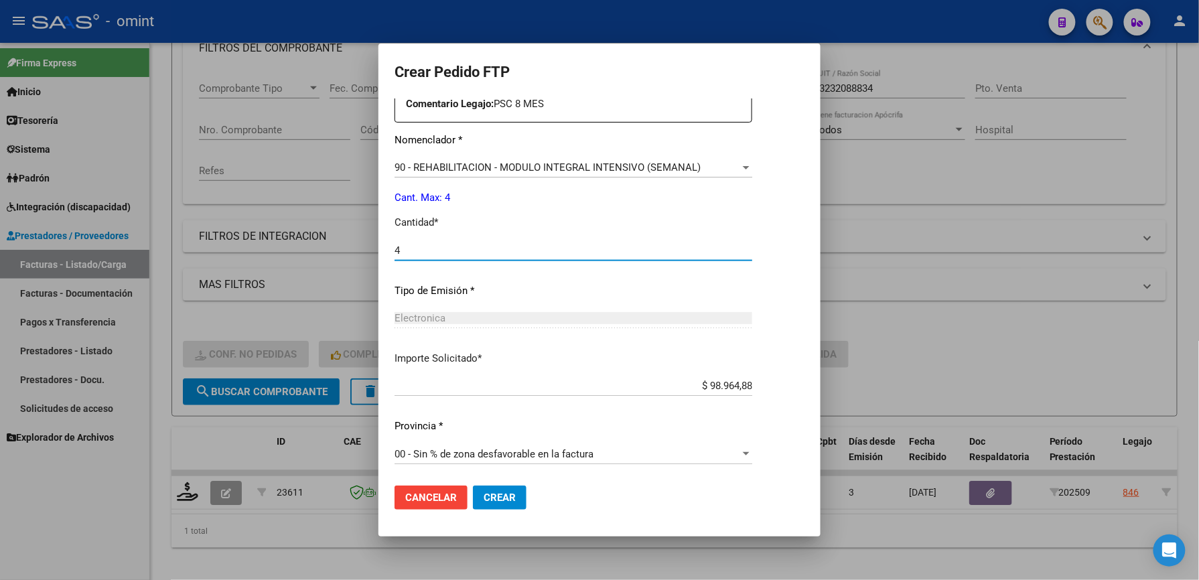
type input "4"
click at [491, 496] on span "Crear" at bounding box center [500, 498] width 32 height 12
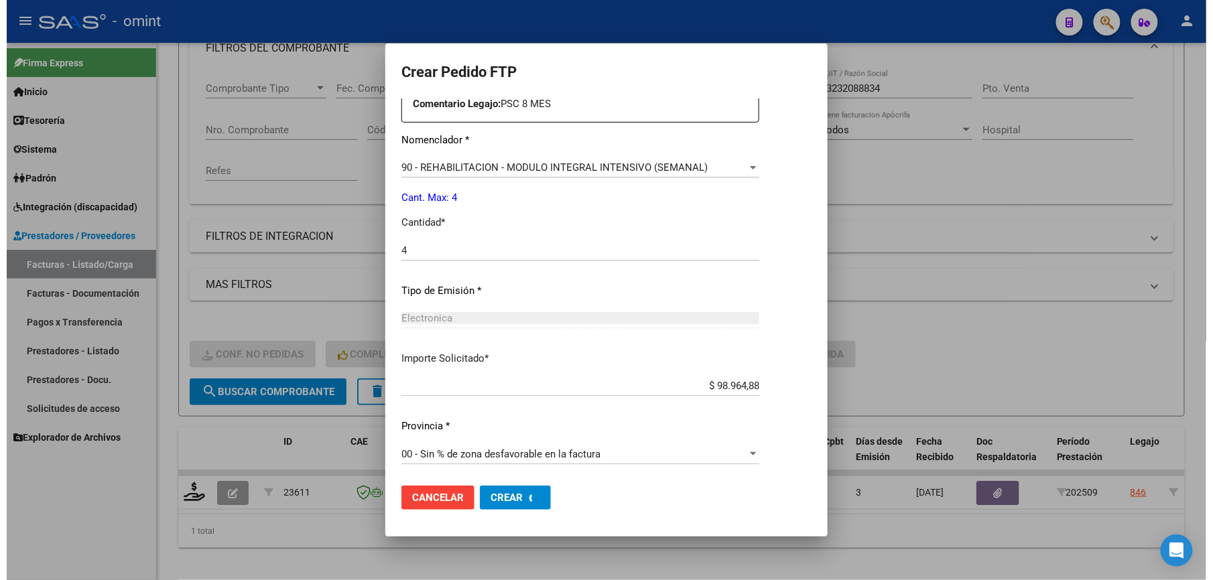
scroll to position [0, 0]
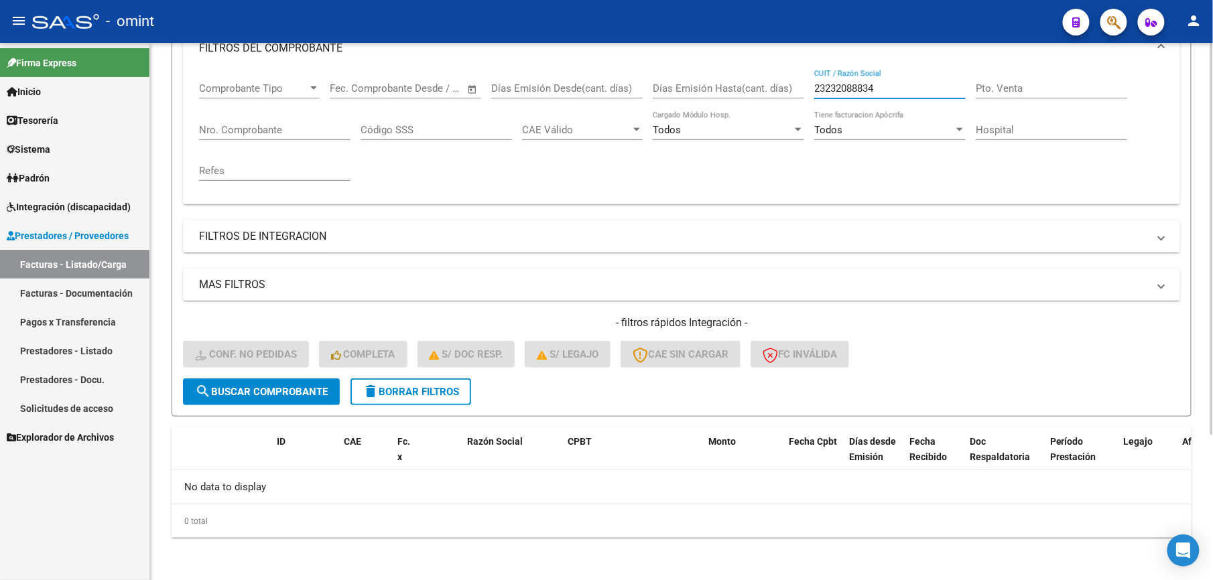
drag, startPoint x: 913, startPoint y: 84, endPoint x: 682, endPoint y: 76, distance: 230.6
click at [682, 76] on div "Comprobante Tipo Comprobante Tipo Fecha inicio – Fecha fin Fec. Comprobante Des…" at bounding box center [681, 132] width 965 height 124
paste input "7162519560"
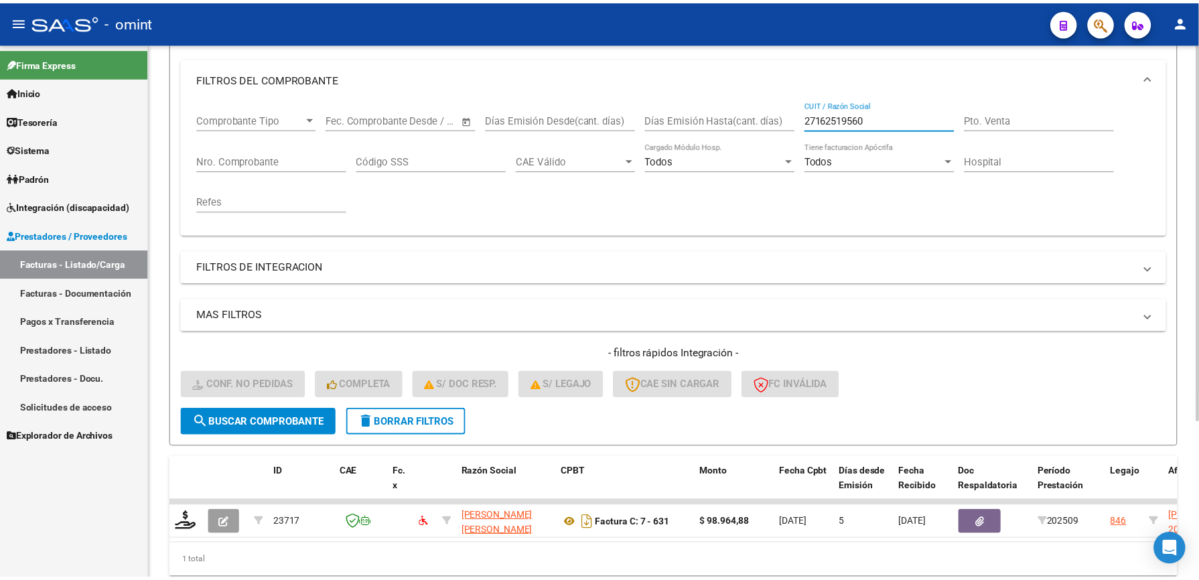
scroll to position [201, 0]
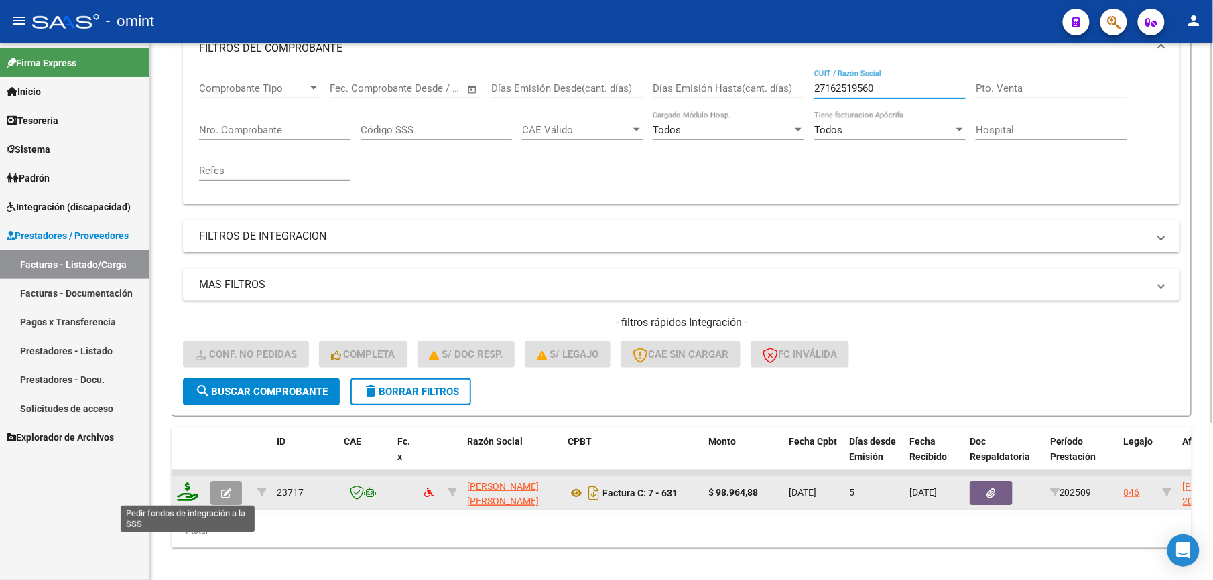
type input "27162519560"
click at [191, 490] on icon at bounding box center [187, 491] width 21 height 19
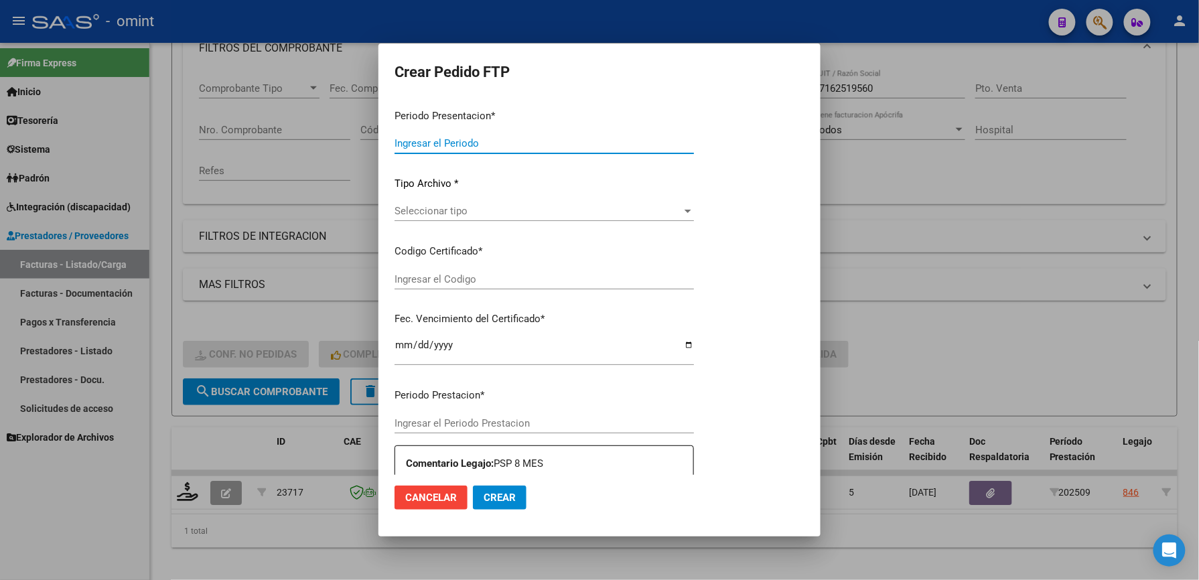
type input "202509"
type input "$ 98.964,88"
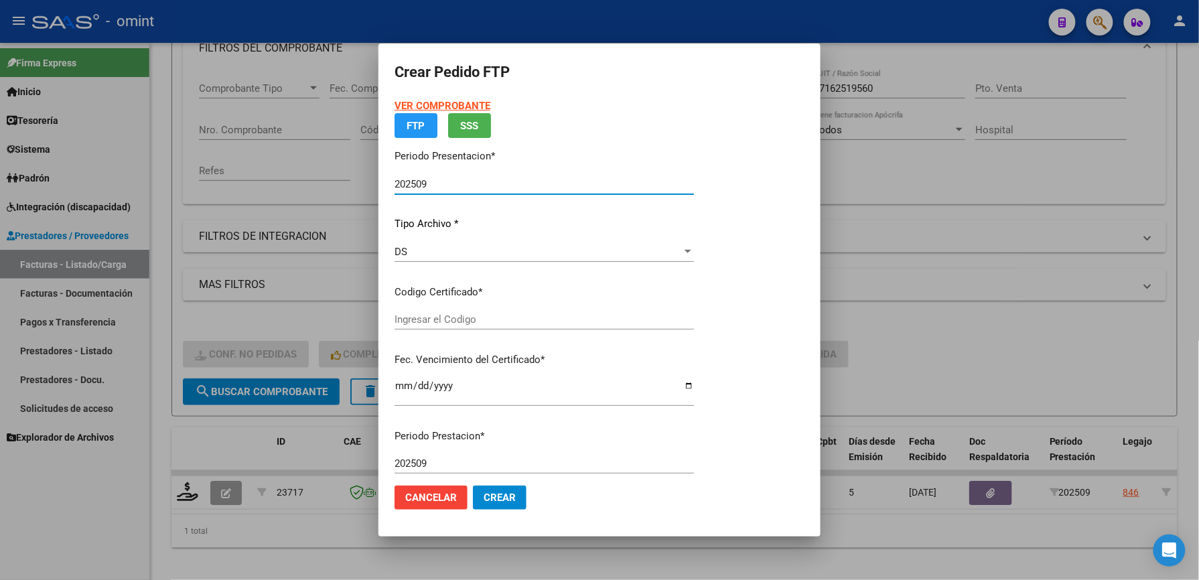
type input "8514061052"
type input "2027-12-10"
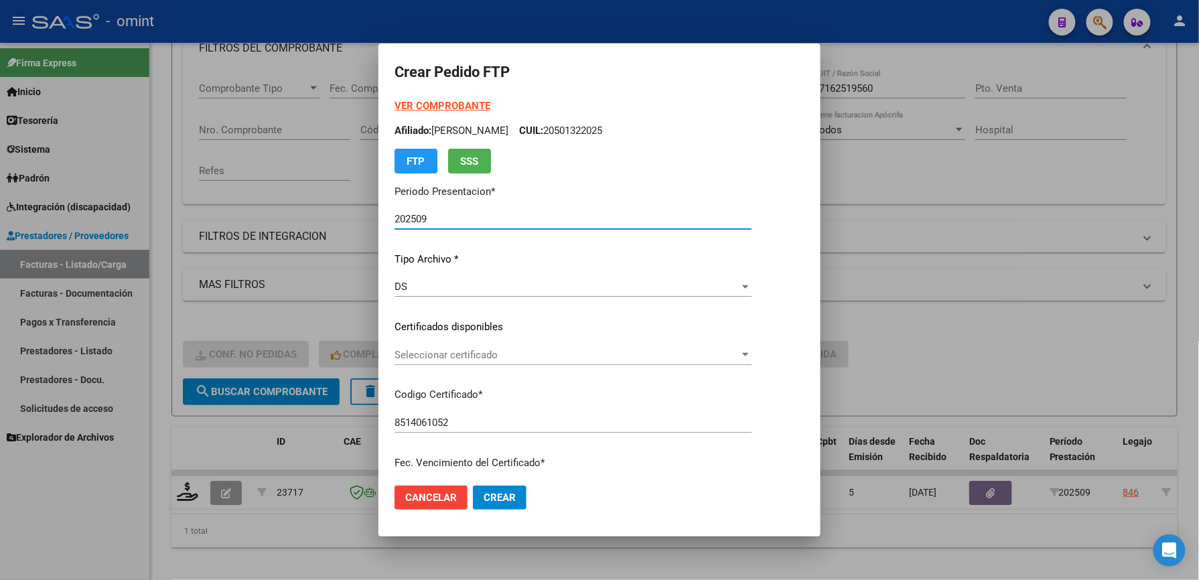
click at [438, 349] on span "Seleccionar certificado" at bounding box center [567, 355] width 345 height 12
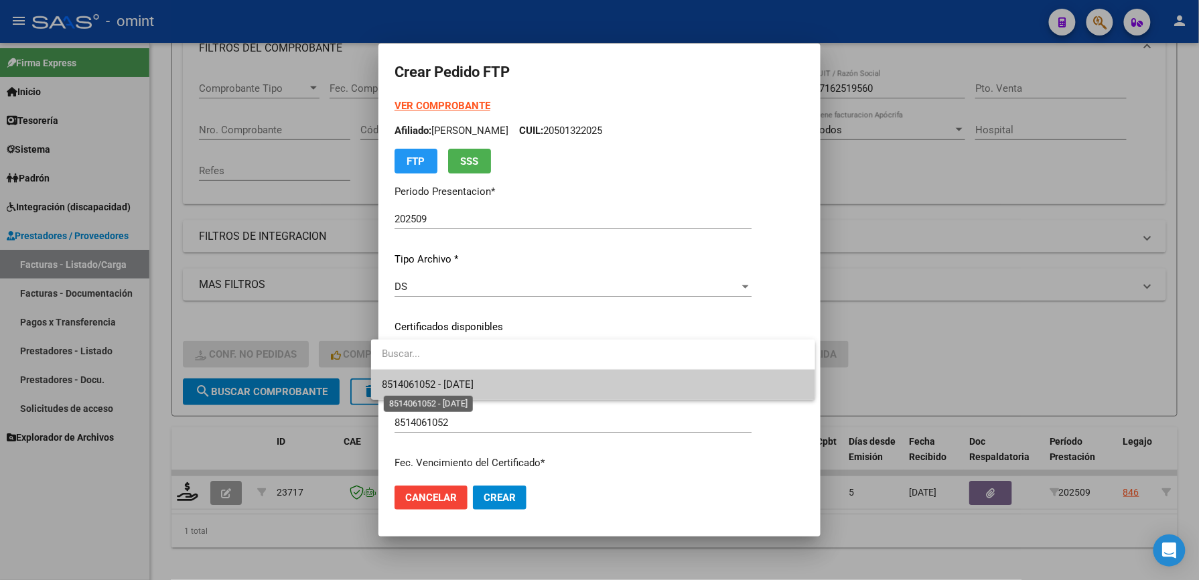
click at [434, 390] on span "8514061052 - 2027-12-10" at bounding box center [428, 385] width 92 height 12
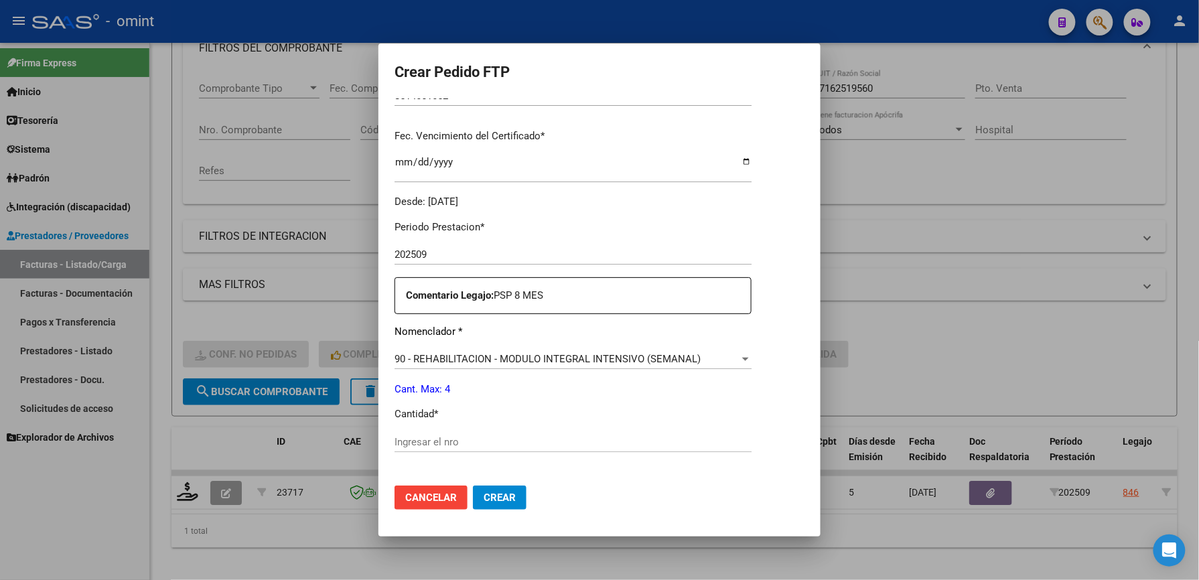
scroll to position [357, 0]
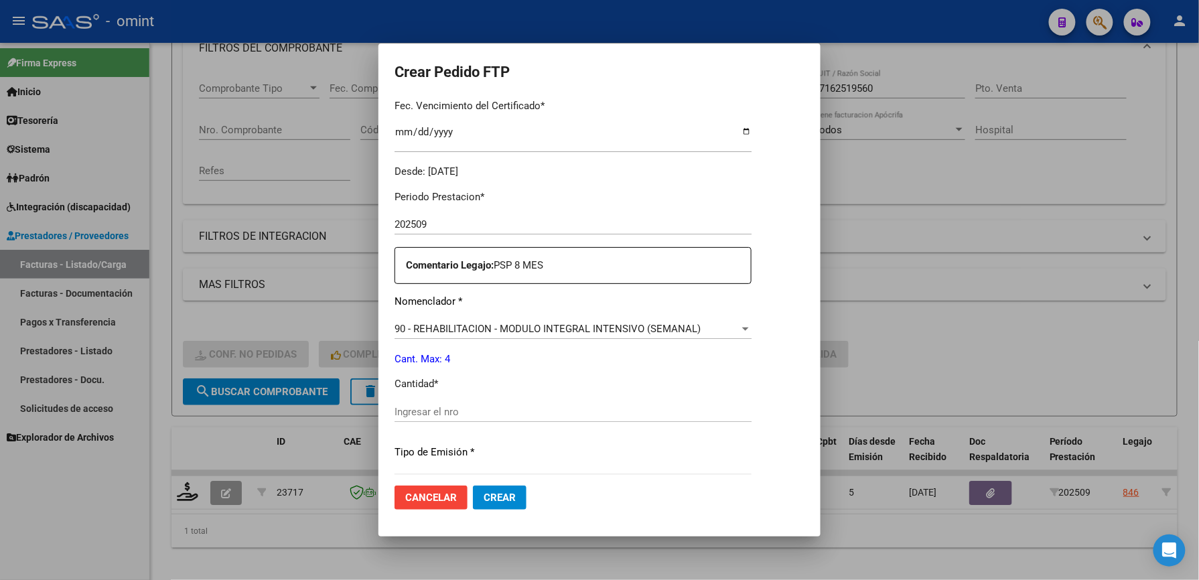
click at [450, 405] on div "Ingresar el nro" at bounding box center [573, 412] width 357 height 20
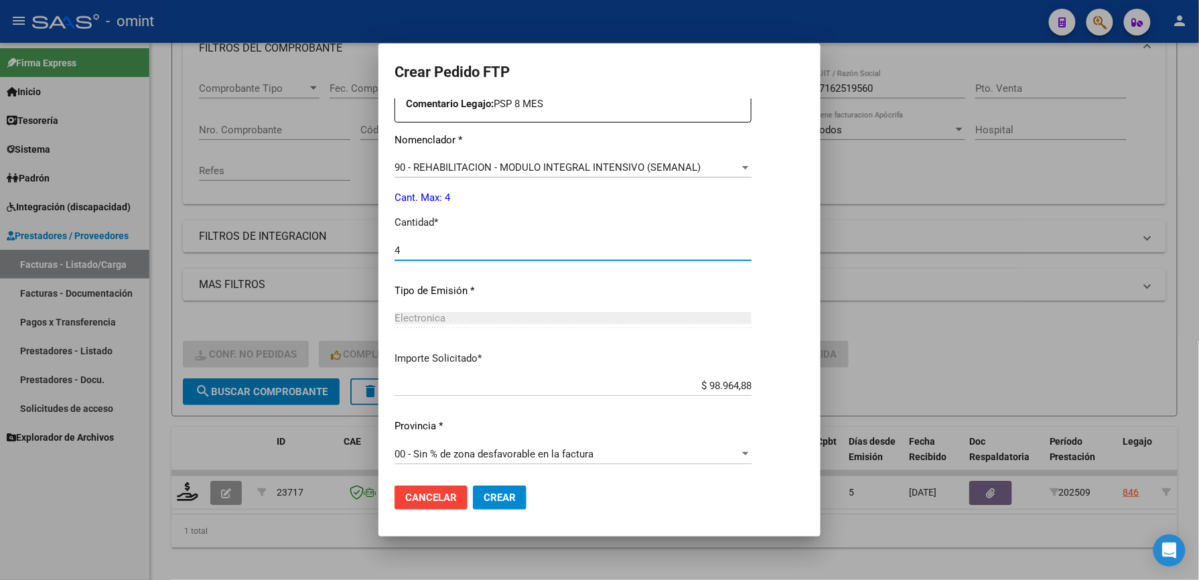
type input "4"
click at [490, 496] on span "Crear" at bounding box center [500, 498] width 32 height 12
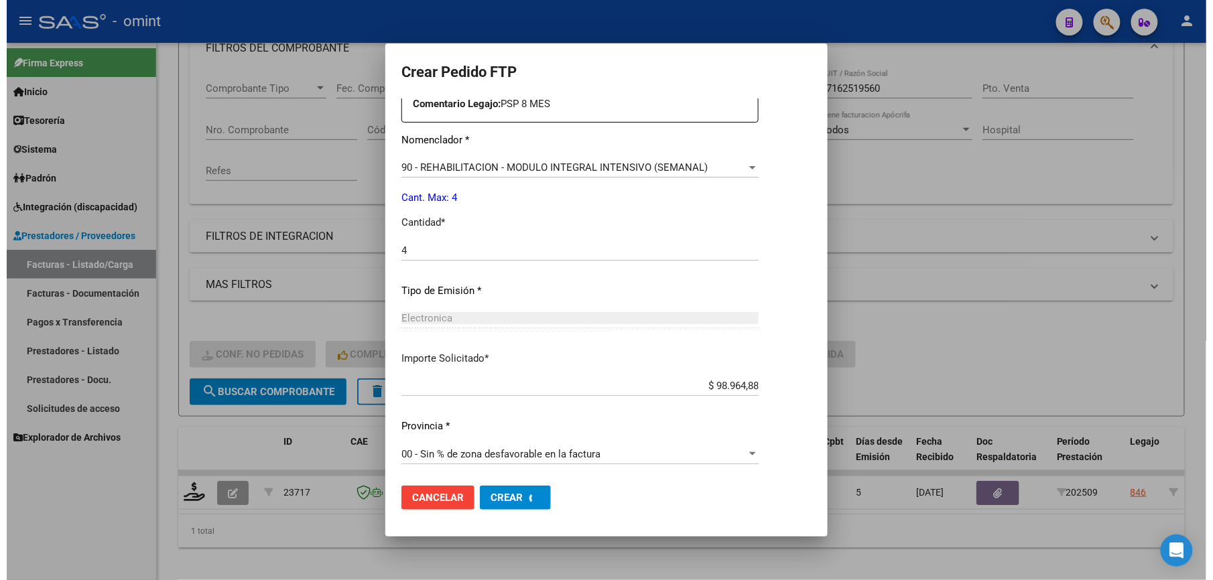
scroll to position [0, 0]
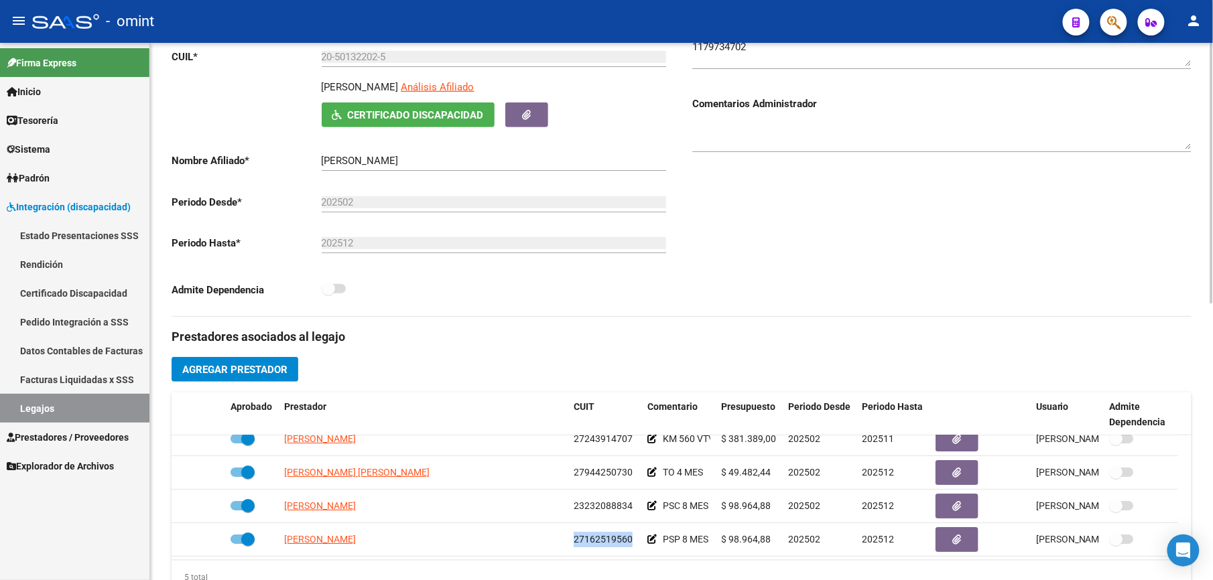
scroll to position [89, 0]
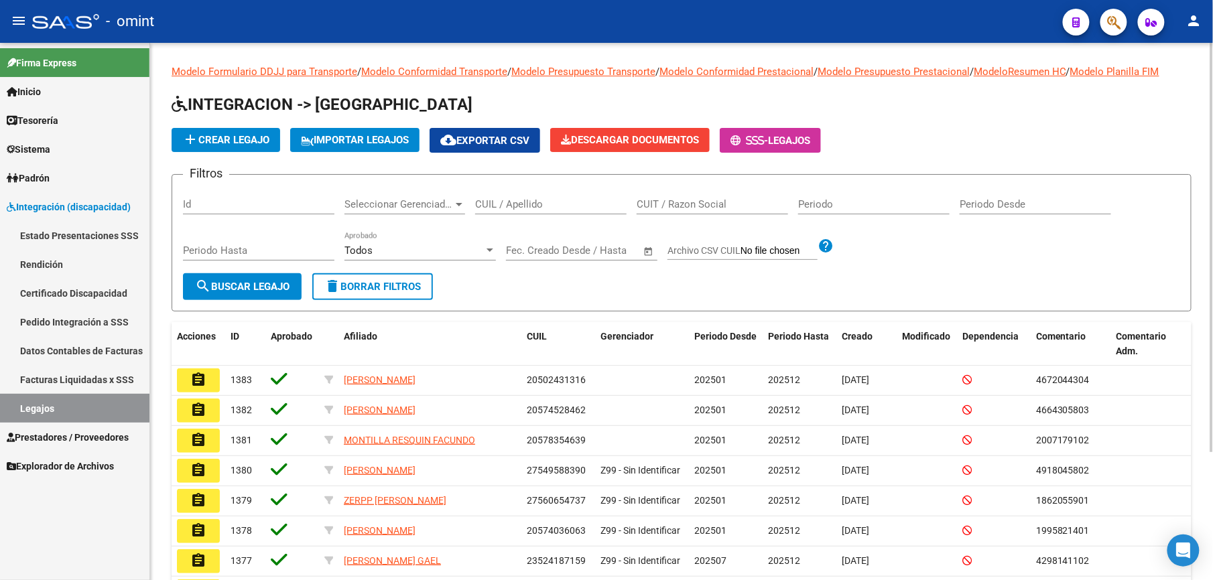
click at [499, 204] on input "CUIL / Apellido" at bounding box center [550, 204] width 151 height 12
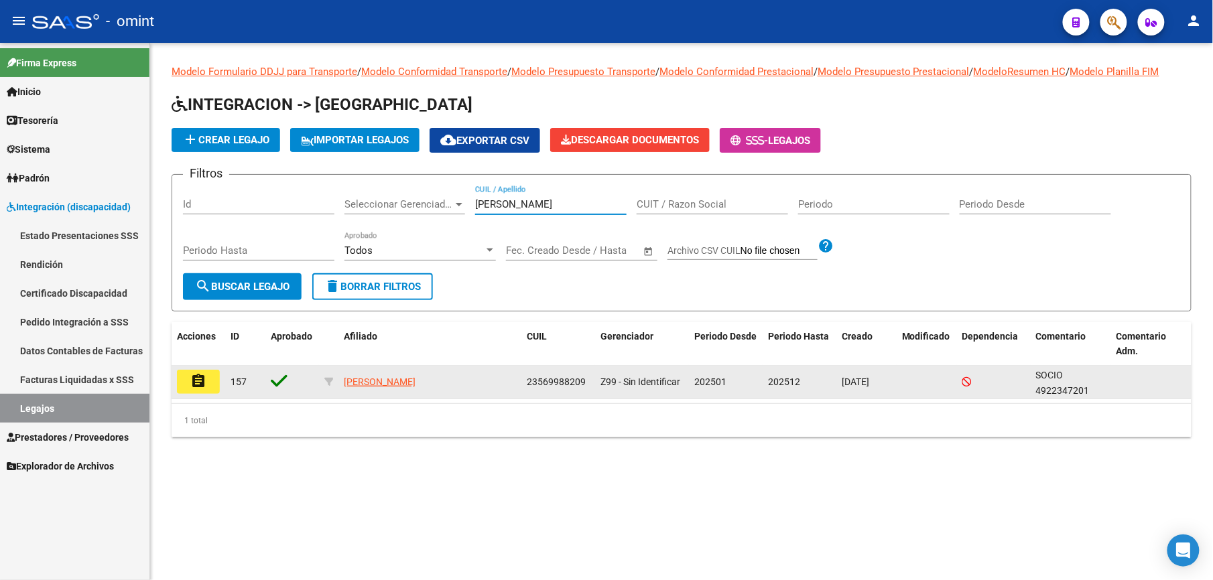
type input "[PERSON_NAME]"
click at [190, 378] on mat-icon "assignment" at bounding box center [198, 381] width 16 height 16
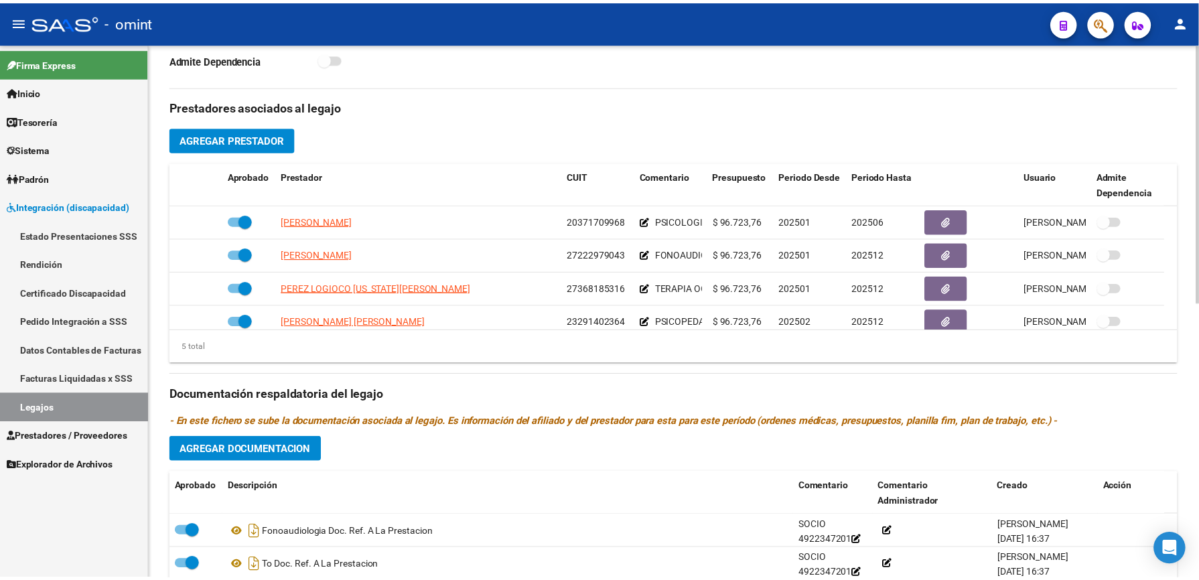
scroll to position [446, 0]
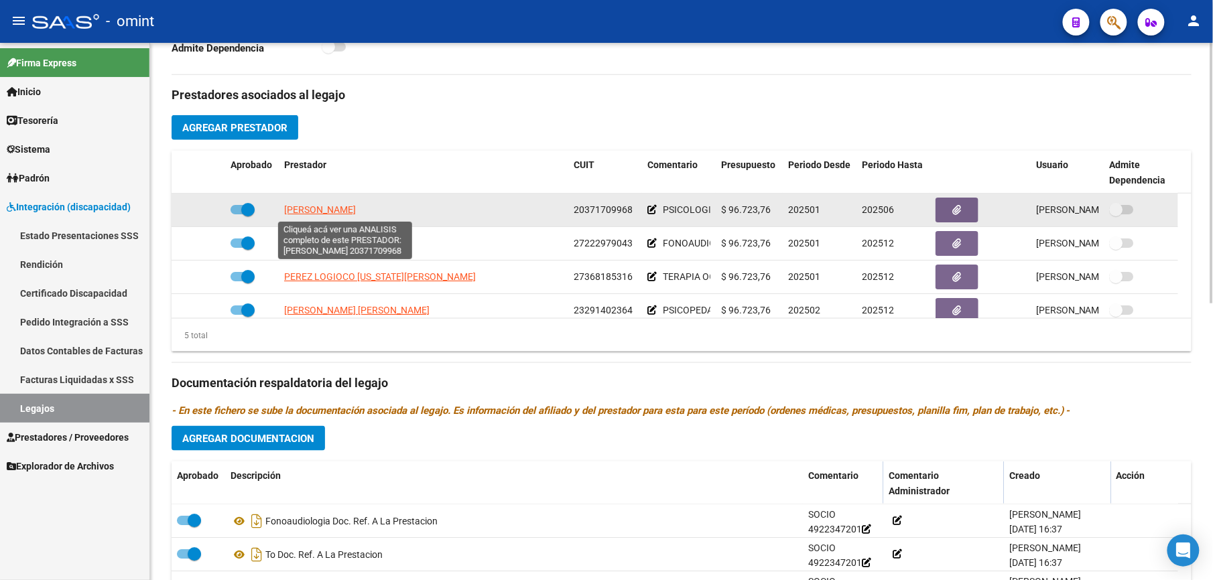
click at [320, 208] on span "[PERSON_NAME]" at bounding box center [320, 209] width 72 height 11
type textarea "20371709968"
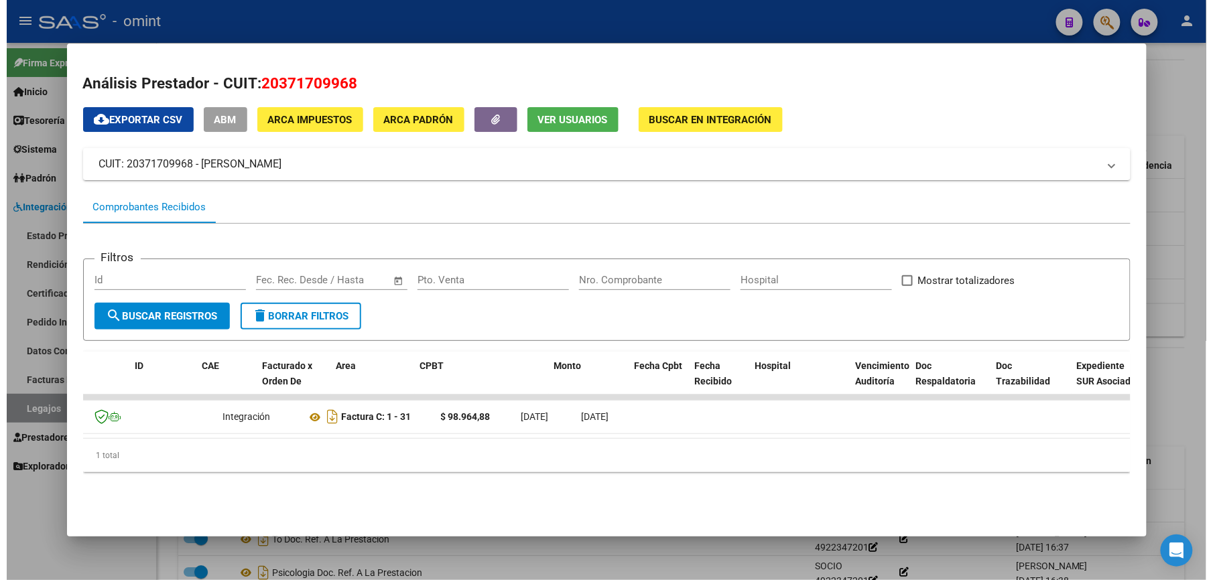
scroll to position [0, 0]
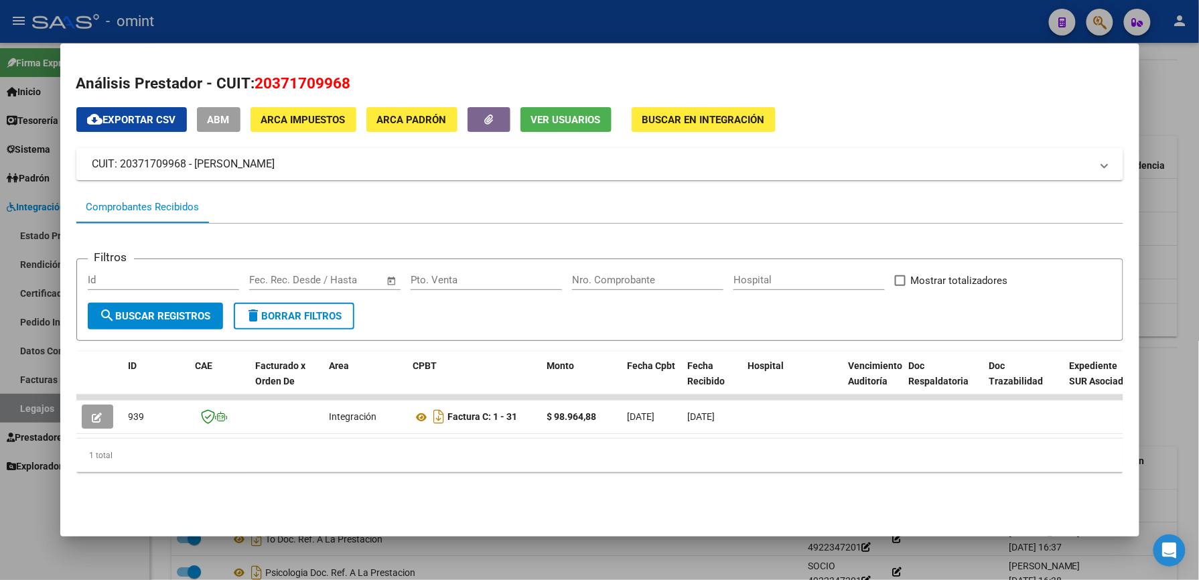
click at [670, 23] on div at bounding box center [599, 290] width 1199 height 580
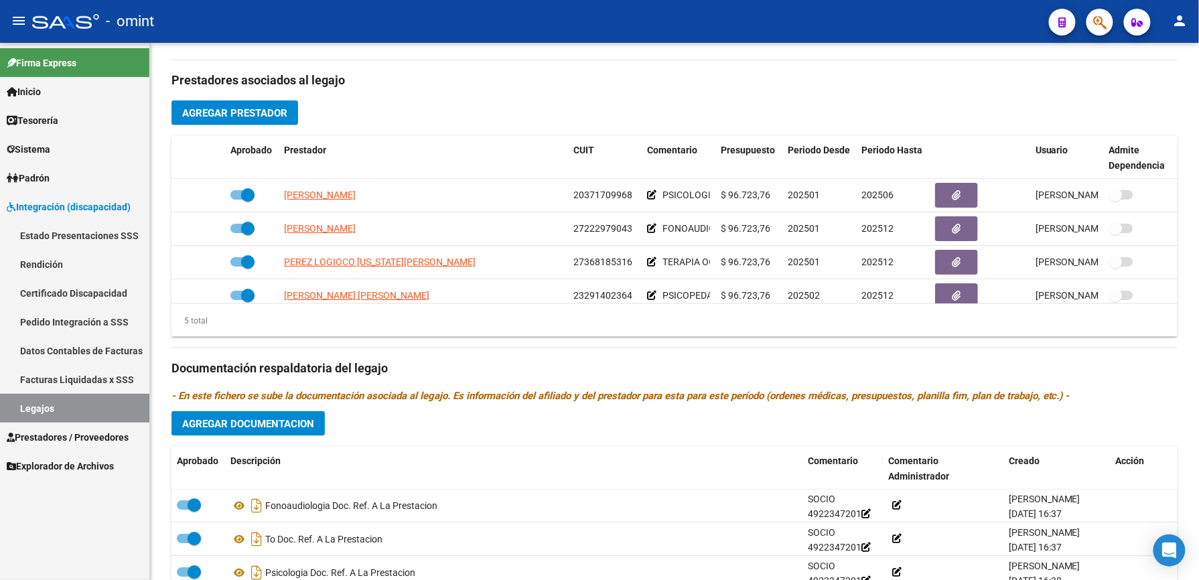
scroll to position [446, 0]
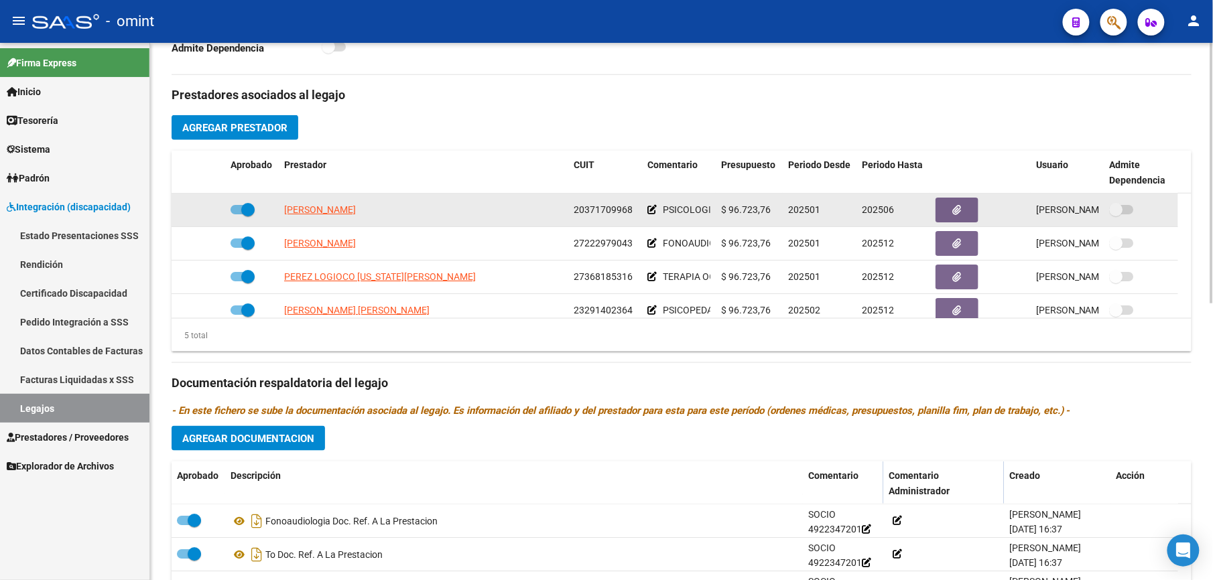
click at [242, 204] on span at bounding box center [247, 209] width 13 height 13
click at [237, 214] on input "checkbox" at bounding box center [237, 214] width 1 height 1
checkbox input "false"
click at [207, 210] on icon at bounding box center [205, 209] width 9 height 9
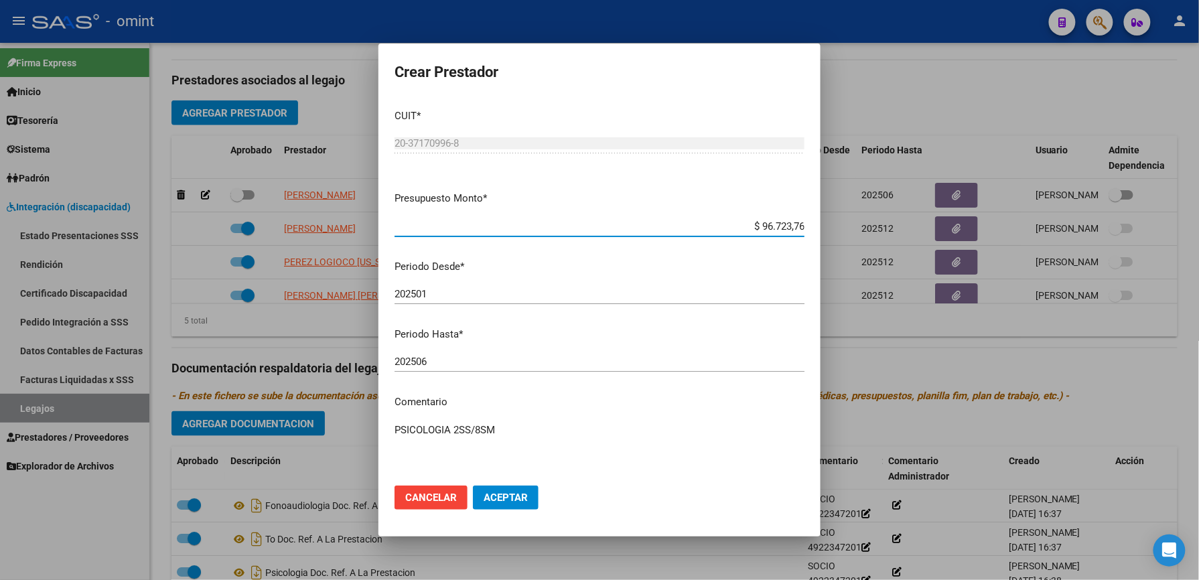
click at [442, 362] on input "202506" at bounding box center [600, 362] width 410 height 12
type input "202502"
click at [497, 496] on span "Aceptar" at bounding box center [506, 498] width 44 height 12
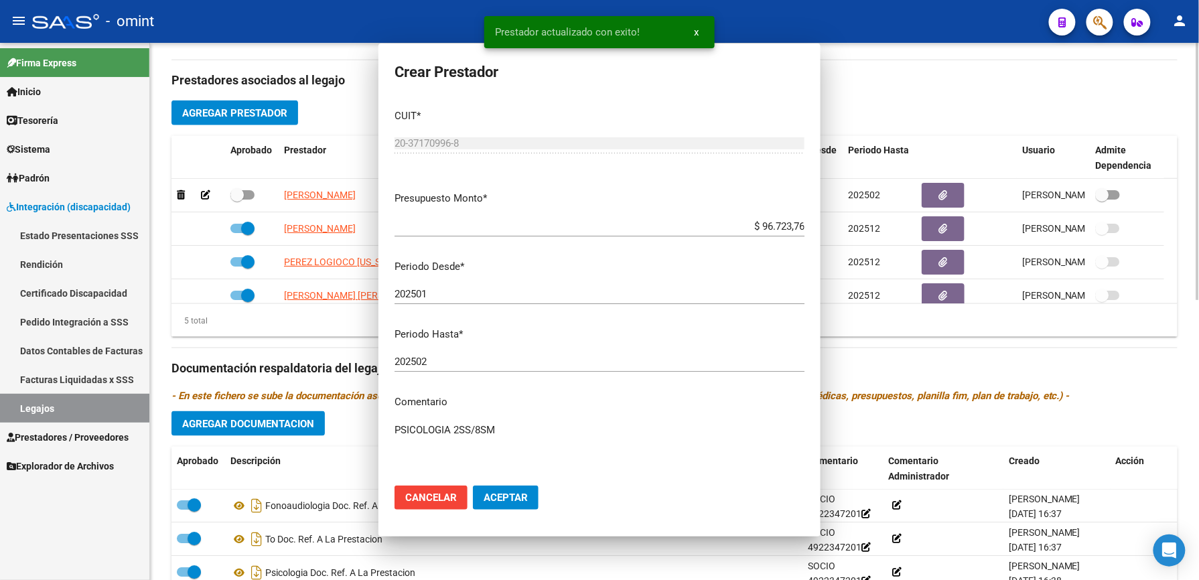
scroll to position [446, 0]
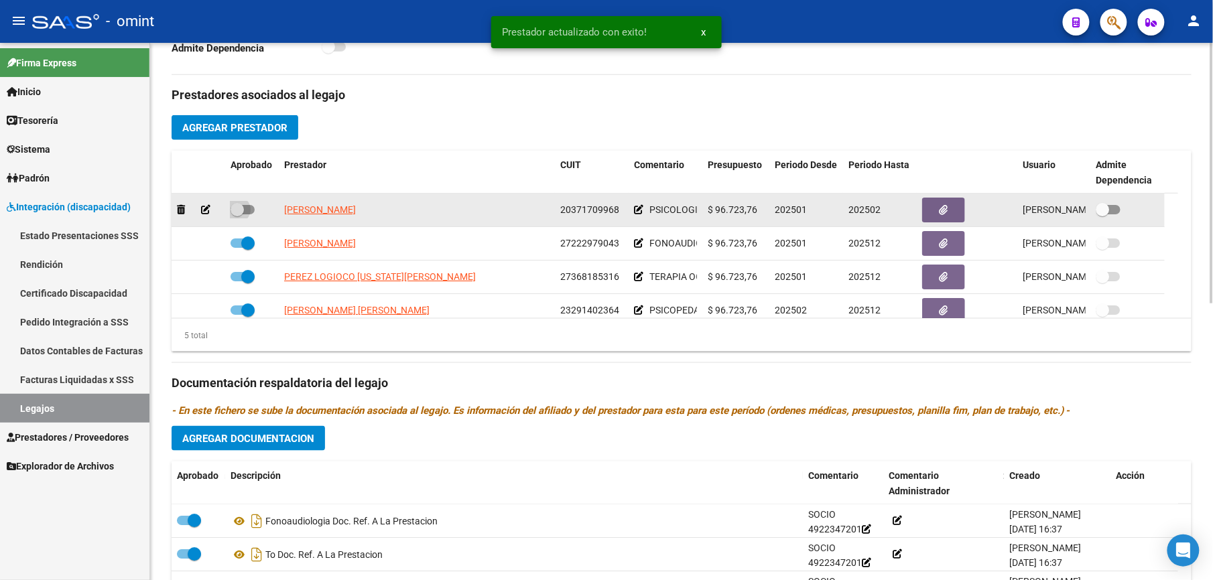
click at [247, 204] on label at bounding box center [242, 210] width 24 height 16
click at [237, 214] on input "checkbox" at bounding box center [237, 214] width 1 height 1
checkbox input "true"
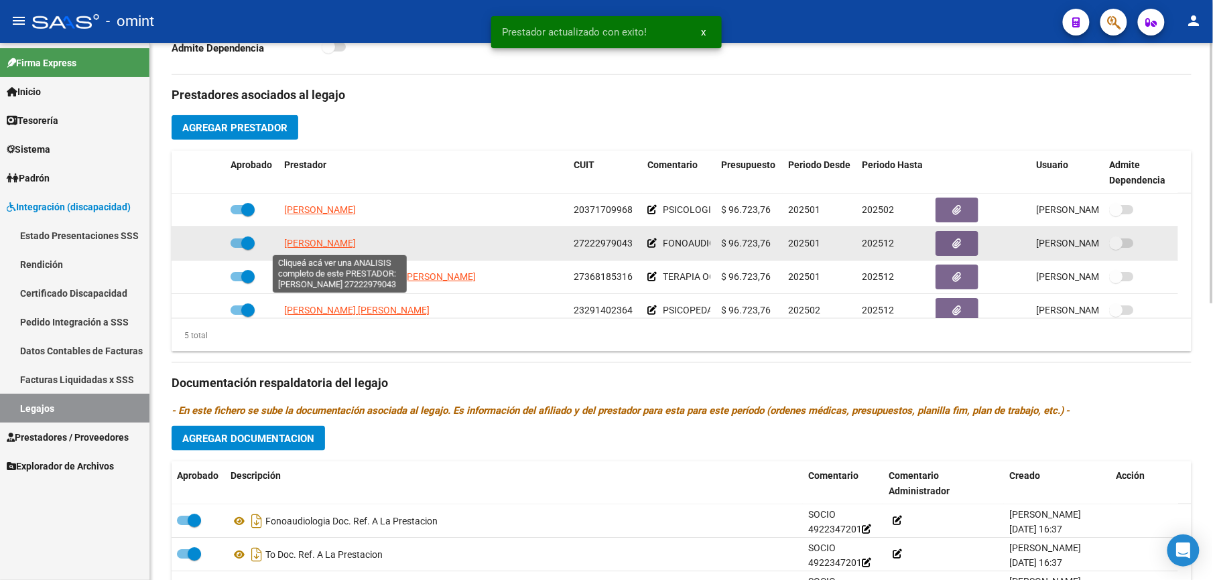
click at [356, 249] on span "[PERSON_NAME]" at bounding box center [320, 243] width 72 height 11
type textarea "27222979043"
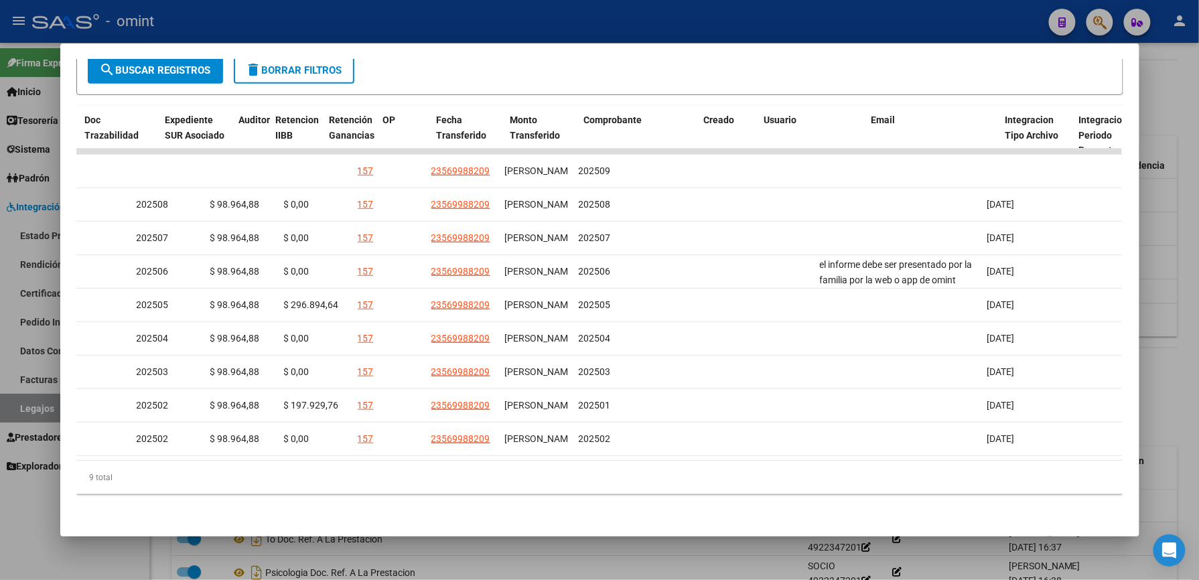
scroll to position [0, 0]
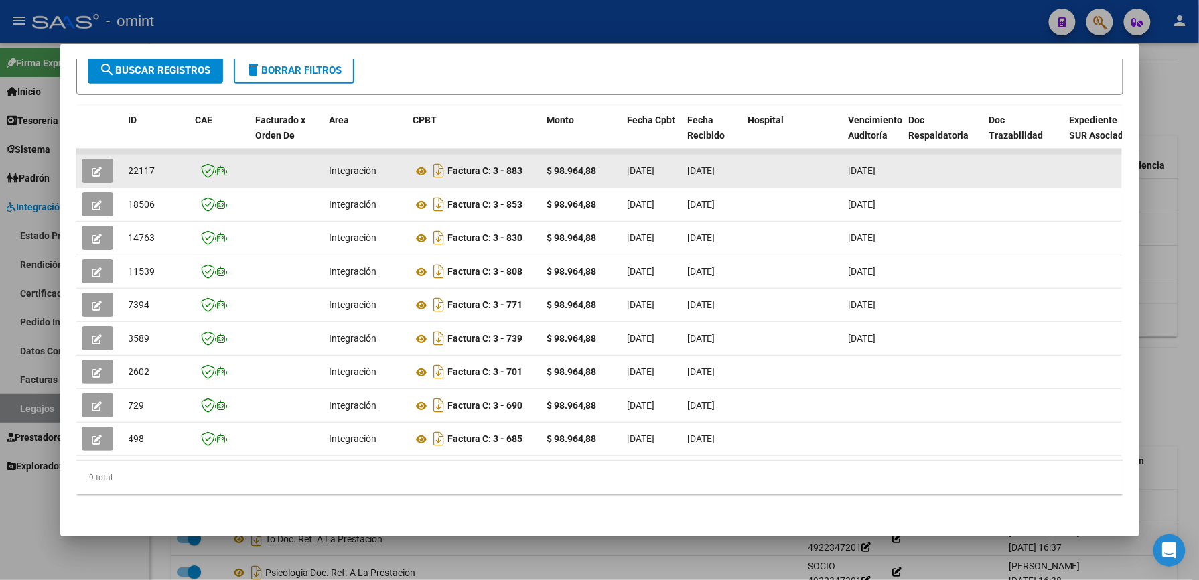
click at [92, 167] on icon "button" at bounding box center [97, 172] width 10 height 10
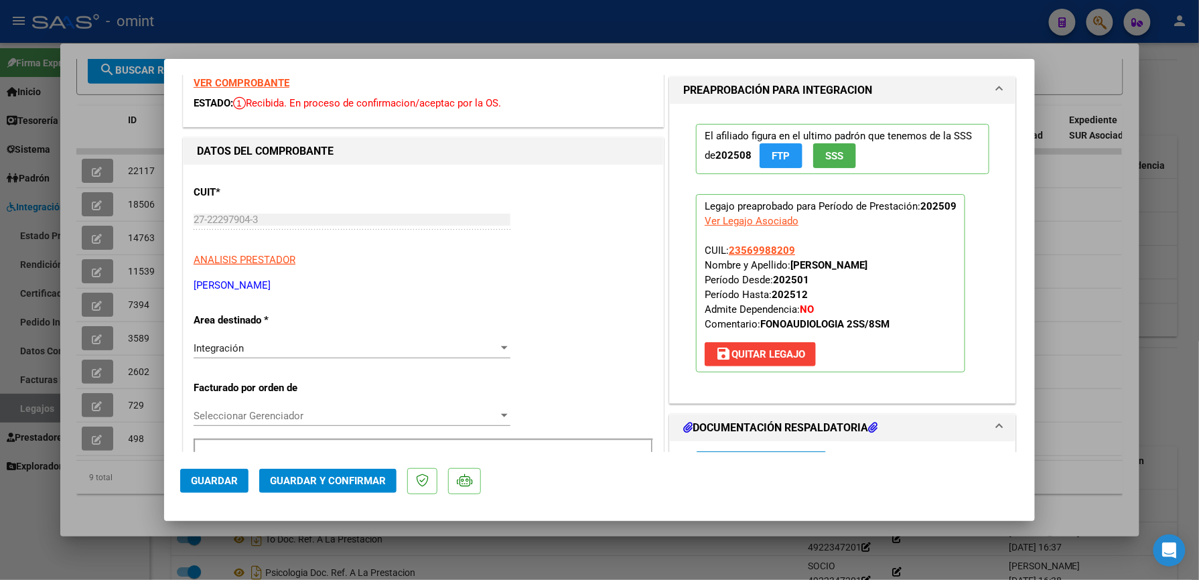
scroll to position [268, 0]
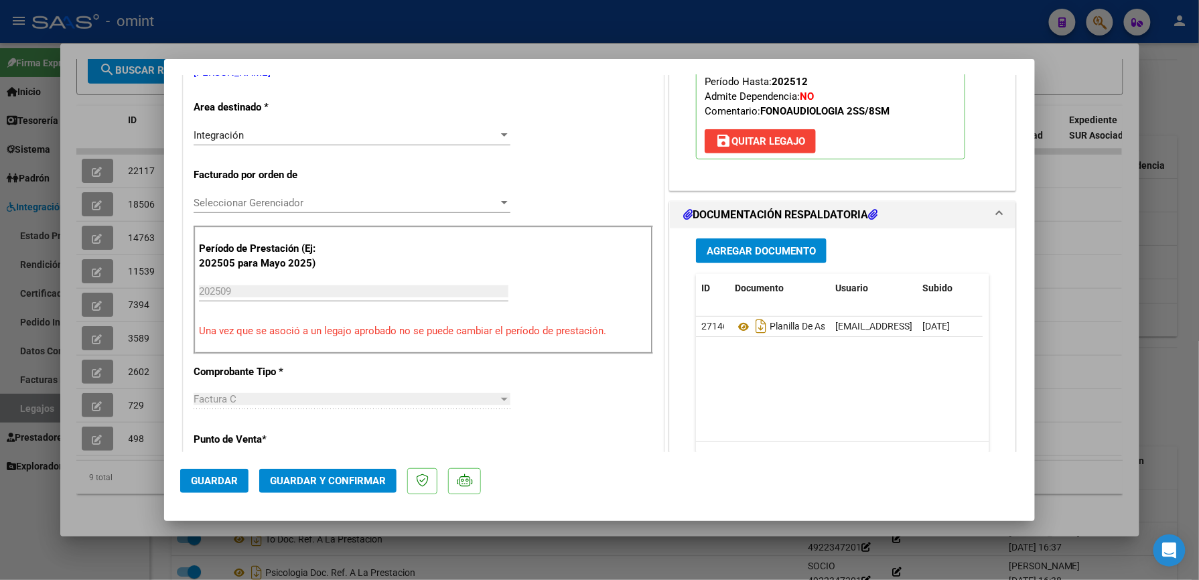
click at [336, 483] on span "Guardar y Confirmar" at bounding box center [328, 481] width 116 height 12
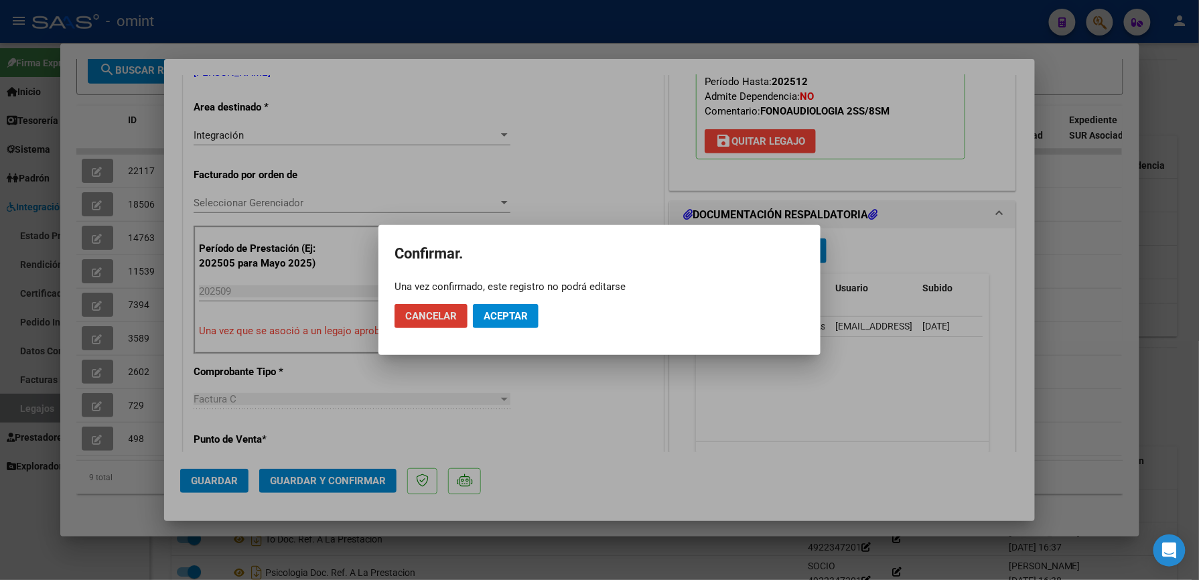
click at [493, 320] on span "Aceptar" at bounding box center [506, 316] width 44 height 12
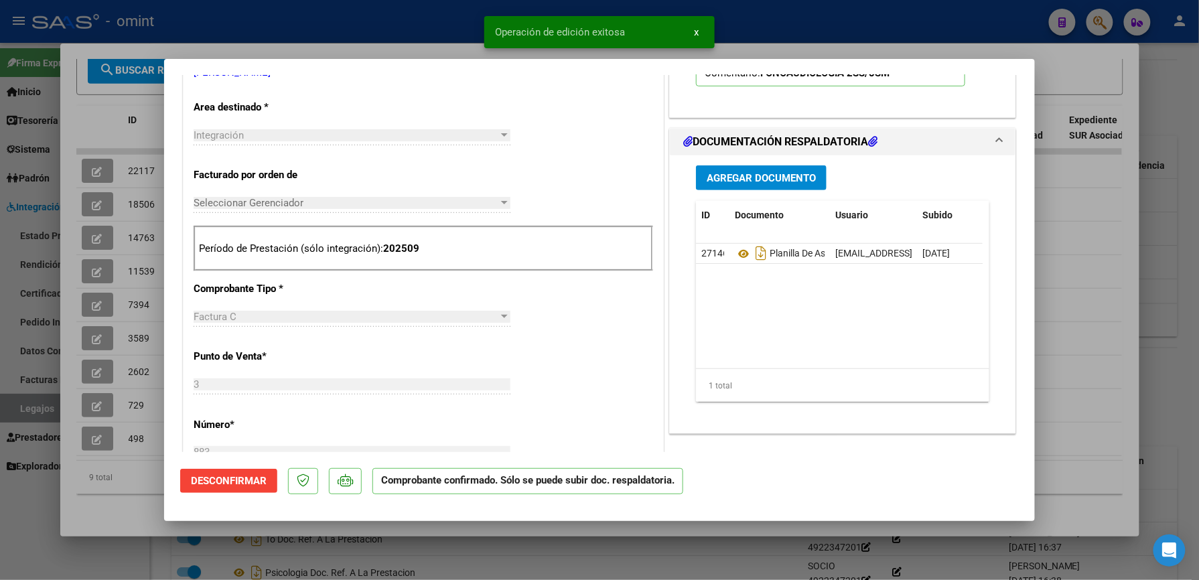
click at [842, 24] on div at bounding box center [599, 290] width 1199 height 580
type input "$ 0,00"
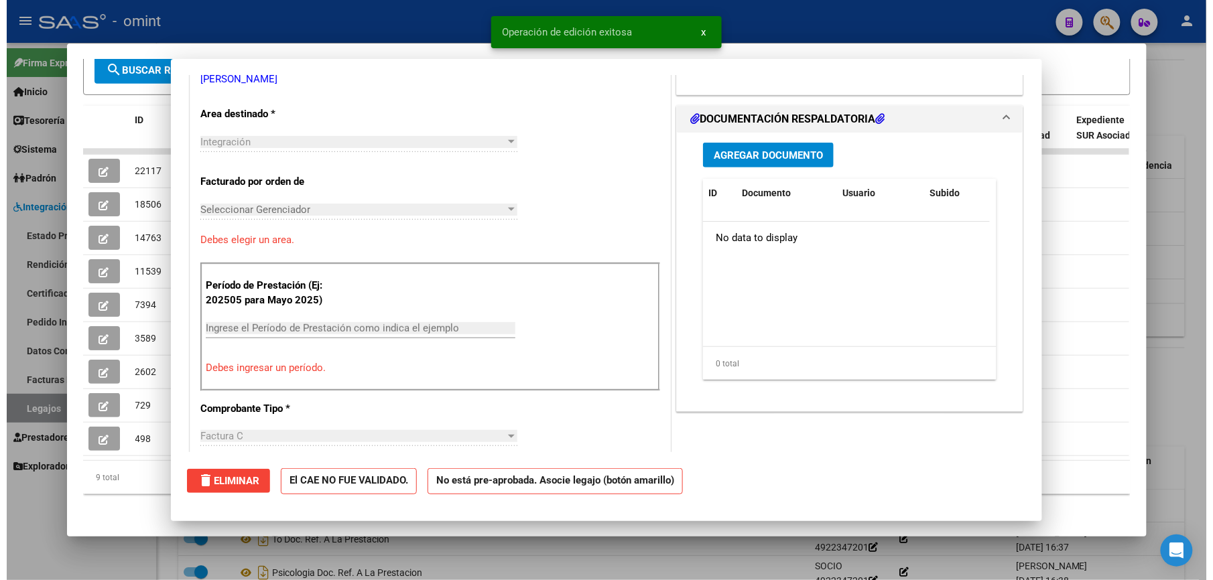
scroll to position [0, 0]
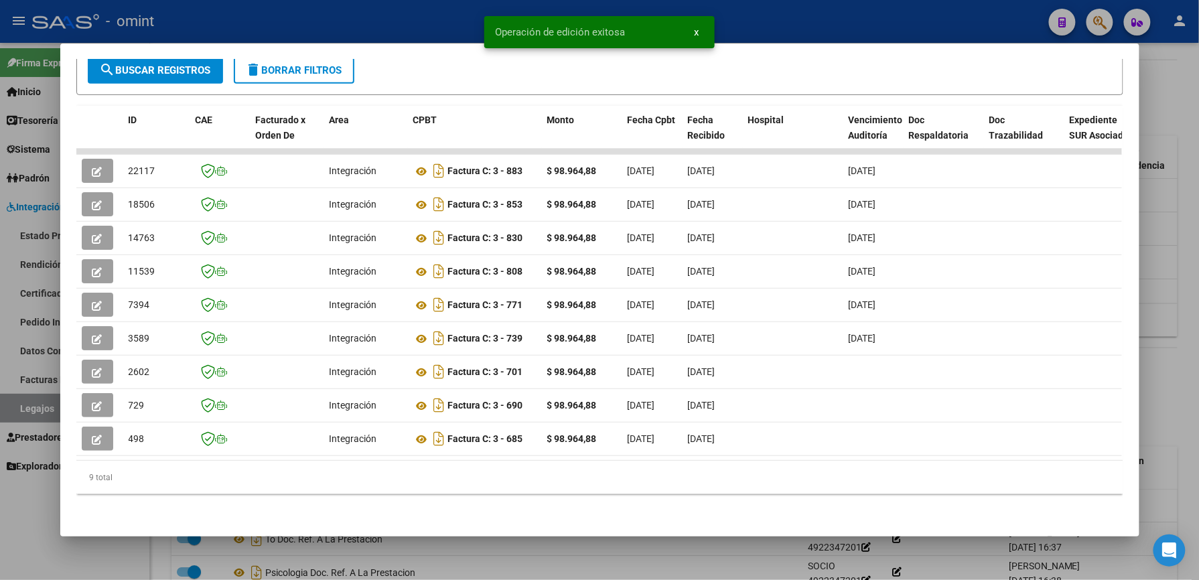
click at [753, 17] on div at bounding box center [599, 290] width 1199 height 580
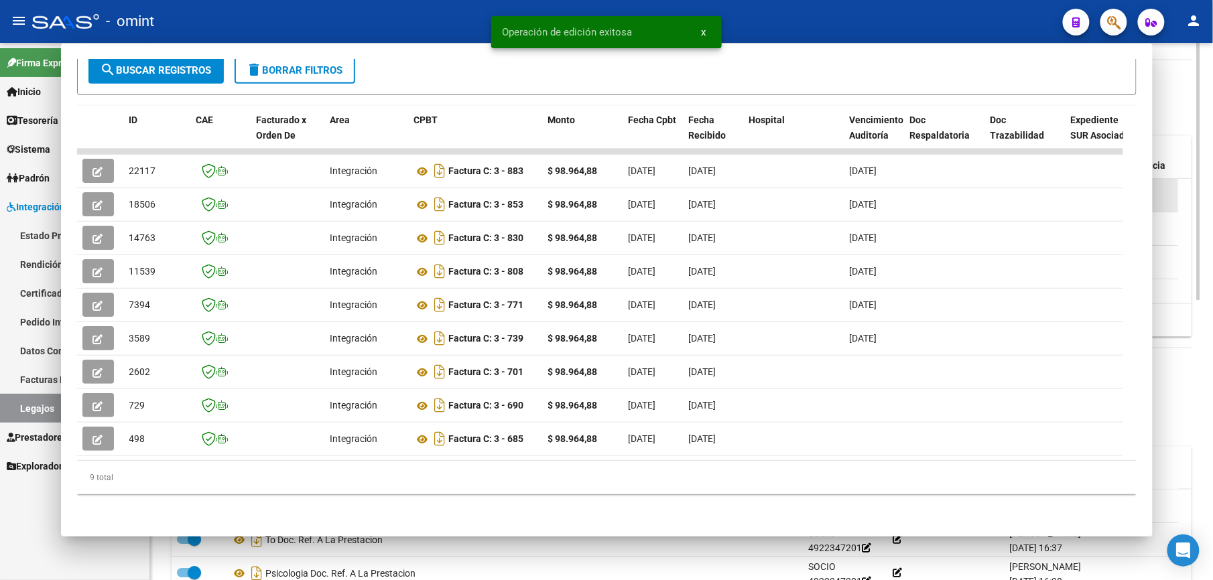
scroll to position [446, 0]
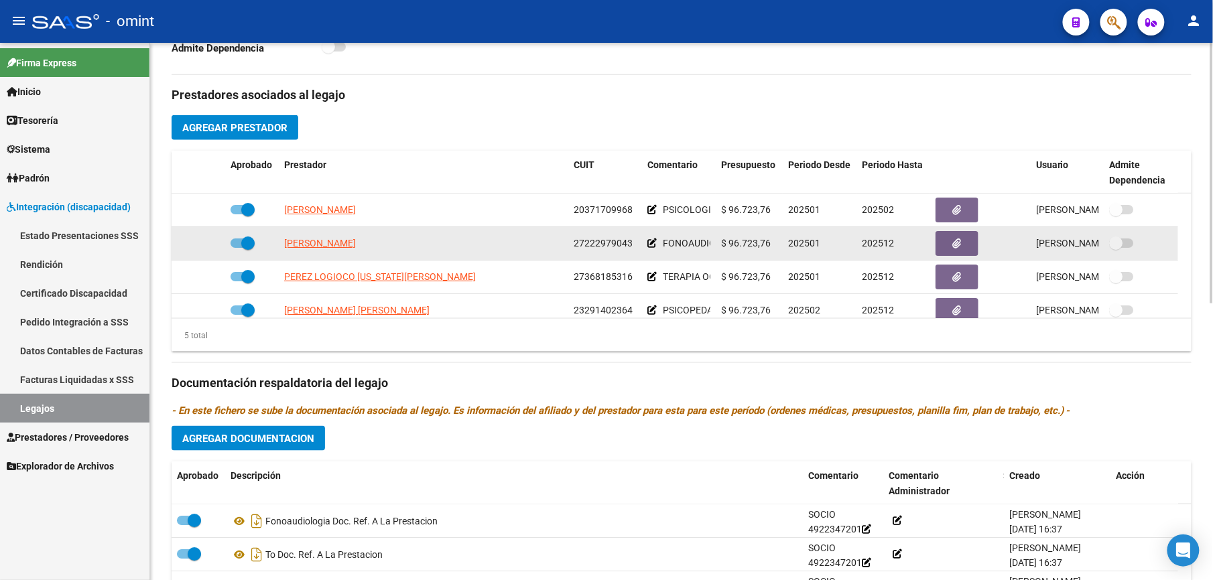
drag, startPoint x: 571, startPoint y: 243, endPoint x: 635, endPoint y: 245, distance: 63.7
click at [635, 245] on datatable-body-cell "27222979043" at bounding box center [605, 243] width 74 height 33
drag, startPoint x: 635, startPoint y: 245, endPoint x: 611, endPoint y: 241, distance: 24.4
copy span "27222979043"
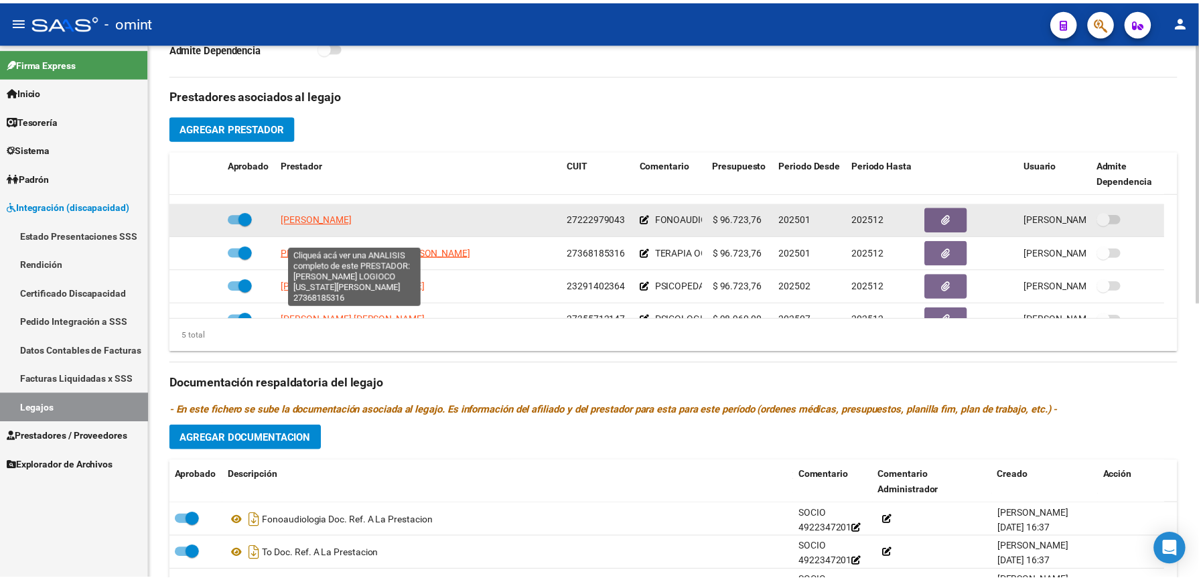
scroll to position [46, 0]
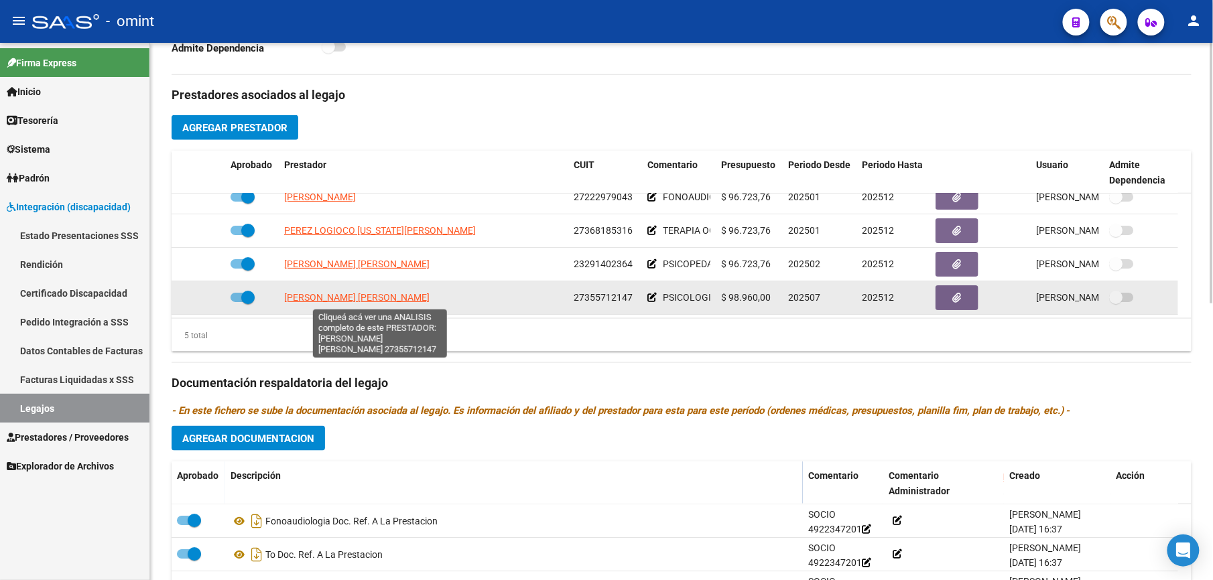
click at [366, 298] on span "MARQUINEZ VECCHIONE MAIALEN SOLEDAD" at bounding box center [356, 297] width 145 height 11
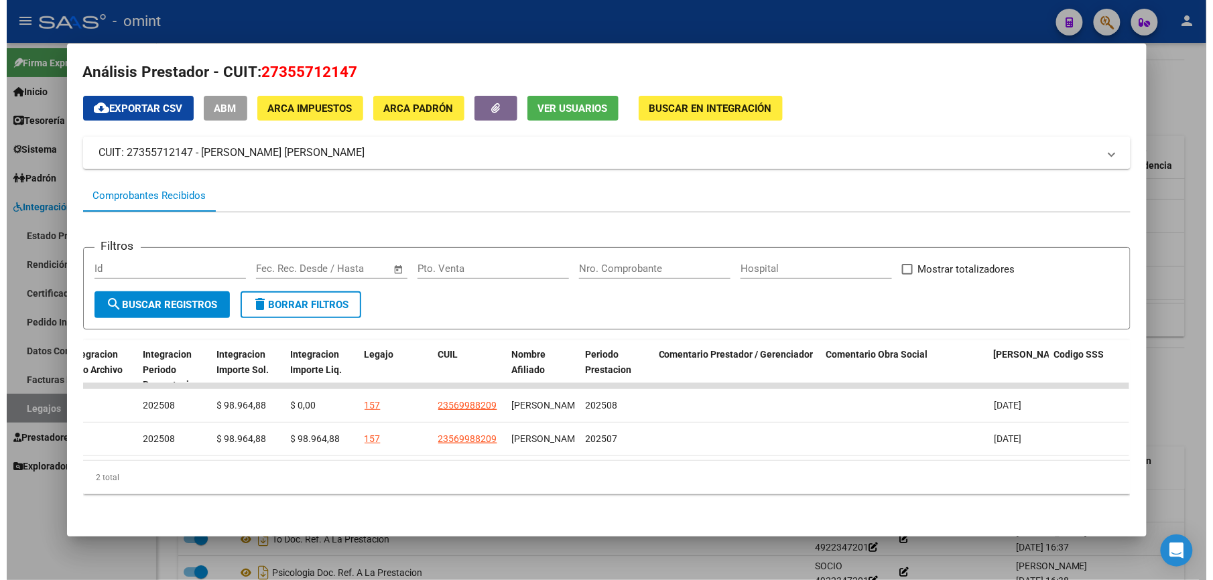
scroll to position [0, 1825]
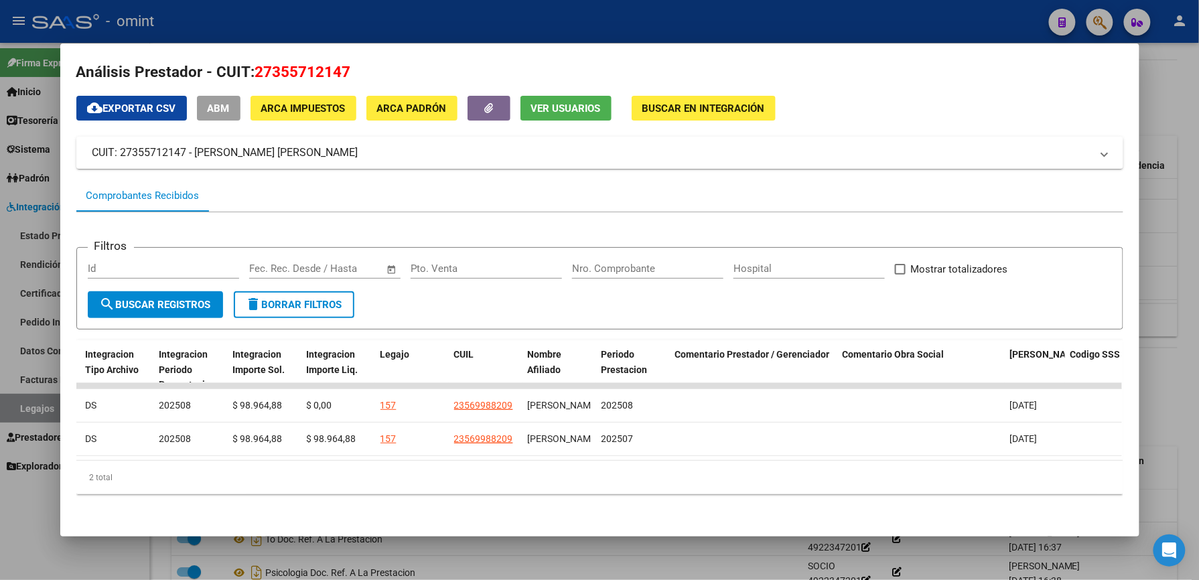
click at [923, 21] on div at bounding box center [599, 290] width 1199 height 580
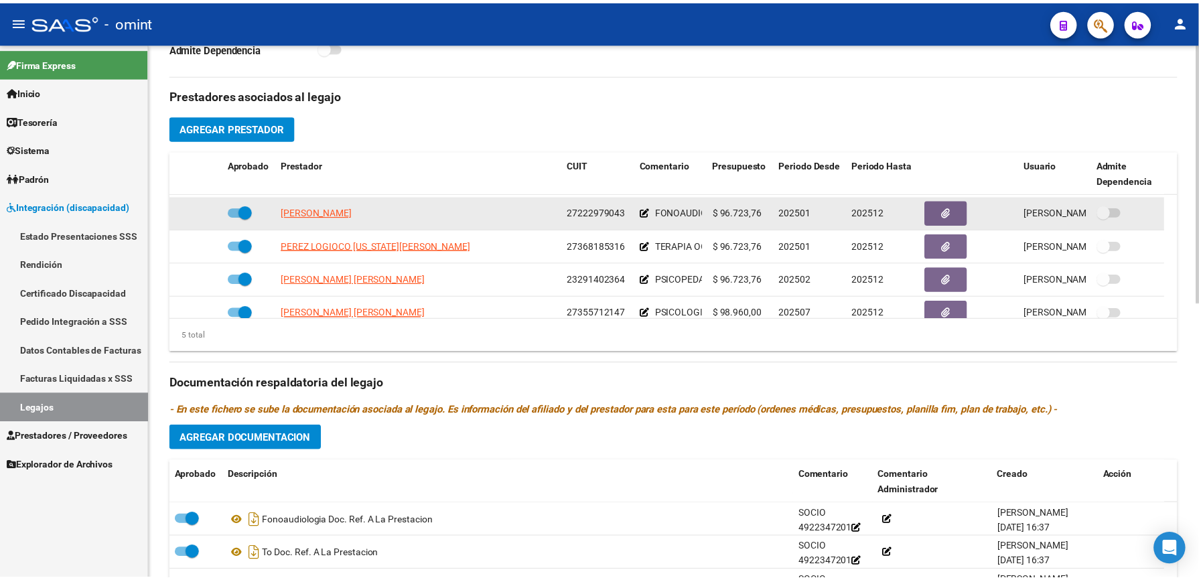
scroll to position [46, 0]
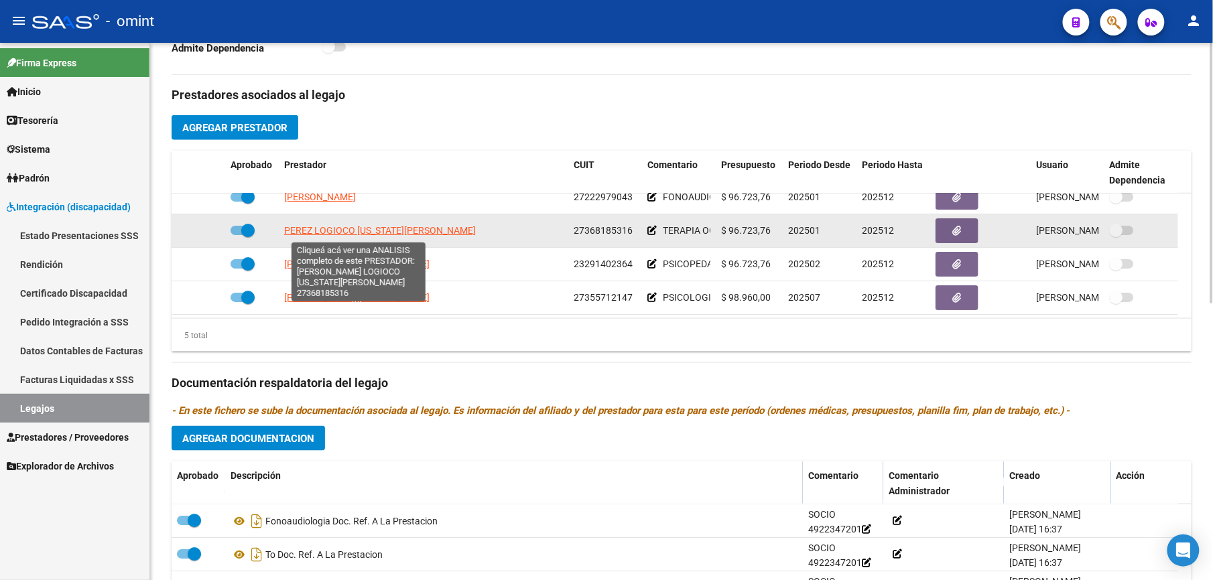
click at [374, 229] on span "PEREZ LOGIOCO VIRGINIA BRIGIDA" at bounding box center [380, 230] width 192 height 11
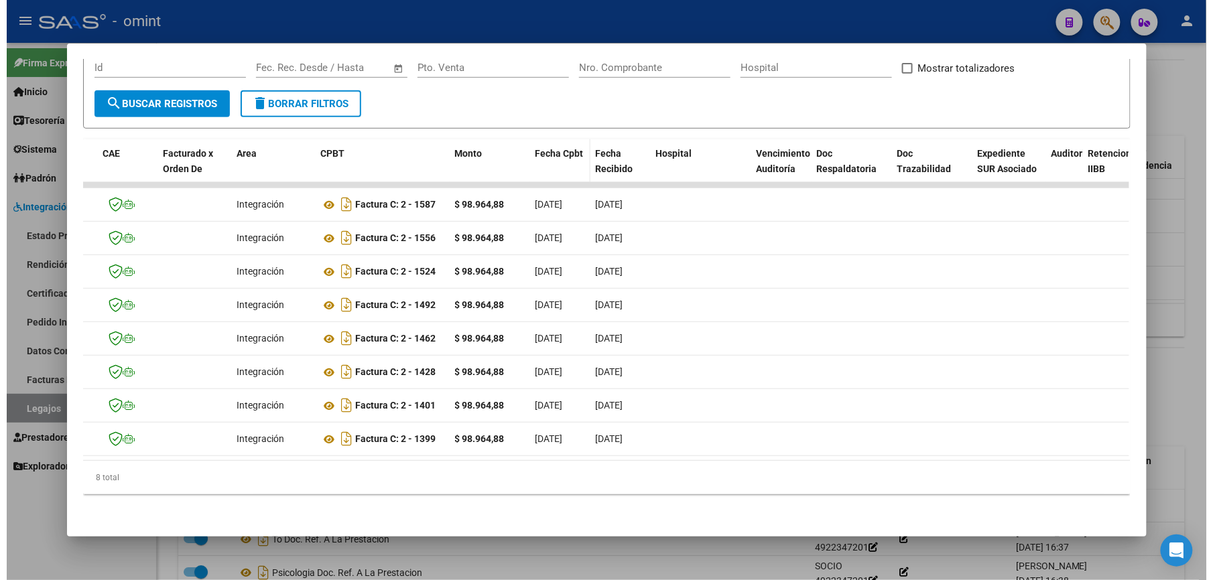
scroll to position [0, 96]
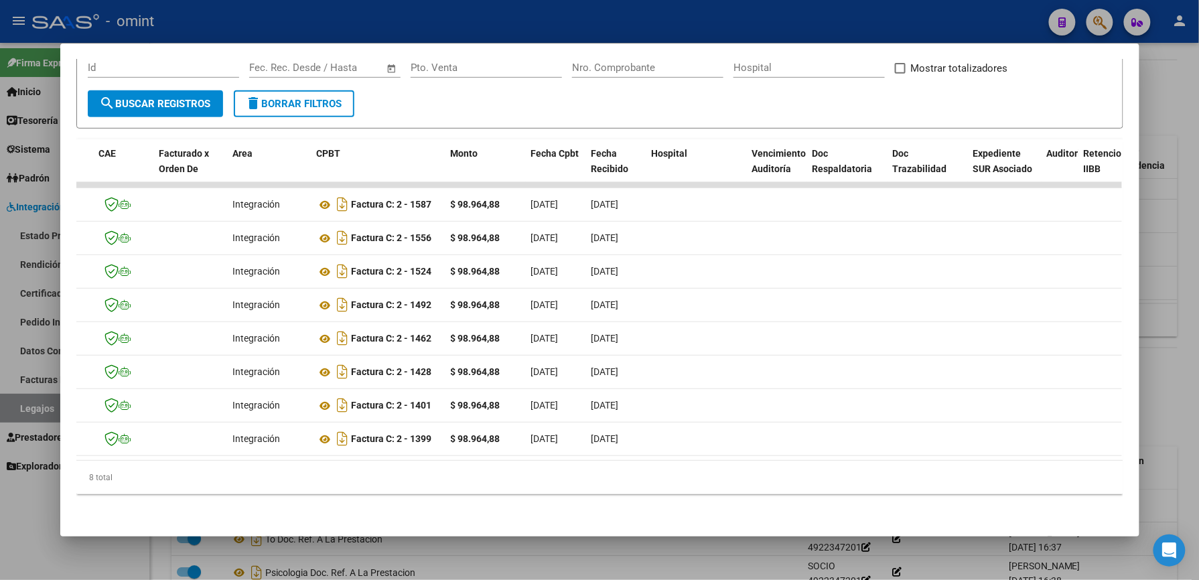
click at [591, 30] on div at bounding box center [599, 290] width 1199 height 580
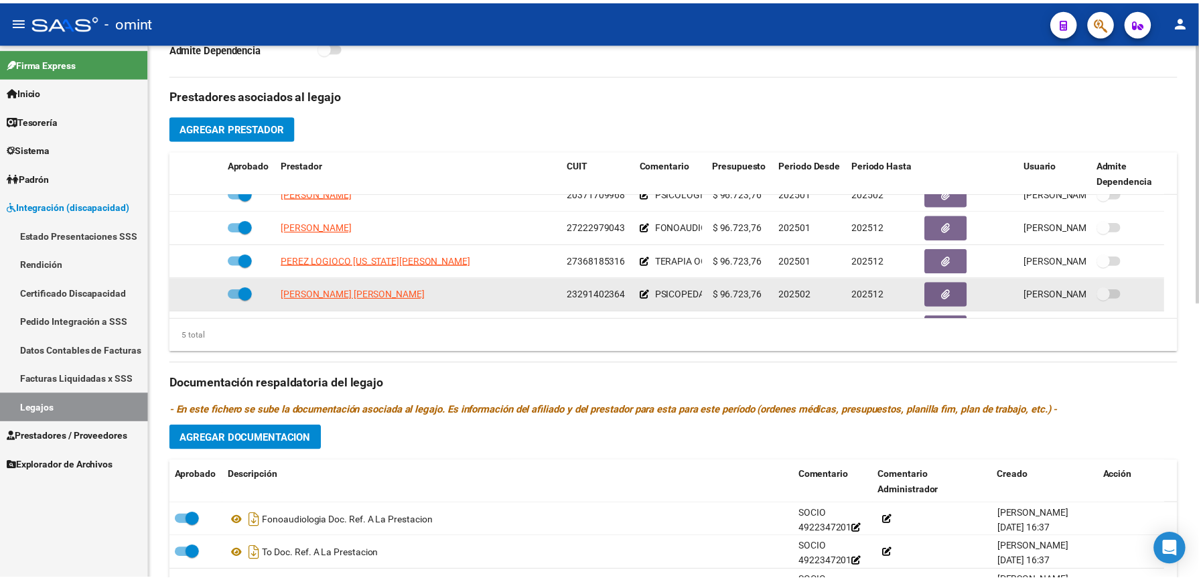
scroll to position [0, 0]
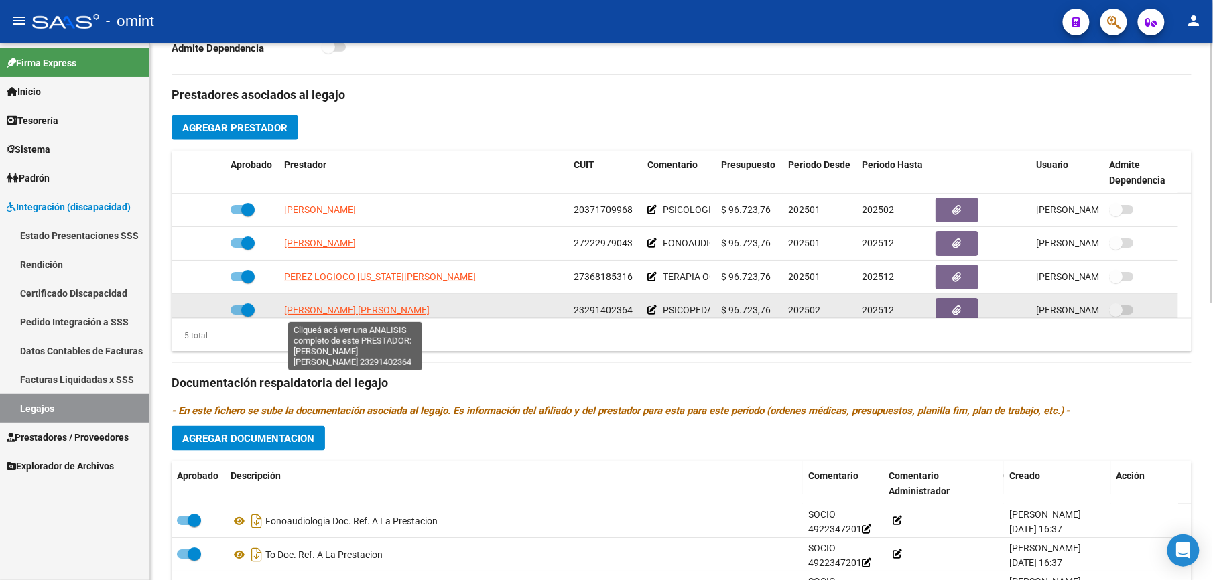
click at [352, 311] on span "[PERSON_NAME] [PERSON_NAME]" at bounding box center [356, 310] width 145 height 11
type textarea "23291402364"
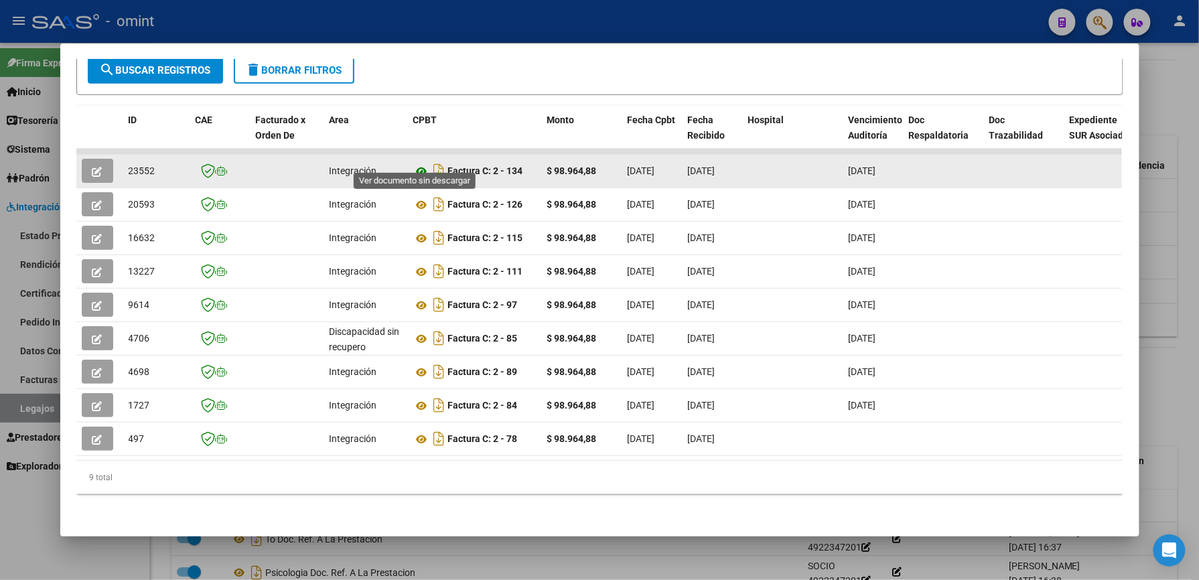
click at [413, 163] on icon at bounding box center [421, 171] width 17 height 16
click at [82, 159] on button "button" at bounding box center [97, 171] width 31 height 24
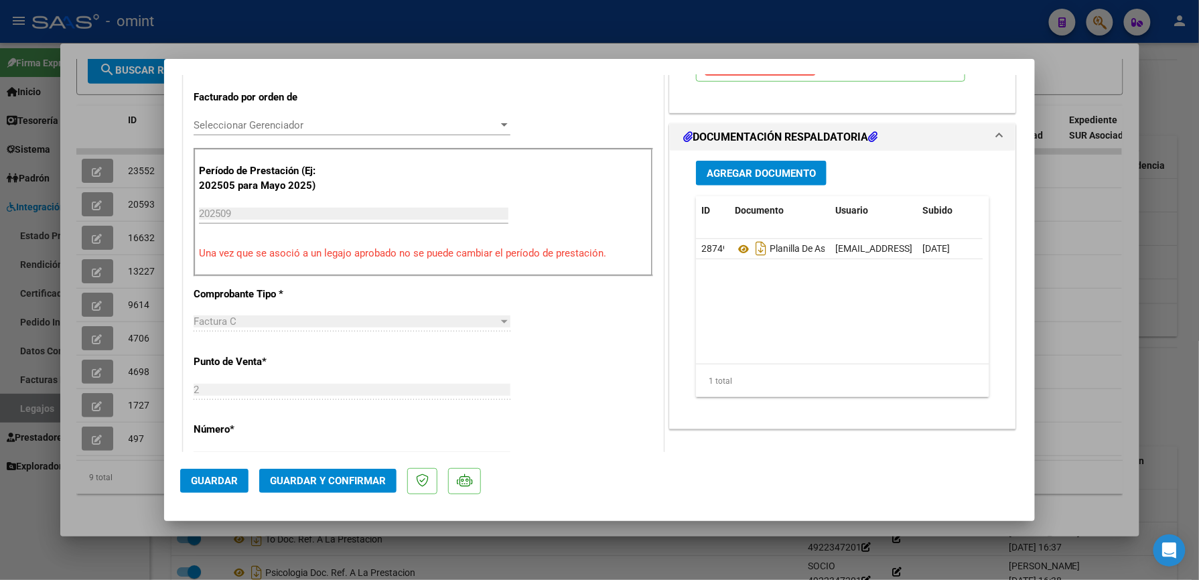
scroll to position [357, 0]
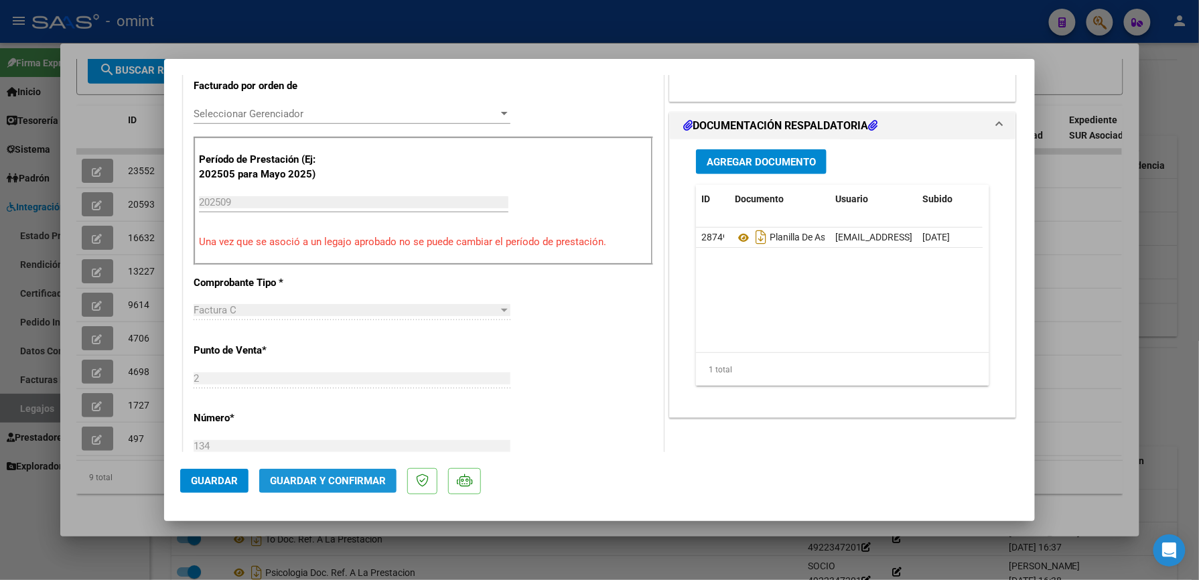
click at [359, 475] on span "Guardar y Confirmar" at bounding box center [328, 481] width 116 height 12
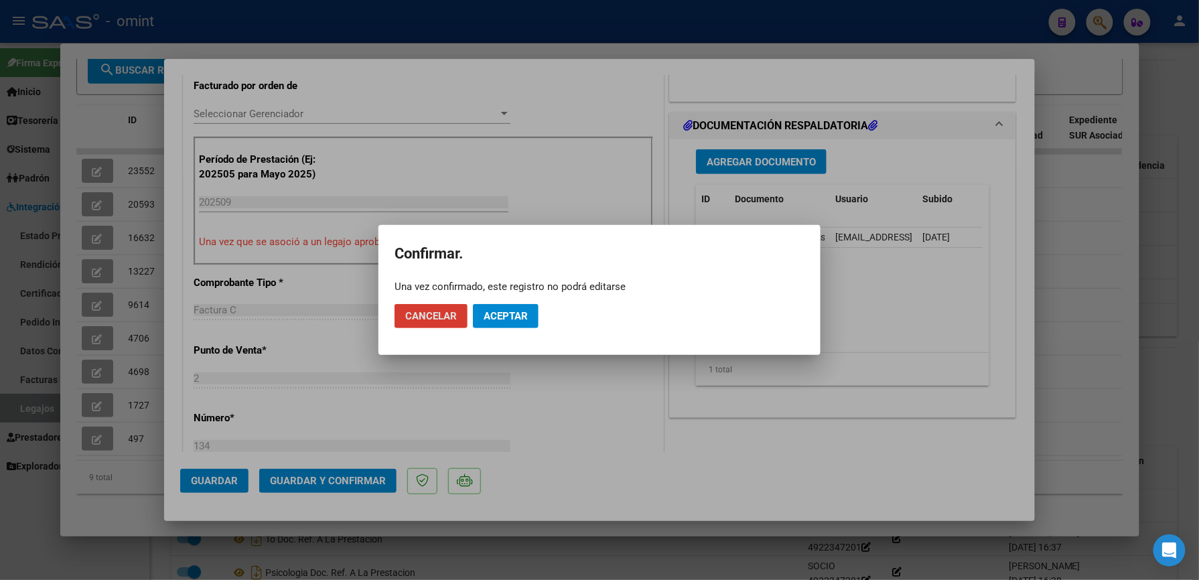
click at [508, 312] on span "Aceptar" at bounding box center [506, 316] width 44 height 12
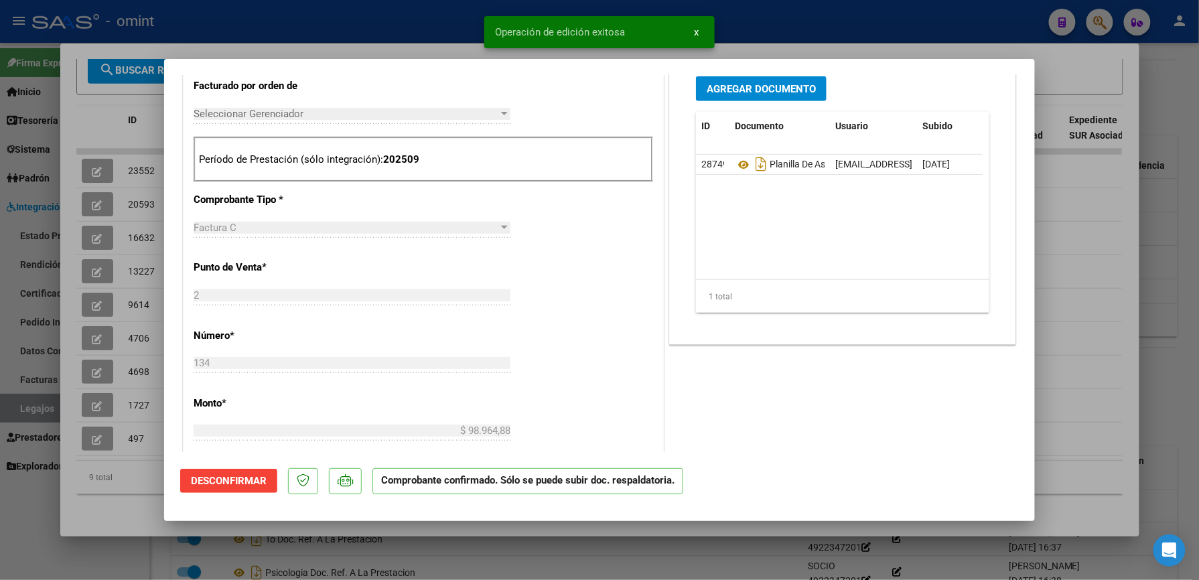
click at [833, 25] on div at bounding box center [599, 290] width 1199 height 580
type input "$ 0,00"
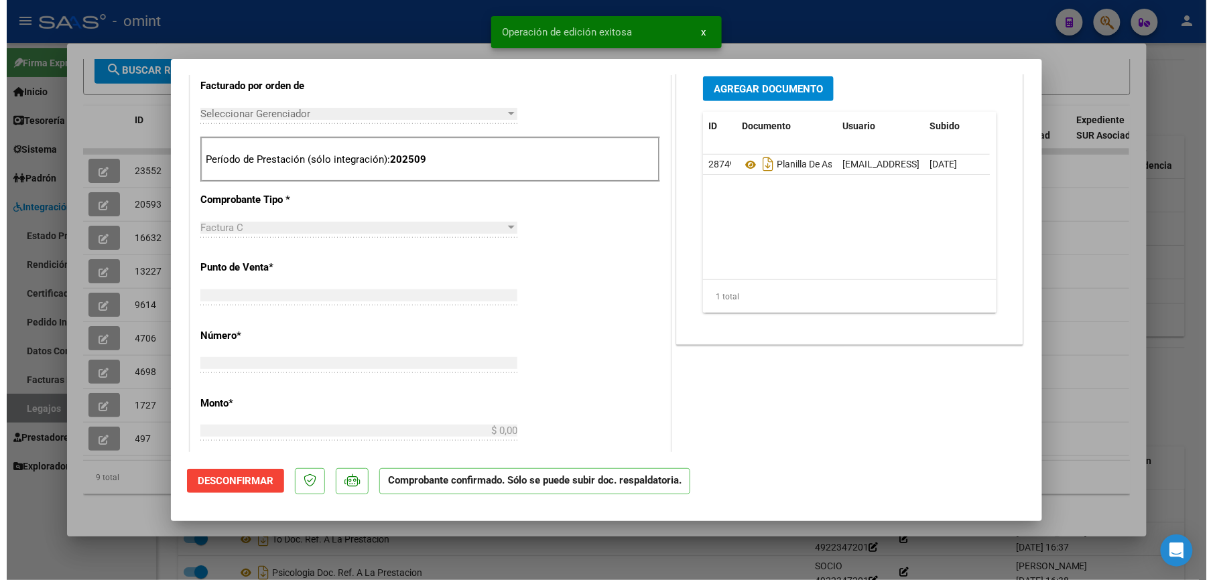
scroll to position [0, 0]
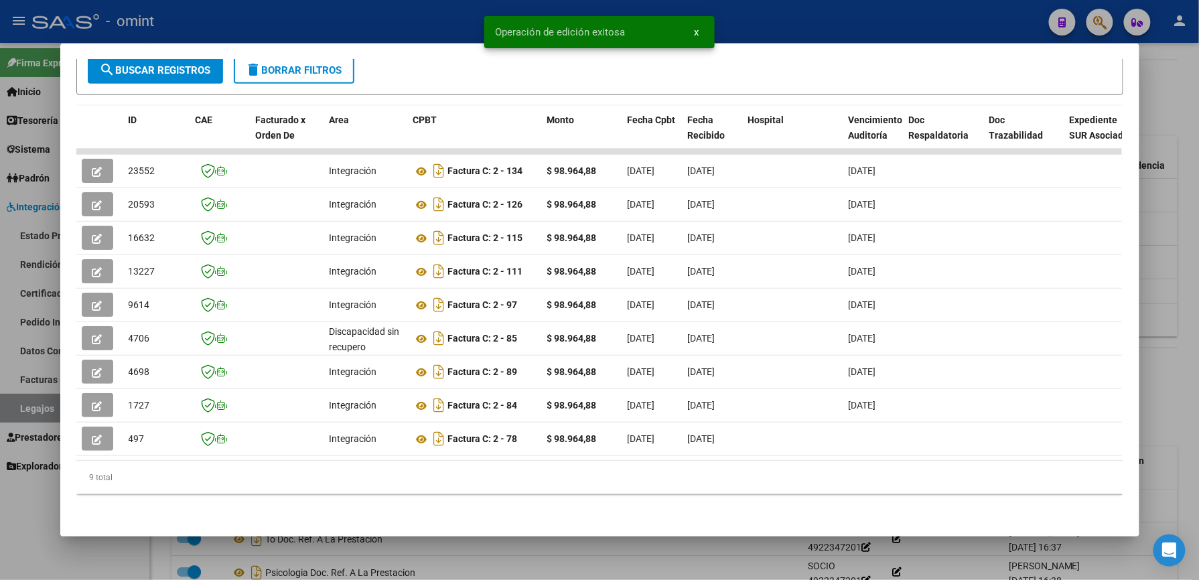
click at [833, 21] on div at bounding box center [599, 290] width 1199 height 580
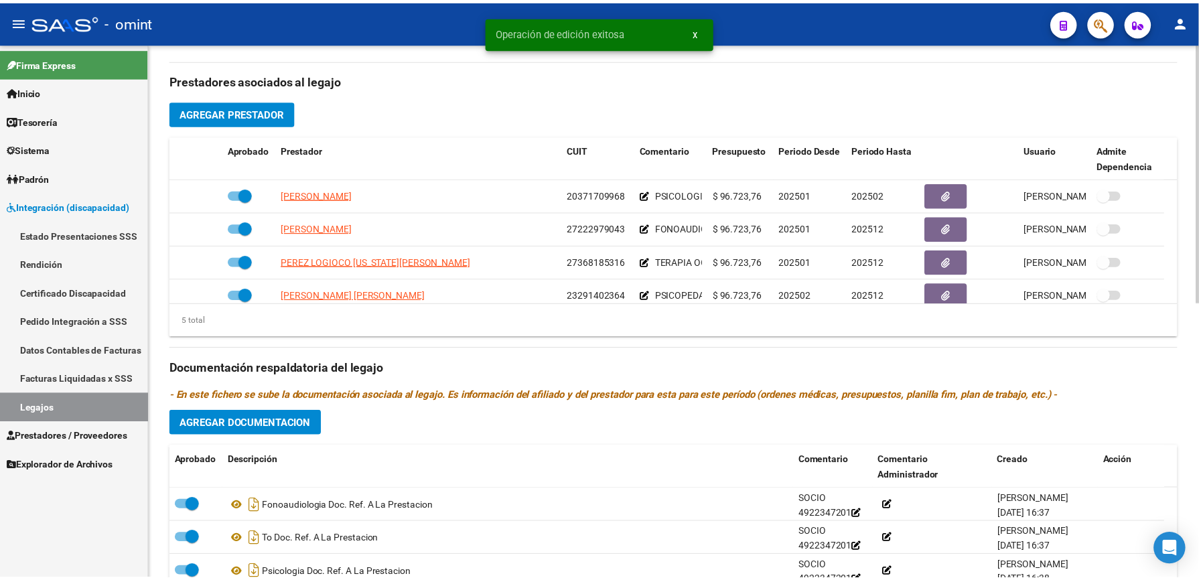
scroll to position [446, 0]
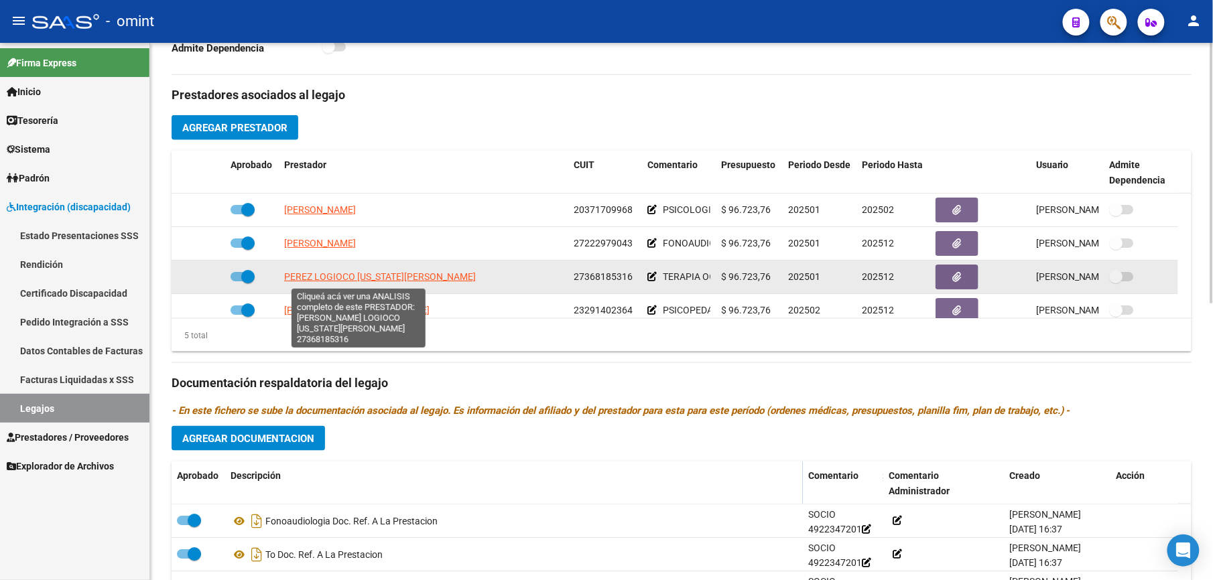
click at [344, 271] on span "PEREZ LOGIOCO VIRGINIA BRIGIDA" at bounding box center [380, 276] width 192 height 11
type textarea "27368185316"
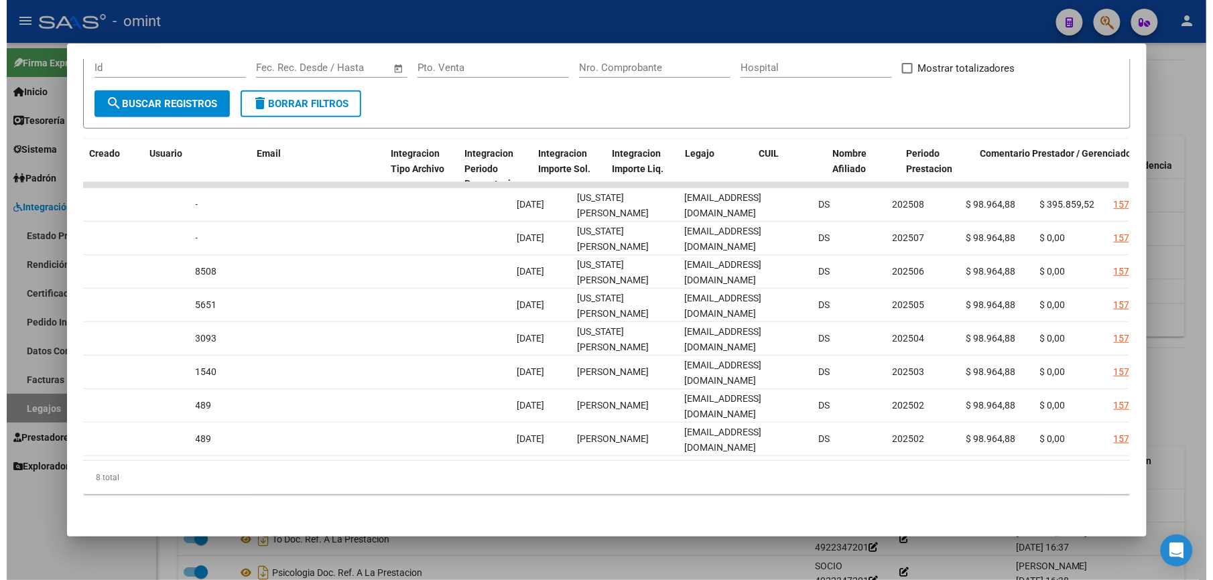
scroll to position [0, 1848]
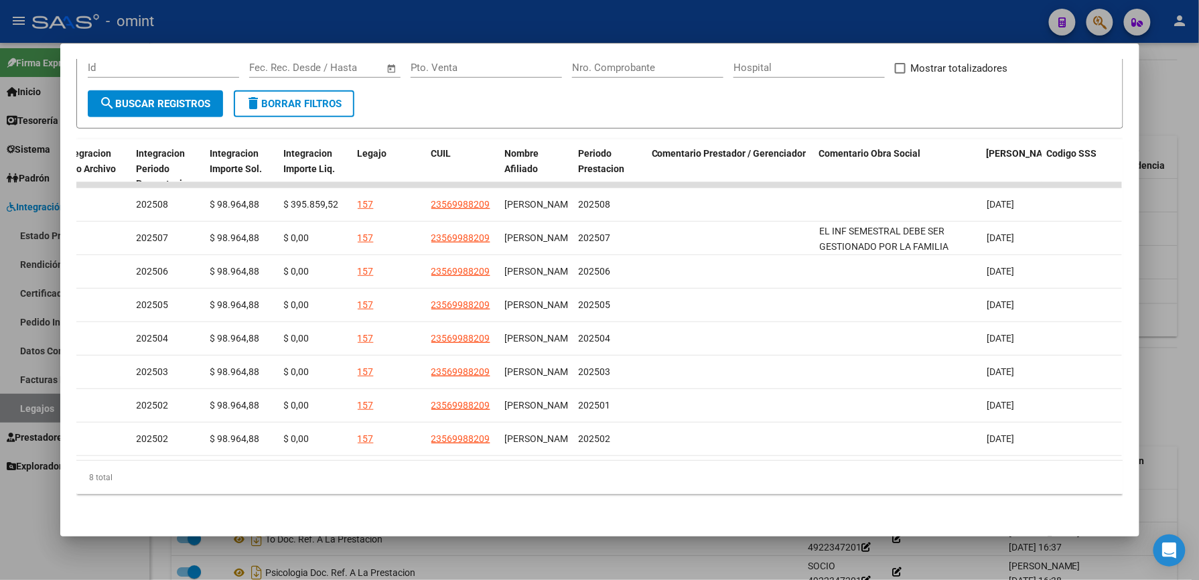
click at [852, 24] on div at bounding box center [599, 290] width 1199 height 580
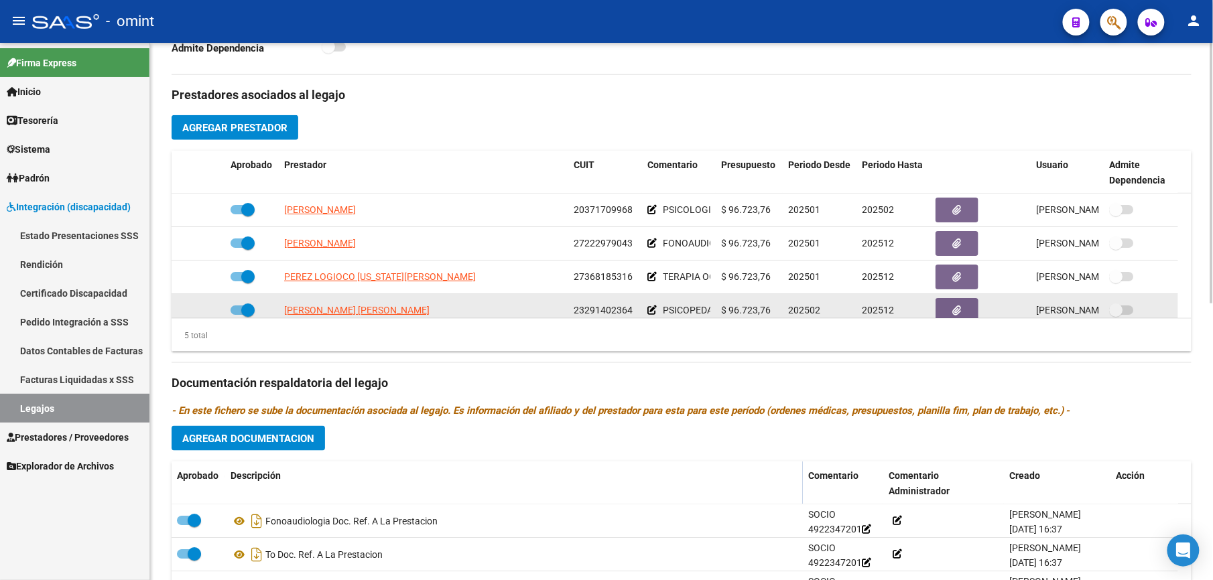
scroll to position [46, 0]
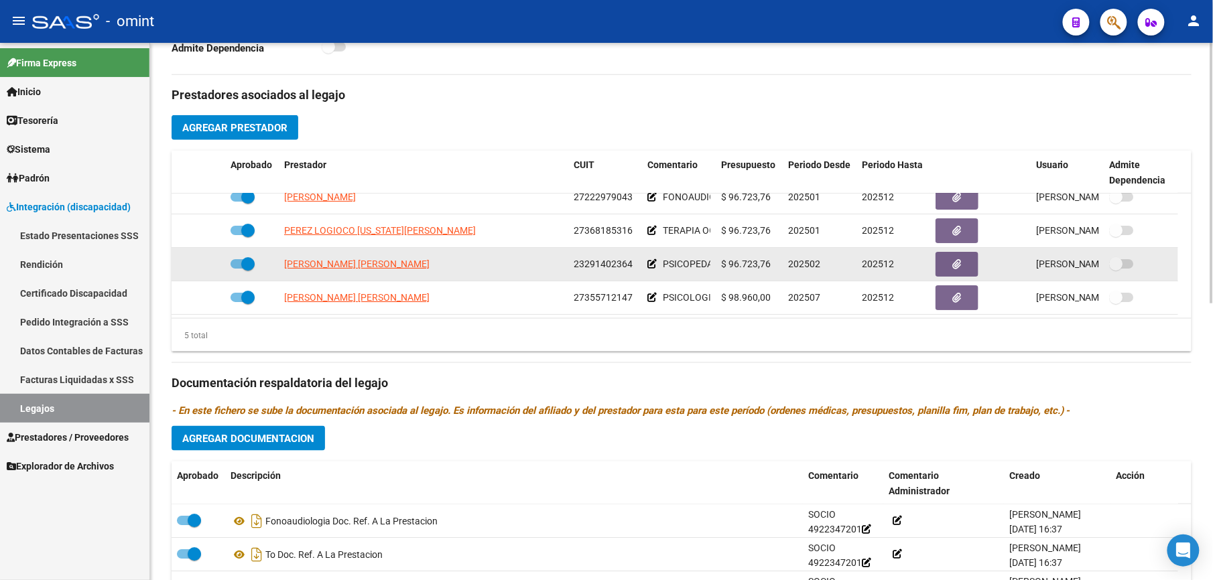
drag, startPoint x: 574, startPoint y: 312, endPoint x: 632, endPoint y: 273, distance: 70.1
click at [632, 273] on datatable-body-cell "23291402364" at bounding box center [605, 264] width 74 height 33
drag, startPoint x: 632, startPoint y: 273, endPoint x: 609, endPoint y: 267, distance: 24.4
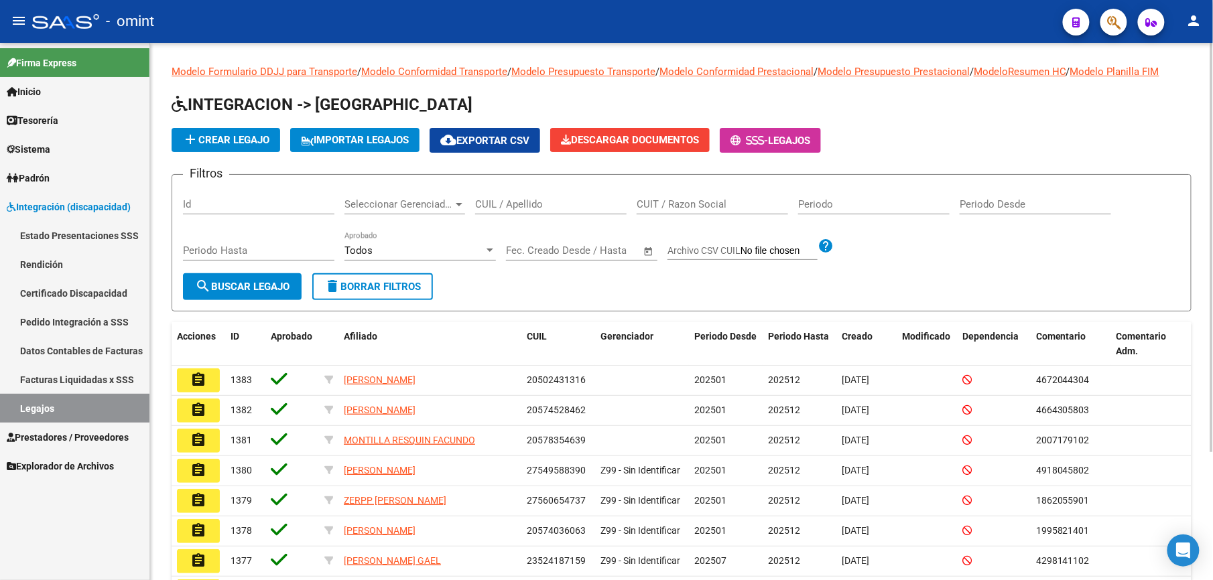
click at [555, 210] on input "CUIL / Apellido" at bounding box center [550, 204] width 151 height 12
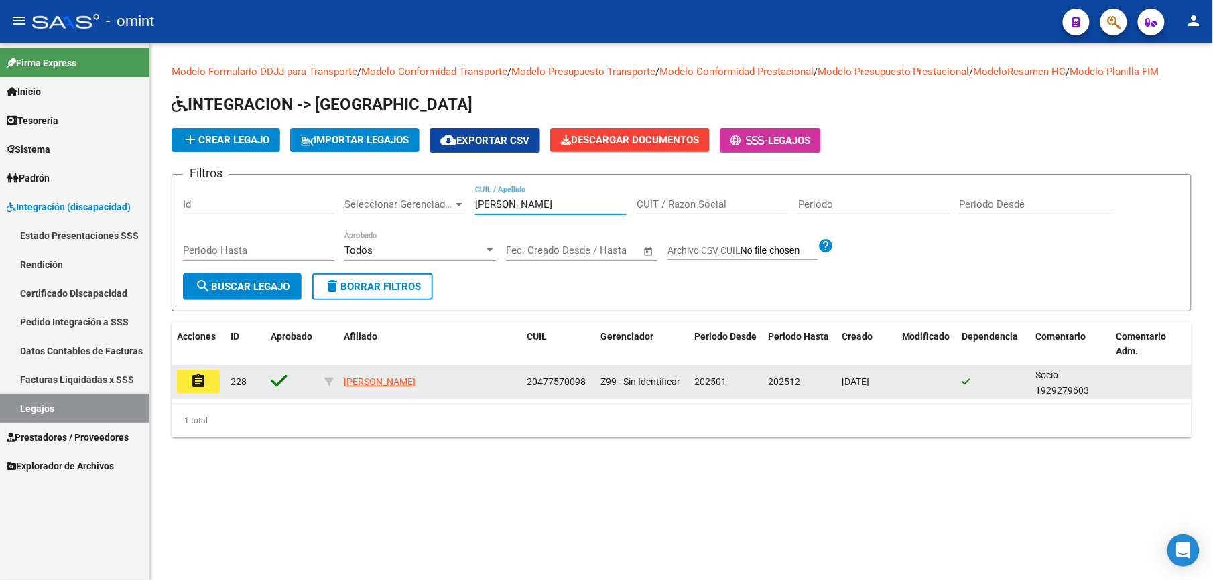
type input "diaz facundo"
click at [199, 384] on mat-icon "assignment" at bounding box center [198, 381] width 16 height 16
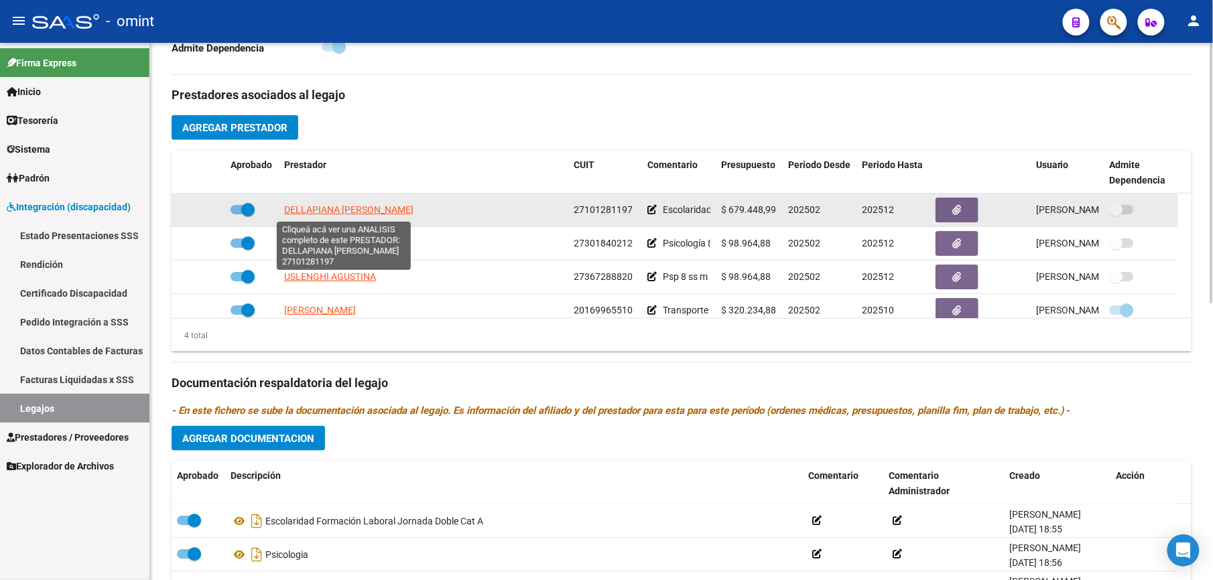
click at [382, 212] on span "[PERSON_NAME]" at bounding box center [348, 209] width 129 height 11
type textarea "27101281197"
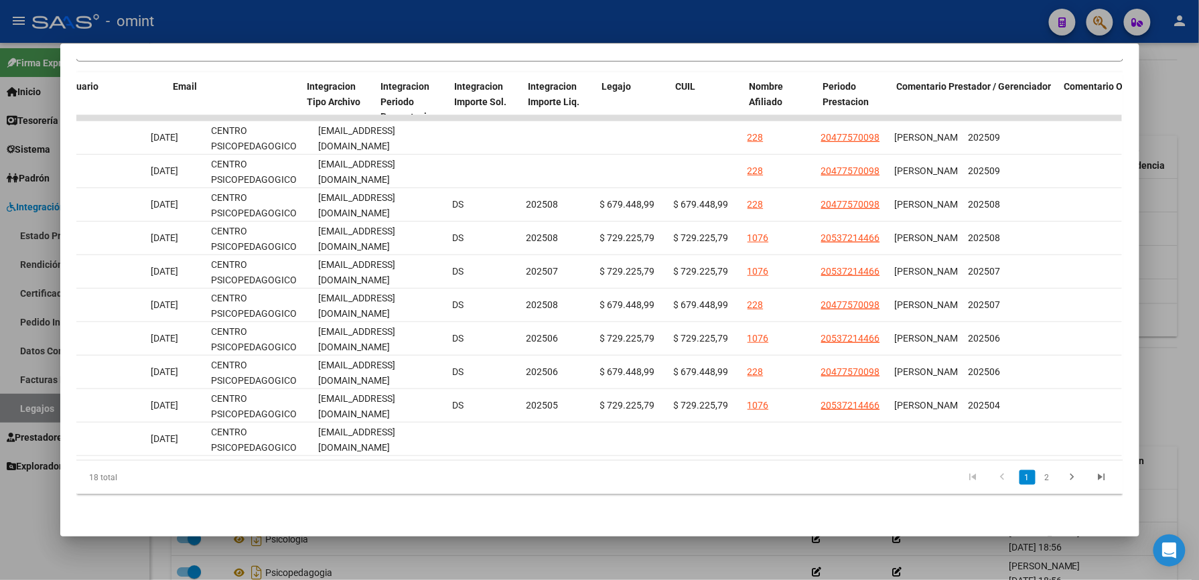
scroll to position [0, 1848]
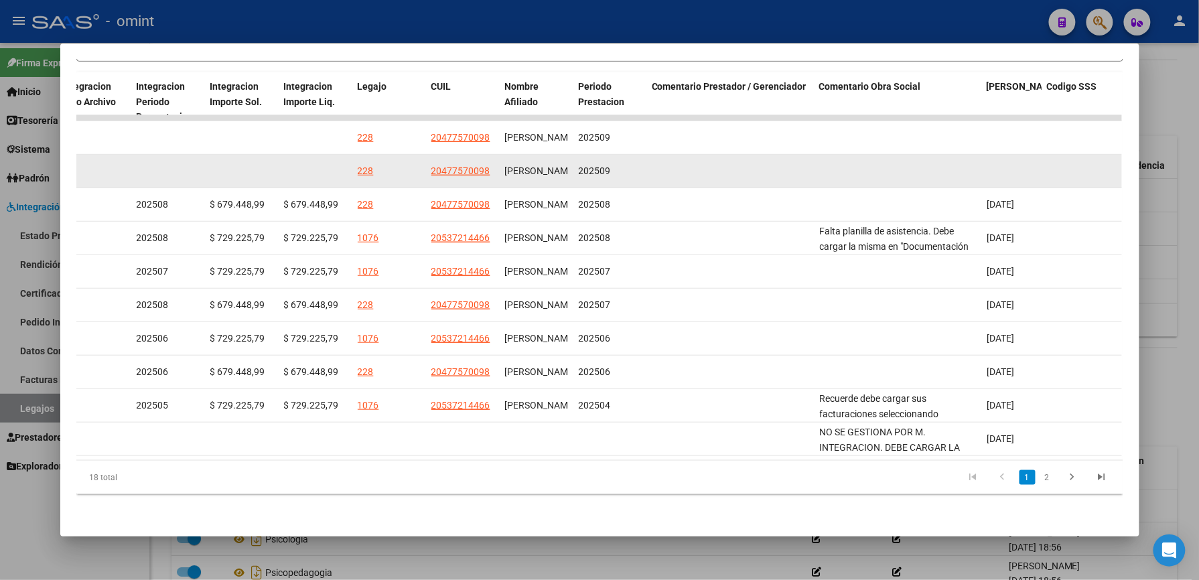
click at [789, 156] on datatable-body-cell at bounding box center [730, 171] width 167 height 33
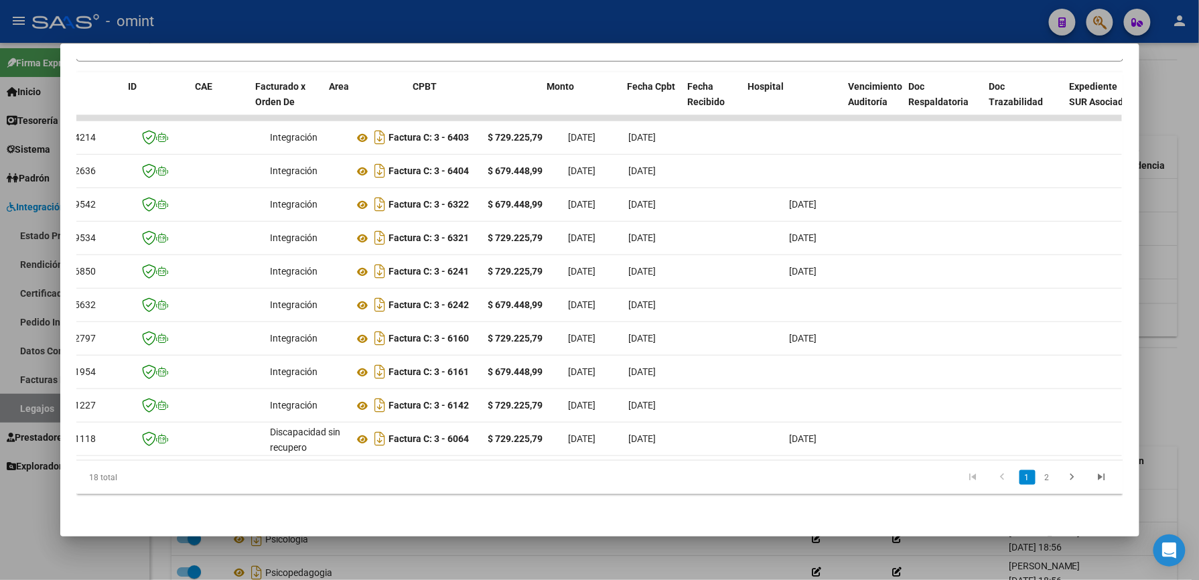
scroll to position [0, 0]
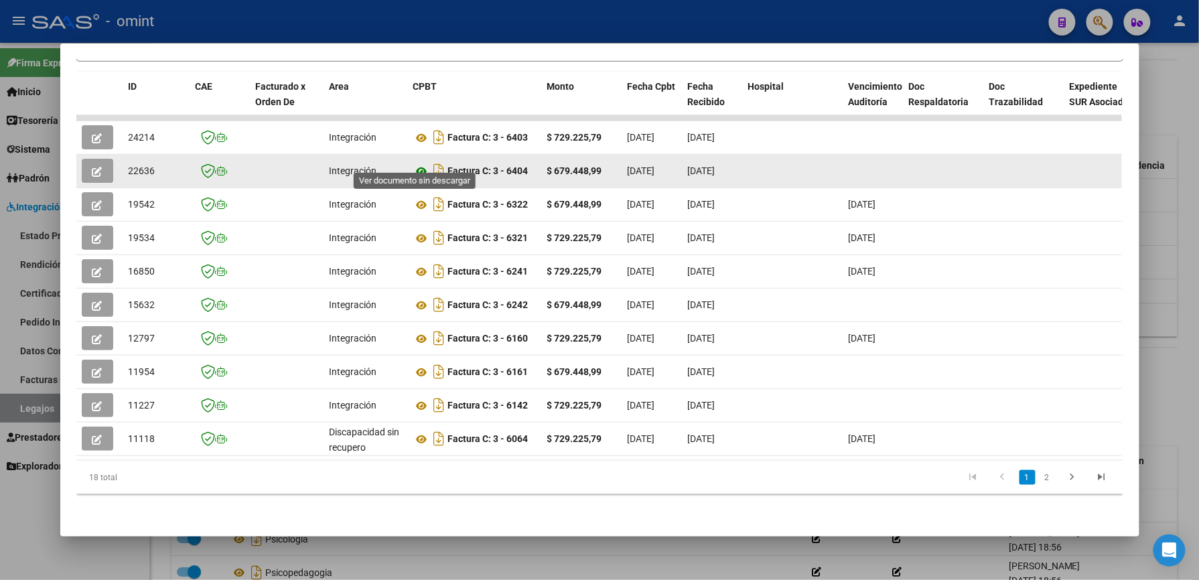
click at [414, 163] on icon at bounding box center [421, 171] width 17 height 16
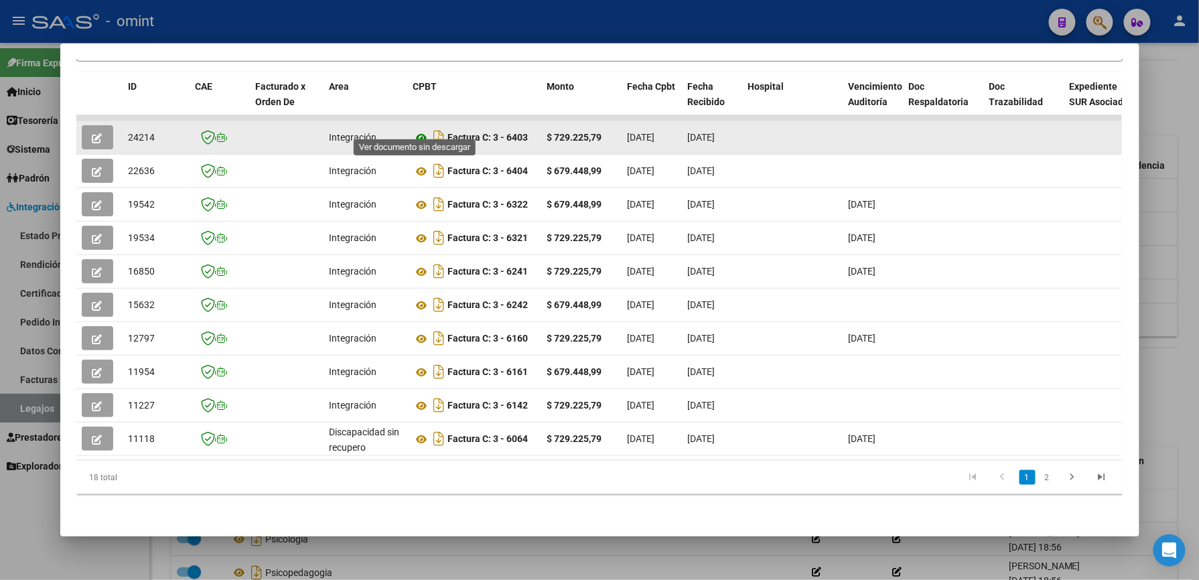
click at [419, 130] on icon at bounding box center [421, 138] width 17 height 16
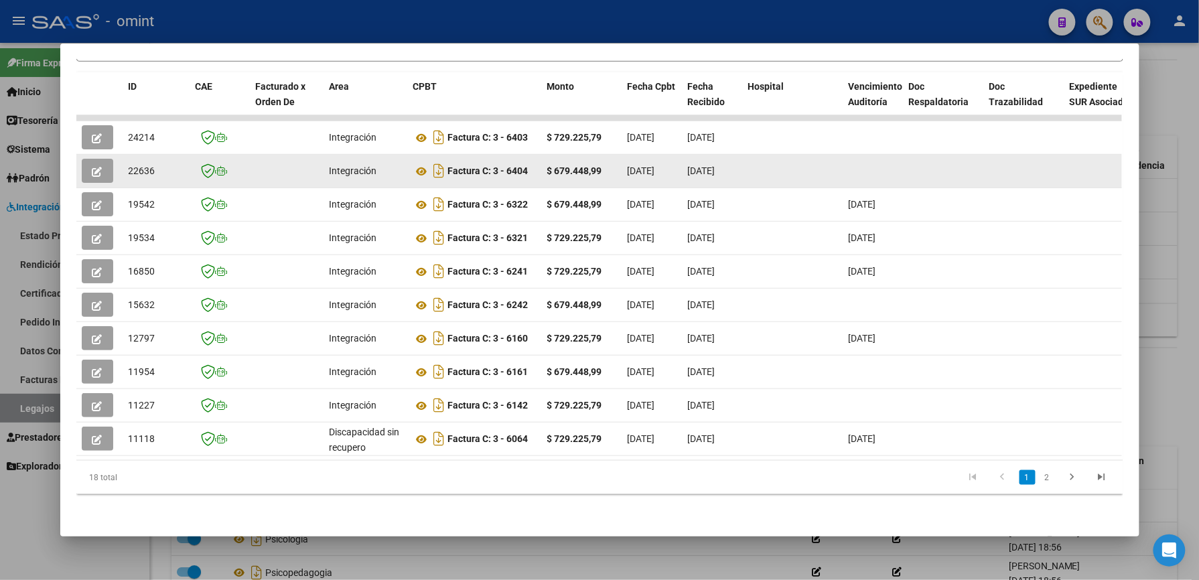
click at [83, 159] on button "button" at bounding box center [97, 171] width 31 height 24
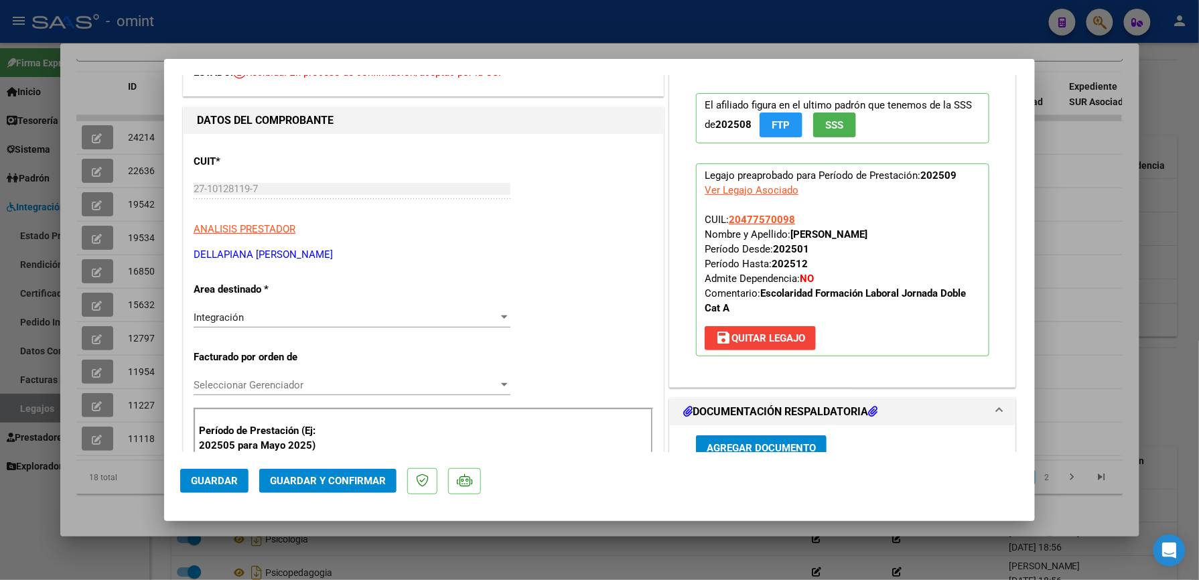
scroll to position [357, 0]
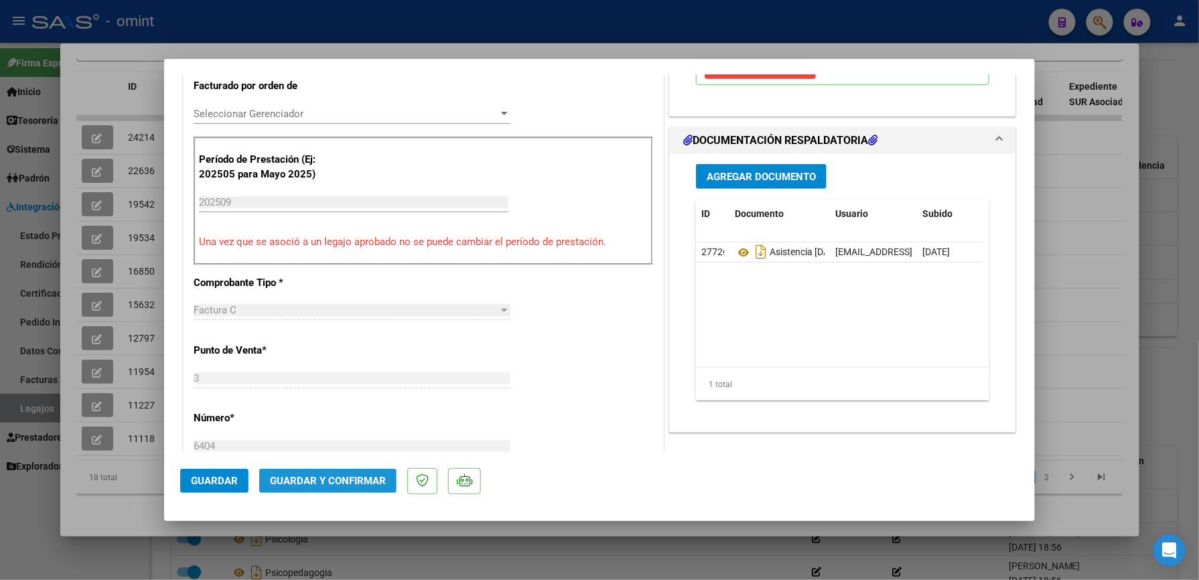
click at [330, 480] on span "Guardar y Confirmar" at bounding box center [328, 481] width 116 height 12
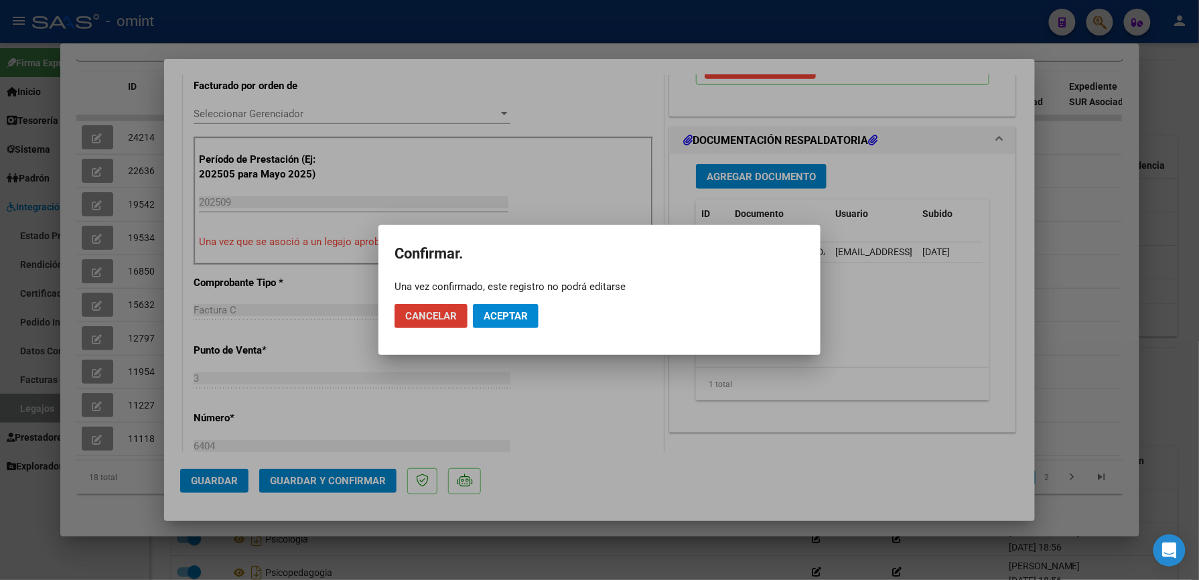
click at [504, 322] on span "Aceptar" at bounding box center [506, 316] width 44 height 12
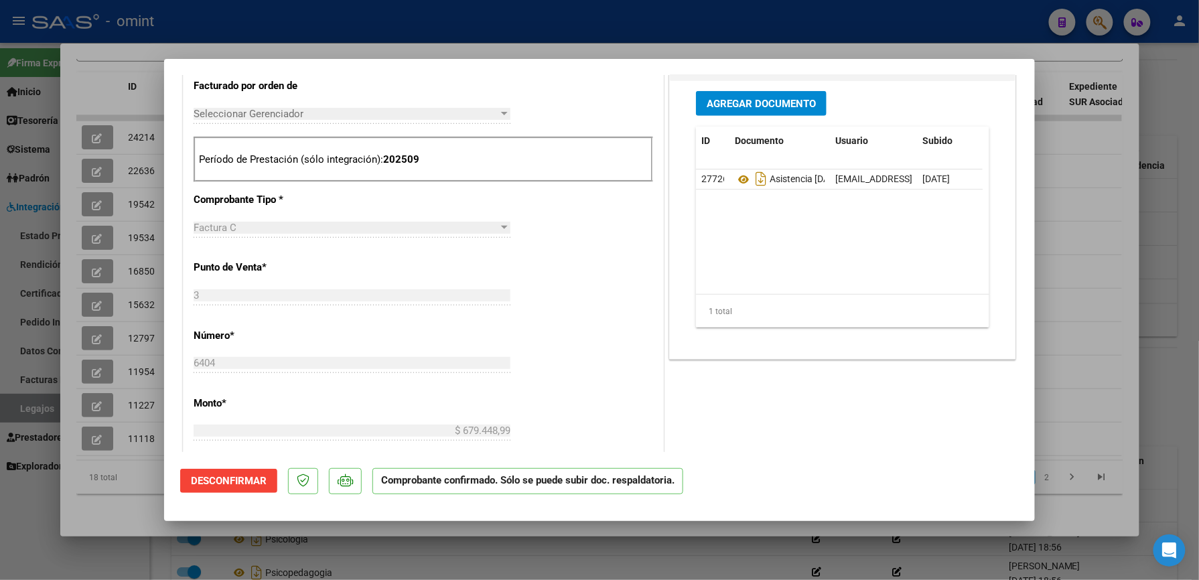
click at [841, 25] on div at bounding box center [599, 290] width 1199 height 580
type input "$ 0,00"
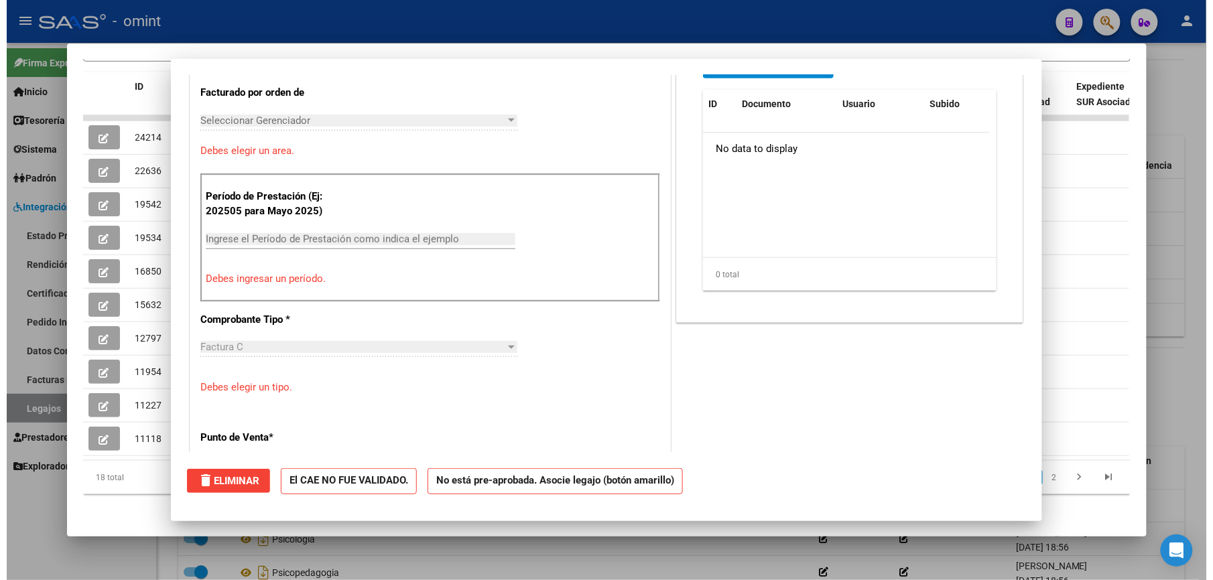
scroll to position [0, 0]
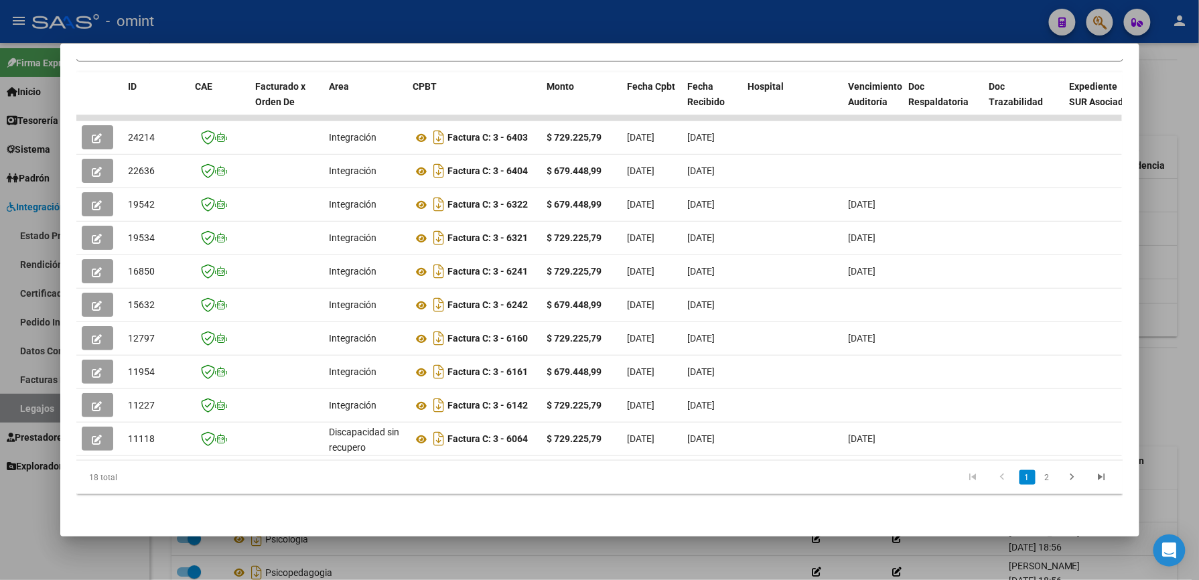
click at [738, 36] on div at bounding box center [599, 290] width 1199 height 580
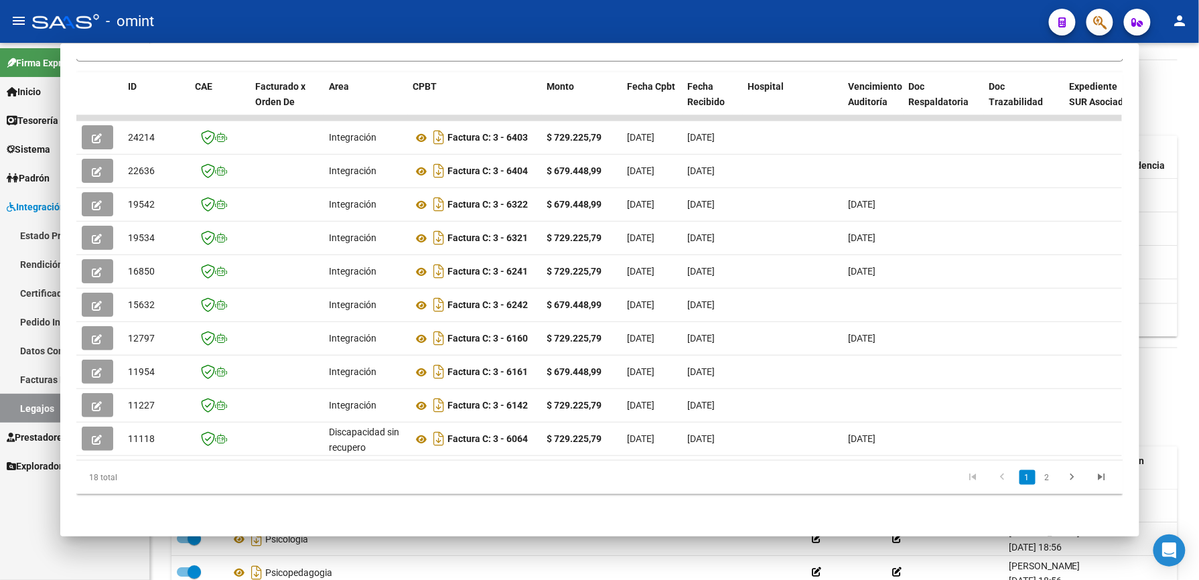
scroll to position [446, 0]
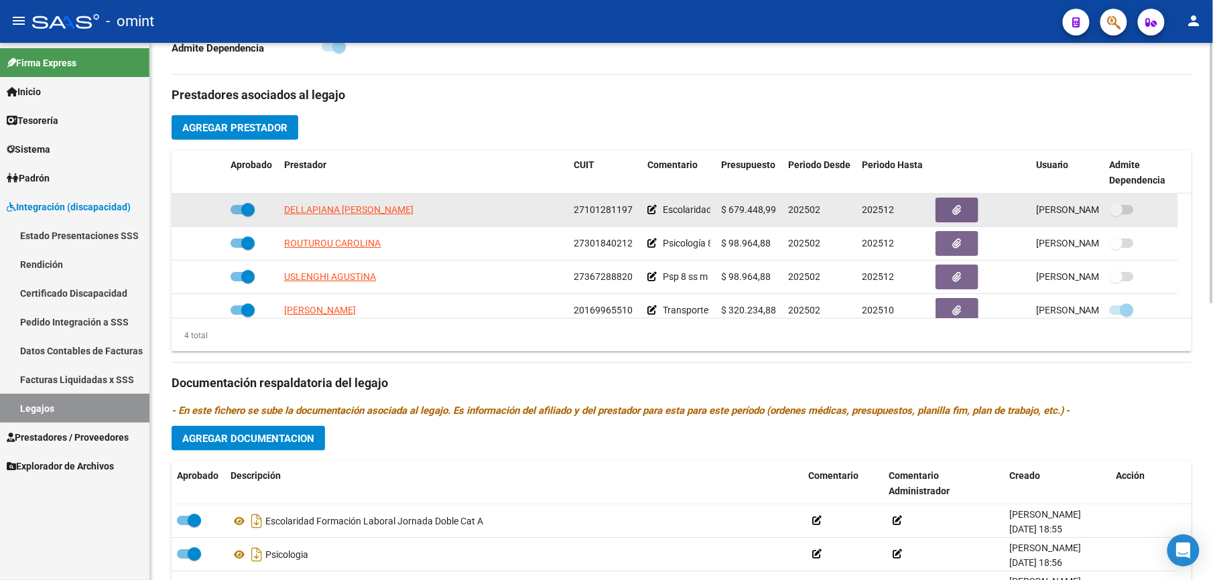
drag, startPoint x: 578, startPoint y: 210, endPoint x: 630, endPoint y: 210, distance: 52.9
click at [630, 210] on datatable-body-cell "27101281197" at bounding box center [605, 210] width 74 height 33
copy span "27101281197"
click at [367, 204] on app-link-go-to "[PERSON_NAME]" at bounding box center [348, 209] width 129 height 15
click at [370, 210] on span "[PERSON_NAME]" at bounding box center [348, 209] width 129 height 11
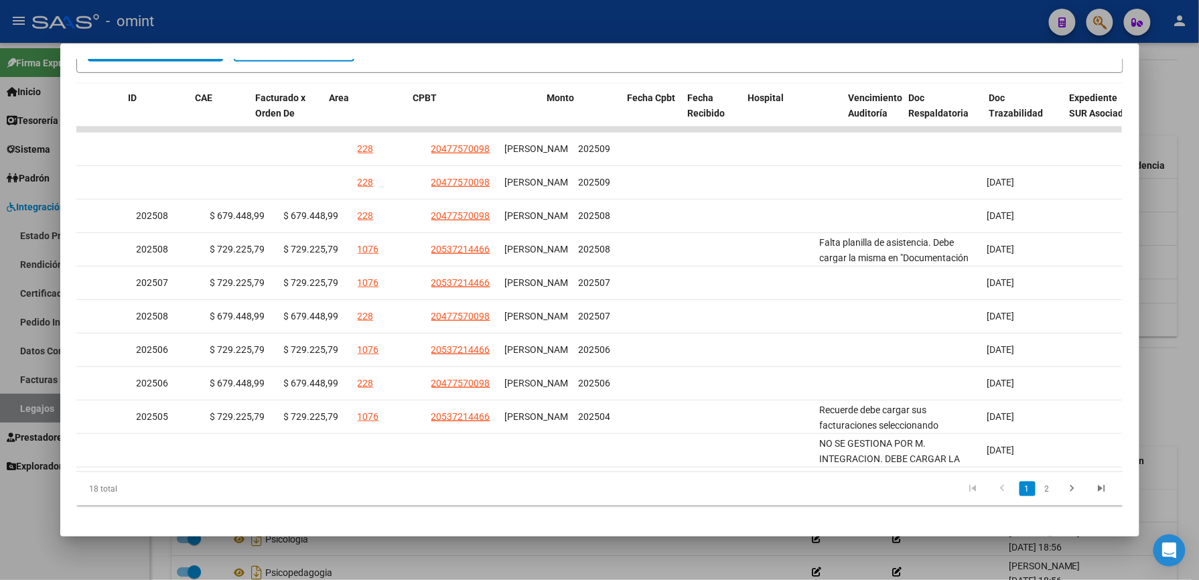
scroll to position [0, 0]
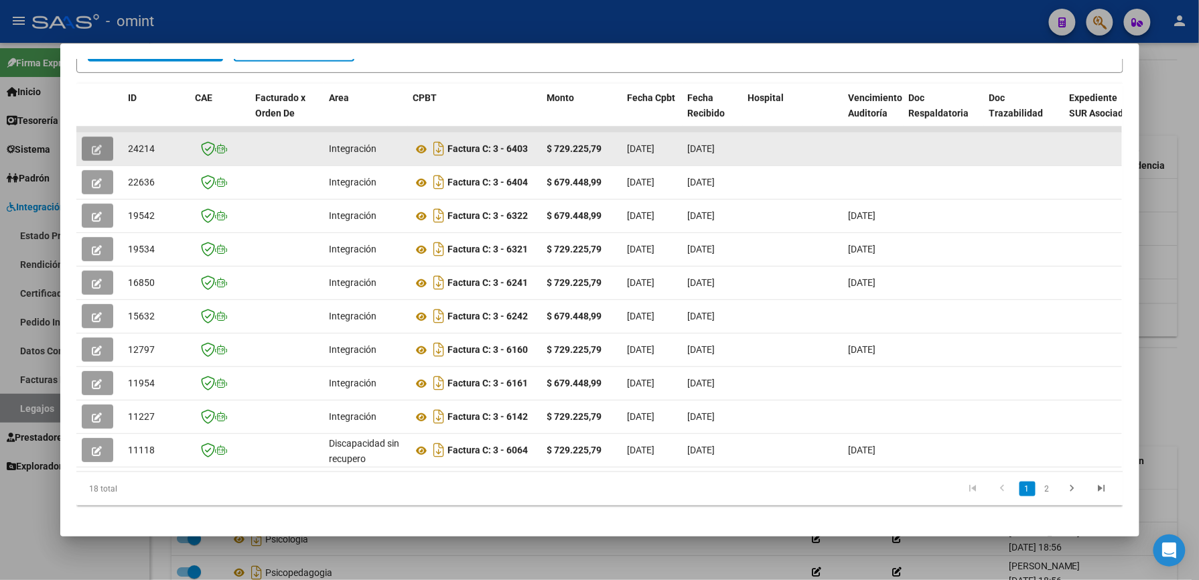
click at [84, 139] on button "button" at bounding box center [97, 149] width 31 height 24
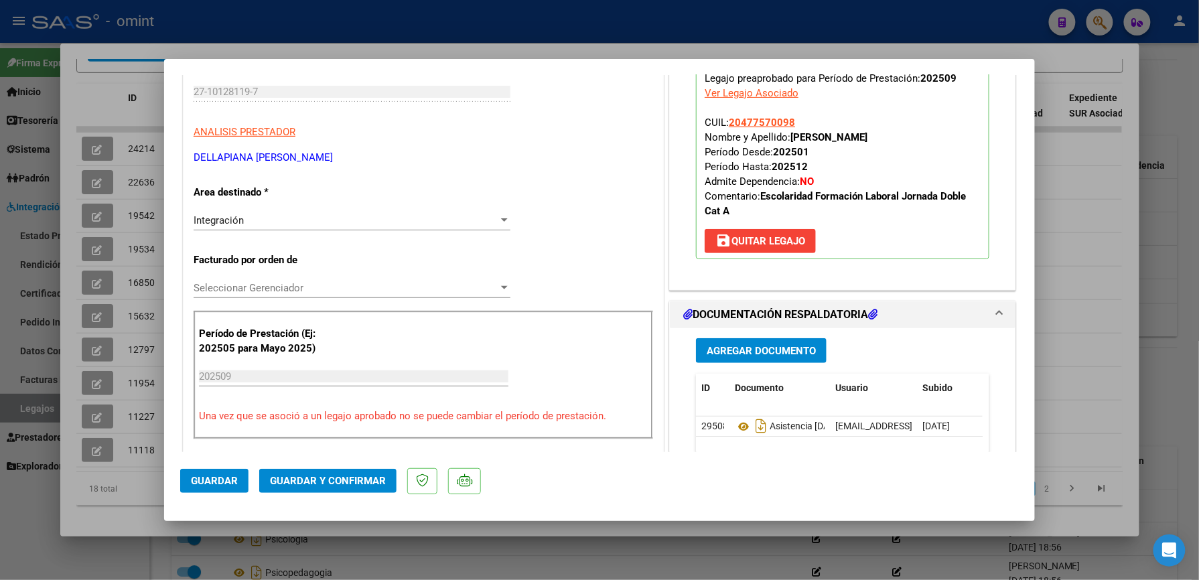
scroll to position [178, 0]
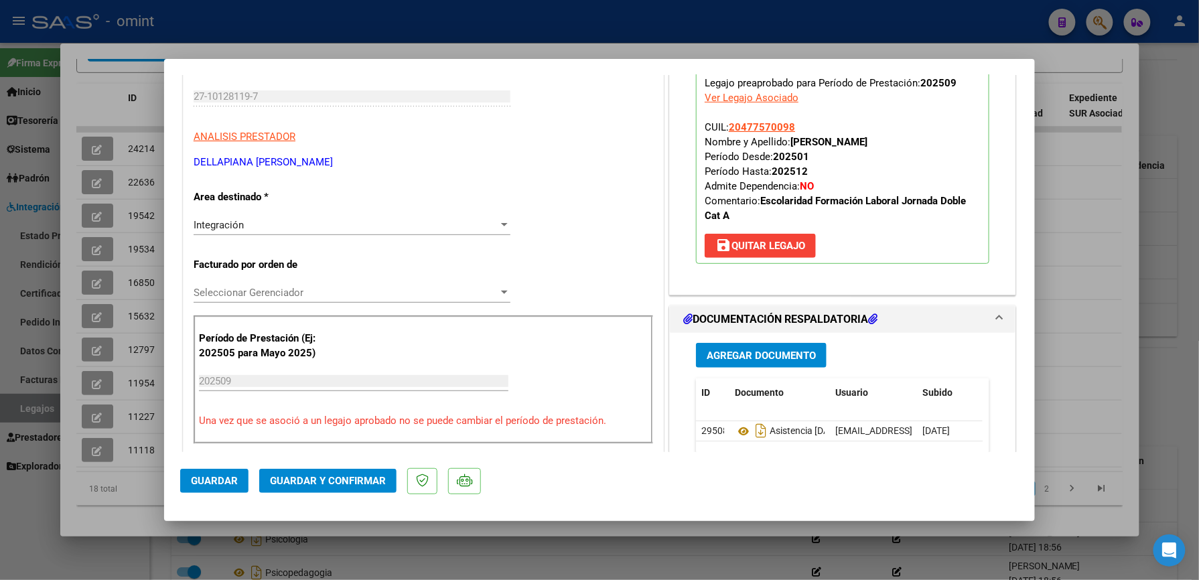
click at [787, 247] on span "save Quitar Legajo" at bounding box center [761, 246] width 90 height 12
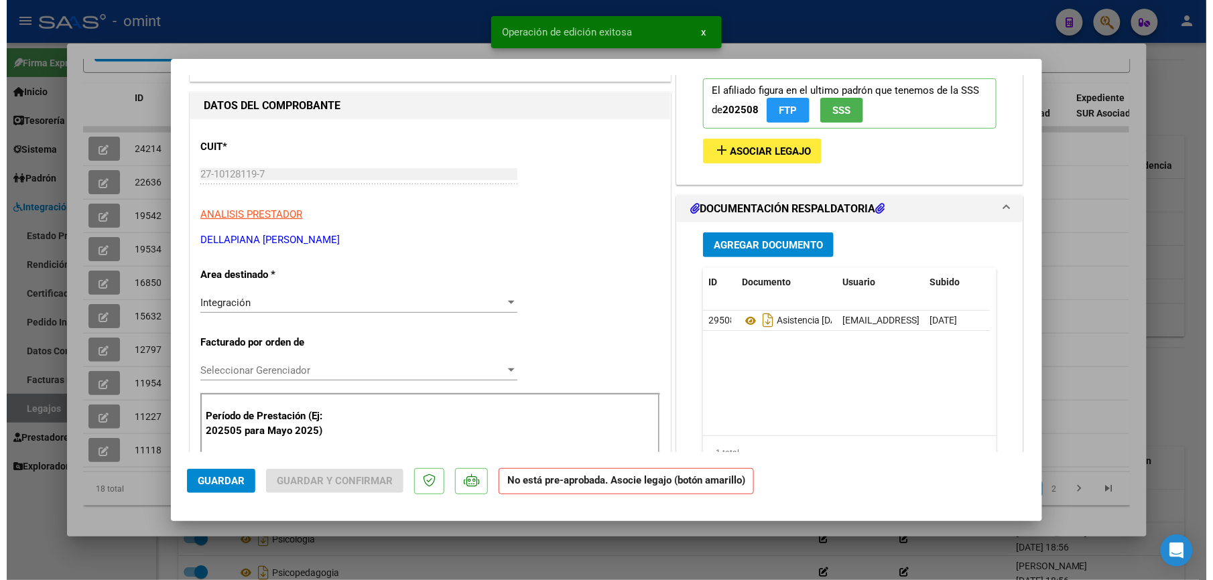
scroll to position [0, 0]
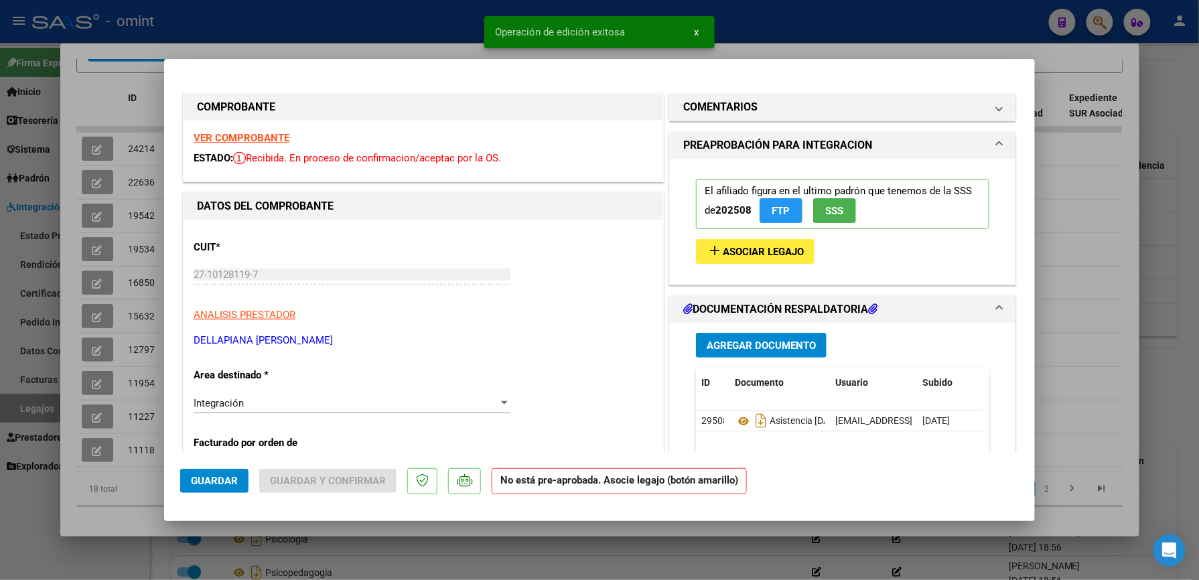
click at [415, 41] on div at bounding box center [599, 290] width 1199 height 580
type input "$ 0,00"
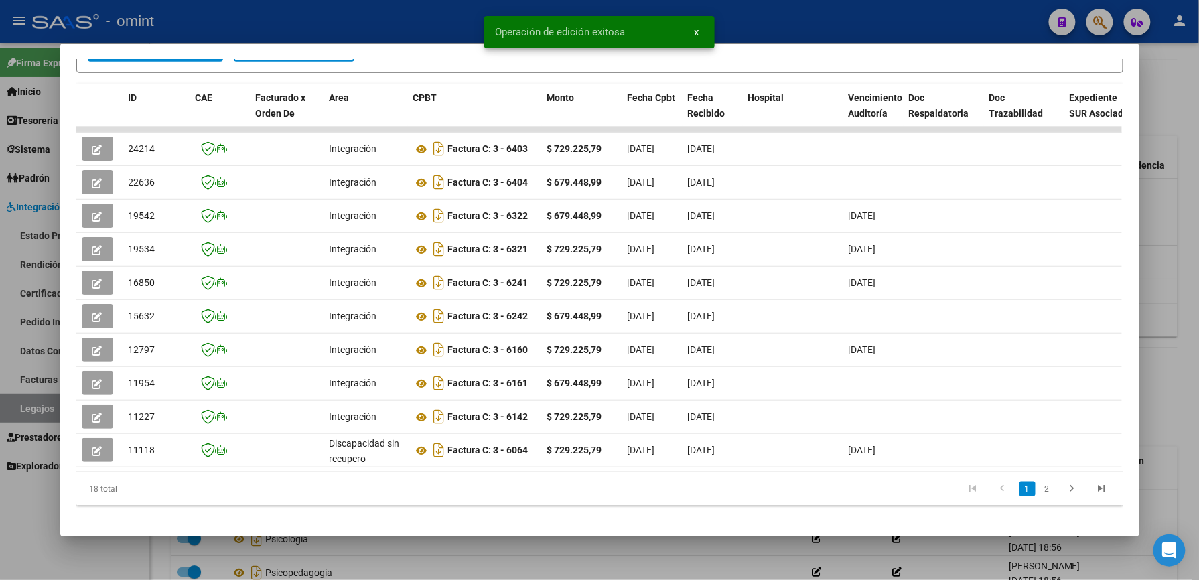
click at [779, 19] on div at bounding box center [599, 290] width 1199 height 580
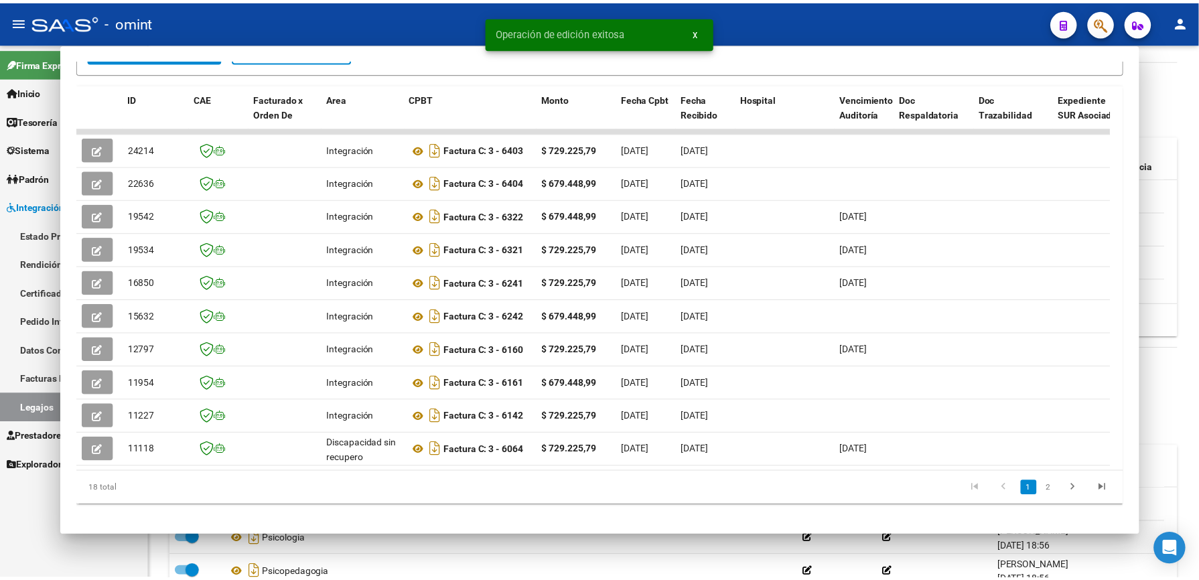
scroll to position [446, 0]
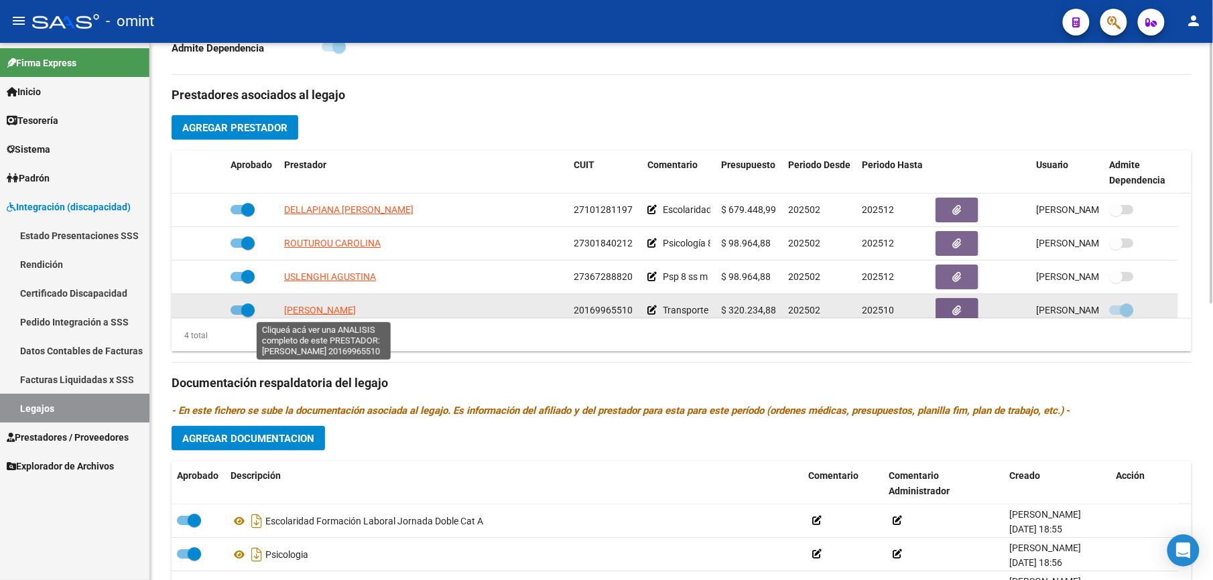
click at [354, 315] on span "[PERSON_NAME]" at bounding box center [320, 310] width 72 height 11
type textarea "20169965510"
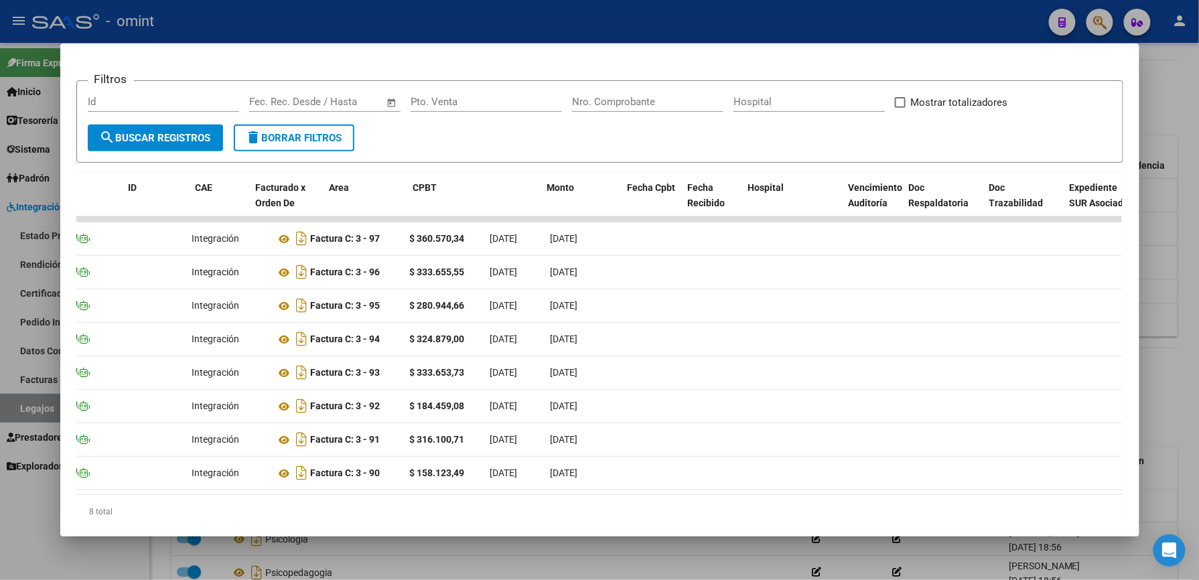
scroll to position [0, 0]
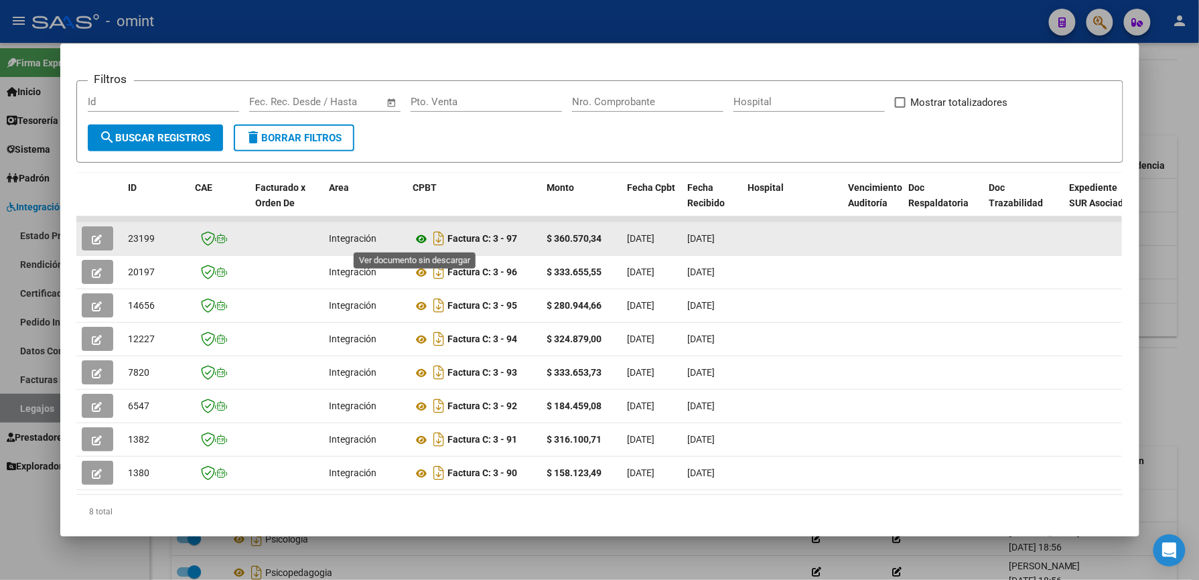
click at [413, 237] on icon at bounding box center [421, 239] width 17 height 16
click at [92, 241] on icon "button" at bounding box center [97, 239] width 10 height 10
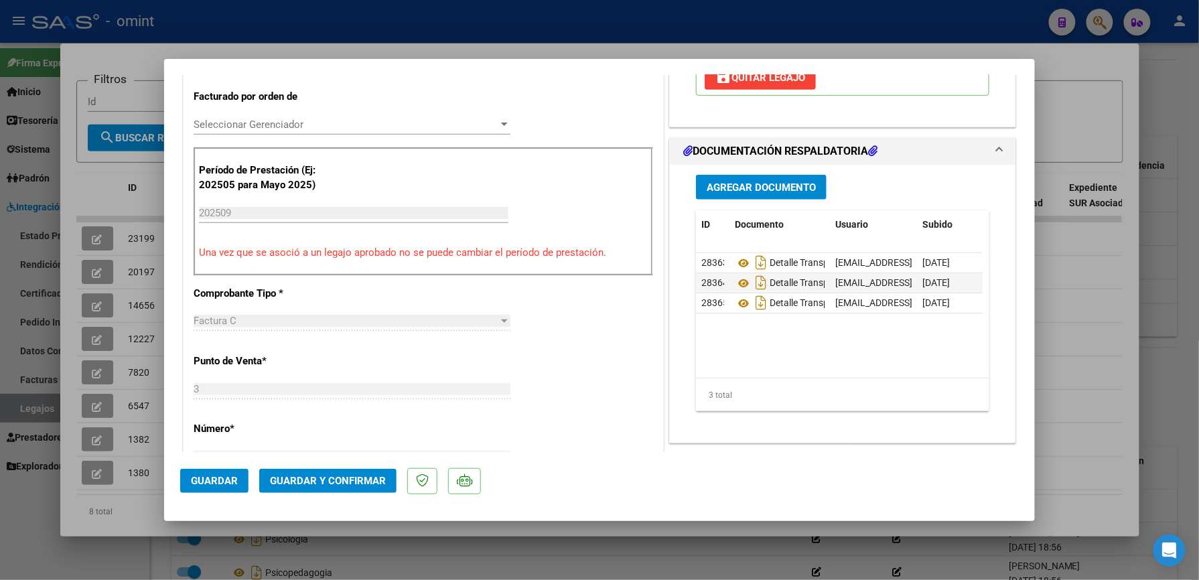
scroll to position [357, 0]
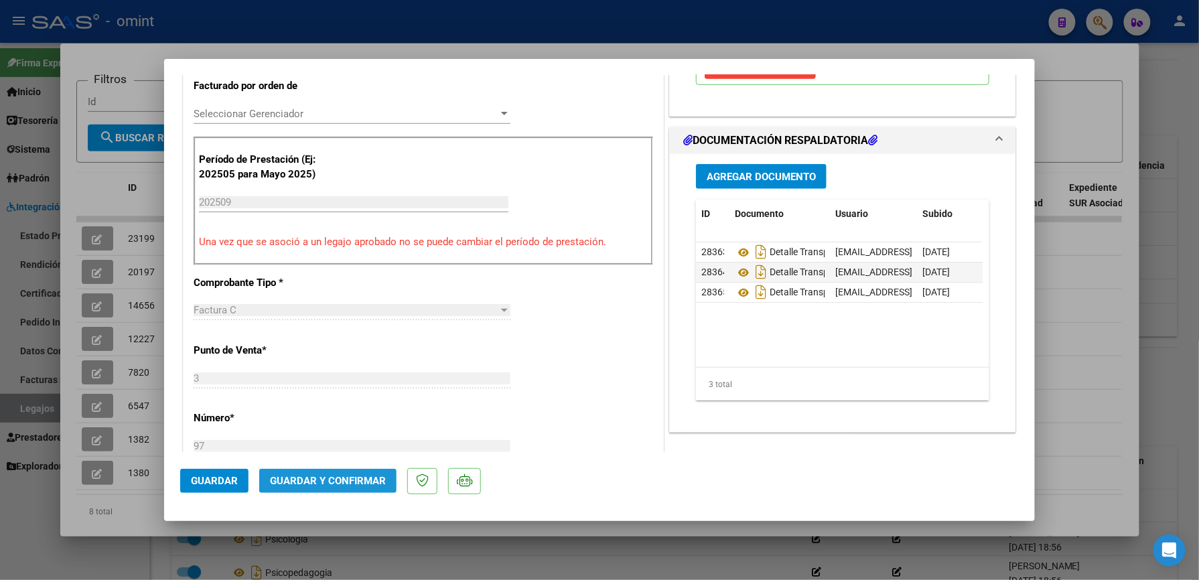
click at [344, 486] on span "Guardar y Confirmar" at bounding box center [328, 481] width 116 height 12
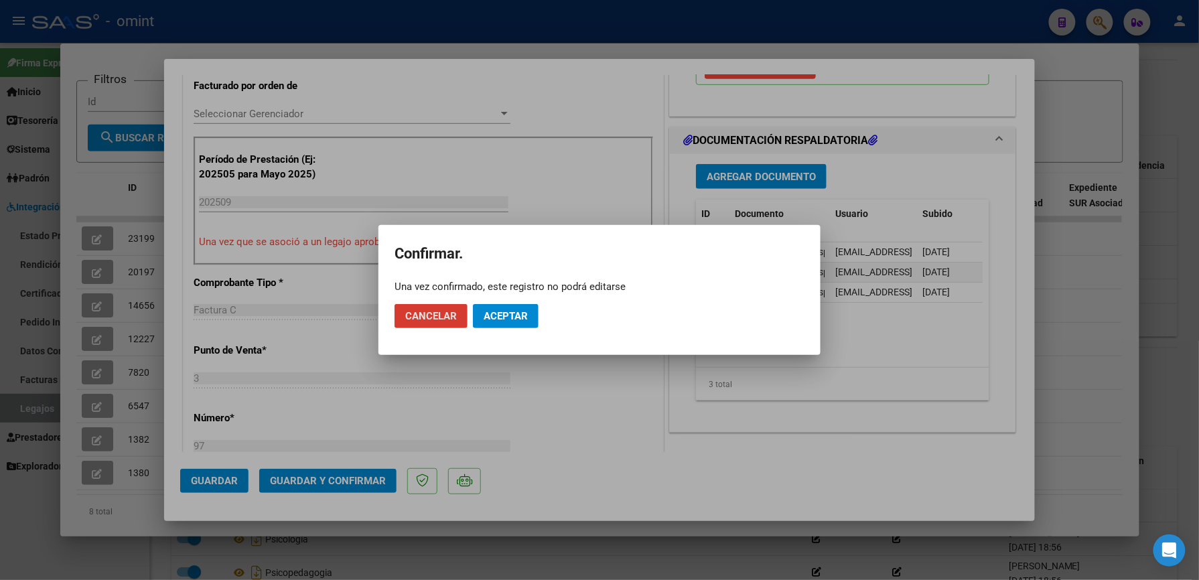
click at [496, 315] on span "Aceptar" at bounding box center [506, 316] width 44 height 12
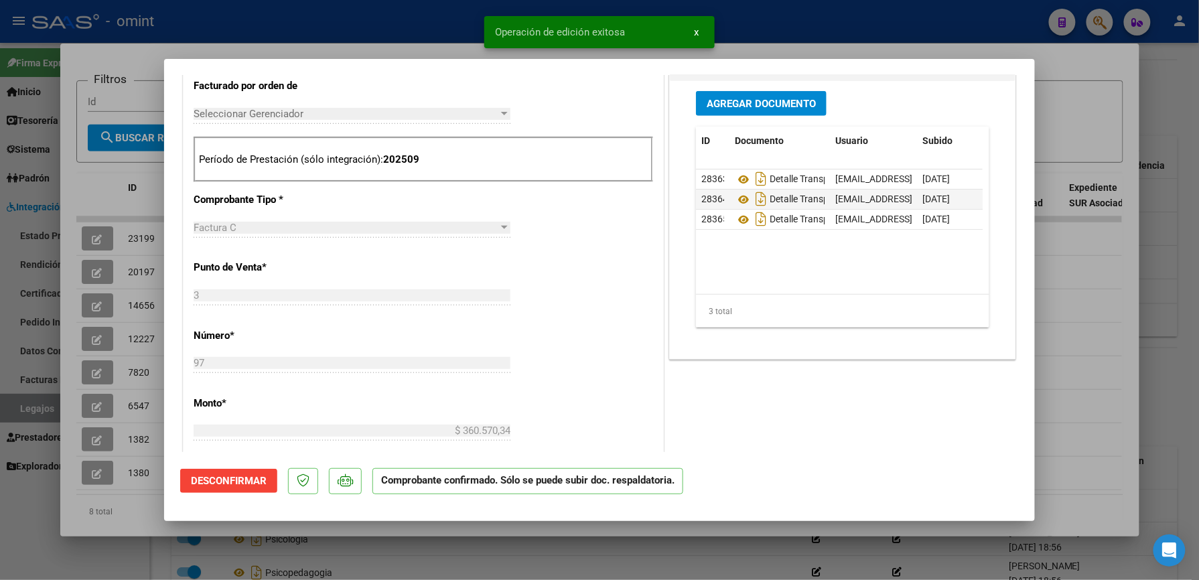
click at [794, 33] on div at bounding box center [599, 290] width 1199 height 580
type input "$ 0,00"
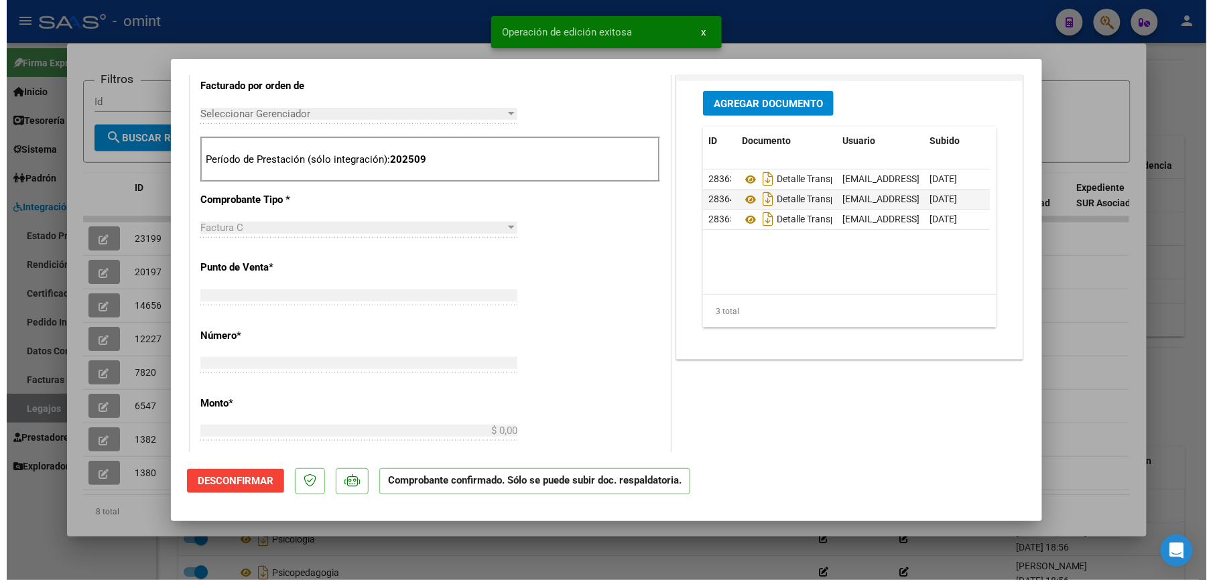
scroll to position [0, 0]
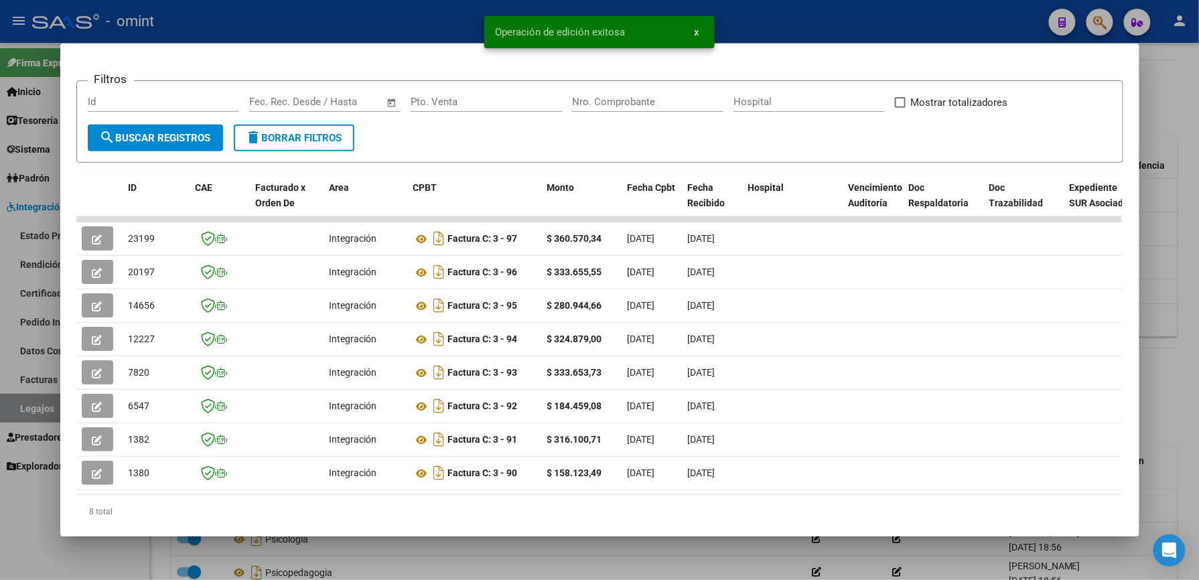
click at [794, 30] on div at bounding box center [599, 290] width 1199 height 580
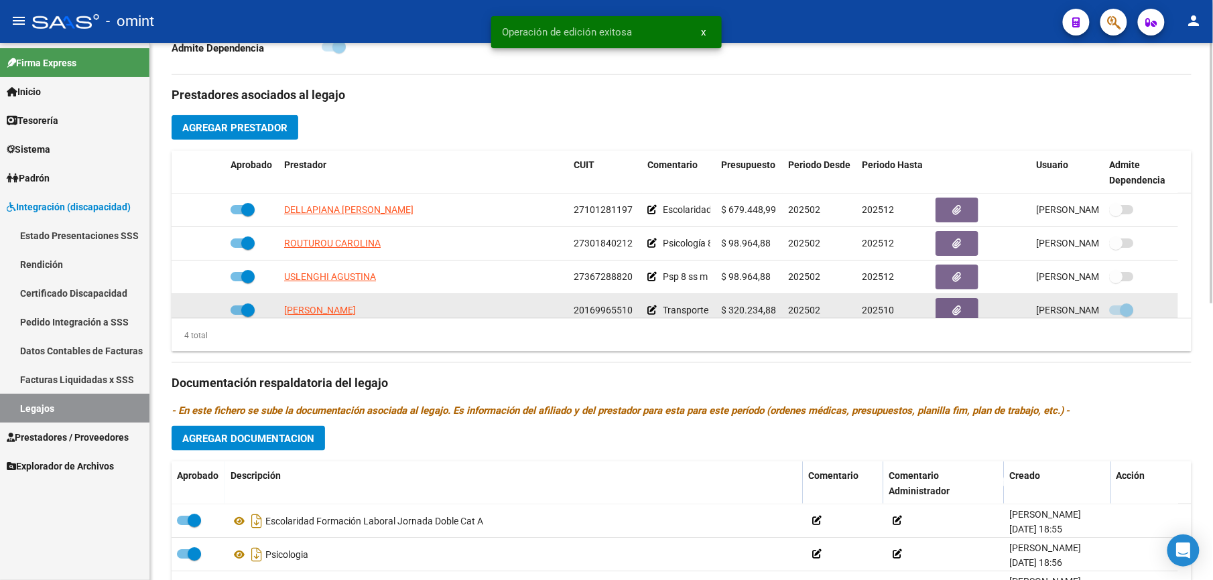
scroll to position [13, 0]
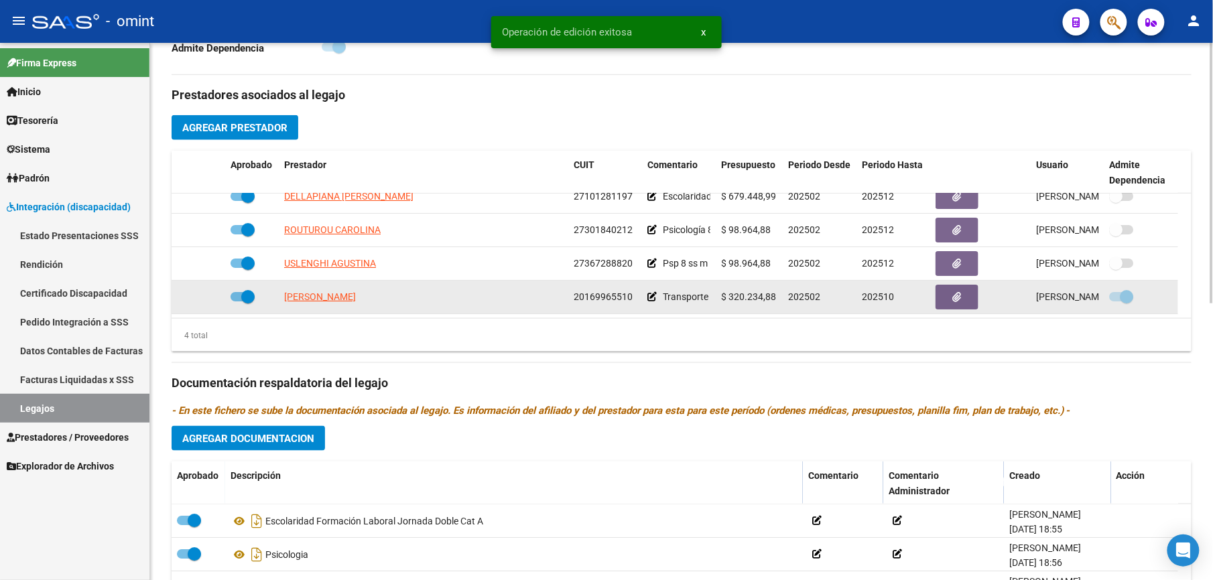
drag, startPoint x: 573, startPoint y: 307, endPoint x: 638, endPoint y: 310, distance: 64.4
click at [638, 310] on datatable-body-cell "20169965510" at bounding box center [605, 297] width 74 height 33
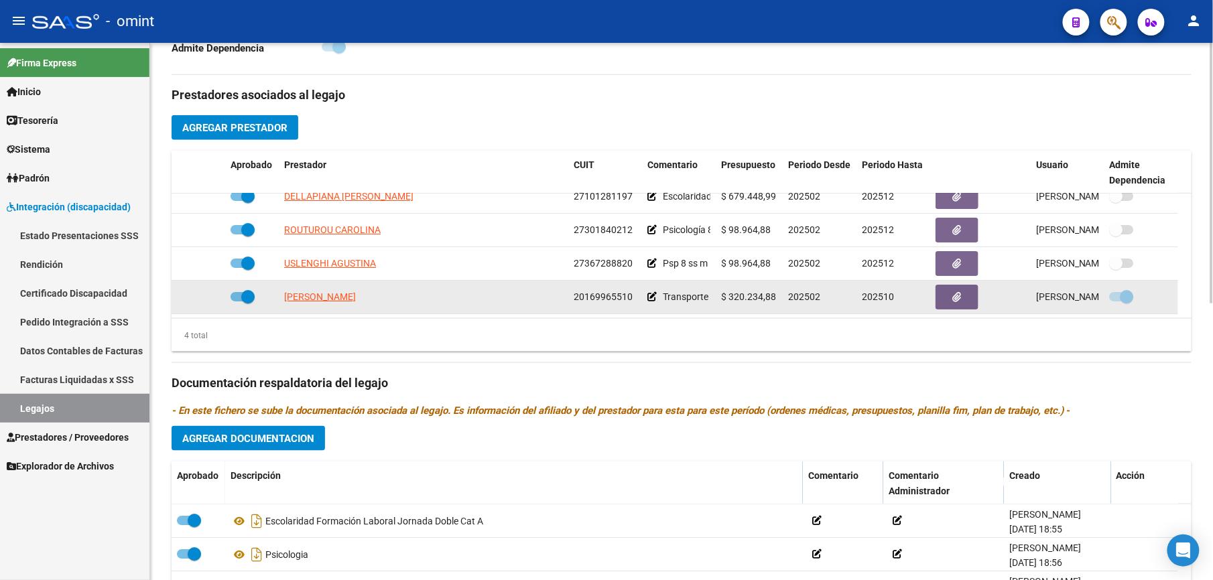
drag, startPoint x: 638, startPoint y: 310, endPoint x: 622, endPoint y: 301, distance: 18.0
copy span "20169965510"
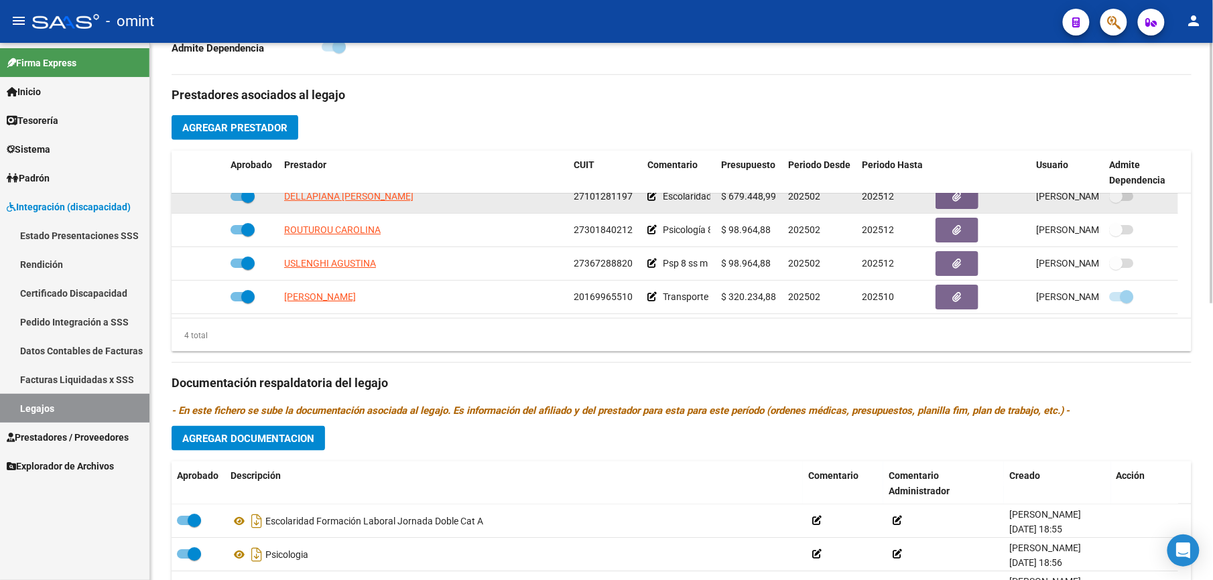
scroll to position [0, 0]
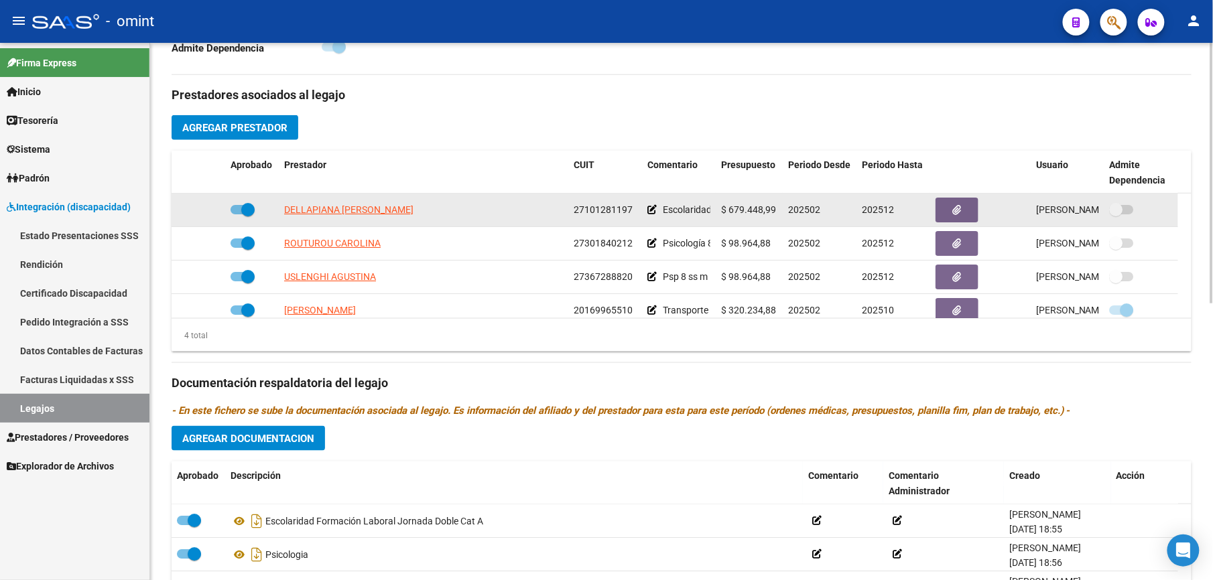
drag, startPoint x: 573, startPoint y: 194, endPoint x: 631, endPoint y: 198, distance: 57.8
click at [631, 198] on datatable-body-cell "27101281197" at bounding box center [605, 210] width 74 height 33
drag, startPoint x: 631, startPoint y: 198, endPoint x: 611, endPoint y: 210, distance: 23.4
copy span "27101281197"
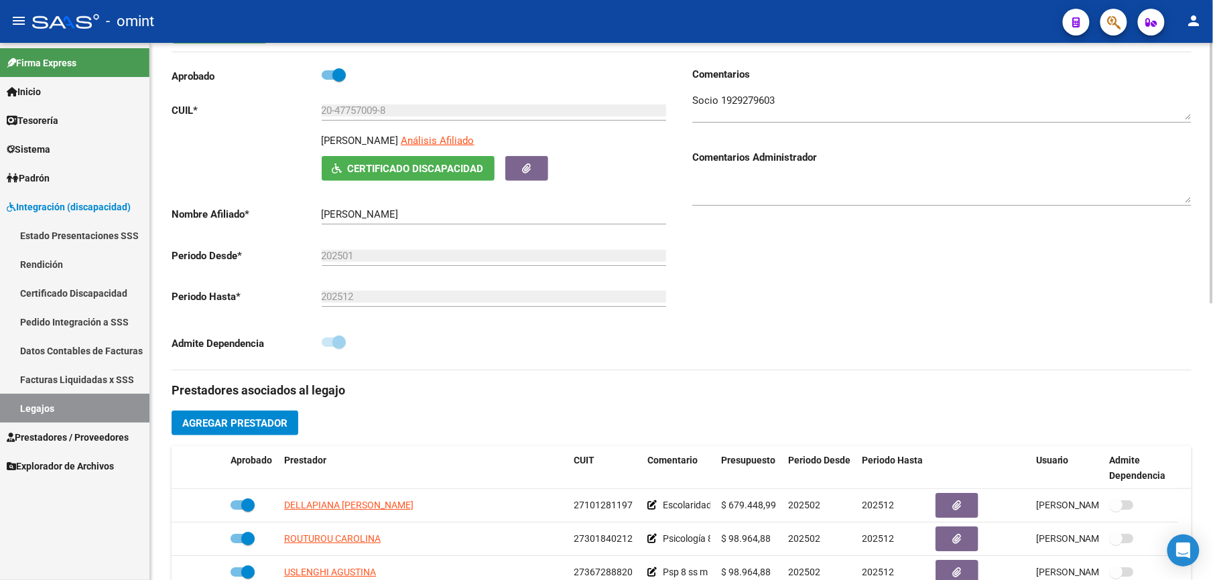
scroll to position [89, 0]
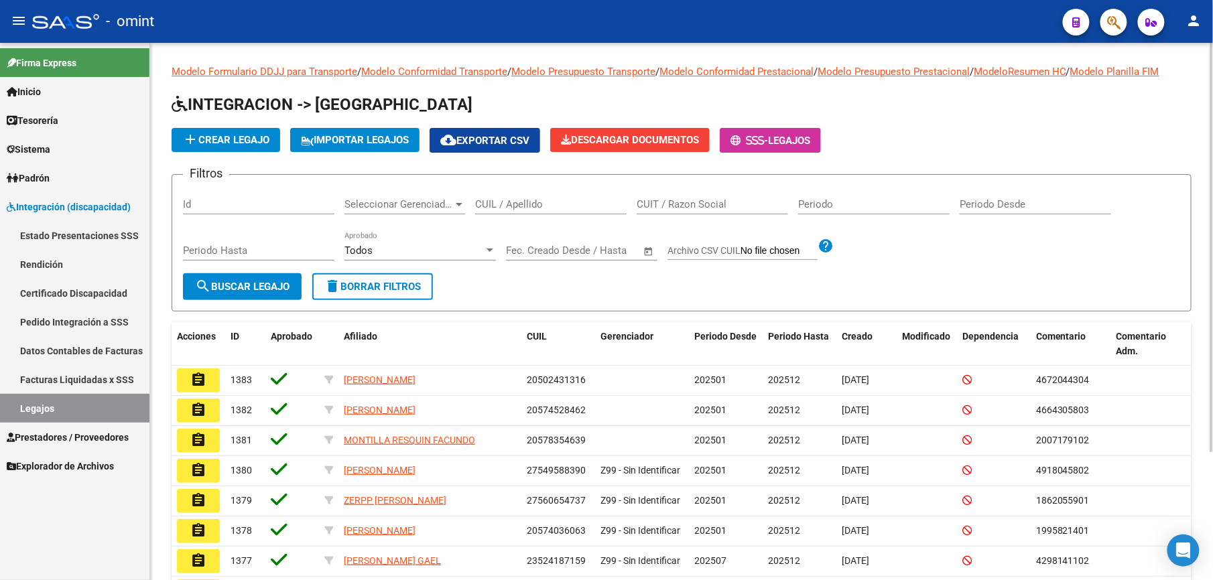
click at [539, 206] on input "CUIL / Apellido" at bounding box center [550, 204] width 151 height 12
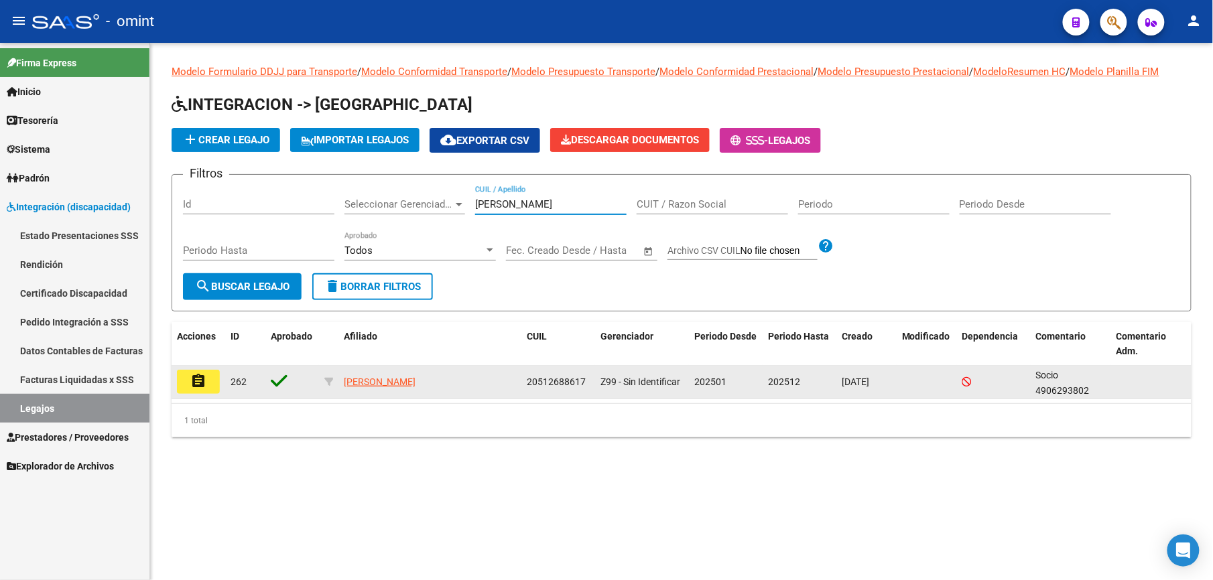
type input "diaz mateo"
click at [207, 373] on button "assignment" at bounding box center [198, 382] width 43 height 24
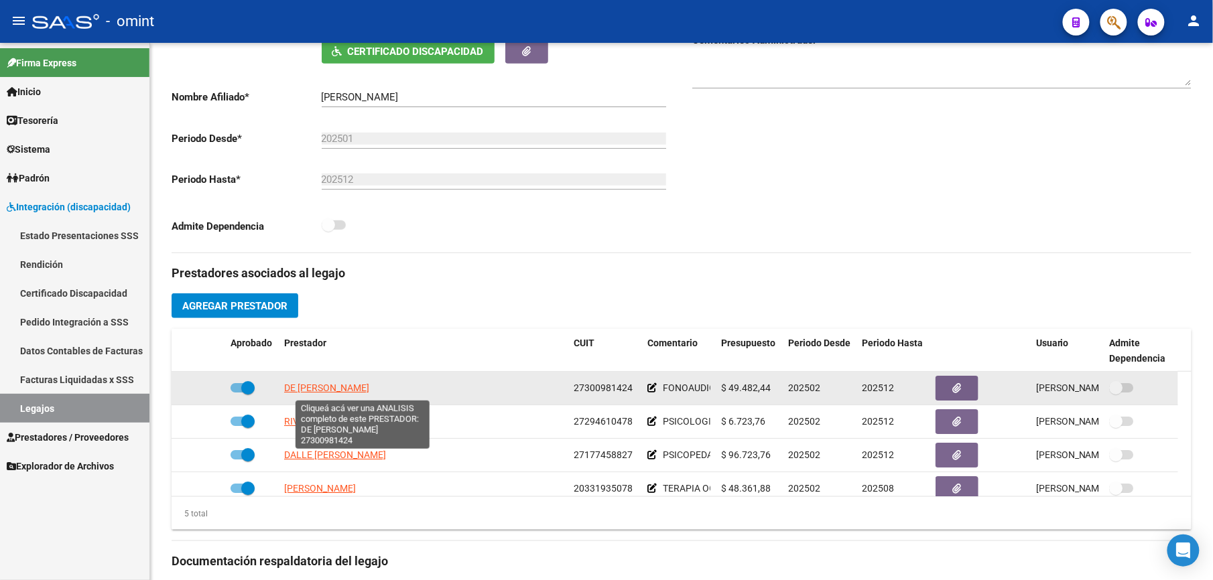
click at [369, 390] on span "DE FRANCESCO SILVANA ANTONELA" at bounding box center [326, 388] width 85 height 11
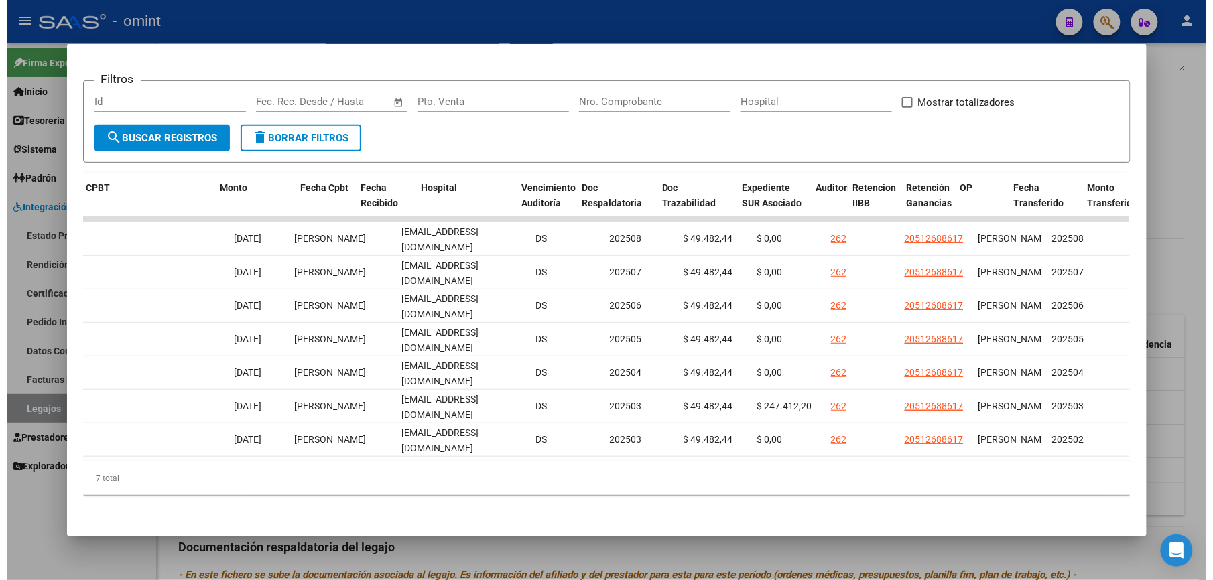
scroll to position [0, 323]
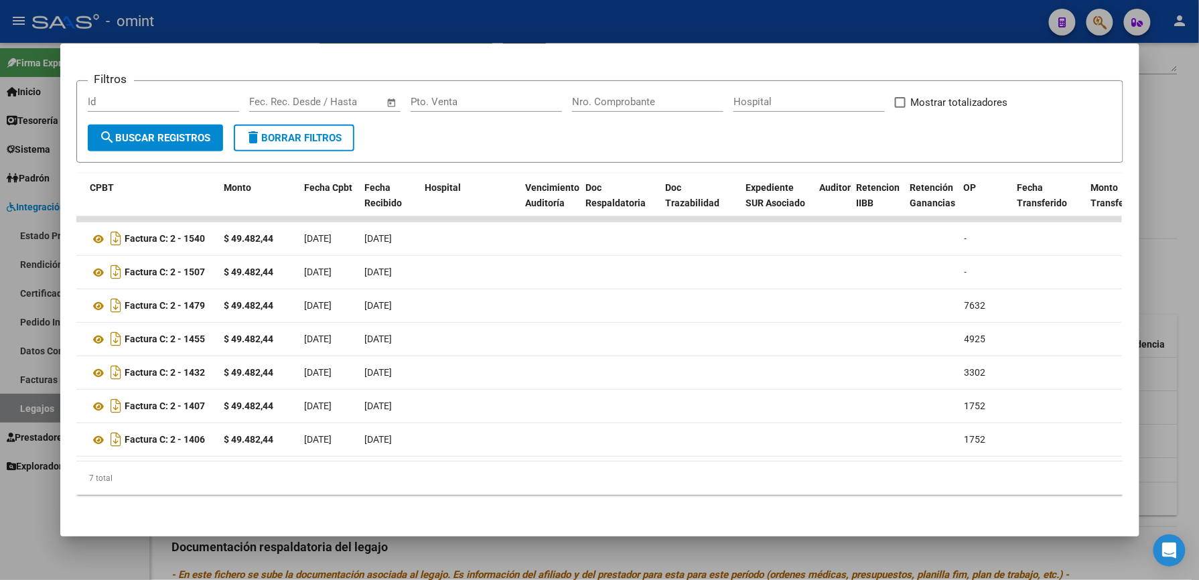
click at [807, 25] on div at bounding box center [599, 290] width 1199 height 580
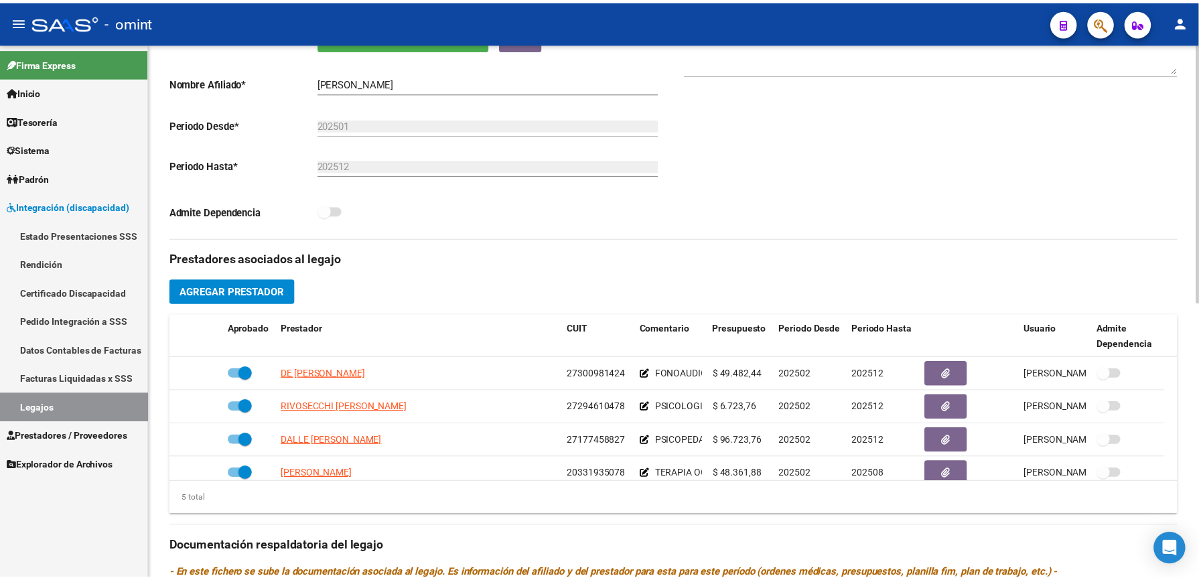
scroll to position [268, 0]
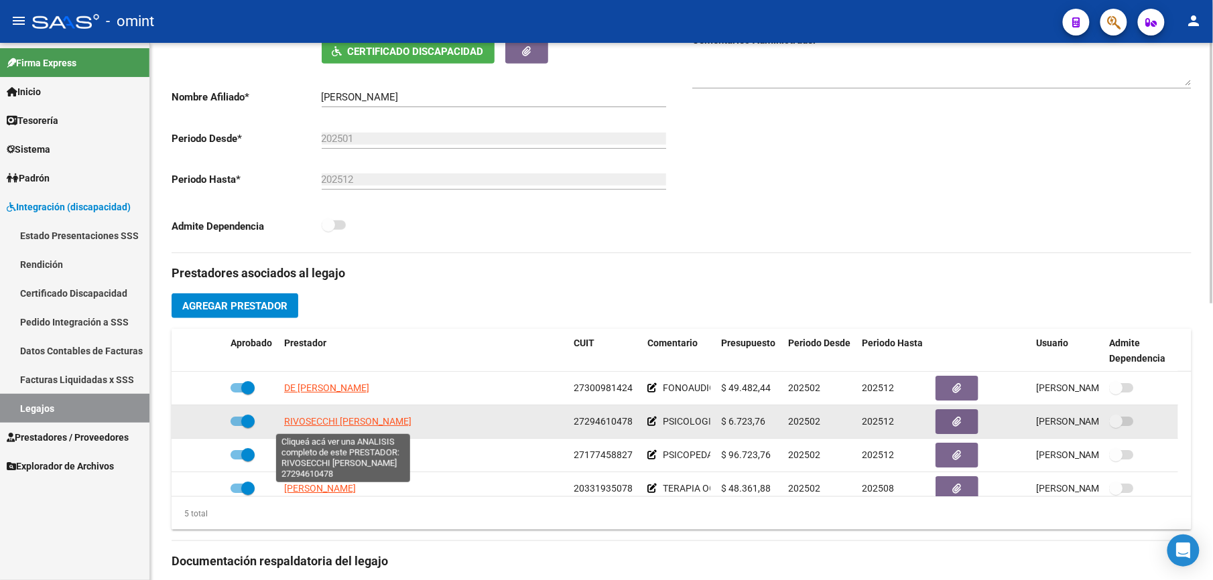
click at [360, 419] on span "RIVOSECCHI MARIA LUCILA" at bounding box center [347, 421] width 127 height 11
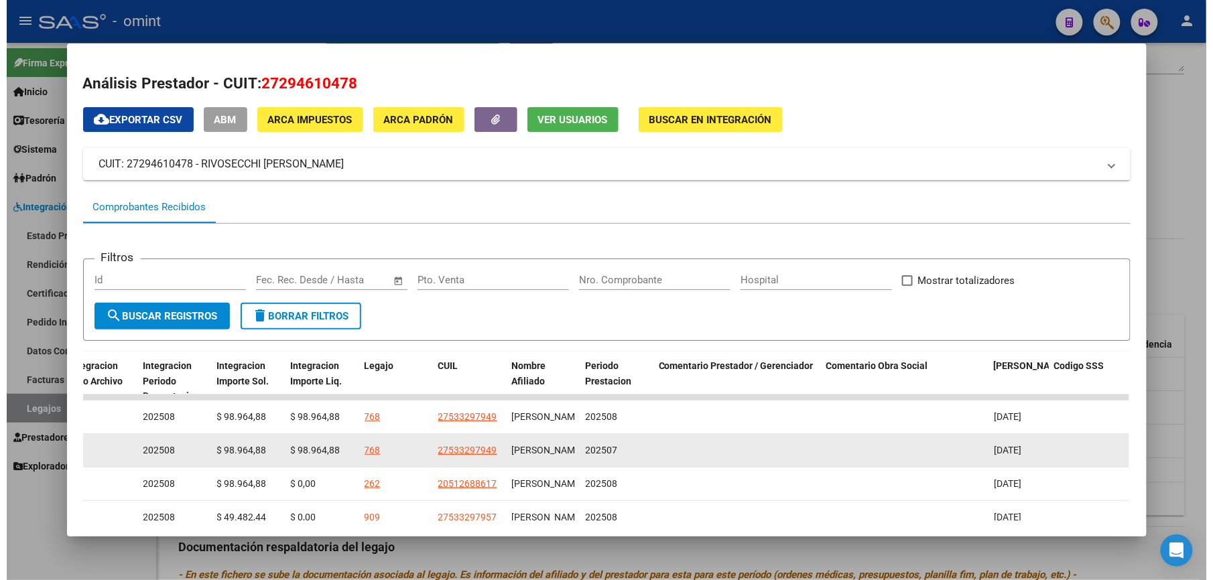
scroll to position [89, 0]
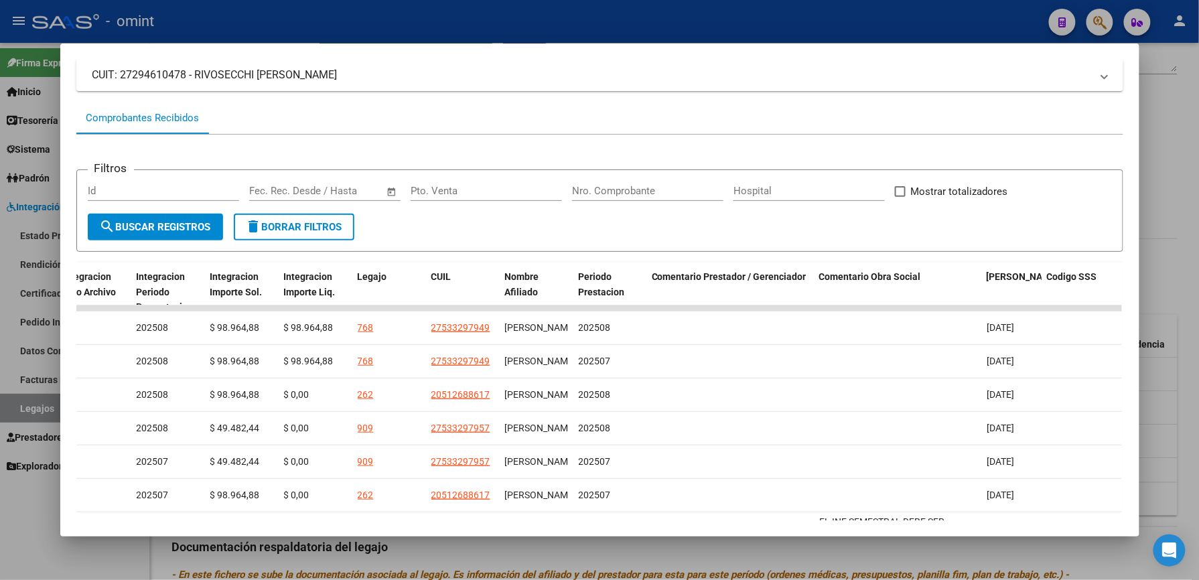
click at [518, 27] on div at bounding box center [599, 290] width 1199 height 580
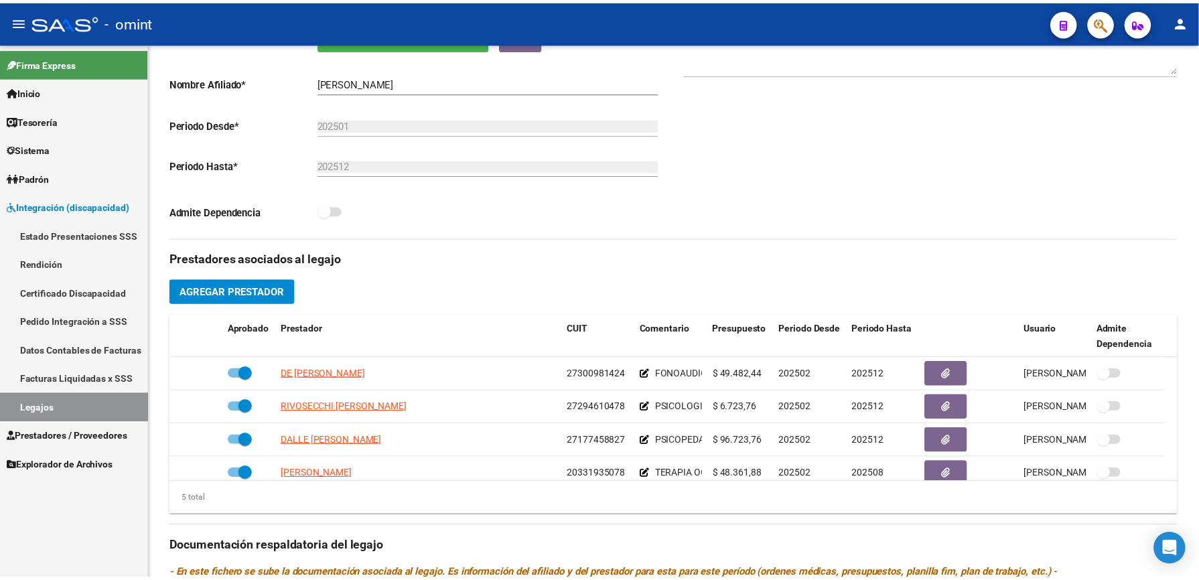
scroll to position [268, 0]
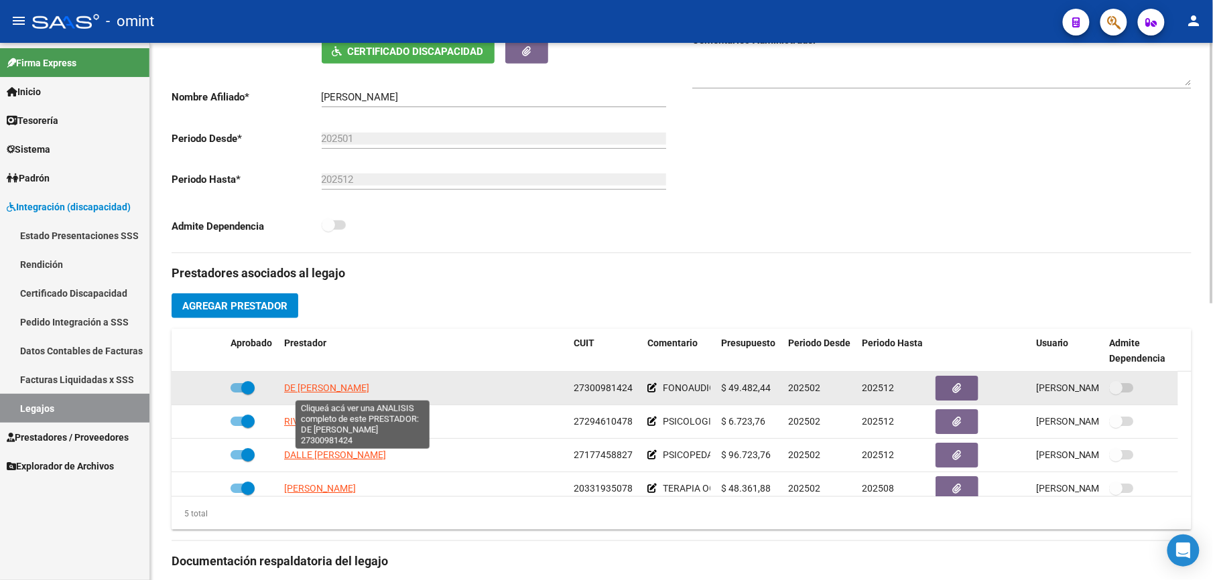
click at [368, 389] on span "DE FRANCESCO SILVANA ANTONELA" at bounding box center [326, 388] width 85 height 11
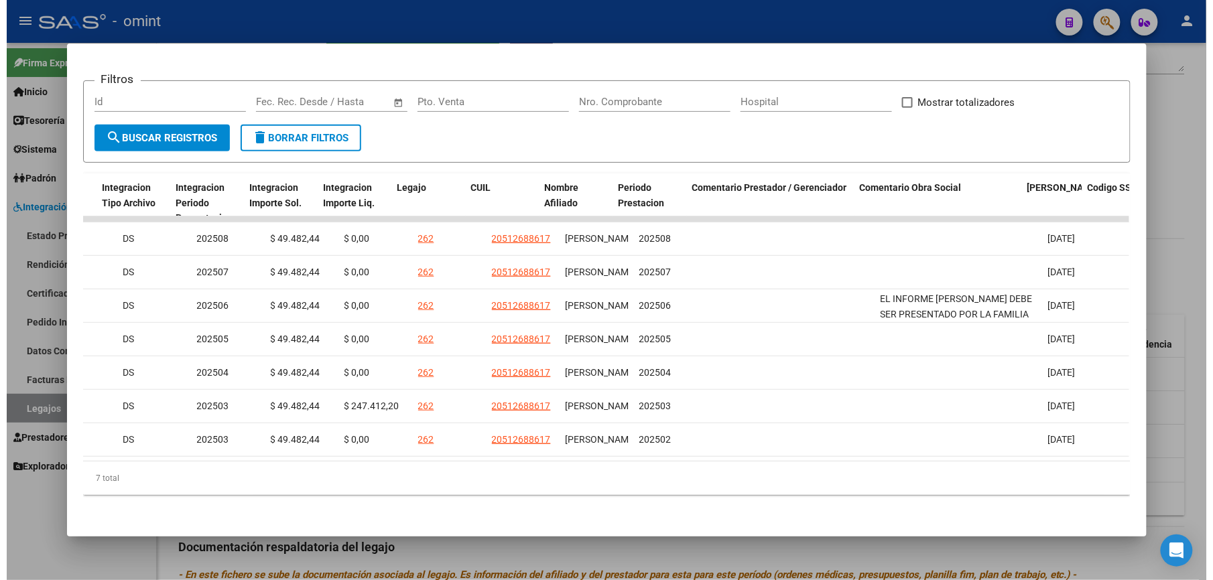
scroll to position [0, 1815]
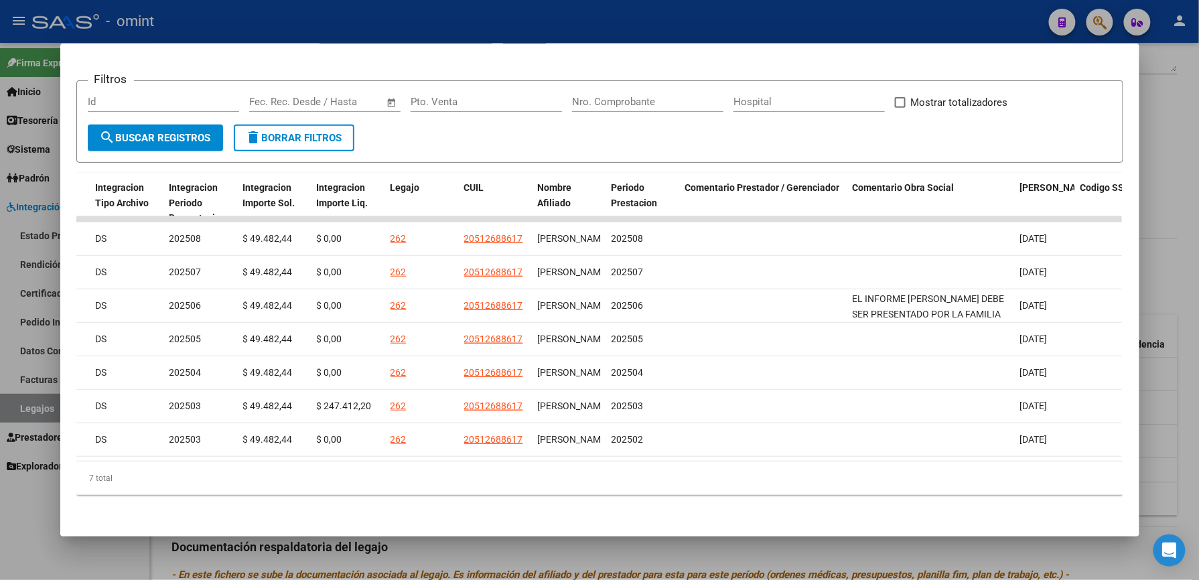
click at [815, 27] on div at bounding box center [599, 290] width 1199 height 580
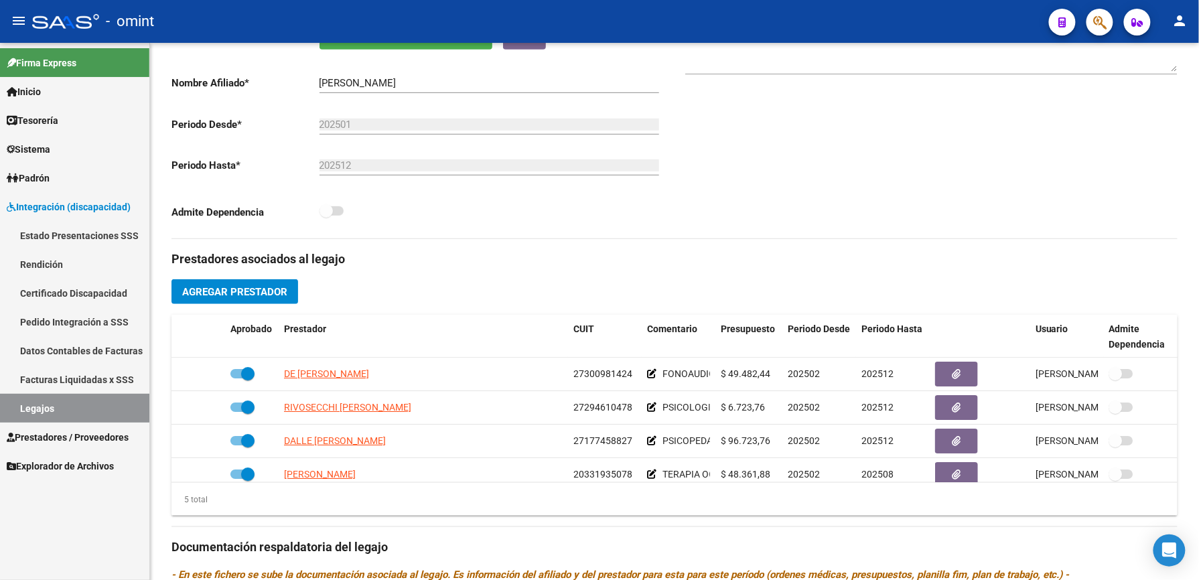
scroll to position [268, 0]
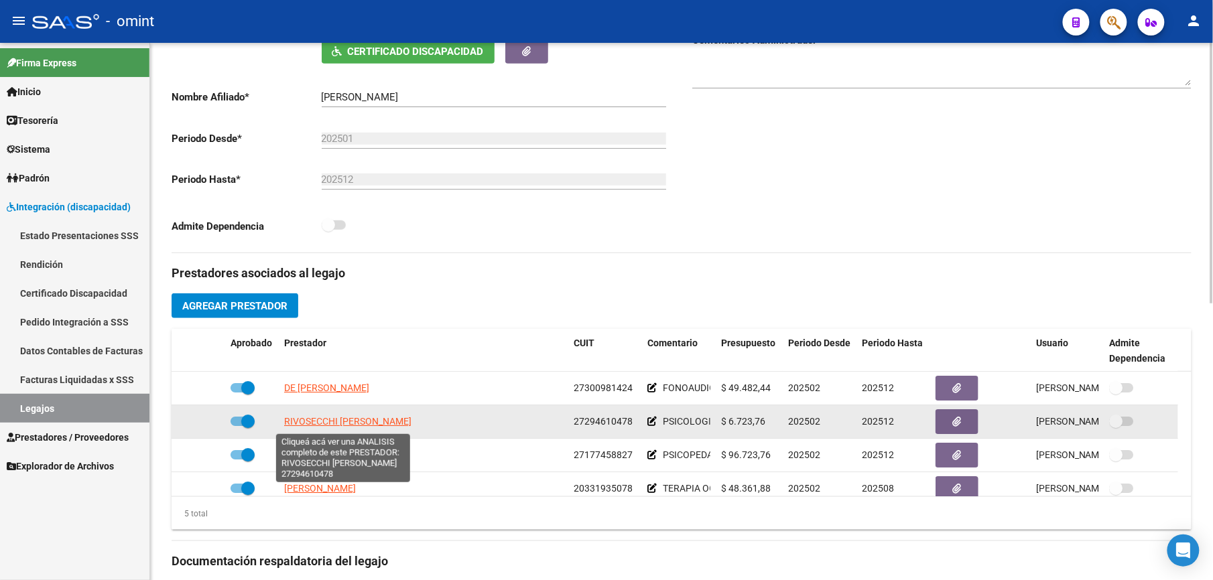
click at [355, 424] on span "RIVOSECCHI MARIA LUCILA" at bounding box center [347, 421] width 127 height 11
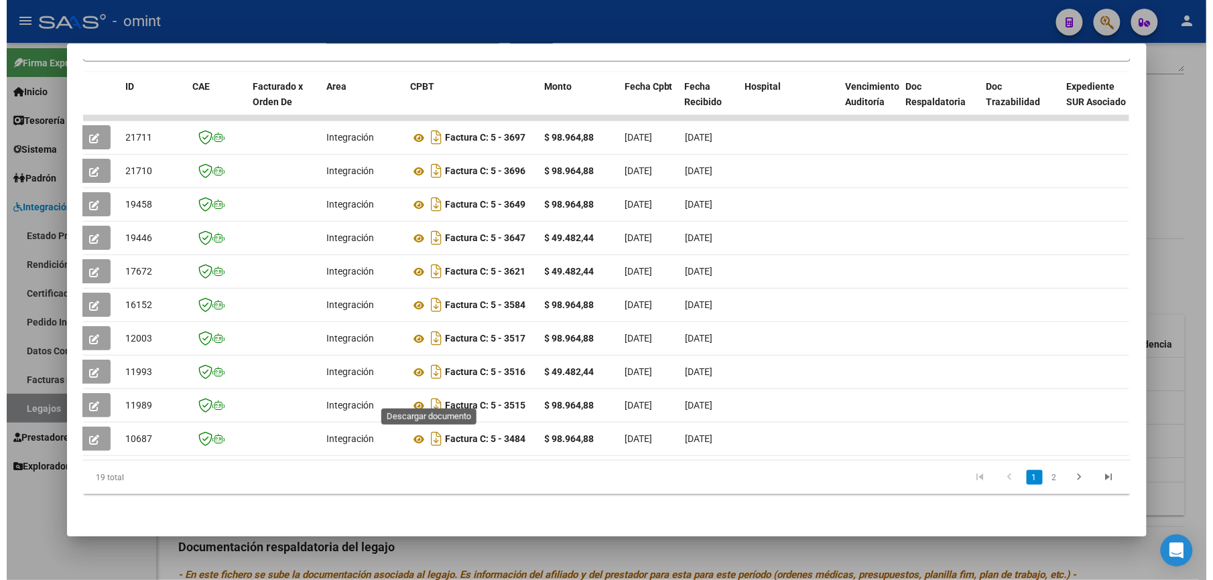
scroll to position [0, 9]
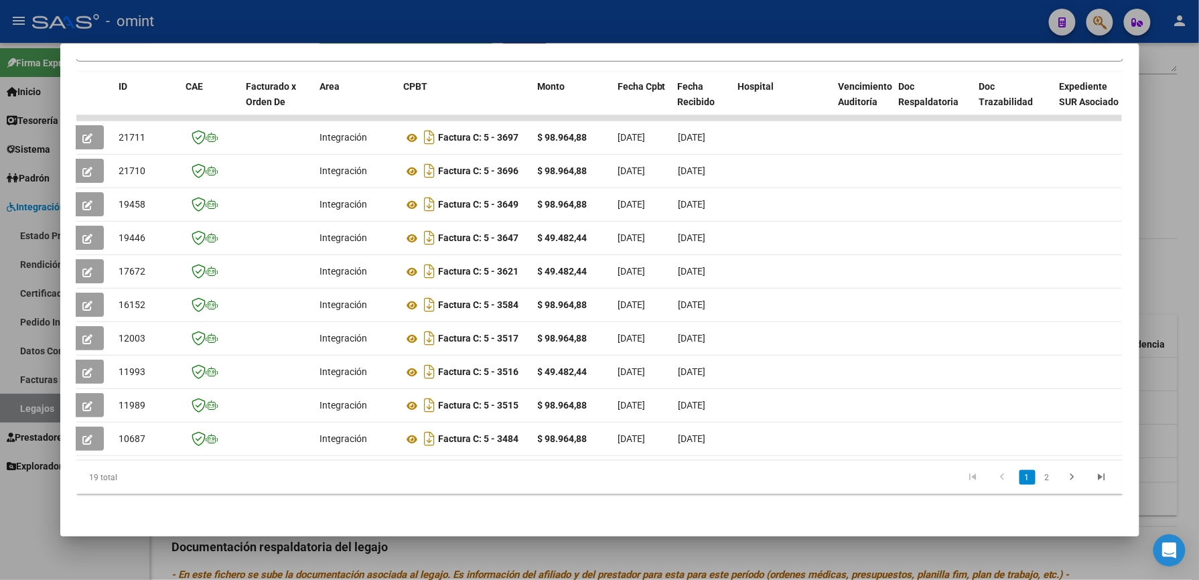
click at [707, 33] on div at bounding box center [599, 290] width 1199 height 580
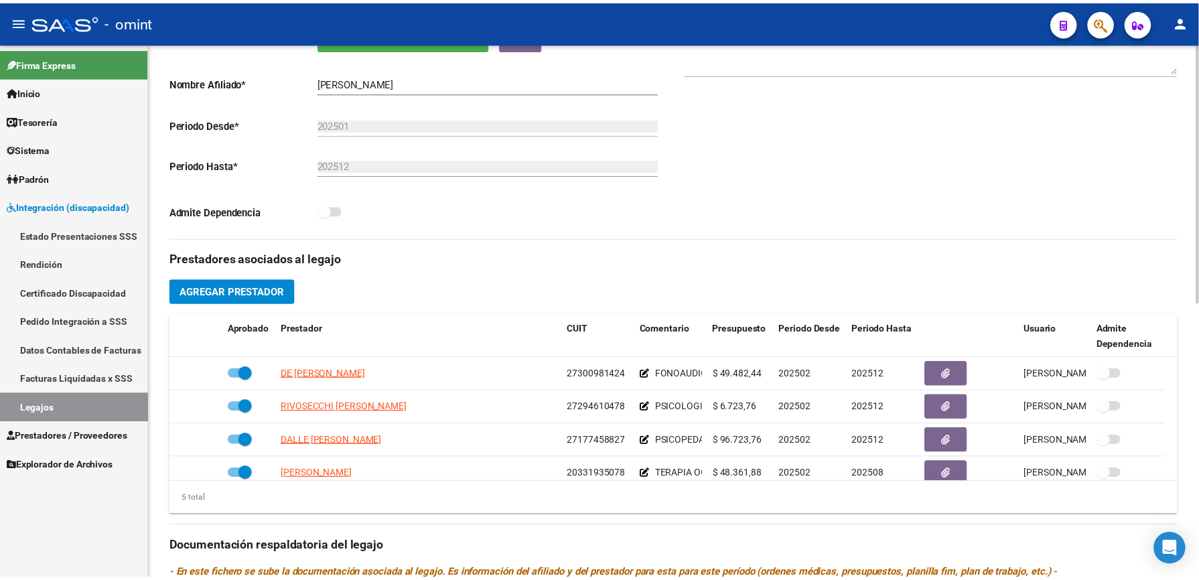
scroll to position [268, 0]
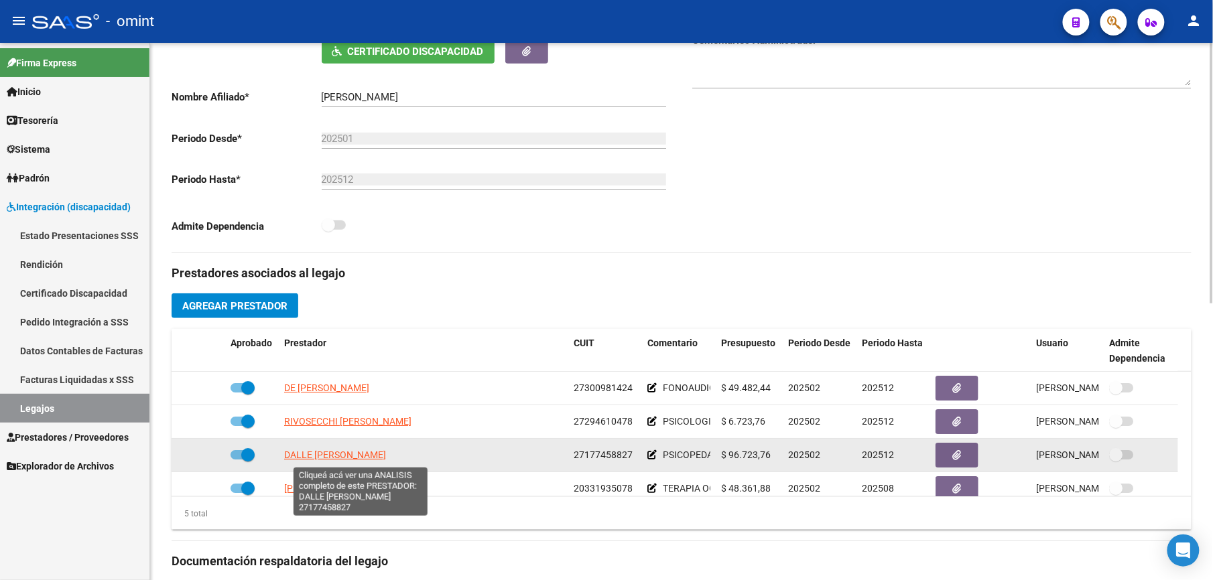
click at [379, 457] on span "DALLE NOGARE MARIA ALEJANDRA" at bounding box center [335, 455] width 102 height 11
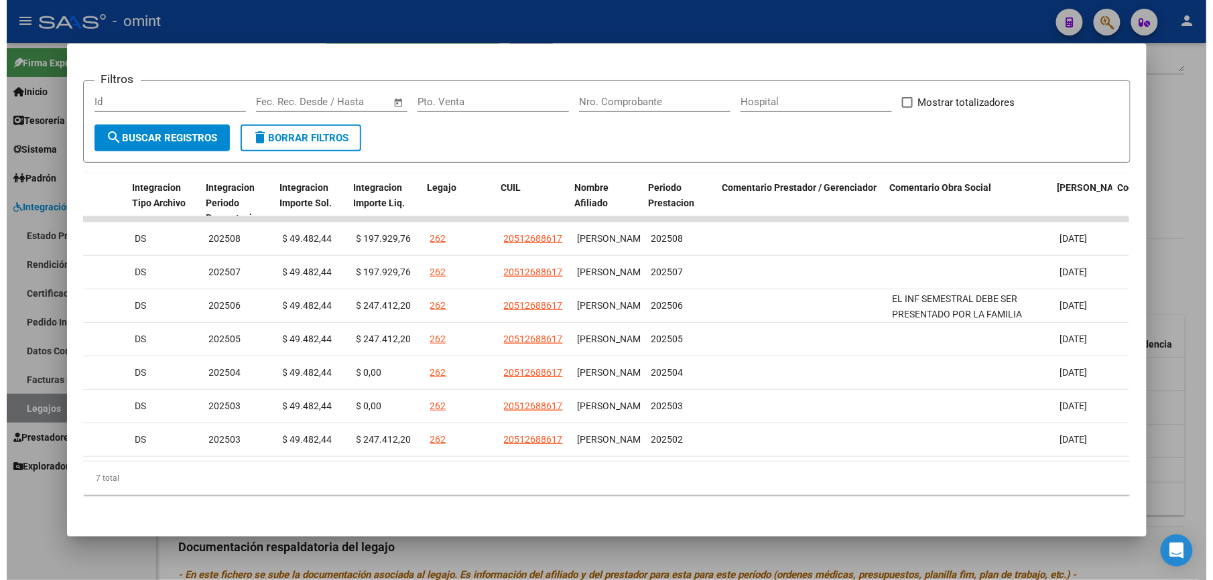
scroll to position [0, 1785]
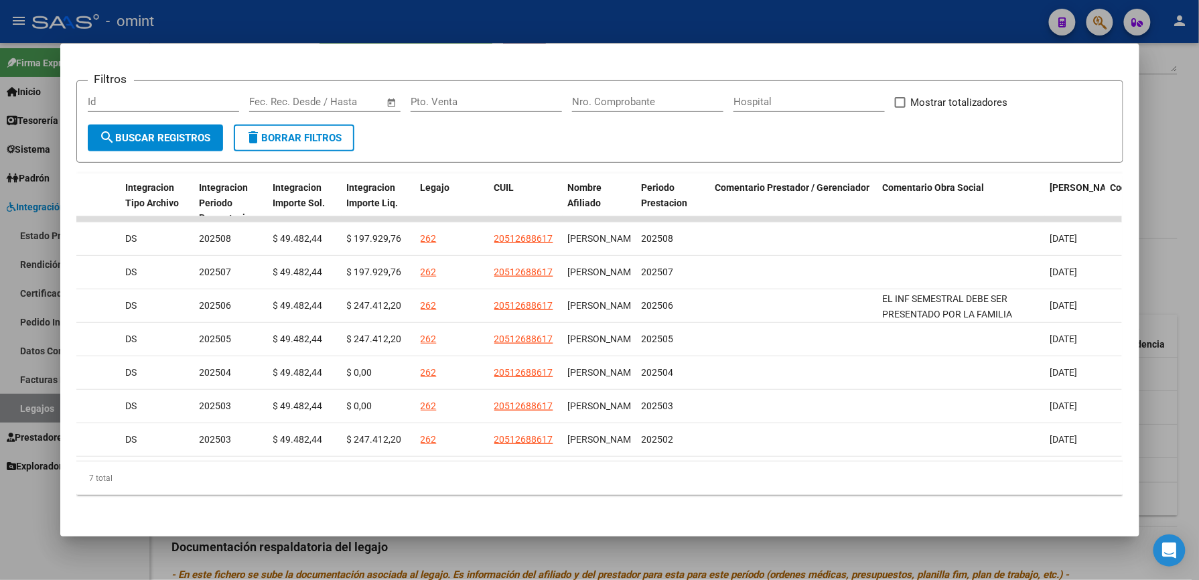
click at [944, 19] on div at bounding box center [599, 290] width 1199 height 580
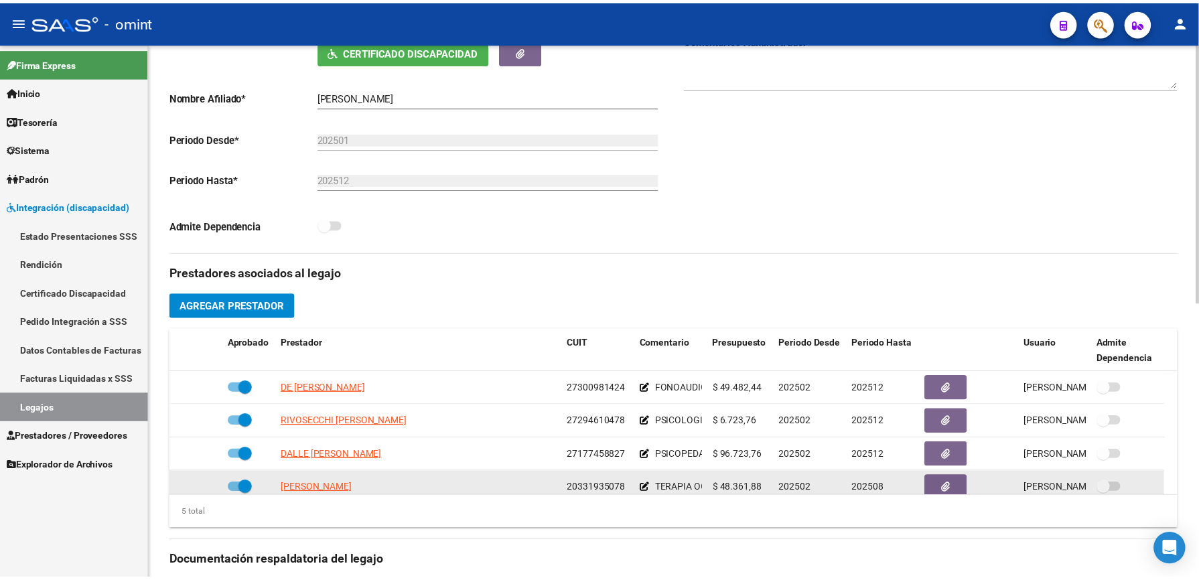
scroll to position [46, 0]
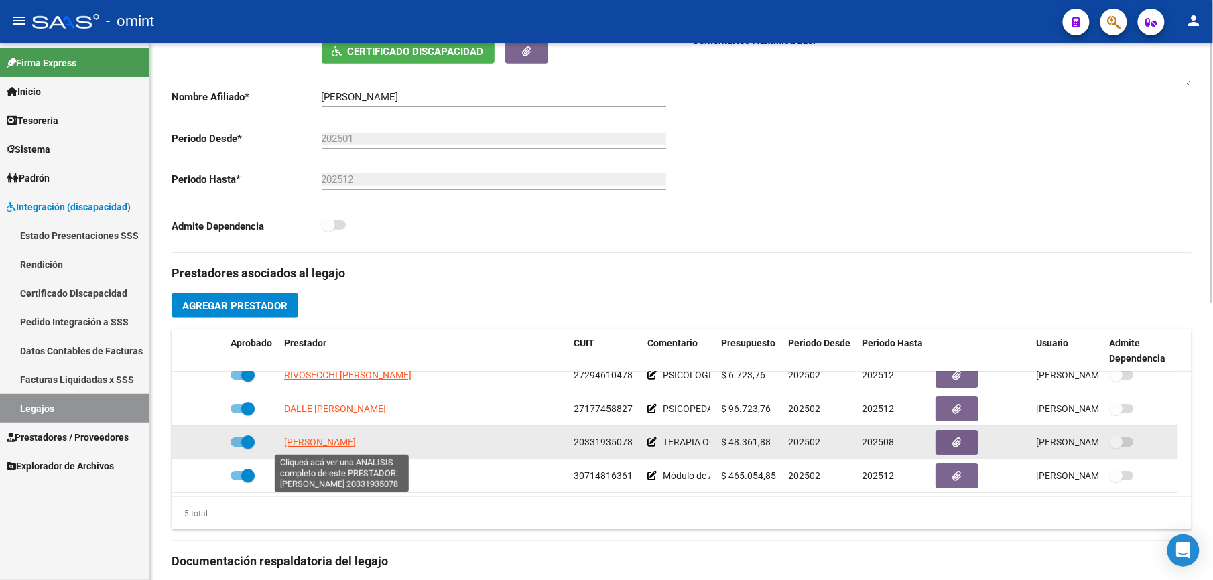
click at [356, 441] on span "JUAREZ MARINA SOLEDAD" at bounding box center [320, 442] width 72 height 11
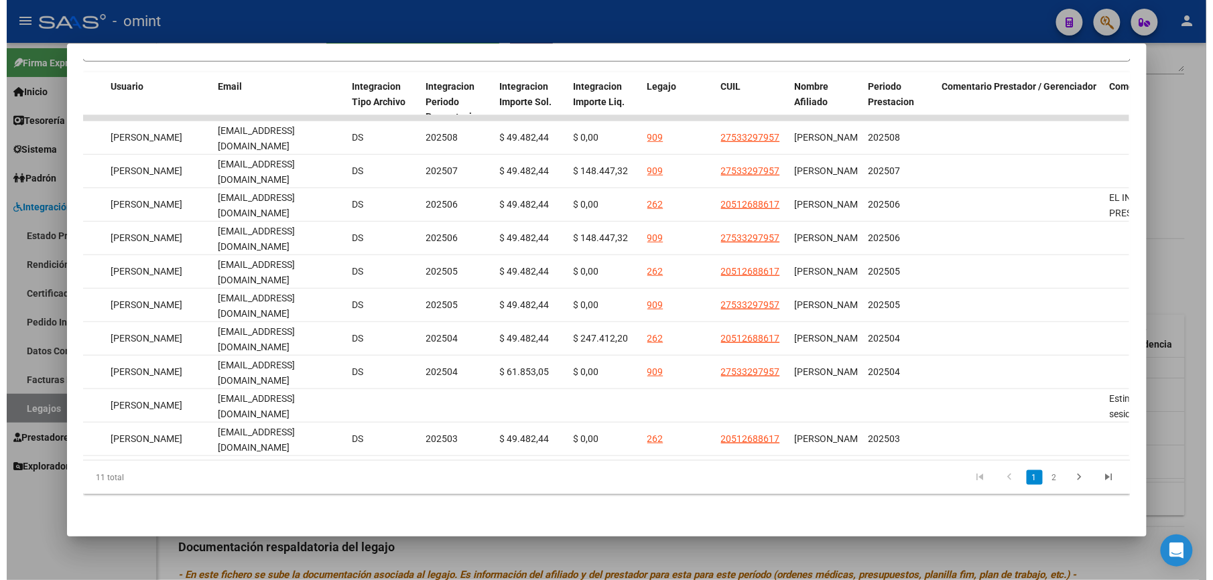
scroll to position [0, 1848]
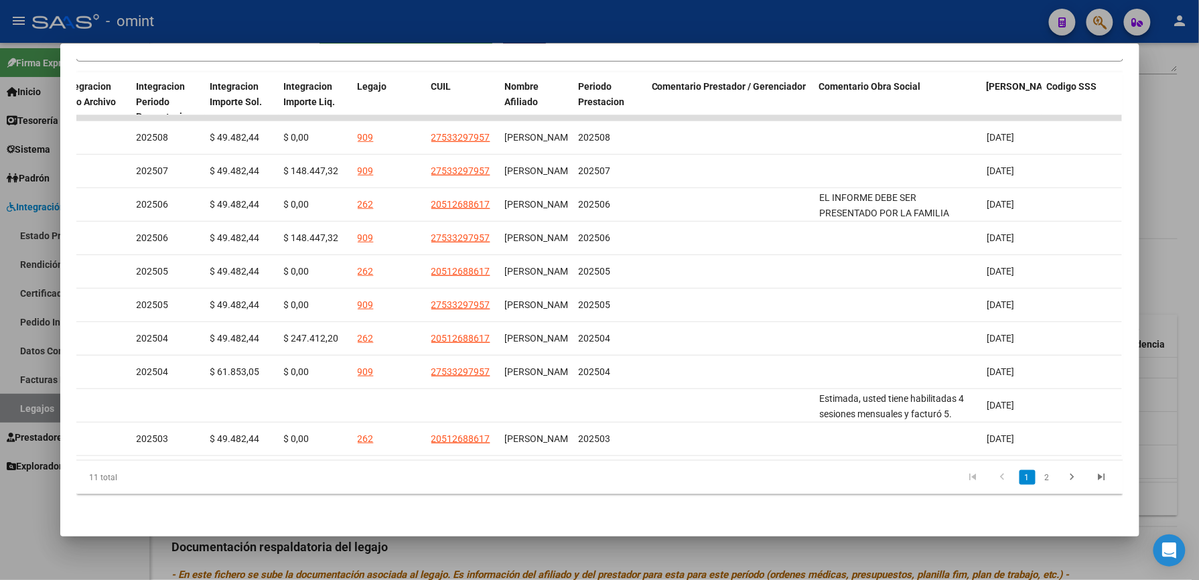
click at [886, 9] on div at bounding box center [599, 290] width 1199 height 580
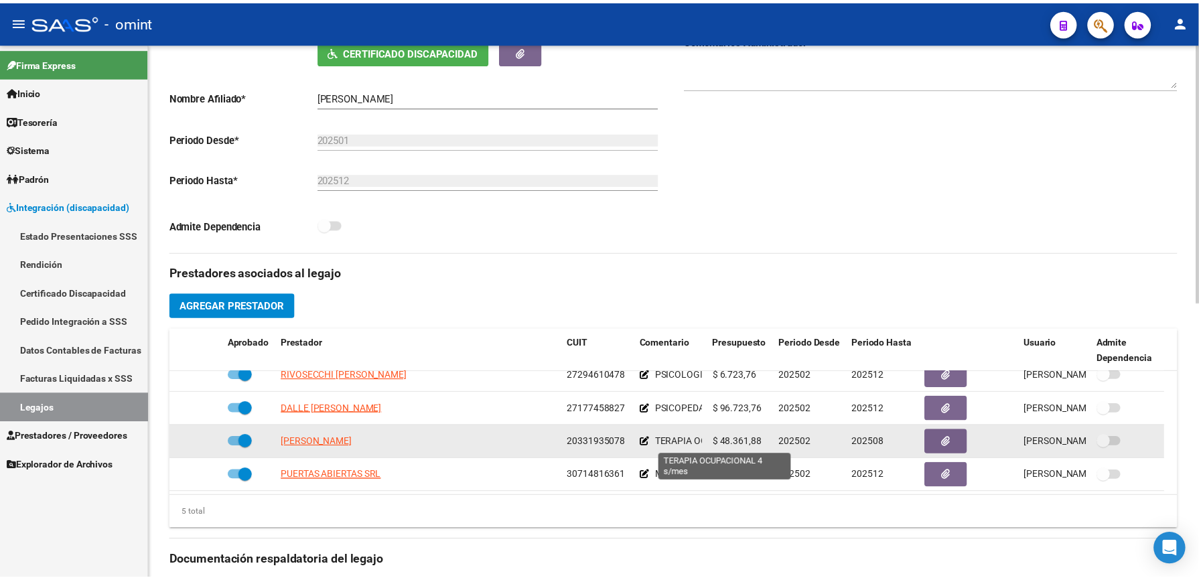
scroll to position [357, 0]
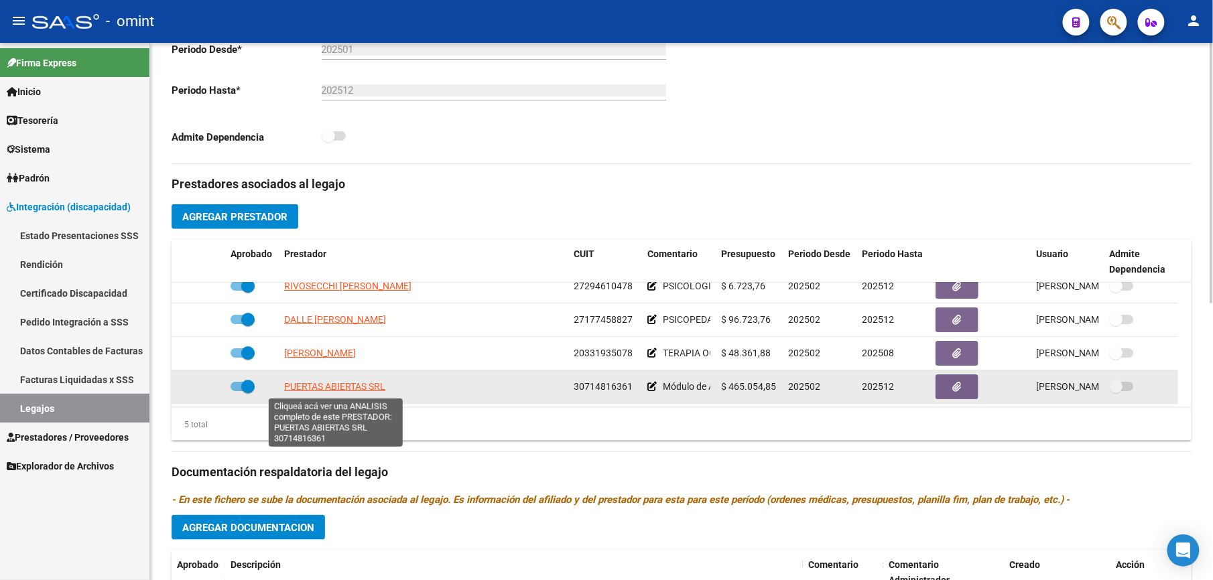
click at [352, 390] on span "PUERTAS ABIERTAS SRL" at bounding box center [334, 386] width 101 height 11
type textarea "30714816361"
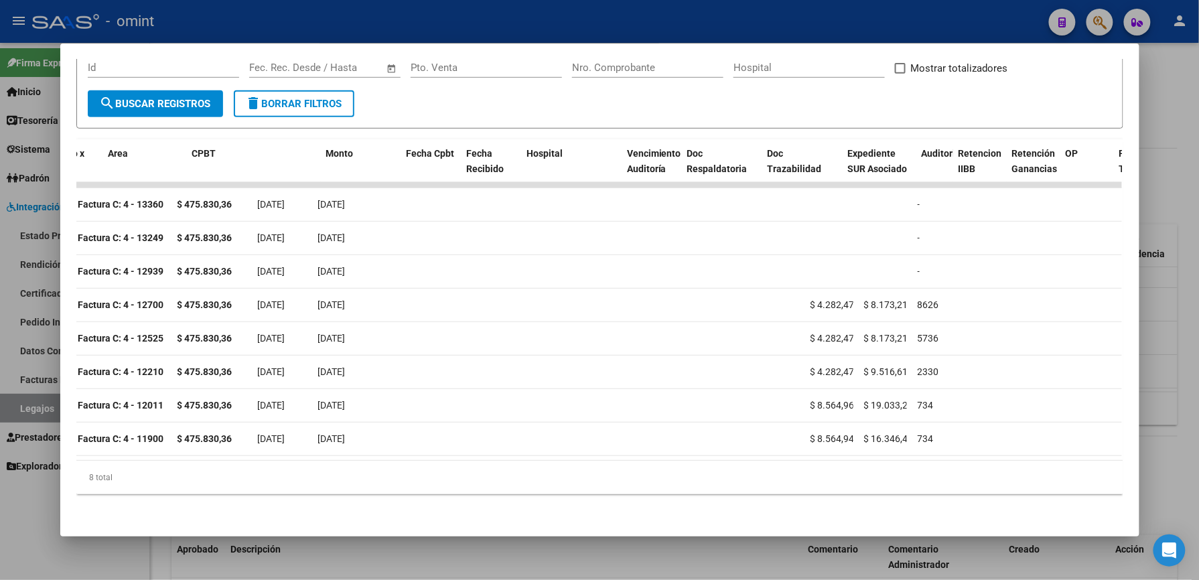
scroll to position [0, 0]
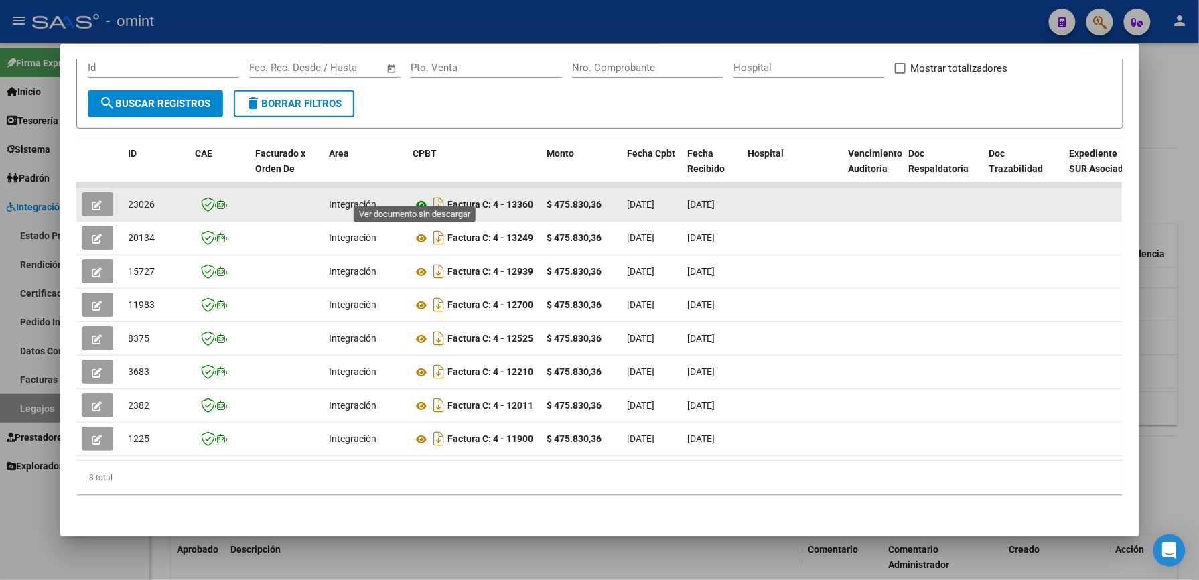
click at [418, 197] on icon at bounding box center [421, 205] width 17 height 16
click at [92, 200] on icon "button" at bounding box center [97, 205] width 10 height 10
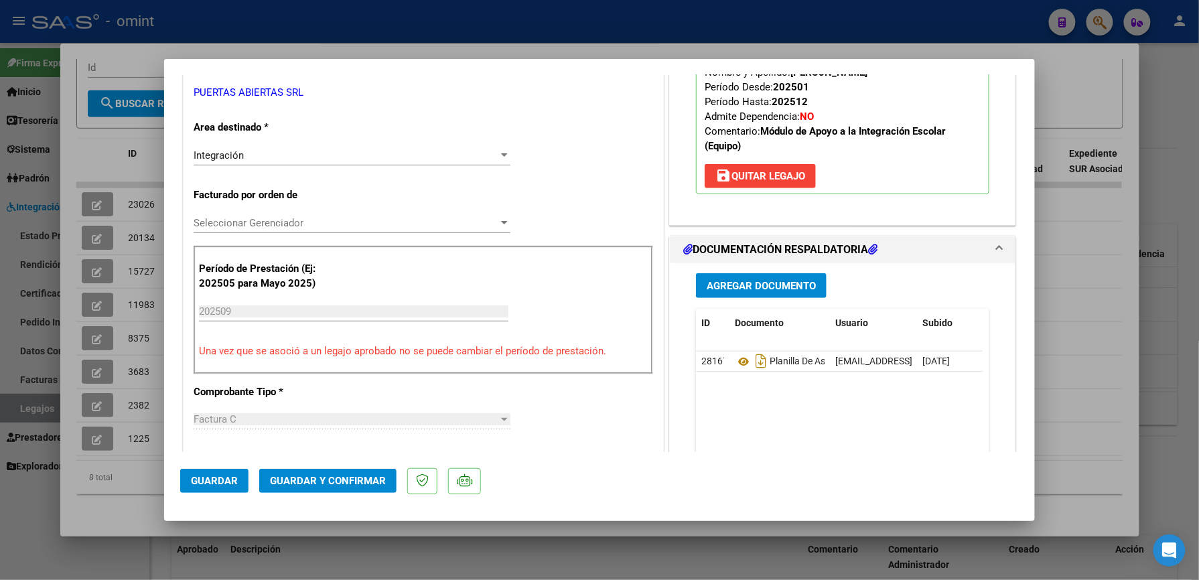
scroll to position [268, 0]
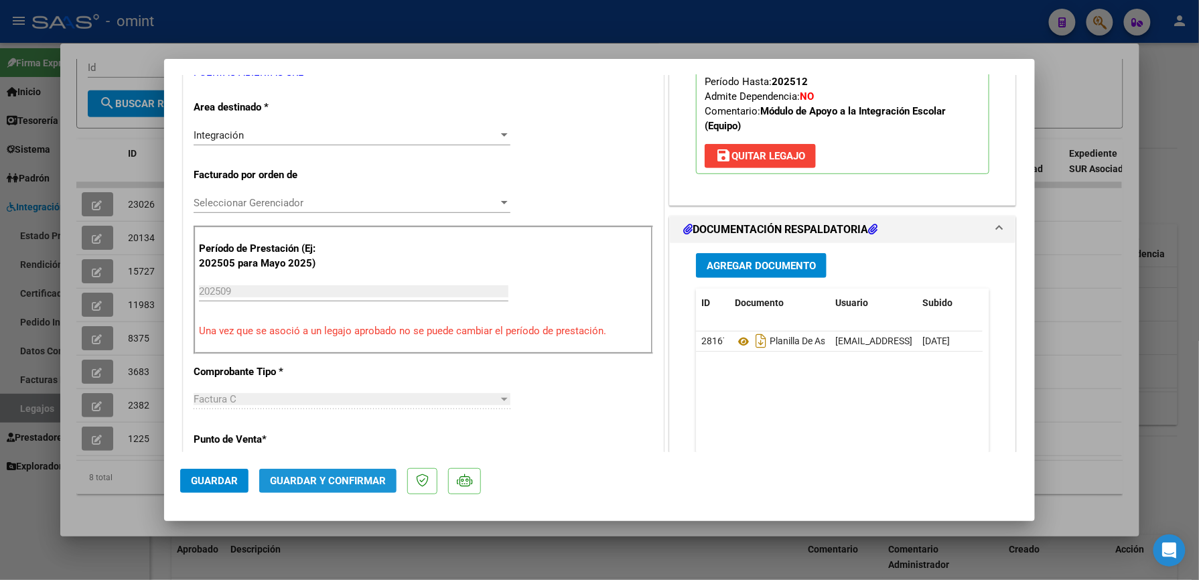
click at [330, 480] on span "Guardar y Confirmar" at bounding box center [328, 481] width 116 height 12
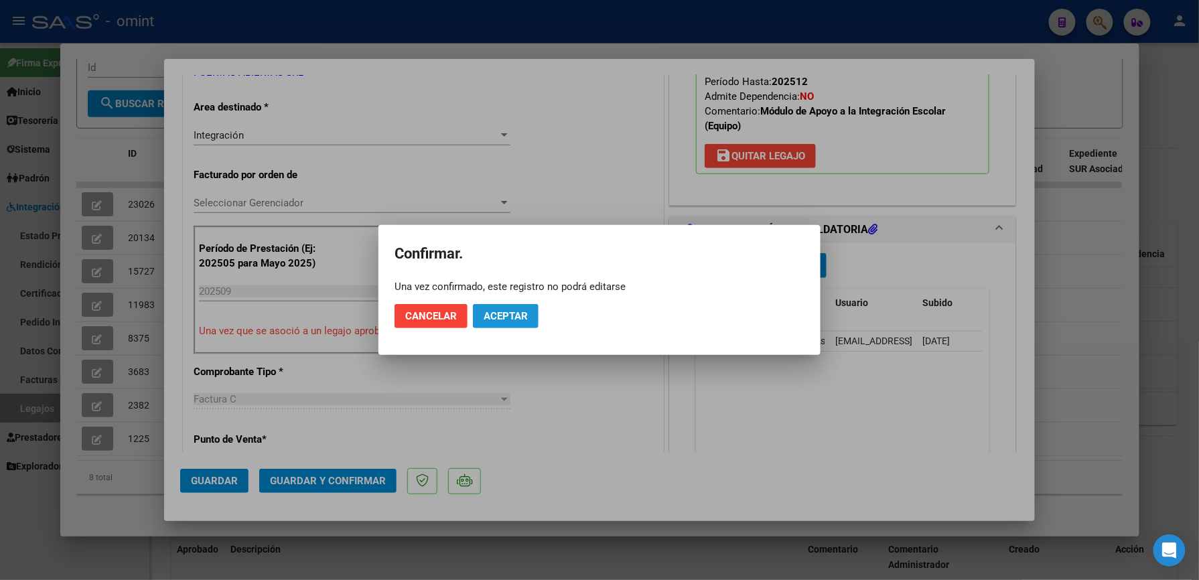
click at [515, 310] on span "Aceptar" at bounding box center [506, 316] width 44 height 12
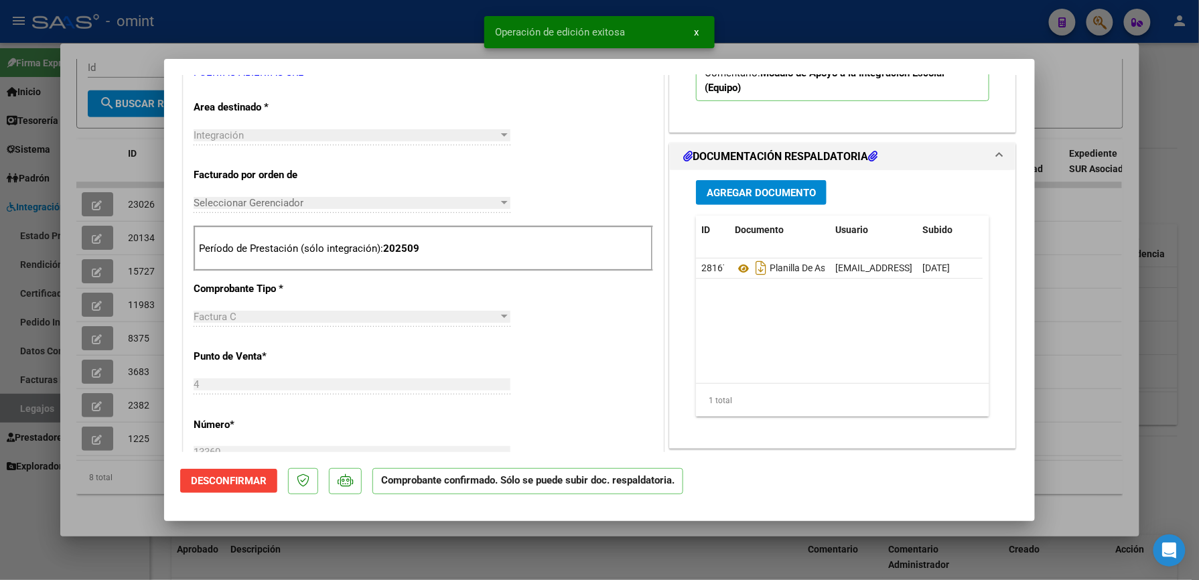
click at [840, 29] on div at bounding box center [599, 290] width 1199 height 580
type input "$ 0,00"
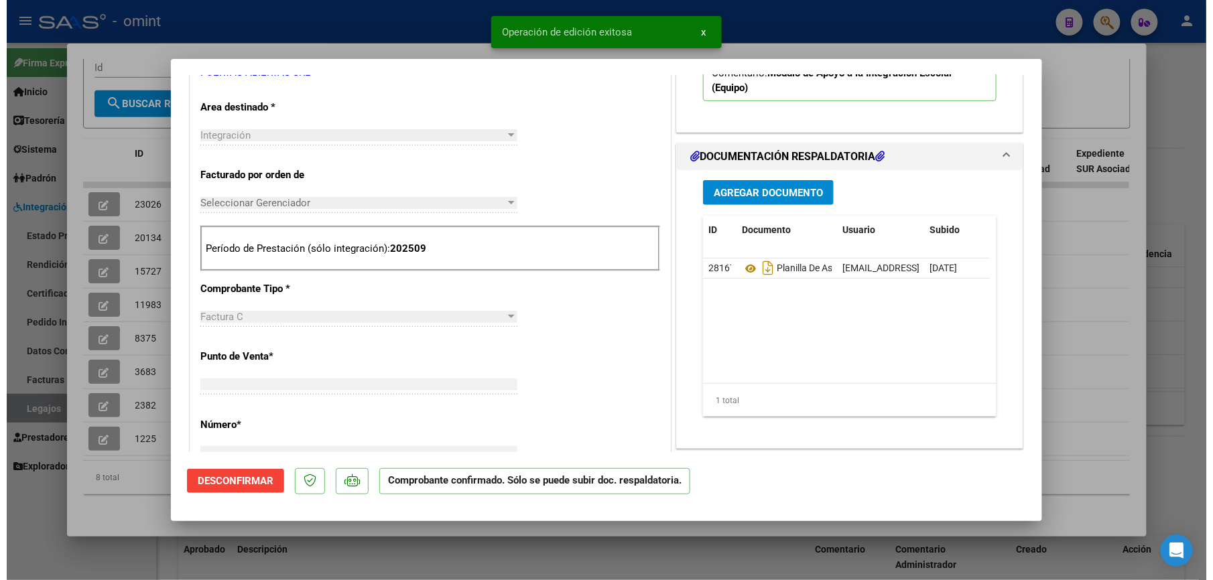
scroll to position [0, 0]
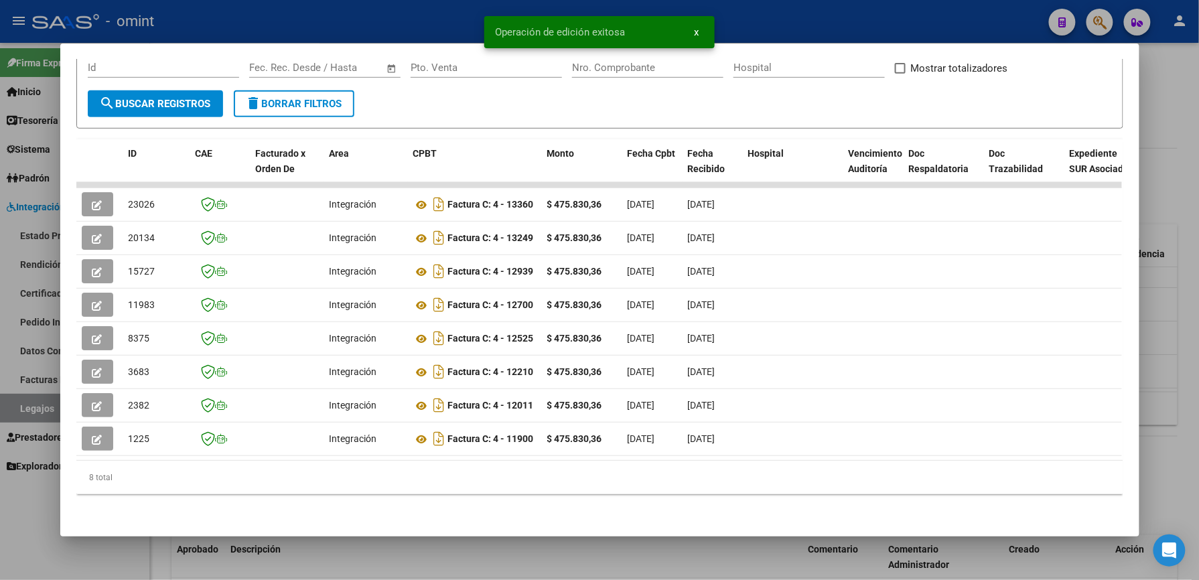
click at [837, 25] on div at bounding box center [599, 290] width 1199 height 580
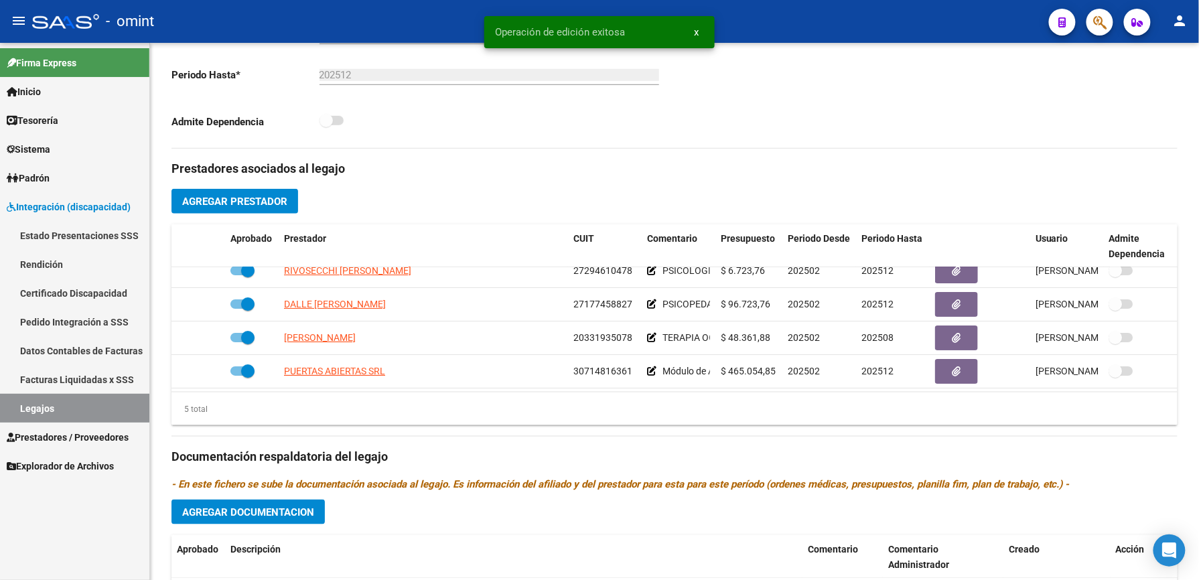
scroll to position [357, 0]
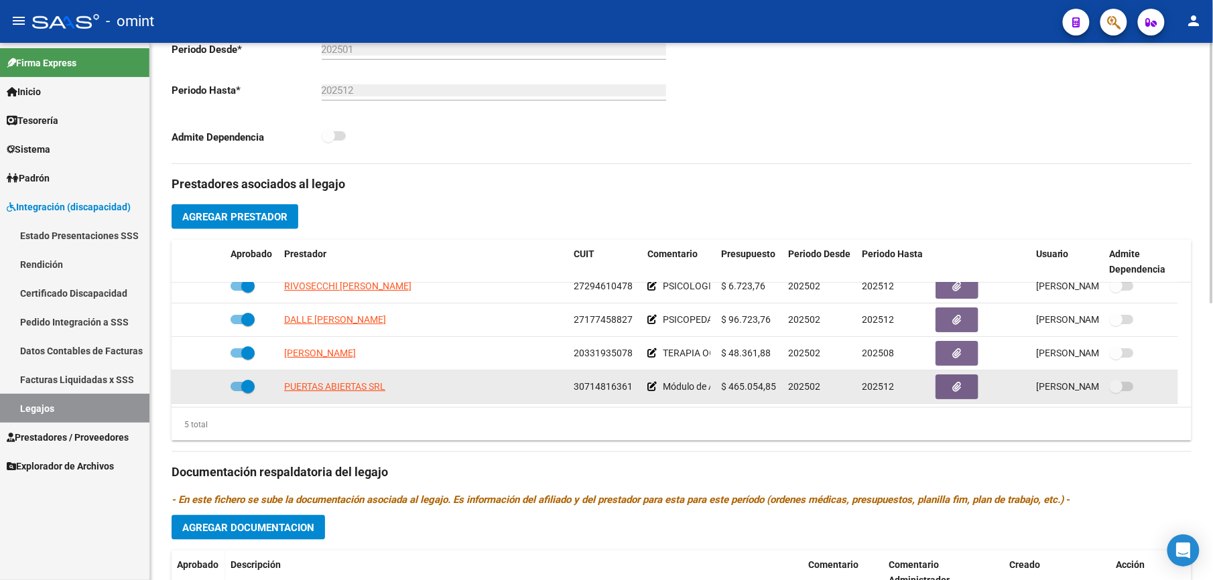
drag, startPoint x: 569, startPoint y: 387, endPoint x: 632, endPoint y: 390, distance: 63.1
click at [632, 390] on datatable-body-cell "30714816361" at bounding box center [605, 386] width 74 height 33
drag, startPoint x: 632, startPoint y: 390, endPoint x: 622, endPoint y: 391, distance: 10.1
copy span "30714816361"
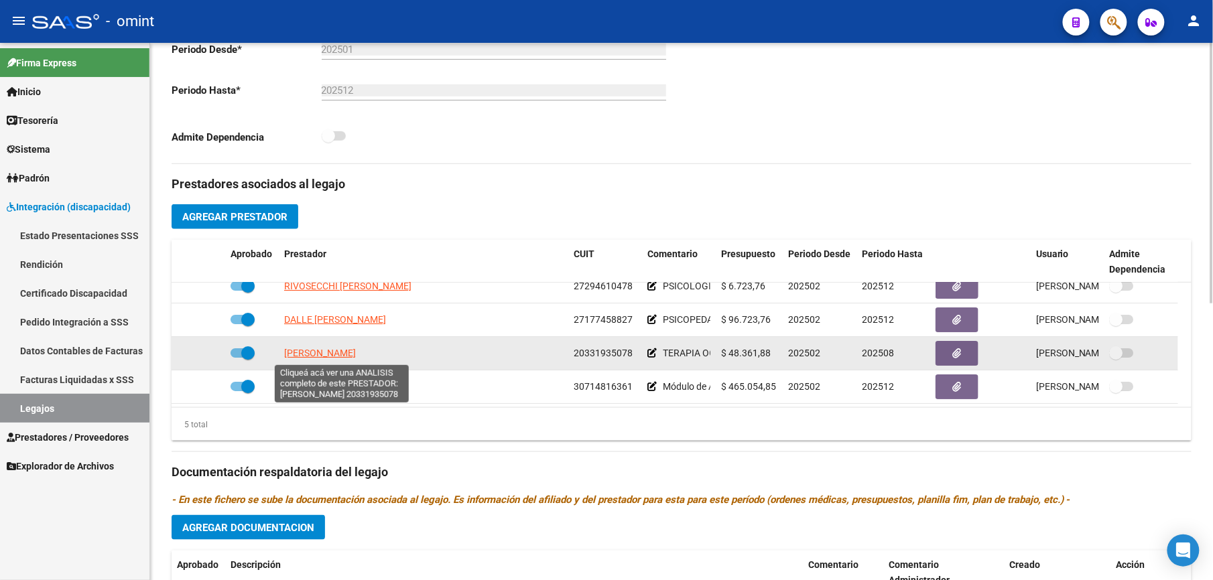
click at [356, 357] on span "JUAREZ MARINA SOLEDAD" at bounding box center [320, 353] width 72 height 11
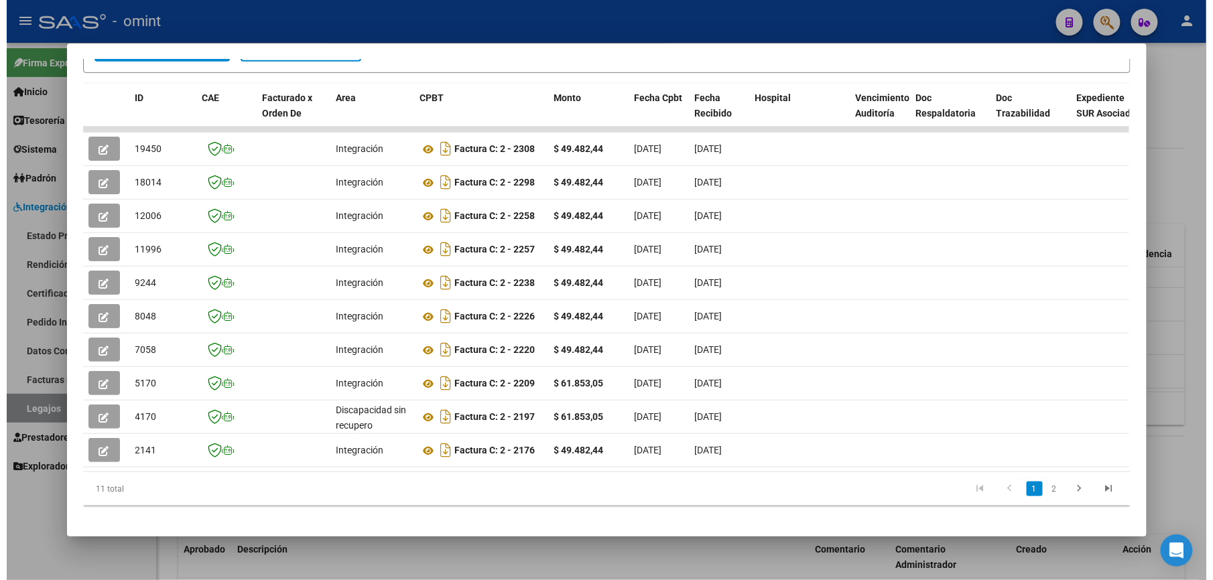
scroll to position [0, 1848]
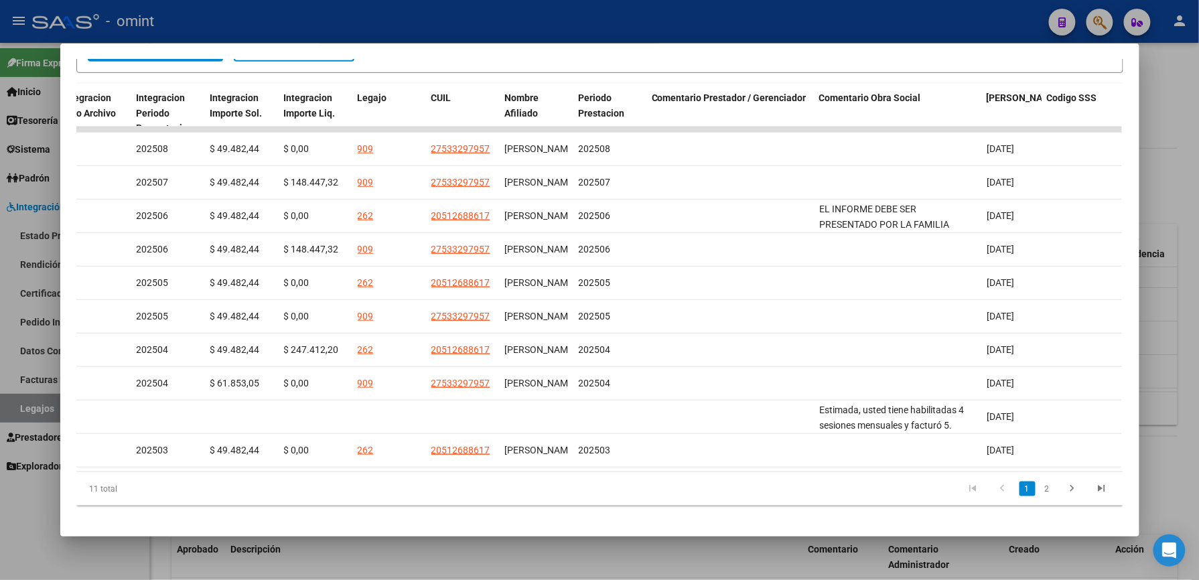
click at [1189, 172] on div at bounding box center [599, 290] width 1199 height 580
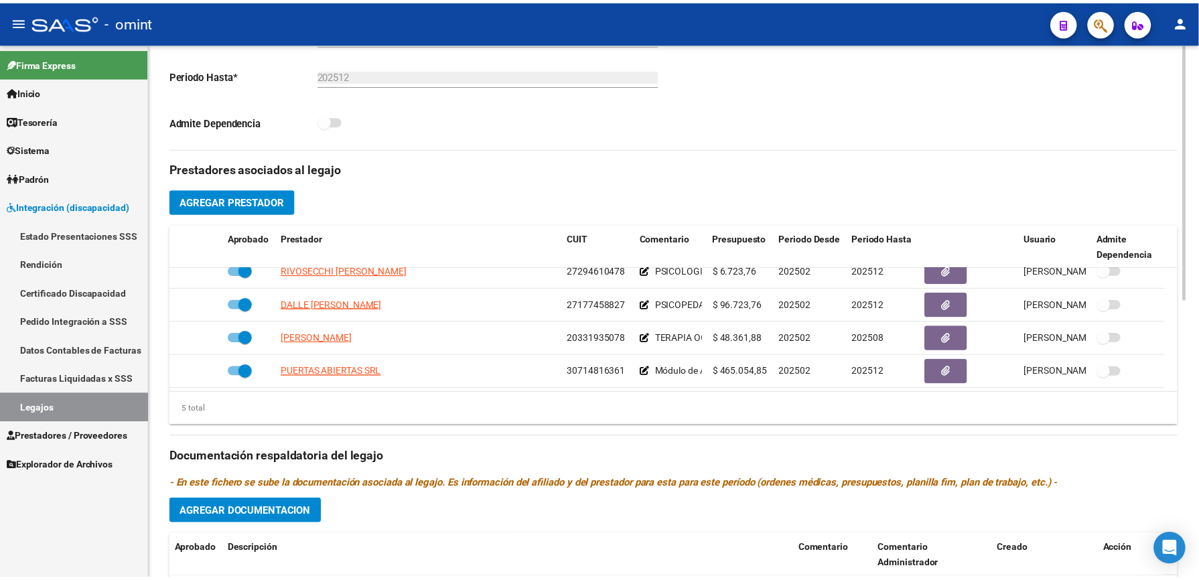
scroll to position [357, 0]
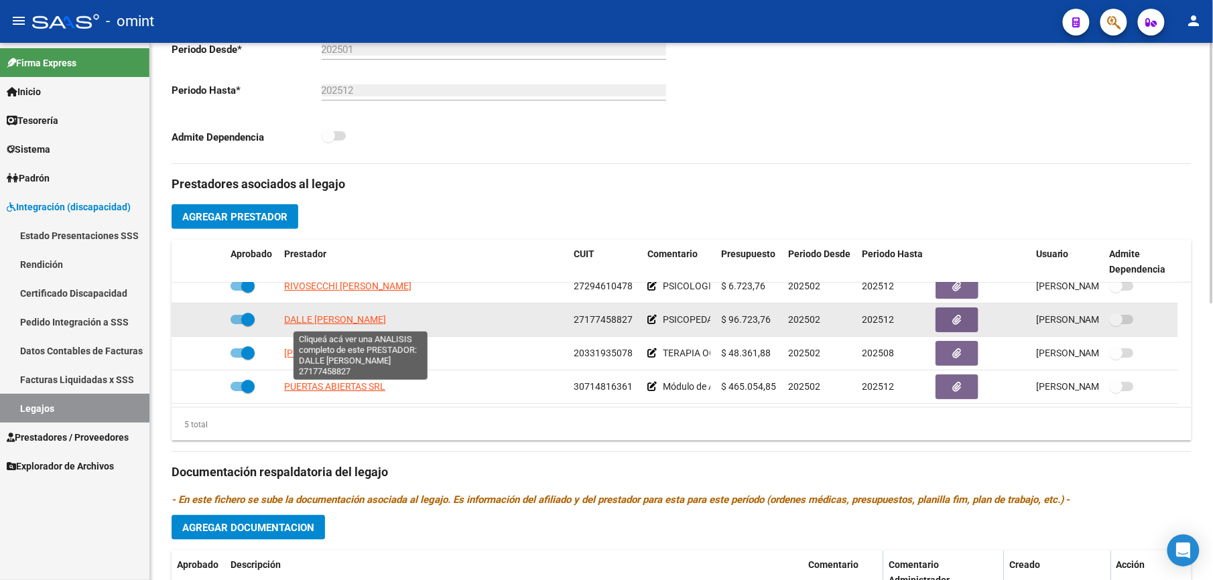
click at [386, 317] on span "DALLE NOGARE MARIA ALEJANDRA" at bounding box center [335, 319] width 102 height 11
type textarea "27177458827"
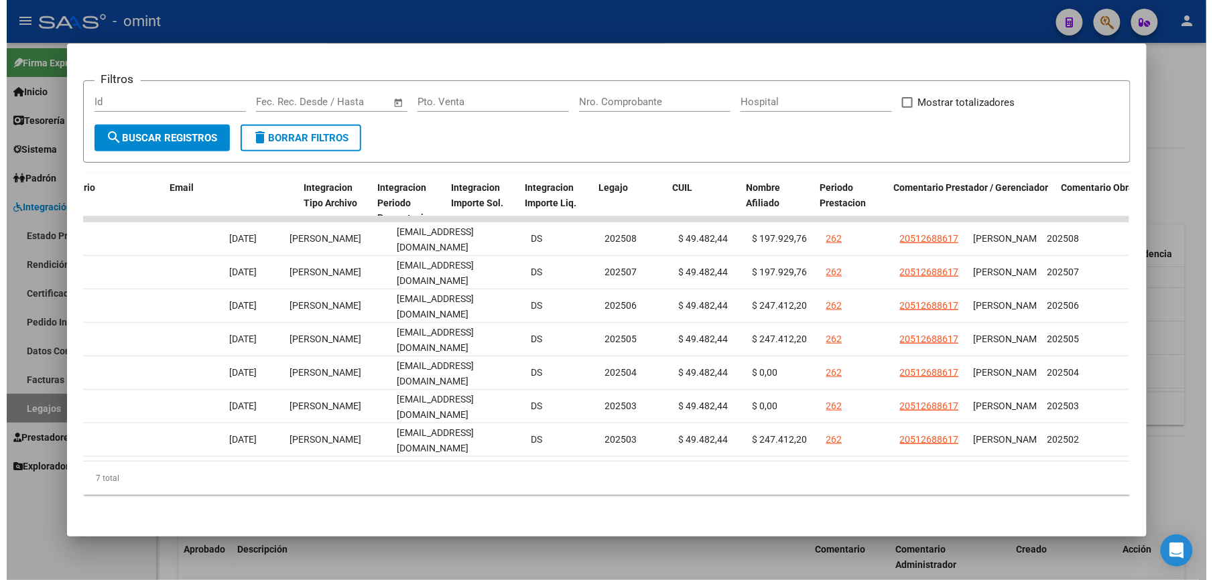
scroll to position [0, 1735]
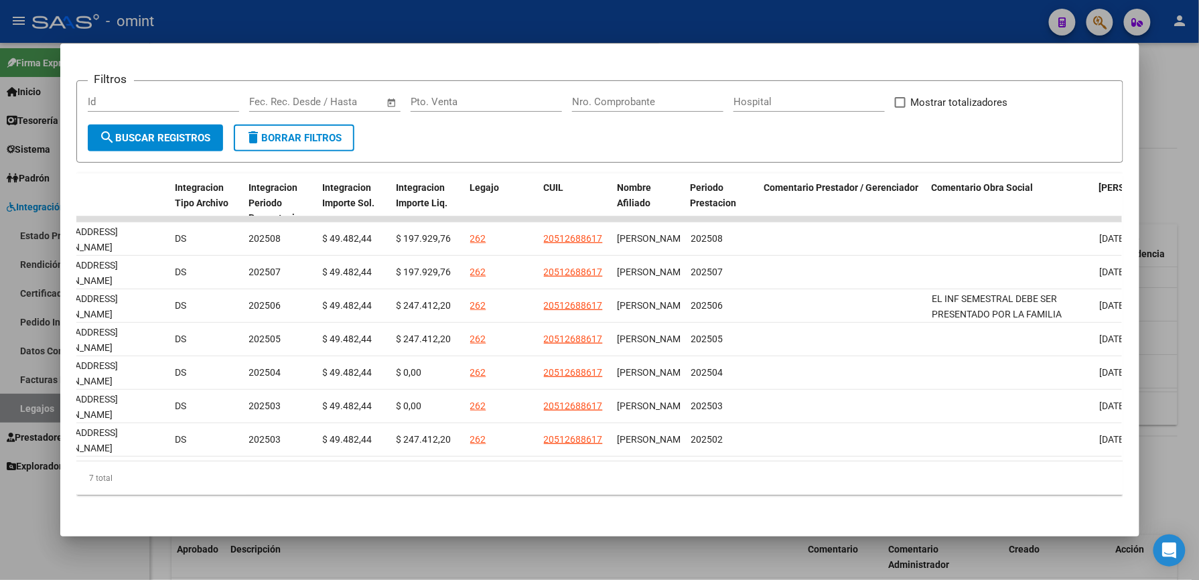
click at [933, 32] on div at bounding box center [599, 290] width 1199 height 580
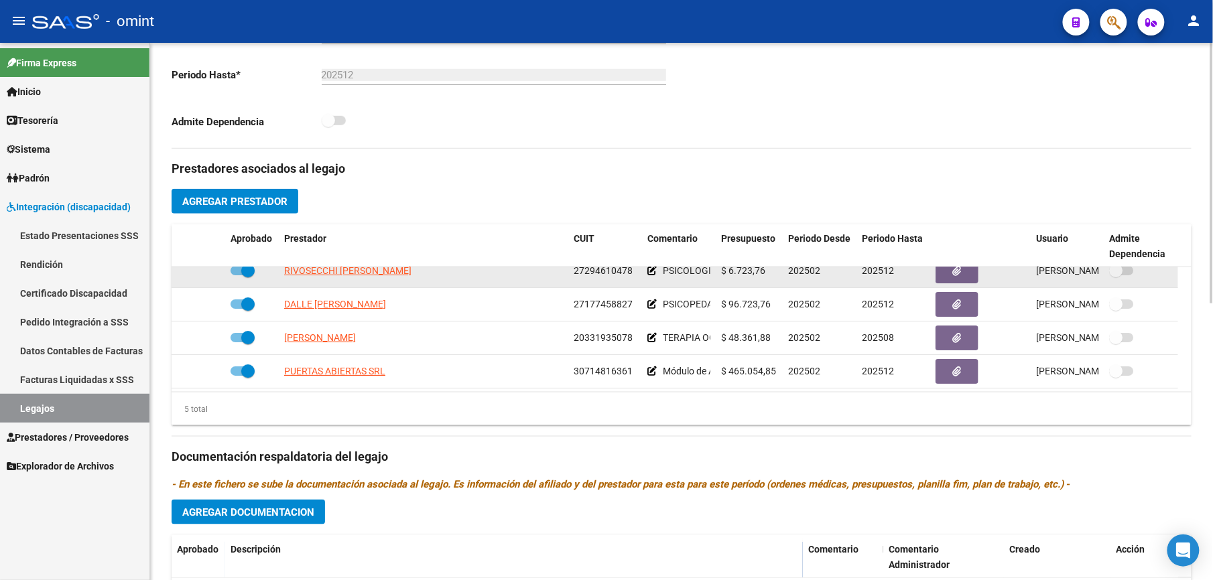
scroll to position [357, 0]
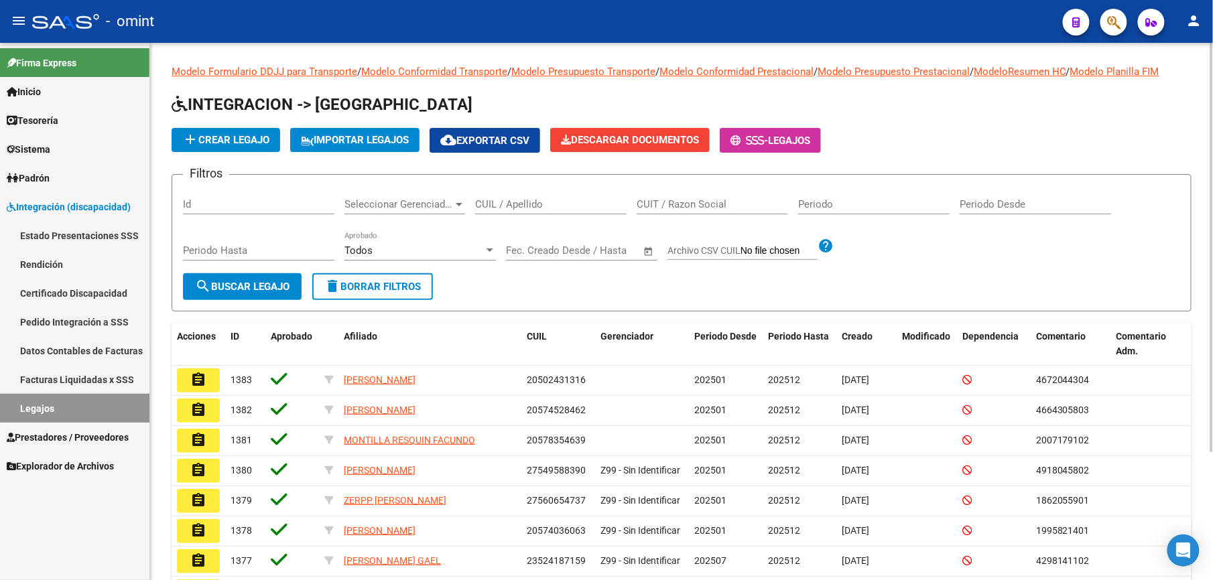
click at [513, 204] on input "CUIL / Apellido" at bounding box center [550, 204] width 151 height 12
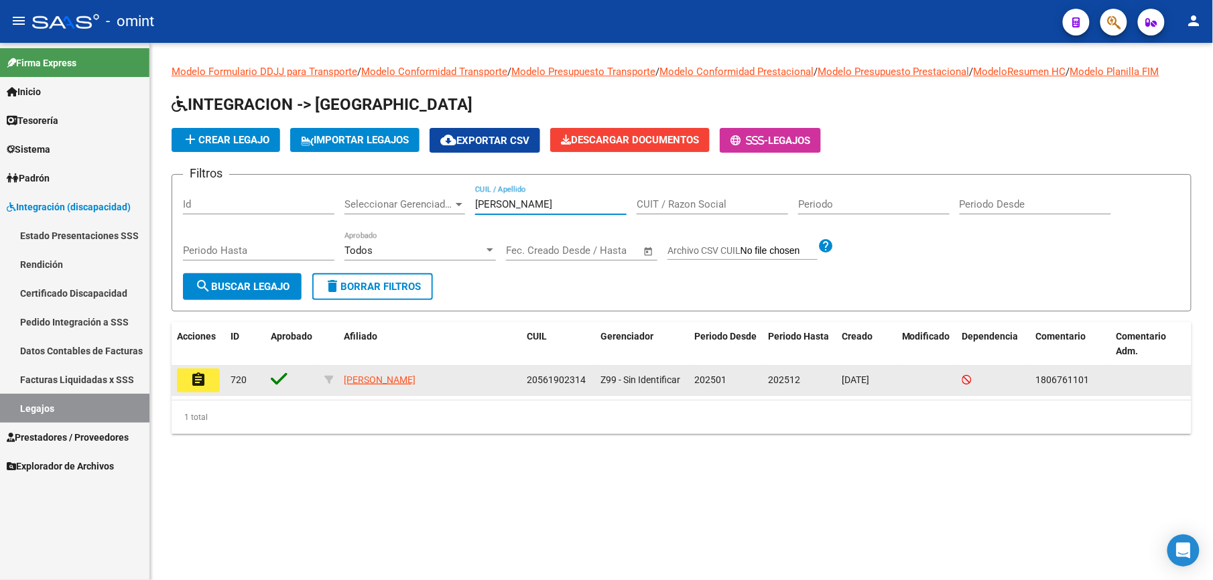
type input "diaz vavi"
click at [204, 381] on mat-icon "assignment" at bounding box center [198, 380] width 16 height 16
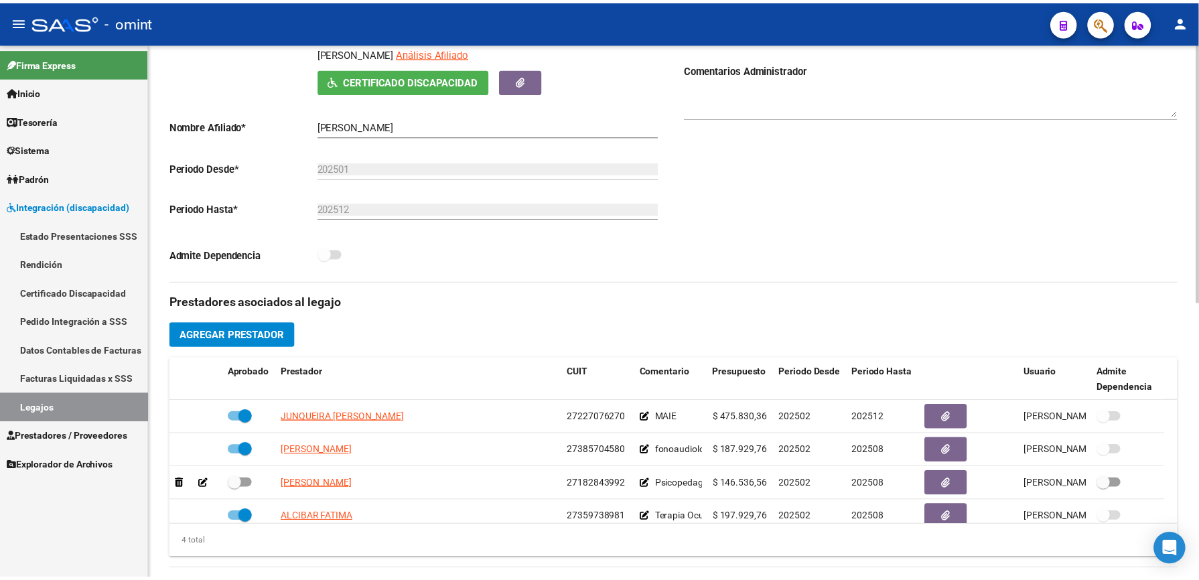
scroll to position [268, 0]
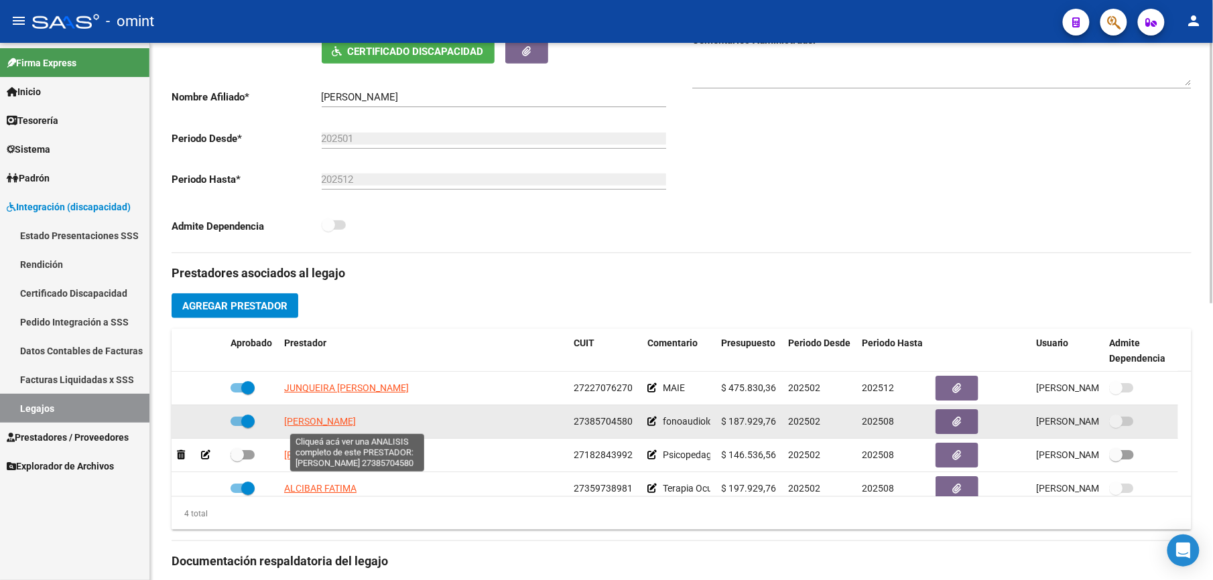
click at [356, 427] on span "NIETO MARIA VICTORIA SOCORRO" at bounding box center [320, 421] width 72 height 11
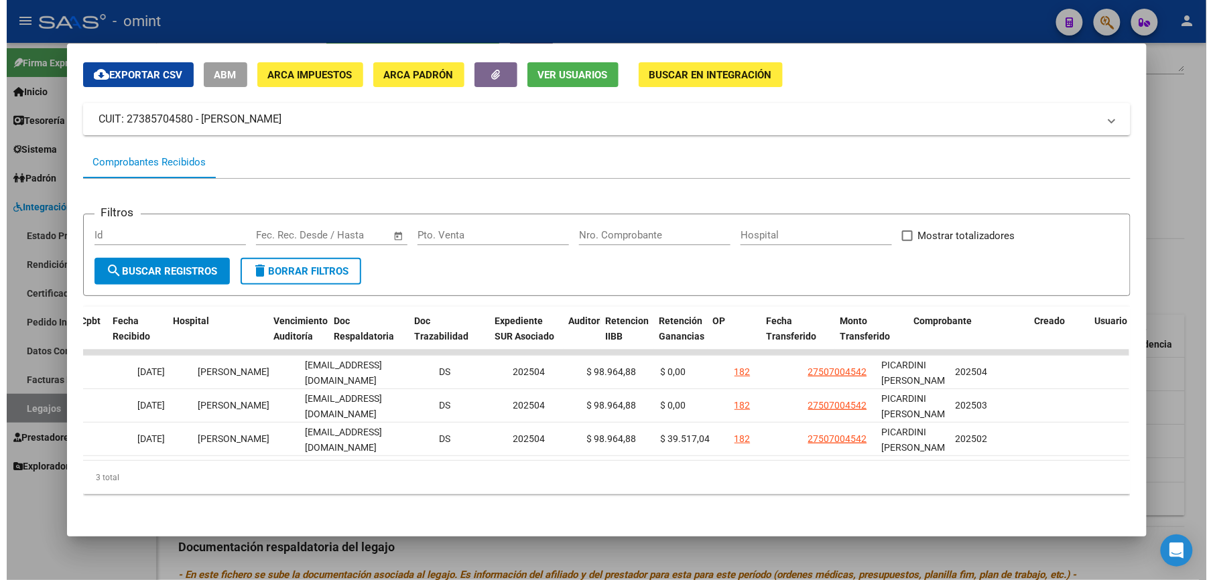
scroll to position [0, 1675]
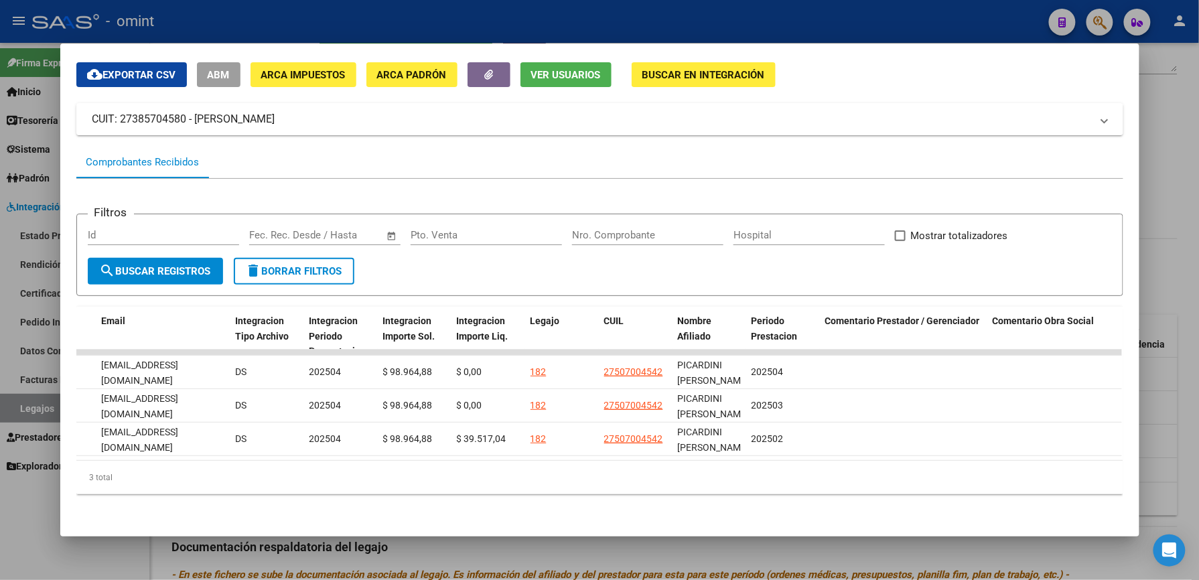
click at [446, 19] on div at bounding box center [599, 290] width 1199 height 580
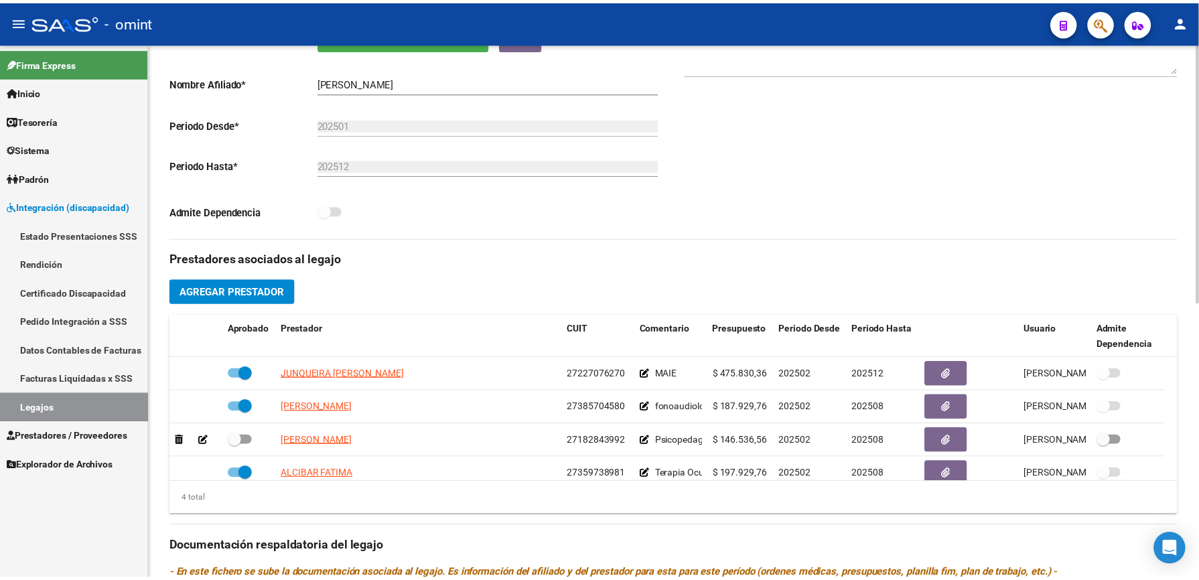
scroll to position [268, 0]
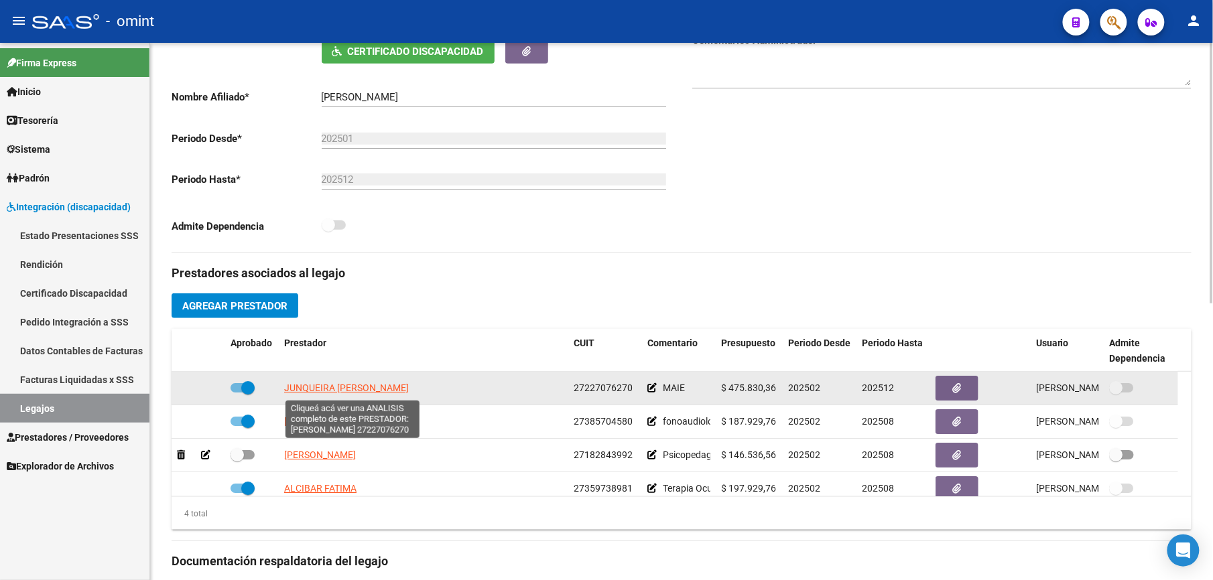
click at [341, 384] on span "[PERSON_NAME] [PERSON_NAME]" at bounding box center [346, 388] width 125 height 11
type textarea "27227076270"
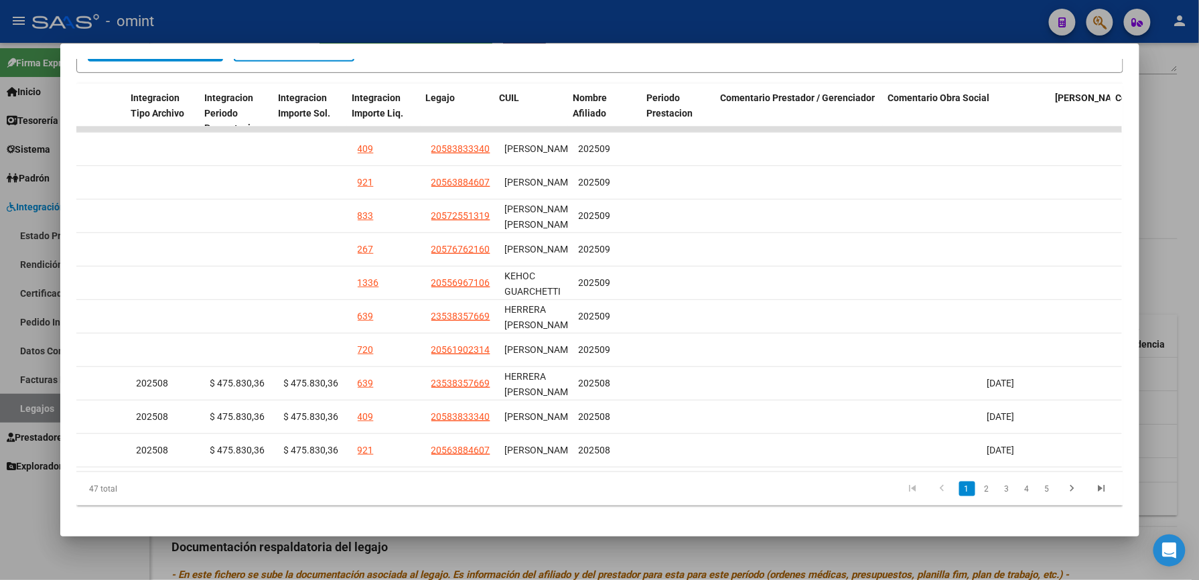
scroll to position [0, 0]
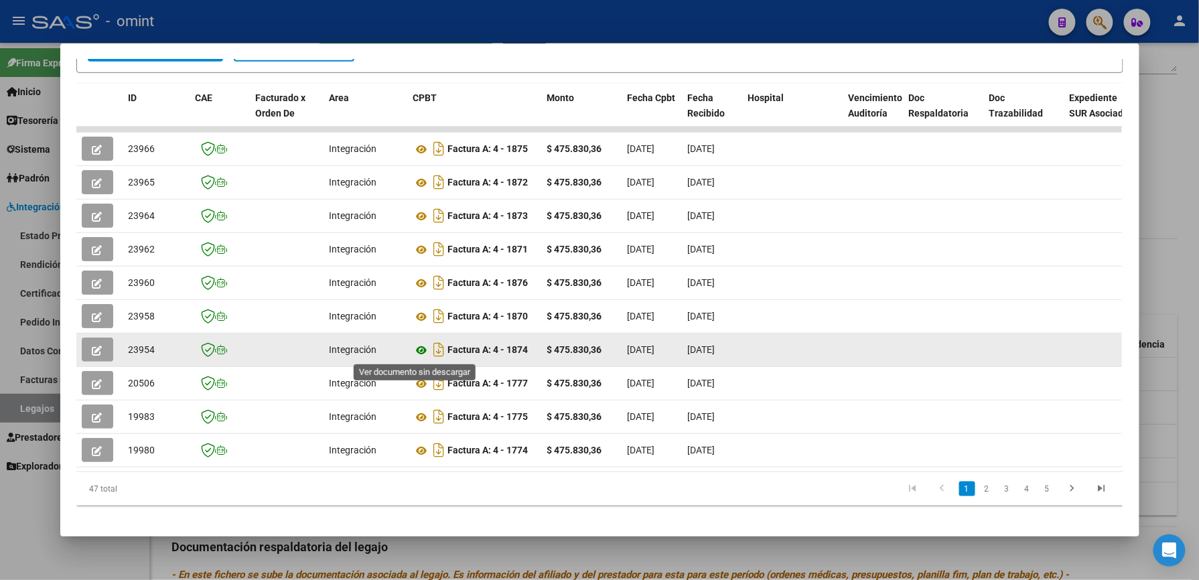
click at [415, 346] on icon at bounding box center [421, 350] width 17 height 16
click at [92, 346] on icon "button" at bounding box center [97, 351] width 10 height 10
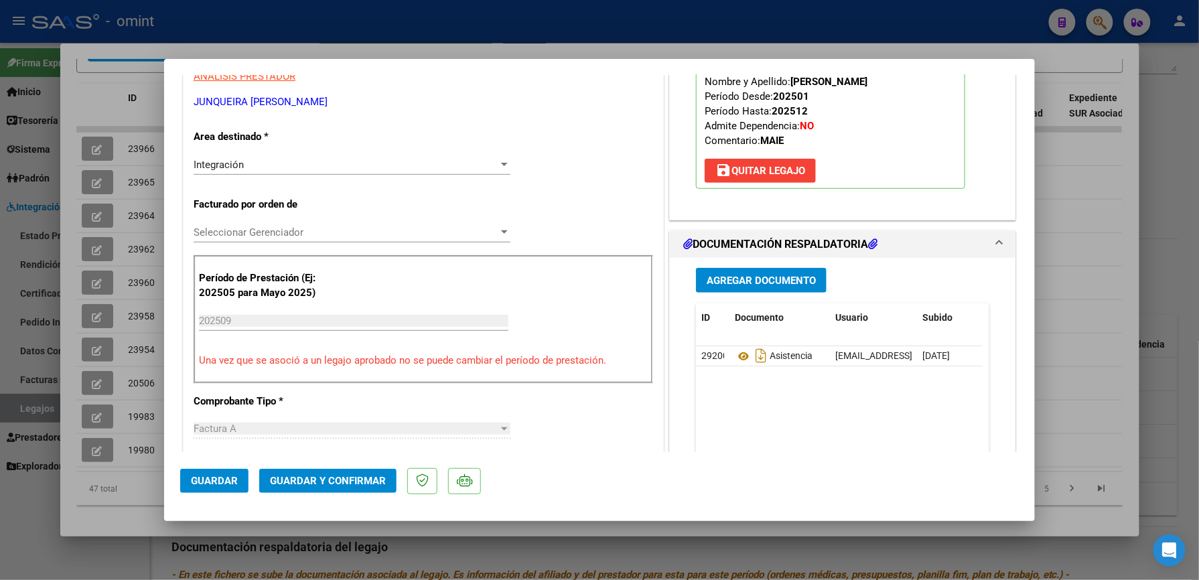
scroll to position [268, 0]
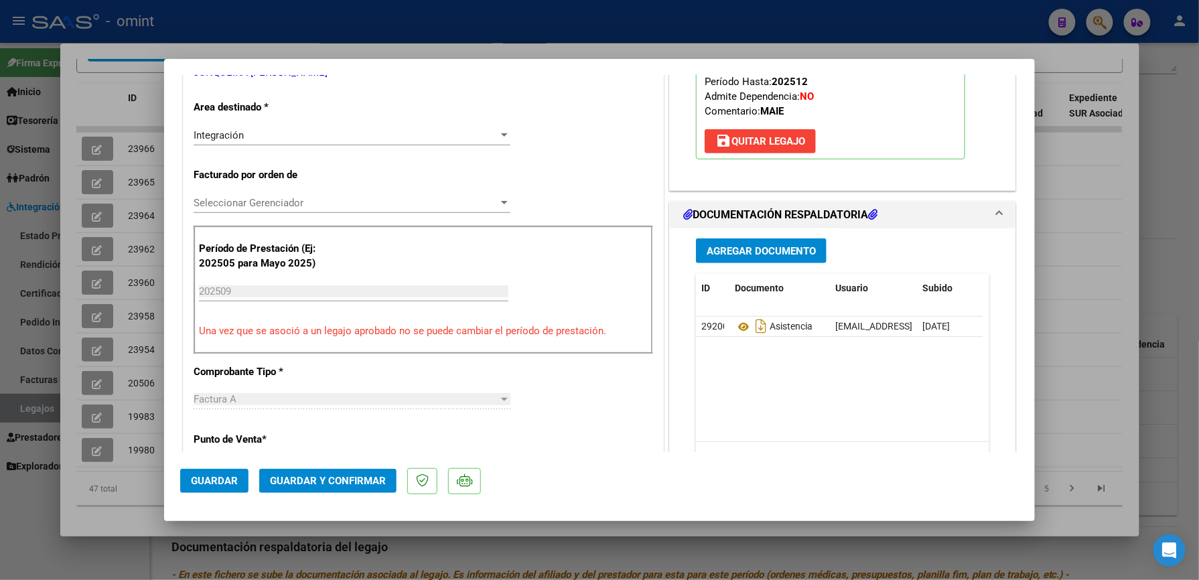
click at [360, 482] on span "Guardar y Confirmar" at bounding box center [328, 481] width 116 height 12
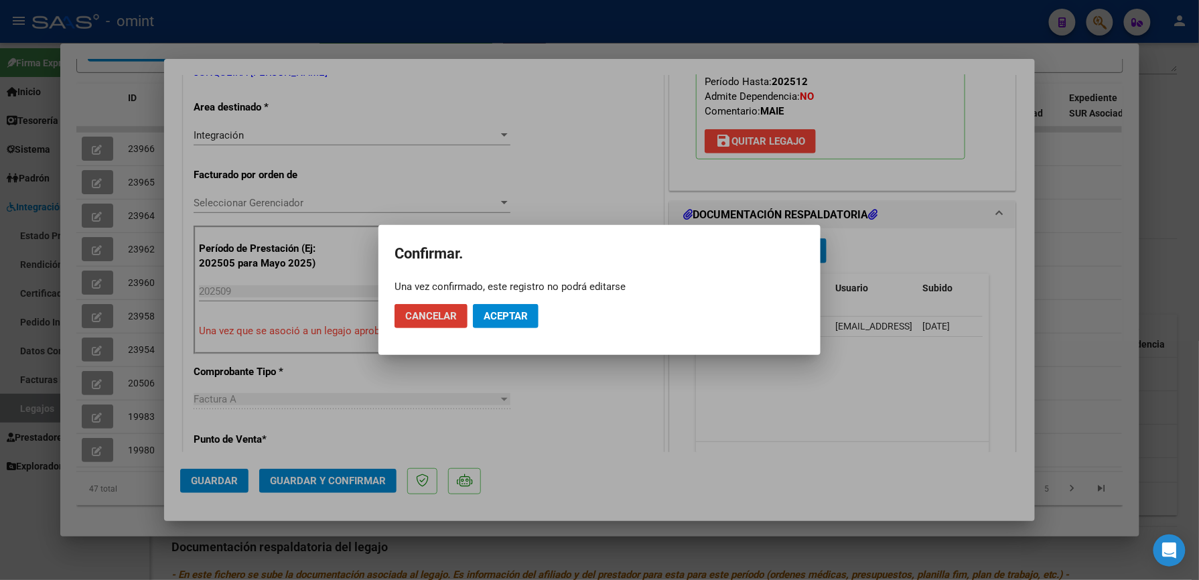
click at [513, 314] on span "Aceptar" at bounding box center [506, 316] width 44 height 12
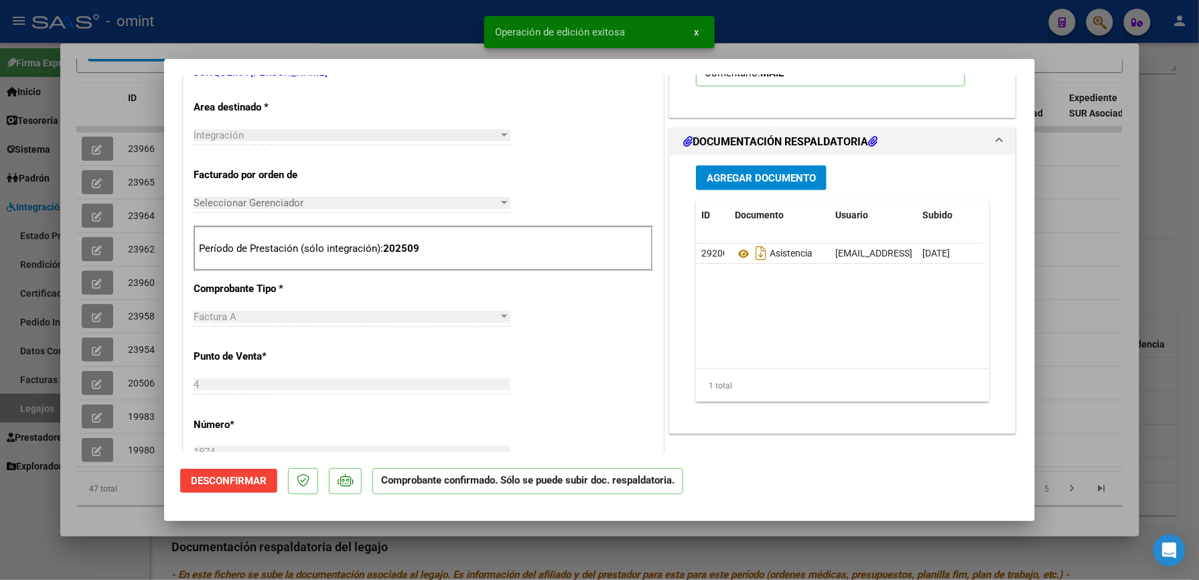
click at [868, 44] on div at bounding box center [599, 290] width 1199 height 580
type input "$ 0,00"
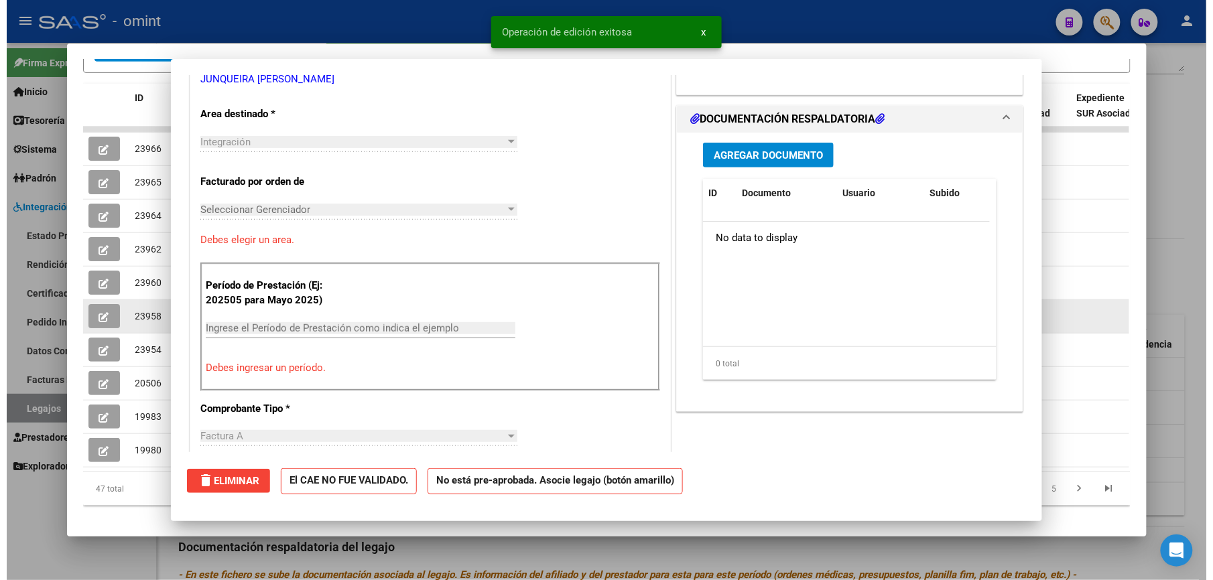
scroll to position [0, 0]
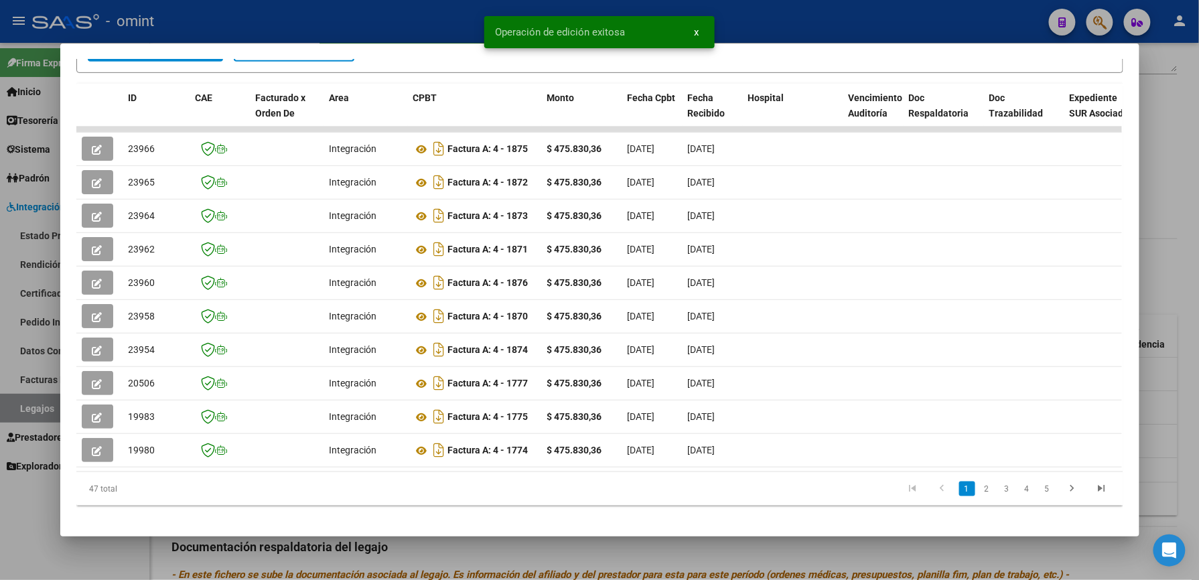
click at [874, 21] on div at bounding box center [599, 290] width 1199 height 580
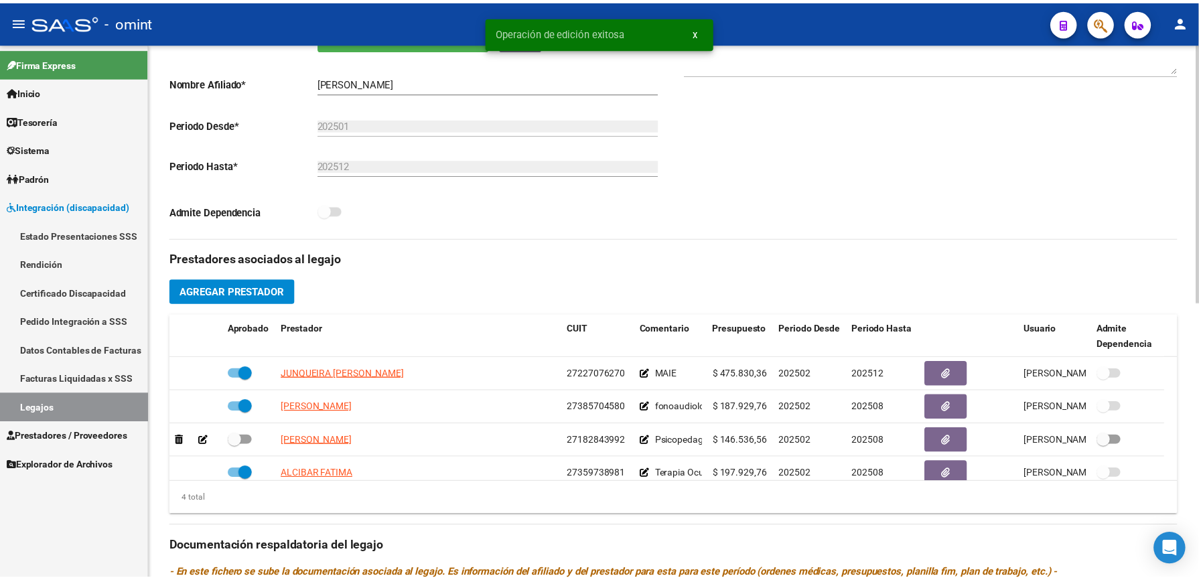
scroll to position [268, 0]
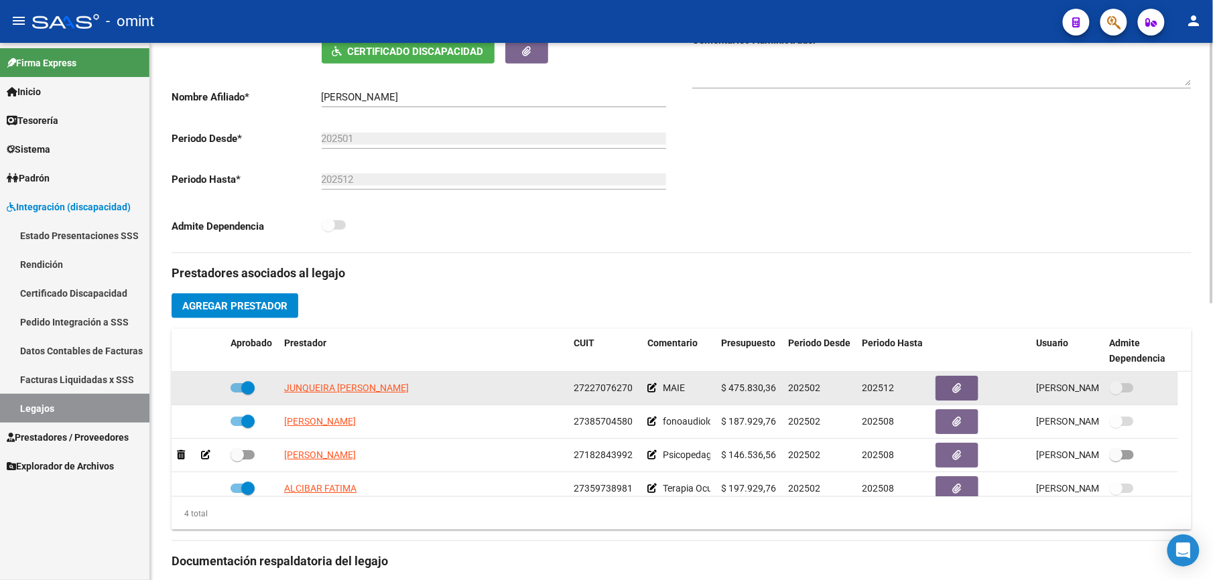
drag, startPoint x: 572, startPoint y: 386, endPoint x: 647, endPoint y: 394, distance: 75.5
click at [647, 394] on div "JUNQUEIRA MARIA ALEJANDRA 27227076270 MAIE $ 475.830,36 202502 202512 Paola Tar…" at bounding box center [675, 388] width 1006 height 33
drag, startPoint x: 647, startPoint y: 394, endPoint x: 598, endPoint y: 389, distance: 49.9
copy span "27227076270"
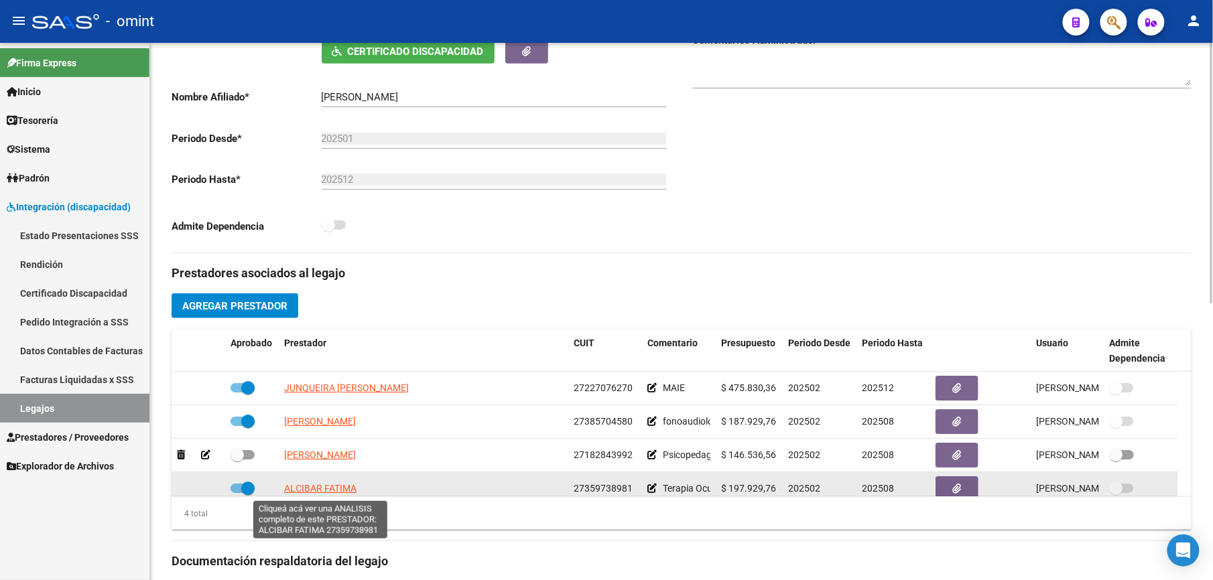
click at [314, 486] on span "ALCIBAR FATIMA" at bounding box center [320, 488] width 72 height 11
type textarea "27359738981"
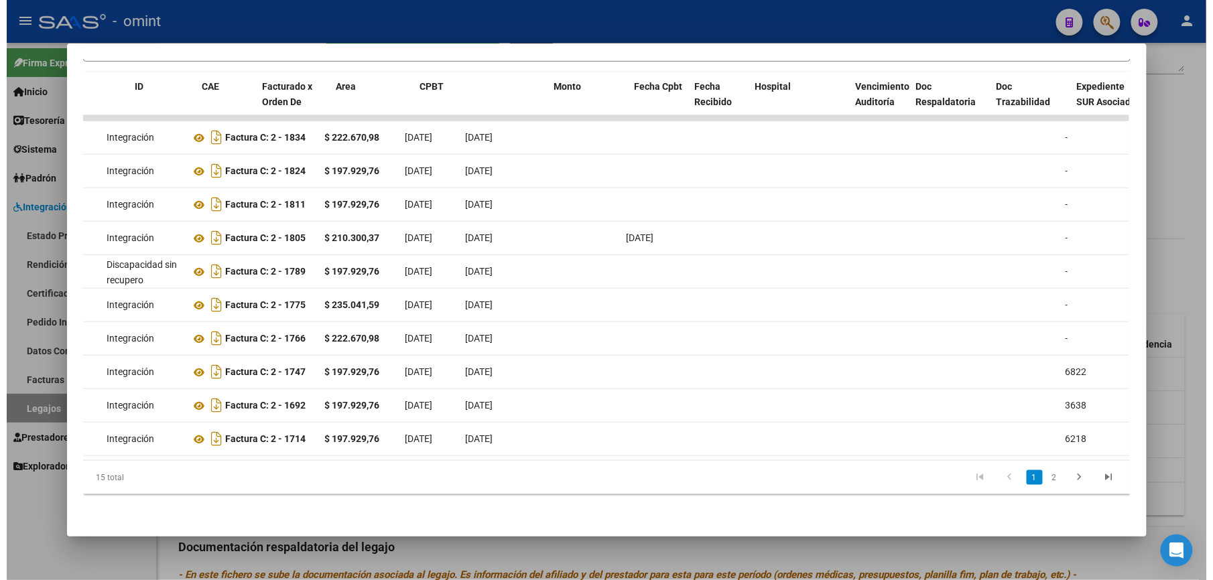
scroll to position [0, 0]
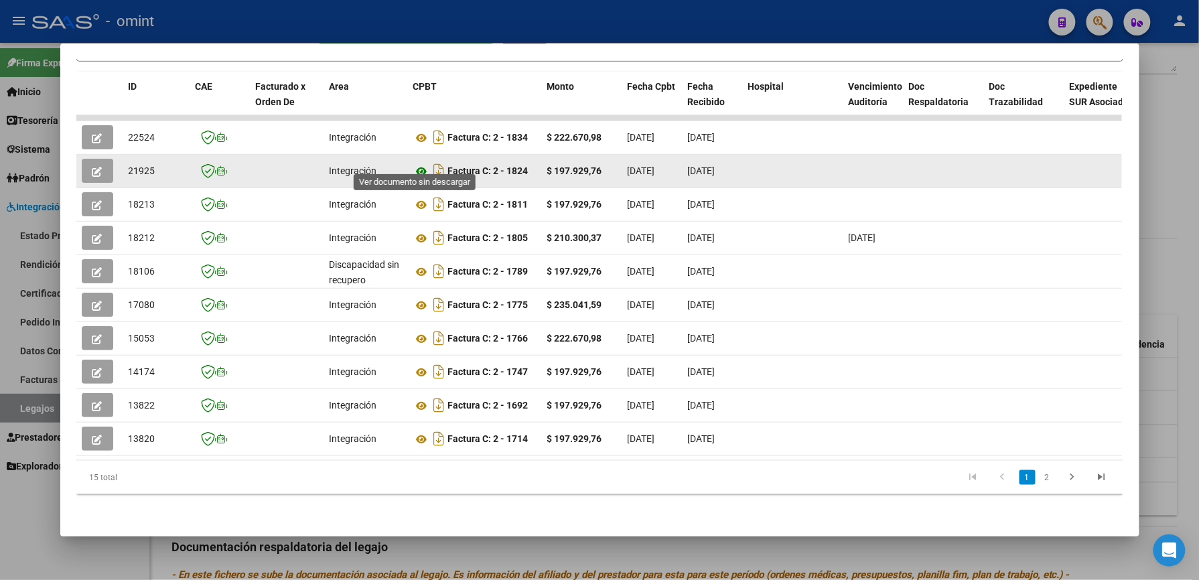
click at [419, 163] on icon at bounding box center [421, 171] width 17 height 16
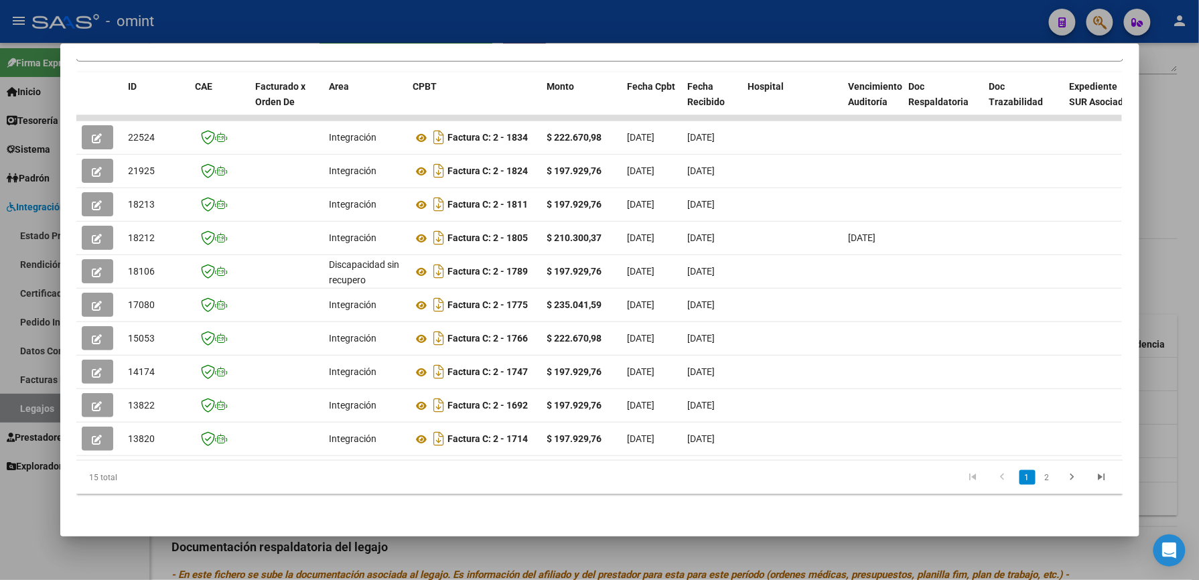
click at [497, 21] on div at bounding box center [599, 290] width 1199 height 580
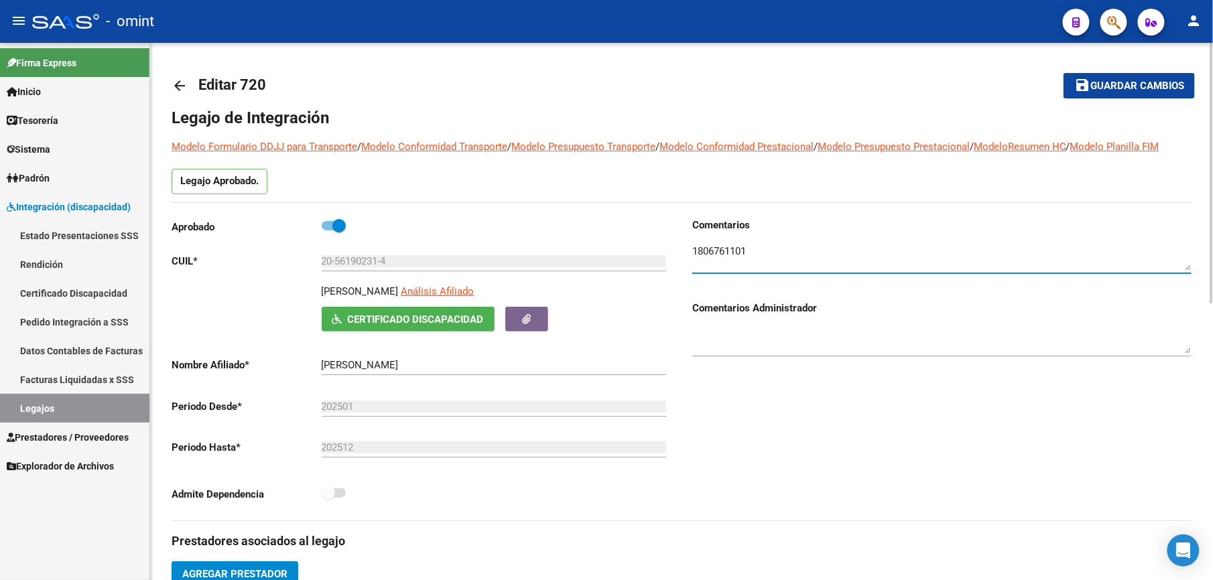
drag, startPoint x: 749, startPoint y: 248, endPoint x: 693, endPoint y: 249, distance: 56.3
click at [693, 249] on textarea at bounding box center [941, 257] width 499 height 27
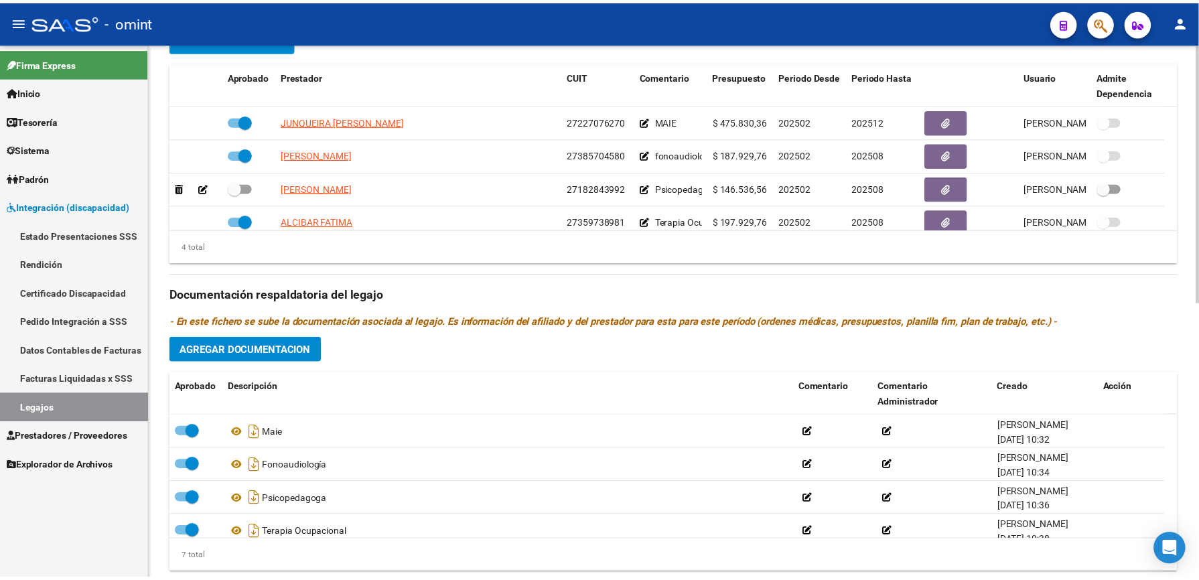
scroll to position [536, 0]
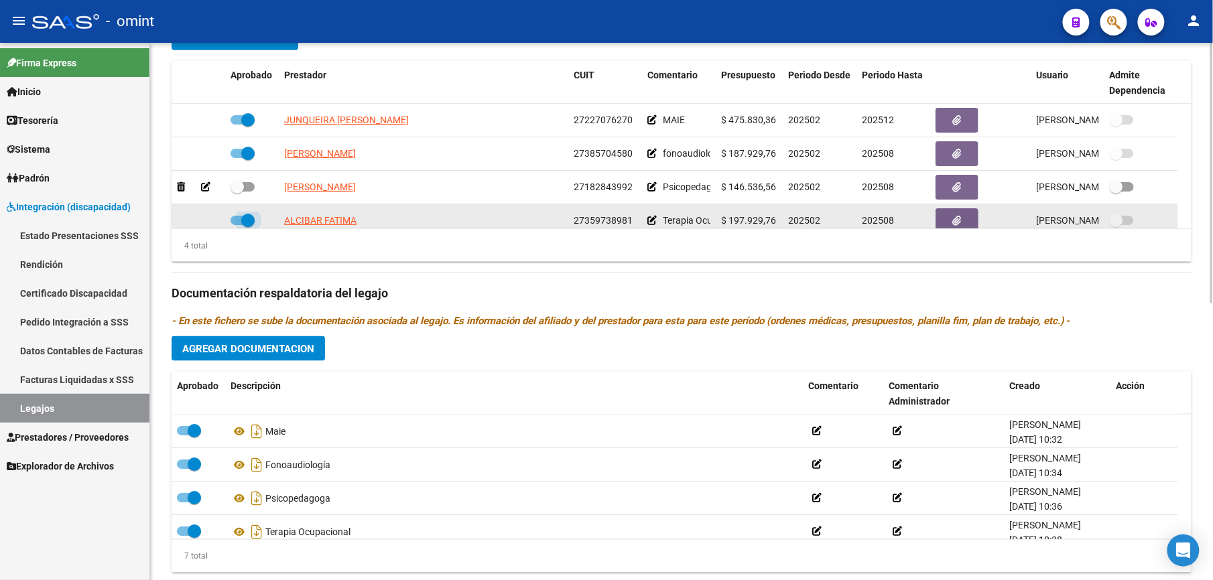
click at [239, 221] on span at bounding box center [242, 220] width 24 height 9
click at [237, 225] on input "checkbox" at bounding box center [237, 225] width 1 height 1
checkbox input "false"
click at [205, 220] on icon at bounding box center [205, 220] width 9 height 9
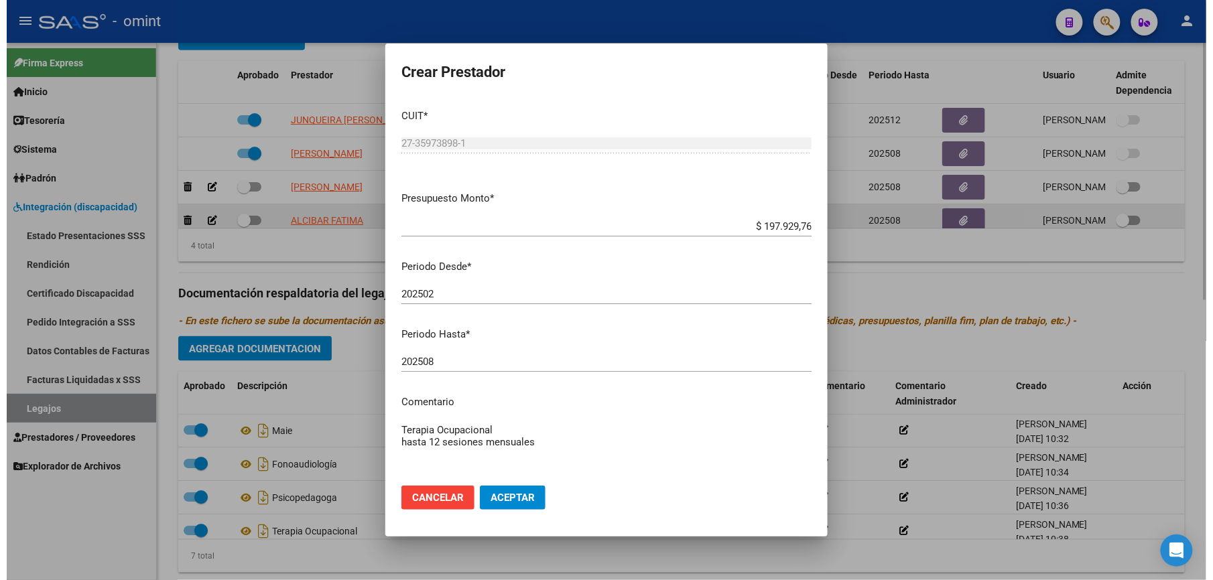
scroll to position [550, 0]
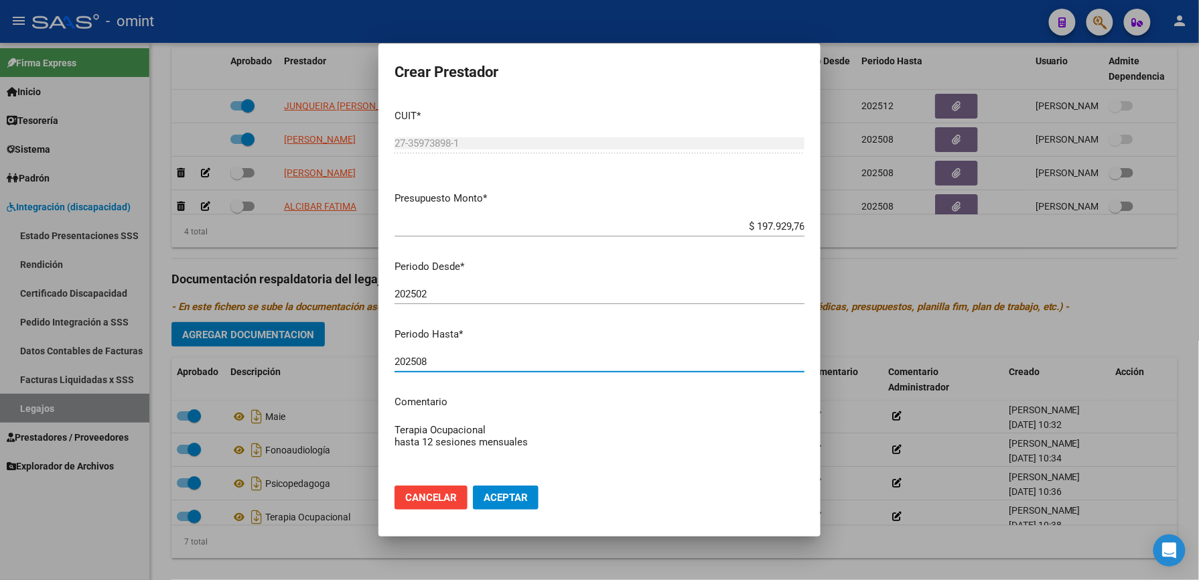
click at [502, 360] on input "202508" at bounding box center [600, 362] width 410 height 12
type input "202509"
click at [513, 497] on span "Aceptar" at bounding box center [506, 498] width 44 height 12
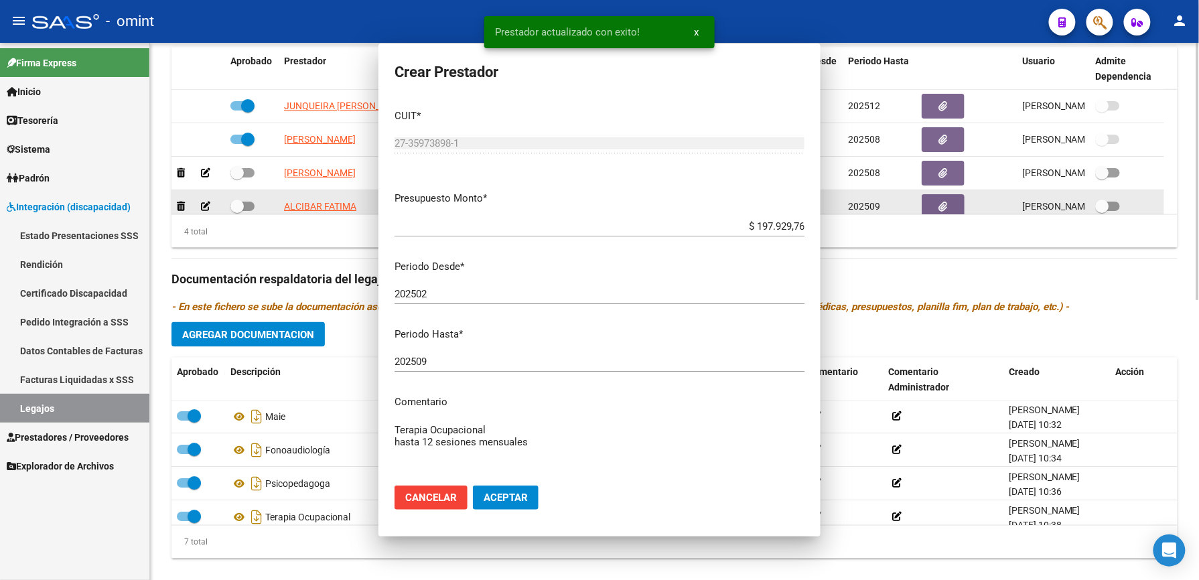
scroll to position [536, 0]
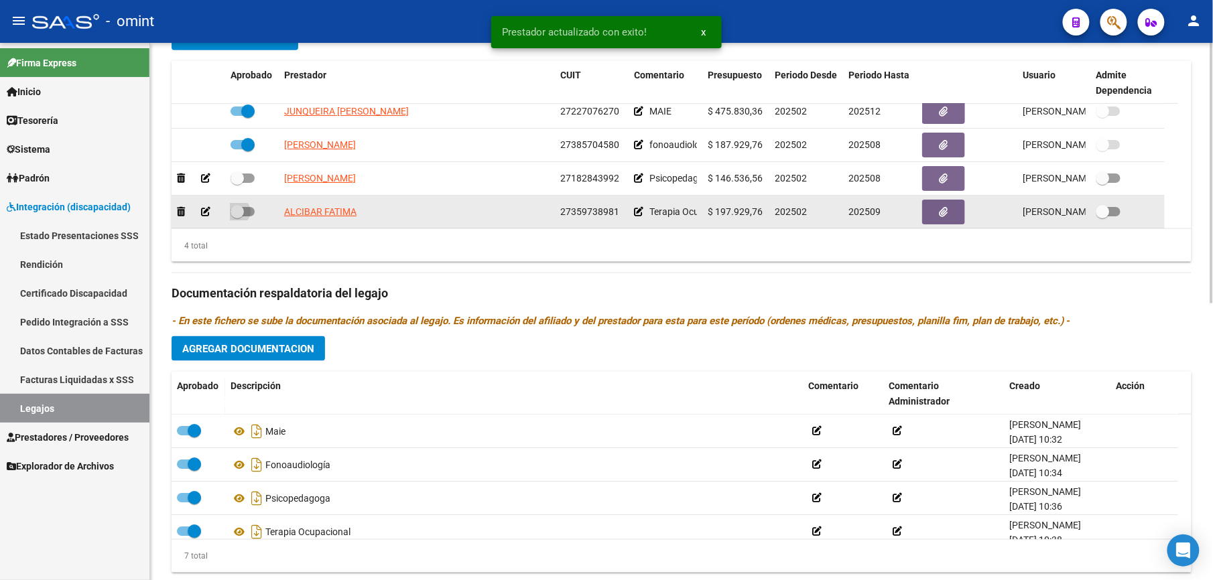
click at [251, 210] on span at bounding box center [242, 211] width 24 height 9
click at [237, 216] on input "checkbox" at bounding box center [237, 216] width 1 height 1
checkbox input "true"
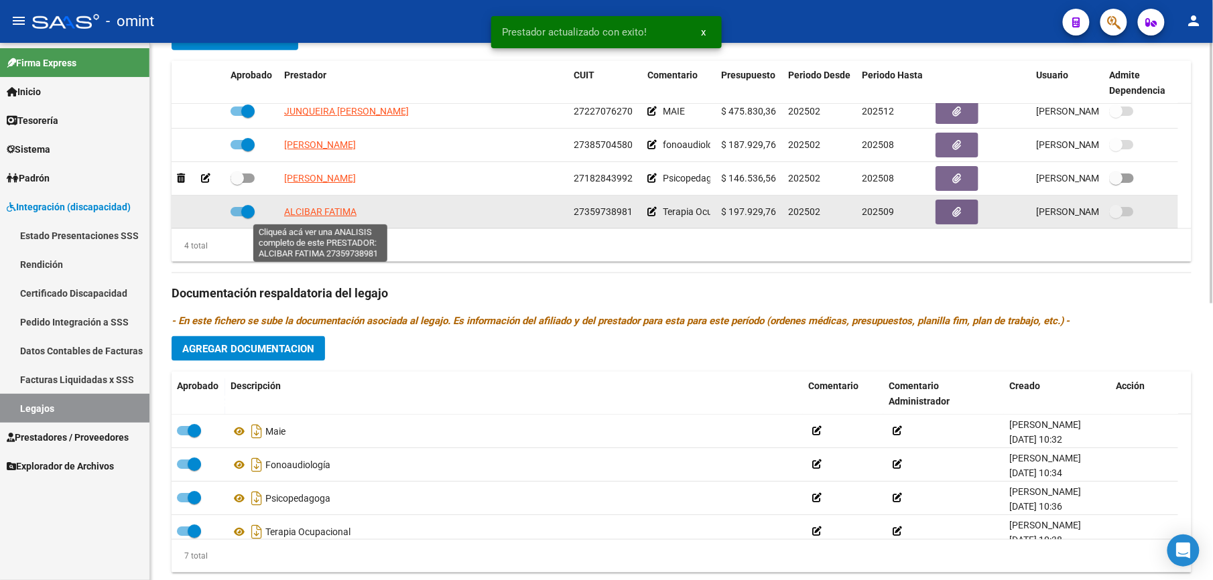
click at [314, 212] on span "ALCIBAR FATIMA" at bounding box center [320, 211] width 72 height 11
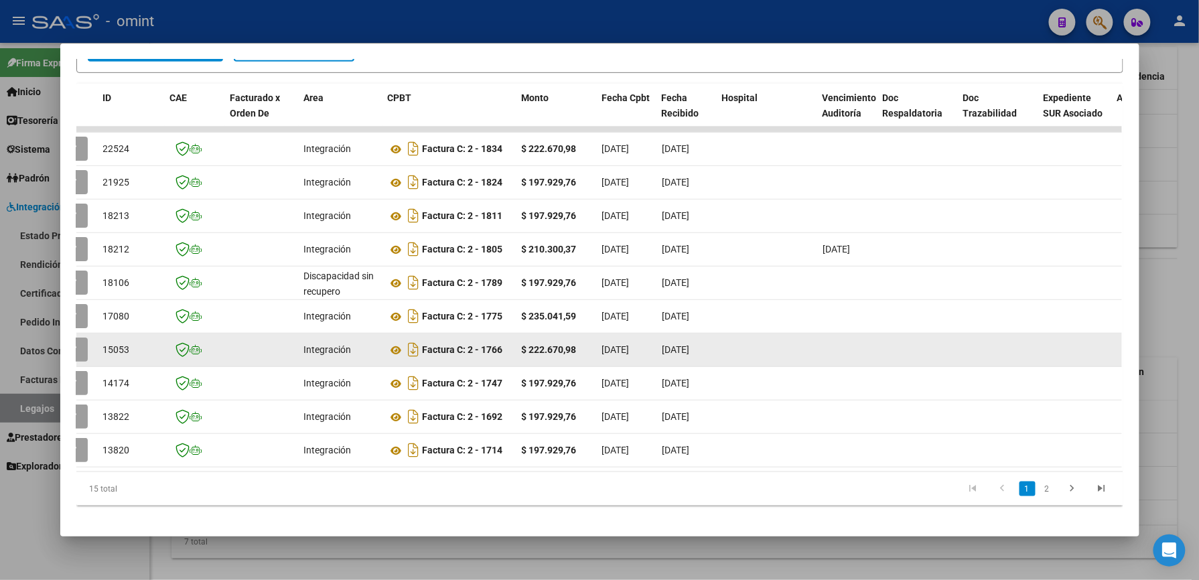
scroll to position [0, 12]
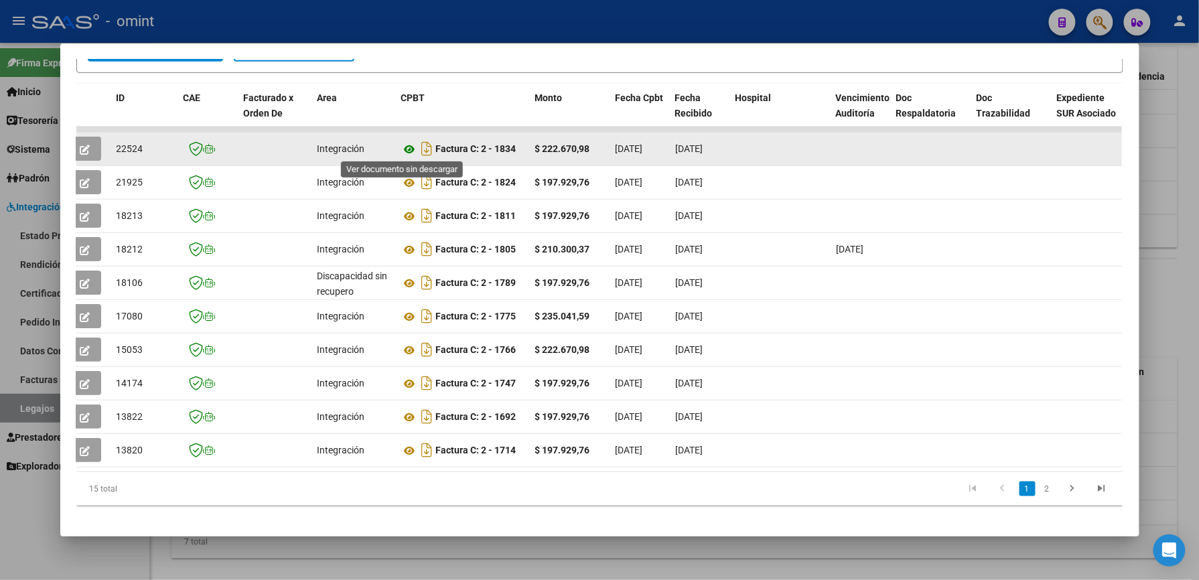
click at [402, 151] on icon at bounding box center [409, 149] width 17 height 16
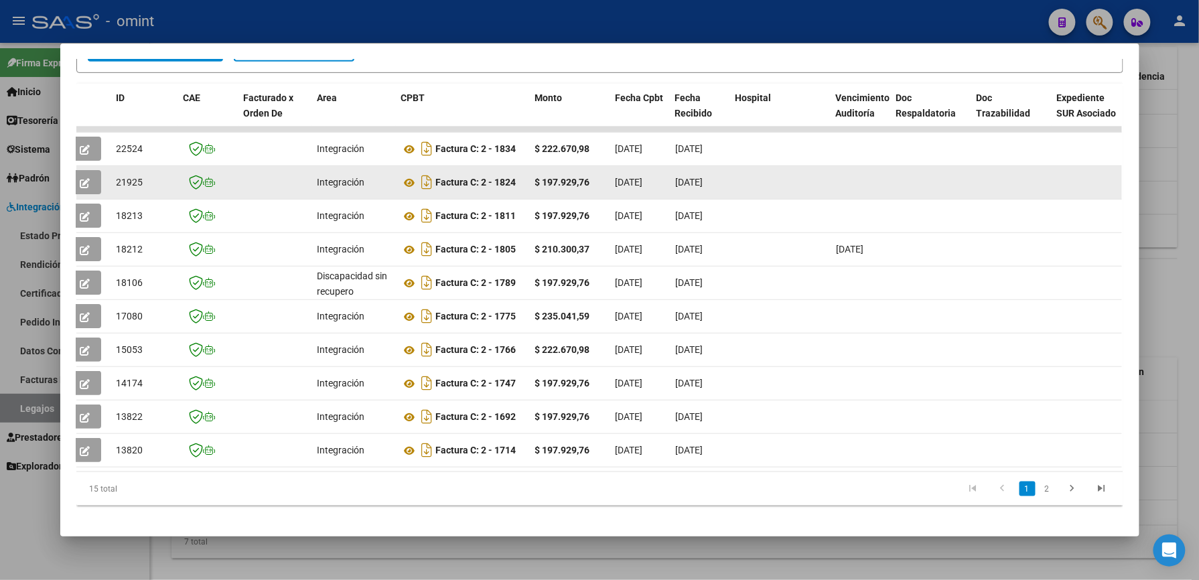
click at [84, 178] on button "button" at bounding box center [85, 182] width 31 height 24
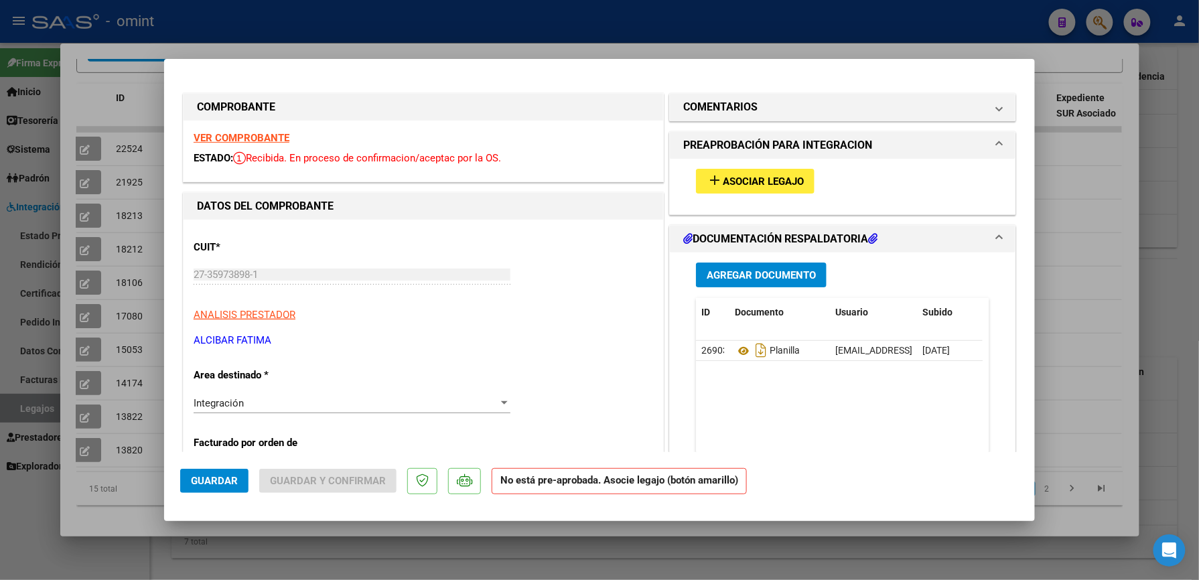
click at [760, 183] on span "Asociar Legajo" at bounding box center [763, 182] width 81 height 12
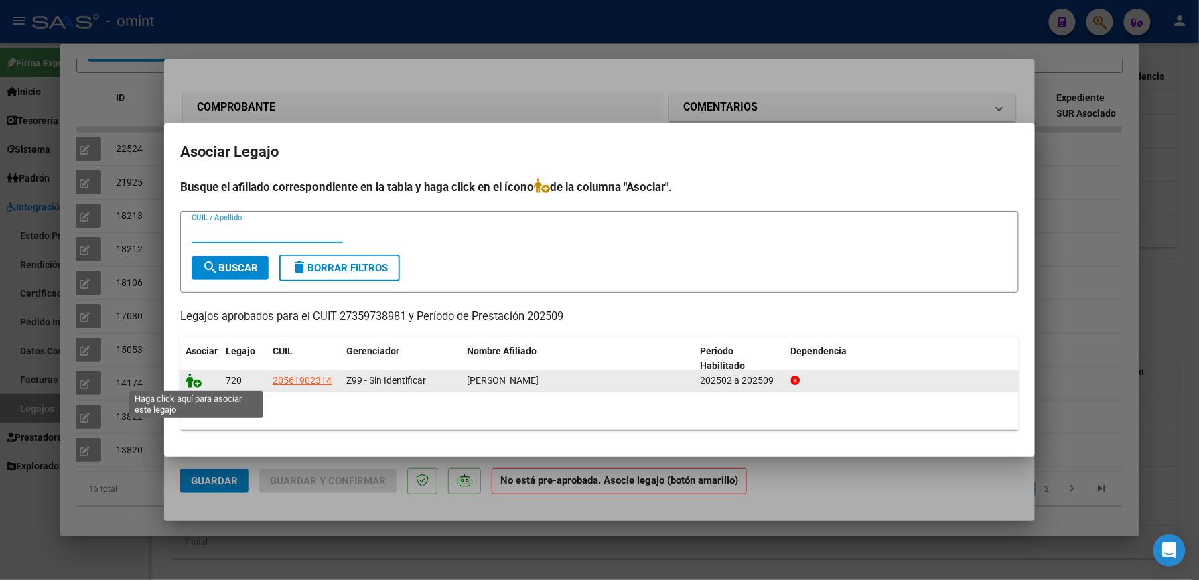
click at [188, 382] on icon at bounding box center [194, 380] width 16 height 15
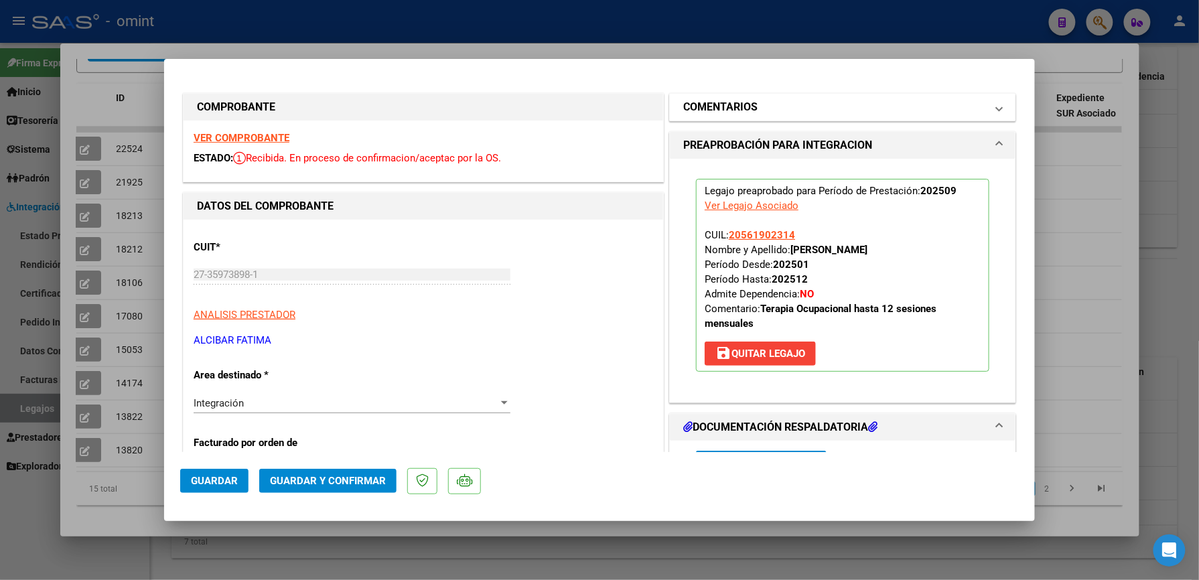
click at [802, 107] on mat-panel-title "COMENTARIOS" at bounding box center [834, 107] width 303 height 16
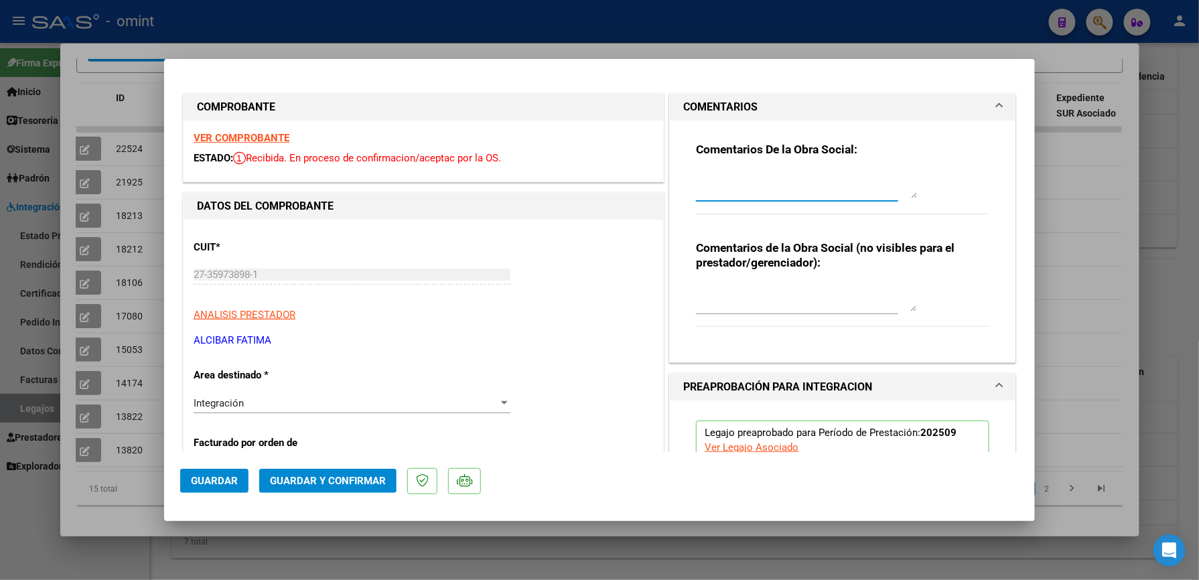
click at [741, 172] on textarea at bounding box center [806, 185] width 221 height 27
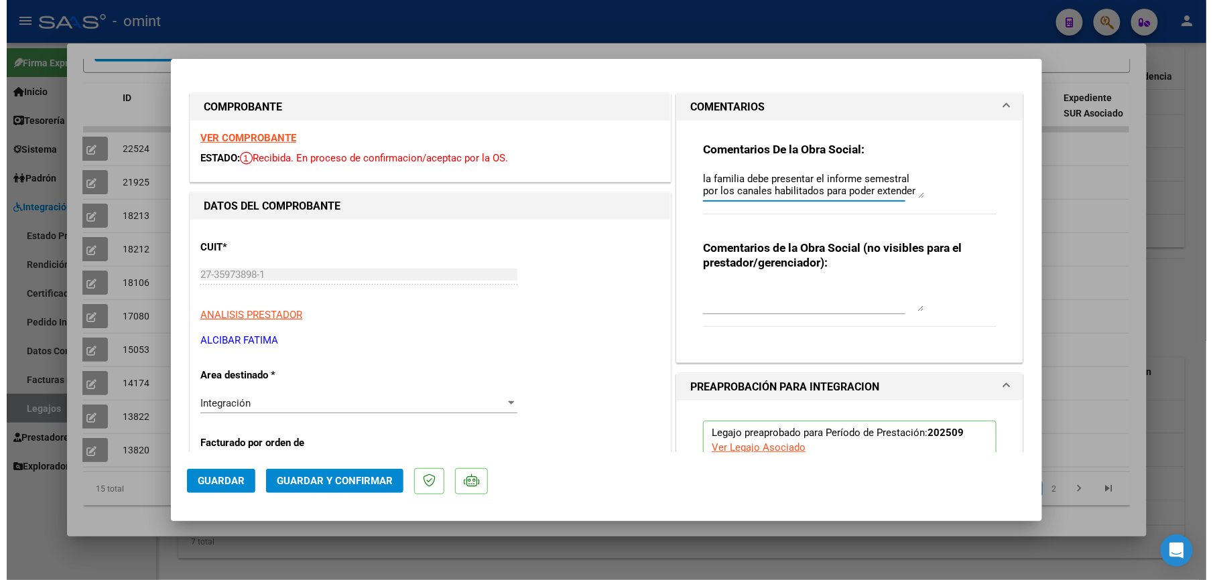
scroll to position [11, 0]
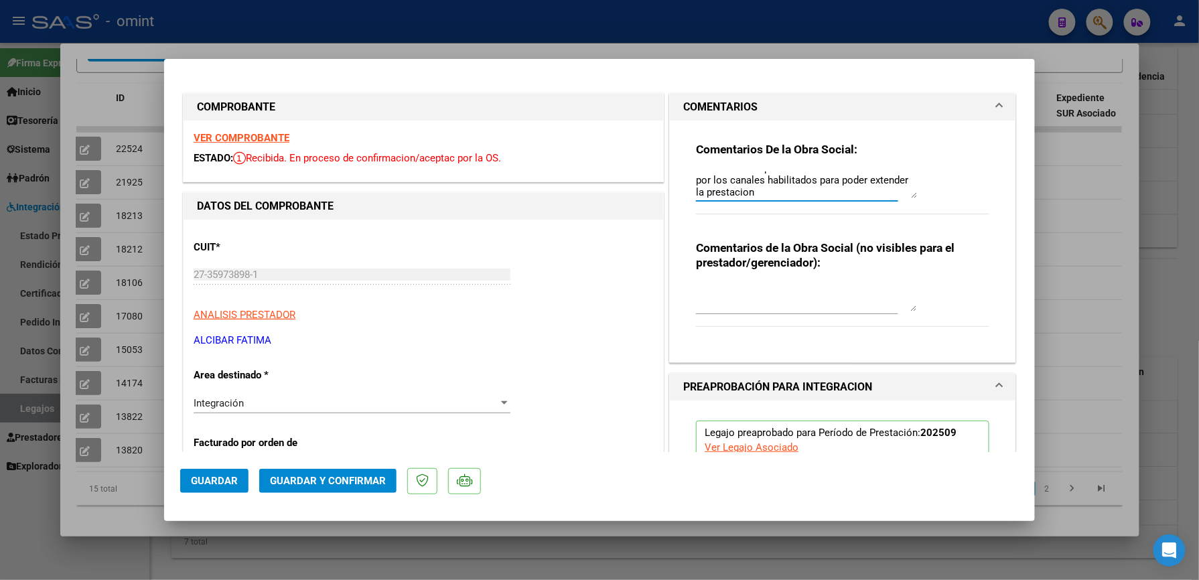
type textarea "la familia debe presentar el informe semestral por los canales habilitados para…"
click at [328, 477] on span "Guardar y Confirmar" at bounding box center [328, 481] width 116 height 12
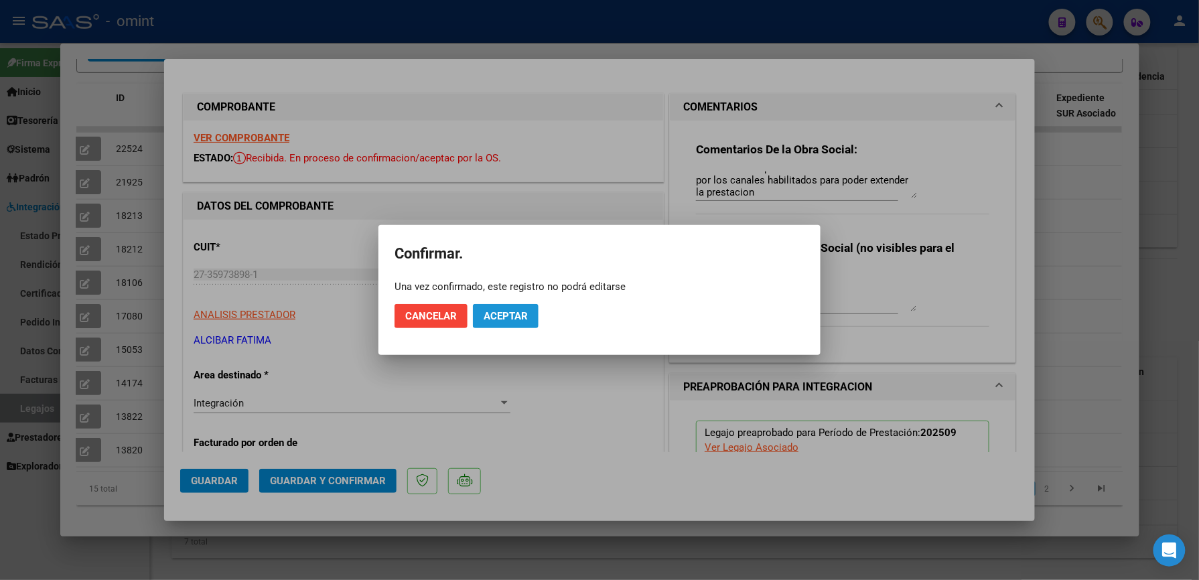
click at [502, 320] on span "Aceptar" at bounding box center [506, 316] width 44 height 12
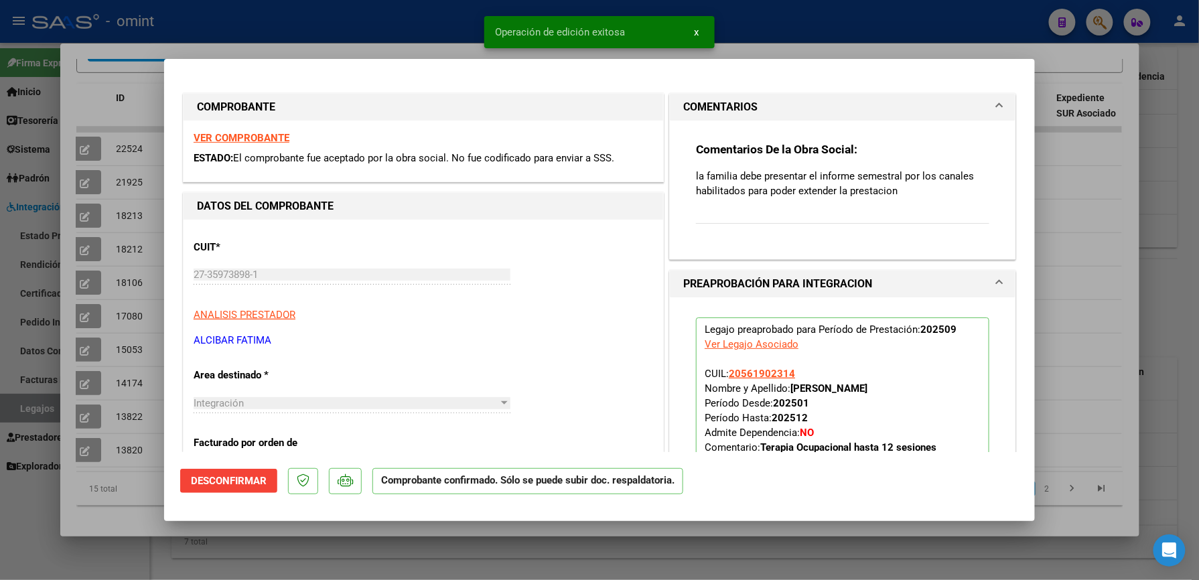
click at [757, 19] on div at bounding box center [599, 290] width 1199 height 580
type input "$ 0,00"
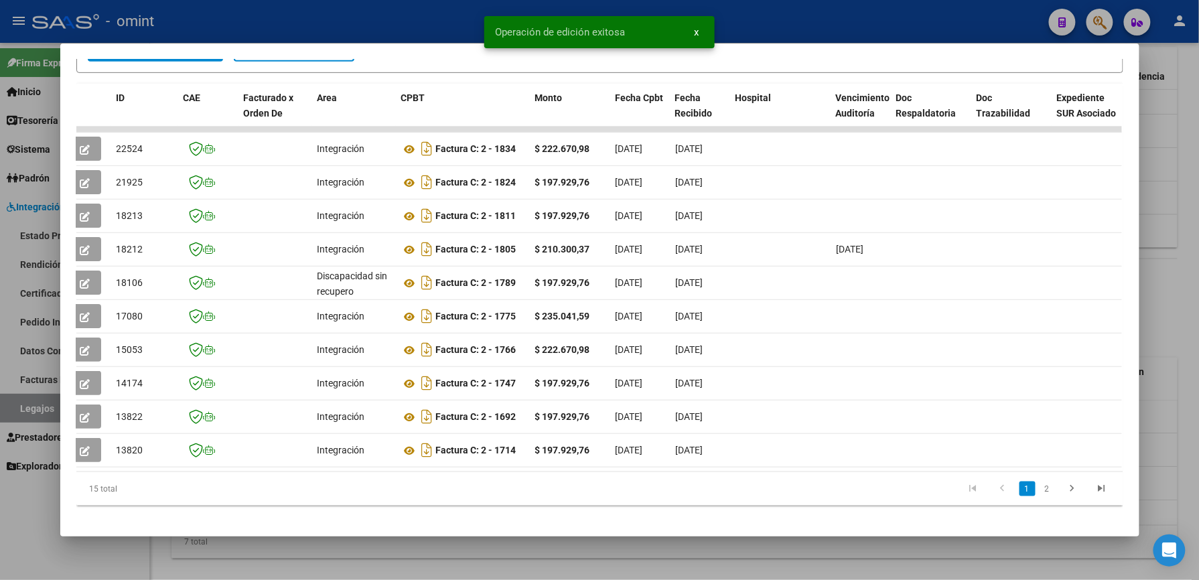
click at [757, 19] on div at bounding box center [599, 290] width 1199 height 580
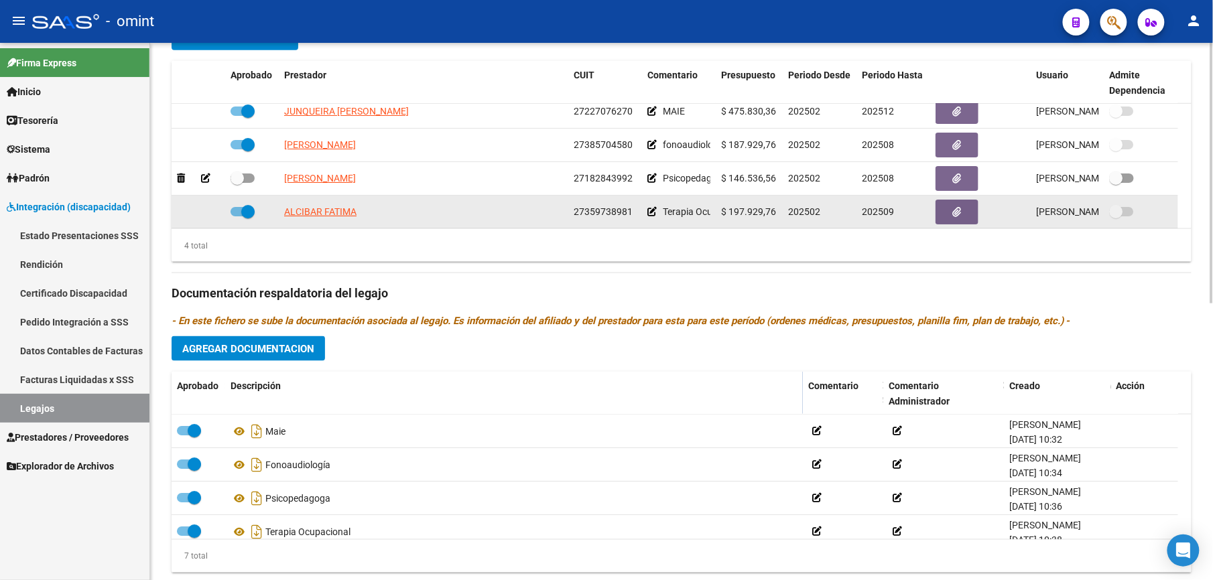
scroll to position [13, 0]
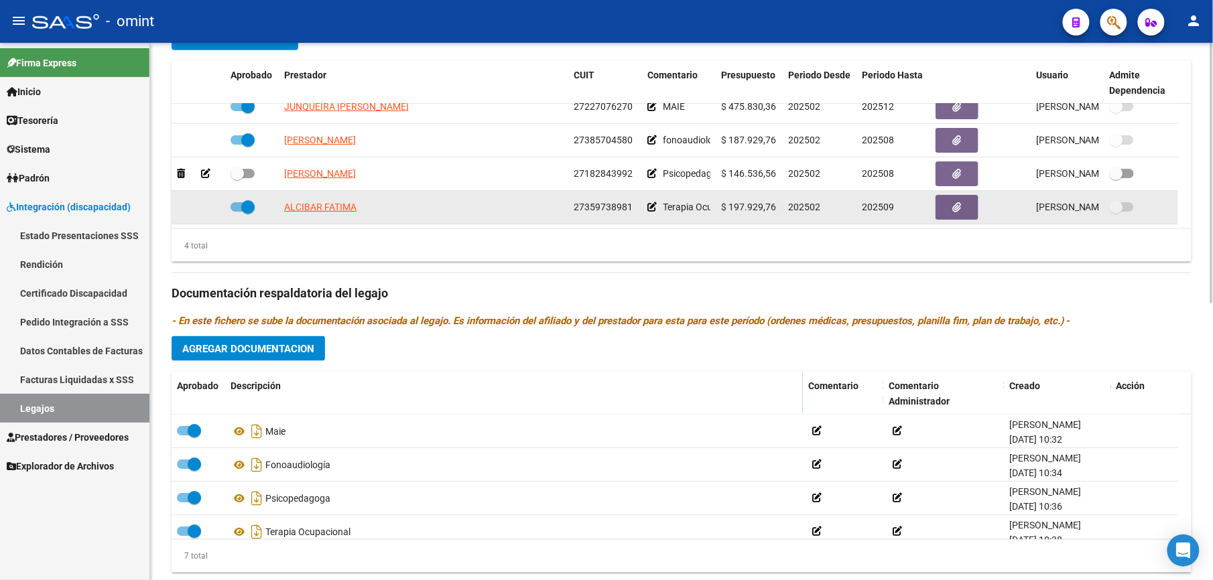
drag, startPoint x: 575, startPoint y: 218, endPoint x: 628, endPoint y: 212, distance: 54.0
click at [628, 212] on span "27359738981" at bounding box center [602, 207] width 59 height 11
copy span "27359738981"
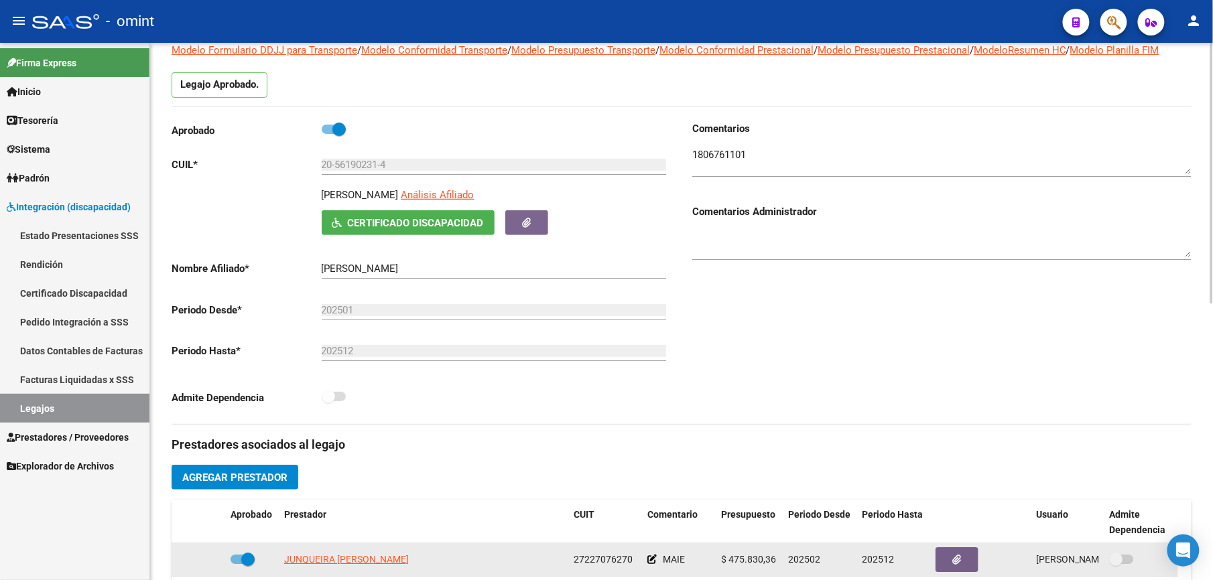
scroll to position [0, 0]
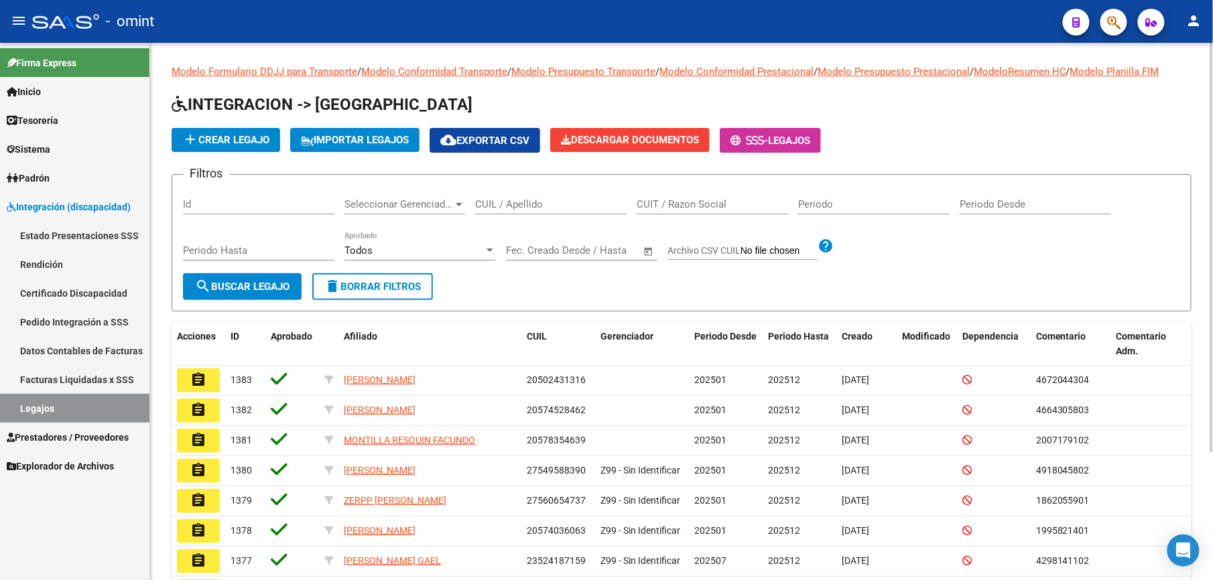
click at [544, 209] on input "CUIL / Apellido" at bounding box center [550, 204] width 151 height 12
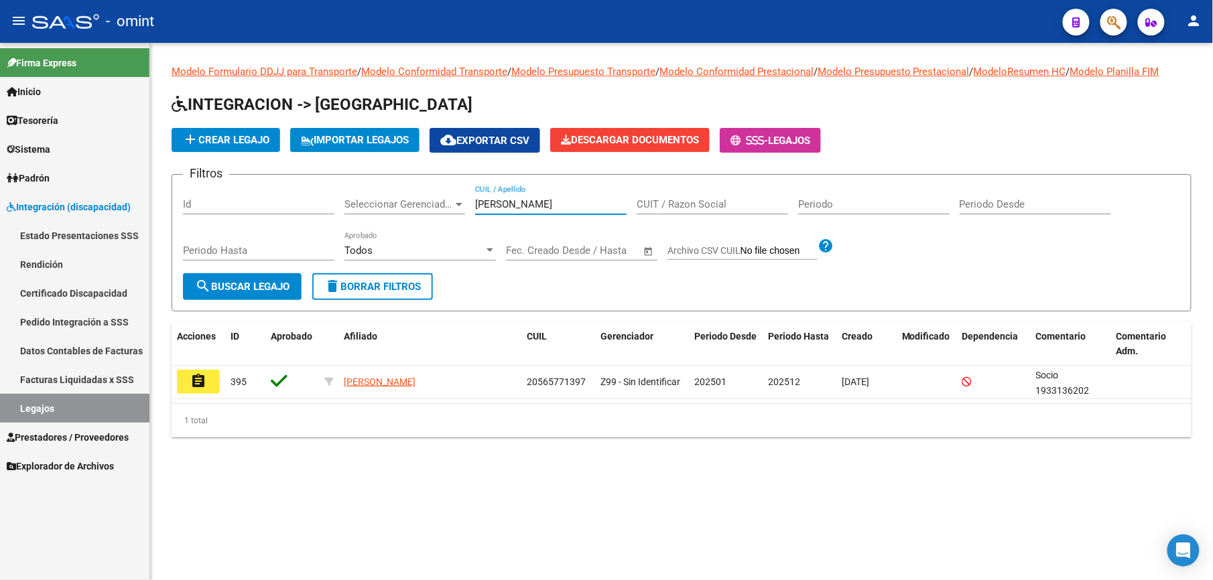
type input "diaz zavala"
drag, startPoint x: 206, startPoint y: 379, endPoint x: 212, endPoint y: 370, distance: 10.0
click at [206, 377] on button "assignment" at bounding box center [198, 382] width 43 height 24
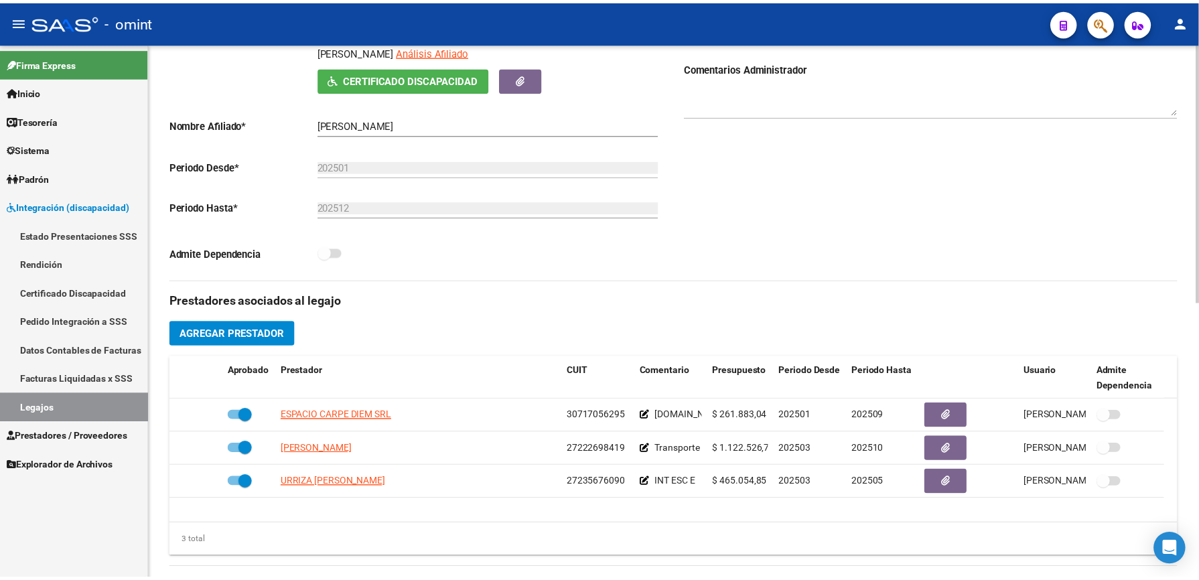
scroll to position [268, 0]
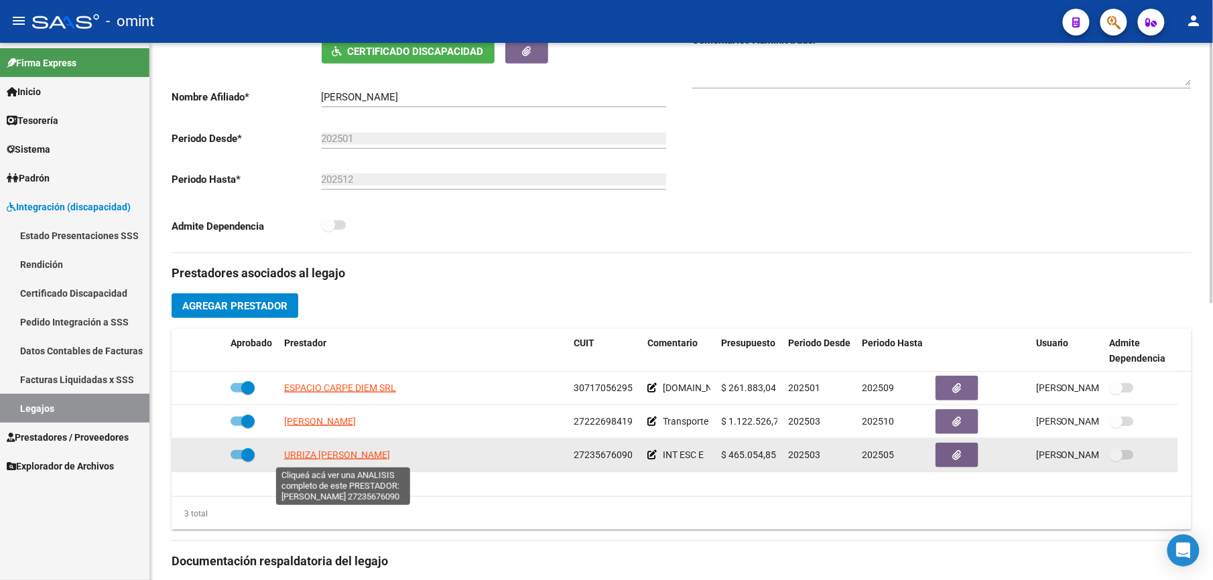
click at [354, 459] on span "URRIZA MARIA ALEJANDRA" at bounding box center [337, 455] width 106 height 11
type textarea "27235676090"
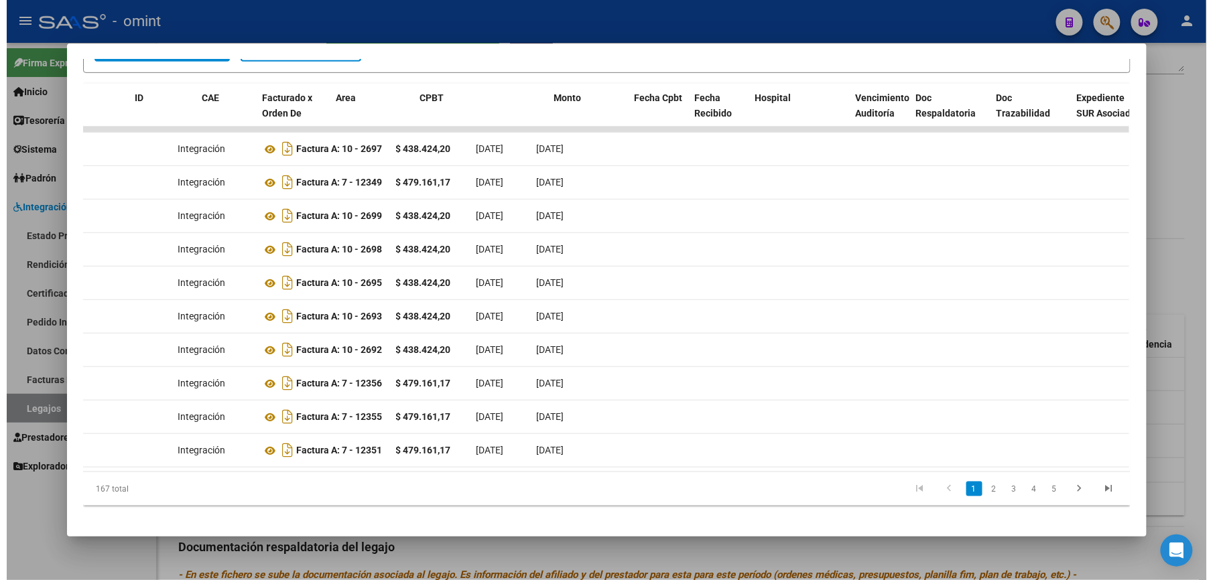
scroll to position [0, 0]
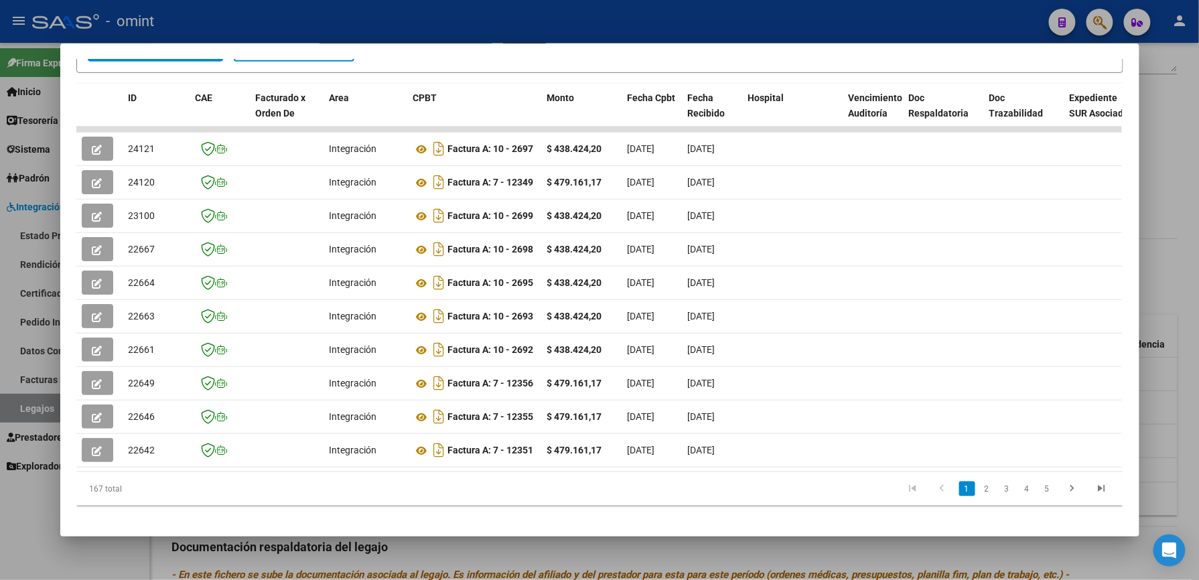
click at [1180, 135] on div at bounding box center [599, 290] width 1199 height 580
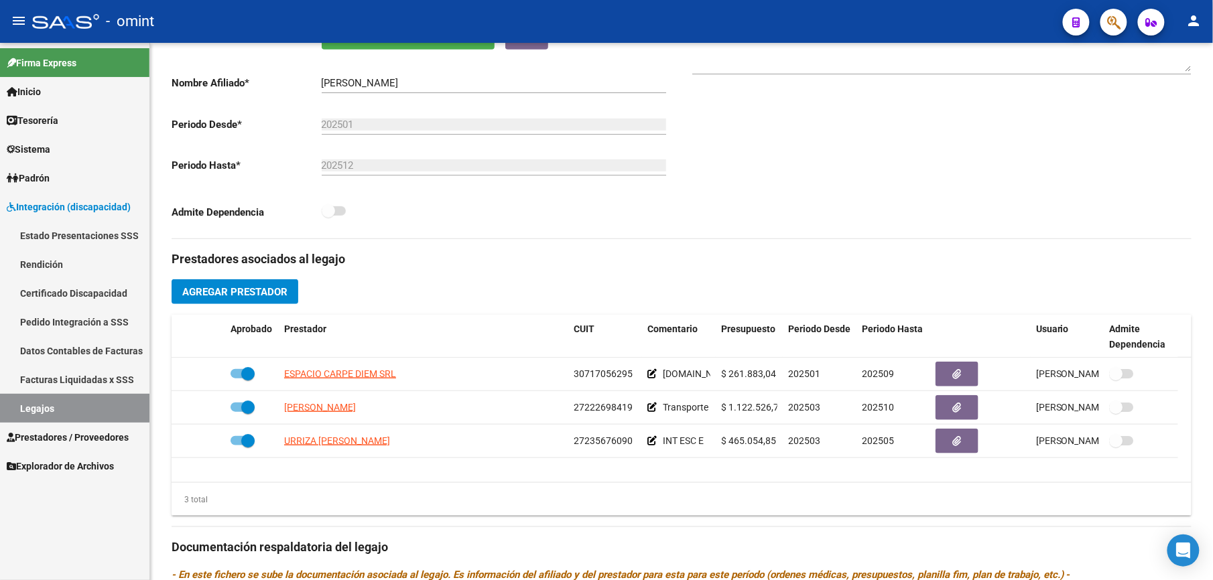
scroll to position [268, 0]
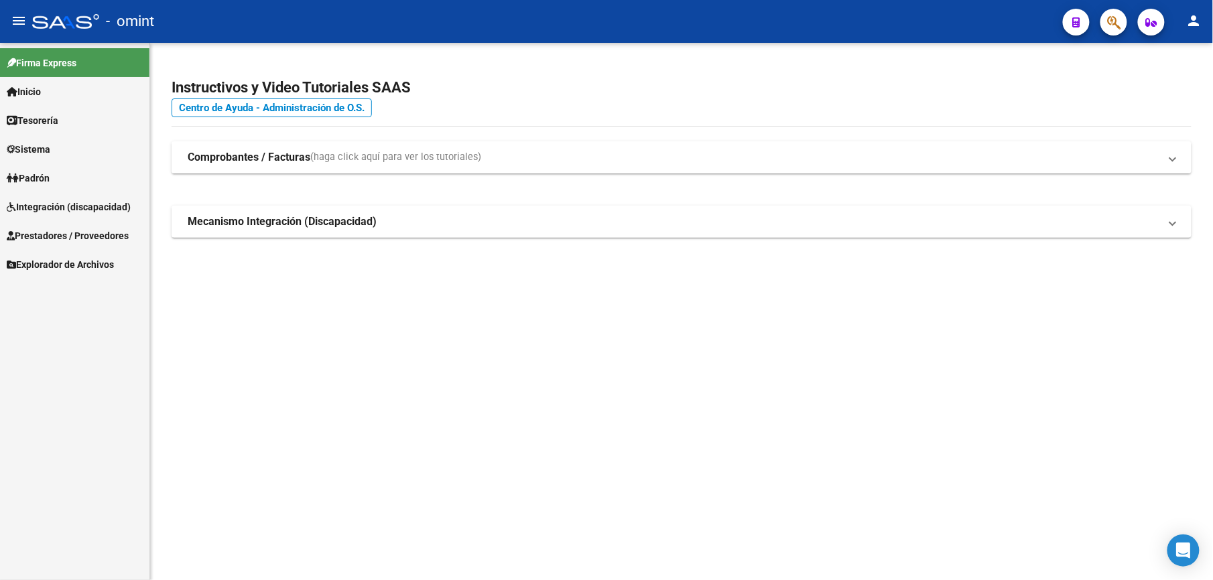
click at [94, 201] on span "Integración (discapacidad)" at bounding box center [69, 207] width 124 height 15
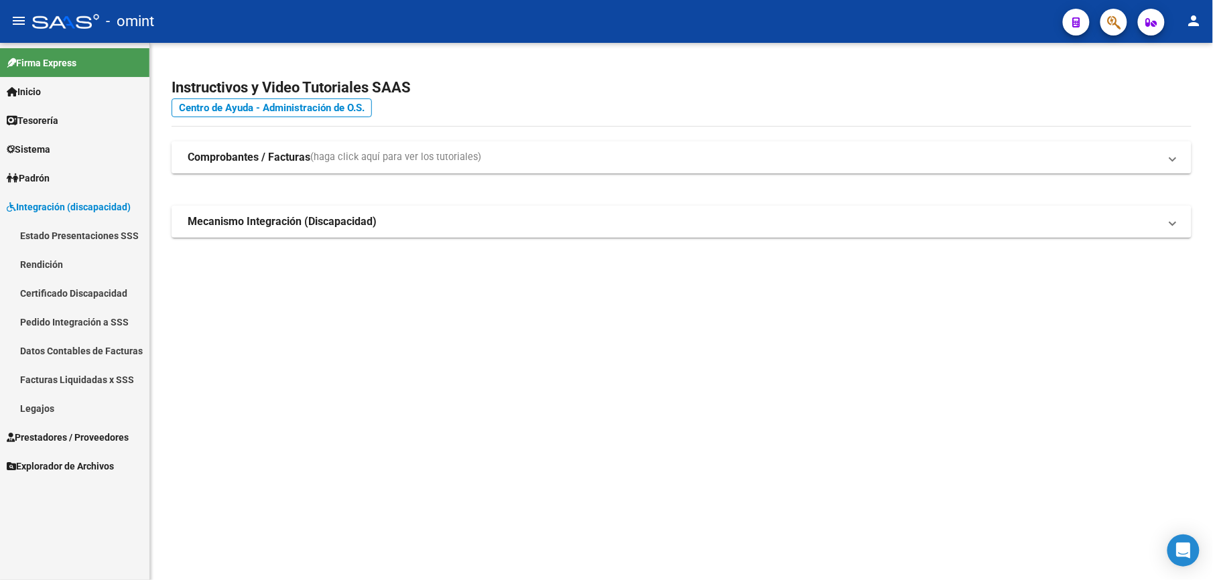
click at [40, 402] on link "Legajos" at bounding box center [74, 408] width 149 height 29
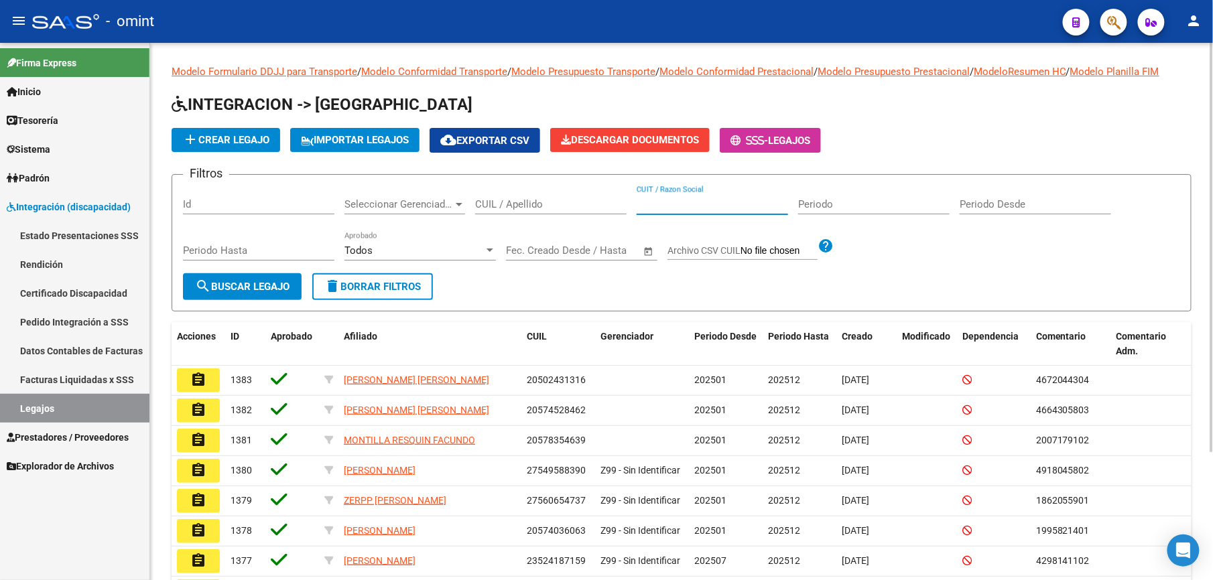
paste input "27162519560"
type input "27162519560"
click at [59, 435] on span "Prestadores / Proveedores" at bounding box center [68, 437] width 122 height 15
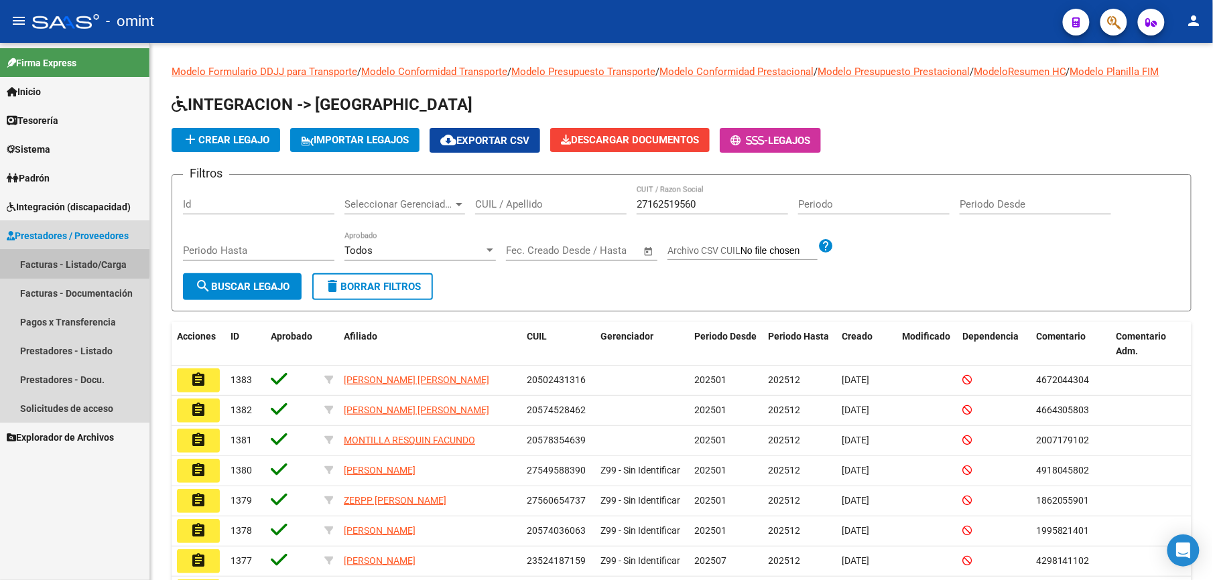
click at [75, 260] on link "Facturas - Listado/Carga" at bounding box center [74, 264] width 149 height 29
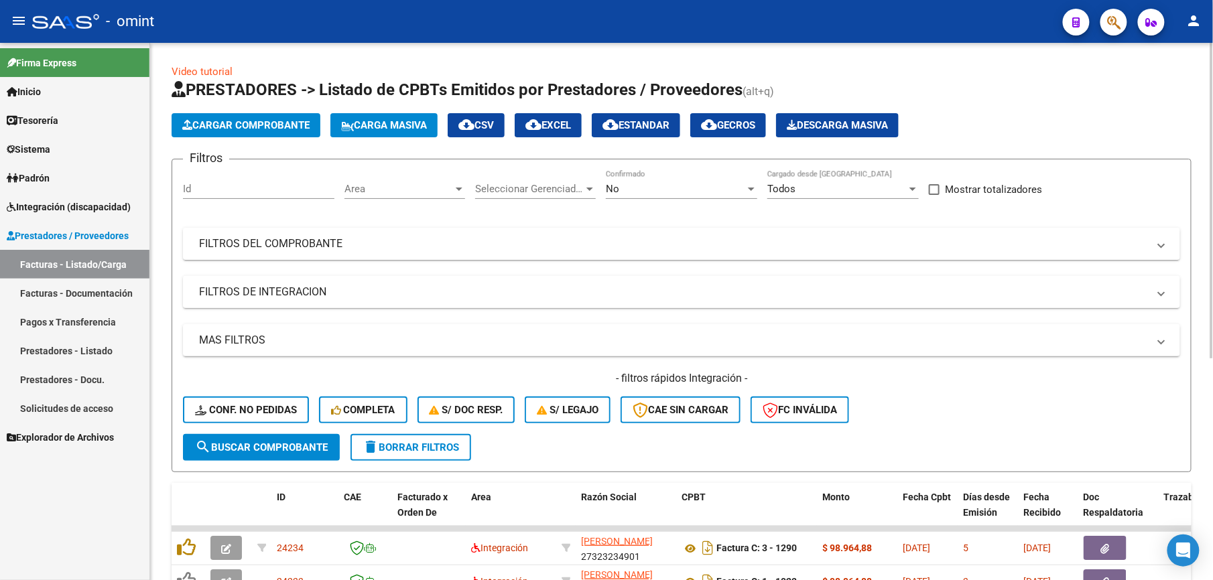
click at [406, 289] on mat-panel-title "FILTROS DE INTEGRACION" at bounding box center [673, 292] width 949 height 15
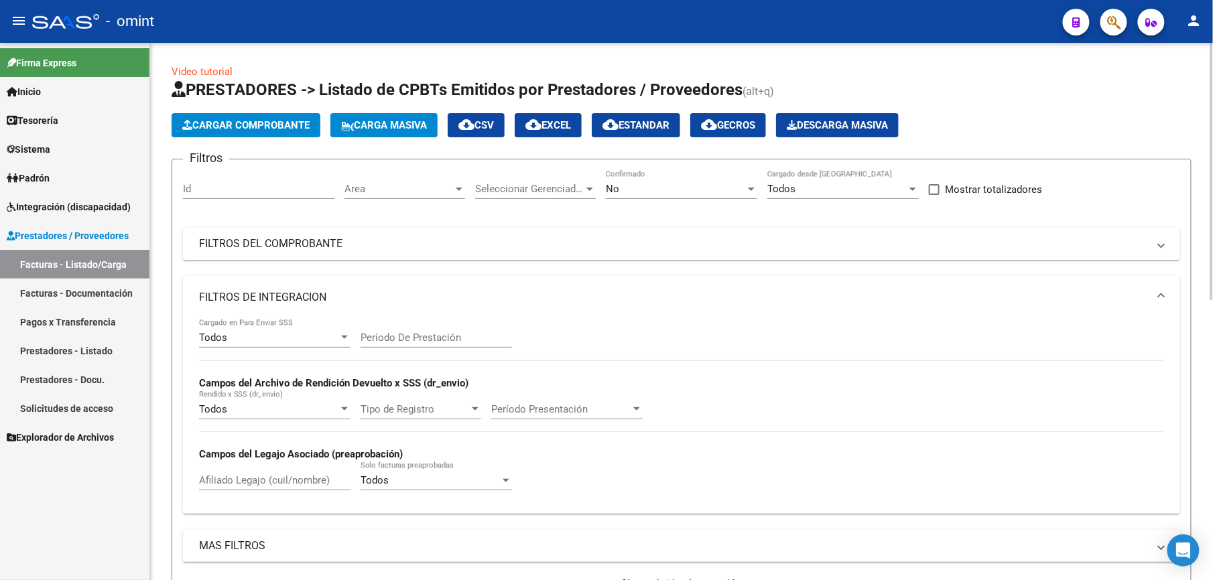
click at [437, 242] on mat-panel-title "FILTROS DEL COMPROBANTE" at bounding box center [673, 244] width 949 height 15
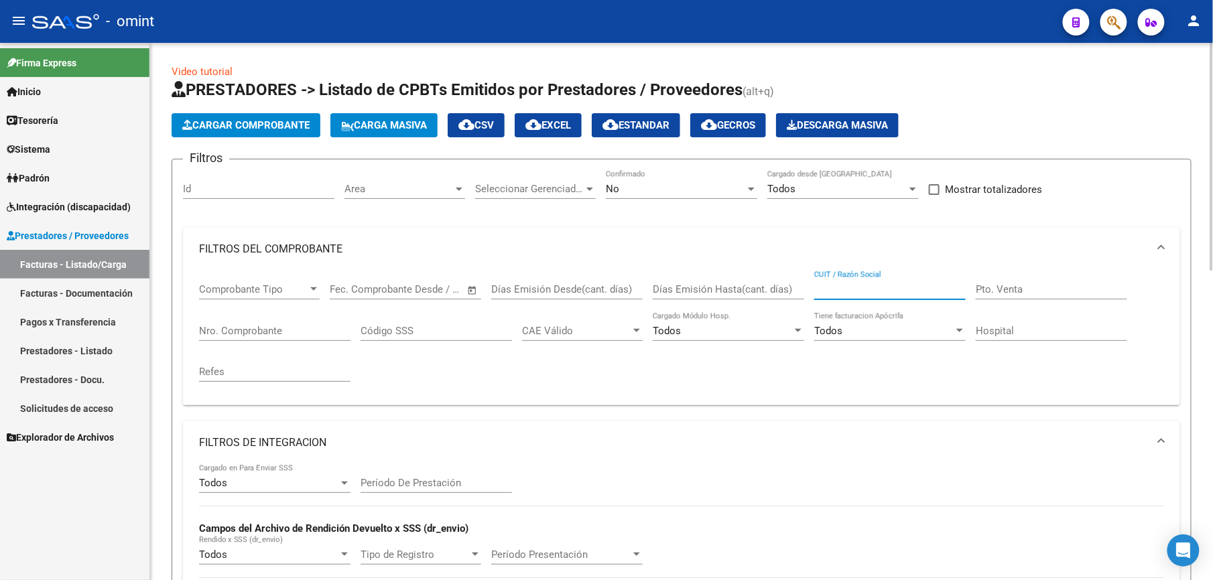
paste input "27162519560"
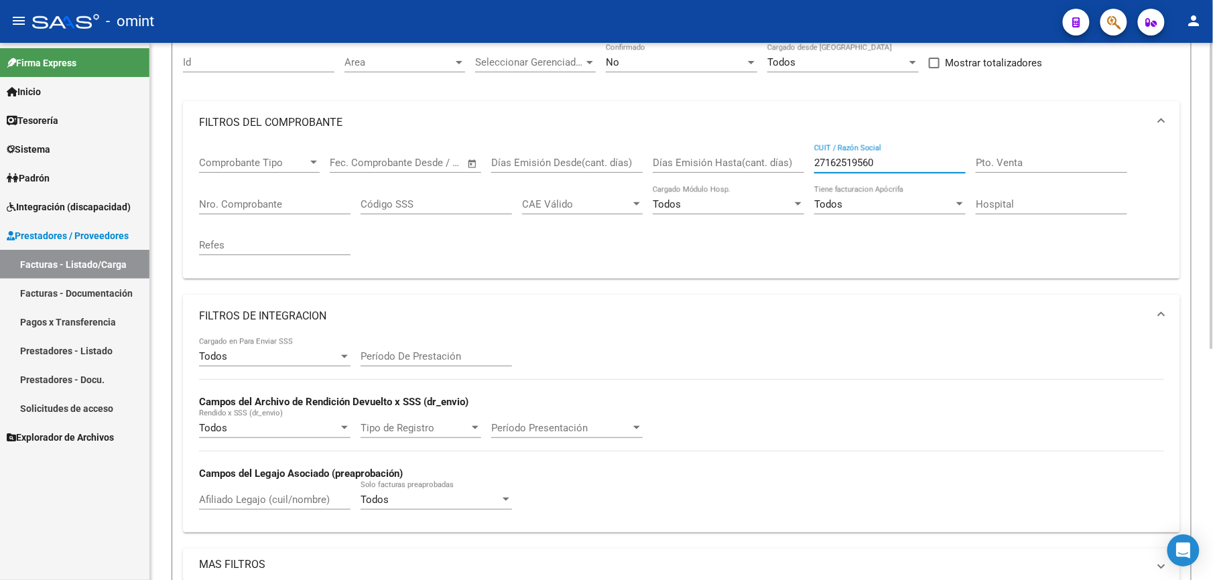
scroll to position [50, 0]
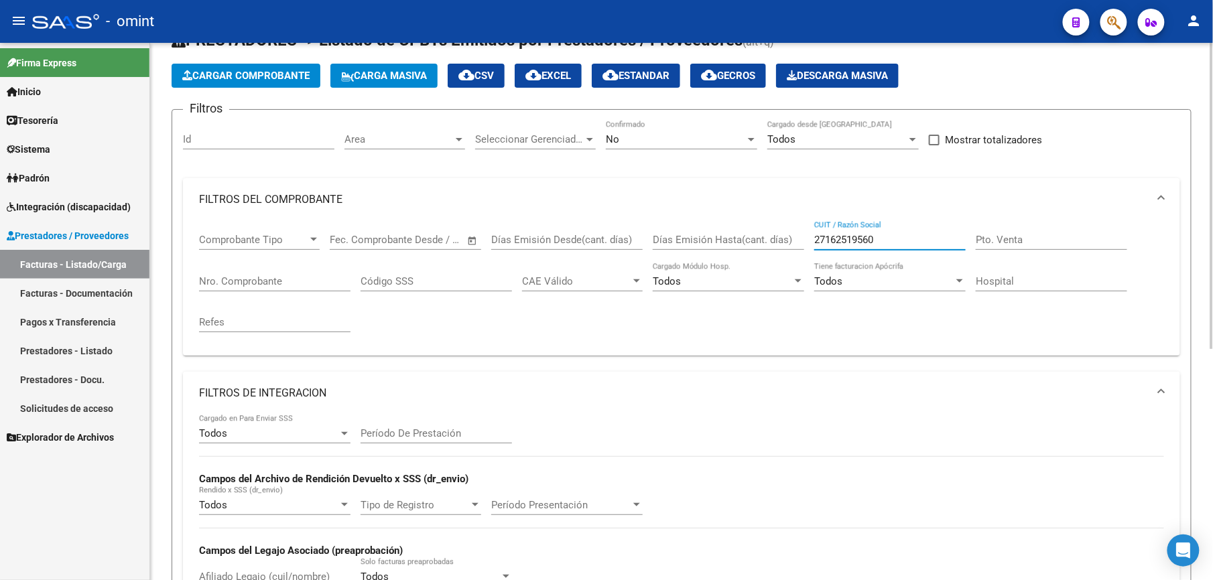
click at [374, 385] on mat-expansion-panel-header "FILTROS DE INTEGRACION" at bounding box center [681, 393] width 997 height 43
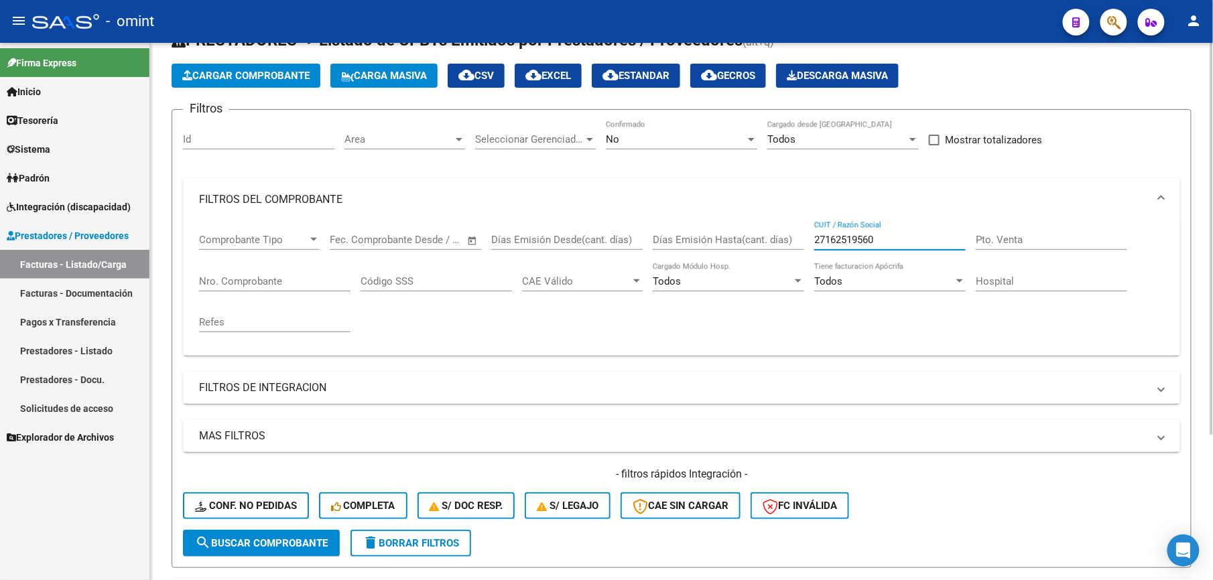
drag, startPoint x: 911, startPoint y: 243, endPoint x: 701, endPoint y: 205, distance: 213.7
click at [701, 205] on mat-expansion-panel "FILTROS DEL COMPROBANTE Comprobante Tipo Comprobante Tipo Fecha inicio – Fecha …" at bounding box center [681, 267] width 997 height 178
paste input "222979043"
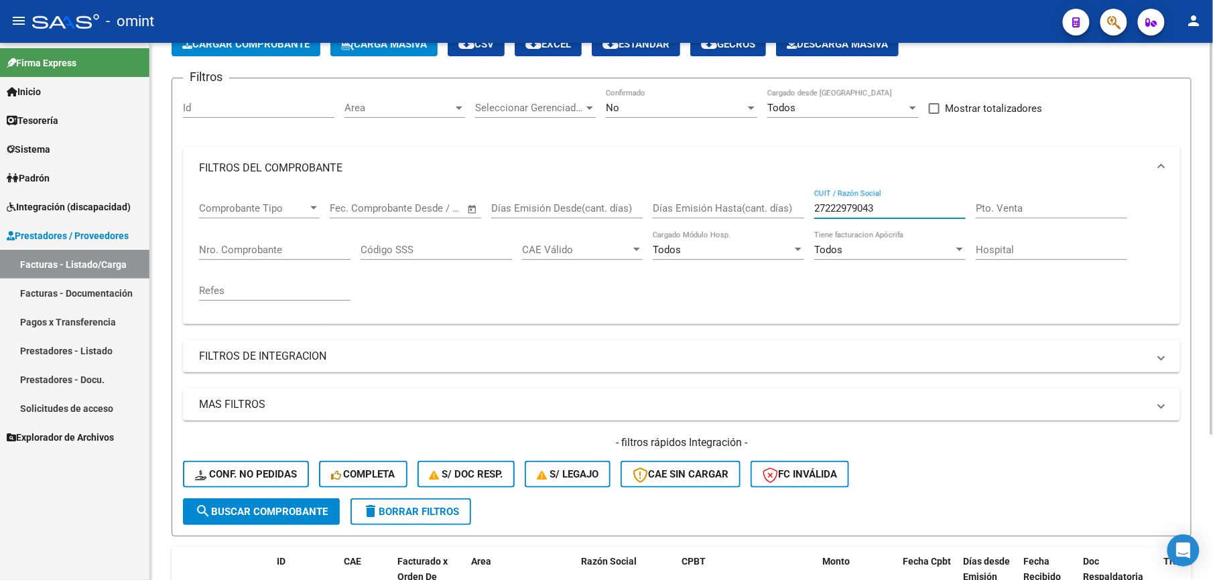
scroll to position [178, 0]
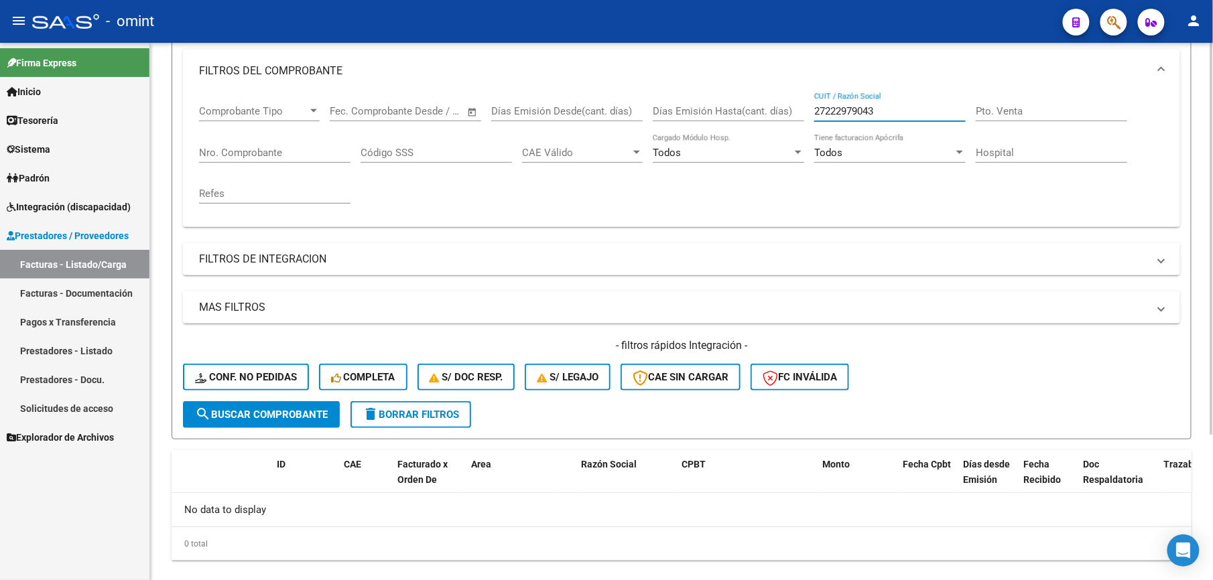
type input "27222979043"
click at [383, 421] on button "delete Borrar Filtros" at bounding box center [410, 414] width 121 height 27
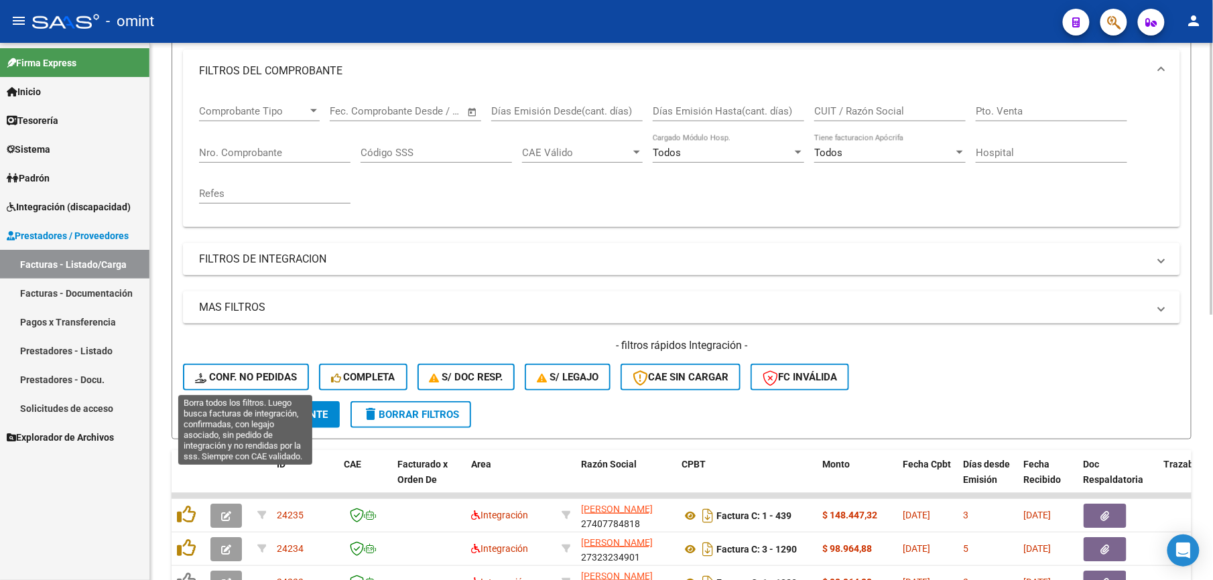
drag, startPoint x: 271, startPoint y: 377, endPoint x: 1075, endPoint y: 220, distance: 819.1
click at [271, 373] on span "Conf. no pedidas" at bounding box center [246, 377] width 102 height 12
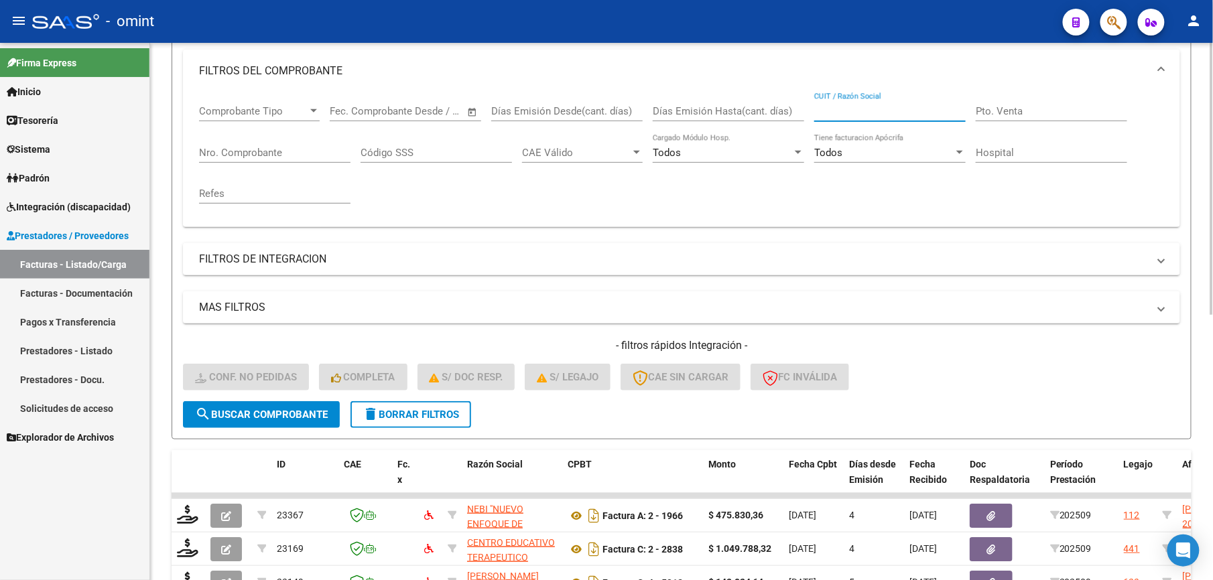
paste input "27222979043"
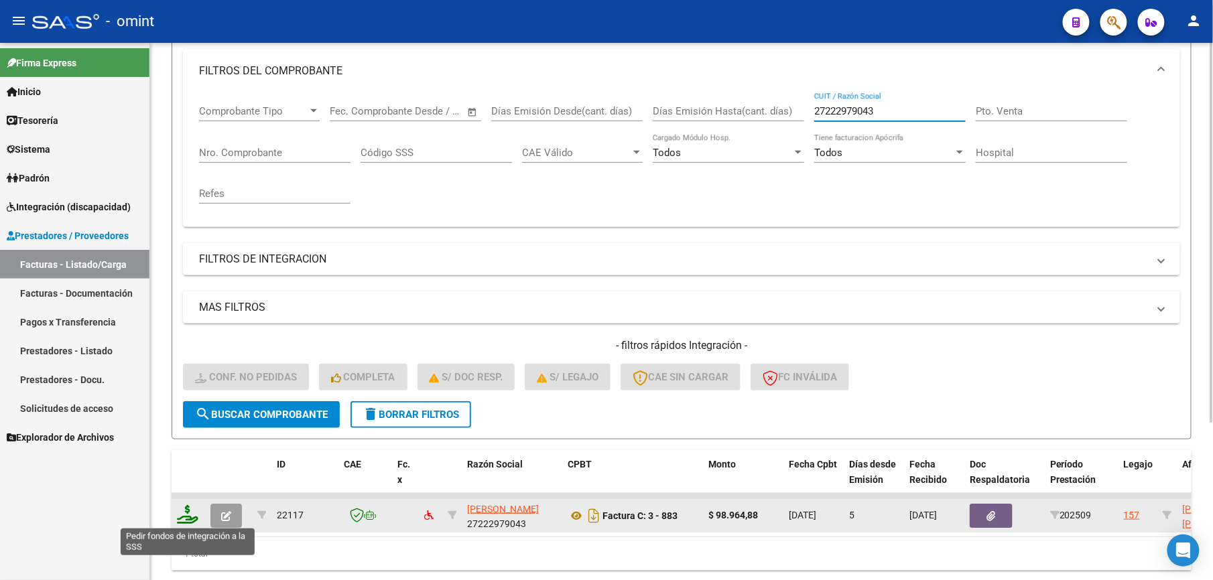
type input "27222979043"
click at [184, 513] on icon at bounding box center [187, 514] width 21 height 19
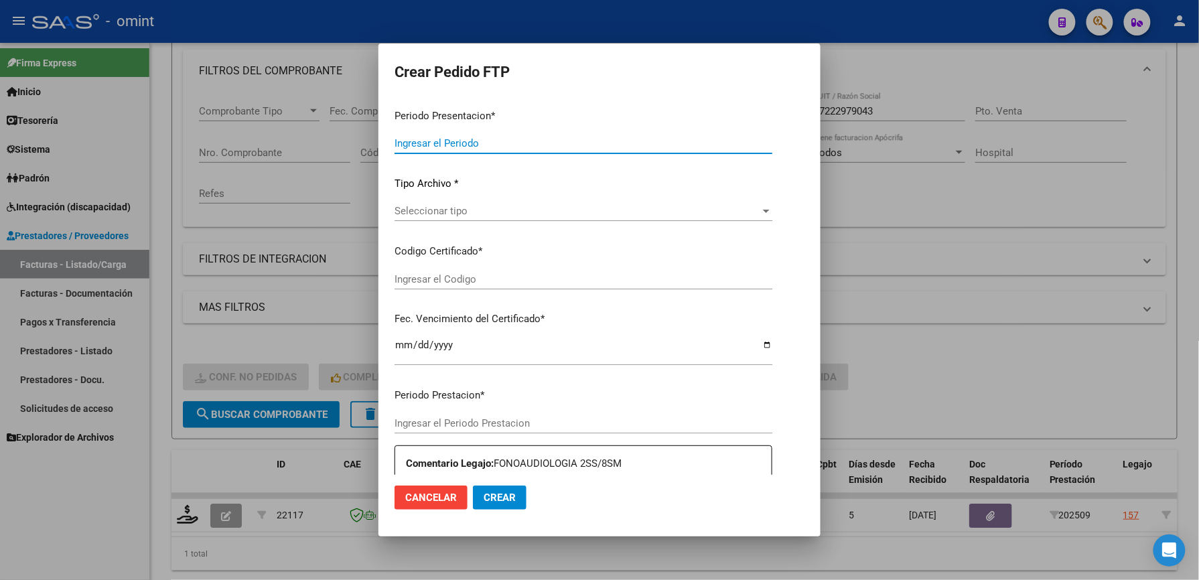
type input "202509"
type input "$ 98.964,88"
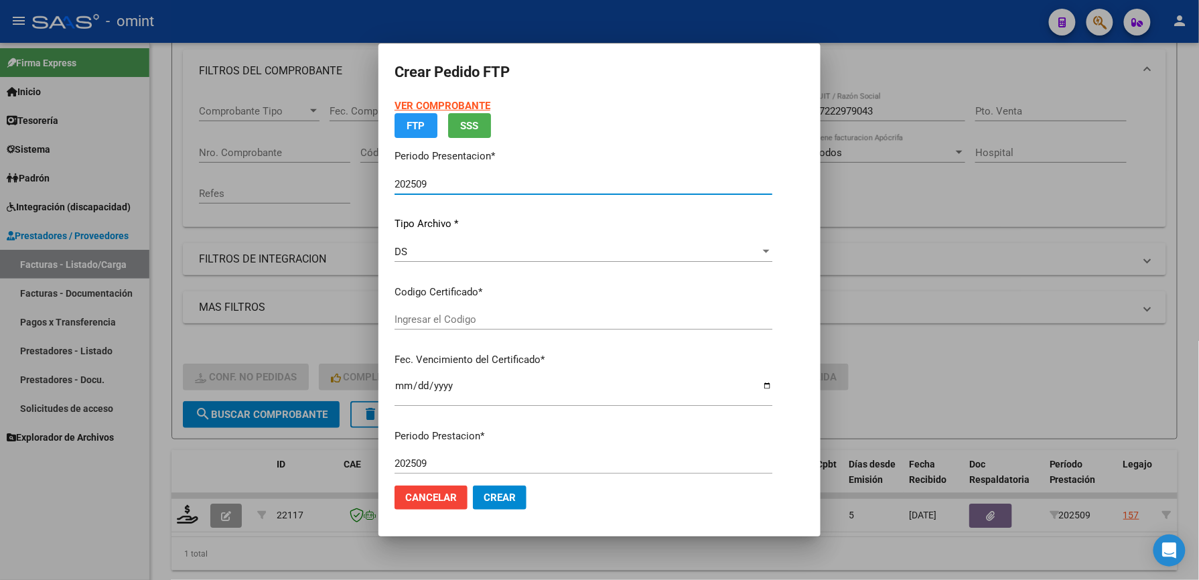
type input "1237496566"
type input "[DATE]"
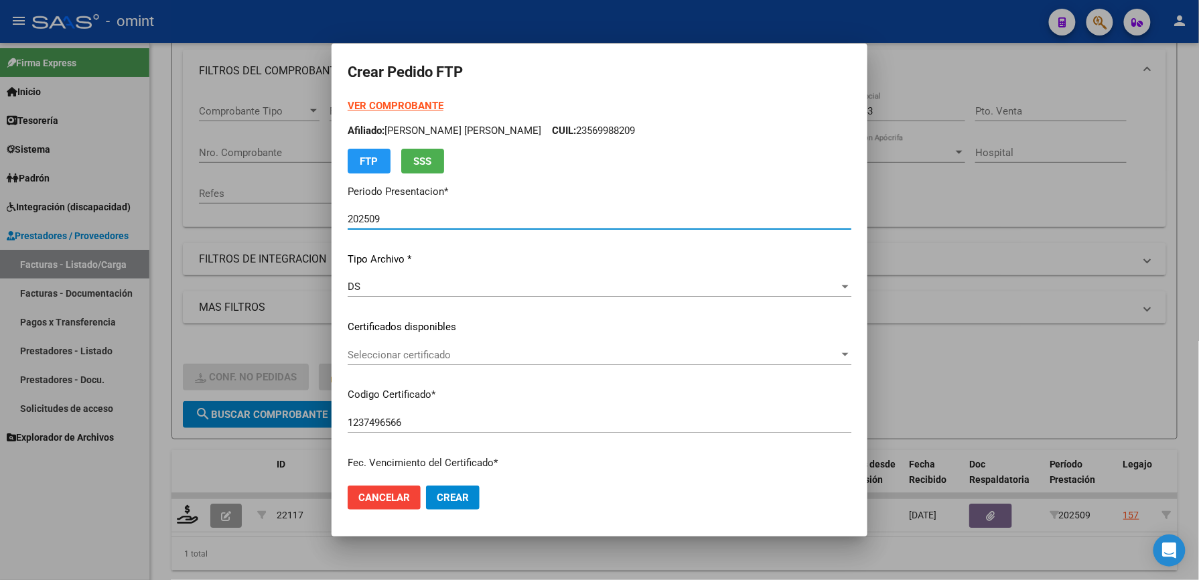
click at [454, 352] on span "Seleccionar certificado" at bounding box center [594, 355] width 492 height 12
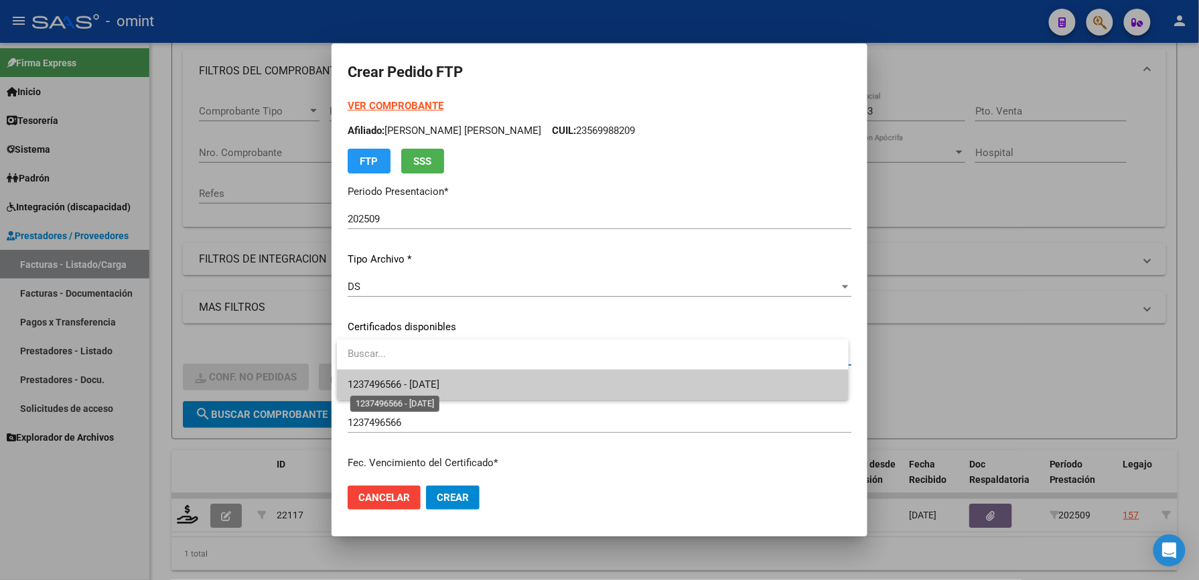
click at [440, 385] on span "1237496566 - [DATE]" at bounding box center [394, 385] width 92 height 12
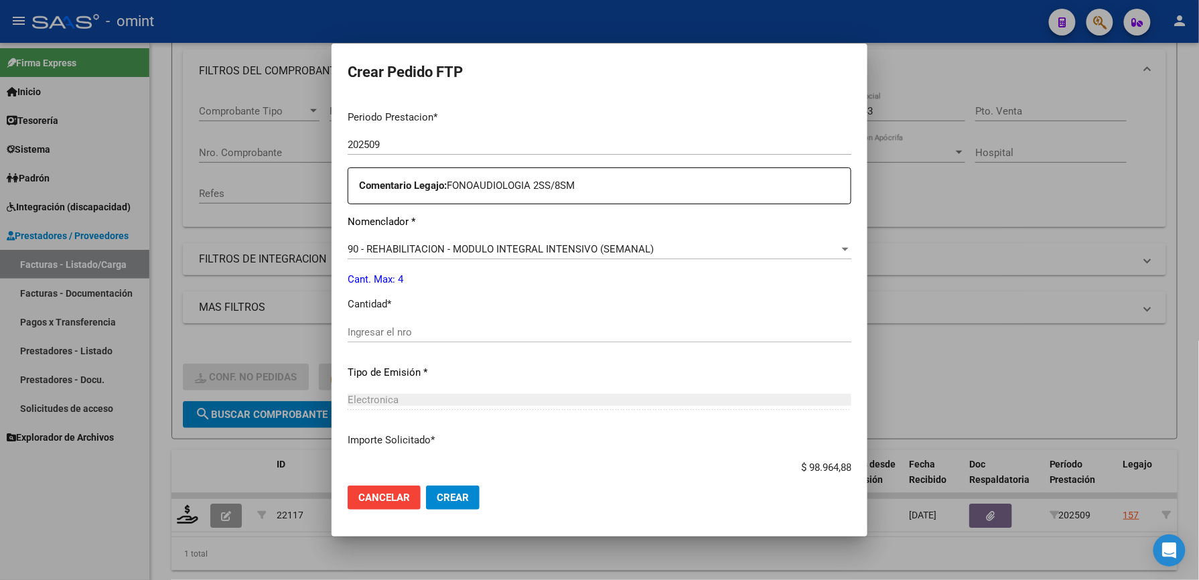
scroll to position [446, 0]
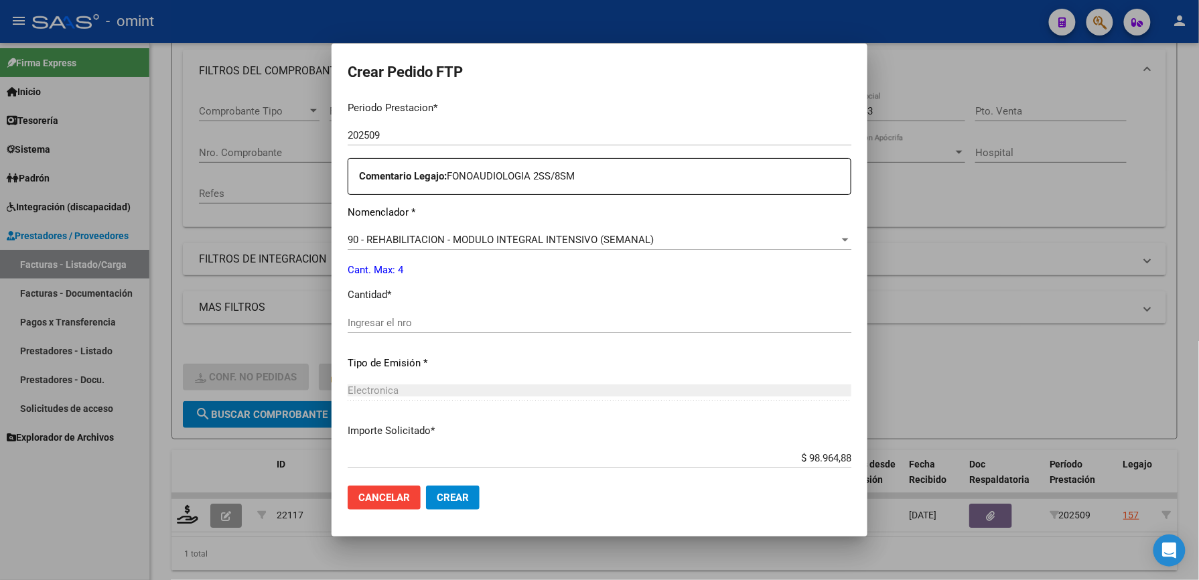
click at [429, 313] on div "Ingresar el nro" at bounding box center [600, 323] width 504 height 20
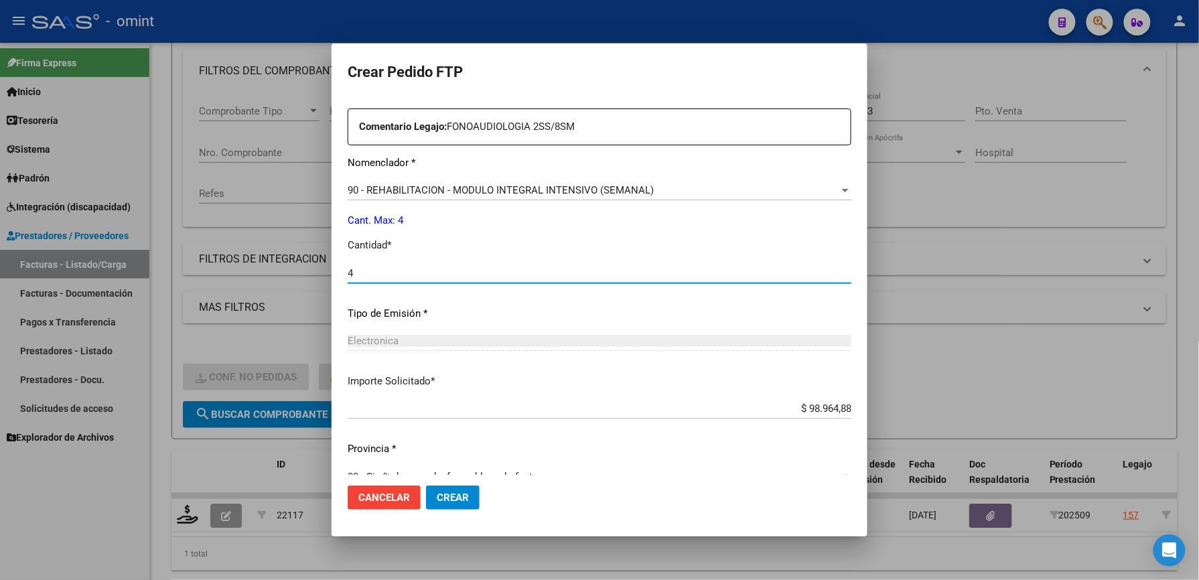
scroll to position [519, 0]
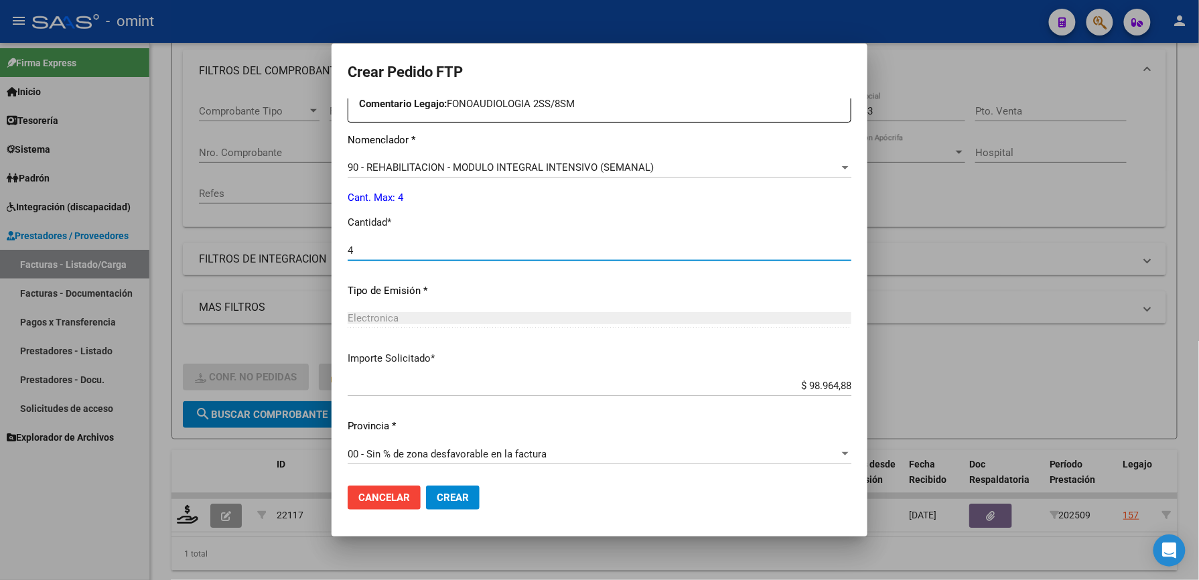
type input "4"
click at [461, 492] on span "Crear" at bounding box center [453, 498] width 32 height 12
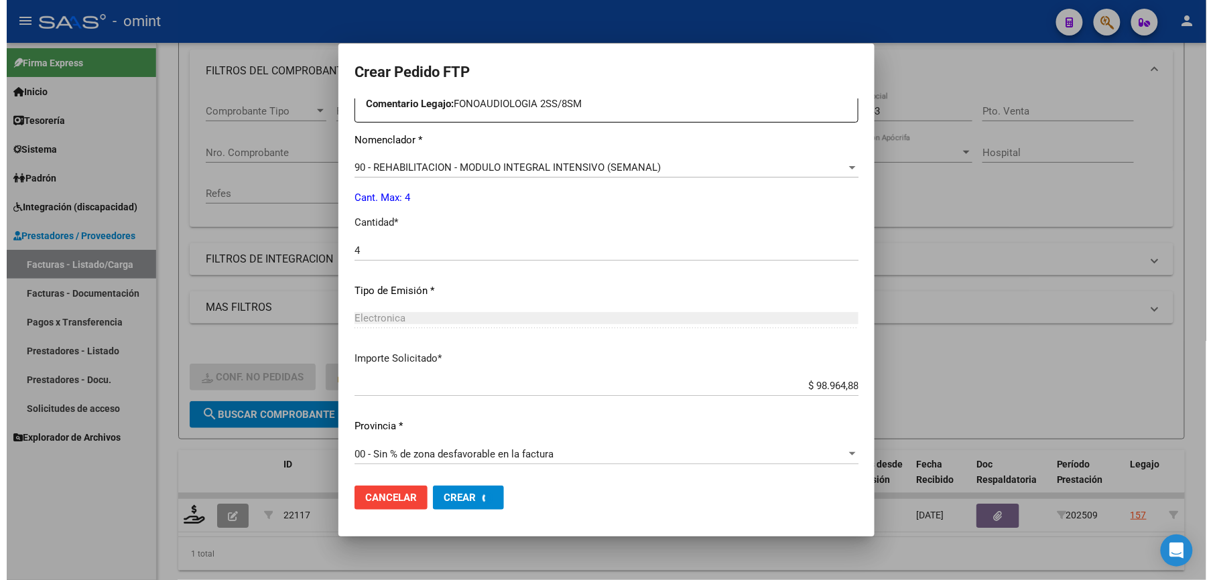
scroll to position [0, 0]
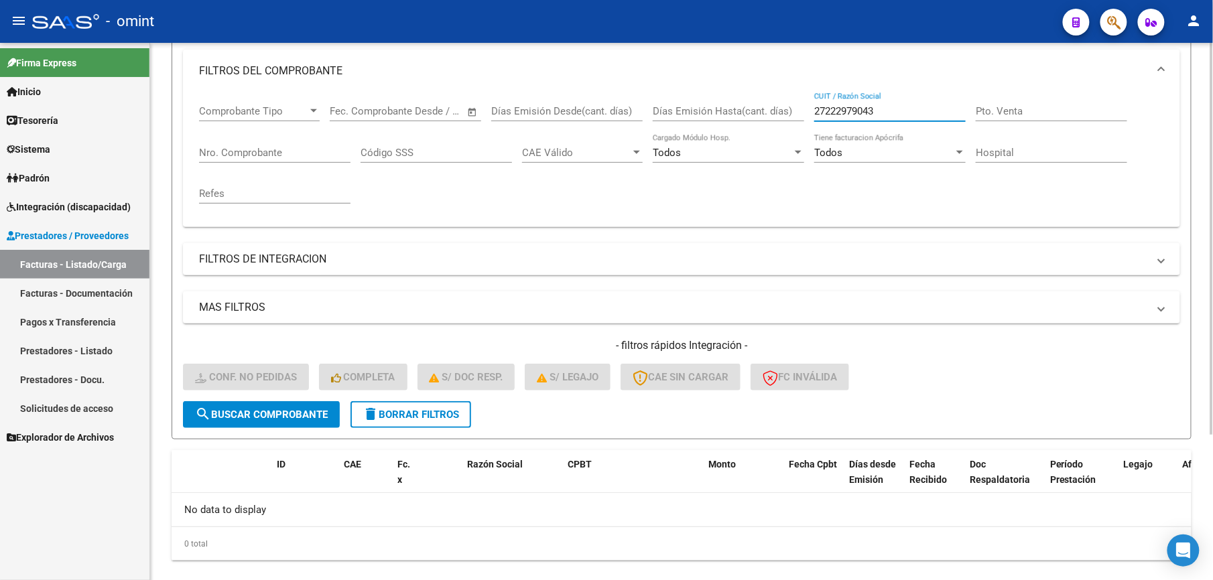
drag, startPoint x: 831, startPoint y: 111, endPoint x: 786, endPoint y: 111, distance: 44.9
click at [786, 111] on div "Comprobante Tipo Comprobante Tipo Fecha inicio – Fecha fin Fec. Comprobante Des…" at bounding box center [681, 154] width 965 height 124
paste input "3291402364"
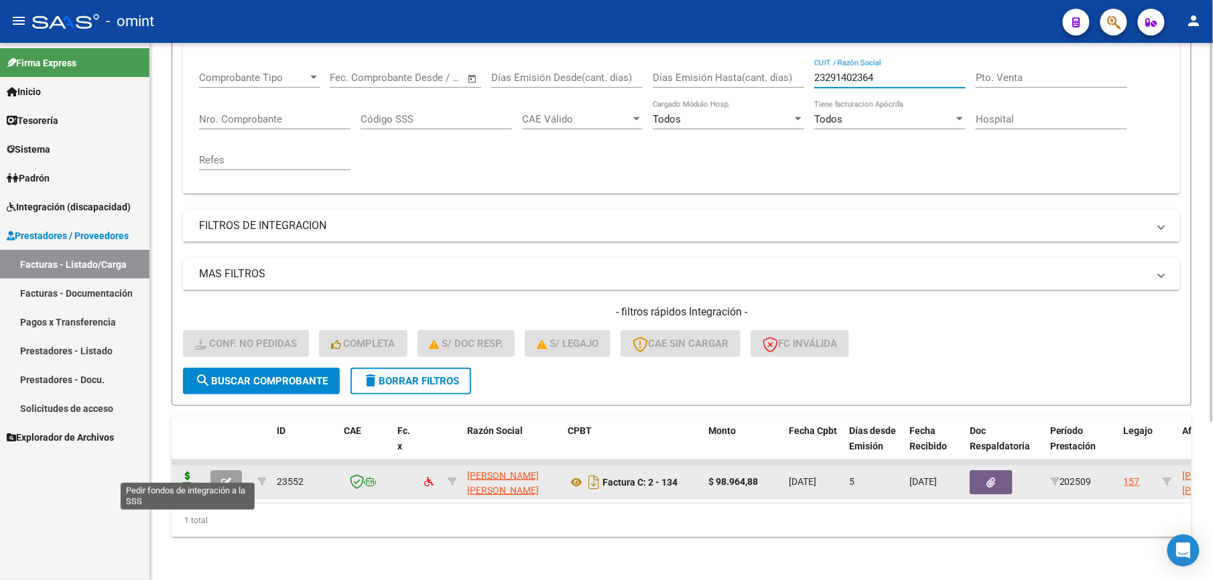
type input "23291402364"
click at [183, 472] on icon at bounding box center [187, 481] width 21 height 19
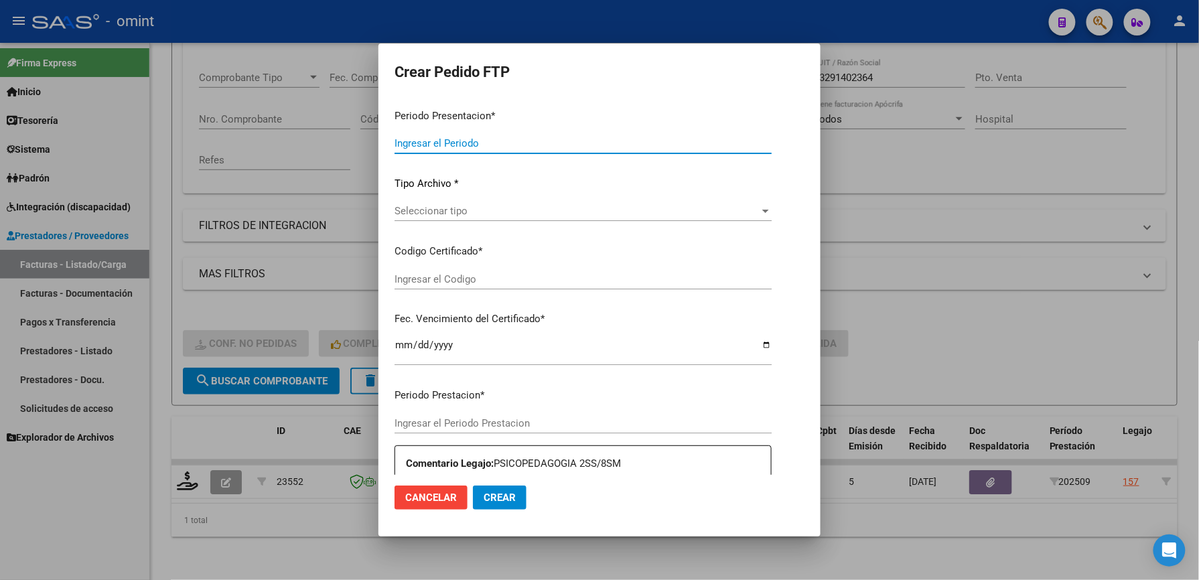
type input "202509"
type input "$ 98.964,88"
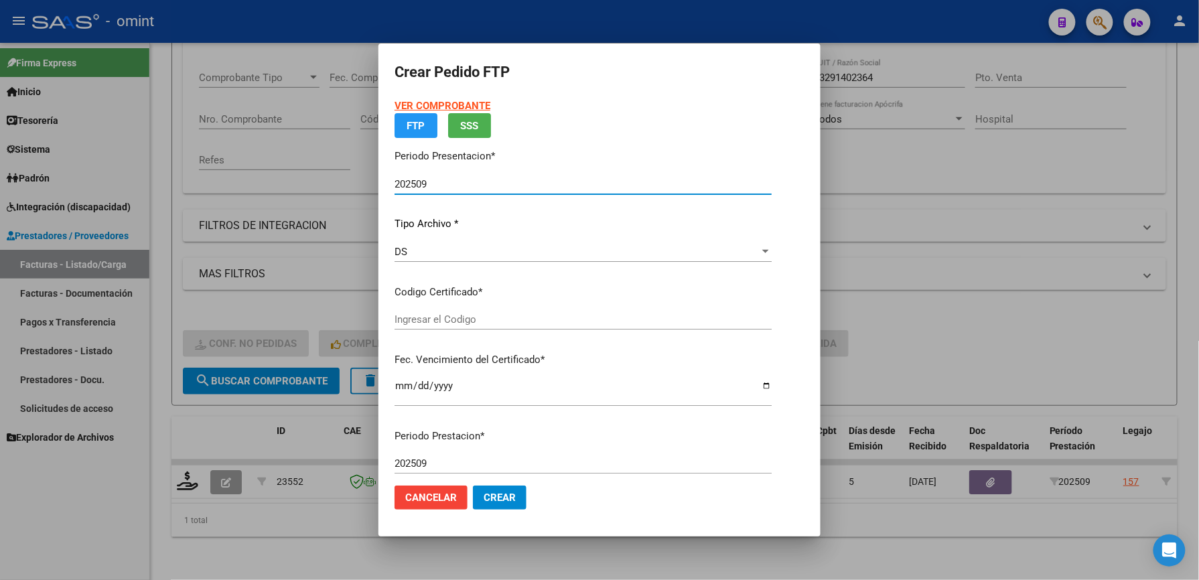
type input "1237496566"
type input "[DATE]"
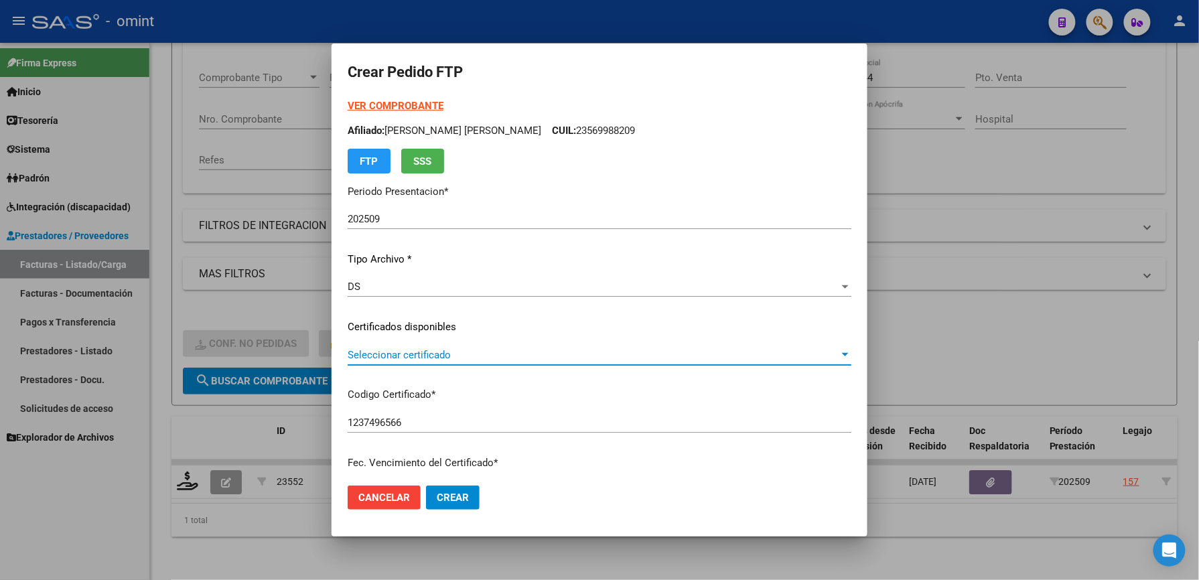
click at [435, 352] on span "Seleccionar certificado" at bounding box center [594, 355] width 492 height 12
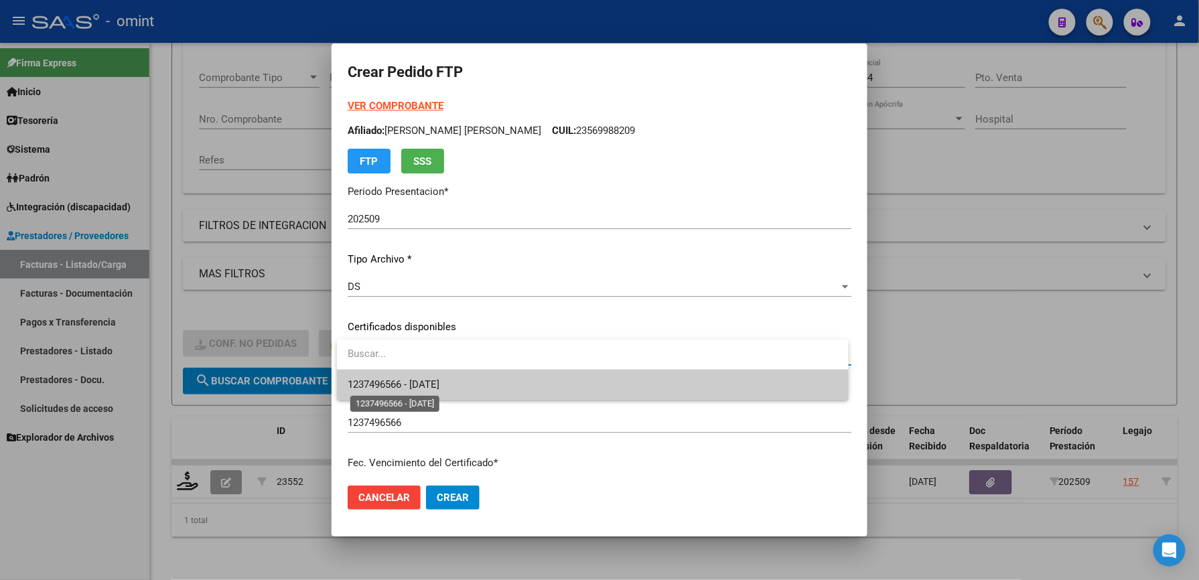
click at [437, 383] on span "1237496566 - [DATE]" at bounding box center [394, 385] width 92 height 12
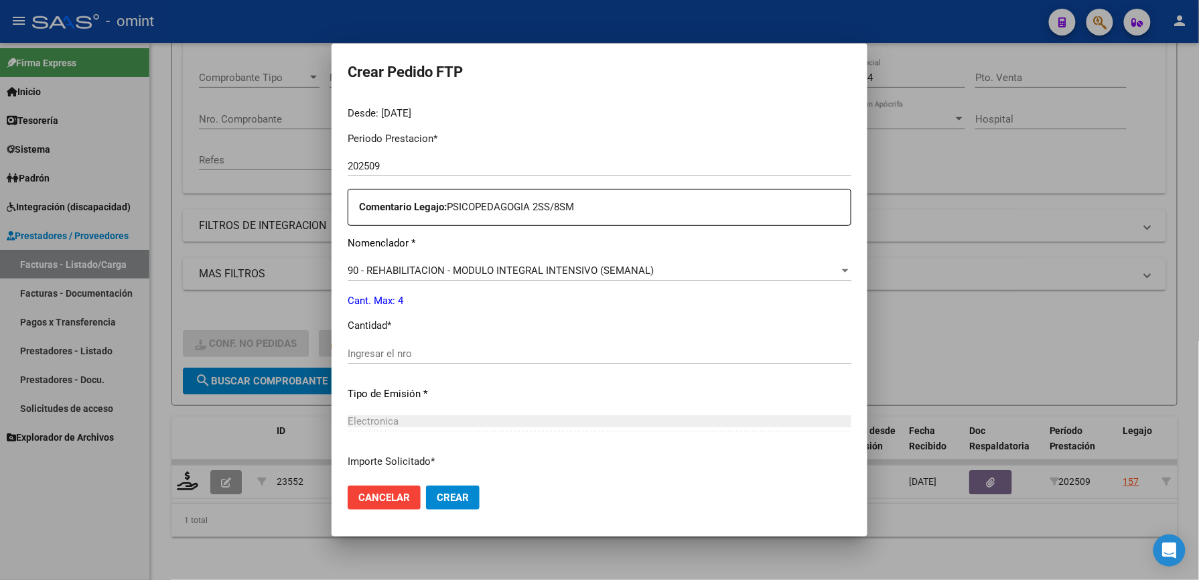
scroll to position [446, 0]
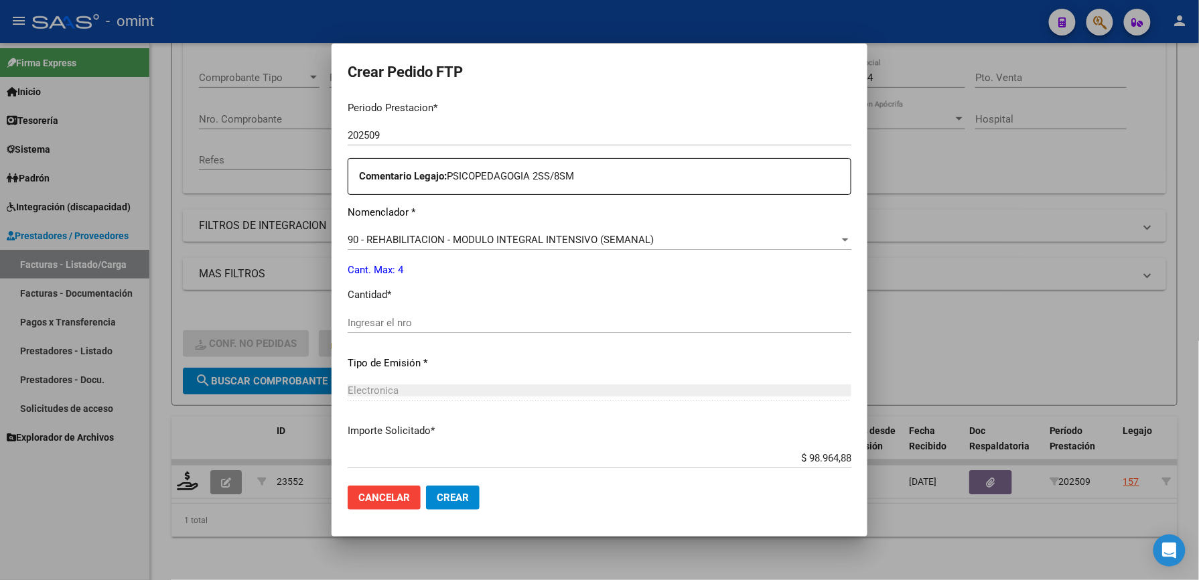
click at [427, 315] on div "Ingresar el nro" at bounding box center [600, 323] width 504 height 20
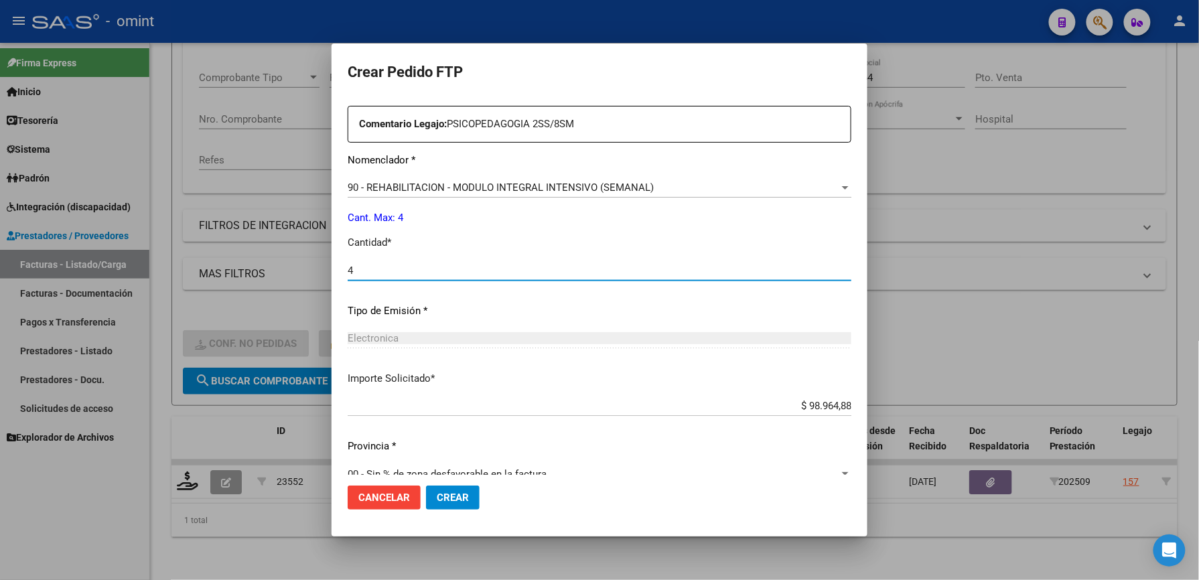
scroll to position [519, 0]
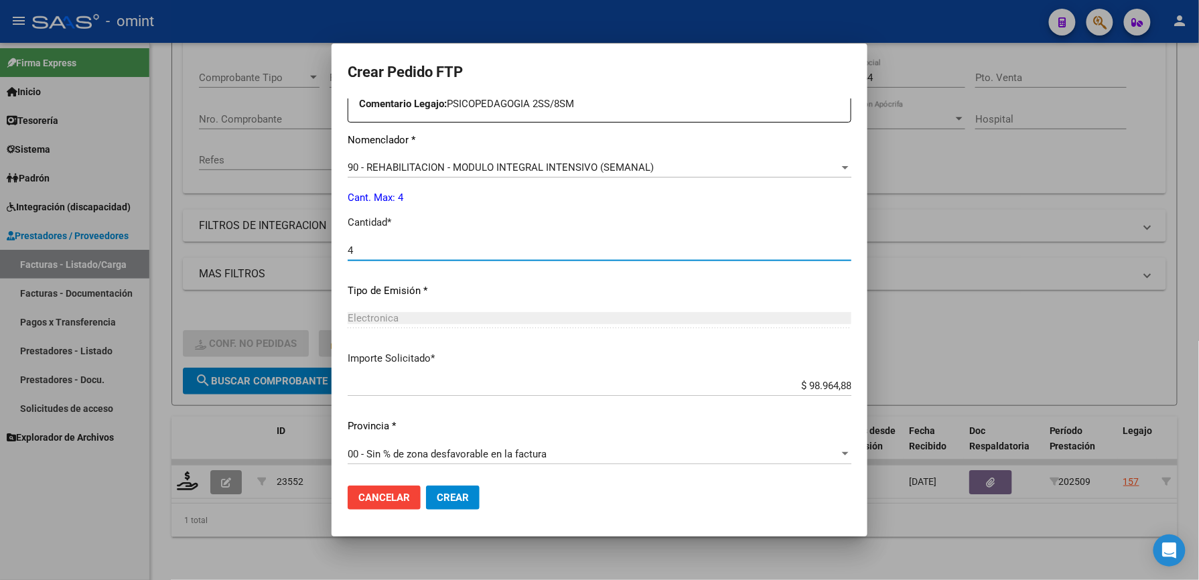
type input "4"
click at [469, 500] on span "Crear" at bounding box center [453, 498] width 32 height 12
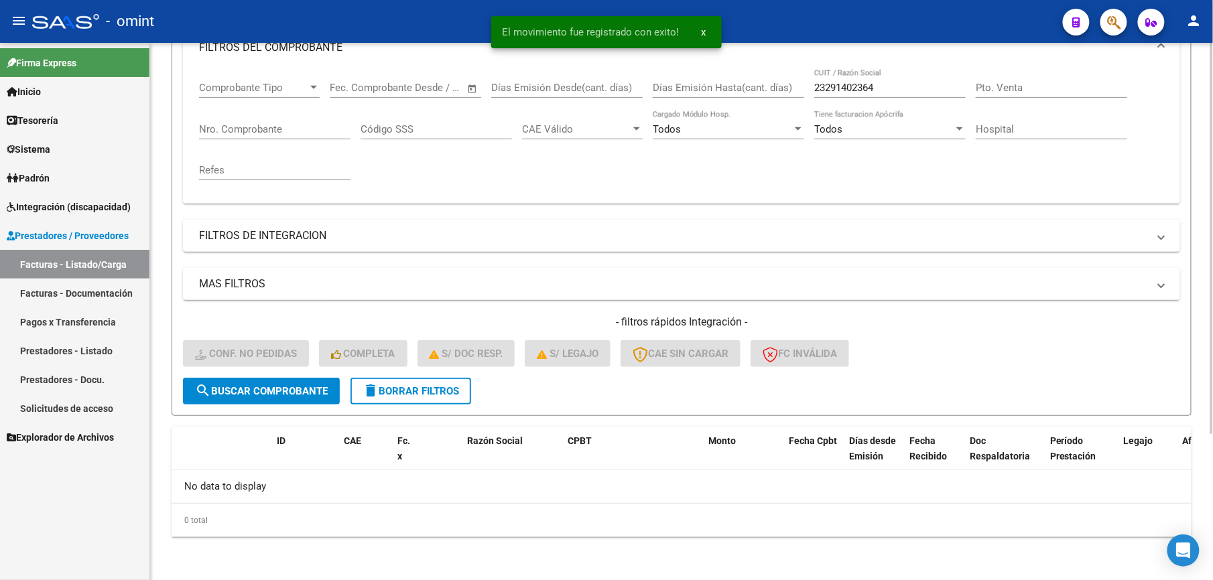
scroll to position [201, 0]
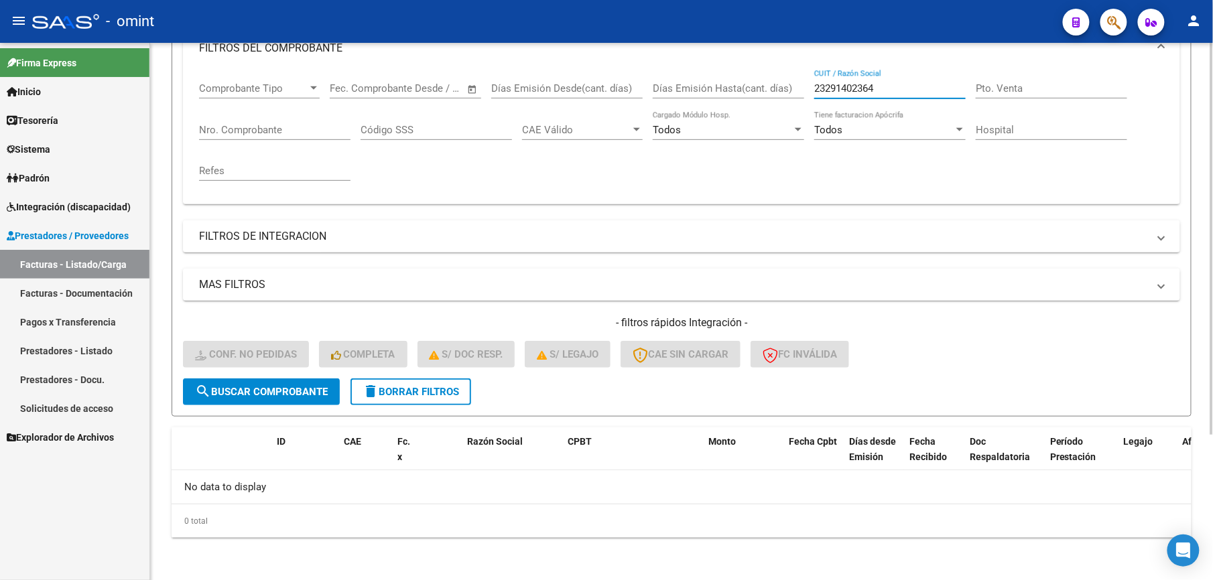
drag, startPoint x: 904, startPoint y: 91, endPoint x: 730, endPoint y: 84, distance: 175.0
click at [730, 84] on div "Comprobante Tipo Comprobante Tipo Fecha inicio – Fecha fin Fec. Comprobante Des…" at bounding box center [681, 132] width 965 height 124
paste input "7101281197"
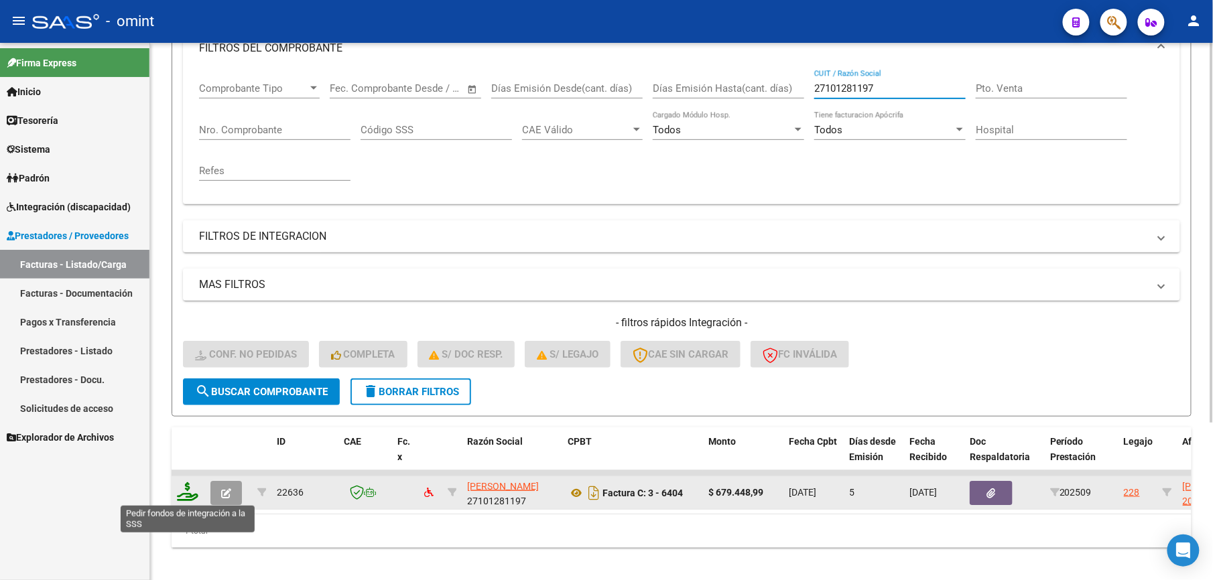
type input "27101281197"
click at [182, 494] on icon at bounding box center [187, 491] width 21 height 19
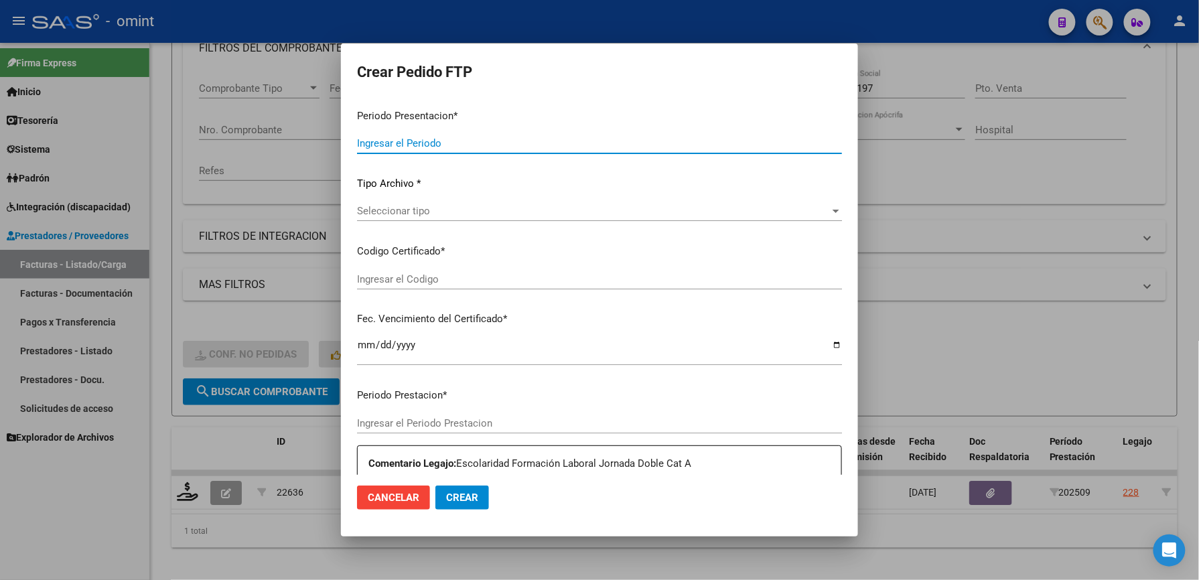
type input "202509"
type input "$ 679.448,99"
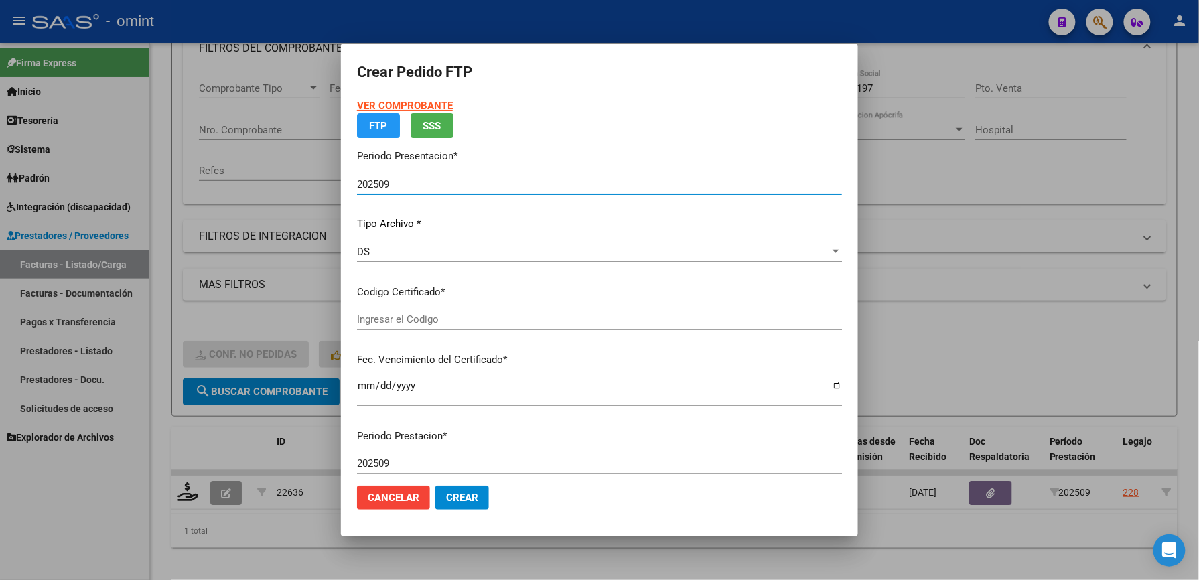
type input "8208718676"
type input "[DATE]"
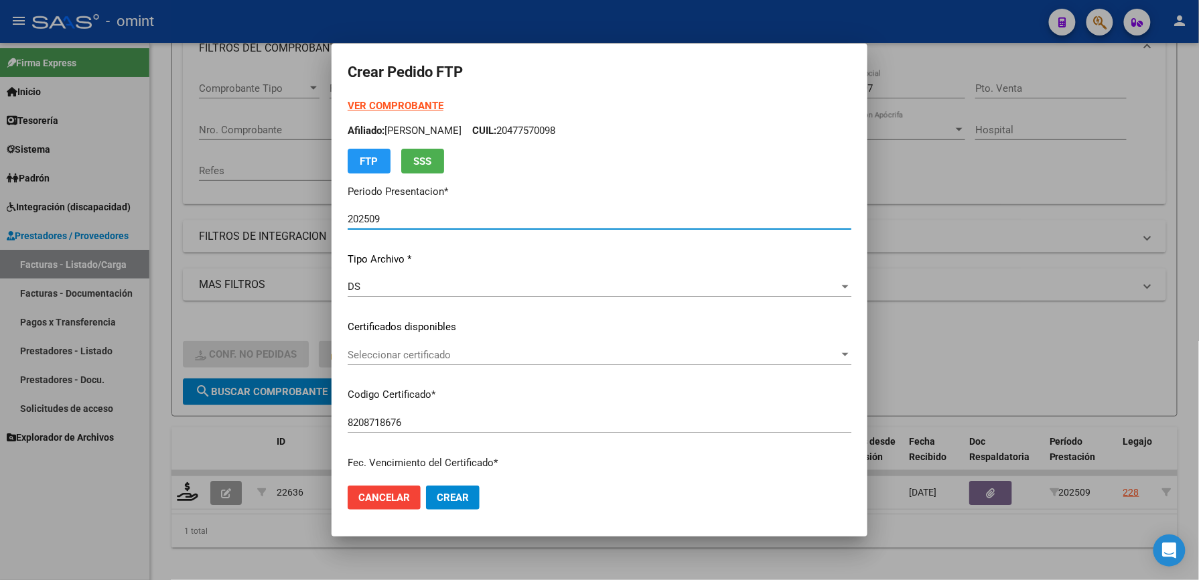
click at [478, 360] on div "Seleccionar certificado Seleccionar certificado" at bounding box center [600, 355] width 504 height 20
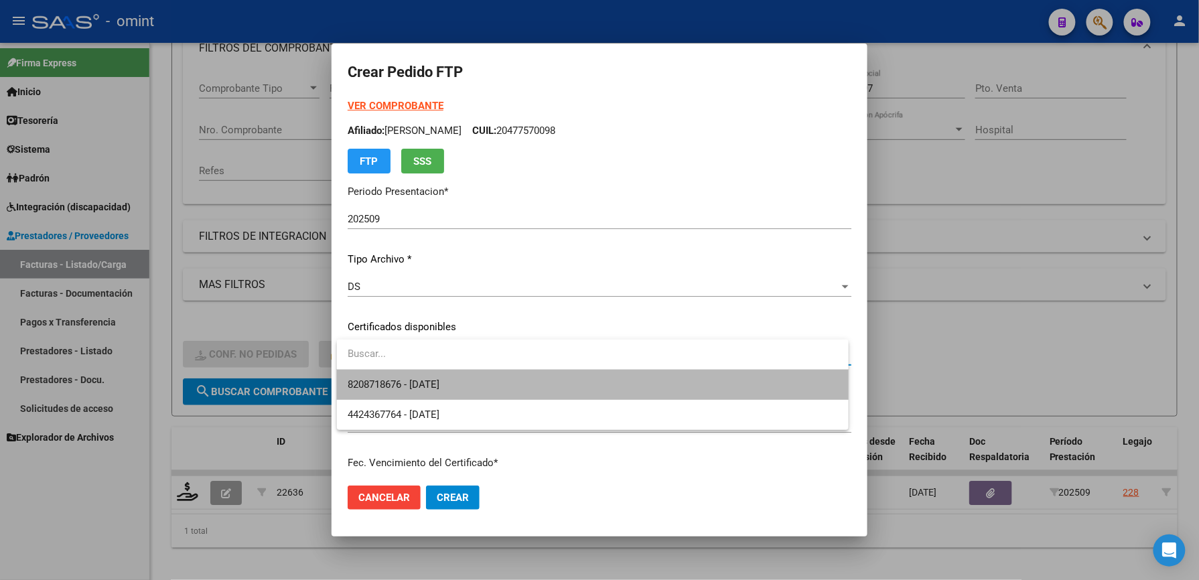
click at [473, 387] on span "8208718676 - [DATE]" at bounding box center [593, 385] width 490 height 30
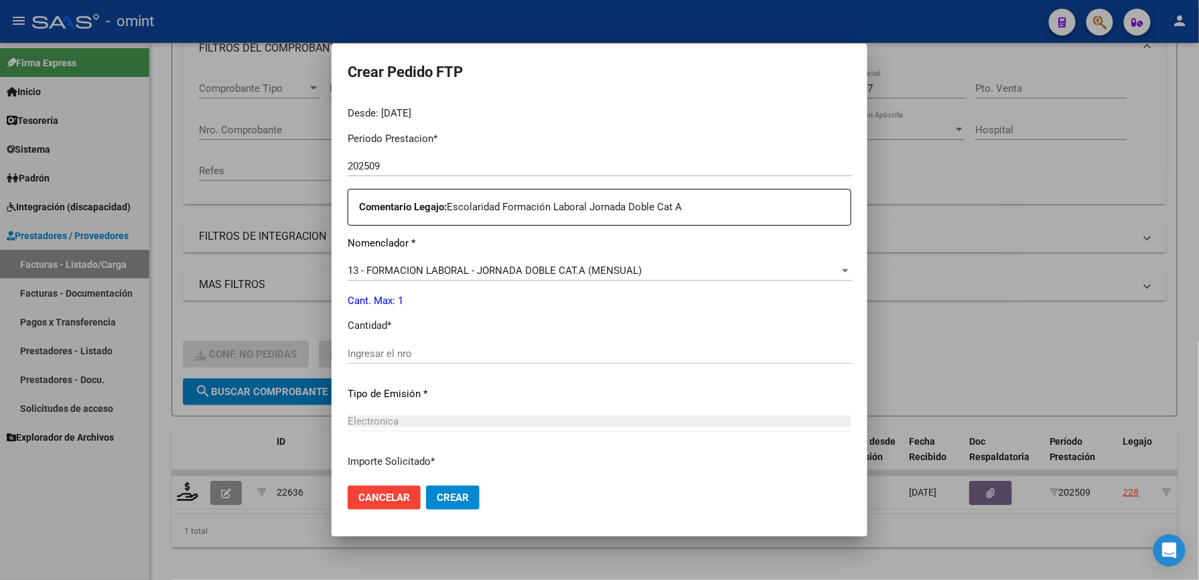
scroll to position [446, 0]
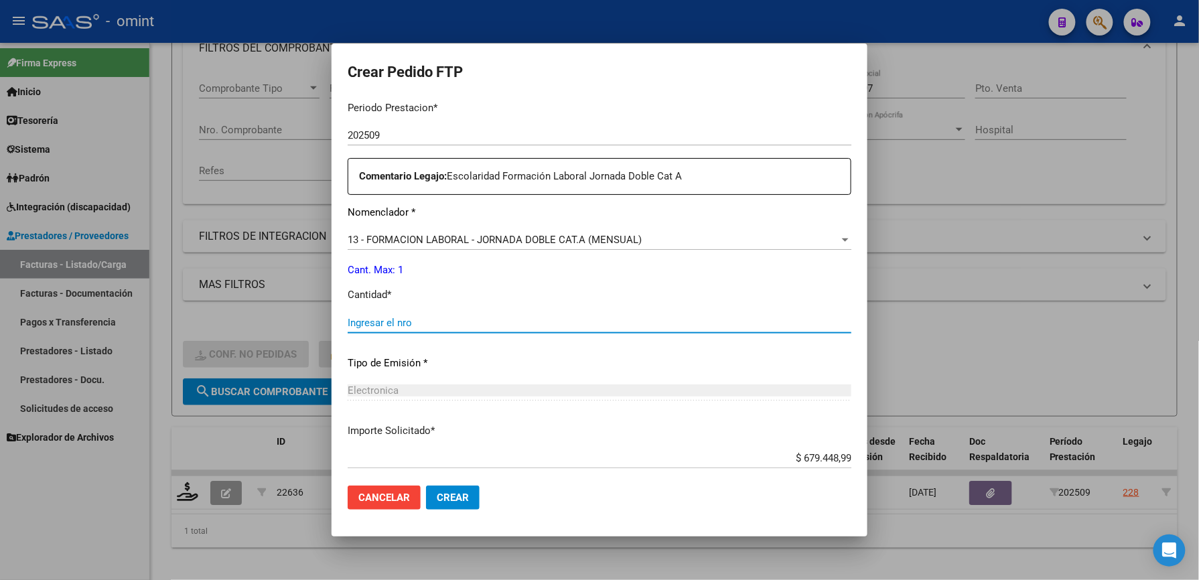
click at [470, 323] on input "Ingresar el nro" at bounding box center [600, 323] width 504 height 12
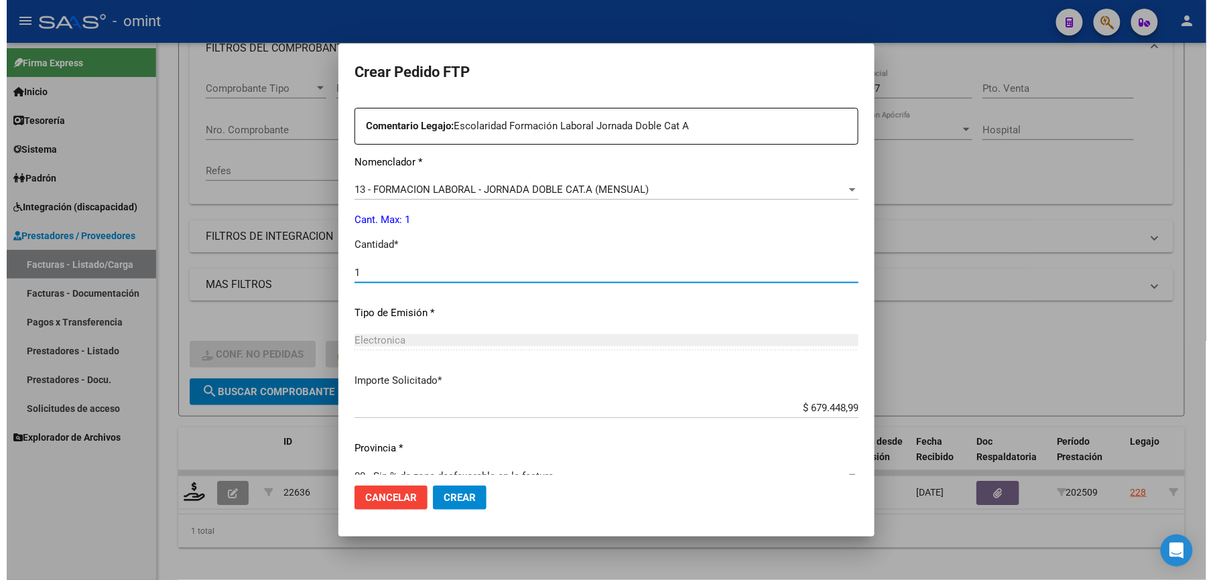
scroll to position [519, 0]
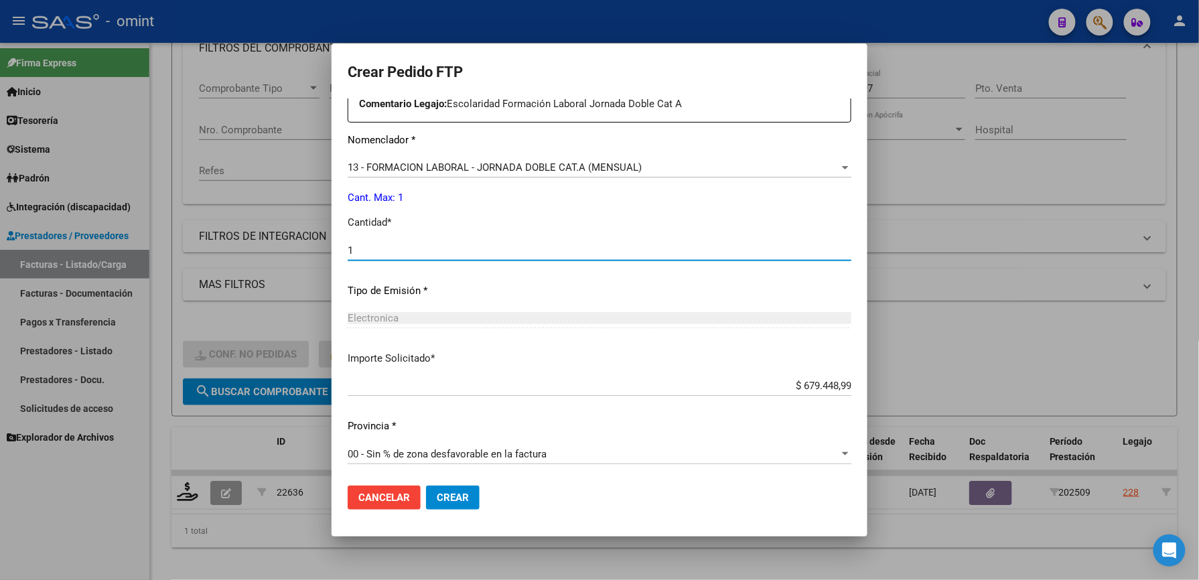
type input "1"
click at [445, 500] on span "Crear" at bounding box center [453, 498] width 32 height 12
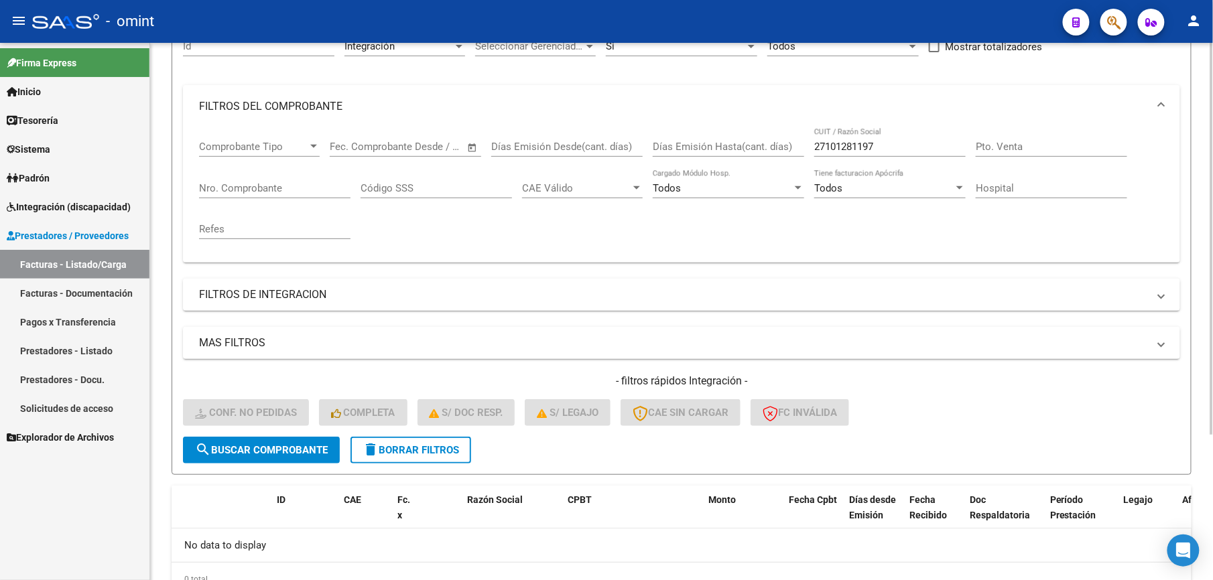
scroll to position [111, 0]
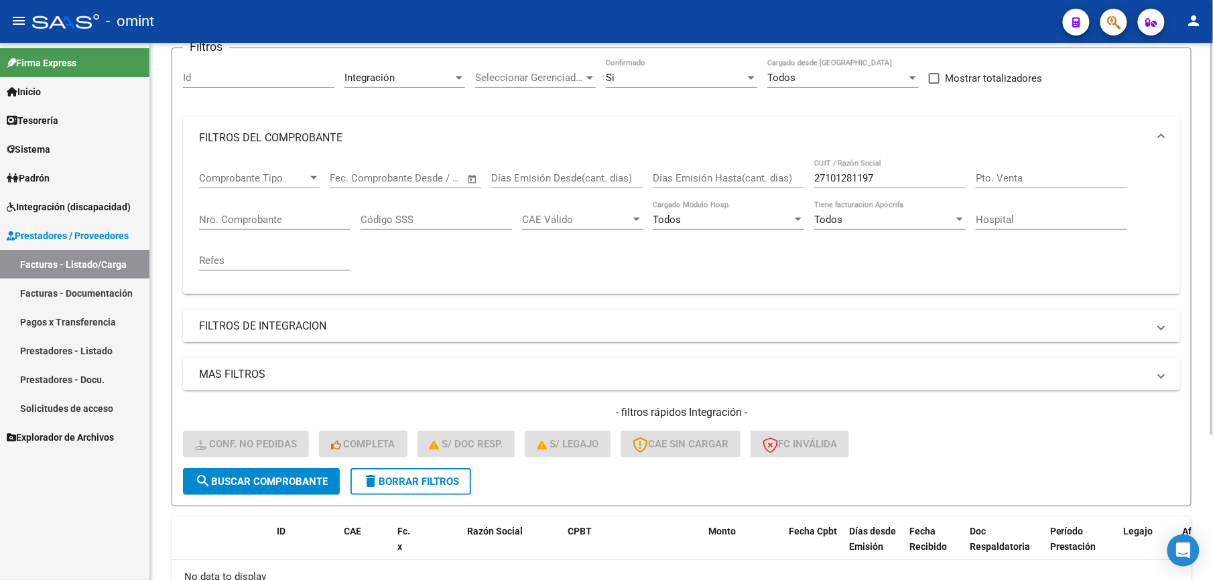
drag, startPoint x: 917, startPoint y: 166, endPoint x: 850, endPoint y: 191, distance: 71.4
click at [828, 174] on div "27101281197 CUIT / Razón Social" at bounding box center [889, 173] width 151 height 29
drag, startPoint x: 880, startPoint y: 180, endPoint x: 760, endPoint y: 183, distance: 120.6
click at [760, 183] on div "Comprobante Tipo Comprobante Tipo Fecha inicio – Fecha fin Fec. Comprobante Des…" at bounding box center [681, 221] width 965 height 124
paste input "0169965510"
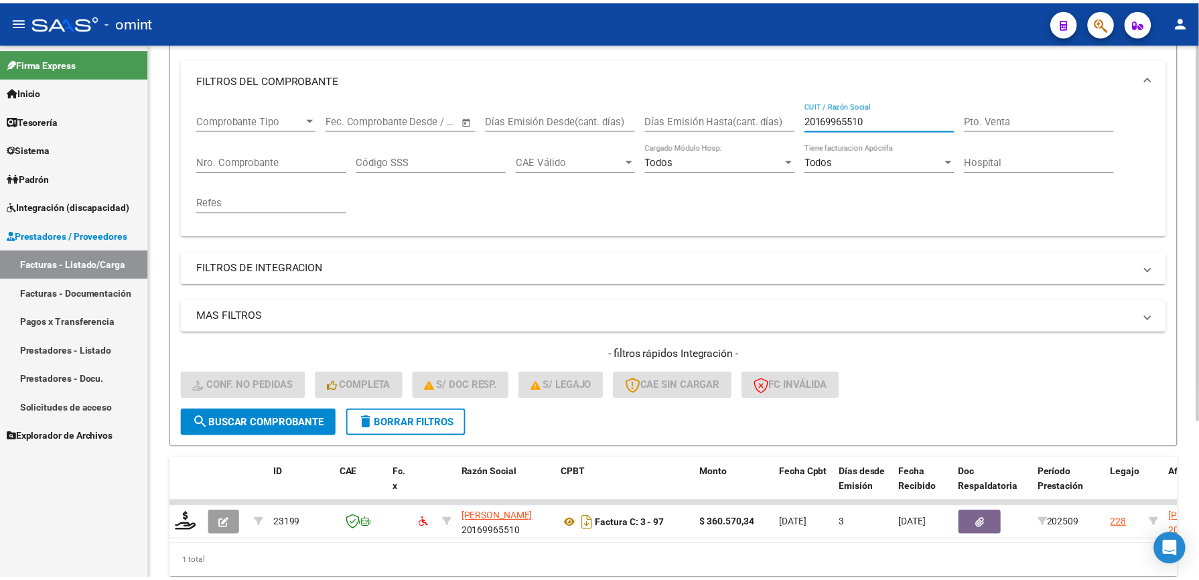
scroll to position [224, 0]
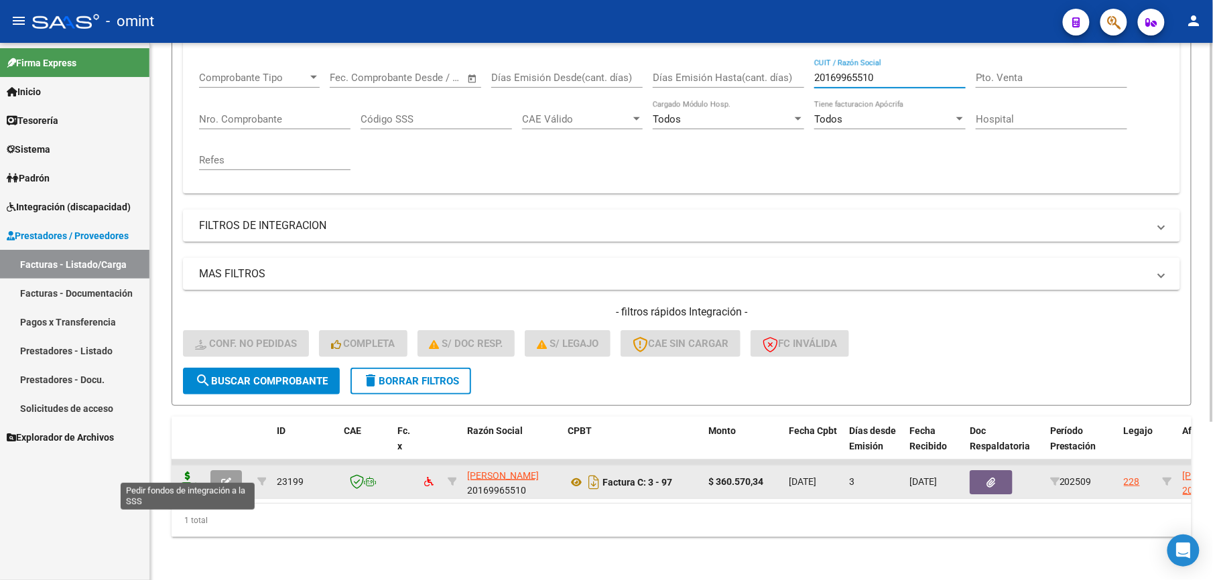
type input "20169965510"
click at [190, 472] on icon at bounding box center [187, 481] width 21 height 19
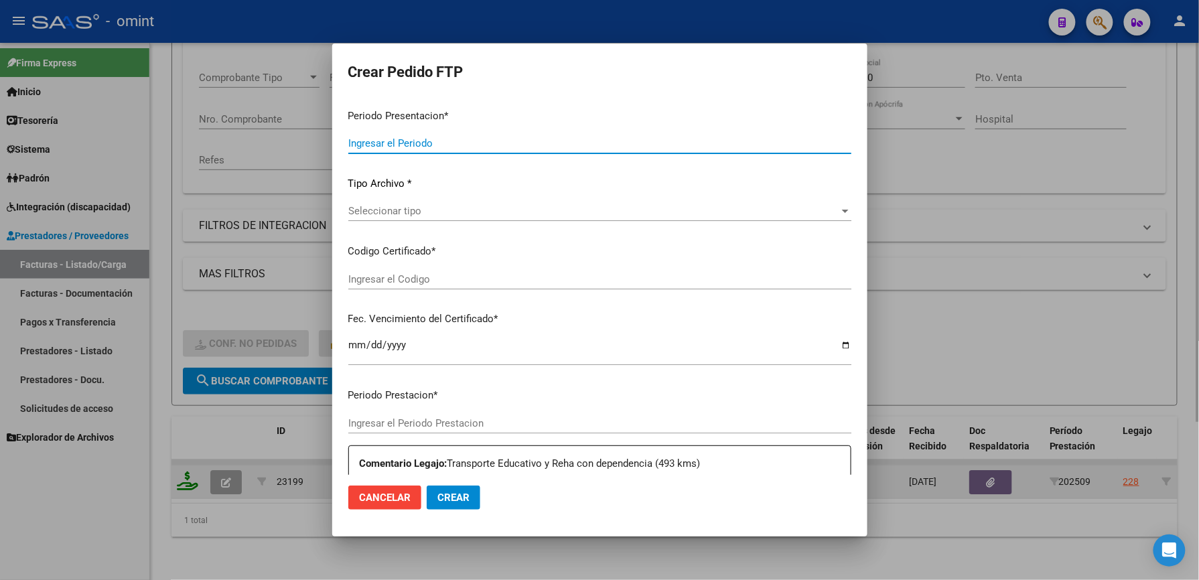
type input "202509"
type input "$ 360.570,34"
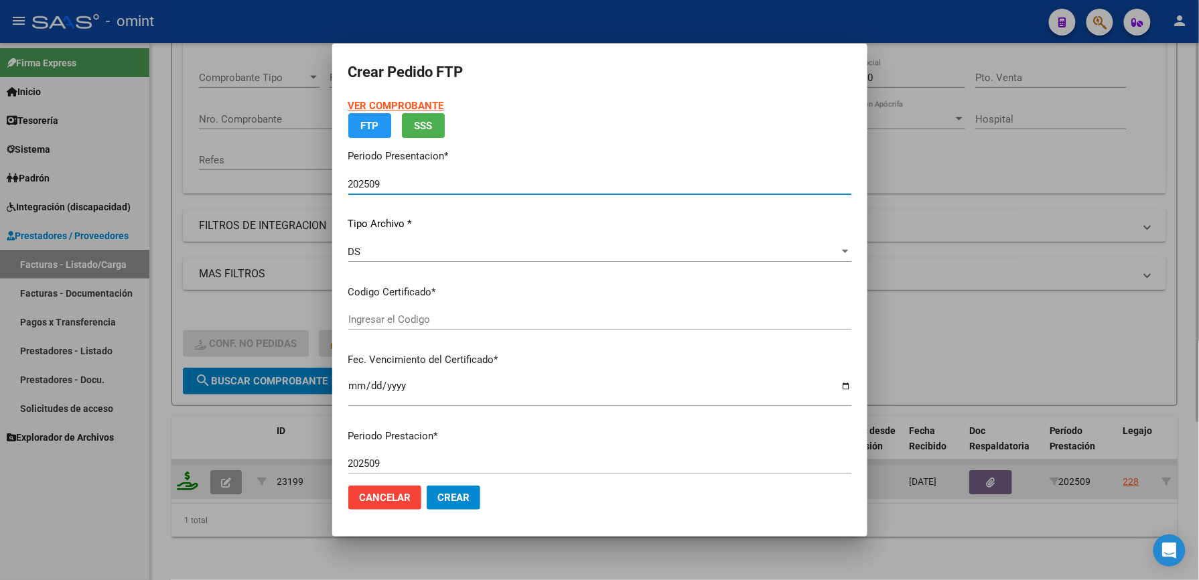
type input "8208718676"
type input "[DATE]"
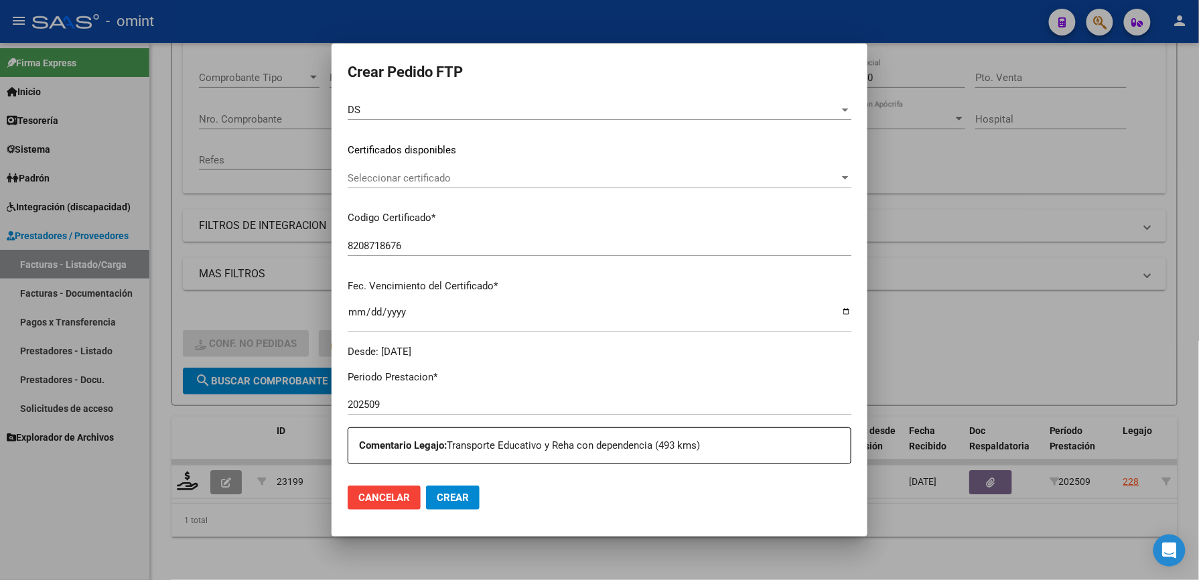
scroll to position [178, 0]
click at [464, 180] on span "Seleccionar certificado" at bounding box center [594, 177] width 492 height 12
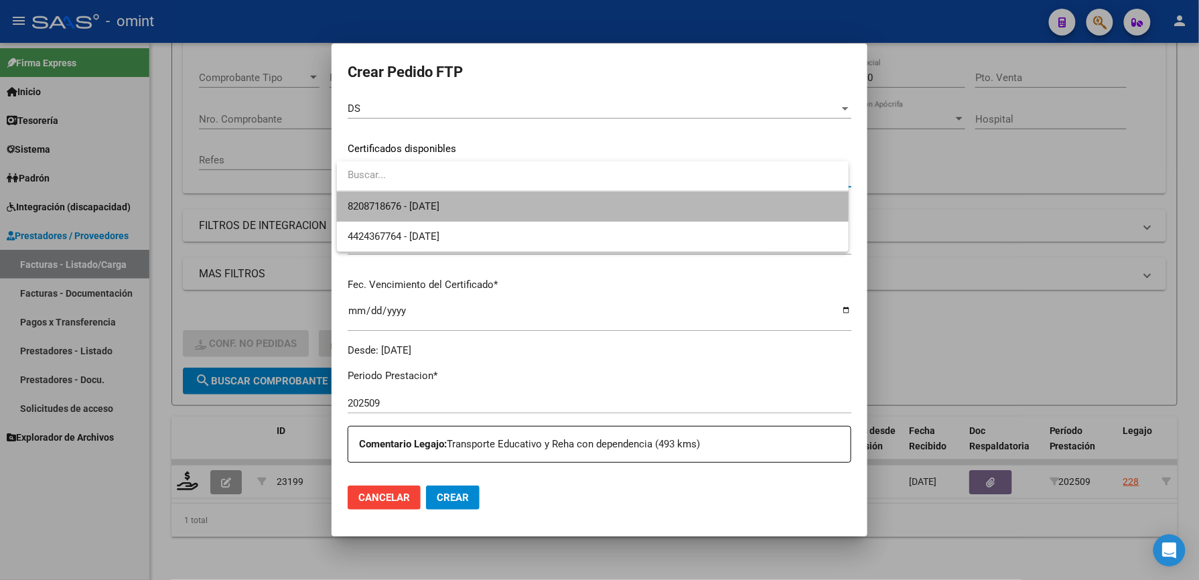
click at [469, 201] on span "8208718676 - [DATE]" at bounding box center [593, 207] width 490 height 30
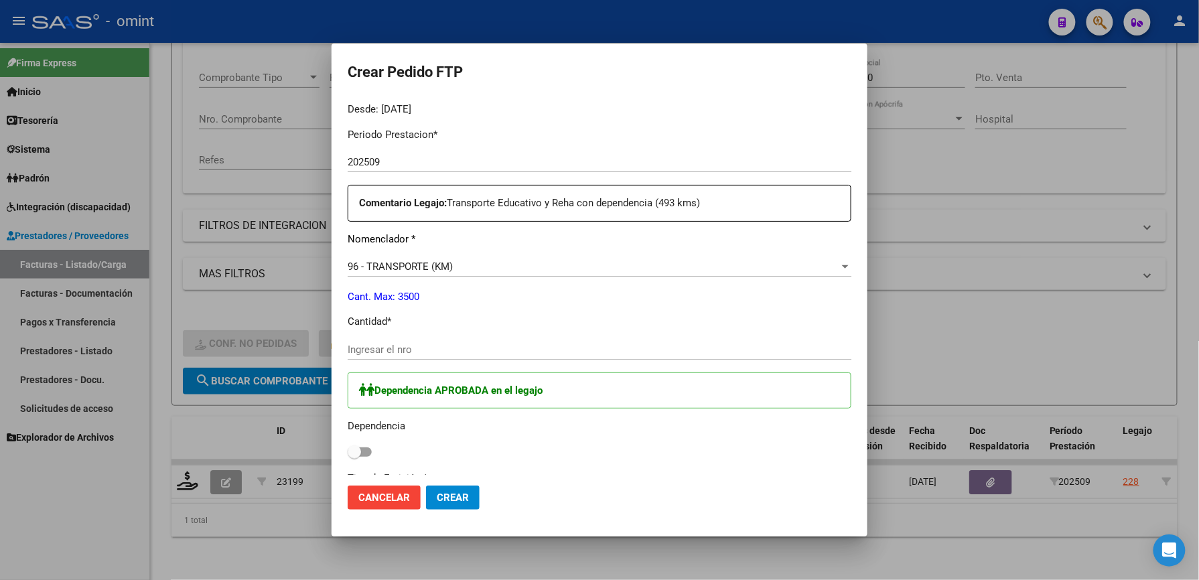
scroll to position [446, 0]
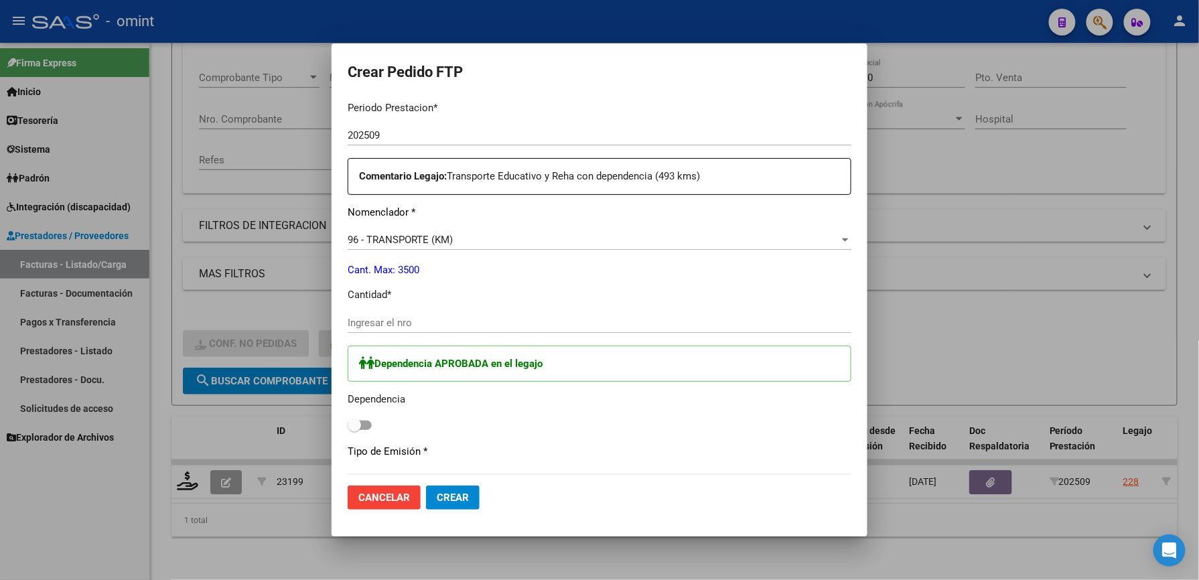
click at [419, 320] on input "Ingresar el nro" at bounding box center [600, 323] width 504 height 12
type input "493"
click at [370, 425] on span at bounding box center [360, 425] width 24 height 9
click at [354, 430] on input "checkbox" at bounding box center [354, 430] width 1 height 1
checkbox input "true"
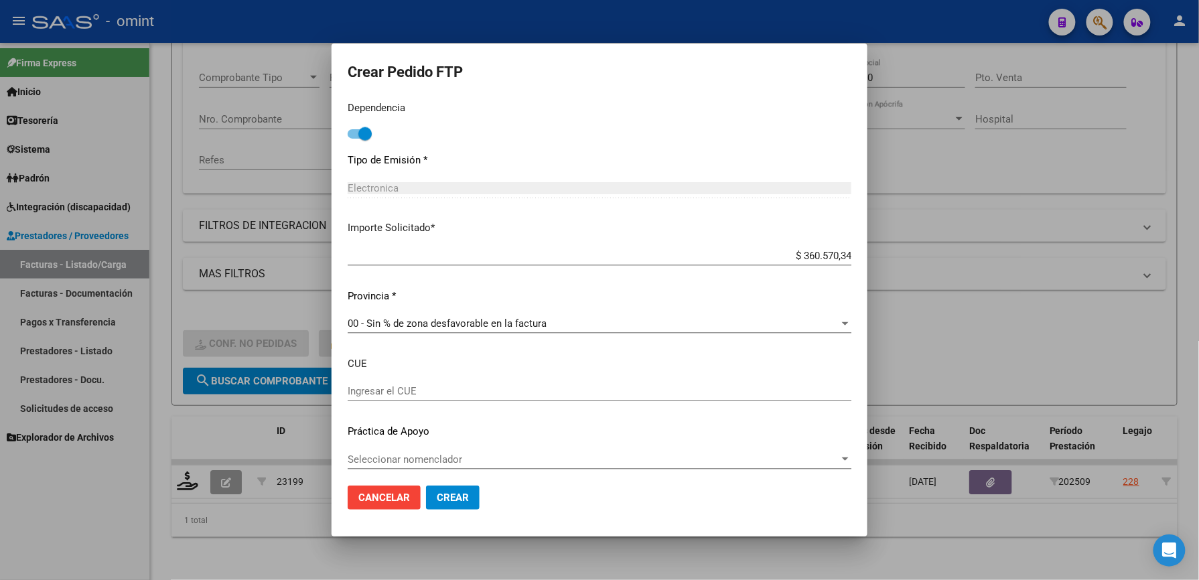
scroll to position [744, 0]
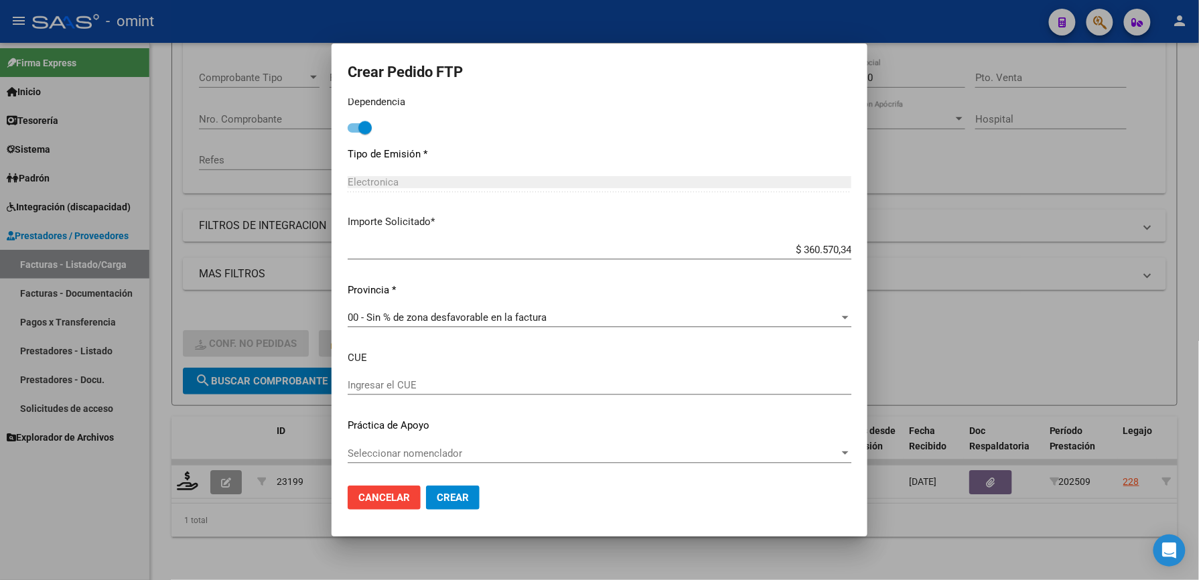
drag, startPoint x: 452, startPoint y: 496, endPoint x: 454, endPoint y: 488, distance: 7.6
click at [453, 492] on span "Crear" at bounding box center [453, 498] width 32 height 12
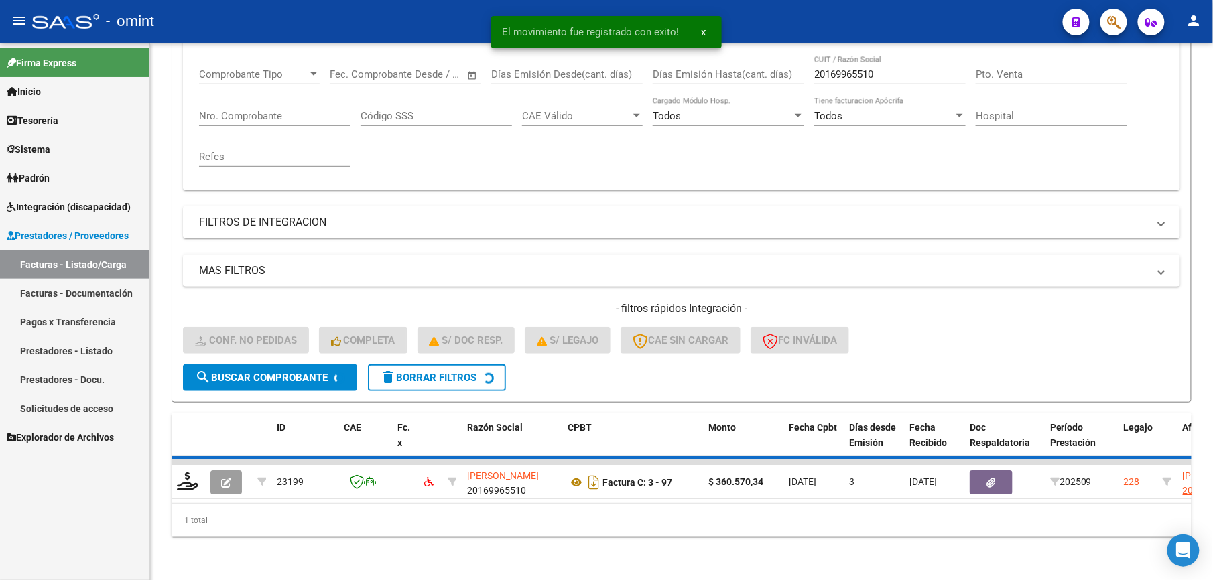
scroll to position [201, 0]
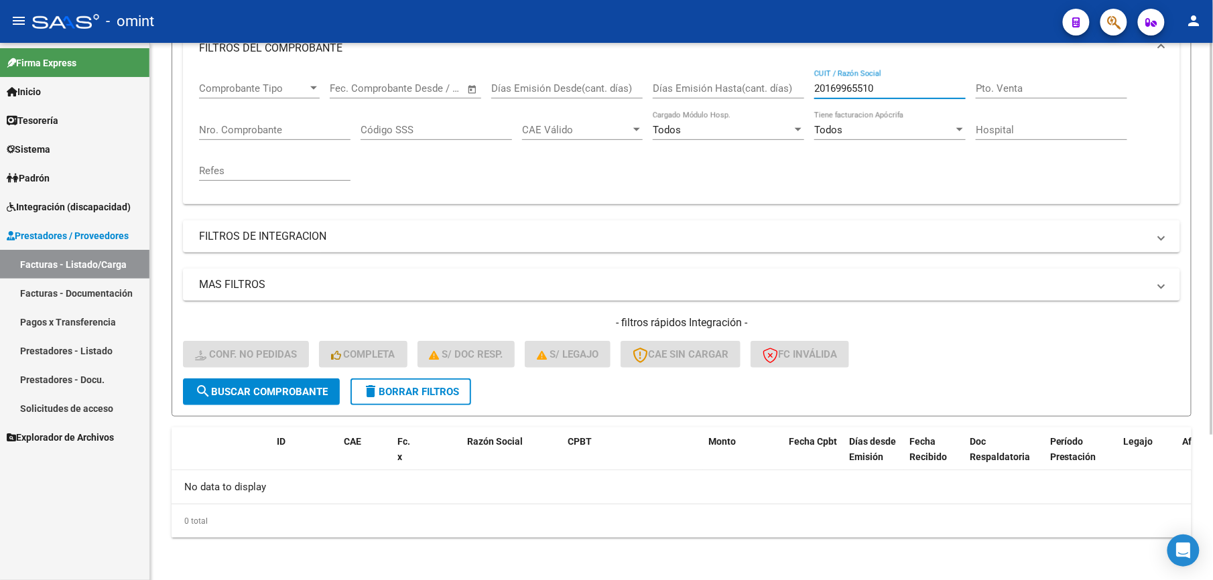
drag, startPoint x: 717, startPoint y: 78, endPoint x: 687, endPoint y: 71, distance: 30.4
click at [684, 73] on div "Comprobante Tipo Comprobante Tipo Fecha inicio – Fecha fin Fec. Comprobante Des…" at bounding box center [681, 132] width 965 height 124
paste input "7101281197"
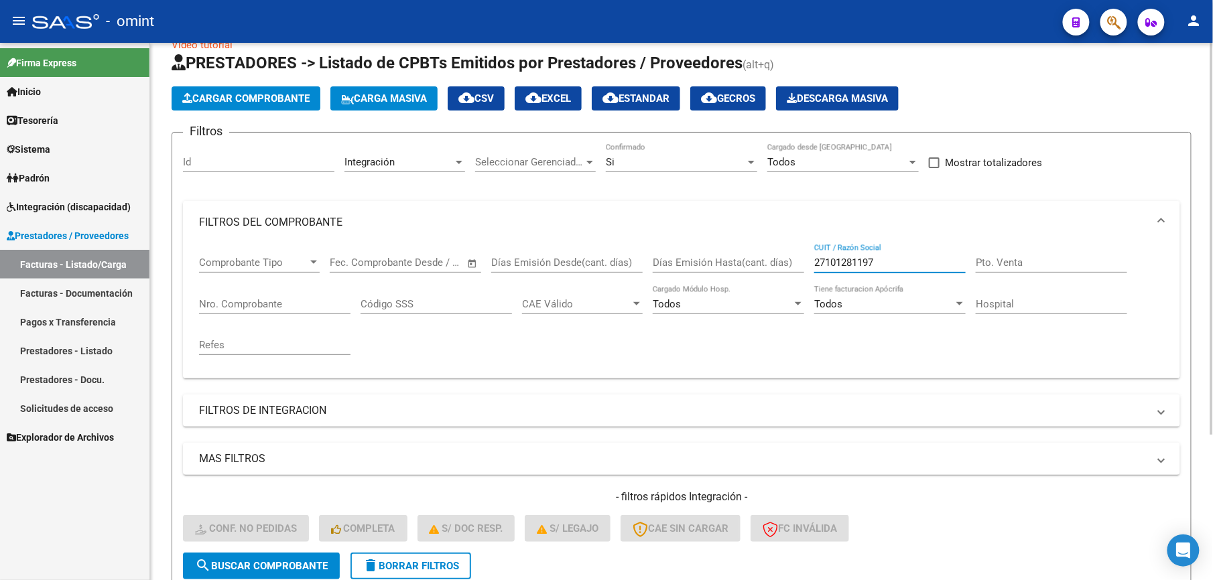
scroll to position [22, 0]
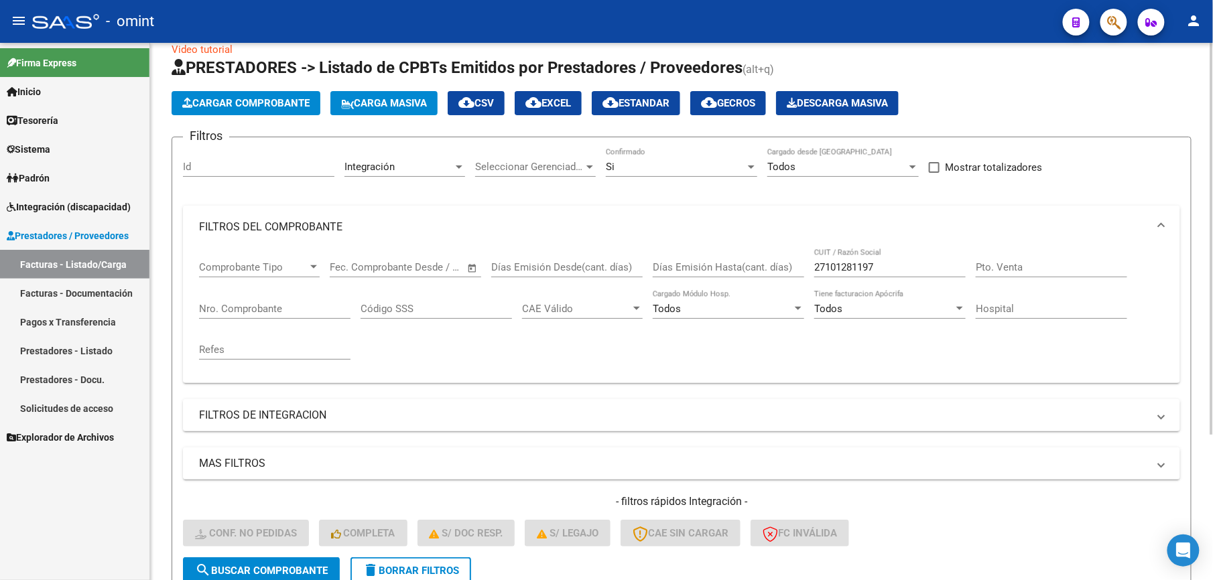
drag, startPoint x: 906, startPoint y: 260, endPoint x: 787, endPoint y: 263, distance: 119.3
click at [787, 263] on div "Comprobante Tipo Comprobante Tipo Fecha inicio – Fecha fin Fec. Comprobante Des…" at bounding box center [681, 311] width 965 height 124
drag, startPoint x: 902, startPoint y: 274, endPoint x: 850, endPoint y: 268, distance: 51.9
click at [851, 268] on div "27101281197 CUIT / Razón Social" at bounding box center [889, 263] width 151 height 29
drag, startPoint x: 891, startPoint y: 266, endPoint x: 817, endPoint y: 264, distance: 73.7
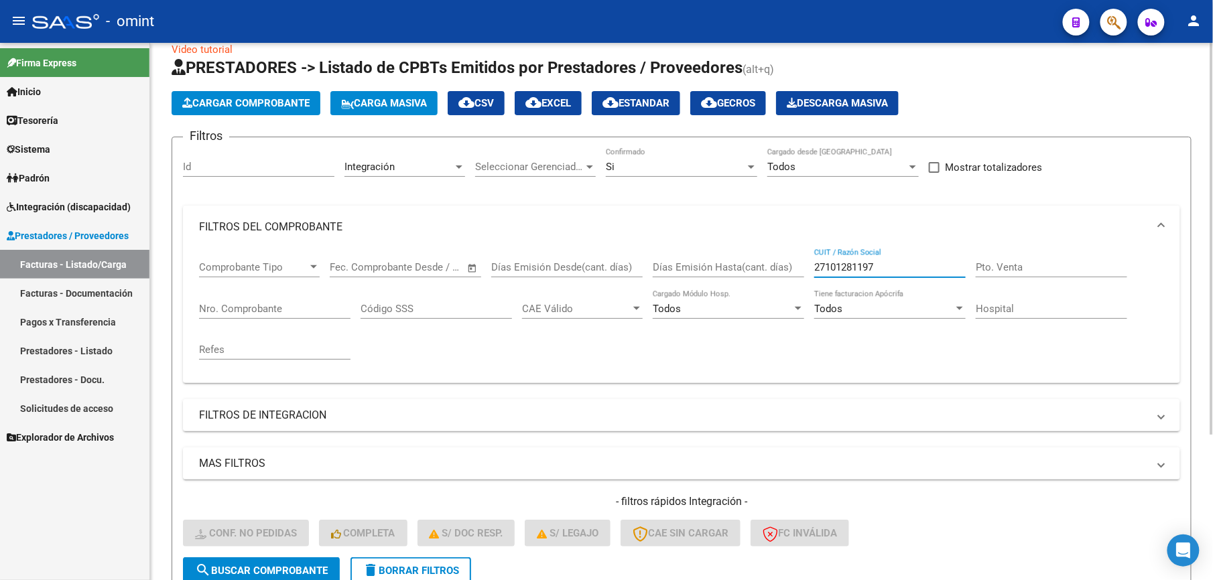
click at [817, 266] on input "27101281197" at bounding box center [889, 267] width 151 height 12
type input "2"
paste input "30714816361"
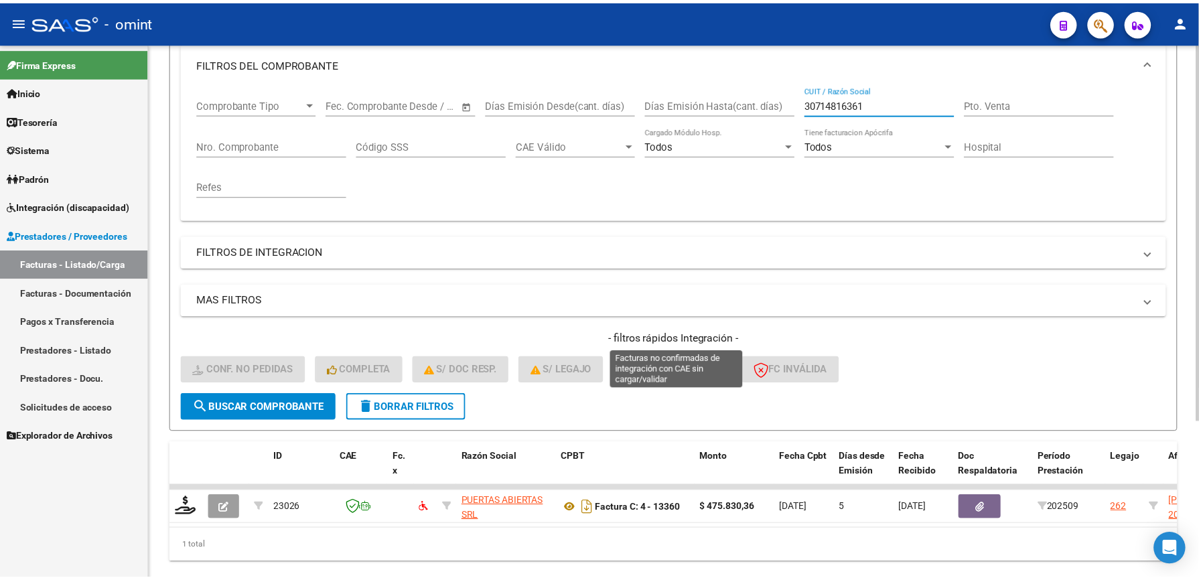
scroll to position [224, 0]
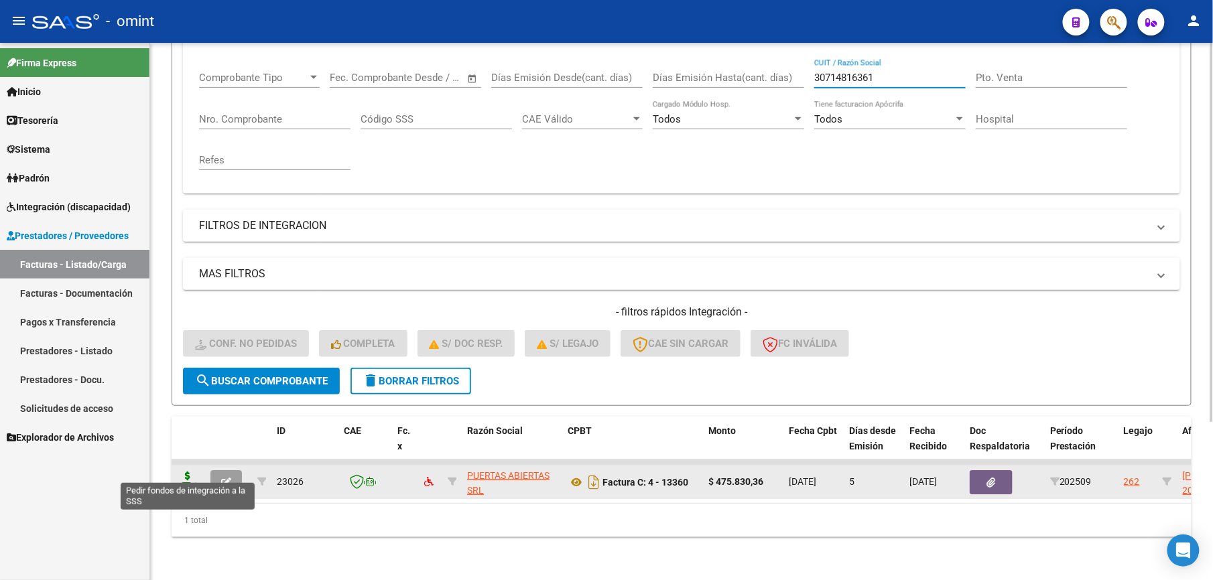
type input "30714816361"
click at [183, 472] on icon at bounding box center [187, 481] width 21 height 19
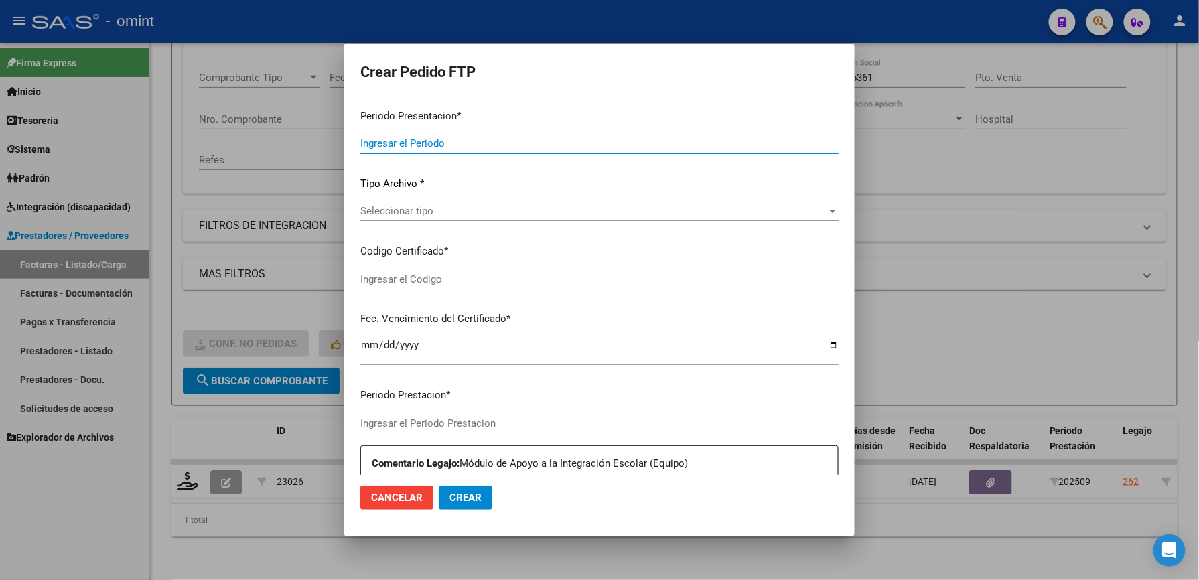
type input "202509"
type input "$ 475.830,36"
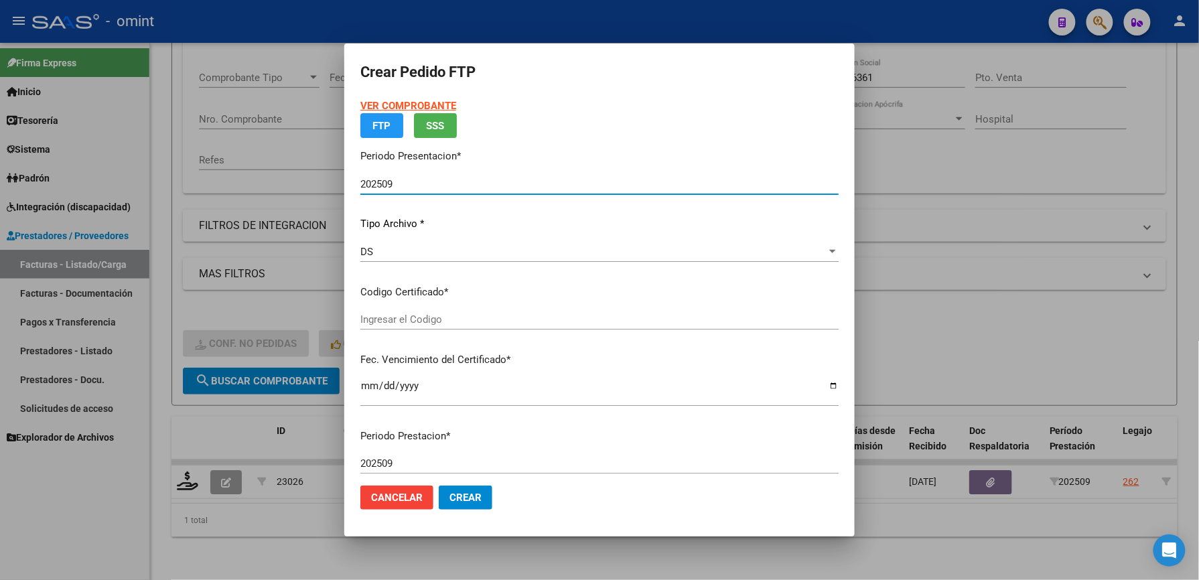
type input "2435836740"
type input "[DATE]"
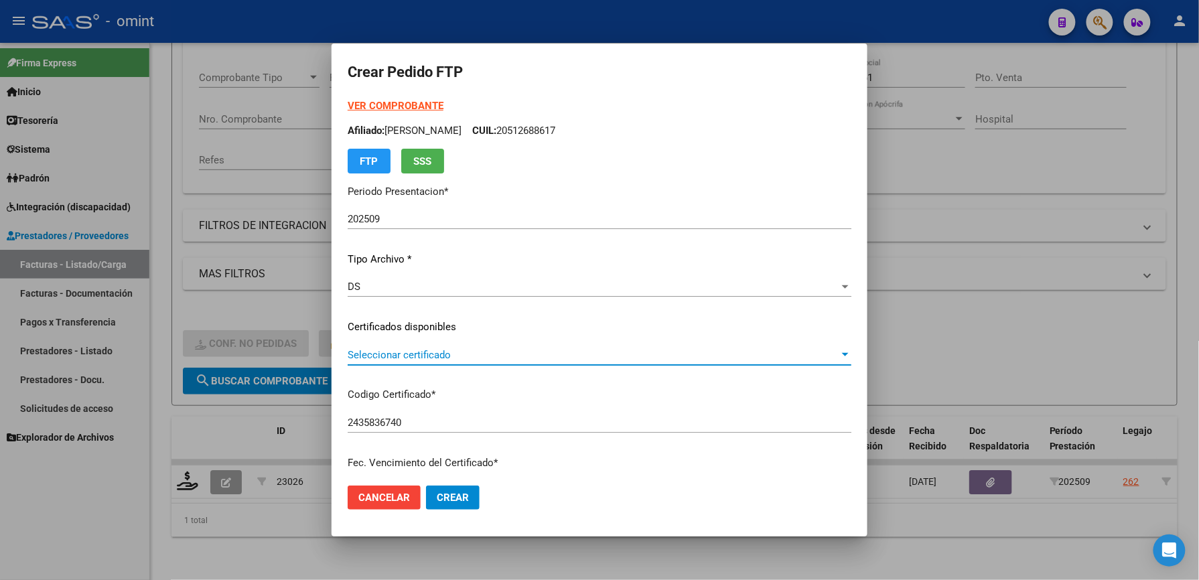
click at [458, 354] on span "Seleccionar certificado" at bounding box center [594, 355] width 492 height 12
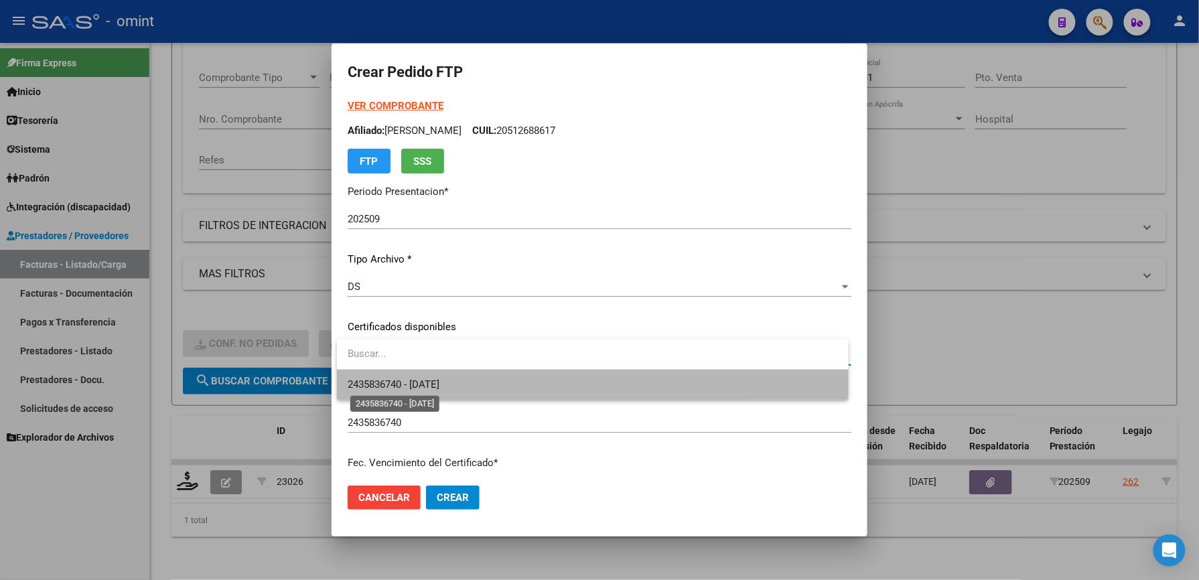
click at [440, 379] on span "2435836740 - [DATE]" at bounding box center [394, 385] width 92 height 12
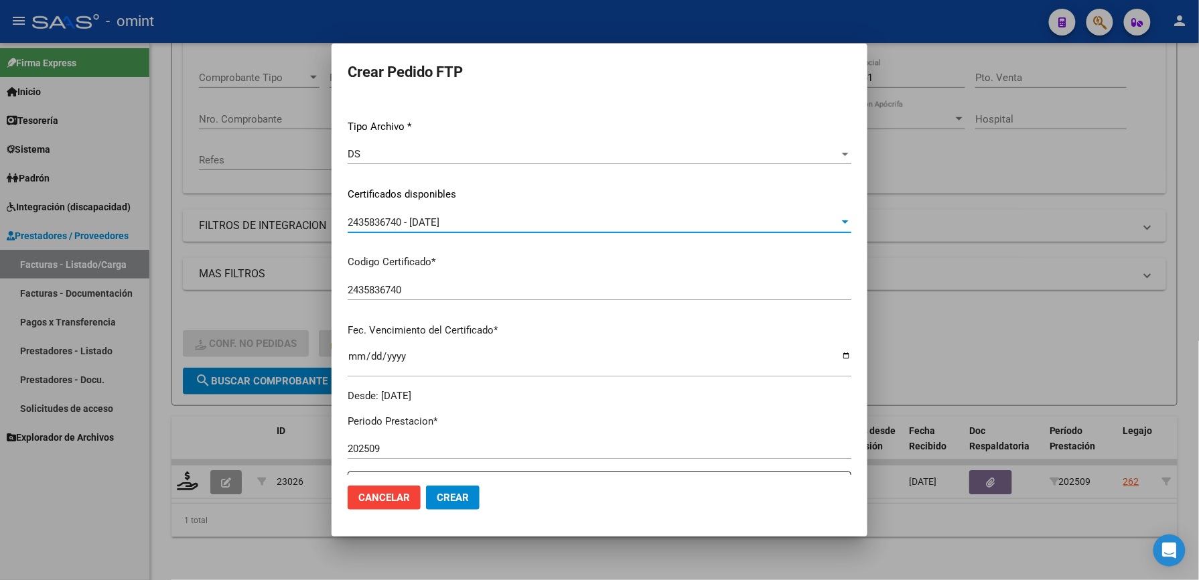
scroll to position [357, 0]
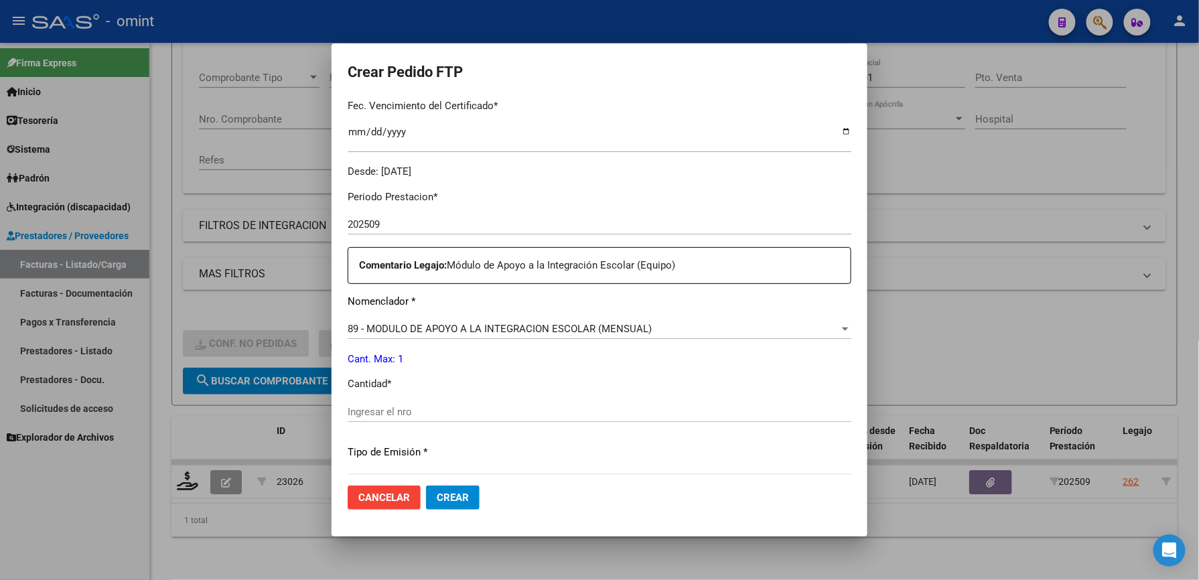
click at [403, 407] on input "Ingresar el nro" at bounding box center [600, 412] width 504 height 12
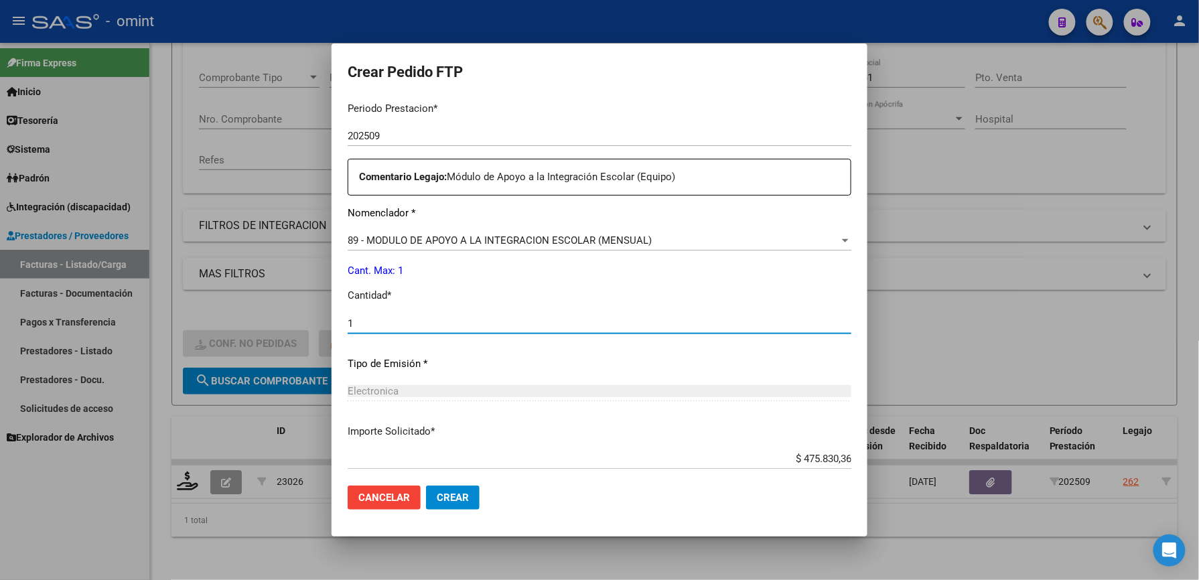
scroll to position [519, 0]
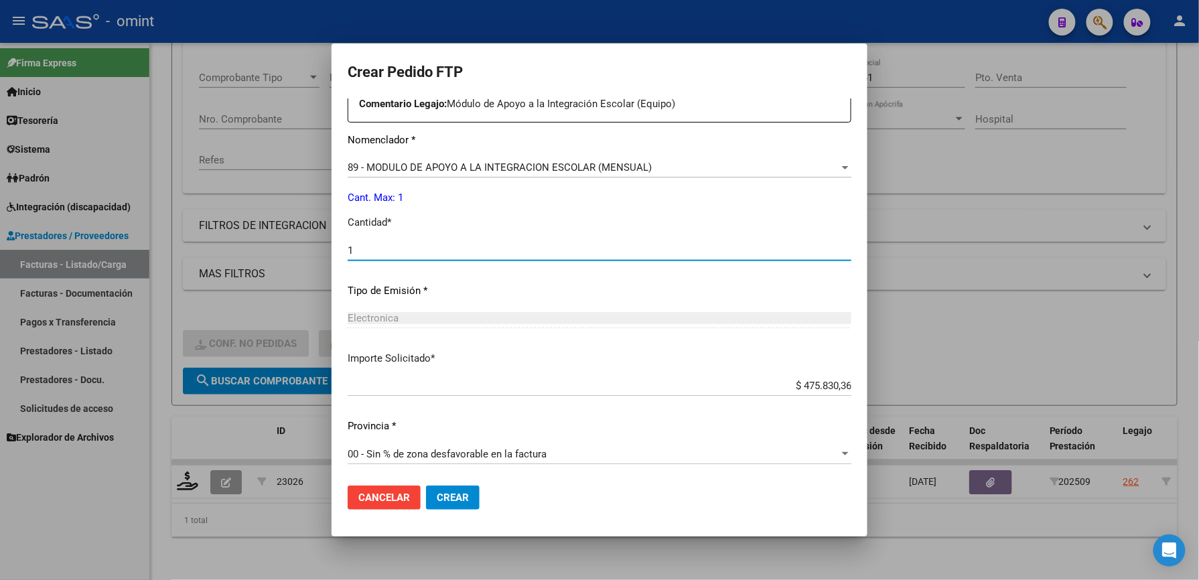
type input "1"
click at [466, 507] on button "Crear" at bounding box center [453, 498] width 54 height 24
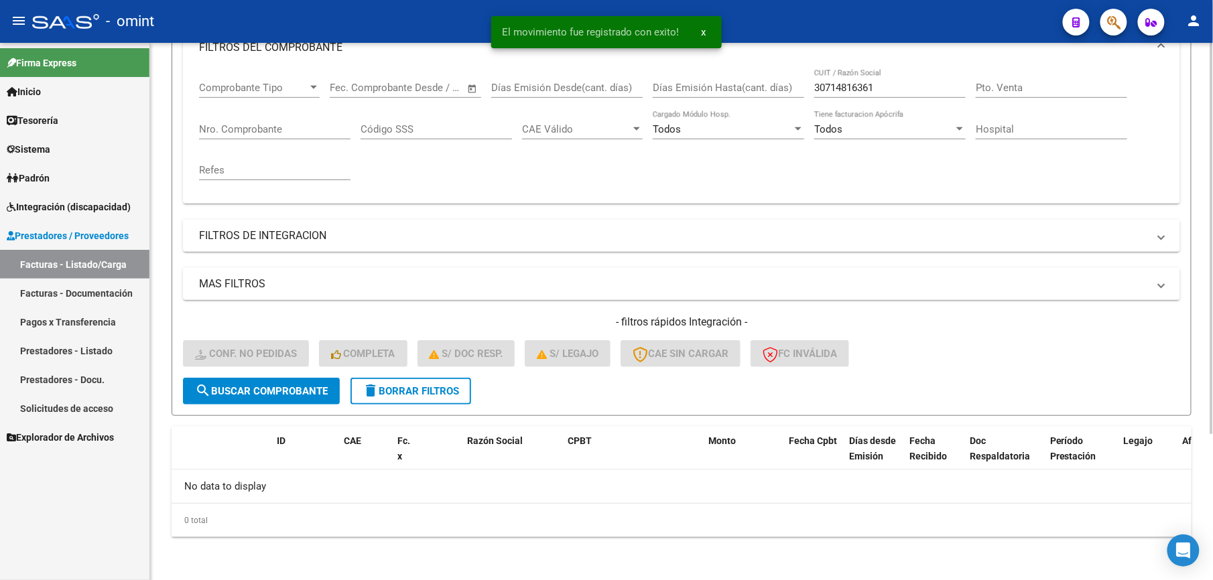
scroll to position [201, 0]
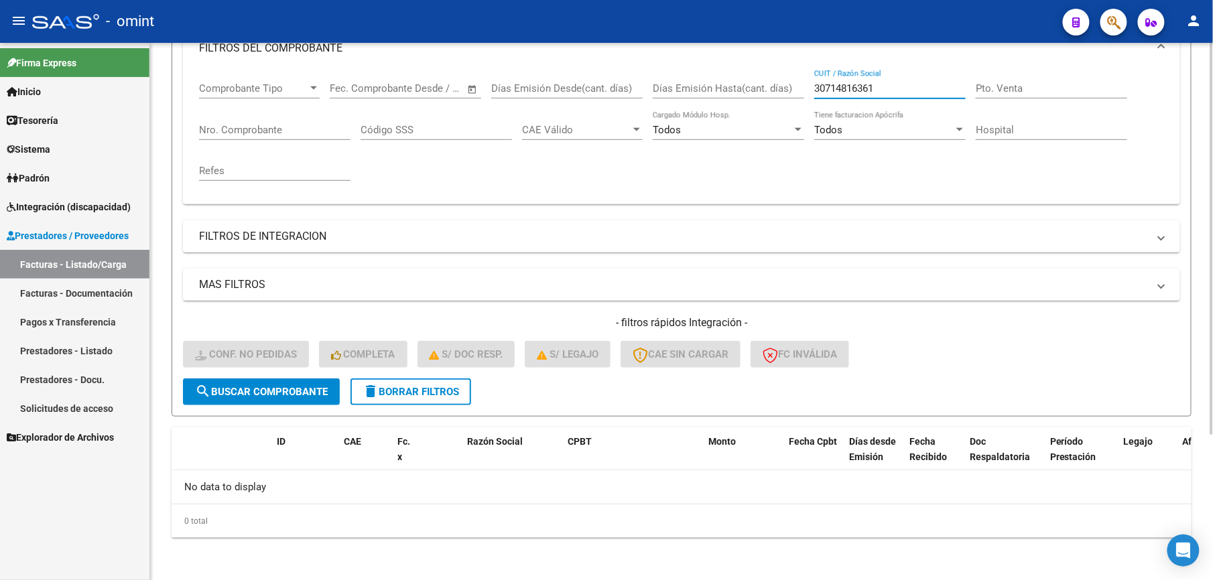
drag, startPoint x: 894, startPoint y: 91, endPoint x: 752, endPoint y: 89, distance: 142.0
click at [752, 89] on div "Comprobante Tipo Comprobante Tipo Fecha inicio – Fecha fin Fec. Comprobante Des…" at bounding box center [681, 132] width 965 height 124
paste input "27227076270"
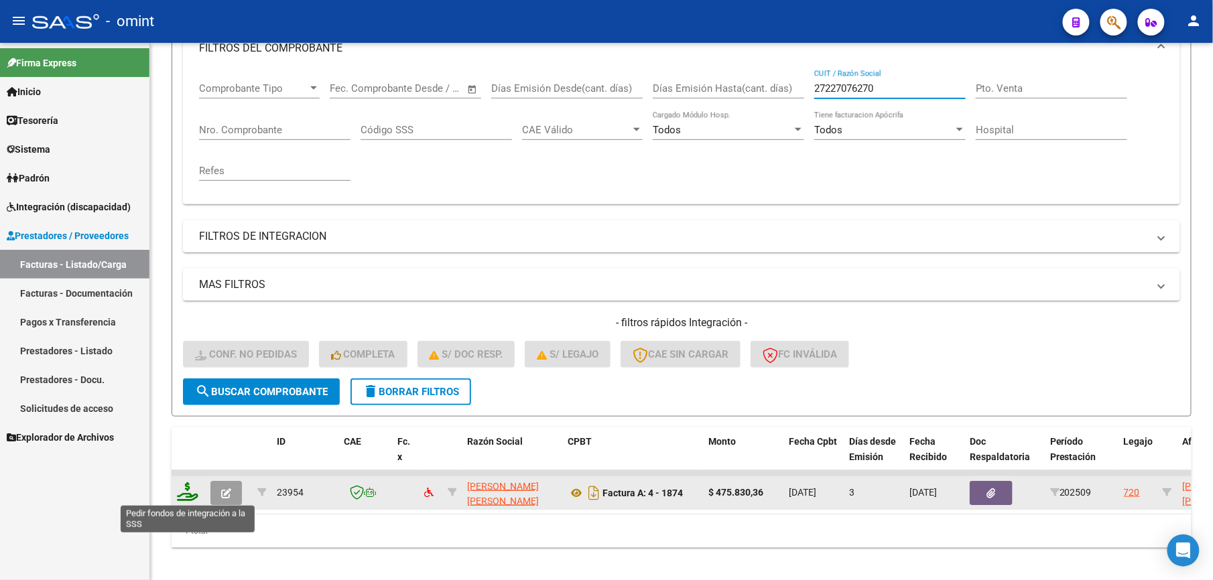
type input "27227076270"
click at [186, 492] on icon at bounding box center [187, 491] width 21 height 19
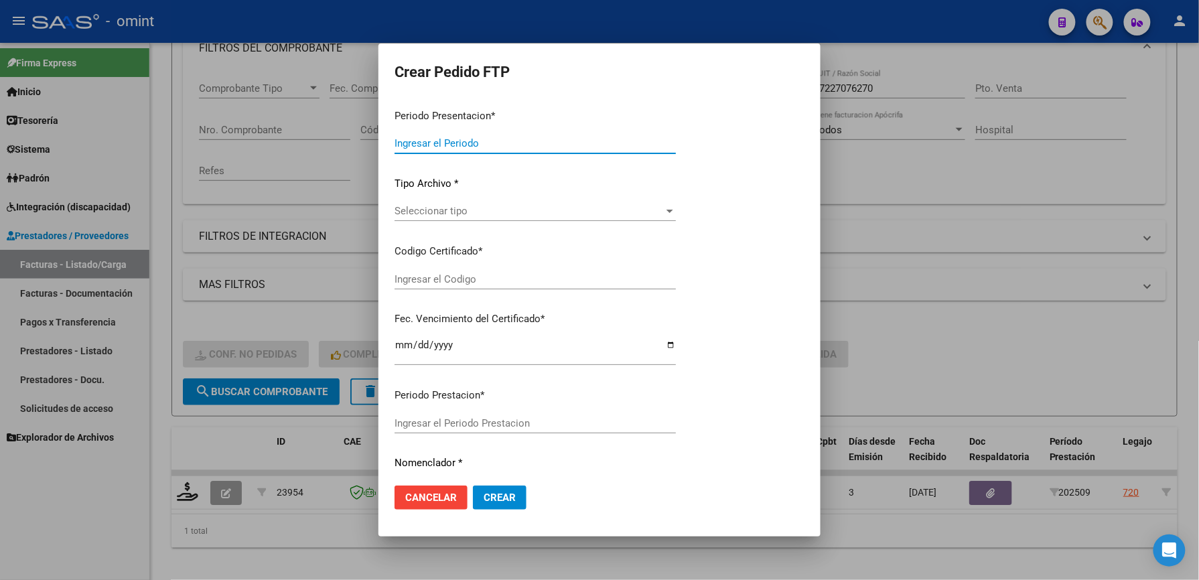
type input "202509"
type input "$ 475.830,36"
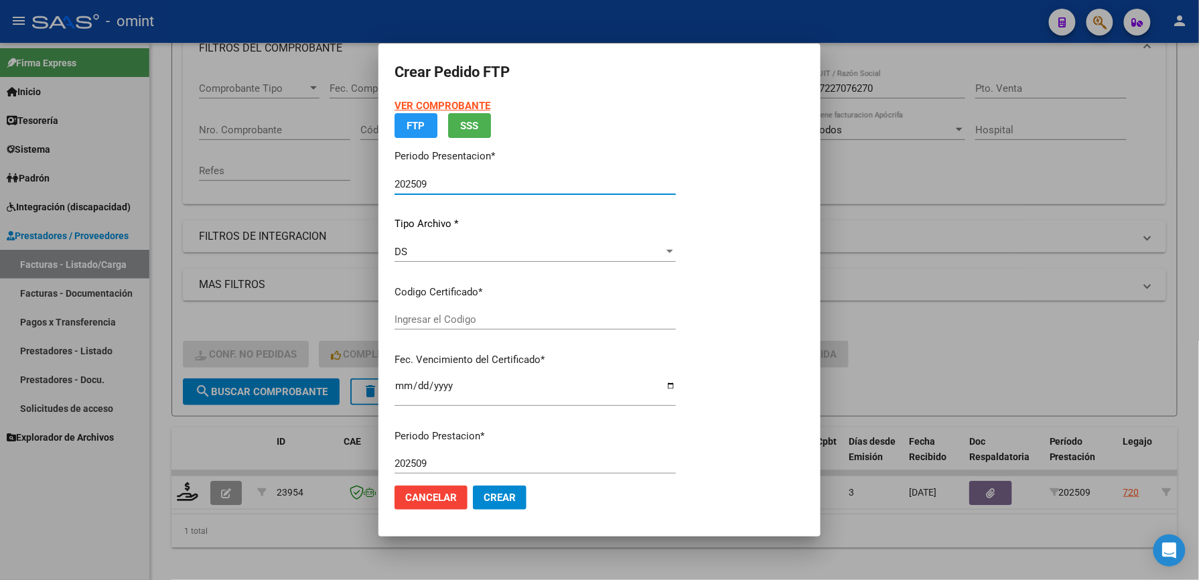
type input "5308983472"
type input "[DATE]"
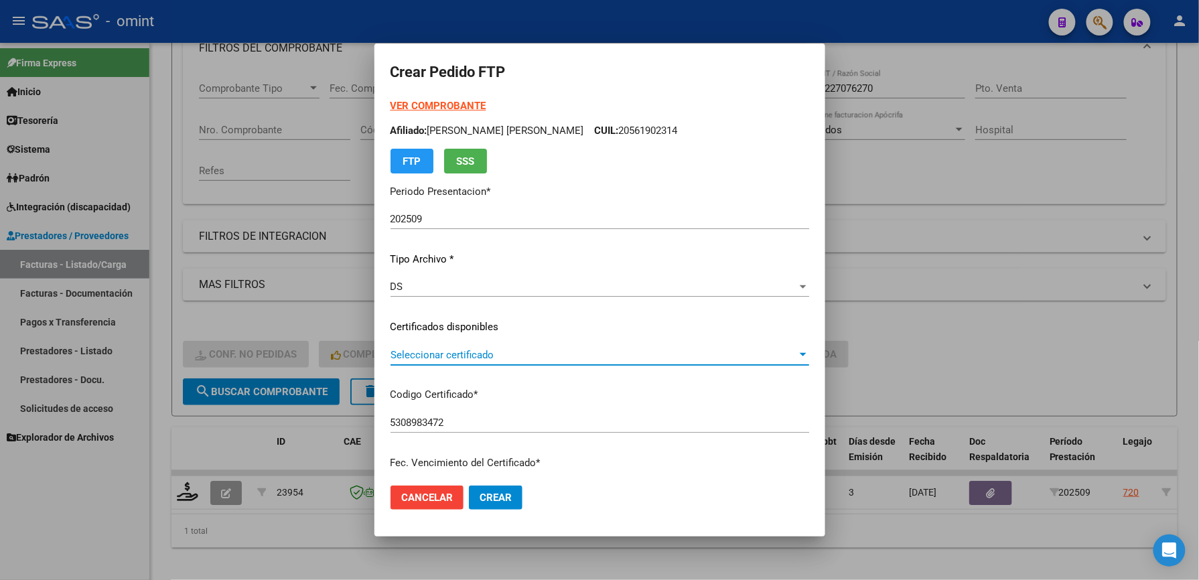
click at [558, 354] on span "Seleccionar certificado" at bounding box center [594, 355] width 407 height 12
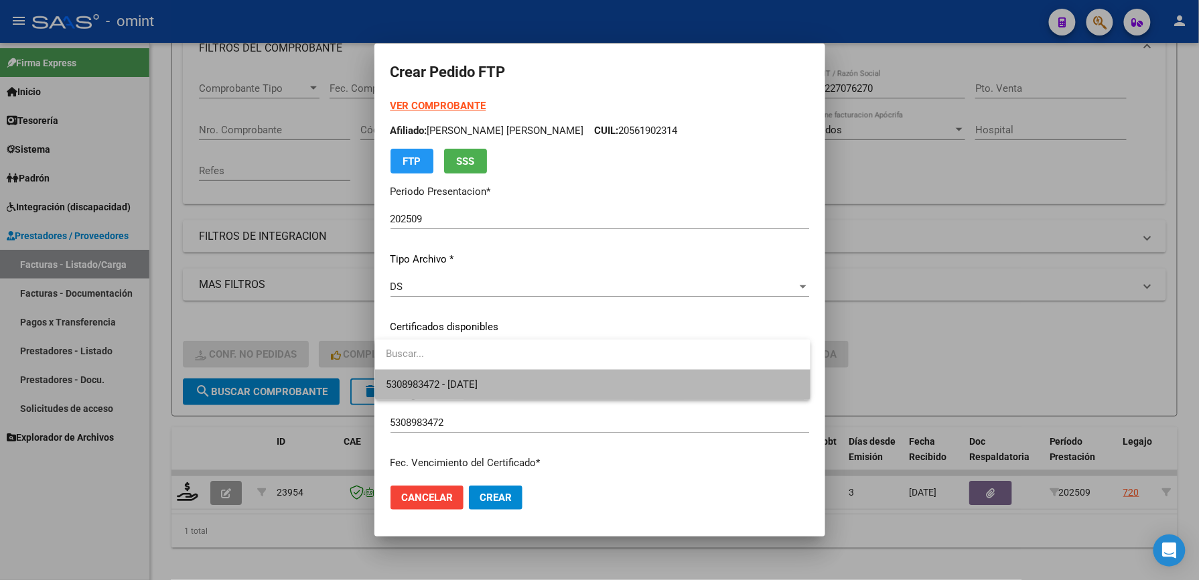
click at [552, 383] on span "5308983472 - [DATE]" at bounding box center [593, 385] width 414 height 30
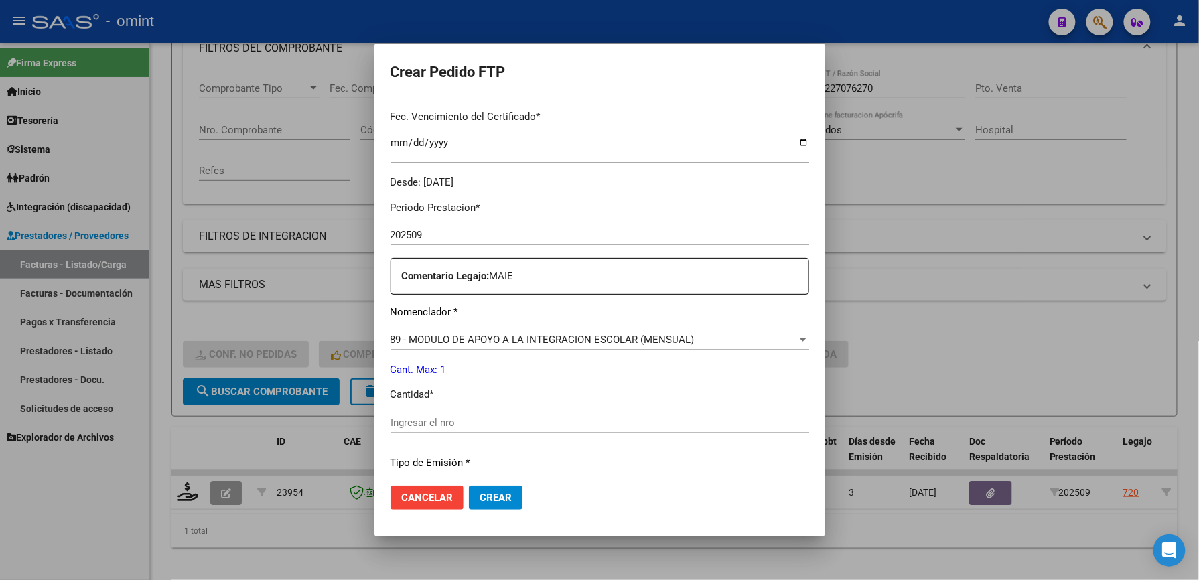
scroll to position [357, 0]
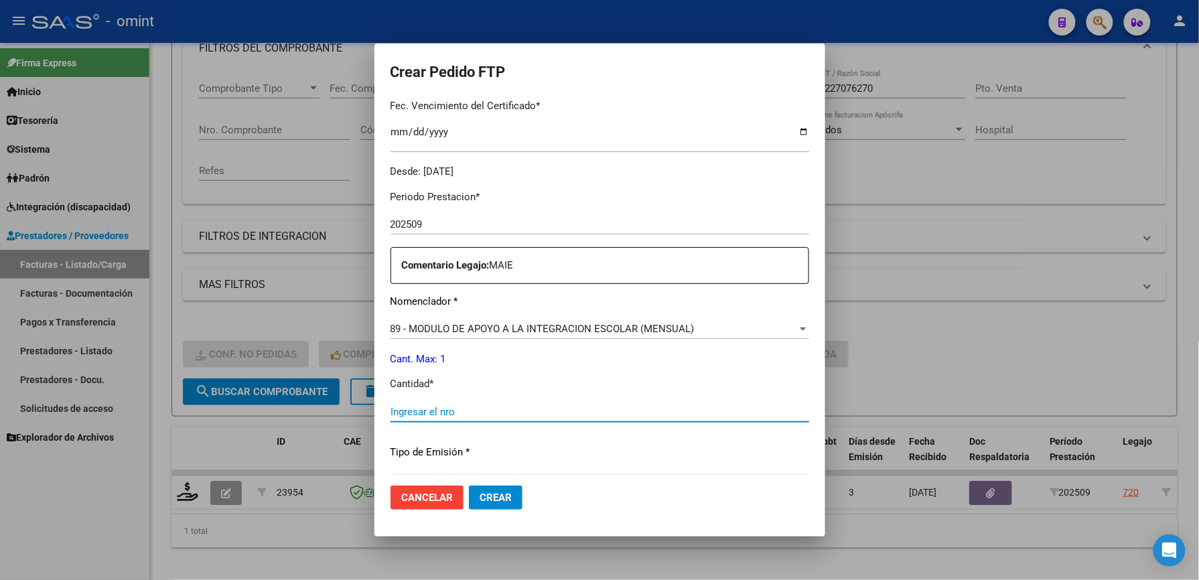
click at [504, 409] on input "Ingresar el nro" at bounding box center [600, 412] width 419 height 12
type input "1"
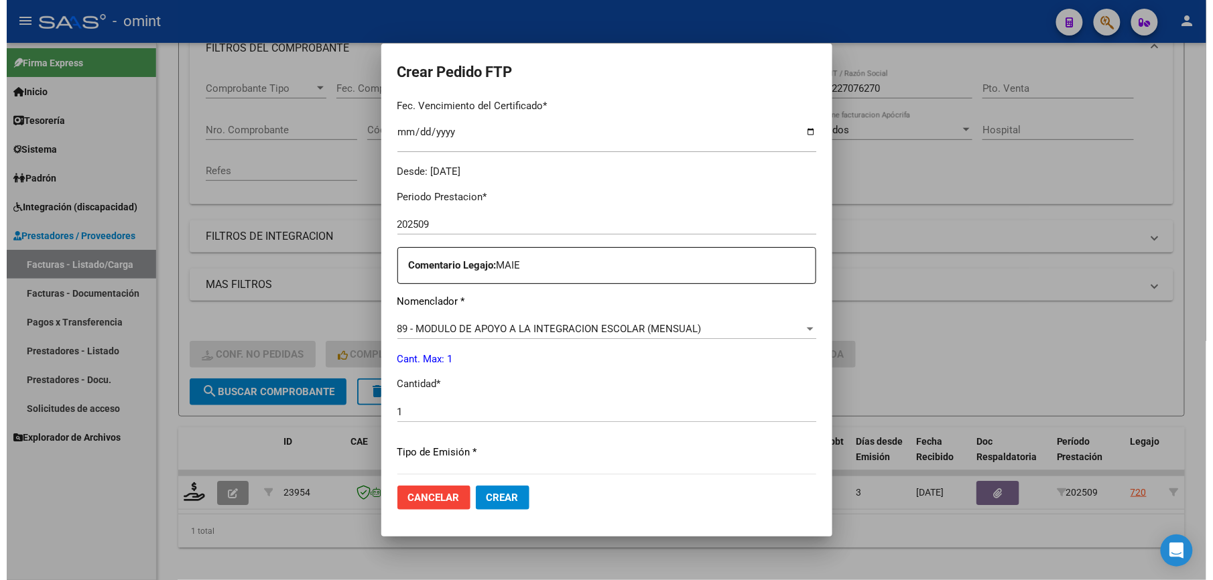
scroll to position [519, 0]
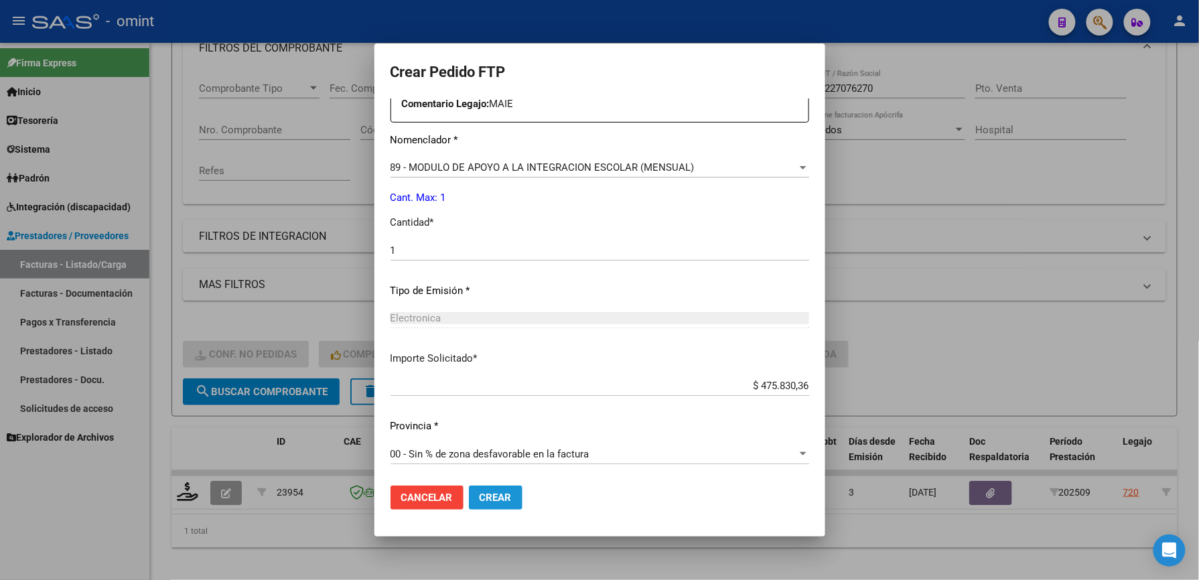
click at [491, 500] on span "Crear" at bounding box center [496, 498] width 32 height 12
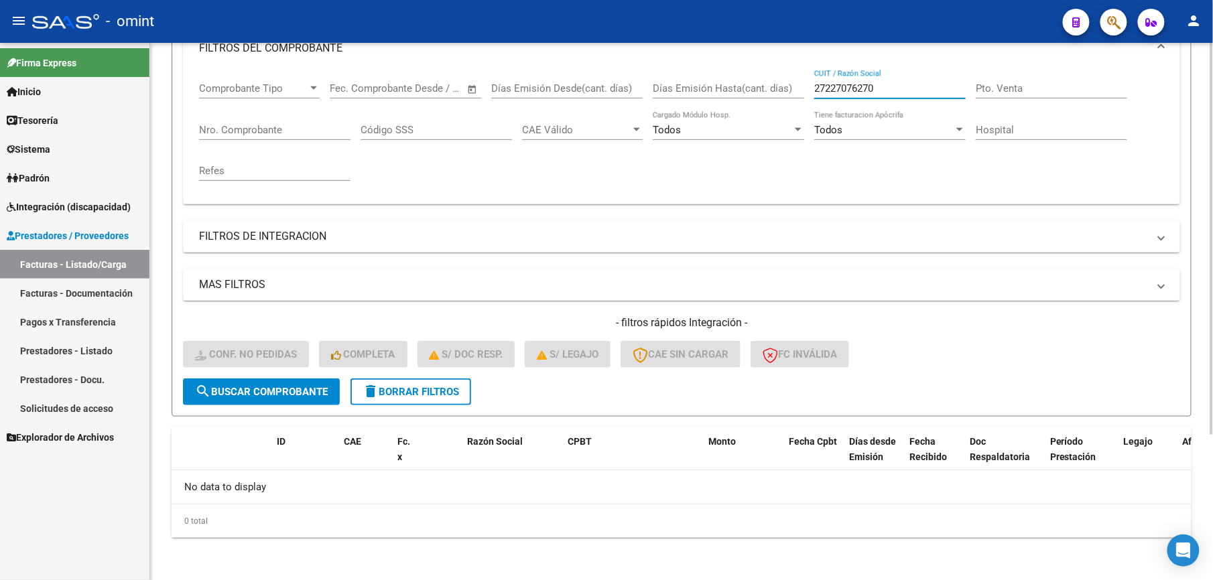
drag, startPoint x: 926, startPoint y: 82, endPoint x: 759, endPoint y: 86, distance: 166.9
click at [759, 86] on div "Comprobante Tipo Comprobante Tipo Fecha inicio – Fecha fin Fec. Comprobante Des…" at bounding box center [681, 132] width 965 height 124
paste input "359738981"
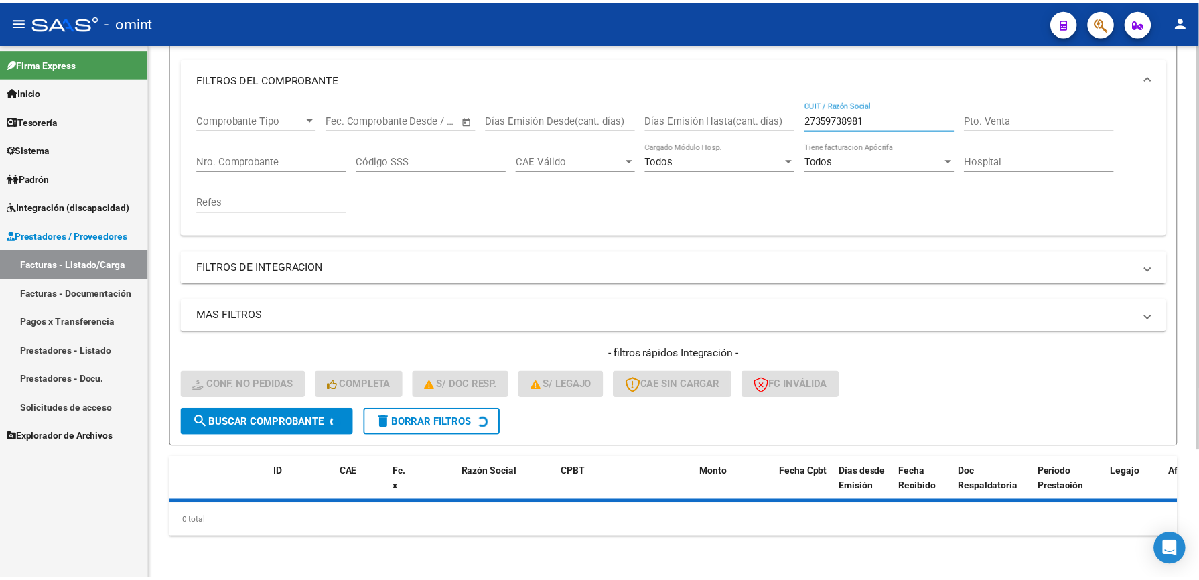
scroll to position [201, 0]
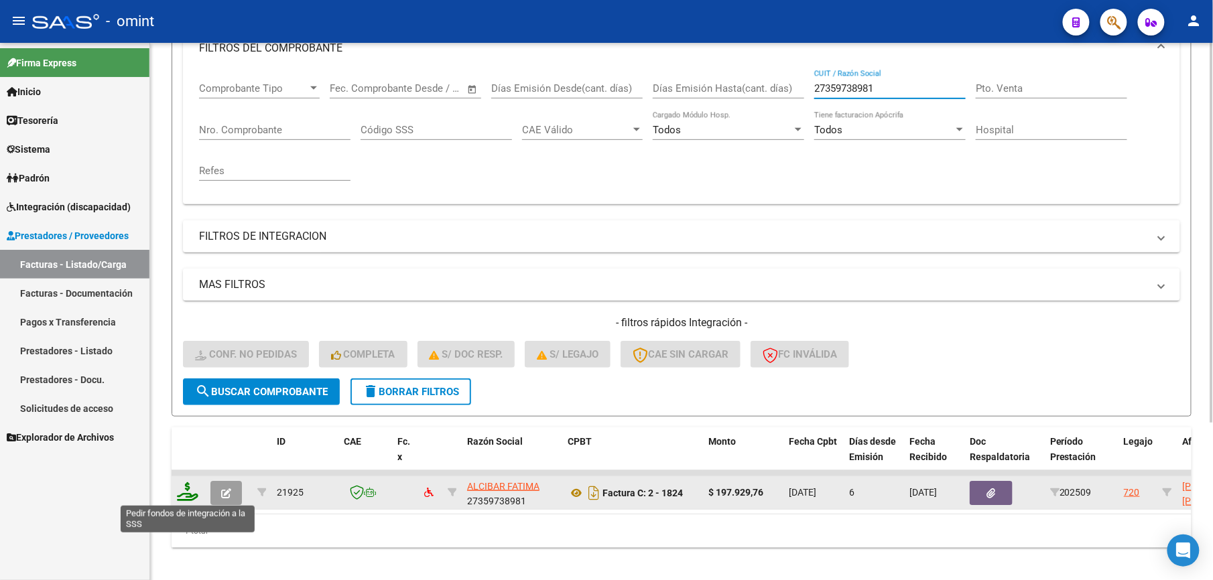
type input "27359738981"
click at [184, 496] on icon at bounding box center [187, 491] width 21 height 19
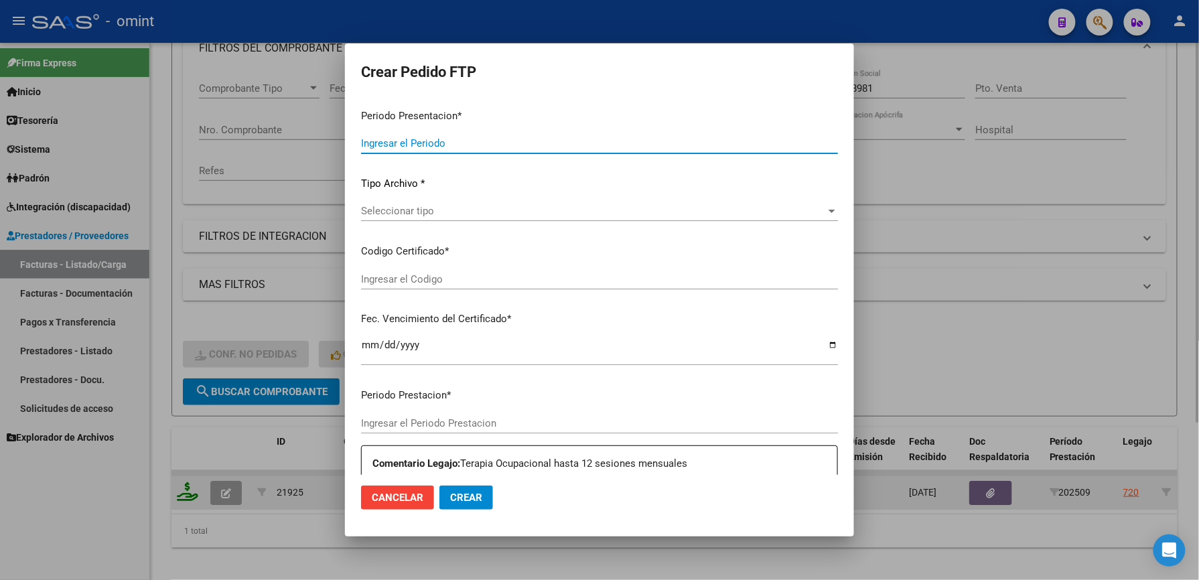
type input "202509"
type input "$ 197.929,76"
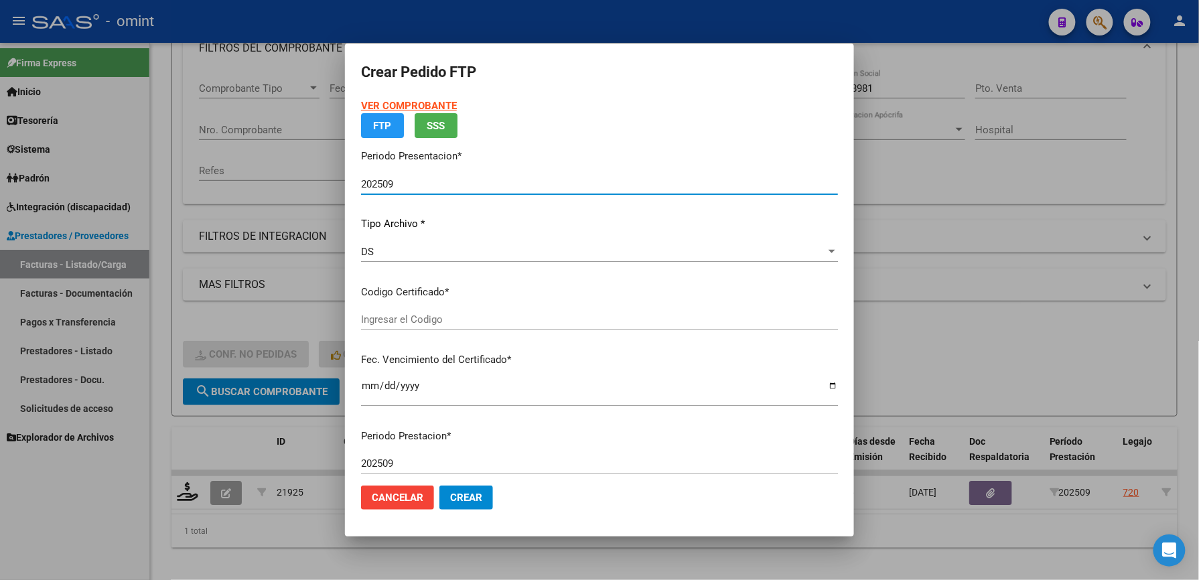
type input "5308983472"
type input "[DATE]"
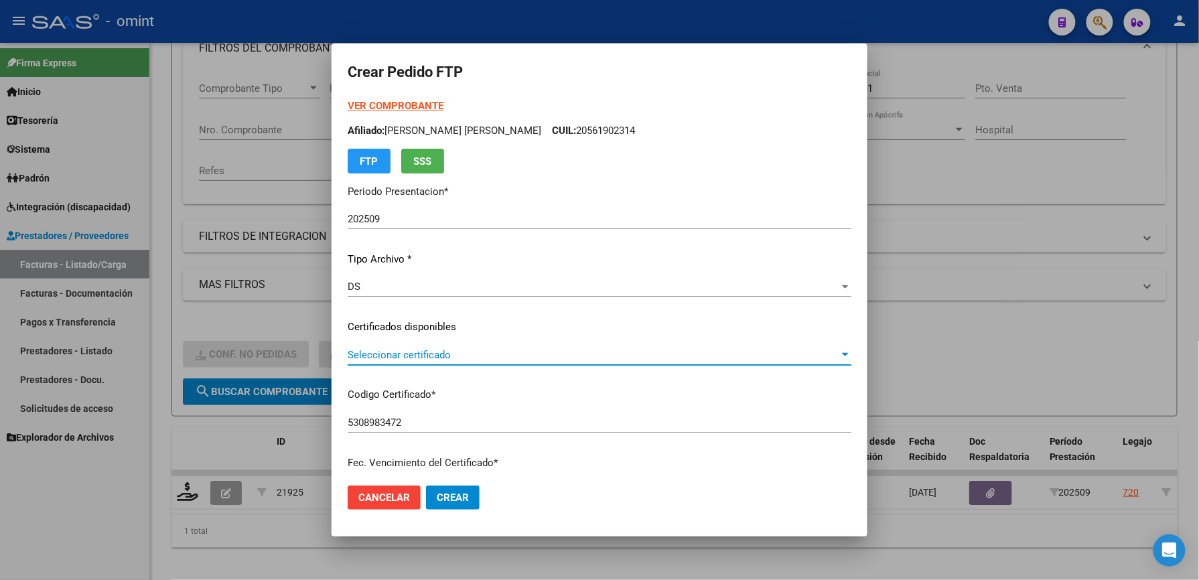
click at [478, 350] on span "Seleccionar certificado" at bounding box center [594, 355] width 492 height 12
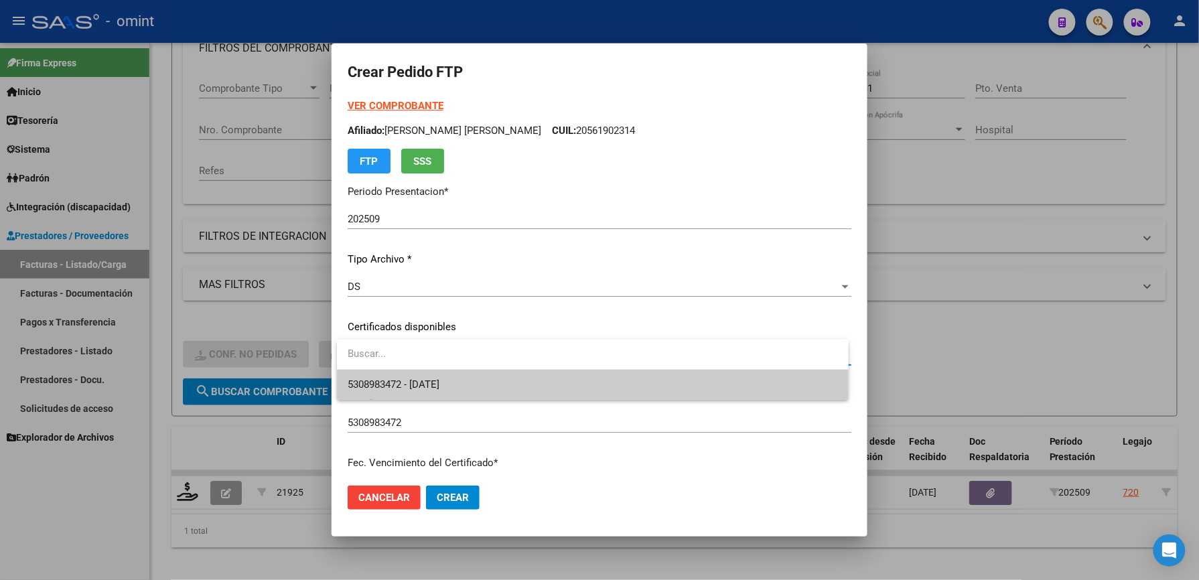
click at [474, 379] on span "5308983472 - [DATE]" at bounding box center [593, 385] width 490 height 30
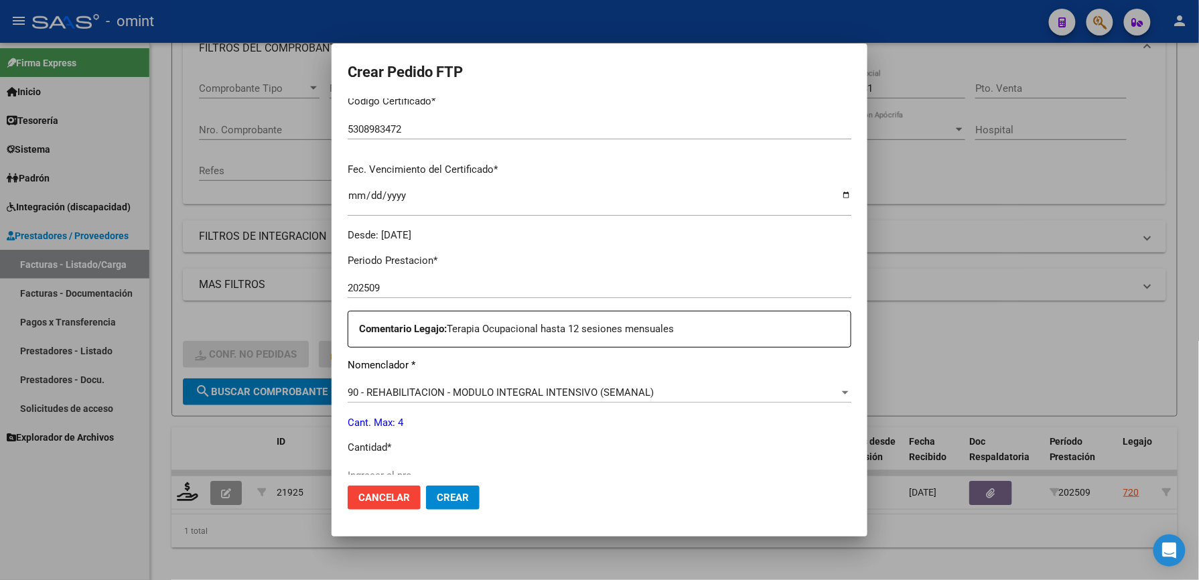
scroll to position [357, 0]
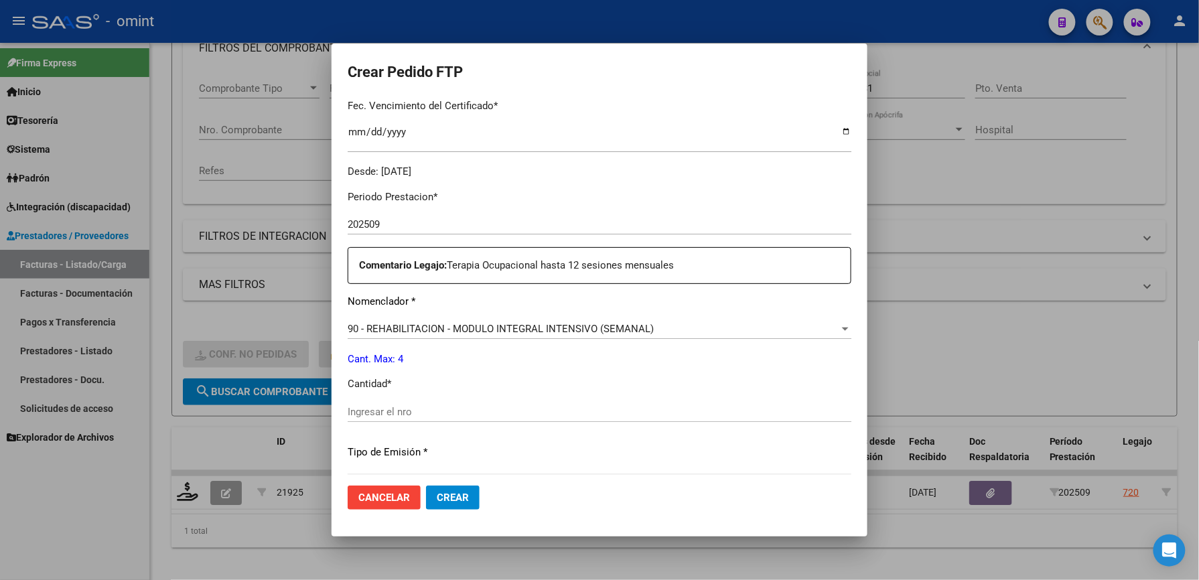
click at [446, 411] on input "Ingresar el nro" at bounding box center [600, 412] width 504 height 12
type input "4"
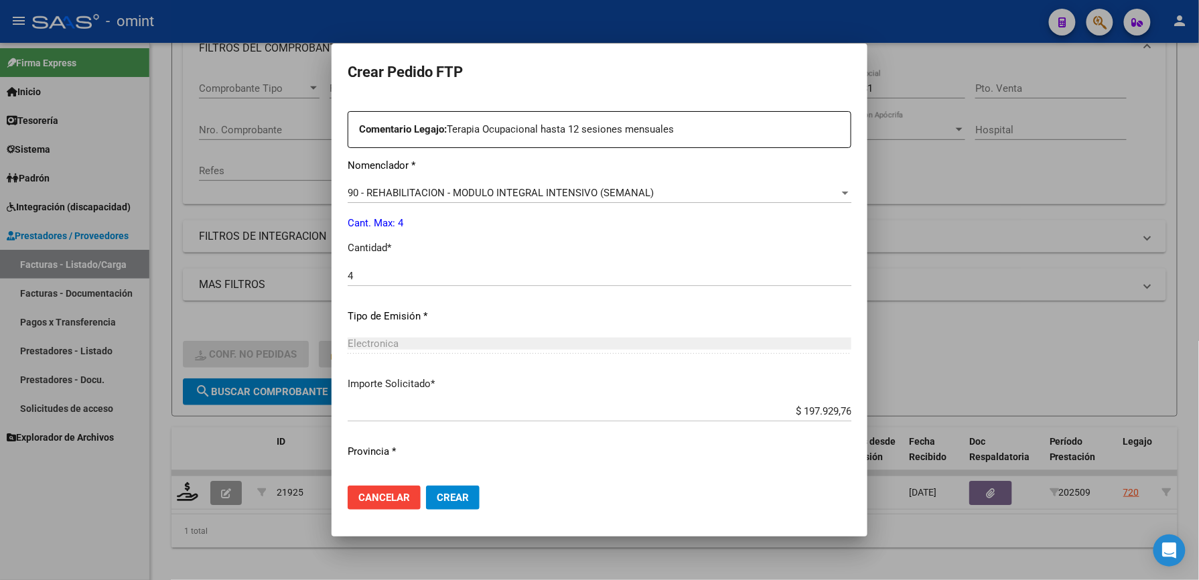
scroll to position [519, 0]
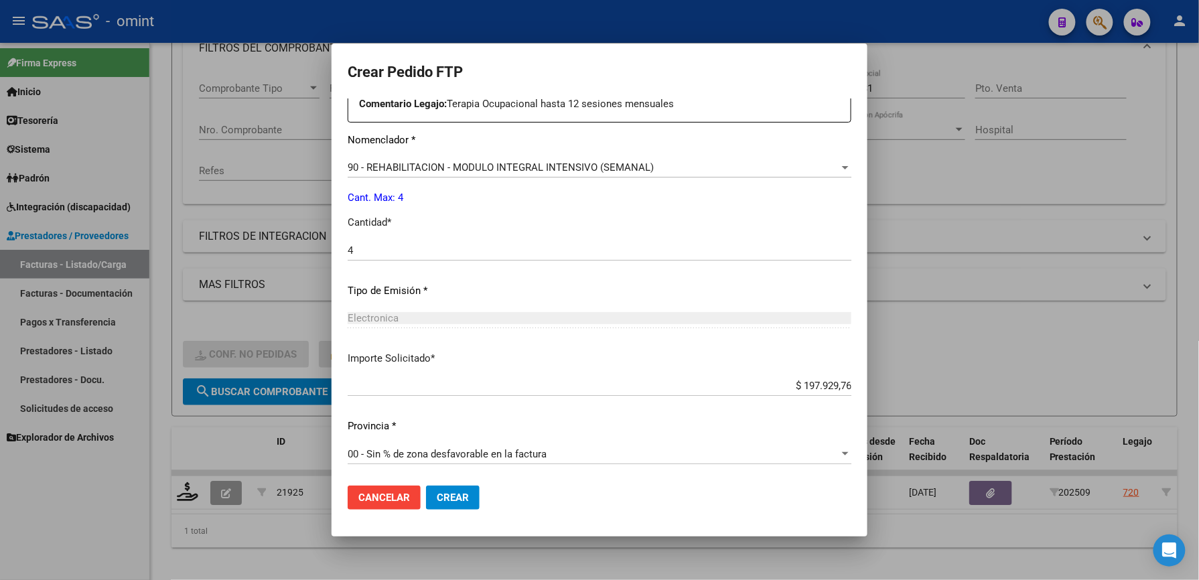
click at [454, 497] on span "Crear" at bounding box center [453, 498] width 32 height 12
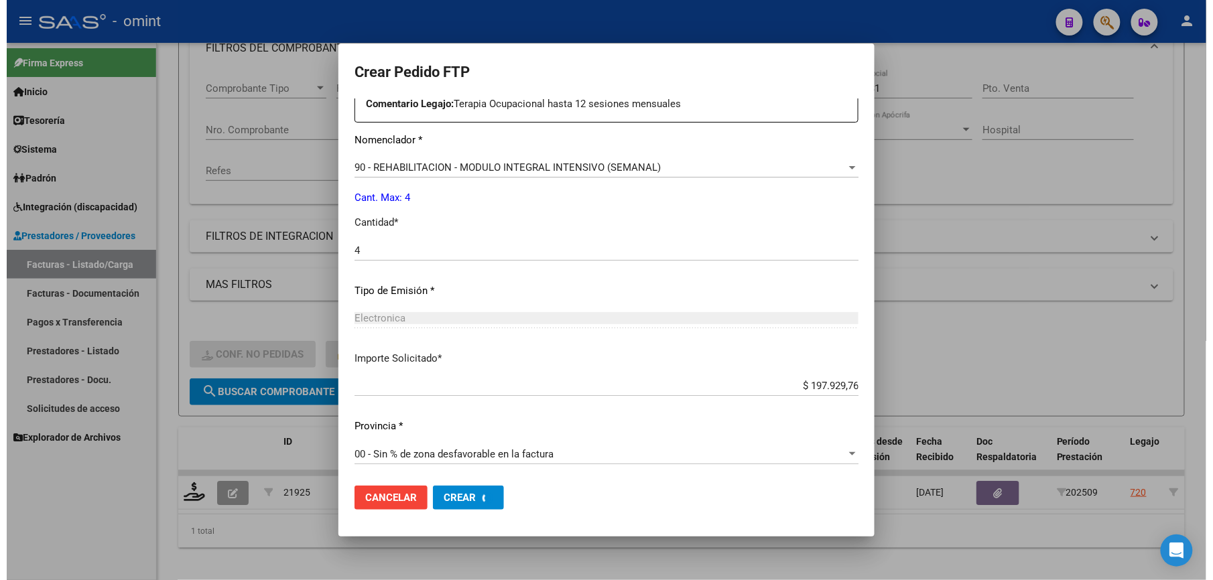
scroll to position [0, 0]
